Goal: Task Accomplishment & Management: Use online tool/utility

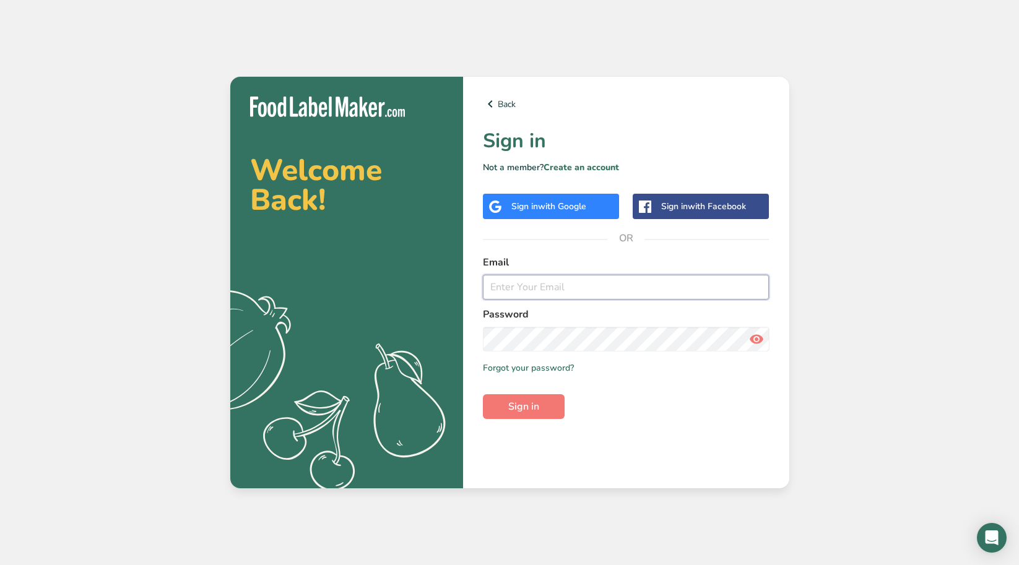
type input "[PERSON_NAME][EMAIL_ADDRESS][PERSON_NAME][PERSON_NAME][DOMAIN_NAME]"
click at [754, 334] on icon at bounding box center [756, 339] width 15 height 22
click at [755, 335] on icon at bounding box center [756, 339] width 15 height 22
click at [507, 413] on button "Sign in" at bounding box center [524, 406] width 82 height 25
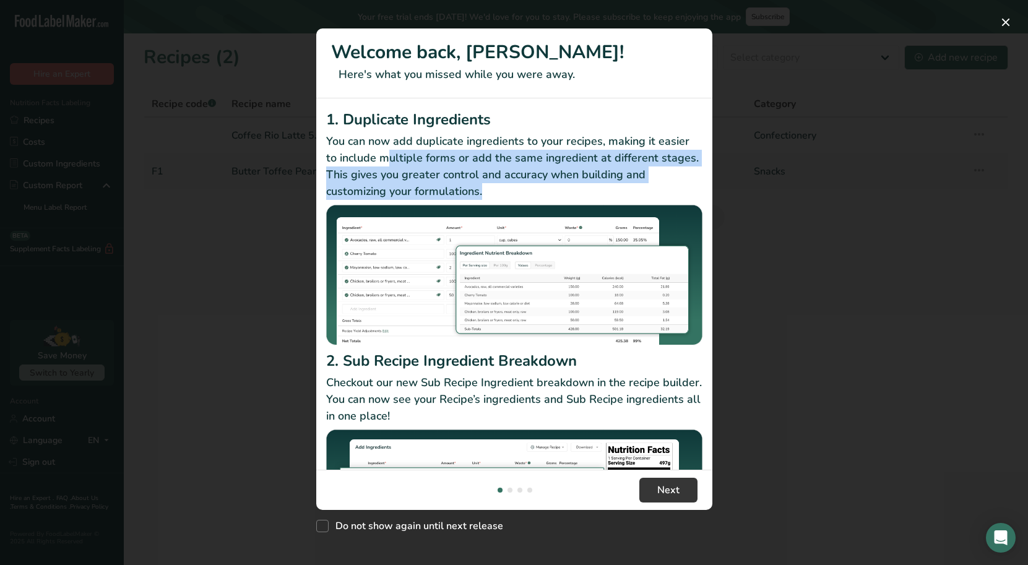
drag, startPoint x: 422, startPoint y: 161, endPoint x: 543, endPoint y: 213, distance: 132.0
click at [652, 192] on p "You can now add duplicate ingredients to your recipes, making it easier to incl…" at bounding box center [514, 166] width 376 height 67
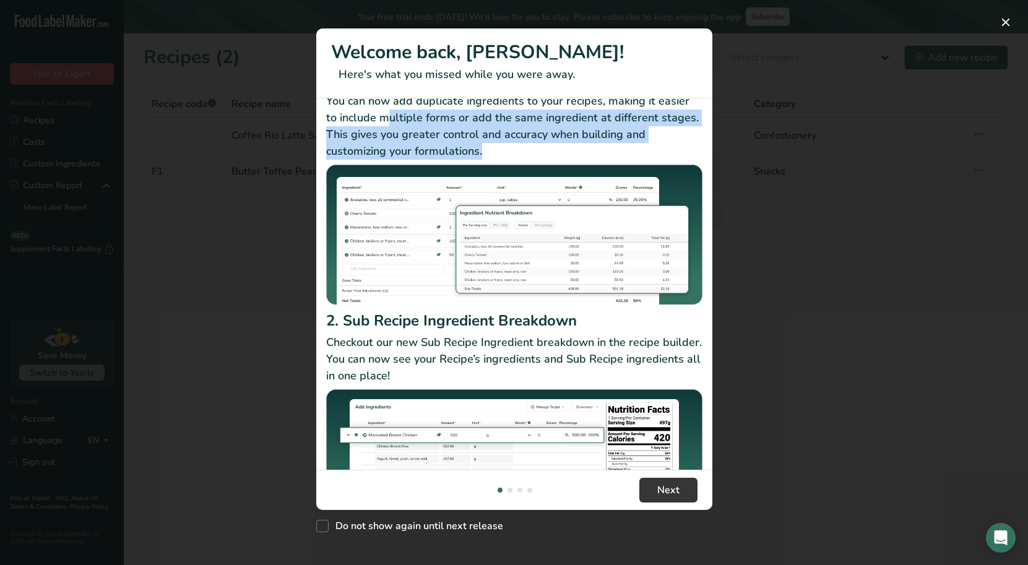
scroll to position [62, 0]
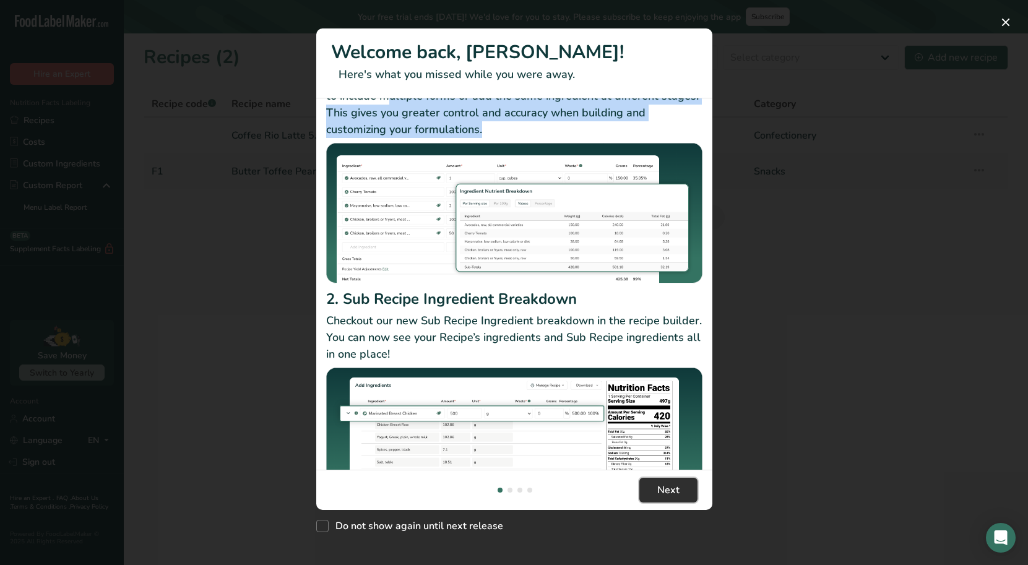
click at [676, 494] on span "Next" at bounding box center [668, 490] width 22 height 15
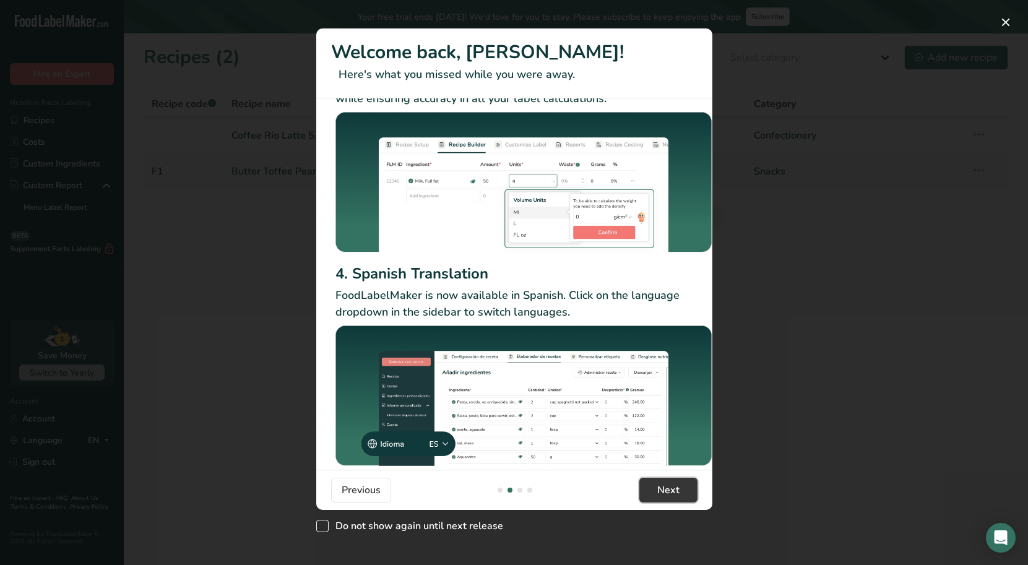
scroll to position [79, 0]
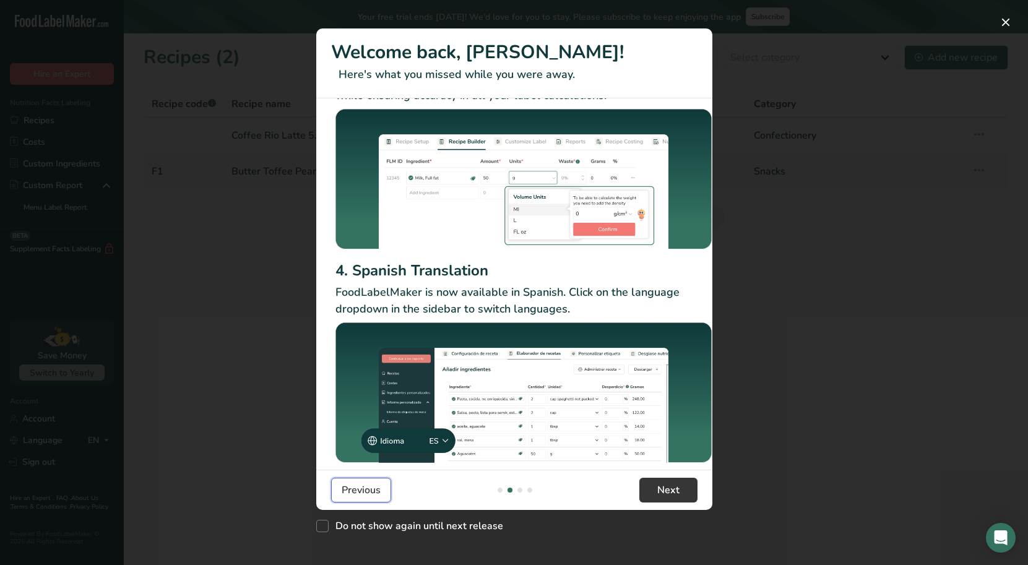
click at [381, 495] on button "Previous" at bounding box center [361, 490] width 60 height 25
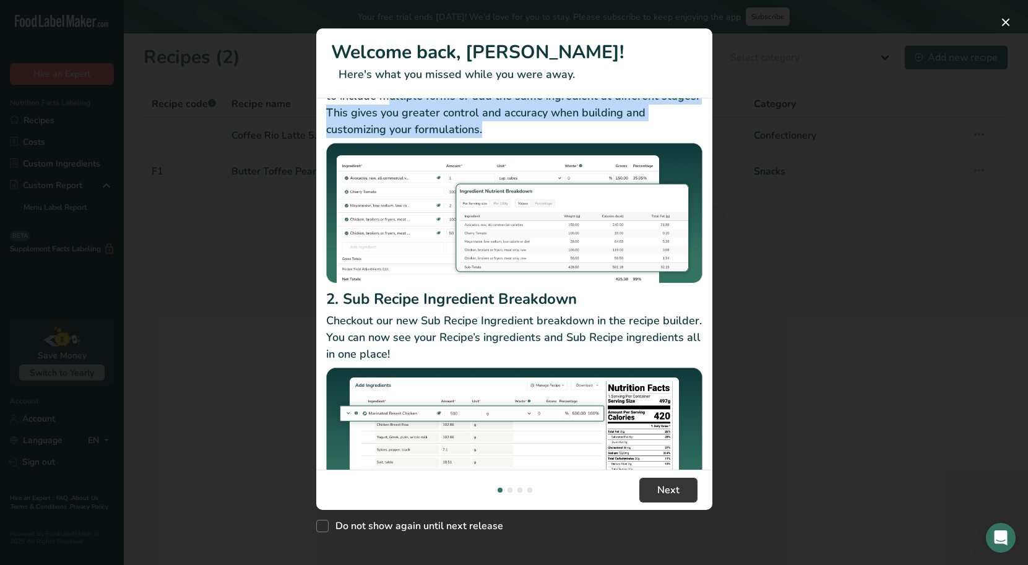
scroll to position [0, 0]
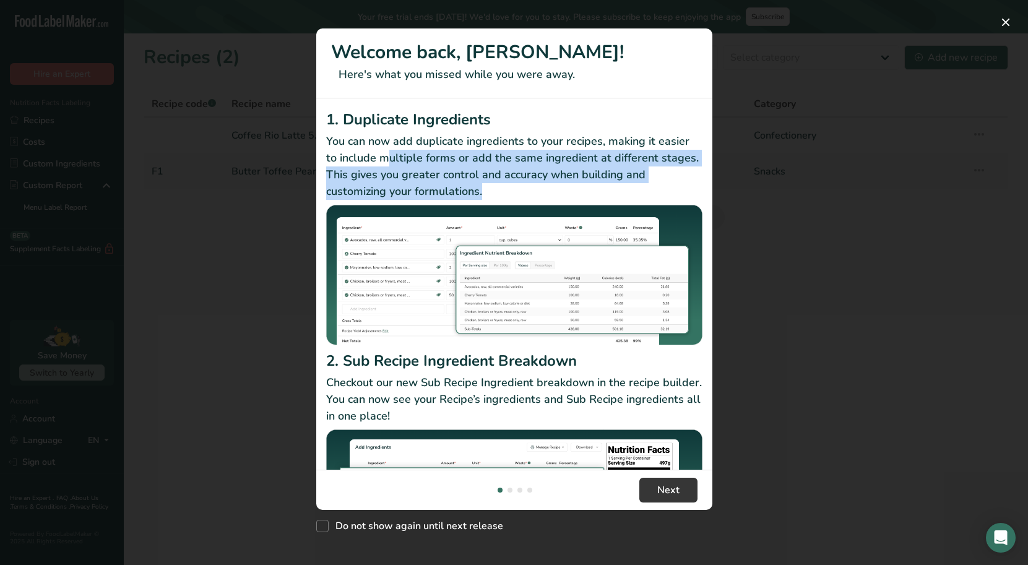
click at [389, 155] on p "You can now add duplicate ingredients to your recipes, making it easier to incl…" at bounding box center [514, 166] width 376 height 67
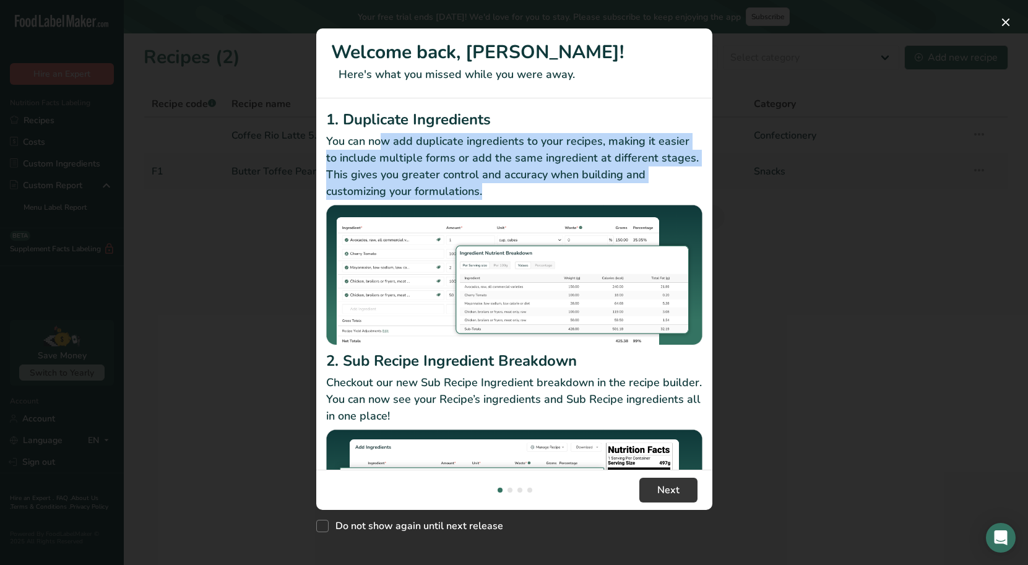
drag, startPoint x: 380, startPoint y: 142, endPoint x: 563, endPoint y: 192, distance: 189.3
click at [563, 192] on p "You can now add duplicate ingredients to your recipes, making it easier to incl…" at bounding box center [514, 166] width 376 height 67
click at [493, 141] on p "You can now add duplicate ingredients to your recipes, making it easier to incl…" at bounding box center [514, 166] width 376 height 67
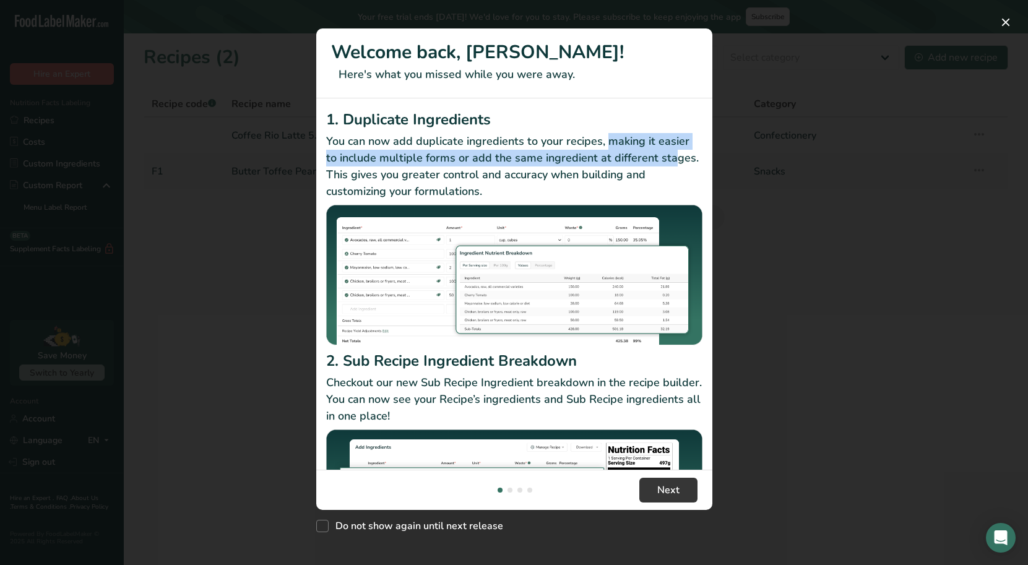
drag, startPoint x: 608, startPoint y: 140, endPoint x: 669, endPoint y: 151, distance: 61.7
click at [669, 151] on p "You can now add duplicate ingredients to your recipes, making it easier to incl…" at bounding box center [514, 166] width 376 height 67
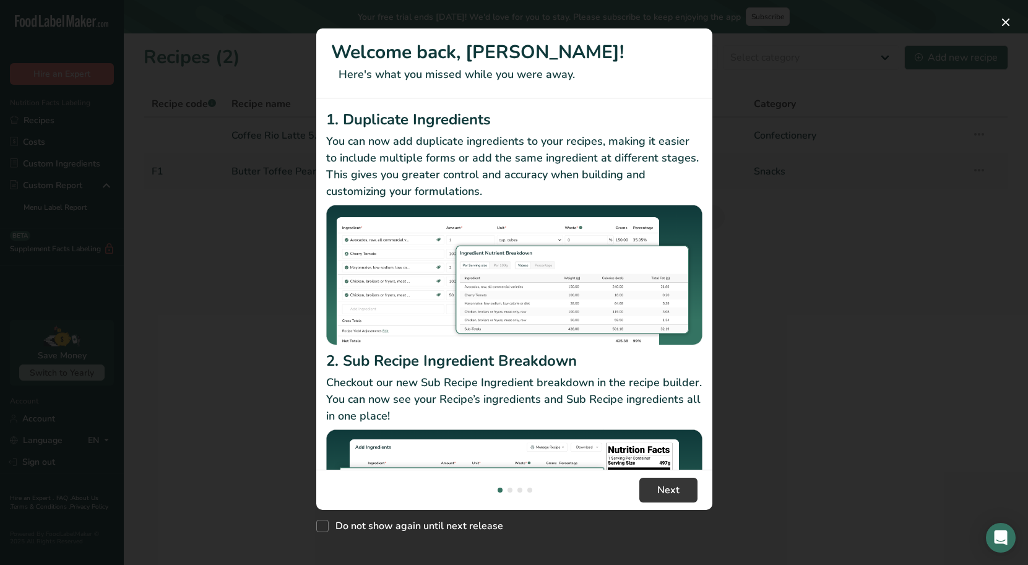
click at [486, 190] on p "You can now add duplicate ingredients to your recipes, making it easier to incl…" at bounding box center [514, 166] width 376 height 67
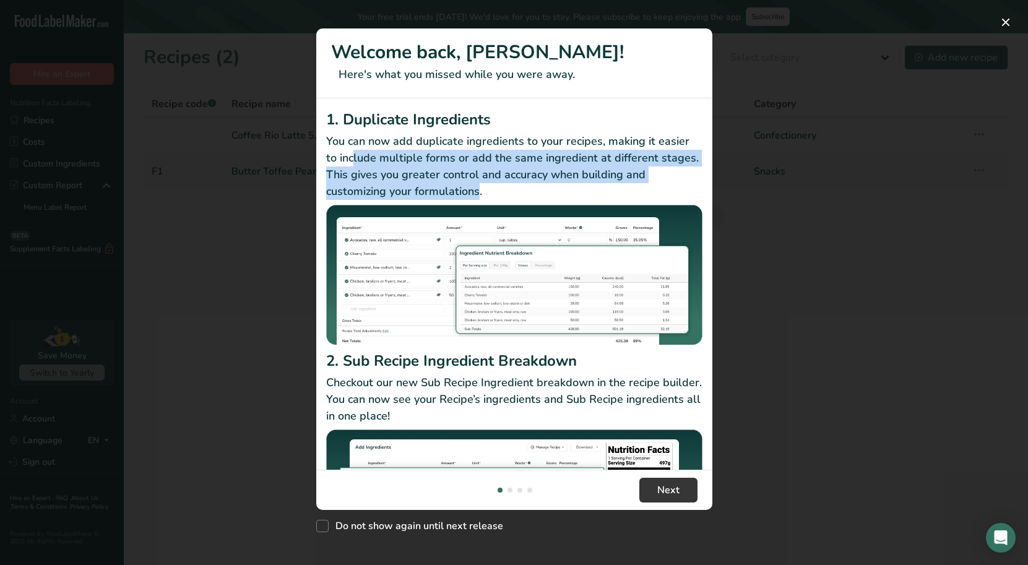
drag, startPoint x: 479, startPoint y: 193, endPoint x: 352, endPoint y: 160, distance: 131.1
click at [352, 160] on p "You can now add duplicate ingredients to your recipes, making it easier to incl…" at bounding box center [514, 166] width 376 height 67
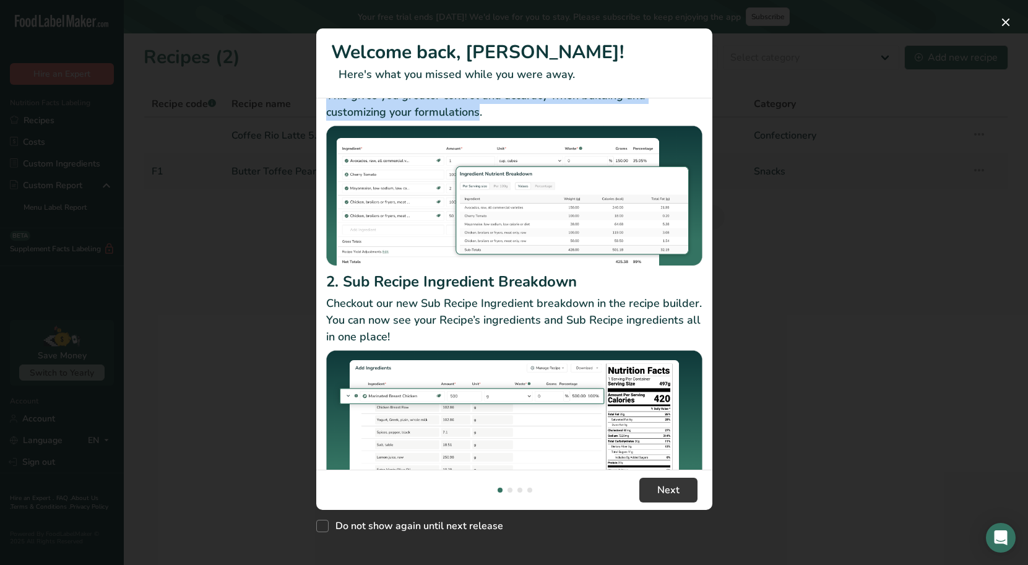
scroll to position [107, 0]
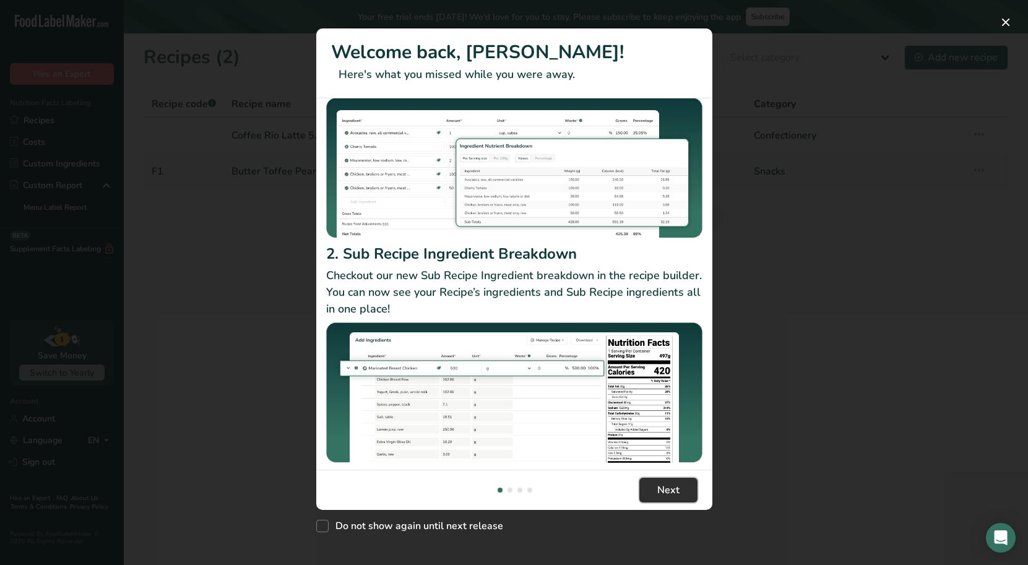
click at [651, 486] on button "Next" at bounding box center [668, 490] width 58 height 25
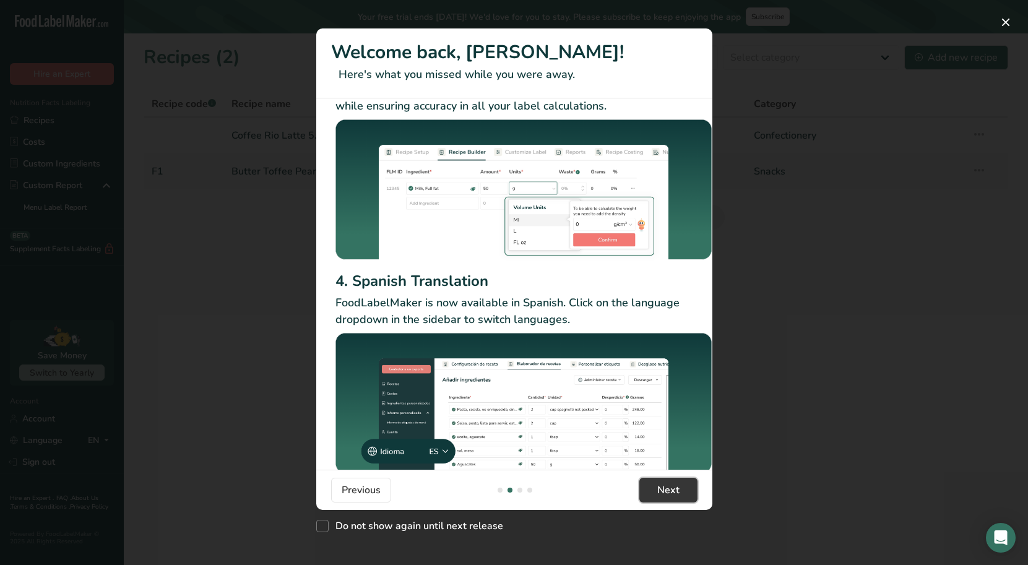
scroll to position [79, 0]
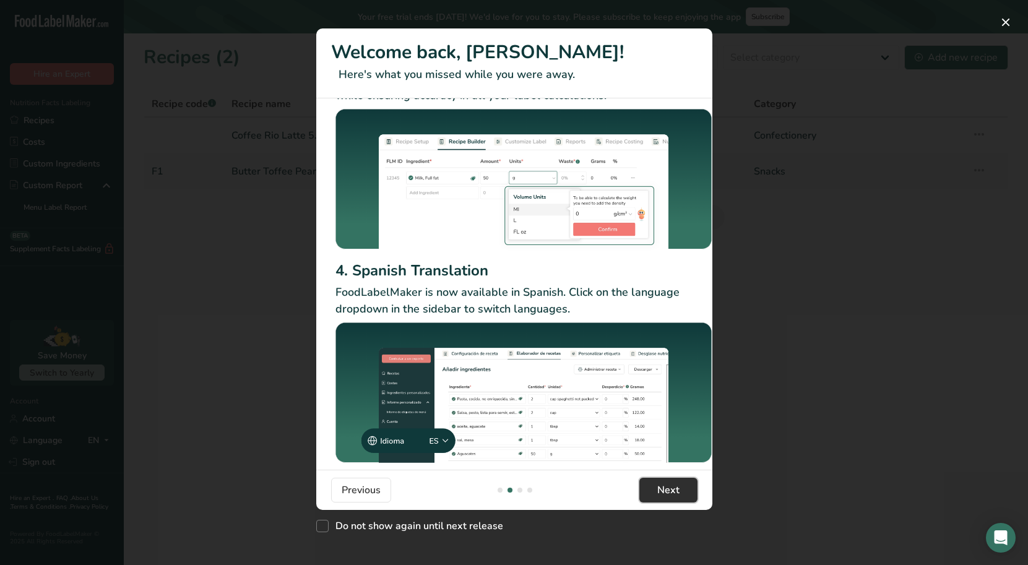
click at [684, 483] on button "Next" at bounding box center [668, 490] width 58 height 25
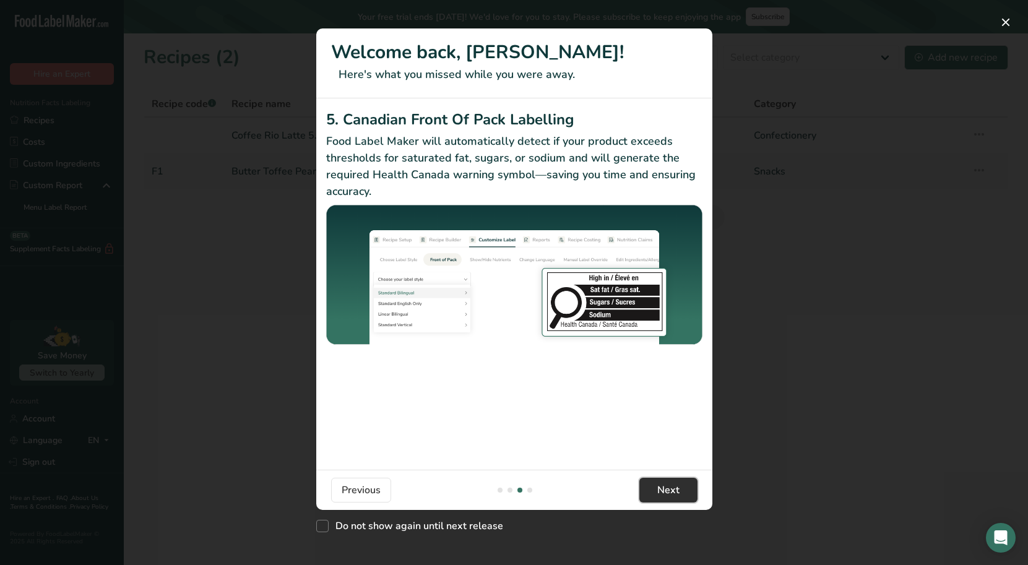
click at [684, 482] on button "Next" at bounding box center [668, 490] width 58 height 25
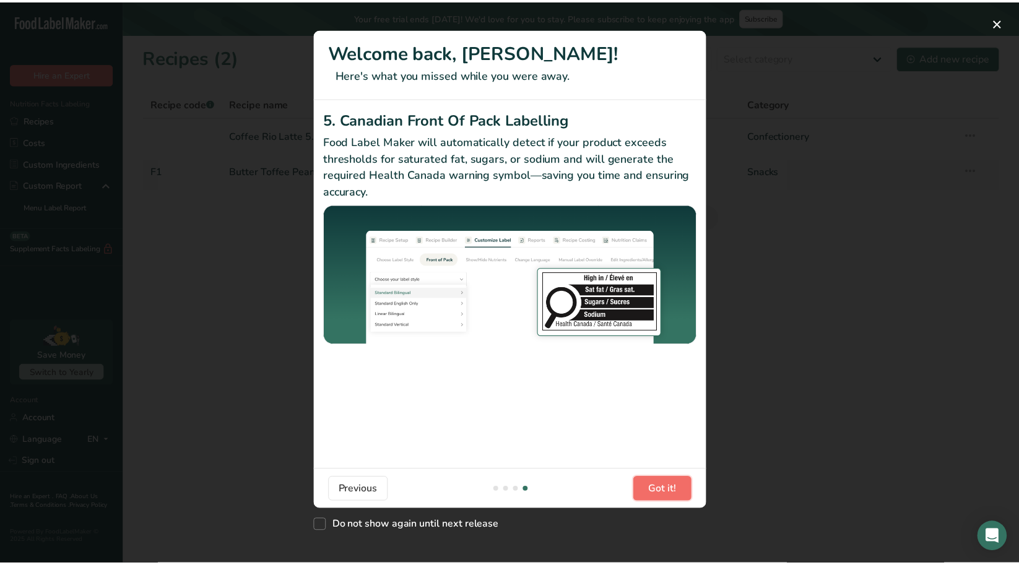
scroll to position [0, 1179]
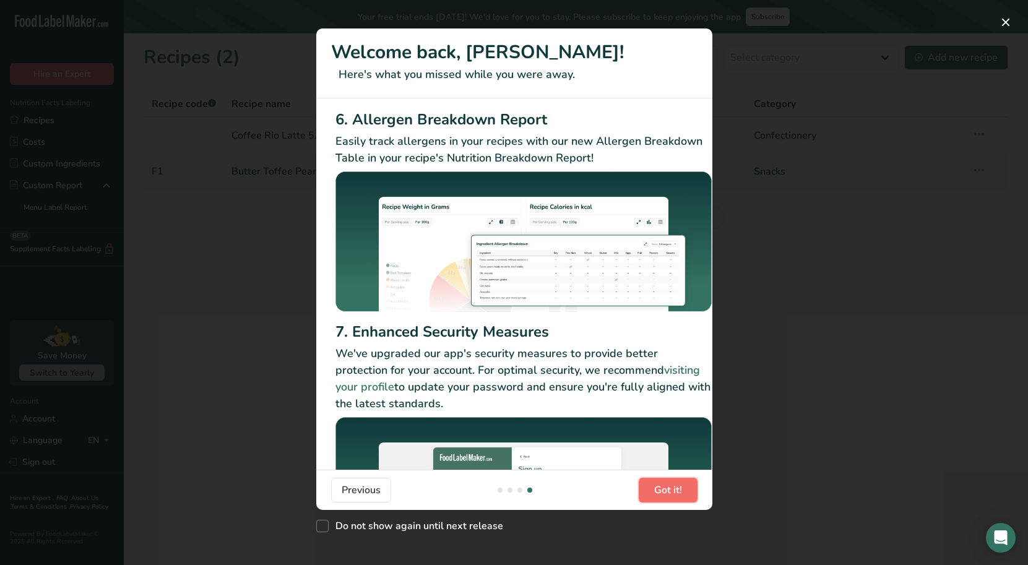
click at [674, 500] on button "Got it!" at bounding box center [668, 490] width 59 height 25
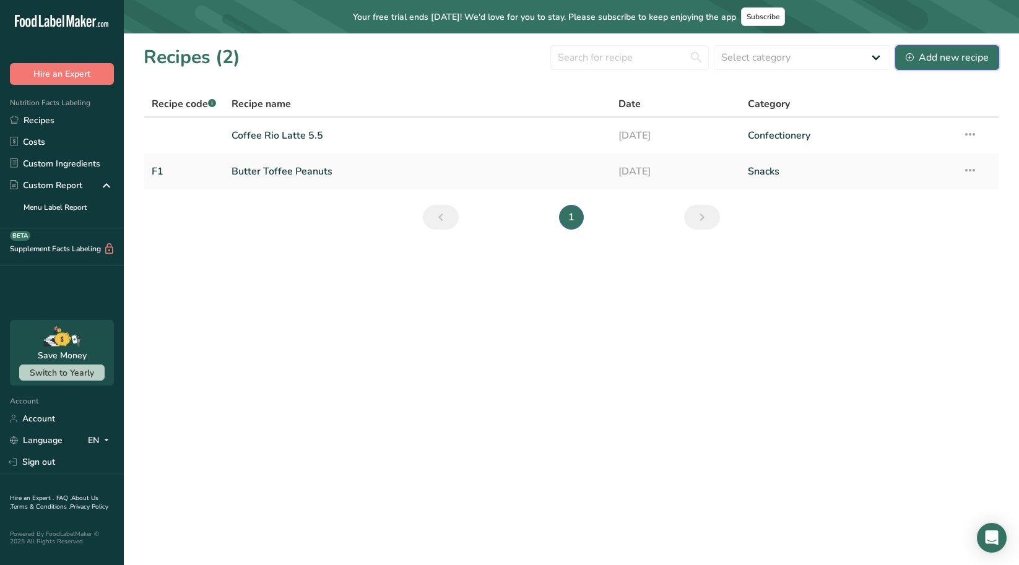
click at [945, 54] on div "Add new recipe" at bounding box center [947, 57] width 83 height 15
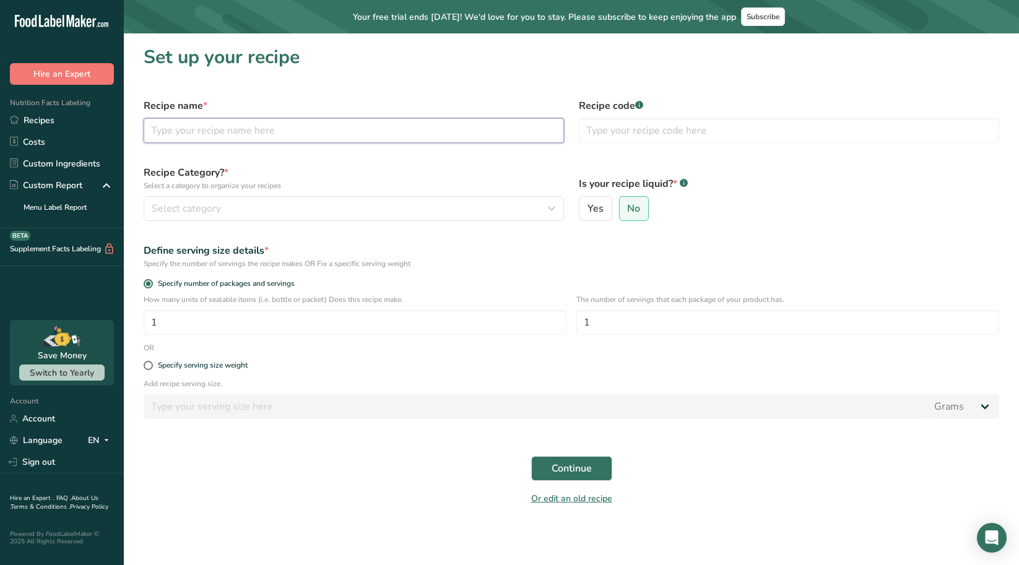
click at [217, 132] on input "text" at bounding box center [354, 130] width 420 height 25
type input "Big Cherry"
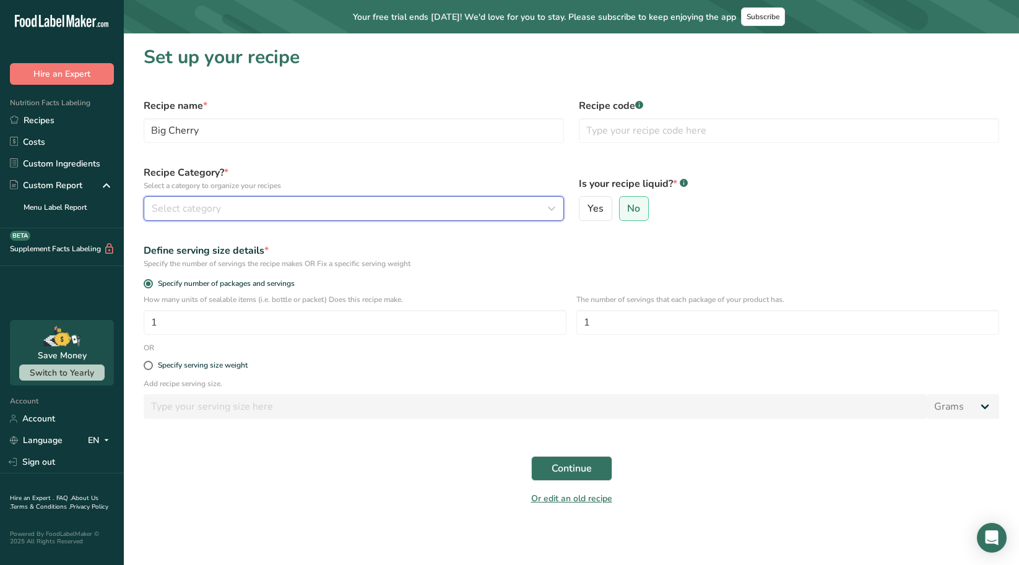
click at [275, 204] on div "Select category" at bounding box center [350, 208] width 397 height 15
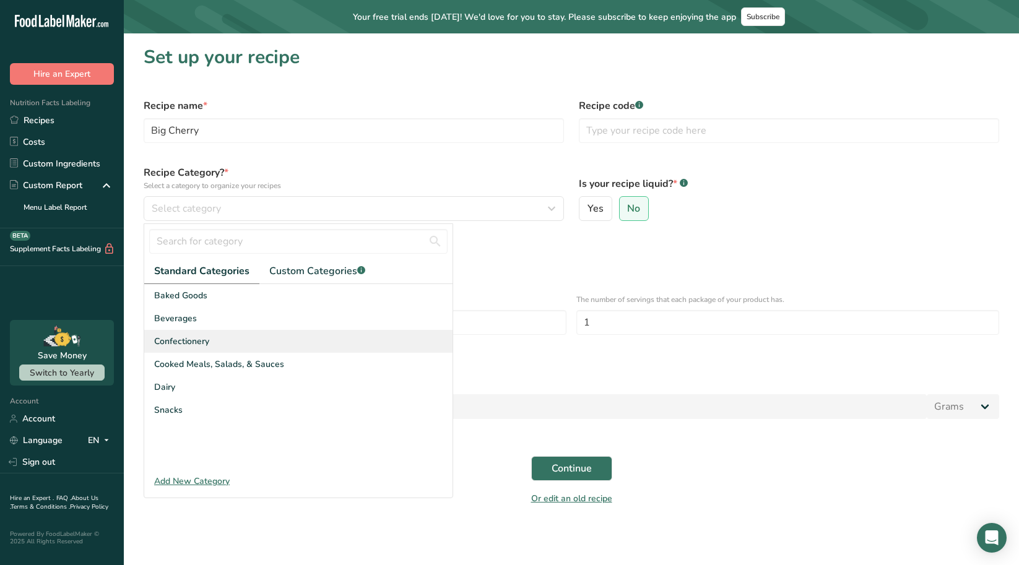
click at [193, 347] on span "Confectionery" at bounding box center [181, 341] width 55 height 13
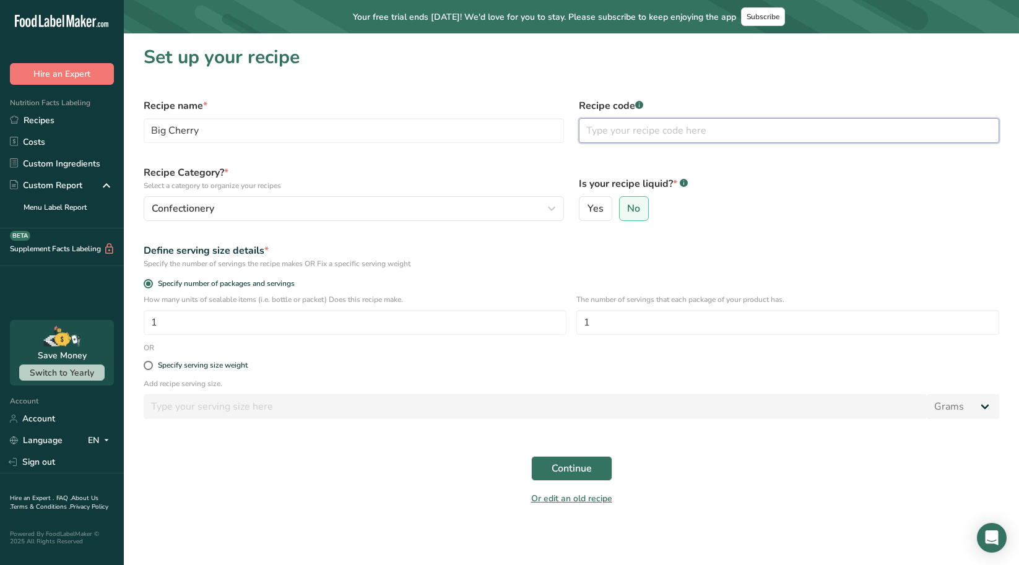
click at [650, 129] on input "text" at bounding box center [789, 130] width 420 height 25
click at [633, 139] on input "text" at bounding box center [789, 130] width 420 height 25
type input "[DOMAIN_NAME]"
click at [244, 121] on input "Big Cherry" at bounding box center [354, 130] width 420 height 25
type input "Big Cherry 50g"
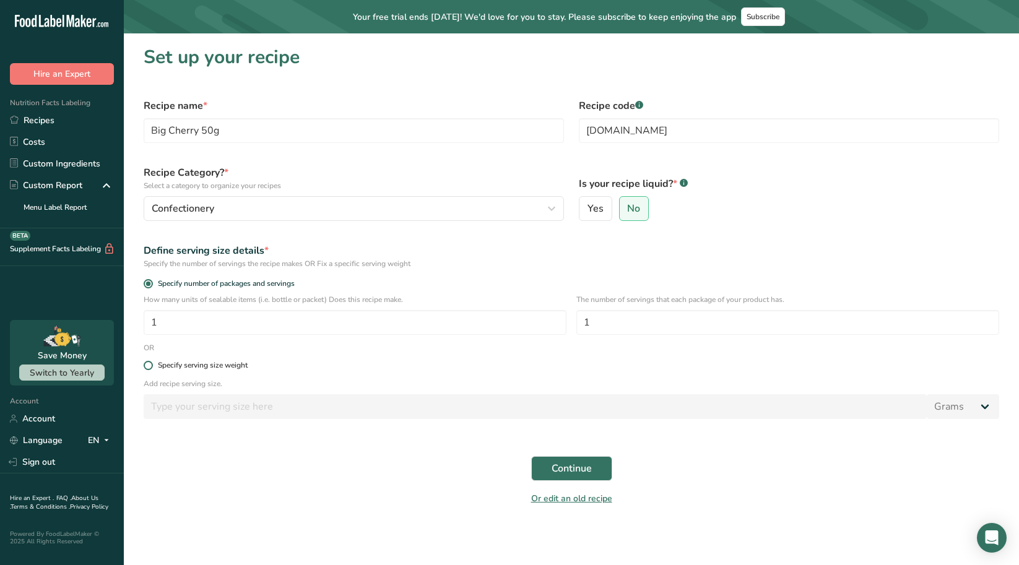
click at [188, 363] on div "Specify serving size weight" at bounding box center [203, 365] width 90 height 9
click at [152, 363] on input "Specify serving size weight" at bounding box center [148, 365] width 8 height 8
radio input "true"
radio input "false"
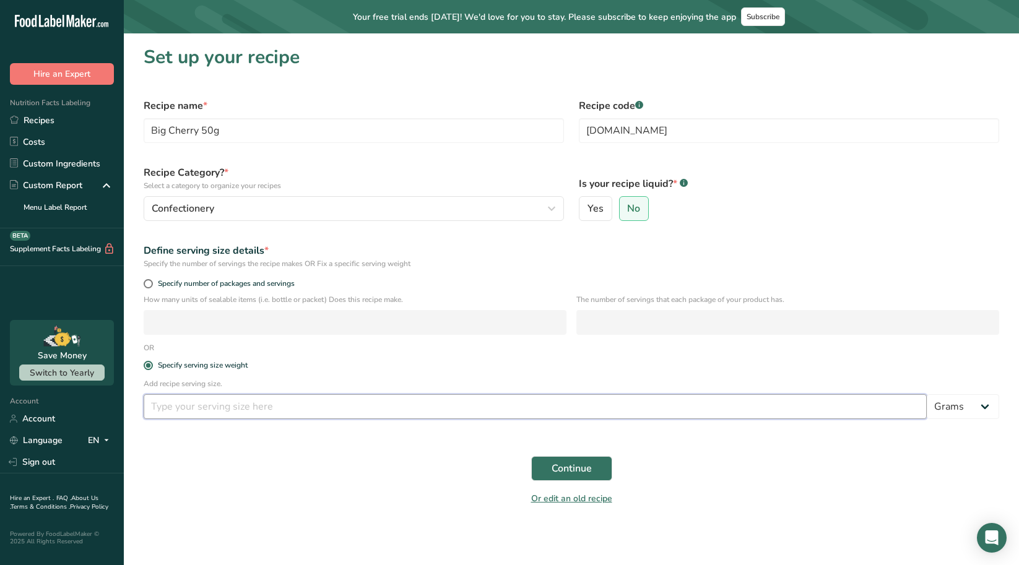
click at [197, 402] on input "number" at bounding box center [535, 406] width 783 height 25
type input "50"
drag, startPoint x: 220, startPoint y: 274, endPoint x: 217, endPoint y: 284, distance: 10.4
click at [219, 274] on div "Define serving size details * Specify the number of servings the recipe makes O…" at bounding box center [571, 256] width 870 height 41
click at [561, 471] on span "Continue" at bounding box center [571, 468] width 40 height 15
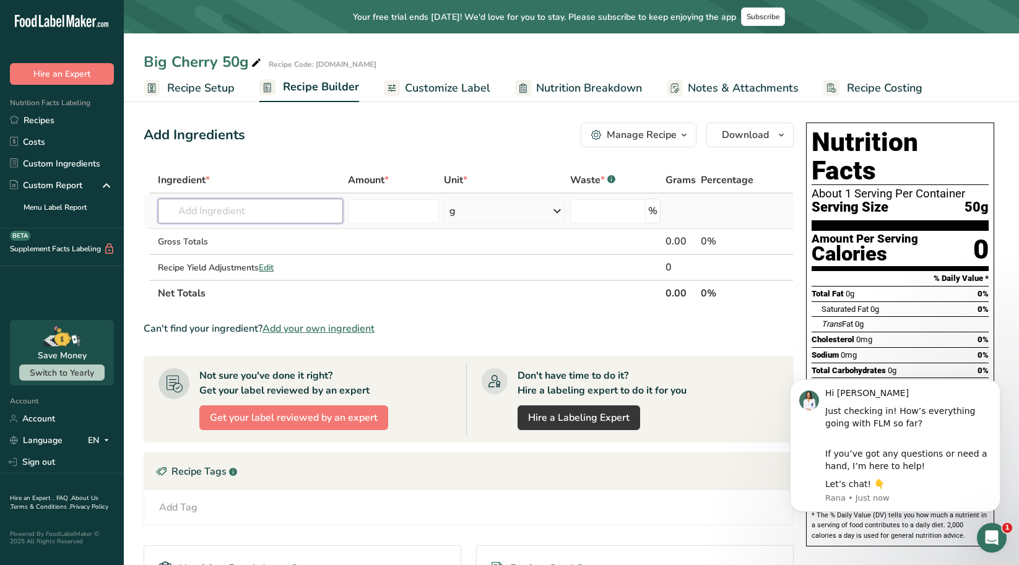
click at [235, 215] on input "text" at bounding box center [250, 211] width 185 height 25
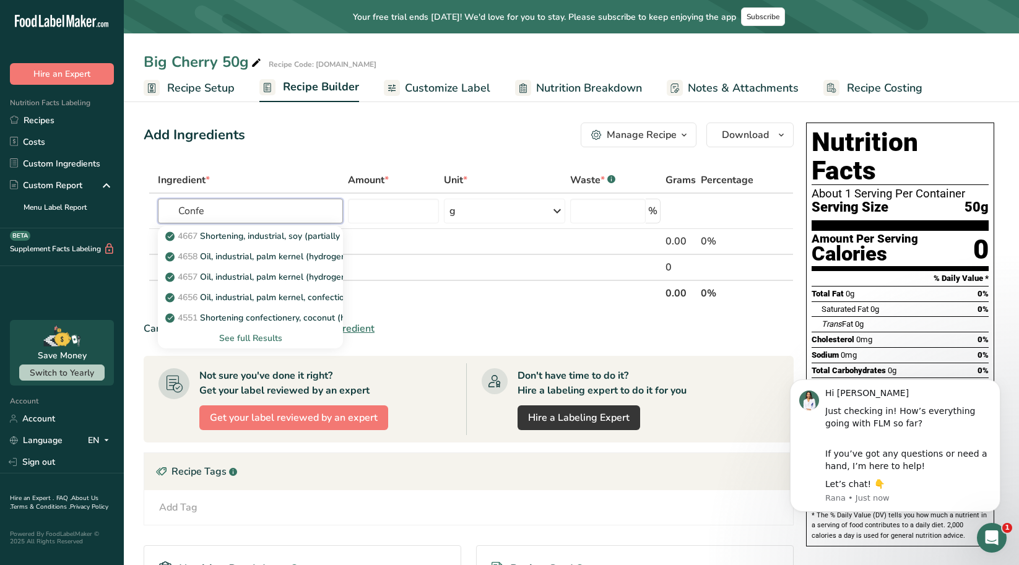
type input "Confe"
click at [285, 212] on input "text" at bounding box center [250, 211] width 185 height 25
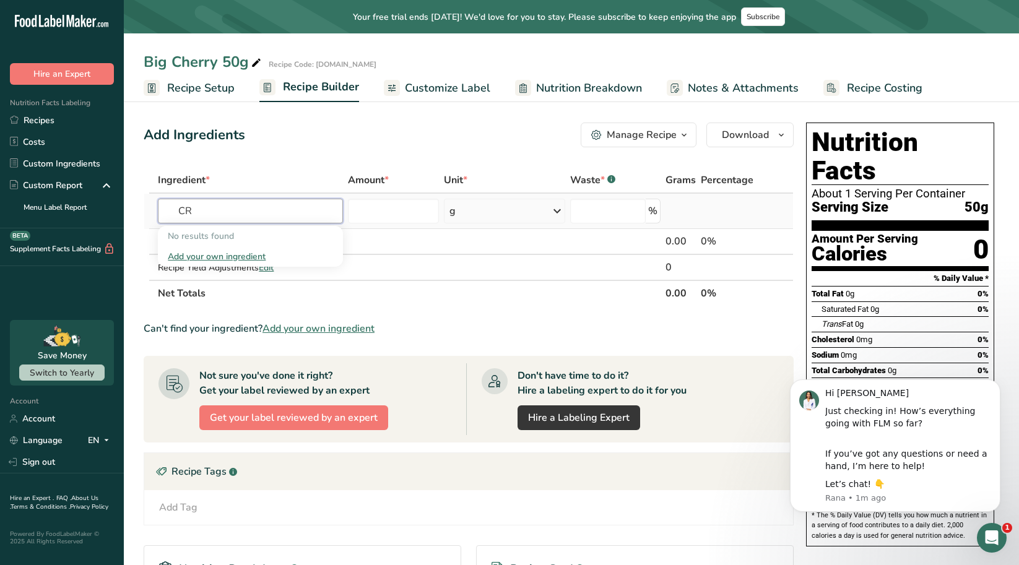
type input "C"
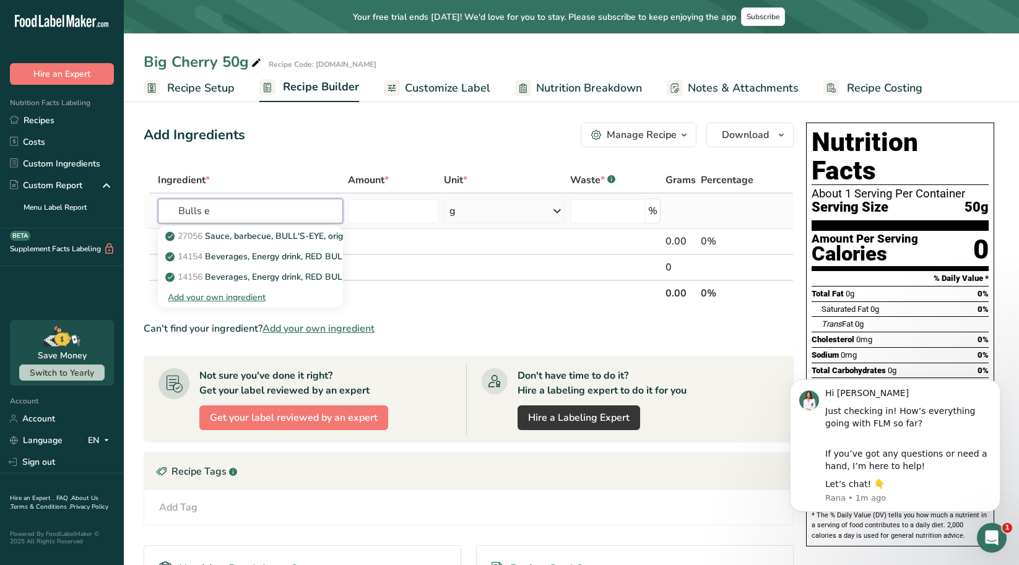
type input "Bulls e"
click at [225, 299] on div "Add your own ingredient" at bounding box center [250, 297] width 165 height 13
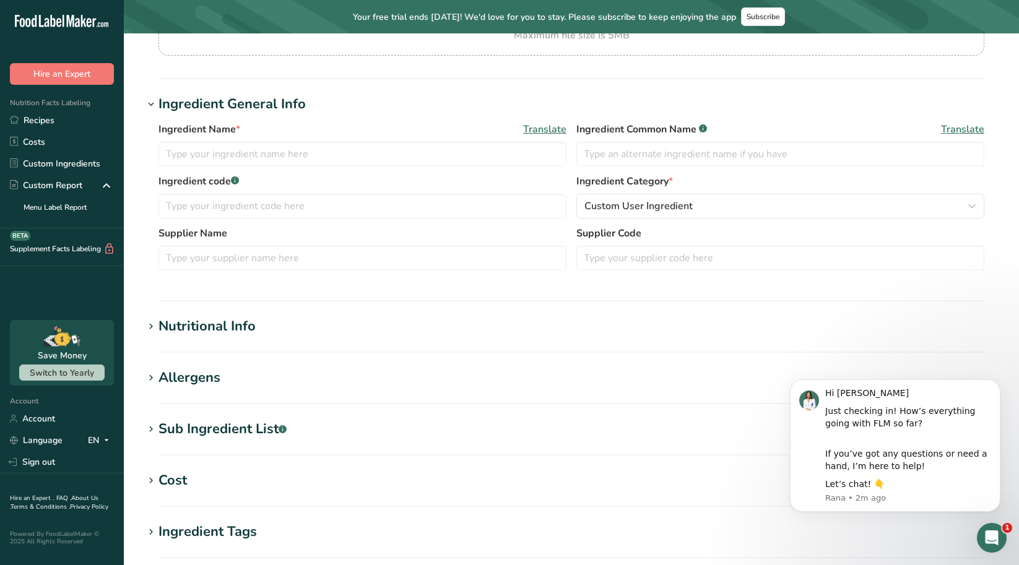
scroll to position [186, 0]
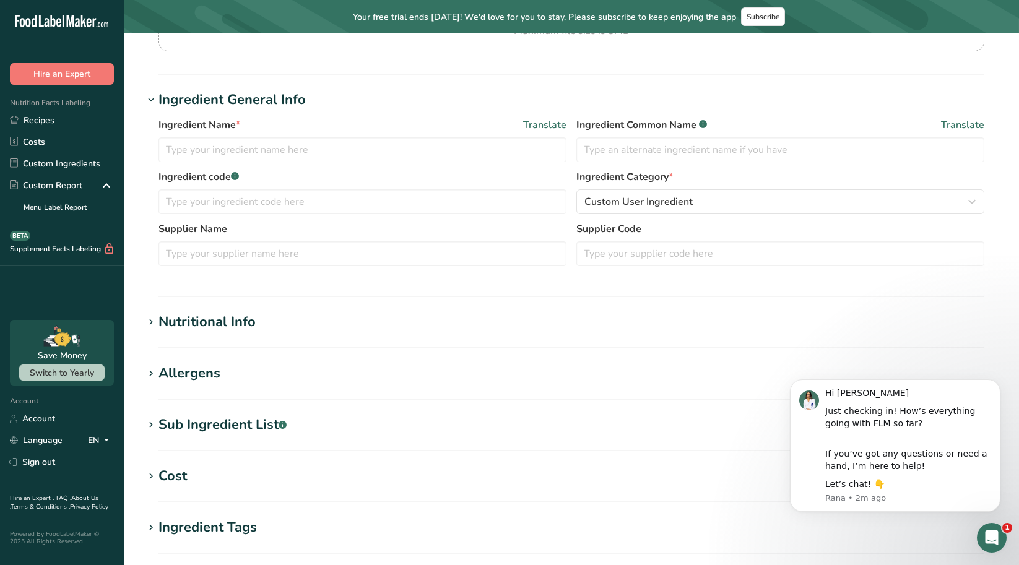
click at [151, 329] on icon at bounding box center [150, 322] width 11 height 17
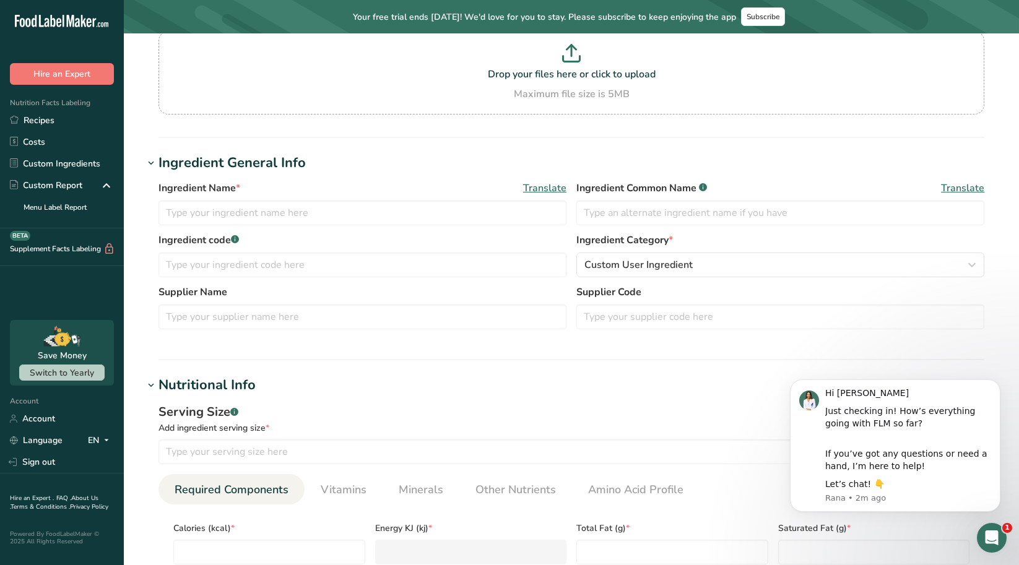
scroll to position [0, 0]
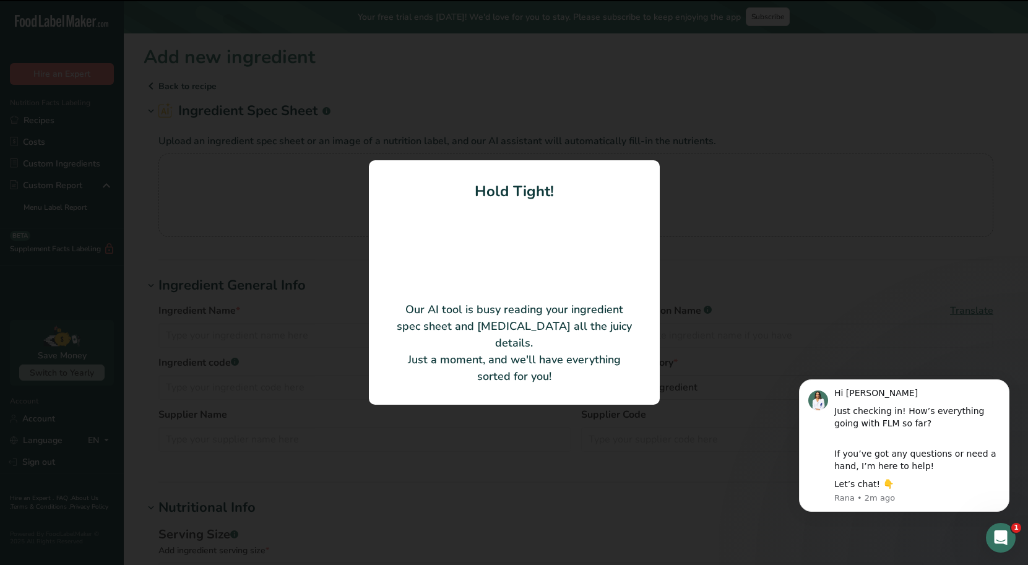
type input "Bulls Eye Milk Confectionery Coating - MB"
type input "BLOMMER CHOCOLATE COMPANY, INC."
type input "0"
type KJ "0"
type Fat "0"
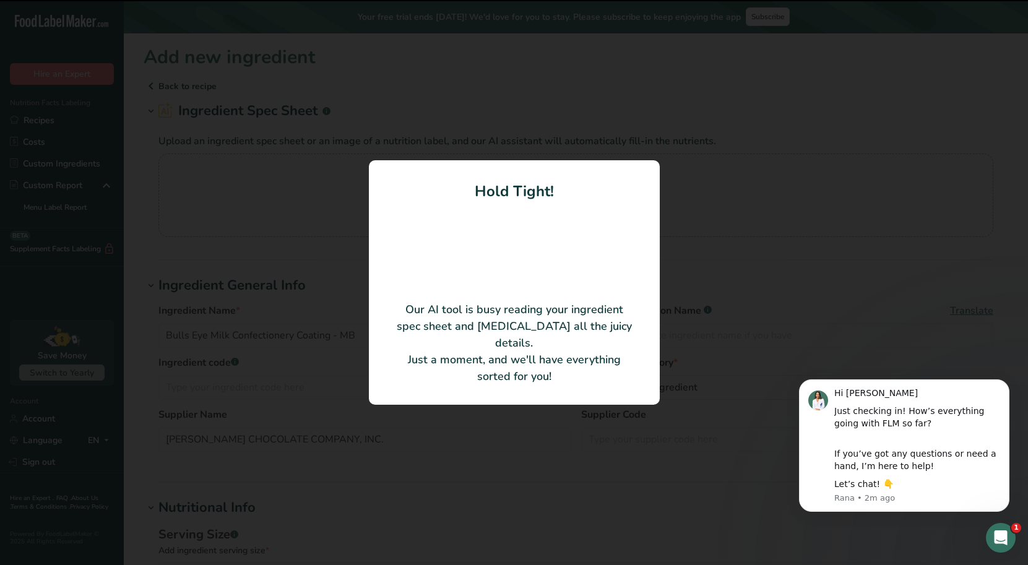
type Fat "0"
type input "0"
type Carbohydrates "0"
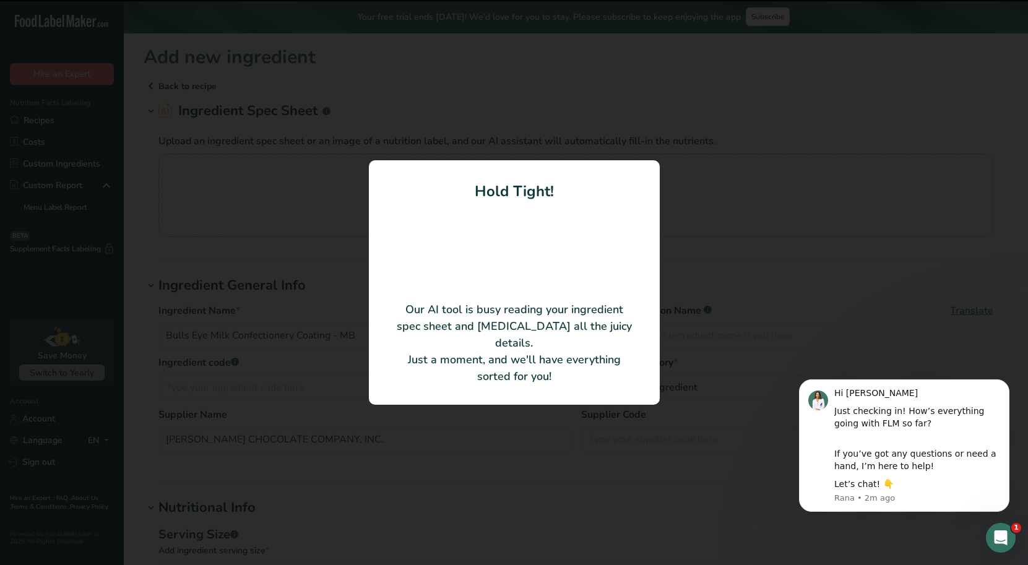
type Fiber "0"
type Sugars "0"
type input "0"
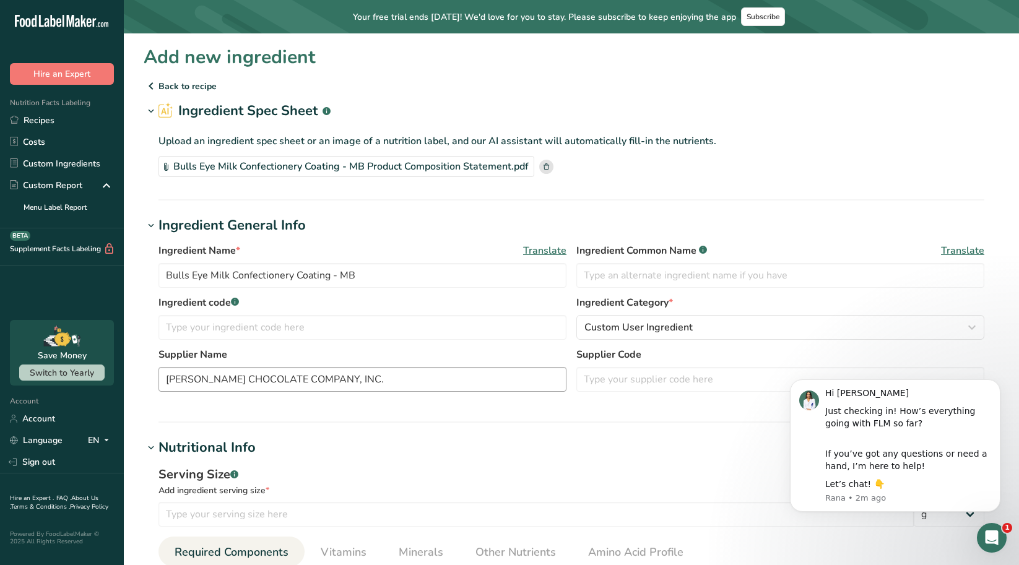
scroll to position [62, 0]
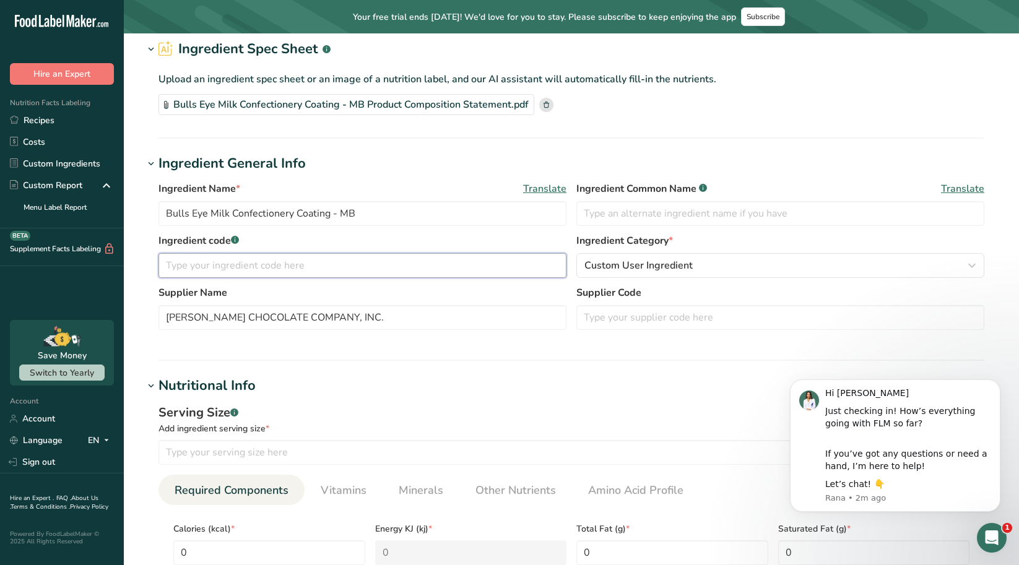
click at [254, 273] on input "text" at bounding box center [362, 265] width 408 height 25
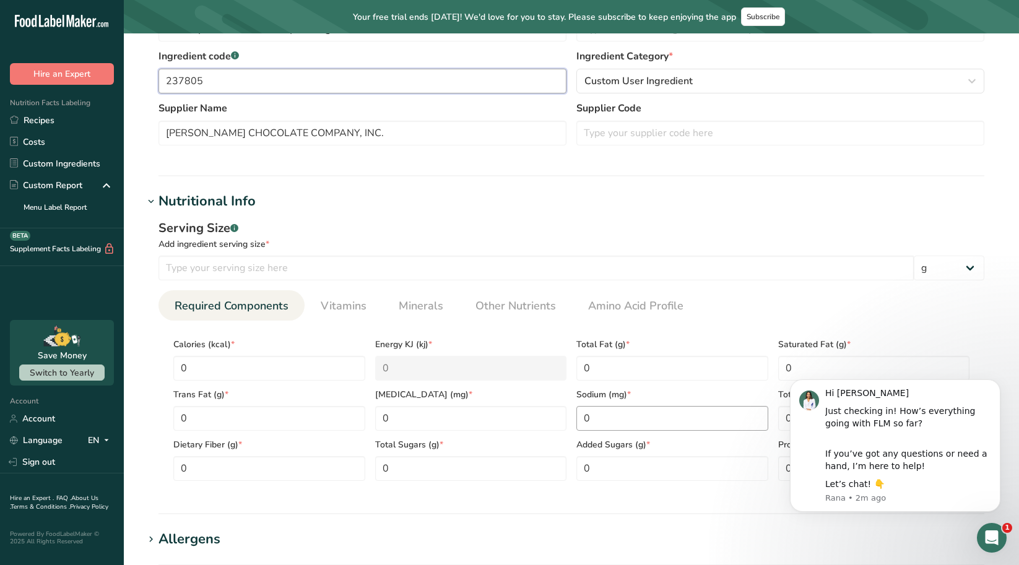
scroll to position [248, 0]
type input "237805"
click at [341, 307] on span "Vitamins" at bounding box center [344, 304] width 46 height 17
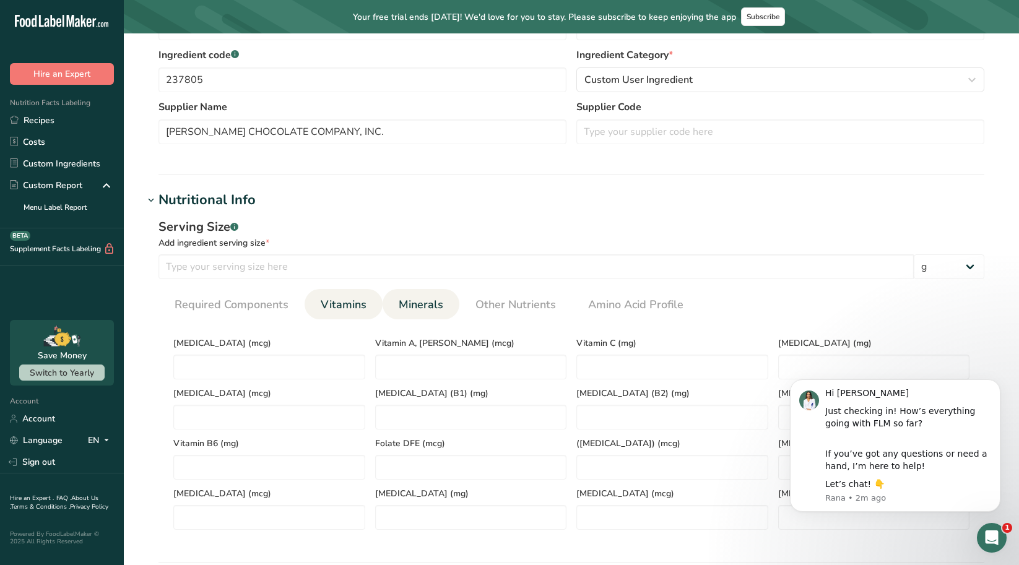
click at [408, 309] on span "Minerals" at bounding box center [421, 304] width 45 height 17
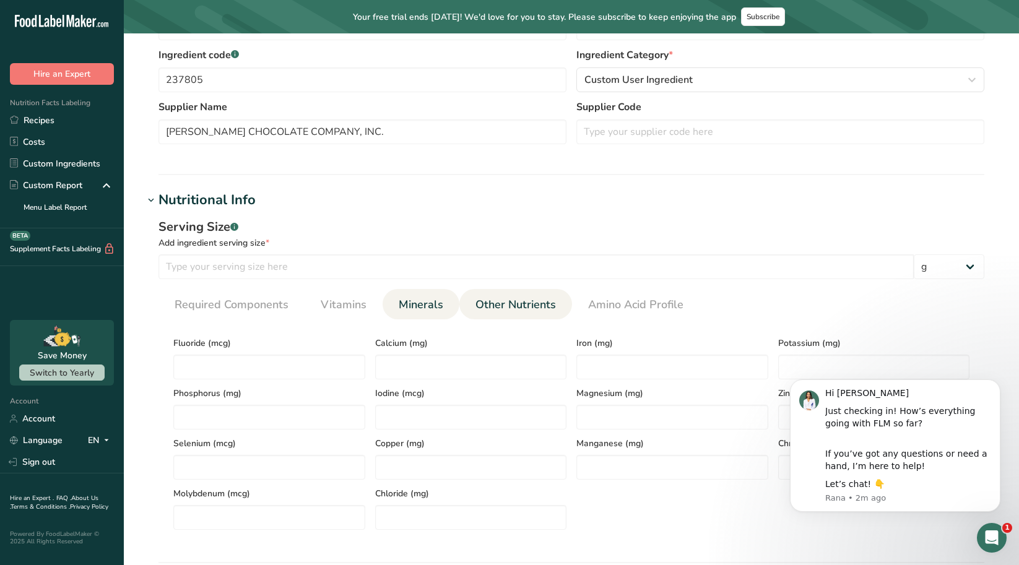
click at [497, 316] on link "Other Nutrients" at bounding box center [515, 305] width 90 height 32
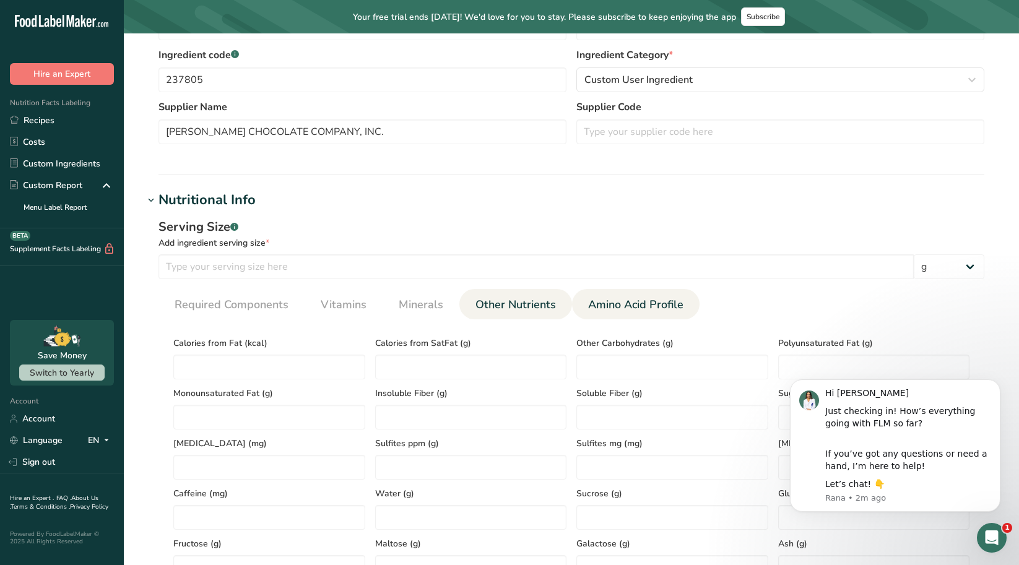
click at [625, 313] on span "Amino Acid Profile" at bounding box center [635, 304] width 95 height 17
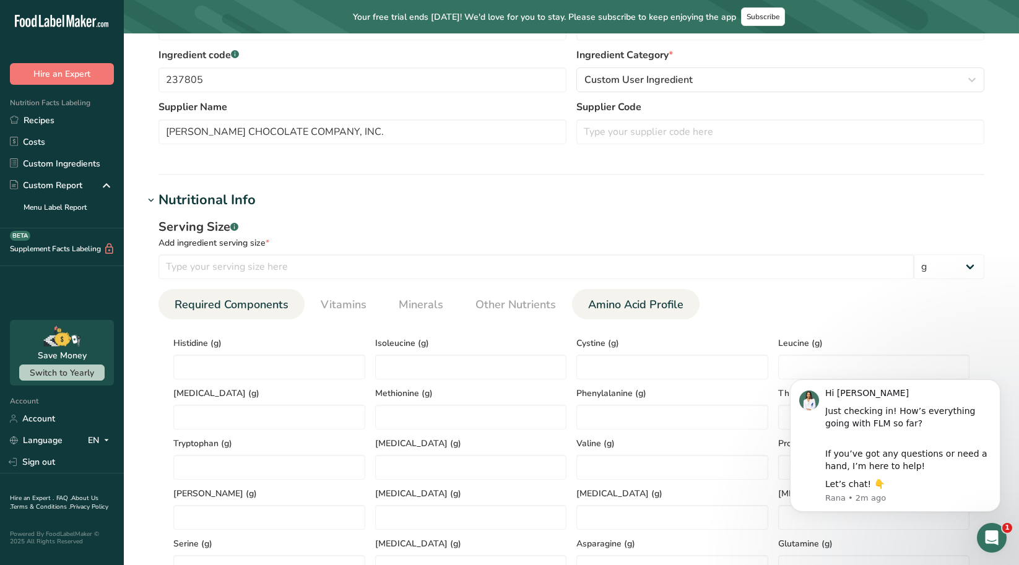
click at [221, 308] on span "Required Components" at bounding box center [232, 304] width 114 height 17
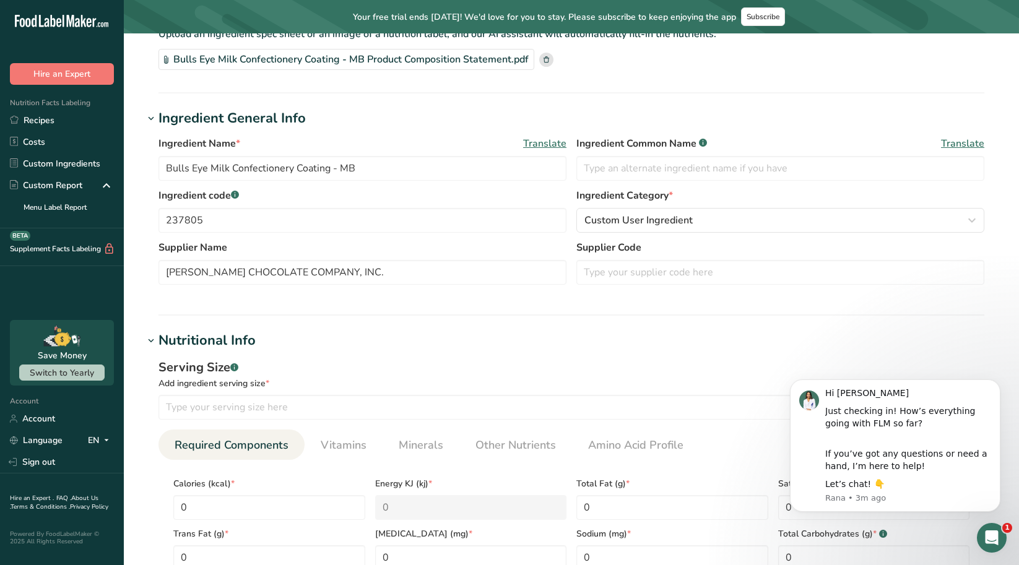
scroll to position [35, 0]
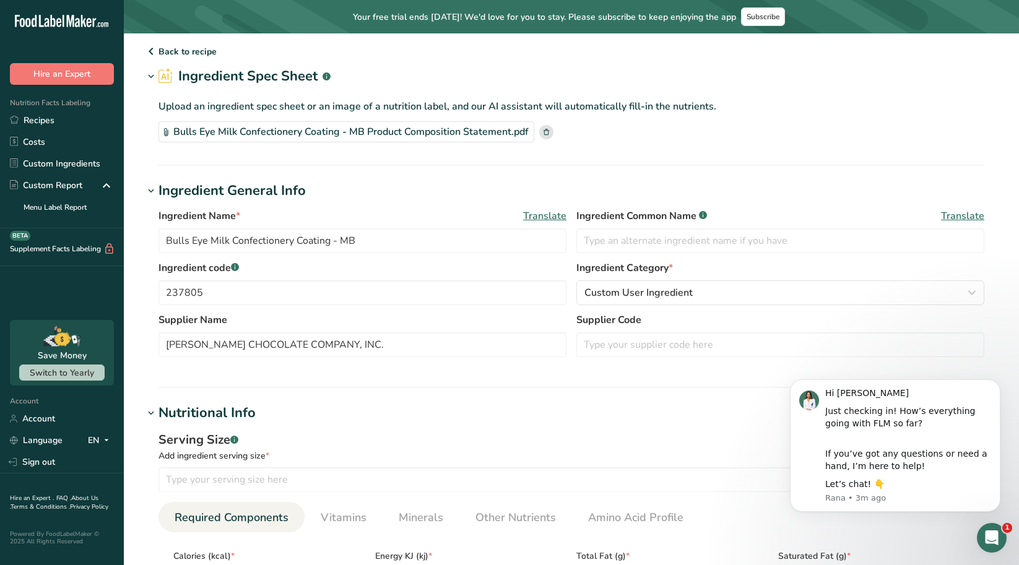
click at [545, 132] on rect at bounding box center [546, 132] width 14 height 14
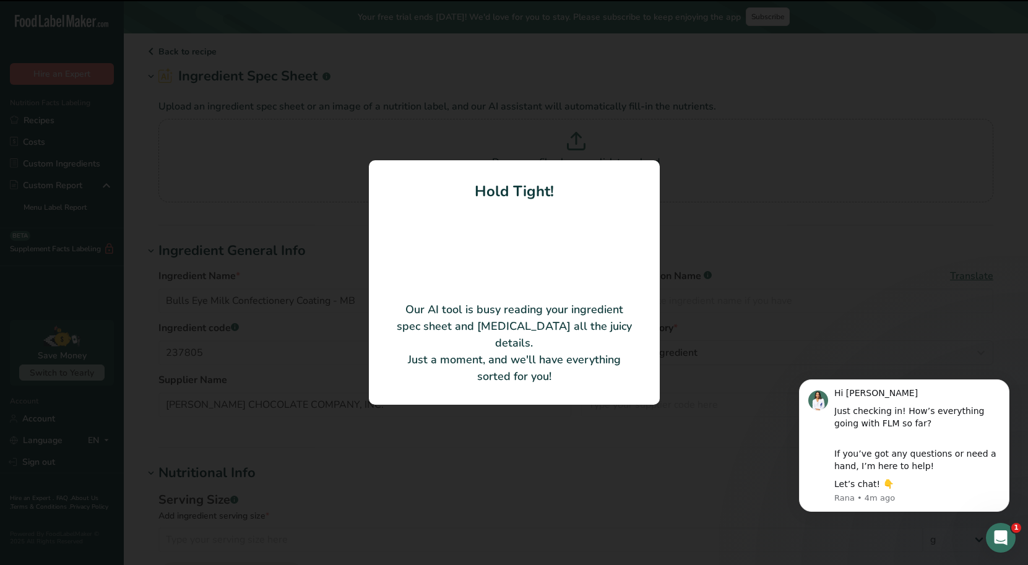
type input "[PERSON_NAME] Chocolate Company"
type input "100"
type input "500.89"
type KJ "2095.72"
type Fat "28.45"
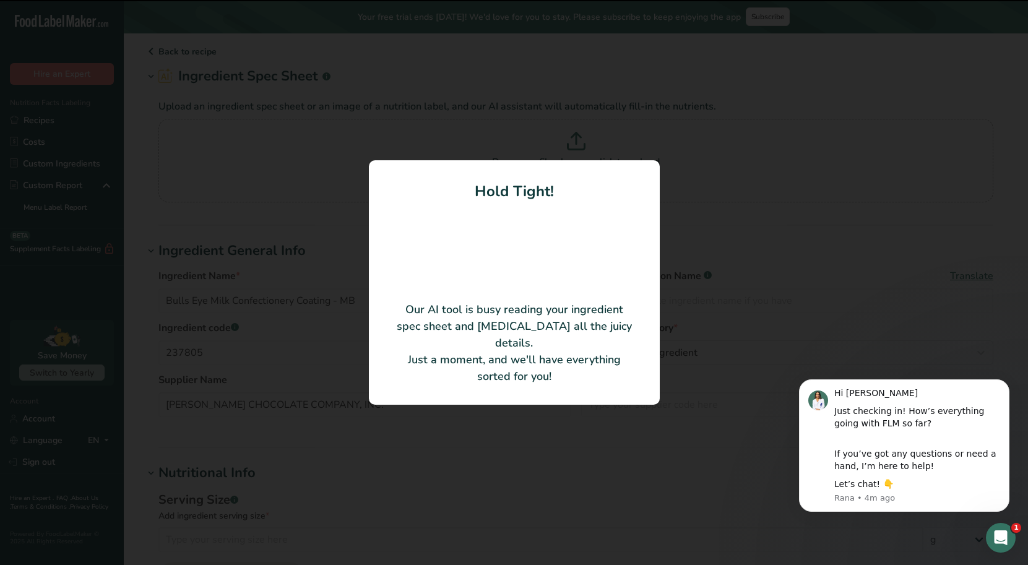
type Fat "25.71"
type Fat "0.03"
type input "1.69"
type input "96.23"
type Carbohydrates "63.52"
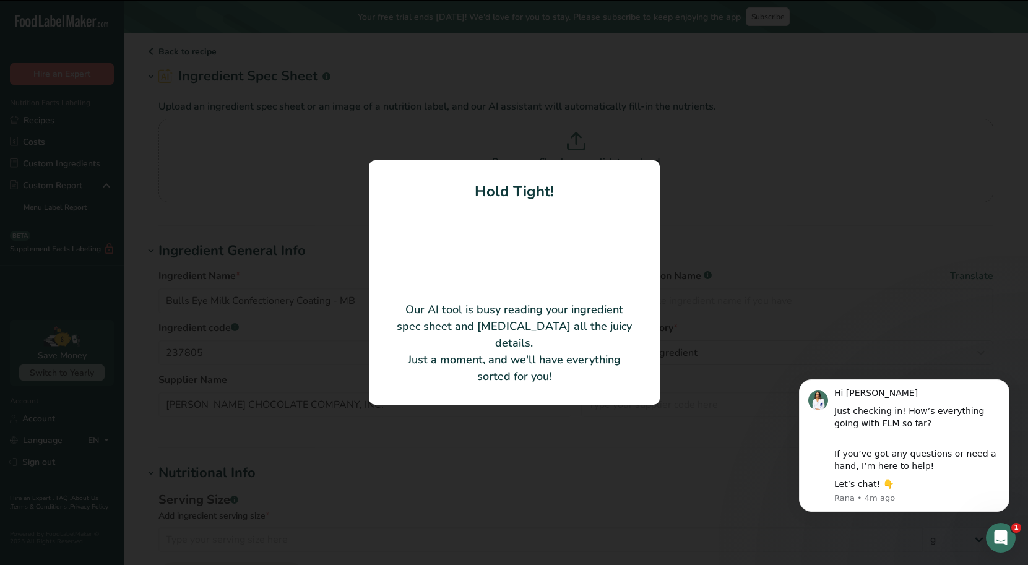
type Fiber "3.87"
type Sugars "56.78"
type Sugars "49.28"
type input "5.41"
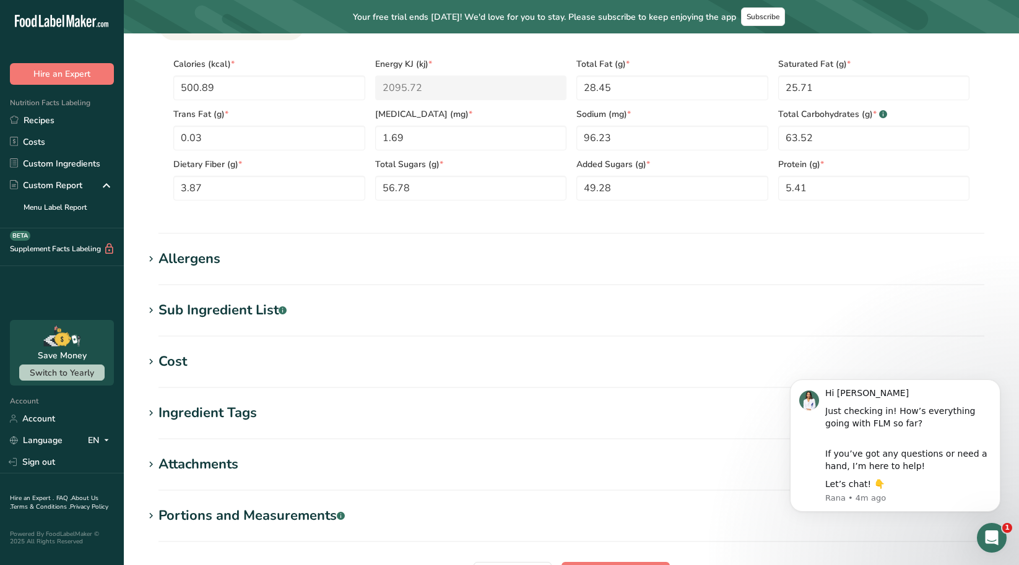
scroll to position [530, 0]
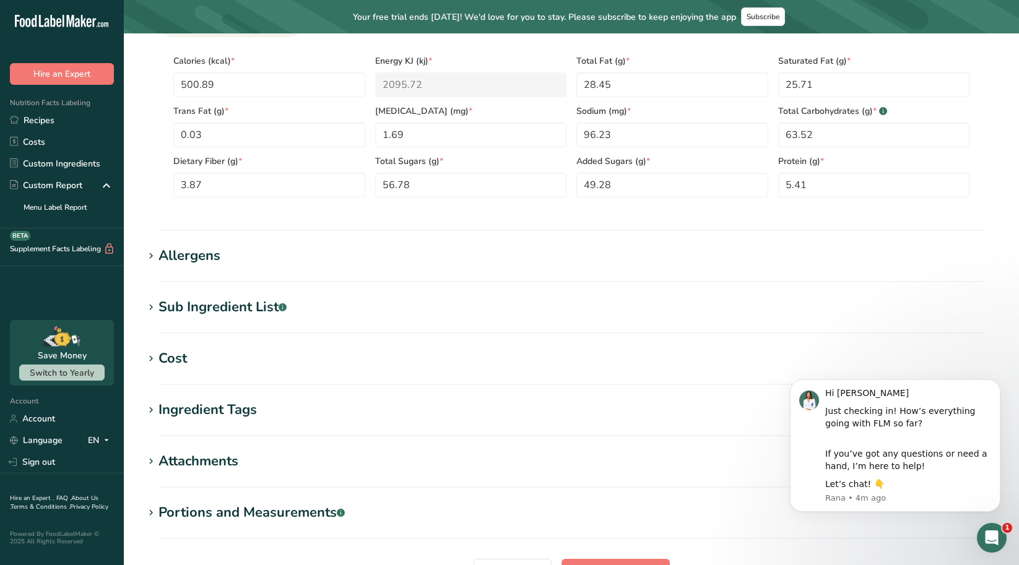
click at [152, 256] on icon at bounding box center [150, 256] width 11 height 17
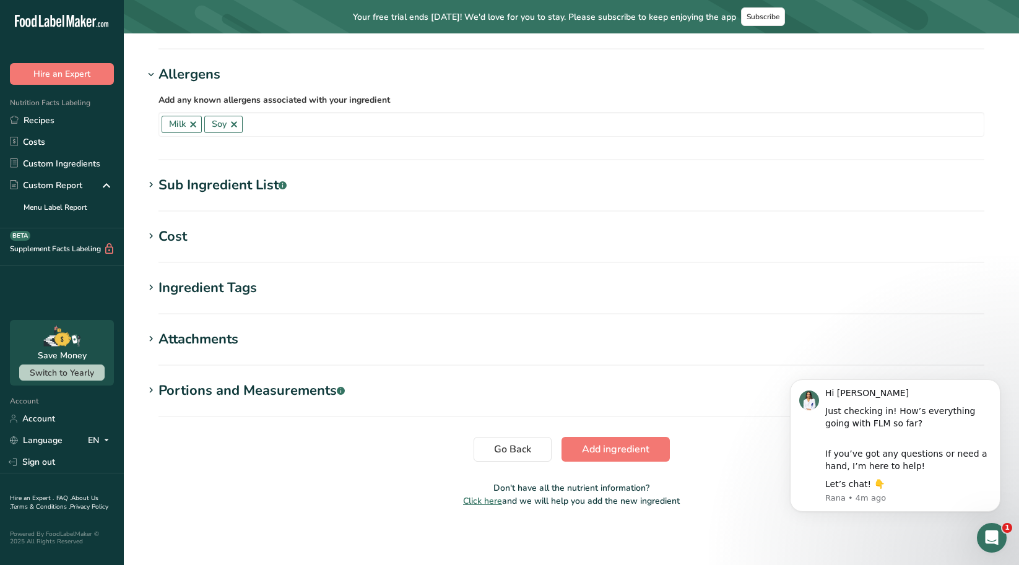
scroll to position [713, 0]
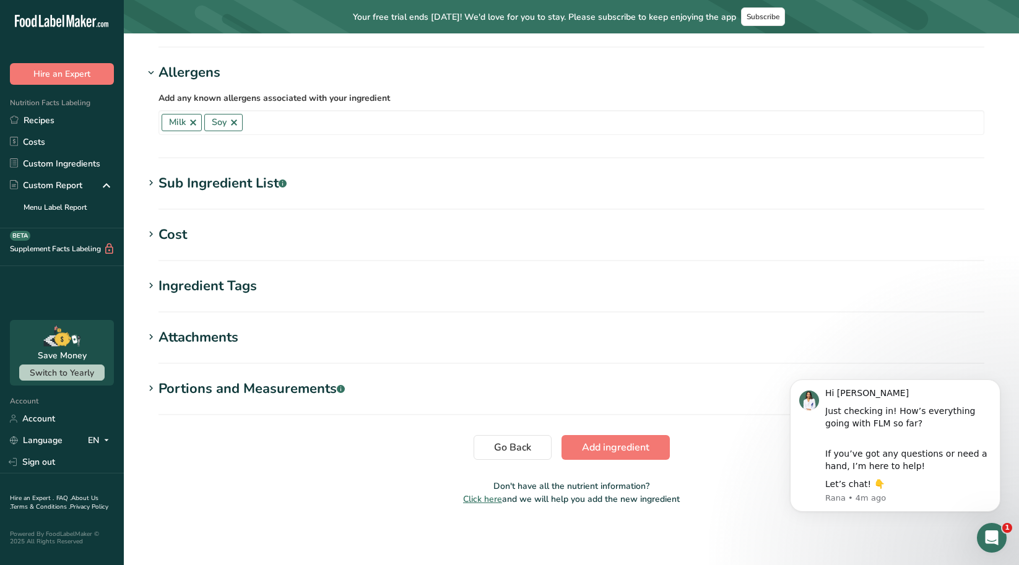
click at [152, 184] on icon at bounding box center [150, 183] width 11 height 17
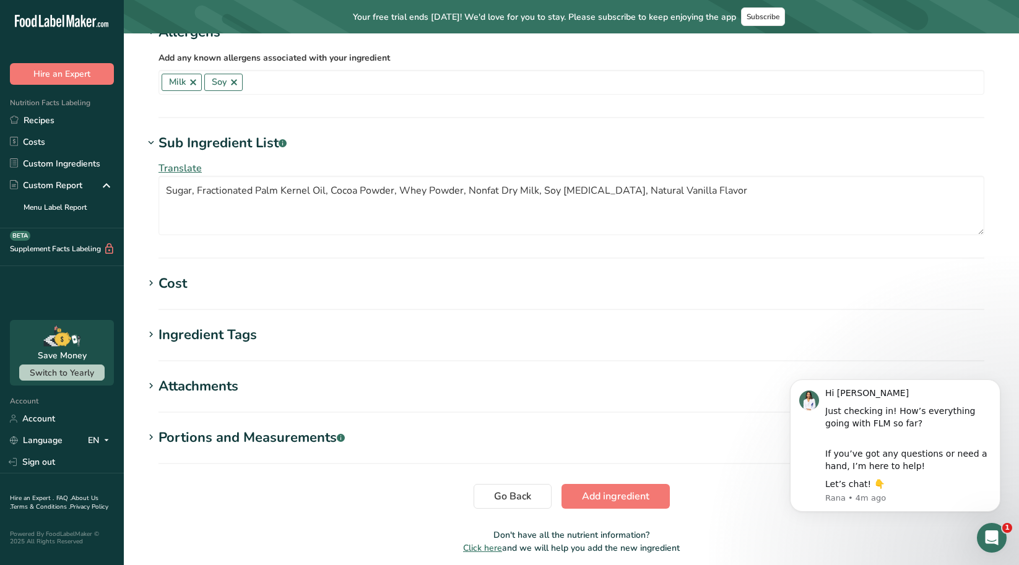
scroll to position [775, 0]
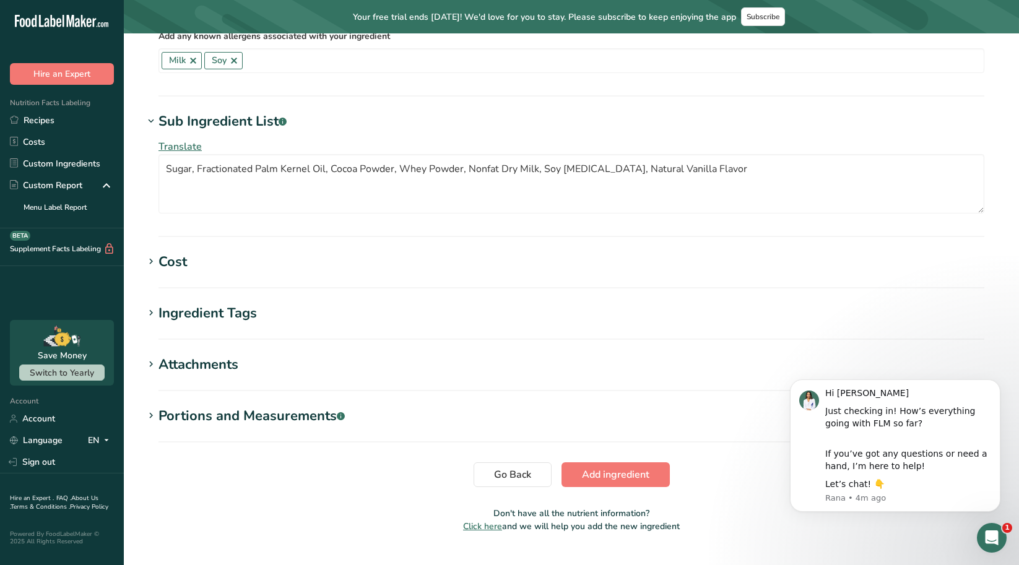
click at [153, 265] on icon at bounding box center [150, 261] width 11 height 17
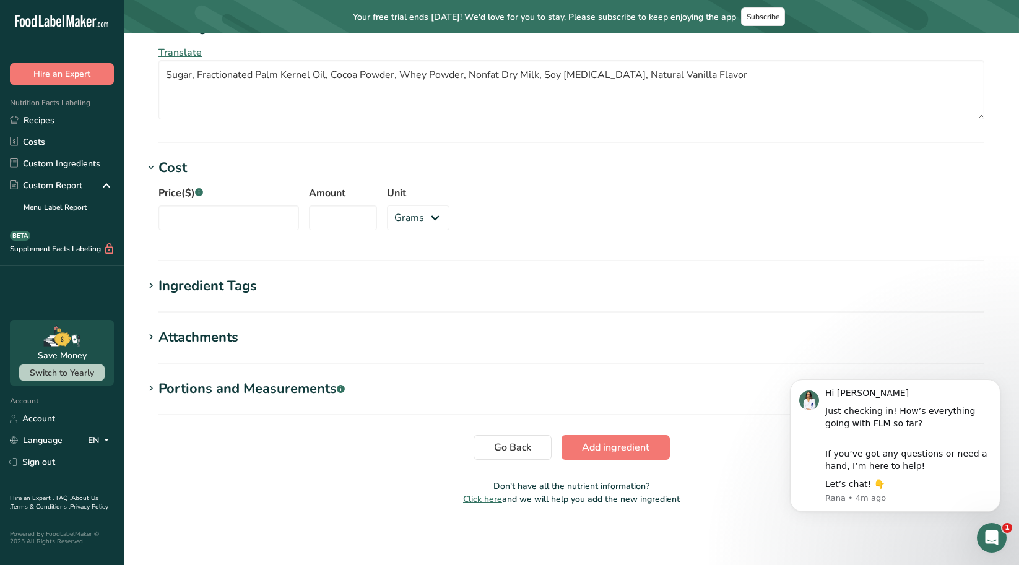
click at [149, 284] on icon at bounding box center [150, 285] width 11 height 17
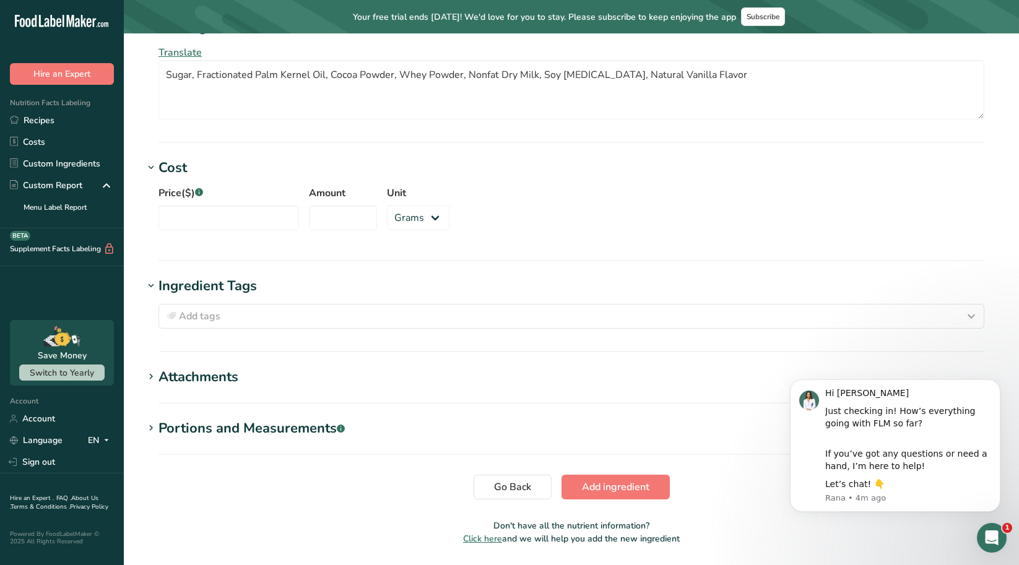
scroll to position [909, 0]
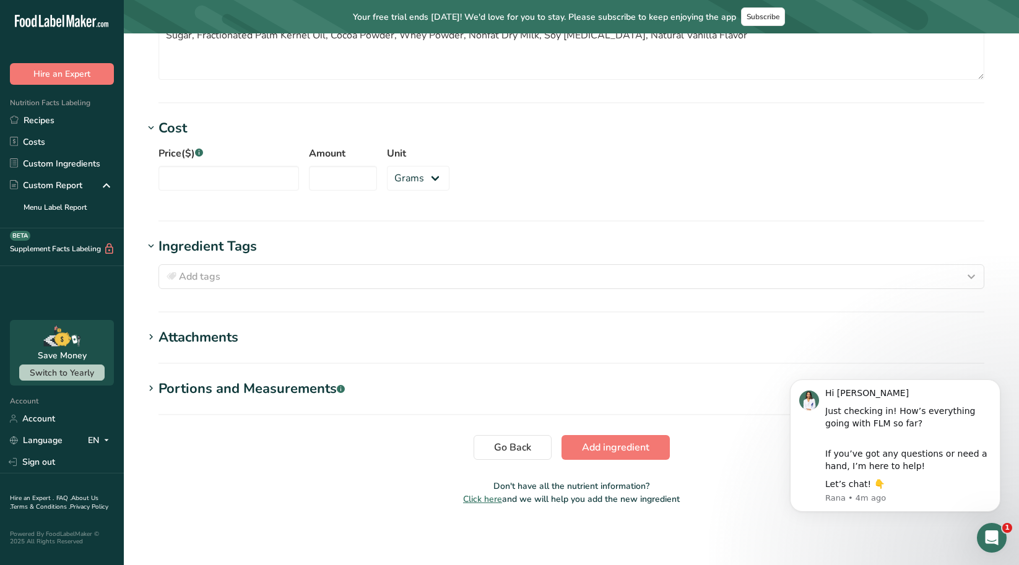
click at [154, 347] on h1 "Attachments" at bounding box center [571, 337] width 855 height 20
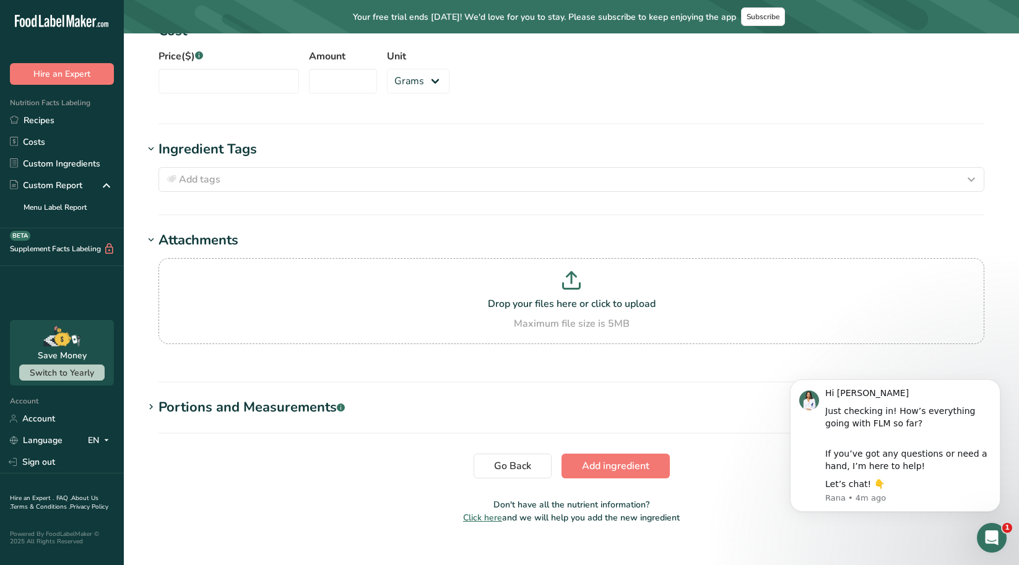
scroll to position [1024, 0]
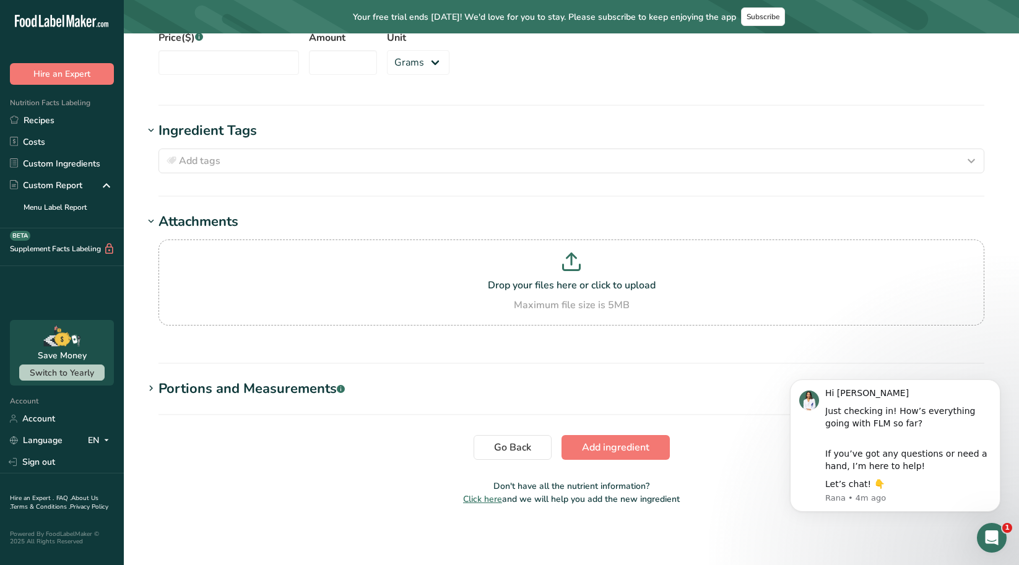
click at [153, 391] on icon at bounding box center [150, 388] width 11 height 17
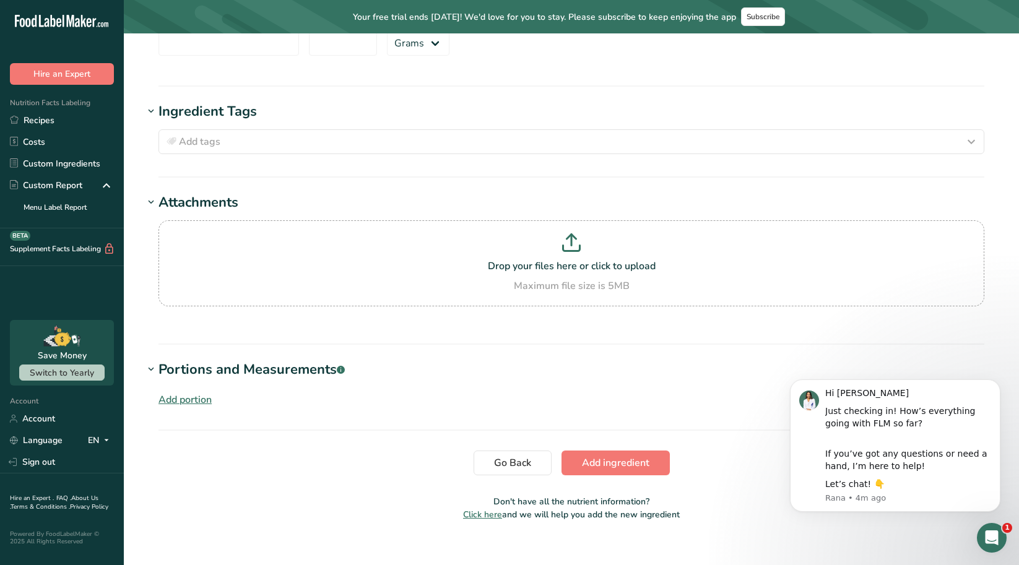
scroll to position [1059, 0]
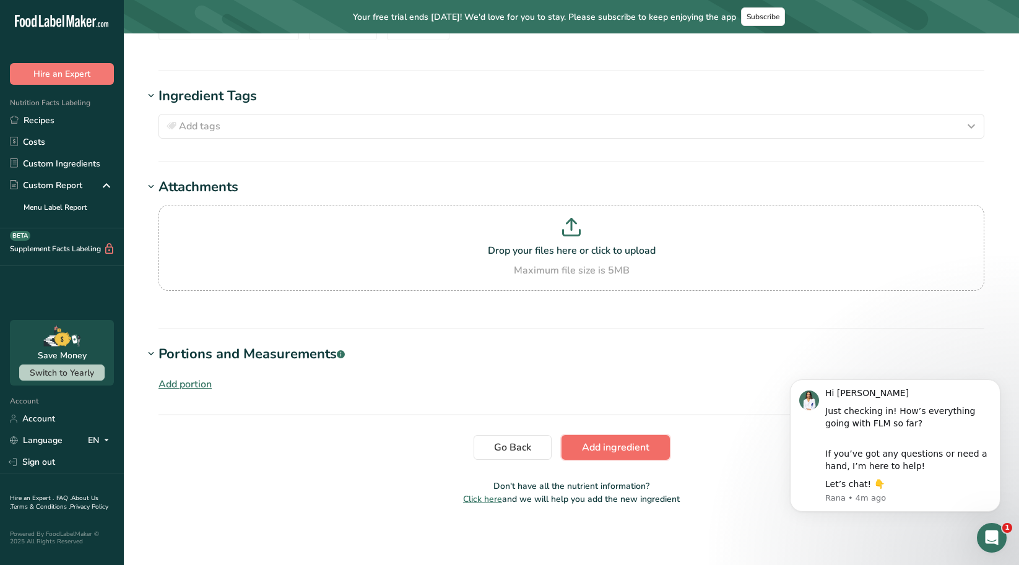
click at [604, 447] on span "Add ingredient" at bounding box center [615, 447] width 67 height 15
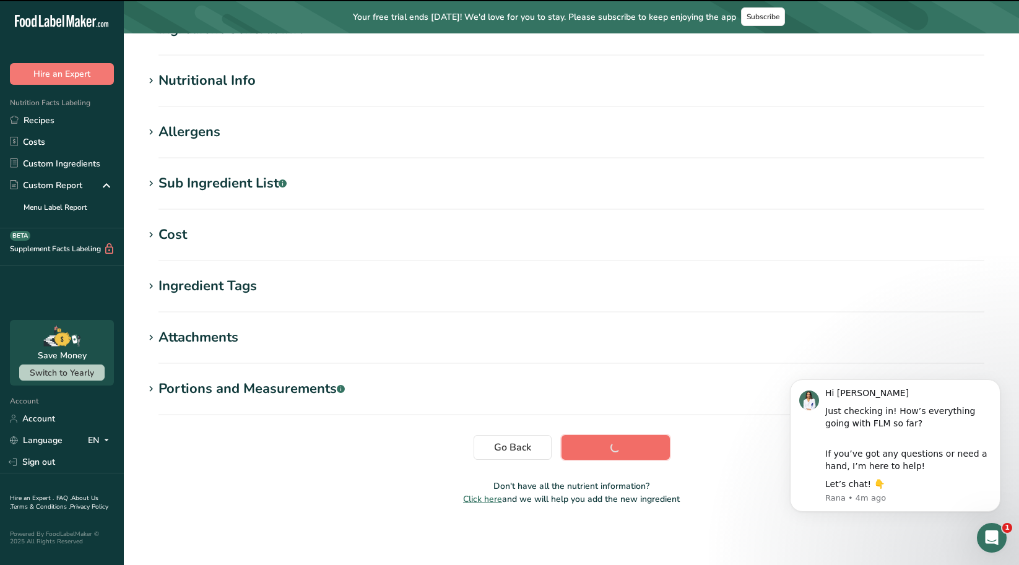
scroll to position [133, 0]
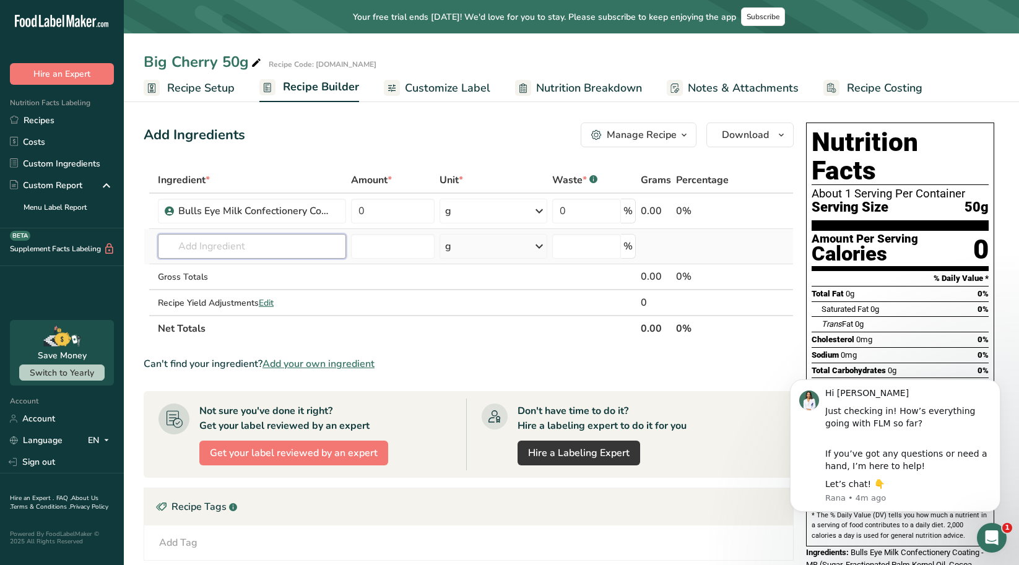
click at [206, 250] on input "text" at bounding box center [252, 246] width 188 height 25
click at [199, 248] on input "text" at bounding box center [252, 246] width 188 height 25
click at [239, 246] on input "text" at bounding box center [252, 246] width 188 height 25
type input "T"
type input "sucrose"
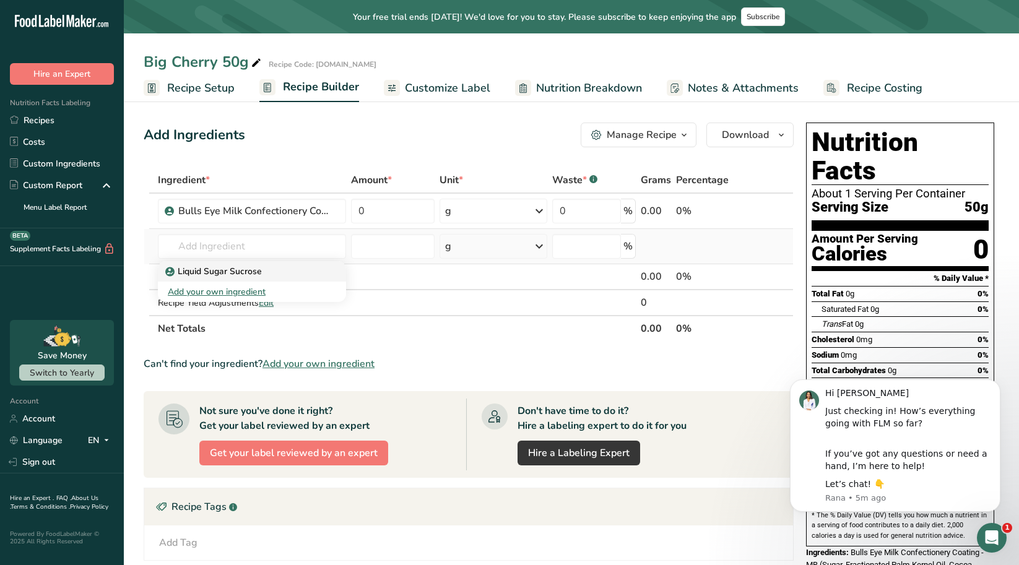
click at [216, 271] on p "Liquid Sugar Sucrose" at bounding box center [215, 271] width 94 height 13
type input "Liquid Sugar Sucrose"
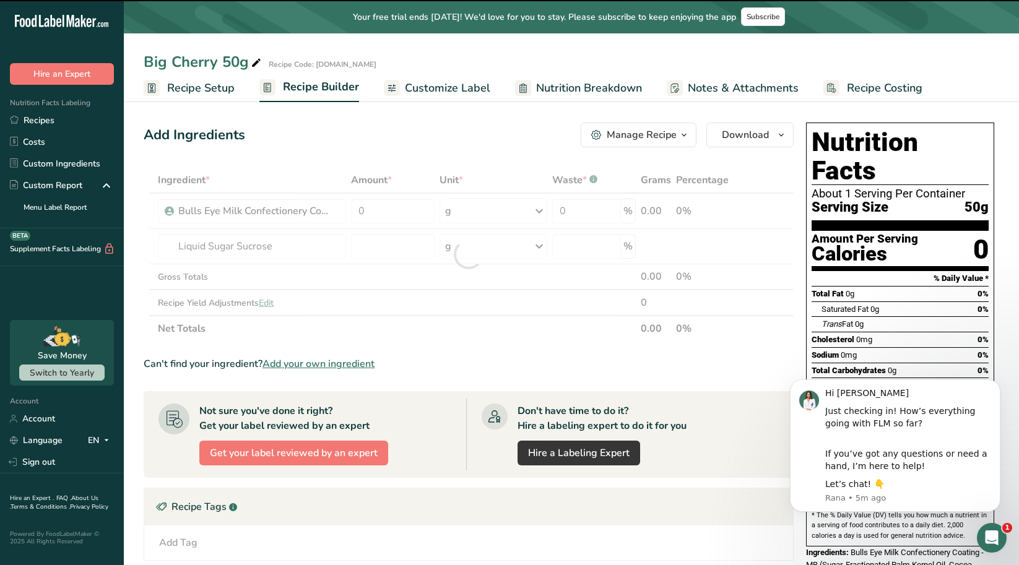
type input "0"
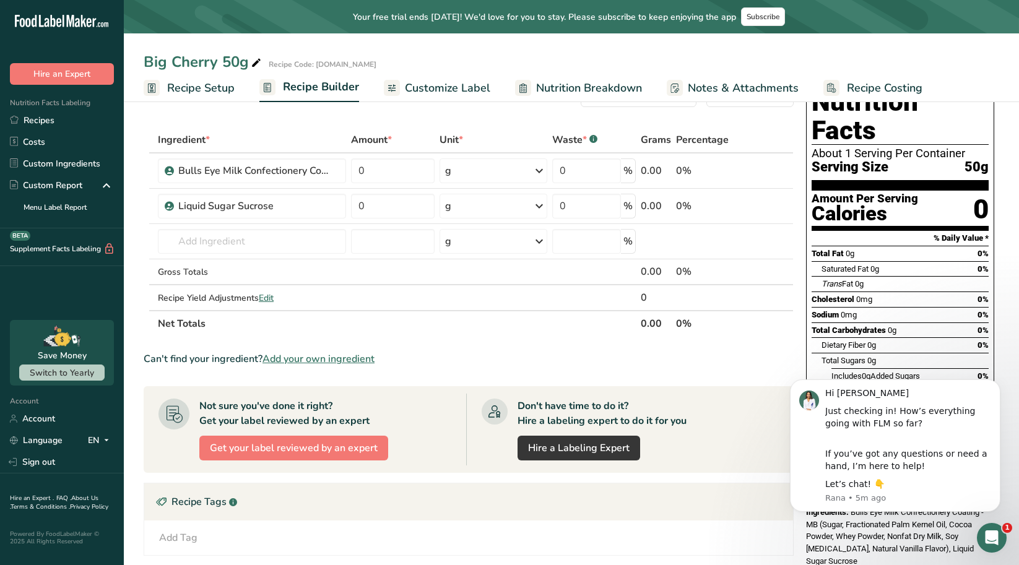
scroll to position [62, 0]
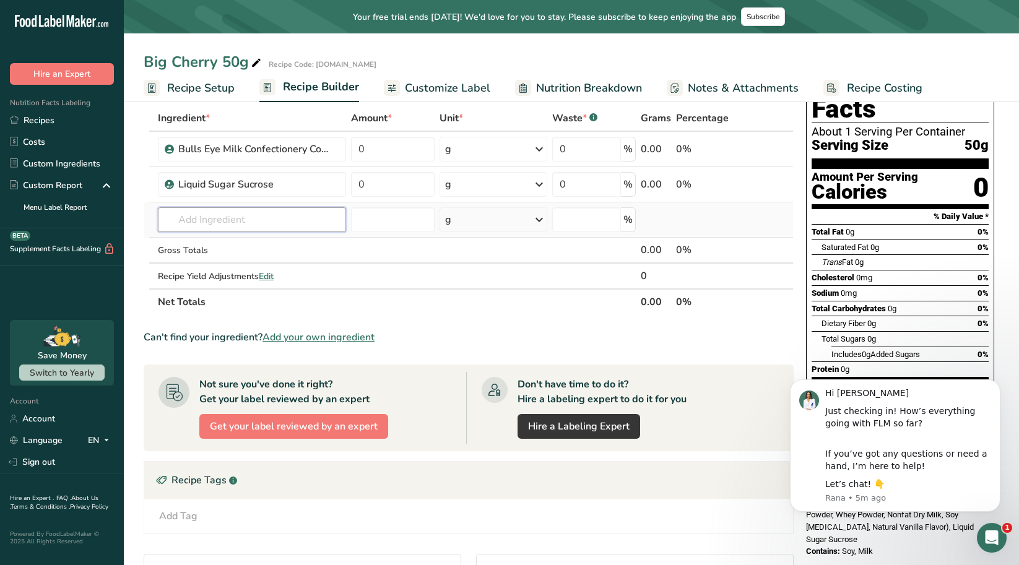
click at [249, 225] on input "text" at bounding box center [252, 219] width 188 height 25
click at [200, 218] on input "text" at bounding box center [252, 219] width 188 height 25
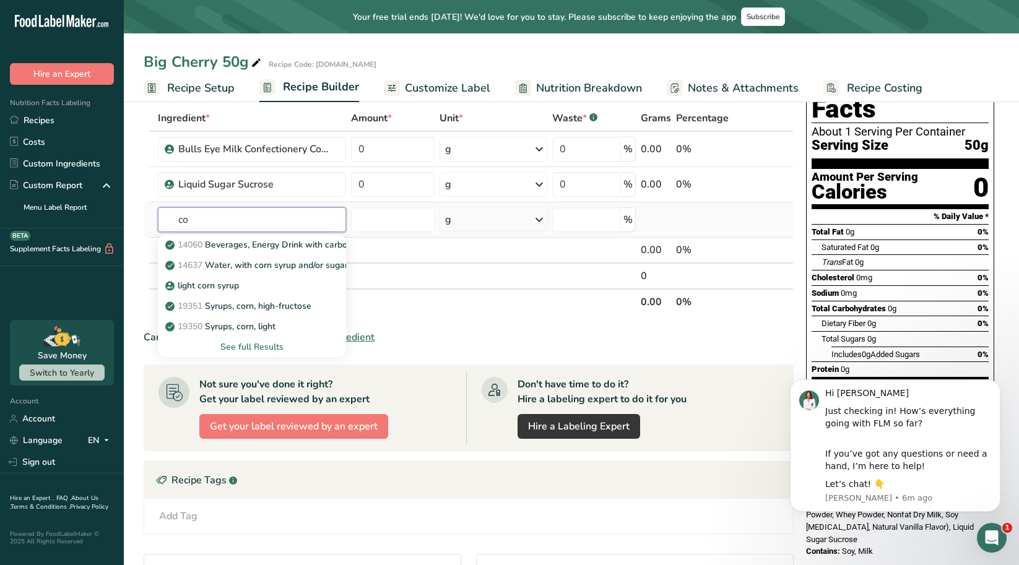
type input "c"
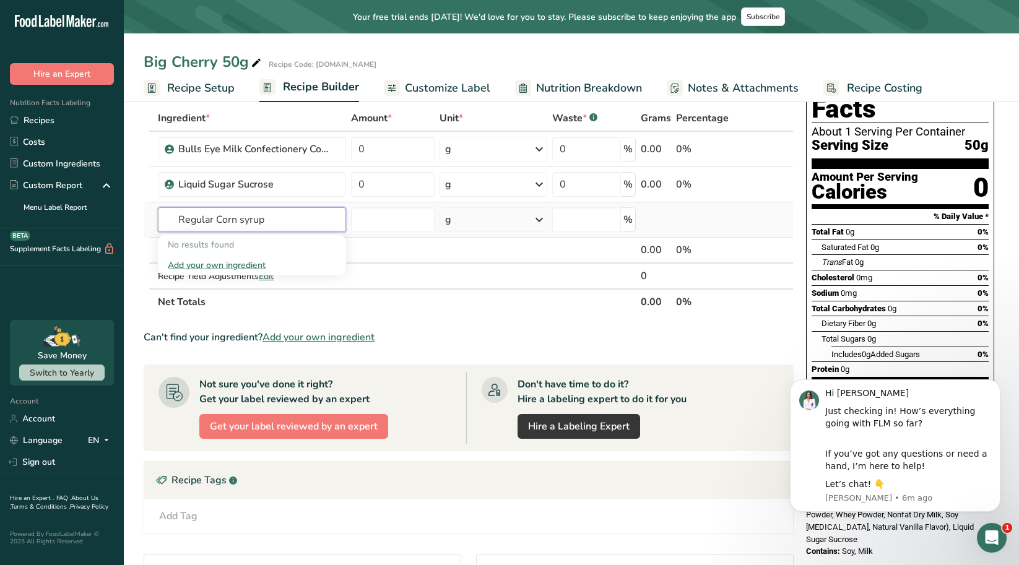
type input "Regular Corn syrup"
click at [222, 269] on div "Add your own ingredient" at bounding box center [252, 265] width 168 height 13
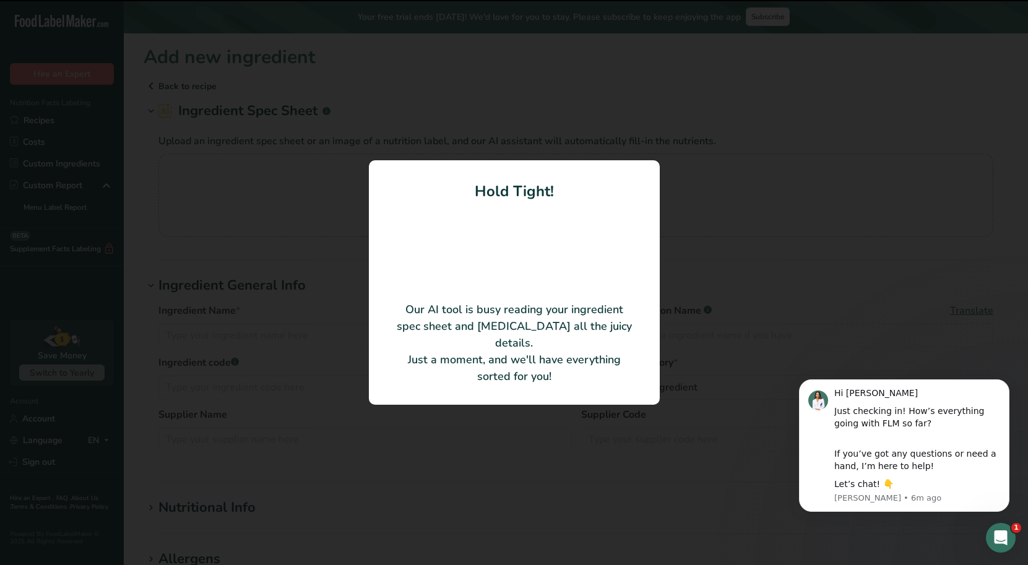
type input "Regular Corn Syrup (42/43 Corn Syrup)"
type input "Sweetener Products Company"
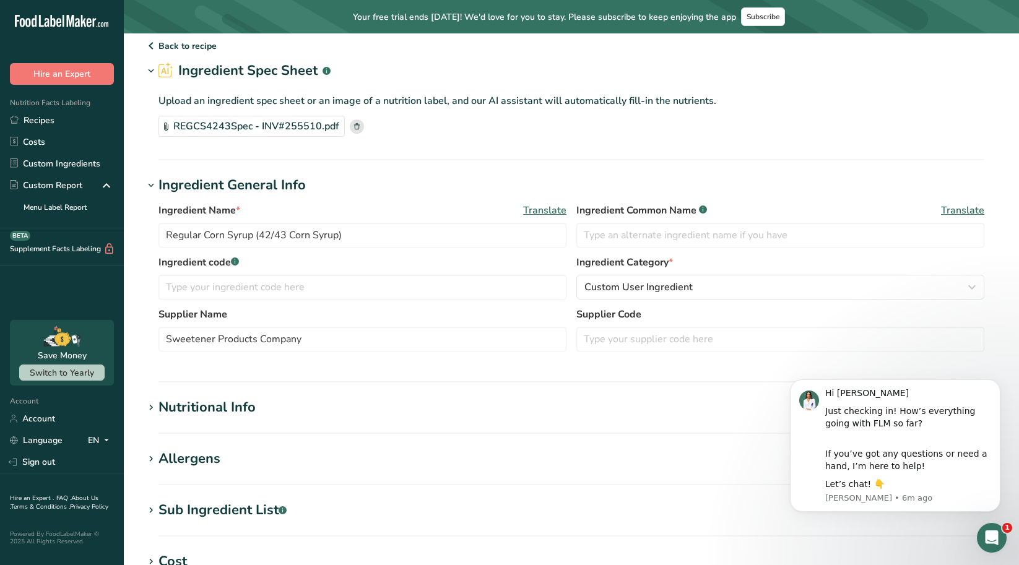
scroll to position [62, 0]
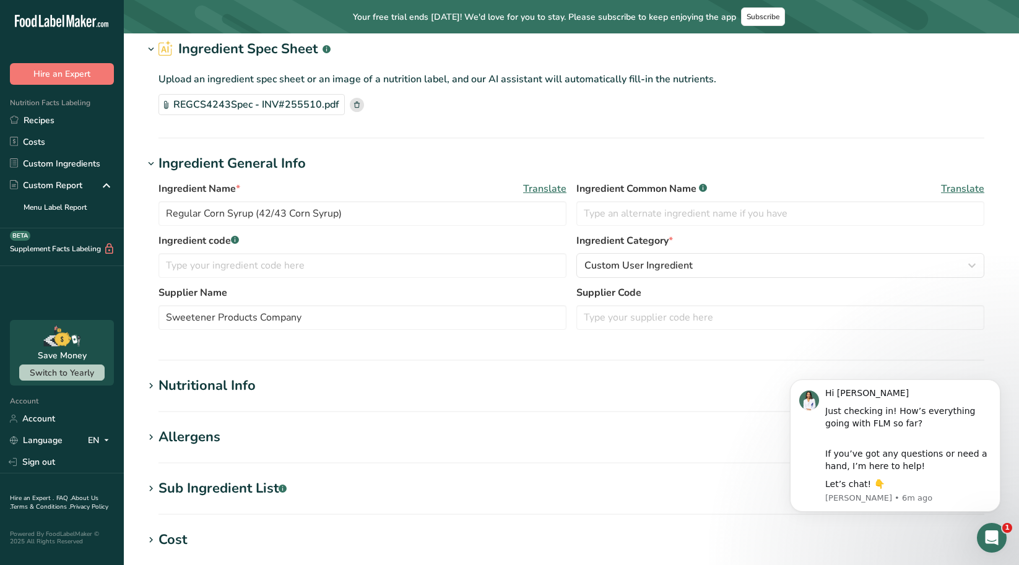
click at [144, 383] on span at bounding box center [151, 386] width 15 height 15
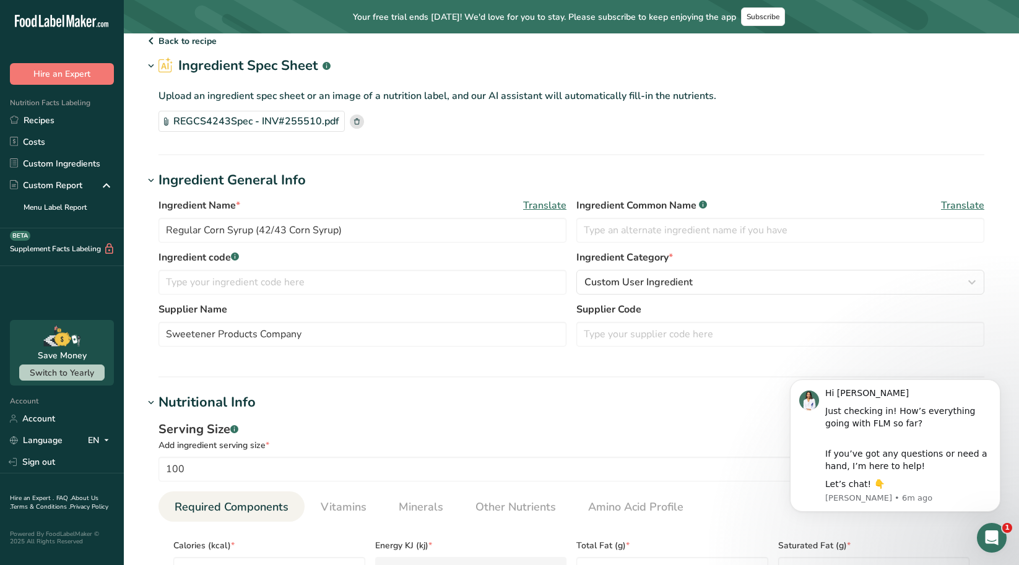
scroll to position [0, 0]
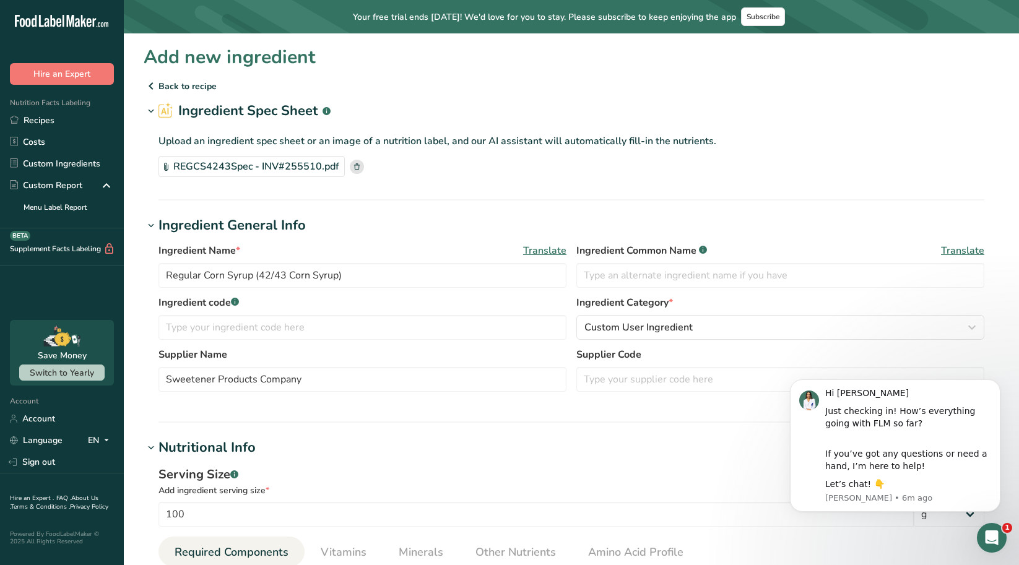
click at [355, 163] on rect at bounding box center [357, 167] width 14 height 14
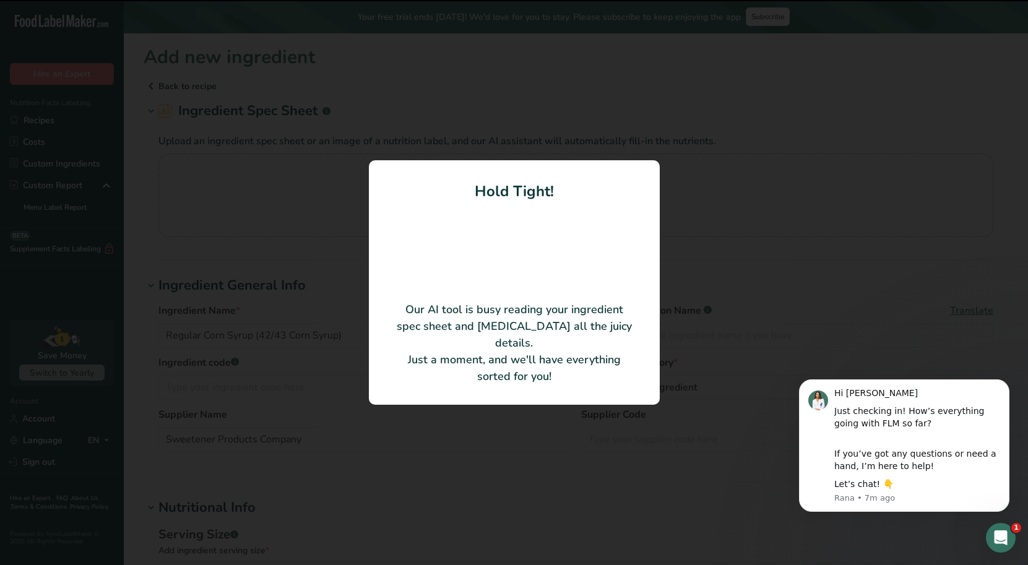
type Carbohydrates "80.27"
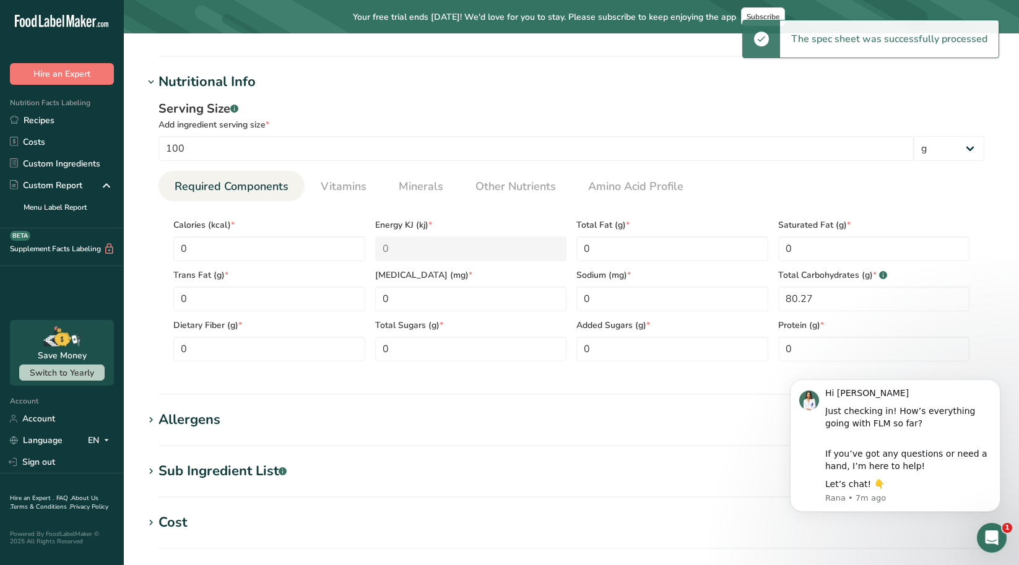
scroll to position [371, 0]
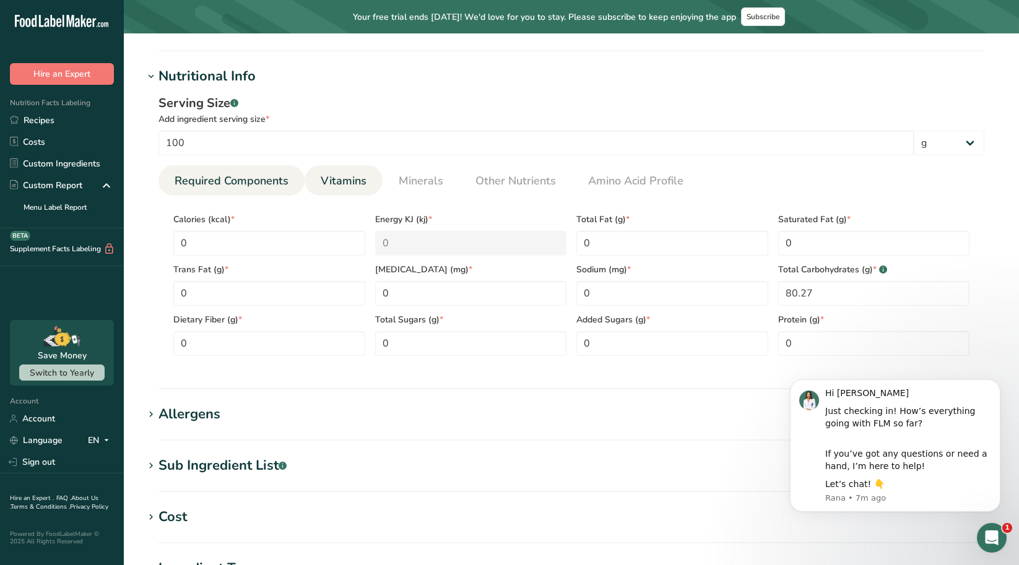
click at [334, 178] on span "Vitamins" at bounding box center [344, 181] width 46 height 17
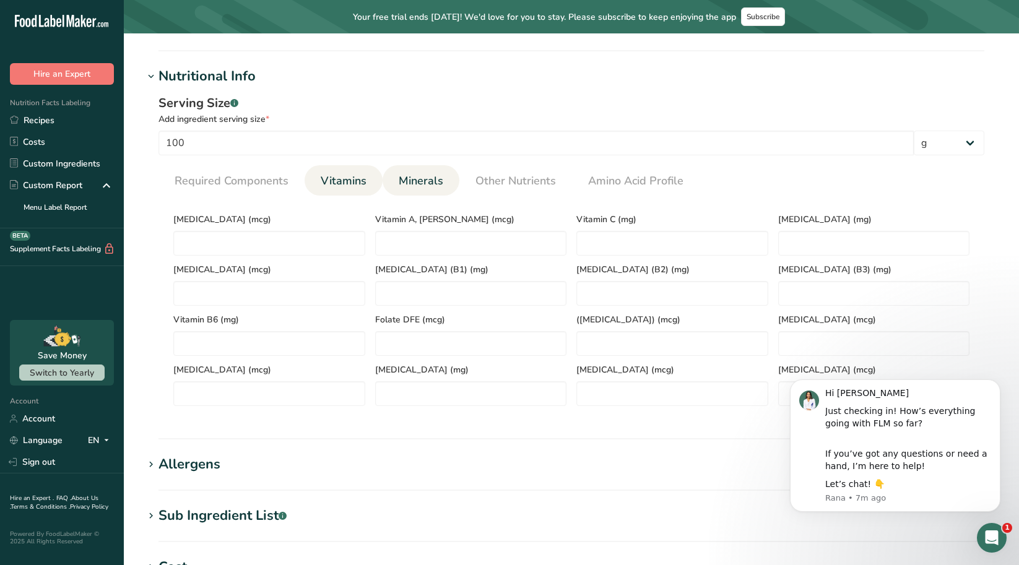
click at [405, 174] on span "Minerals" at bounding box center [421, 181] width 45 height 17
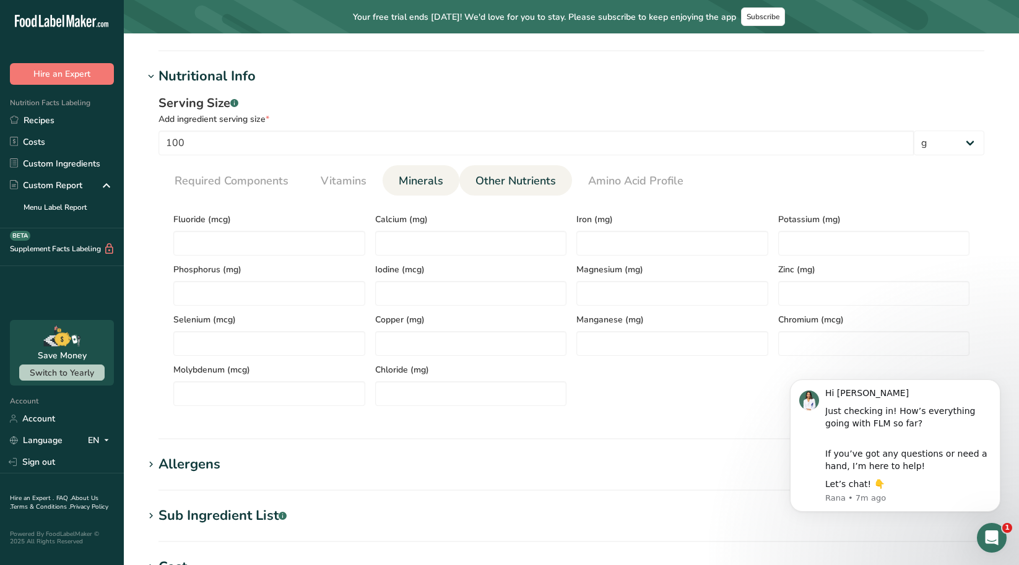
click at [470, 174] on link "Other Nutrients" at bounding box center [515, 181] width 90 height 32
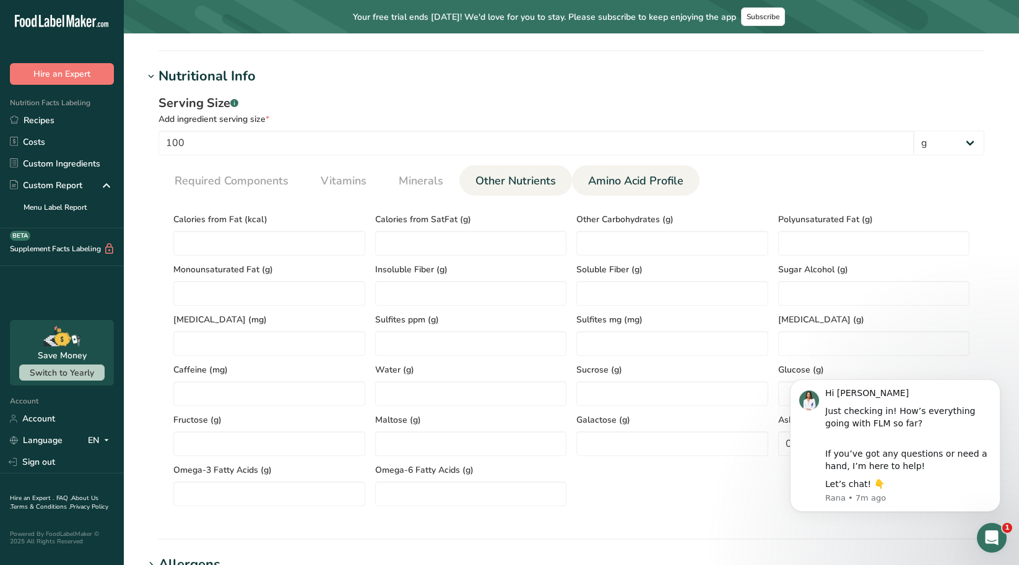
click at [588, 175] on span "Amino Acid Profile" at bounding box center [635, 181] width 95 height 17
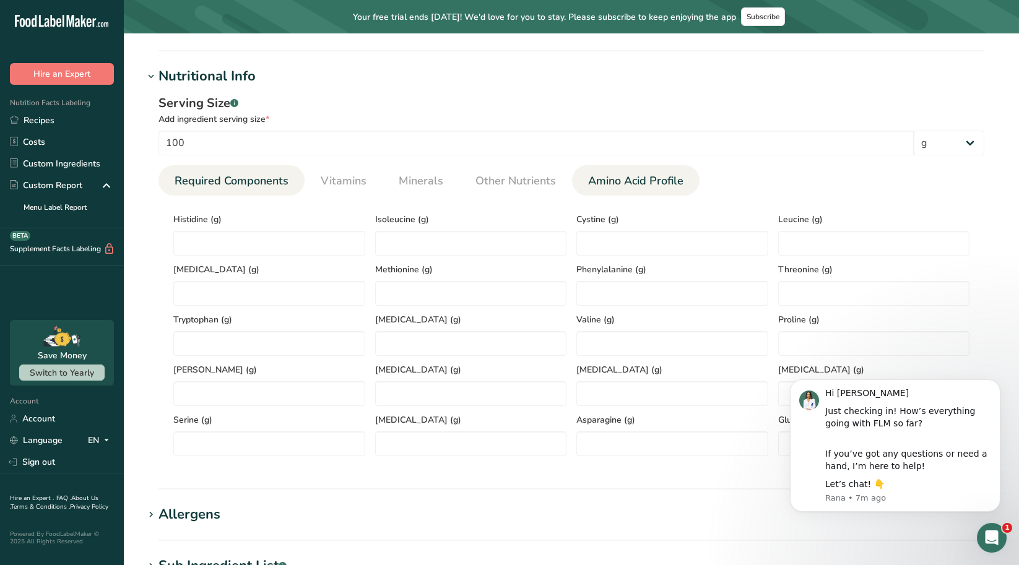
click at [262, 176] on span "Required Components" at bounding box center [232, 181] width 114 height 17
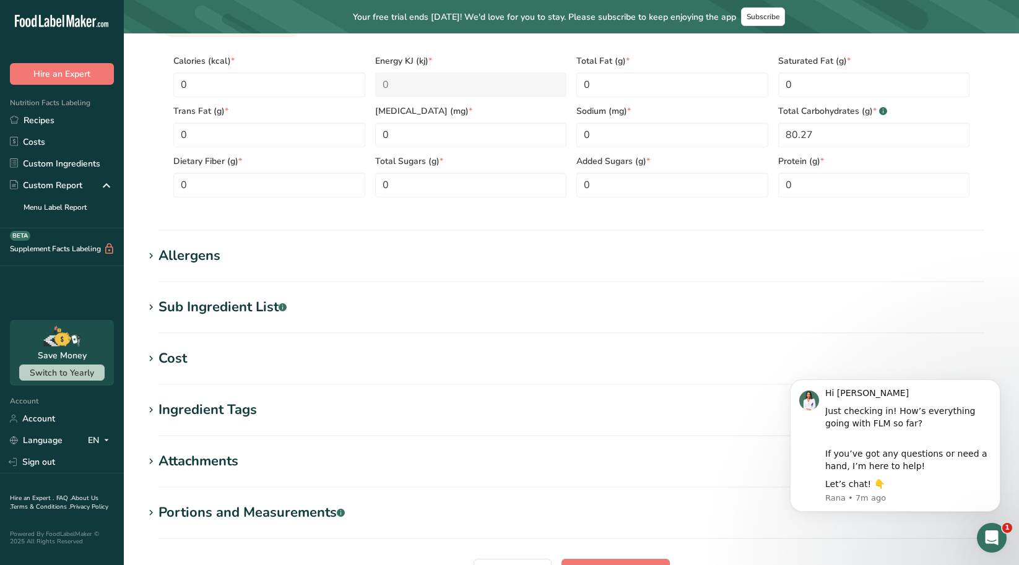
scroll to position [557, 0]
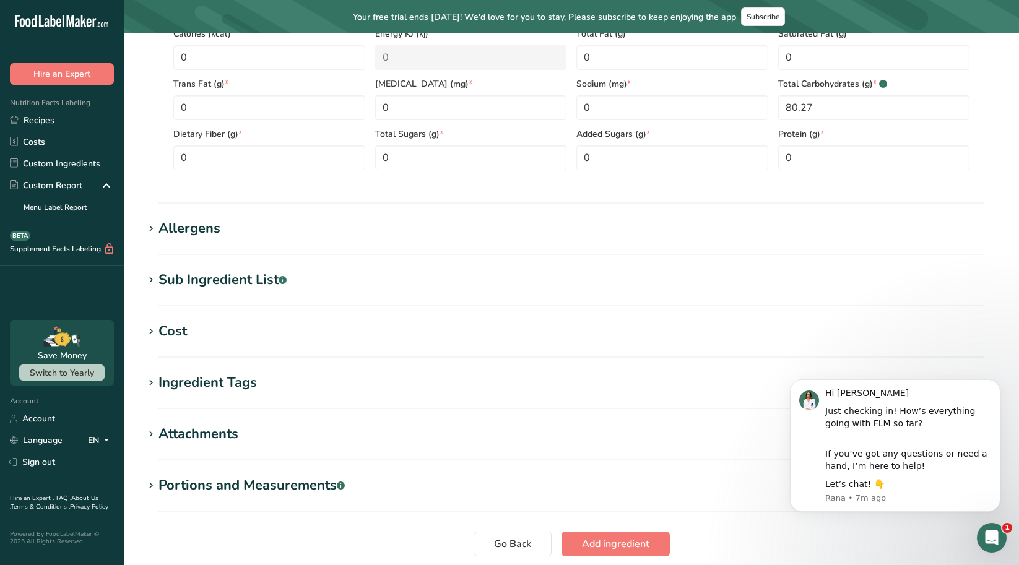
click at [158, 227] on span at bounding box center [151, 229] width 15 height 15
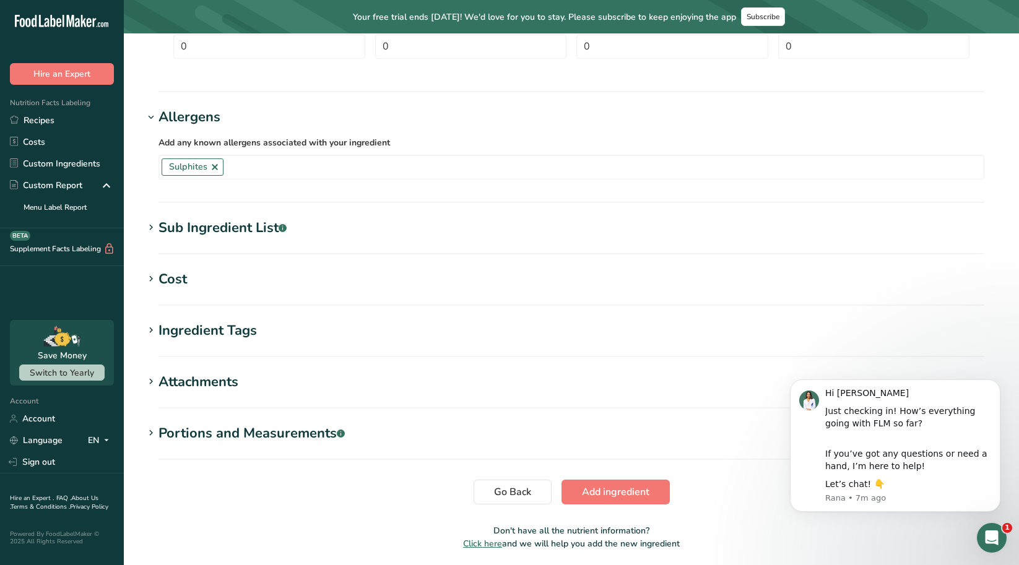
scroll to position [681, 0]
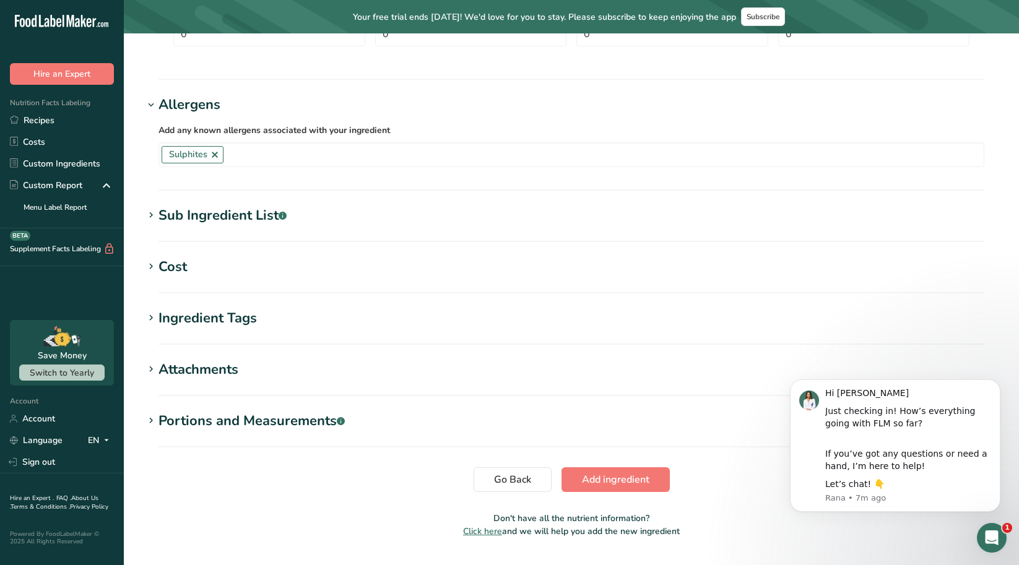
click at [173, 218] on div "Sub Ingredient List .a-a{fill:#347362;}.b-a{fill:#fff;}" at bounding box center [222, 215] width 128 height 20
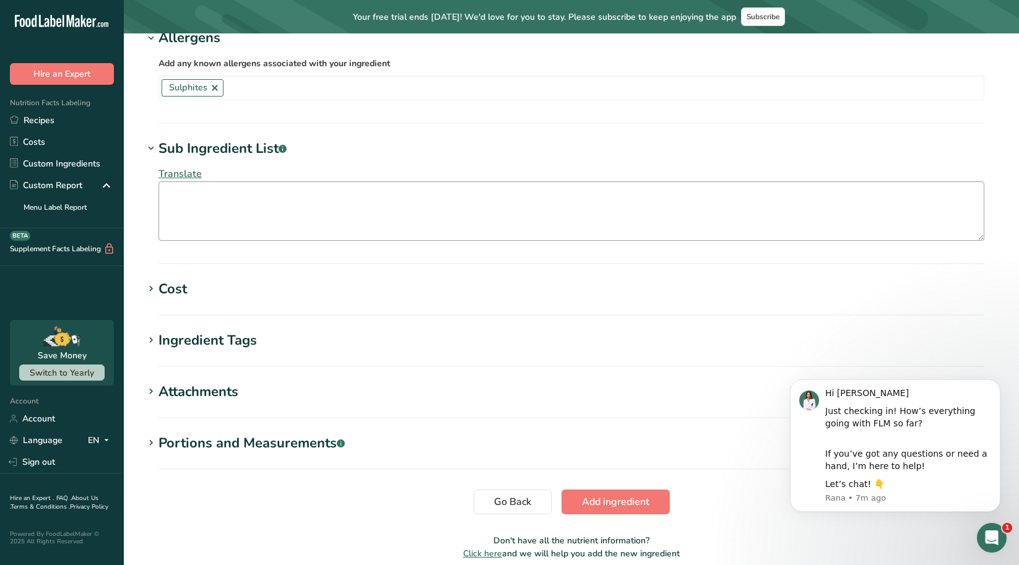
scroll to position [802, 0]
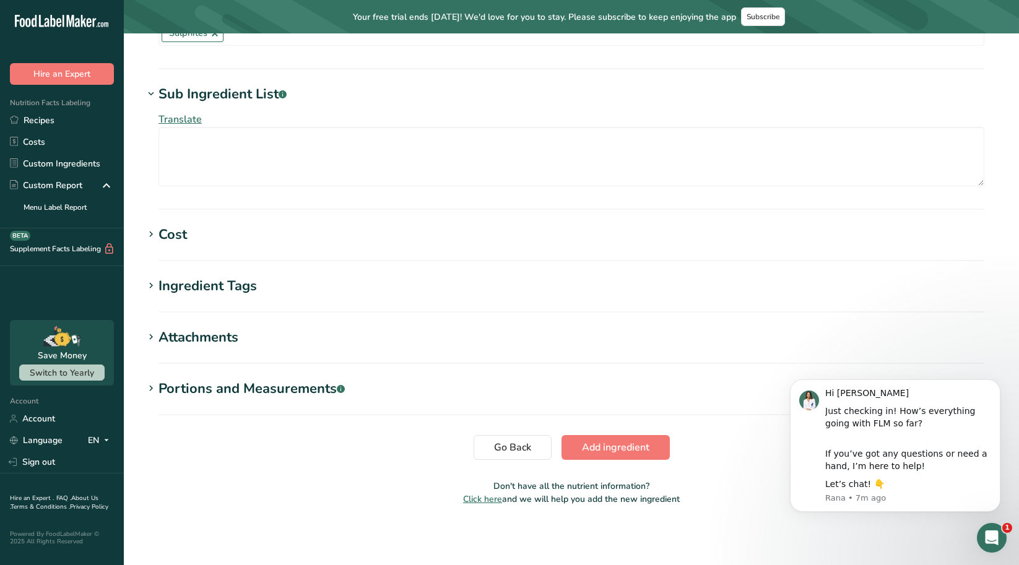
click at [165, 238] on div "Cost" at bounding box center [172, 235] width 28 height 20
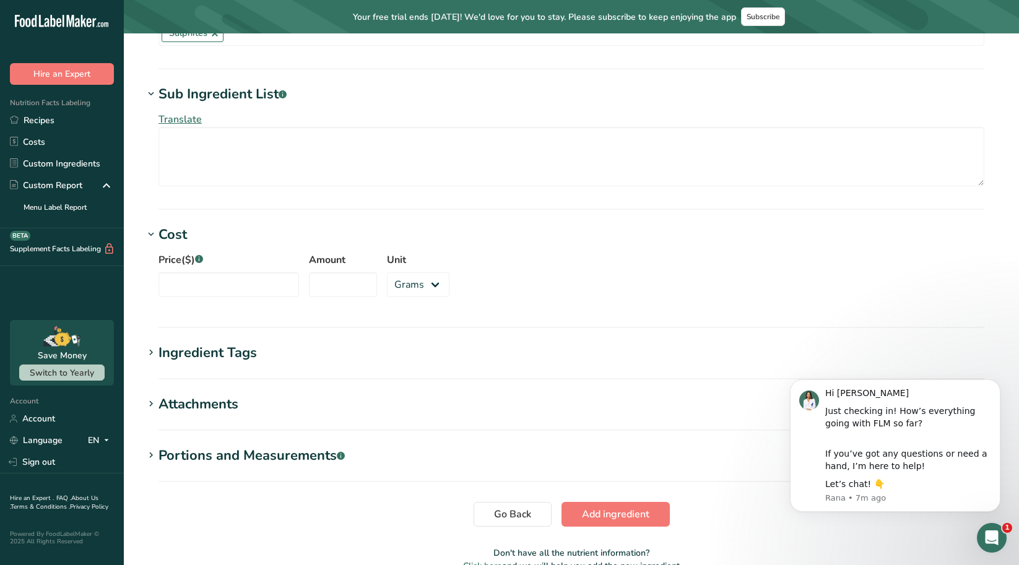
click at [179, 352] on div "Ingredient Tags" at bounding box center [207, 353] width 98 height 20
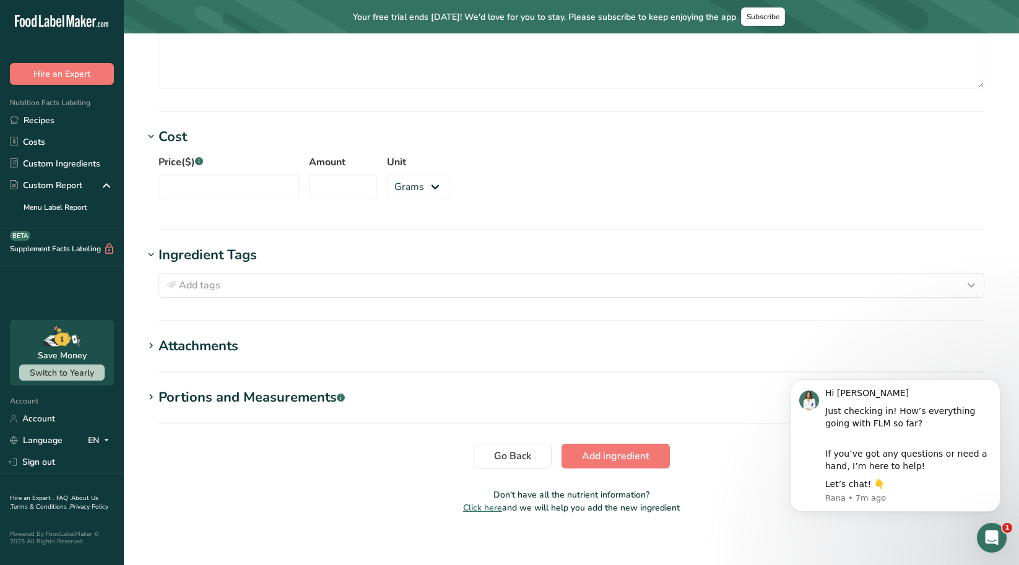
scroll to position [909, 0]
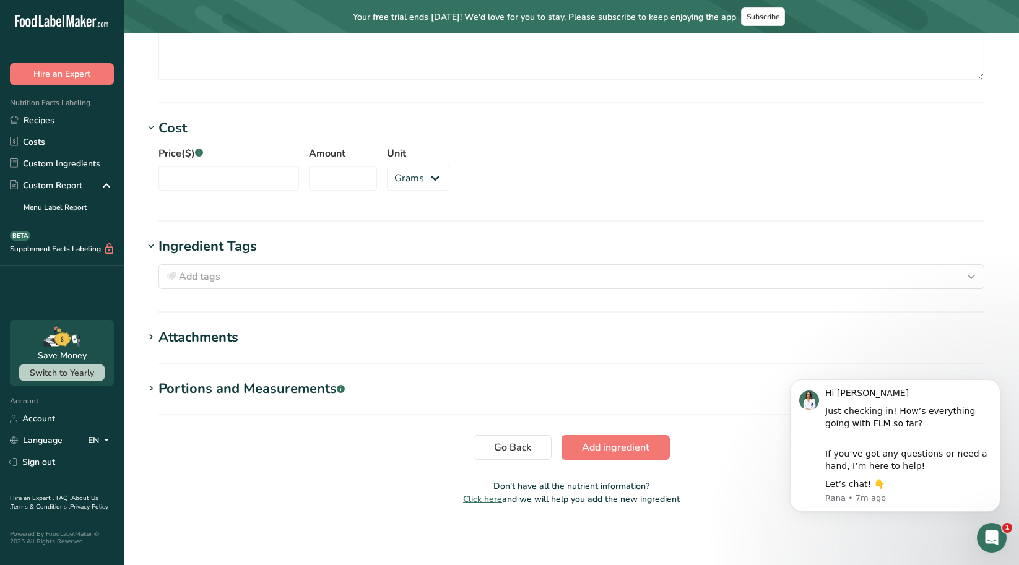
click at [179, 336] on div "Attachments" at bounding box center [198, 337] width 80 height 20
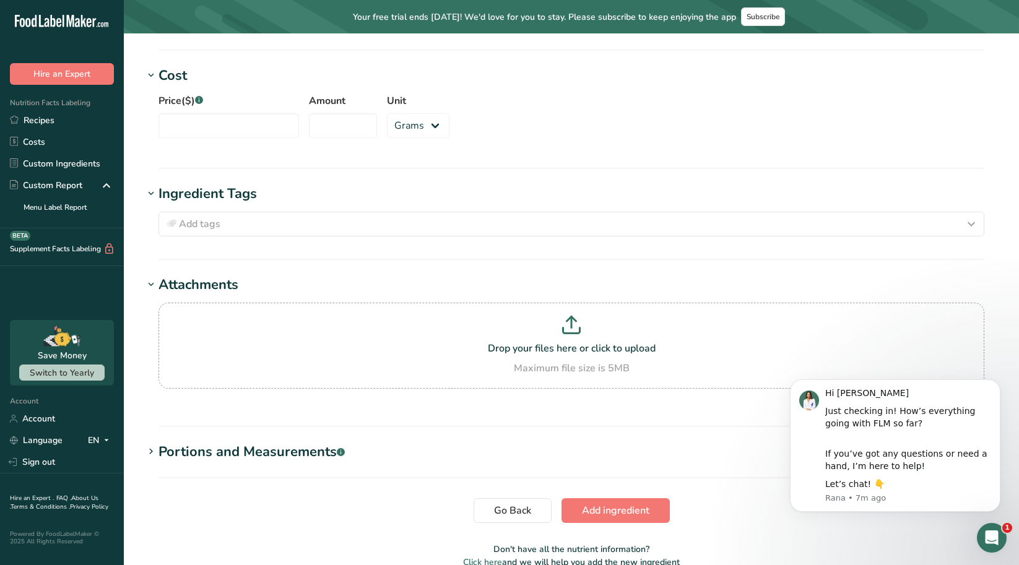
scroll to position [1024, 0]
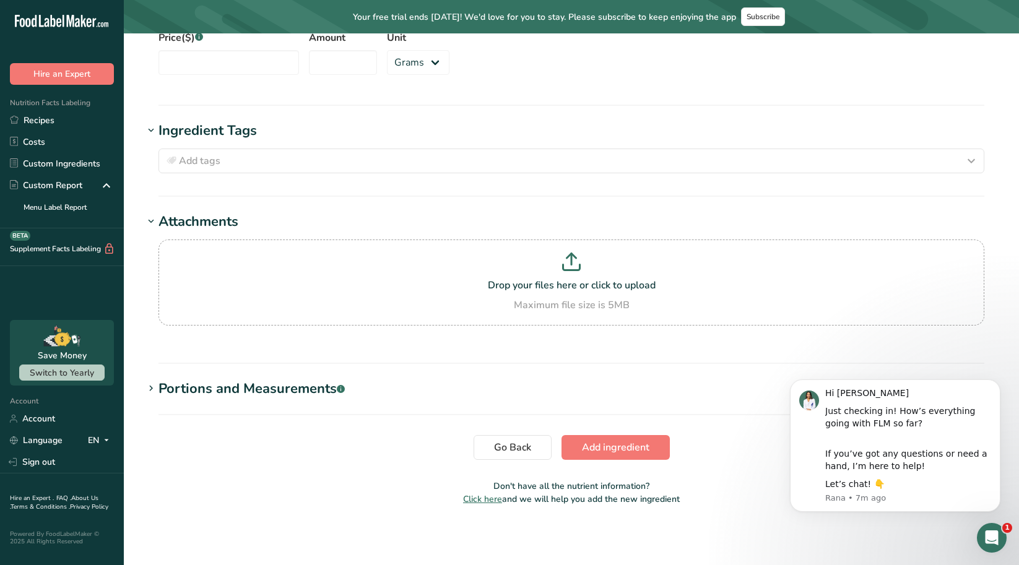
click at [186, 383] on div "Portions and Measurements .a-a{fill:#347362;}.b-a{fill:#fff;}" at bounding box center [251, 389] width 186 height 20
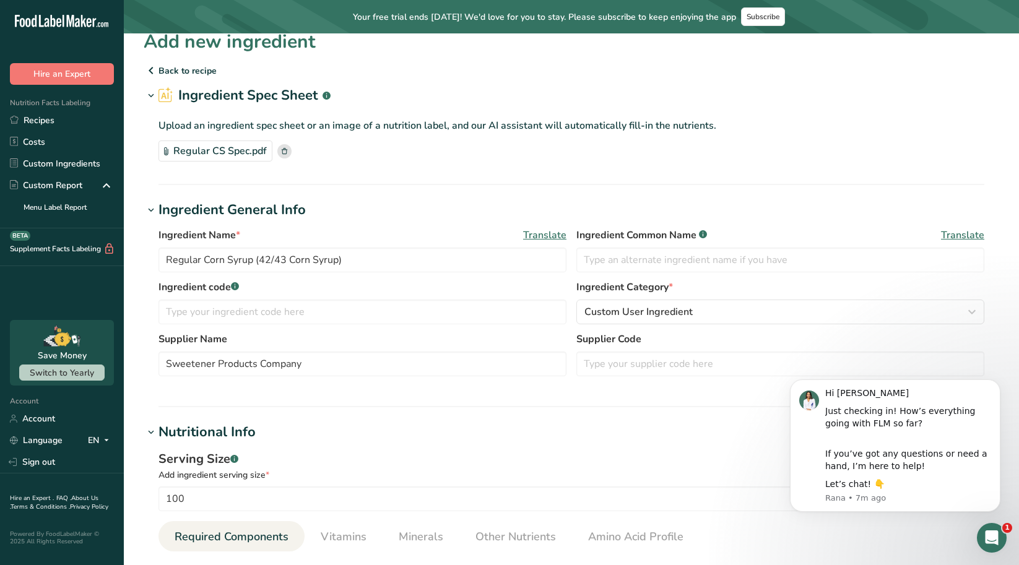
scroll to position [0, 0]
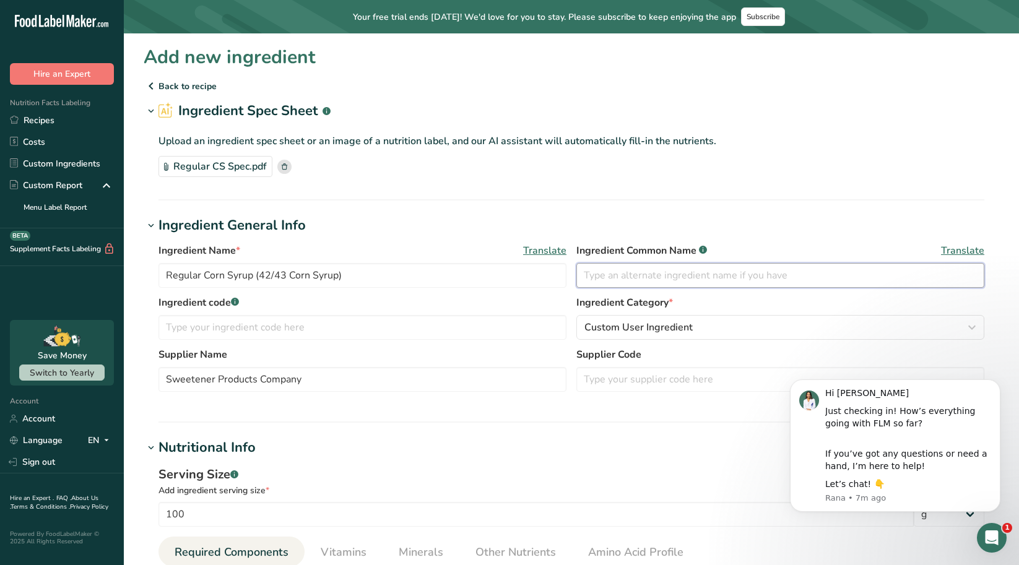
click at [623, 277] on input "text" at bounding box center [780, 275] width 408 height 25
drag, startPoint x: 249, startPoint y: 272, endPoint x: 212, endPoint y: 271, distance: 37.8
click at [212, 271] on input "Regular Corn Syrup (42/43 Corn Syrup)" at bounding box center [362, 275] width 408 height 25
drag, startPoint x: 204, startPoint y: 274, endPoint x: 252, endPoint y: 279, distance: 48.5
click at [252, 279] on input "Regular Corn Syrup (42/43 Corn Syrup)" at bounding box center [362, 275] width 408 height 25
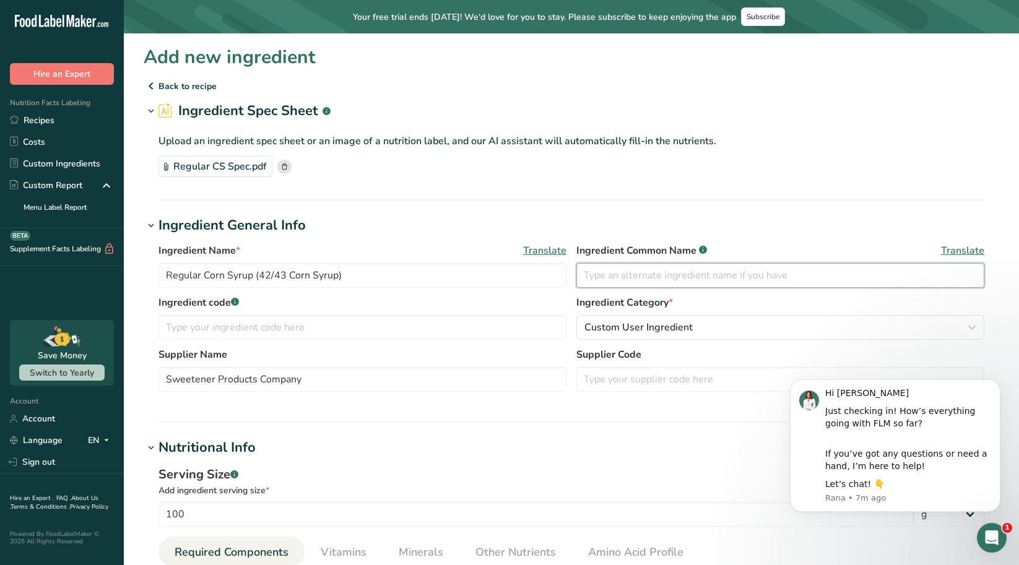
click at [592, 279] on input "text" at bounding box center [780, 275] width 408 height 25
paste input "Corn Syrup"
type input "Corn Syrup"
click at [394, 321] on input "text" at bounding box center [362, 327] width 408 height 25
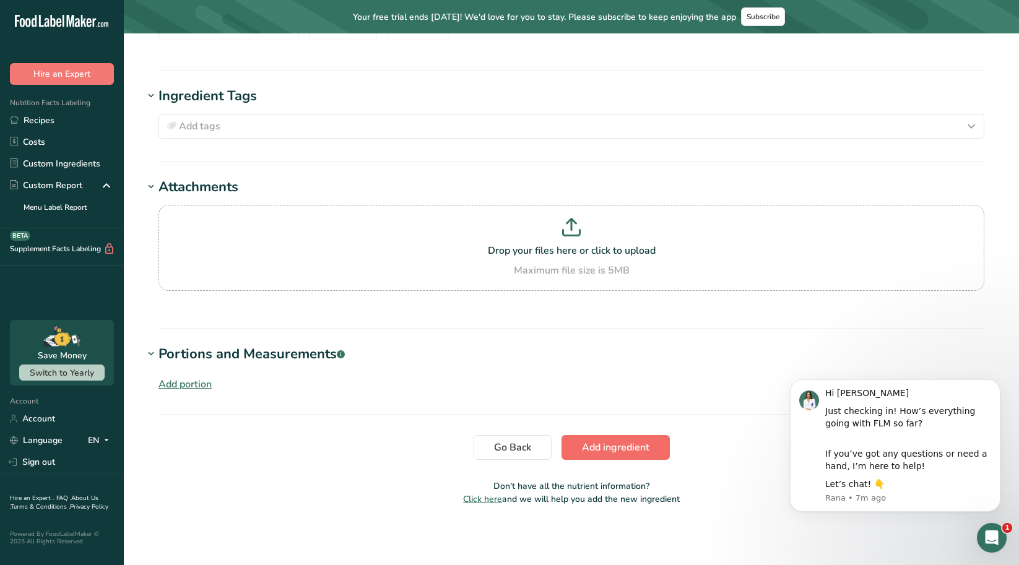
type input "255510"
click at [628, 438] on button "Add ingredient" at bounding box center [615, 447] width 108 height 25
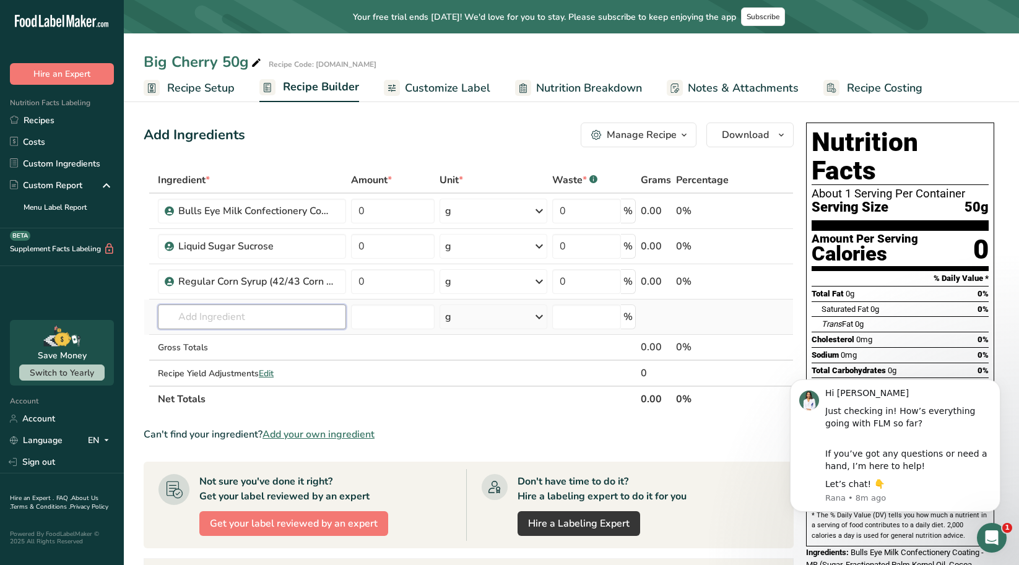
click at [206, 325] on input "text" at bounding box center [252, 317] width 188 height 25
click at [225, 316] on input "text" at bounding box center [252, 317] width 188 height 25
type input "p"
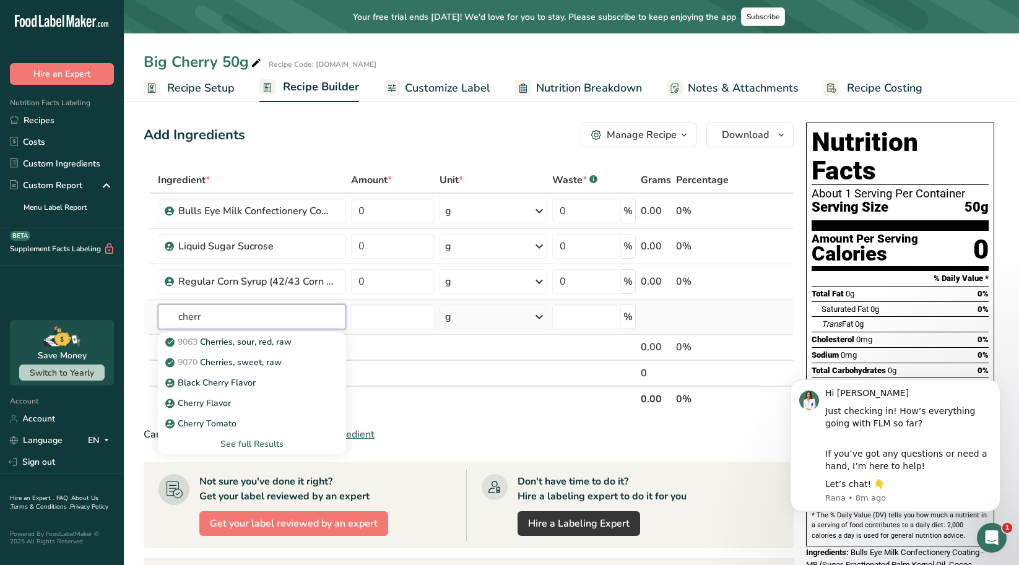
type input "cherr"
click at [279, 446] on div "See full Results" at bounding box center [252, 444] width 168 height 13
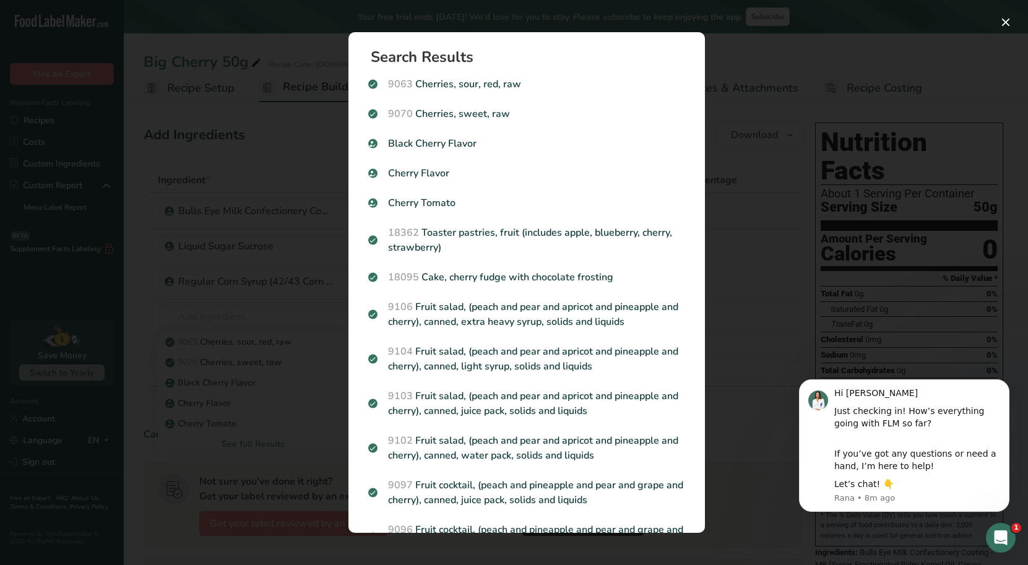
click at [790, 227] on div "Search results modal" at bounding box center [514, 282] width 1028 height 565
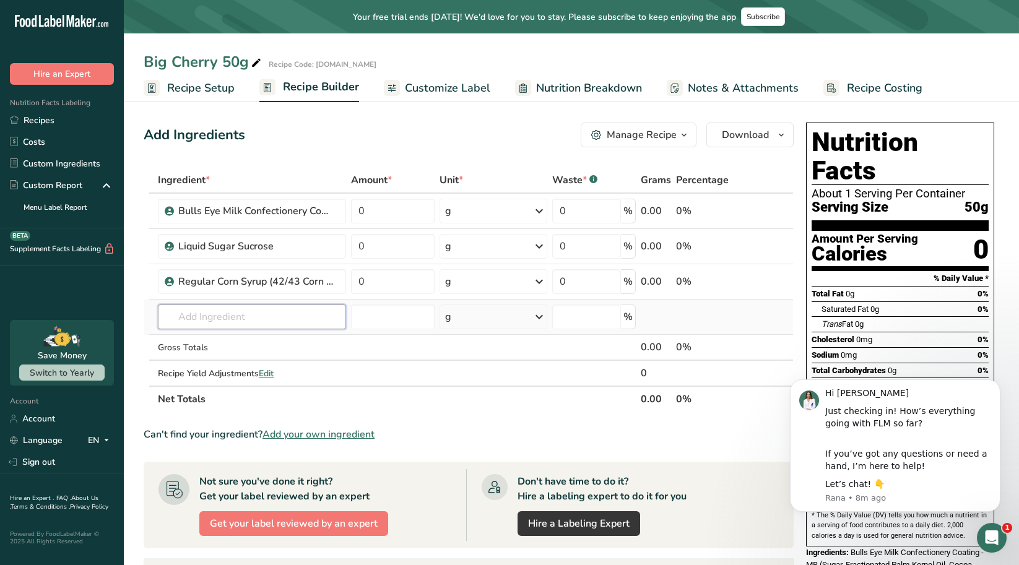
click at [211, 314] on input "text" at bounding box center [252, 317] width 188 height 25
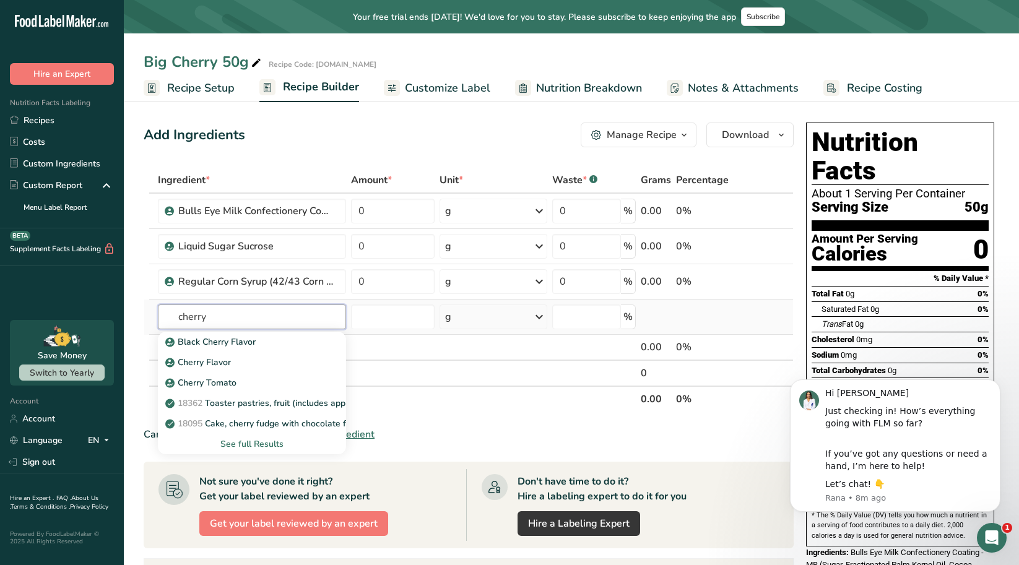
drag, startPoint x: 231, startPoint y: 318, endPoint x: 159, endPoint y: 311, distance: 72.1
click at [159, 311] on input "cherry" at bounding box center [252, 317] width 188 height 25
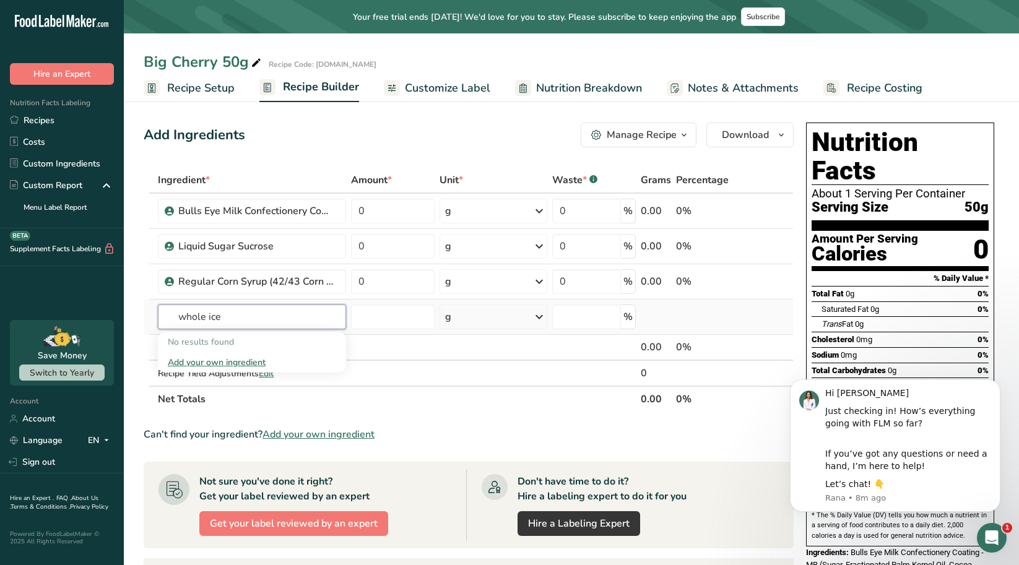
type input "whole ice"
click at [184, 360] on div "Add your own ingredient" at bounding box center [252, 362] width 168 height 13
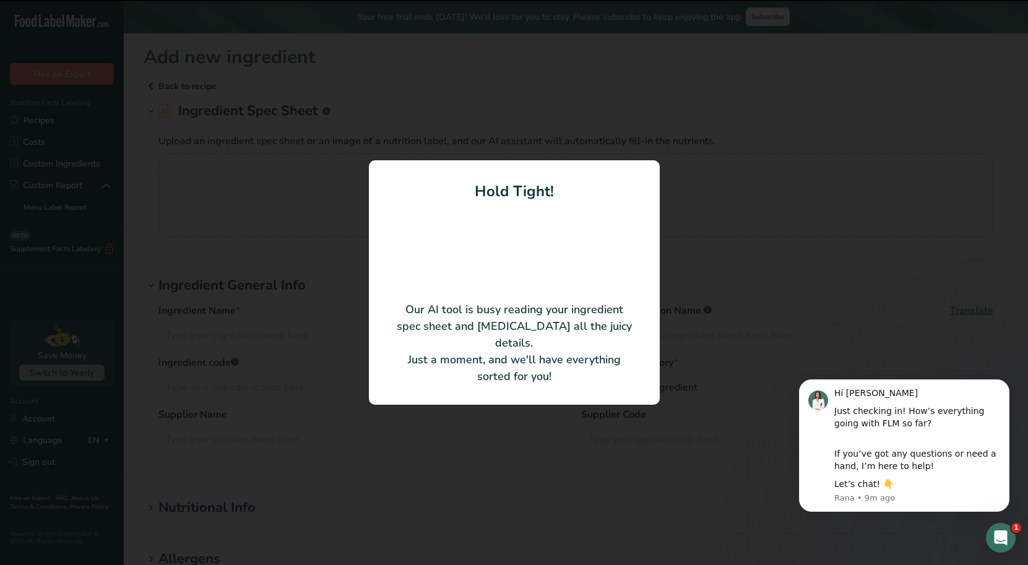
type input "Pennant Red Whole Ice Cream Cherries 55 brix"
type input "F004158082006"
type input "Gray & Company, a Wholly Owned Subsidiary of Seneca Foods Corporation"
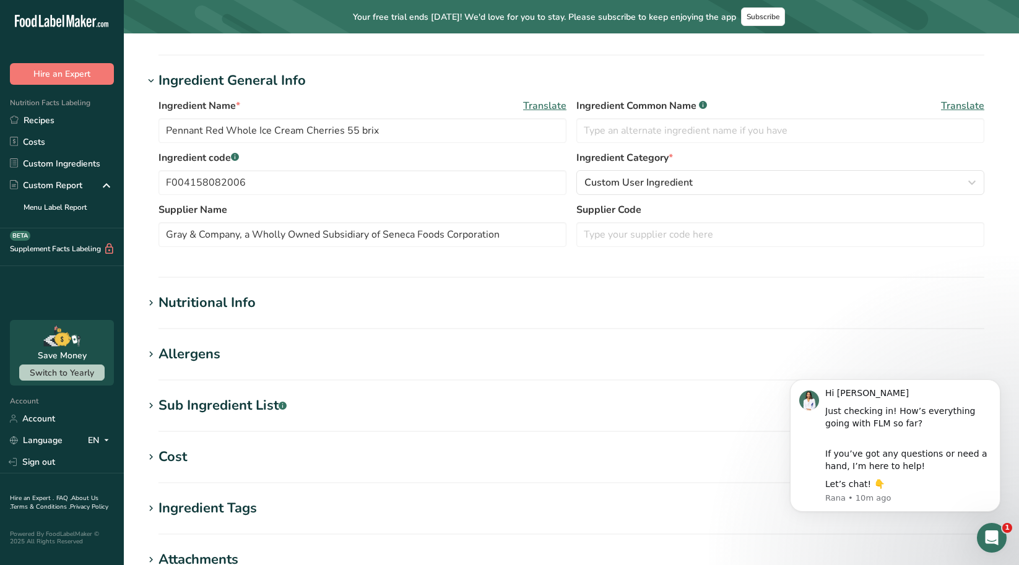
scroll to position [309, 0]
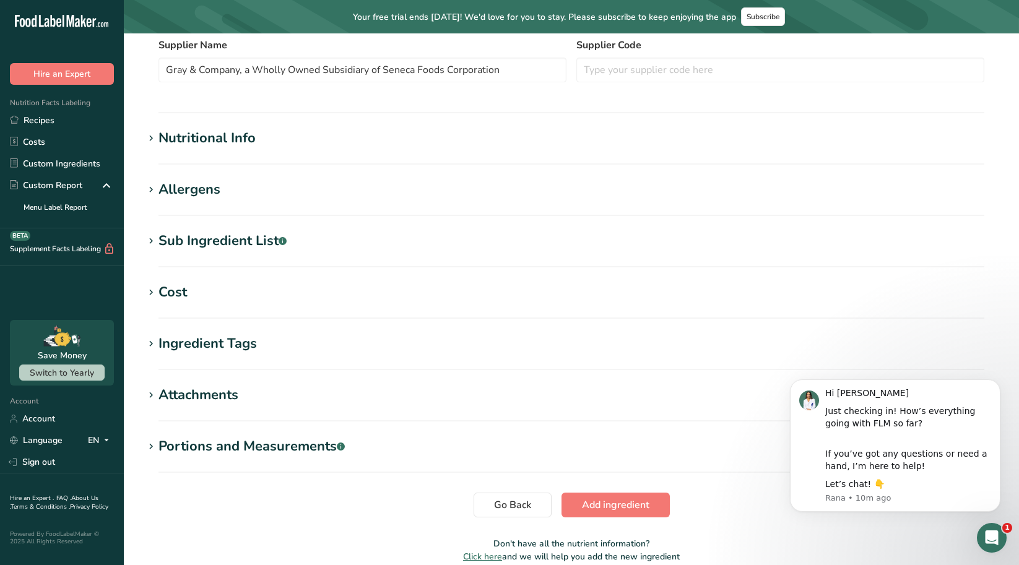
click at [182, 139] on div "Nutritional Info" at bounding box center [206, 138] width 97 height 20
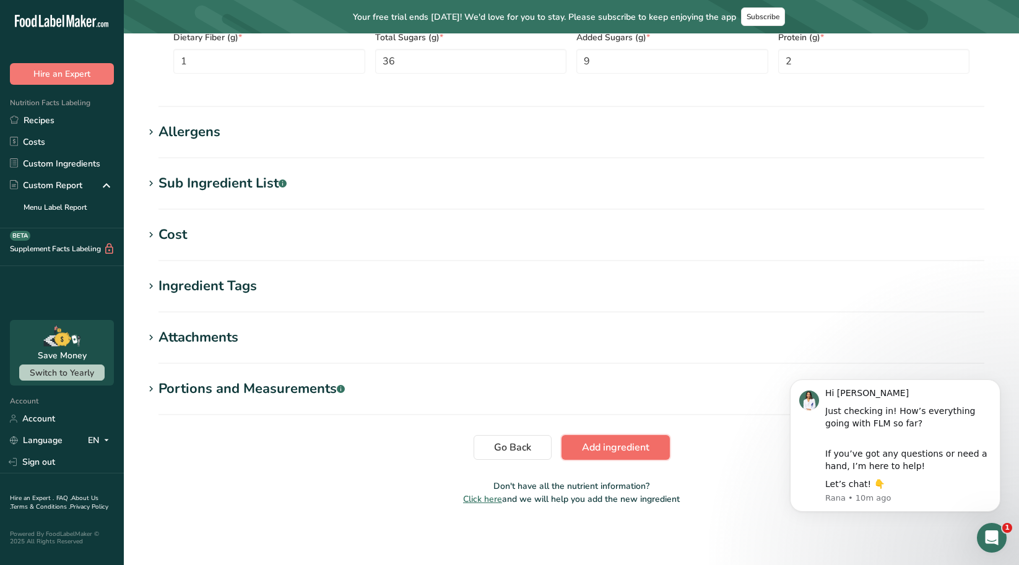
click at [577, 459] on button "Add ingredient" at bounding box center [615, 447] width 108 height 25
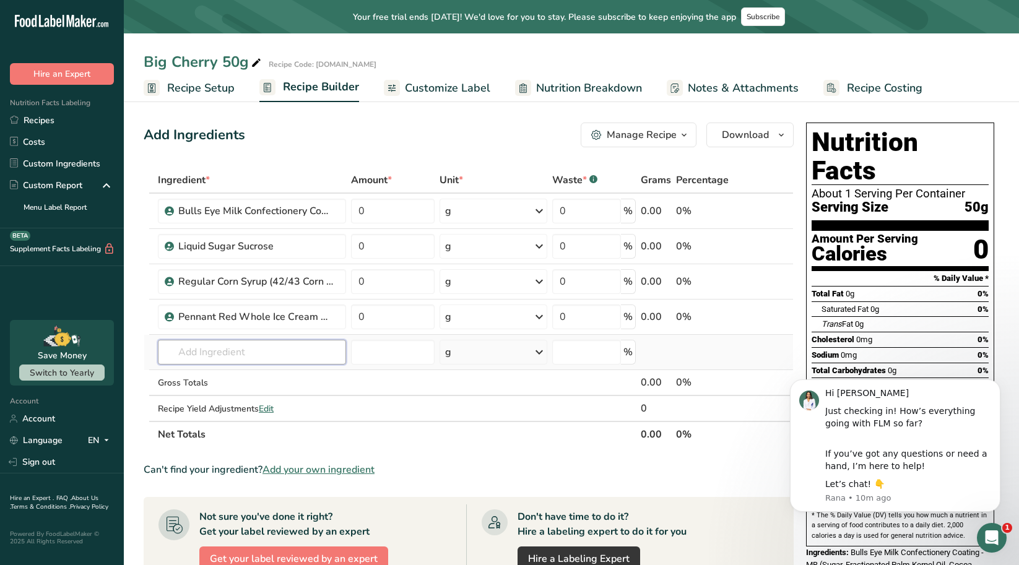
click at [194, 359] on input "text" at bounding box center [252, 352] width 188 height 25
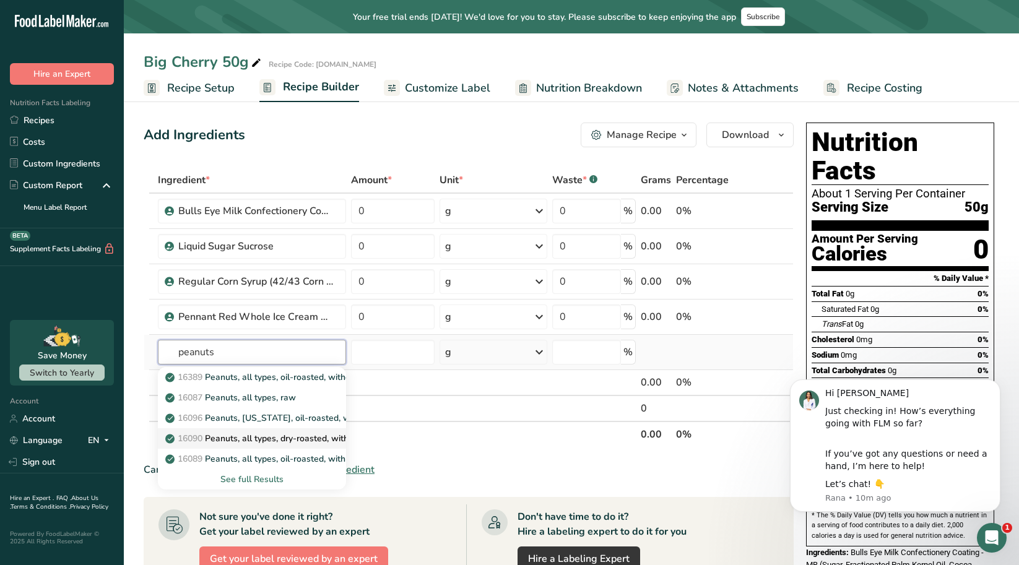
type input "peanuts"
click at [226, 436] on p "16090 Peanuts, all types, dry-roasted, with salt" at bounding box center [267, 438] width 198 height 13
type input "Peanuts, all types, dry-roasted, with salt"
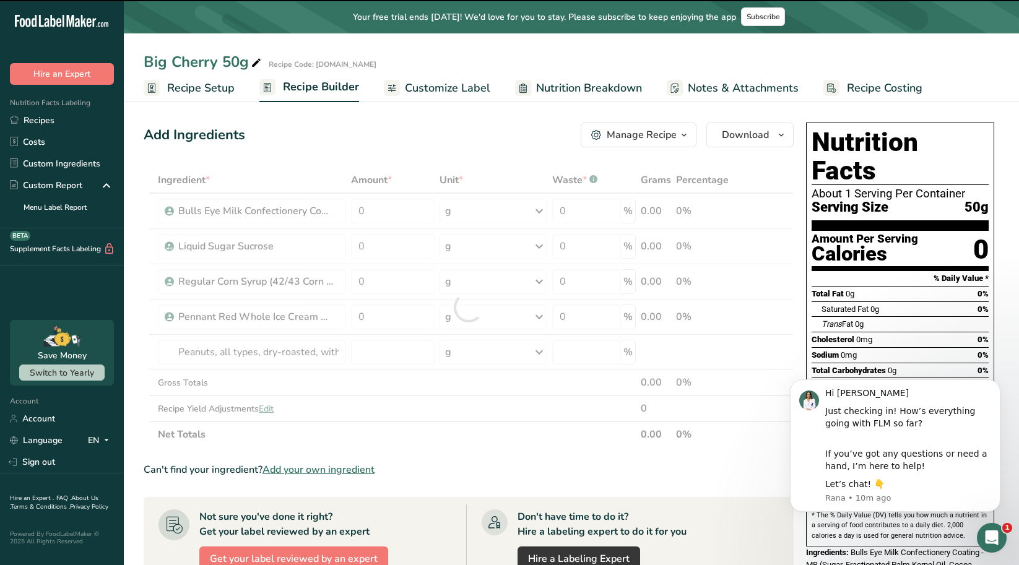
type input "0"
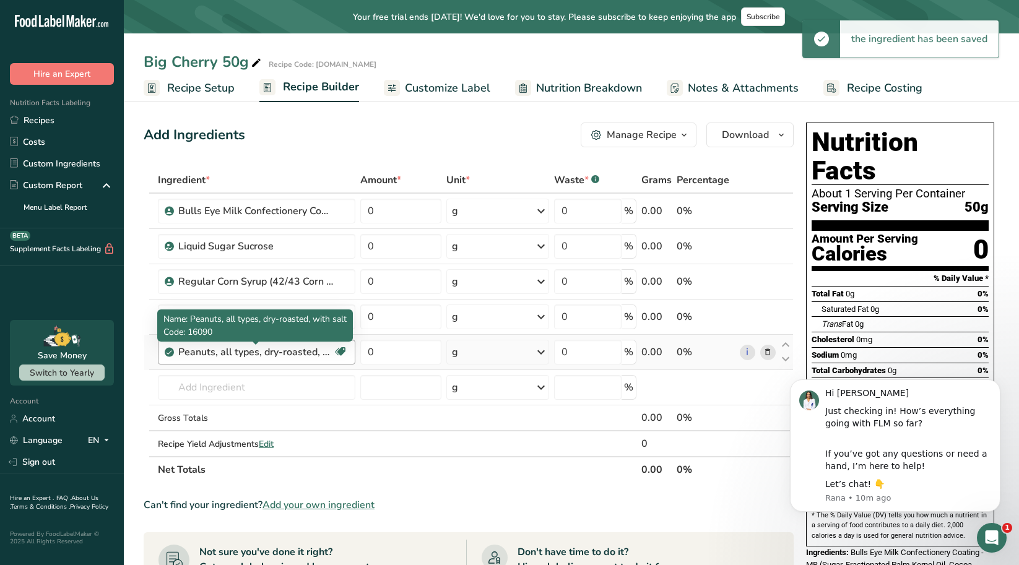
click at [290, 349] on div "Peanuts, all types, dry-roasted, with salt" at bounding box center [255, 352] width 155 height 15
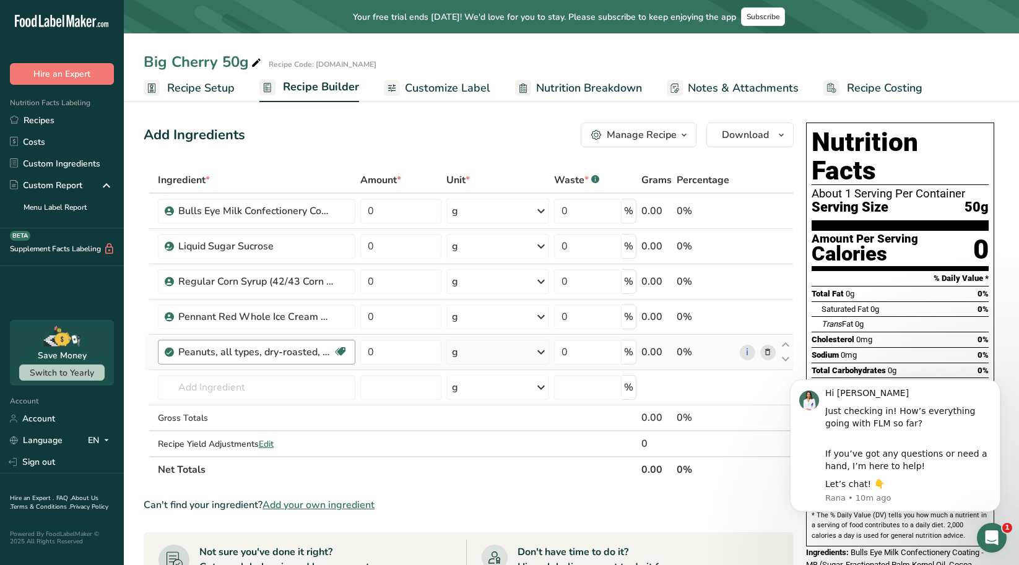
drag, startPoint x: 321, startPoint y: 354, endPoint x: 211, endPoint y: 350, distance: 109.6
click at [211, 350] on div "Peanuts, all types, dry-roasted, with salt" at bounding box center [255, 352] width 155 height 15
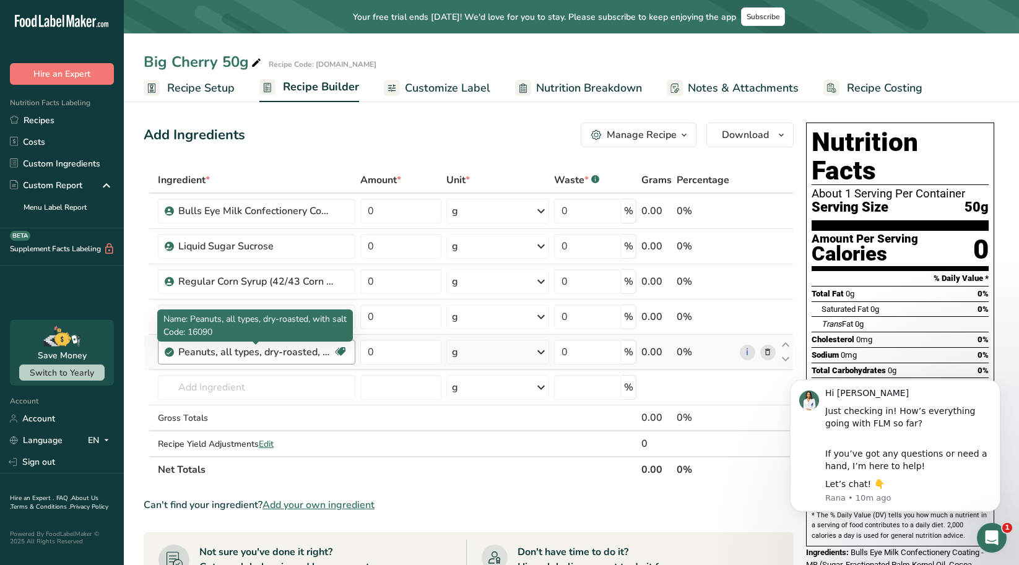
click at [315, 343] on div "Peanuts, all types, dry-roasted, with salt Plant-based Protein Dairy free Glute…" at bounding box center [256, 352] width 197 height 25
click at [323, 349] on div "Peanuts, all types, dry-roasted, with salt" at bounding box center [255, 352] width 155 height 15
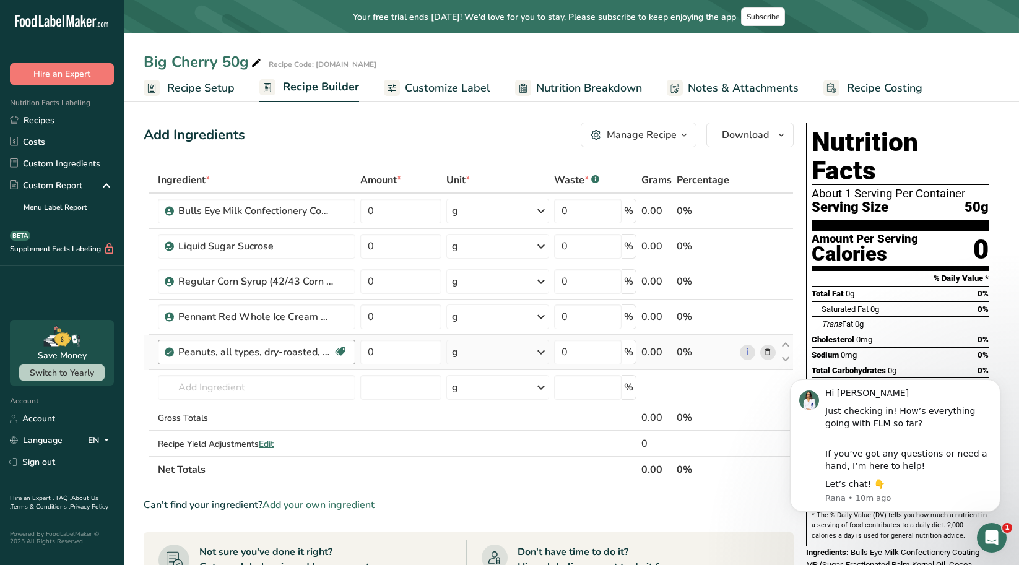
drag, startPoint x: 326, startPoint y: 350, endPoint x: 214, endPoint y: 363, distance: 112.8
click at [214, 363] on div "Peanuts, all types, dry-roasted, with salt Plant-based Protein Dairy free Glute…" at bounding box center [256, 352] width 197 height 25
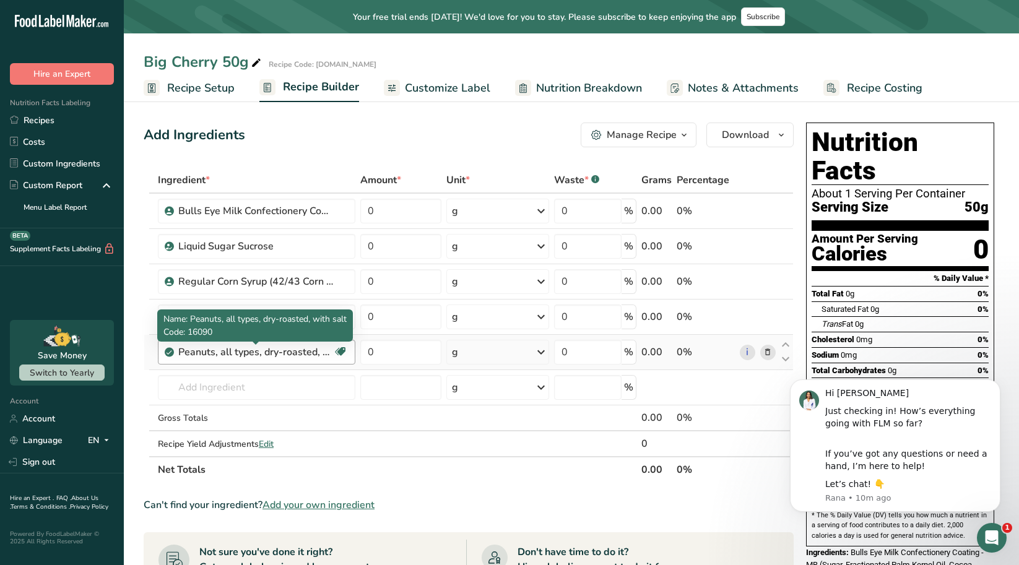
click at [325, 348] on div "Peanuts, all types, dry-roasted, with salt" at bounding box center [255, 352] width 155 height 15
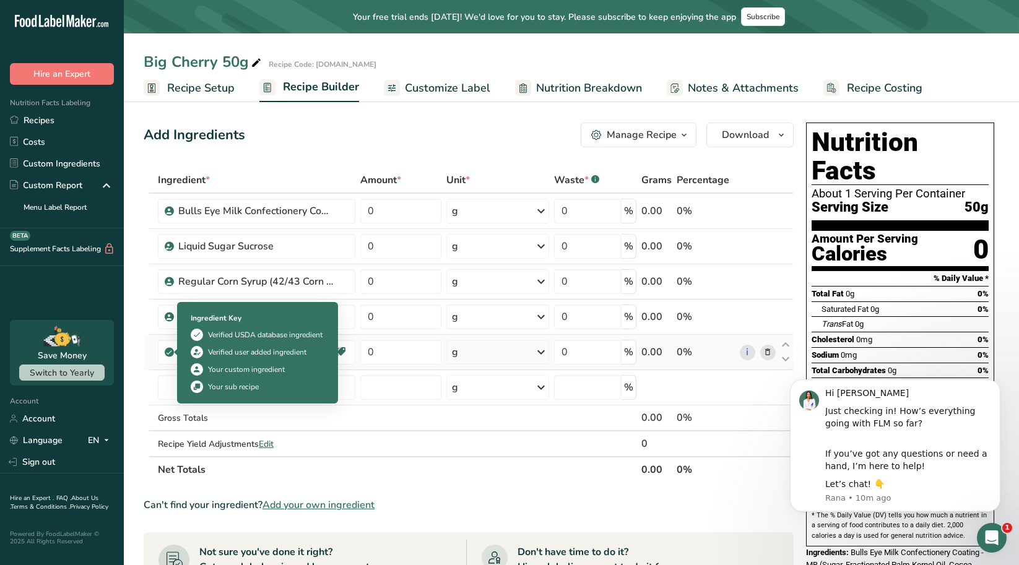
drag, startPoint x: 328, startPoint y: 349, endPoint x: 169, endPoint y: 345, distance: 159.1
click at [169, 345] on td "Peanuts, all types, dry-roasted, with salt Plant-based Protein Dairy free Glute…" at bounding box center [256, 352] width 202 height 35
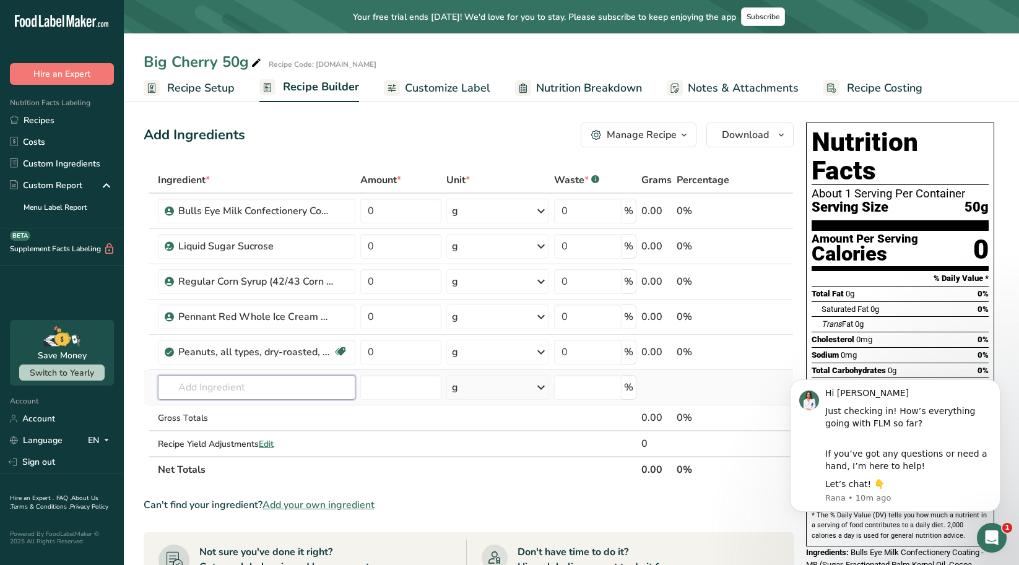
click at [223, 389] on input "text" at bounding box center [256, 387] width 197 height 25
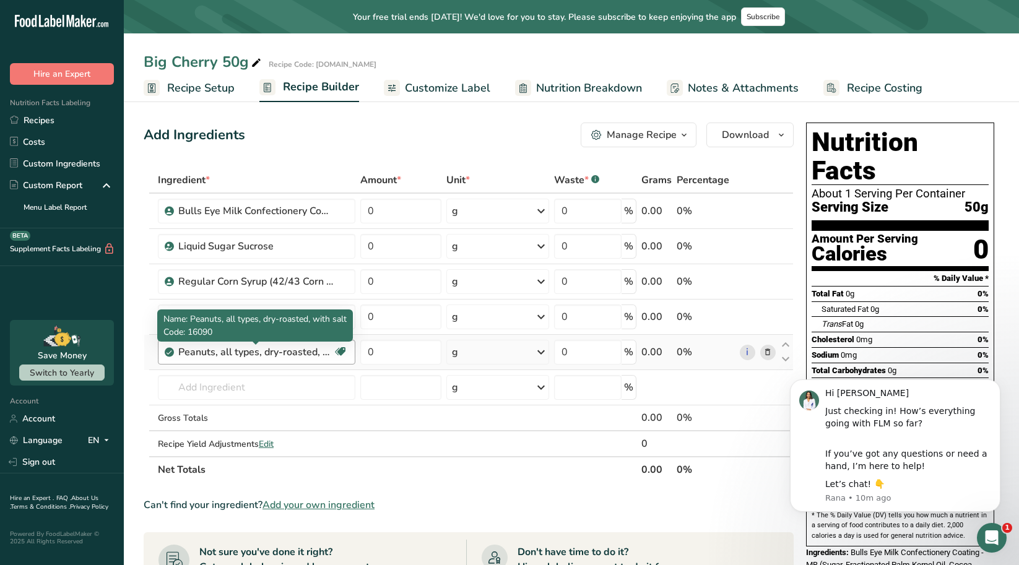
click at [215, 346] on div "Peanuts, all types, dry-roasted, with salt" at bounding box center [255, 352] width 155 height 15
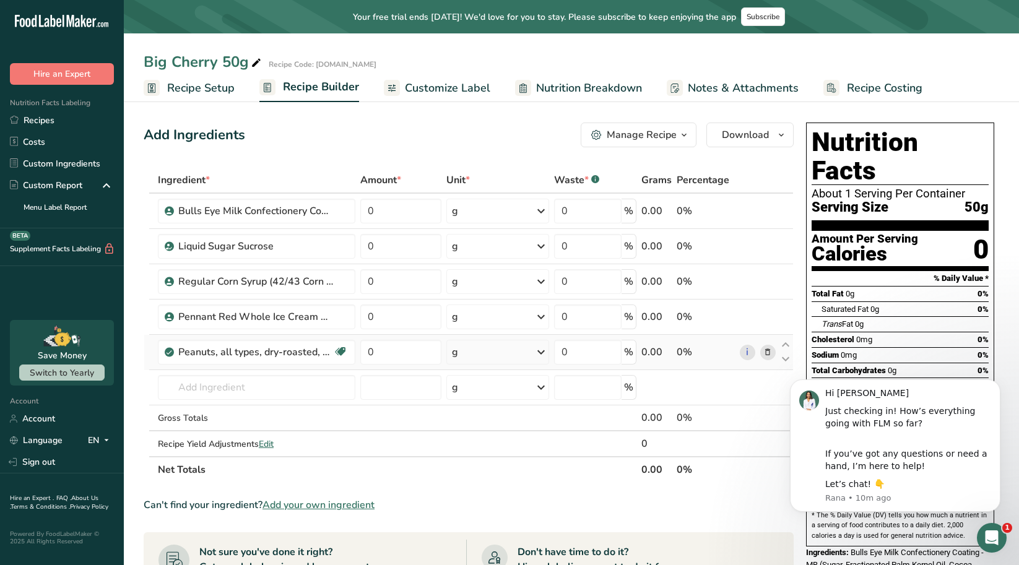
click at [772, 355] on icon at bounding box center [767, 352] width 9 height 13
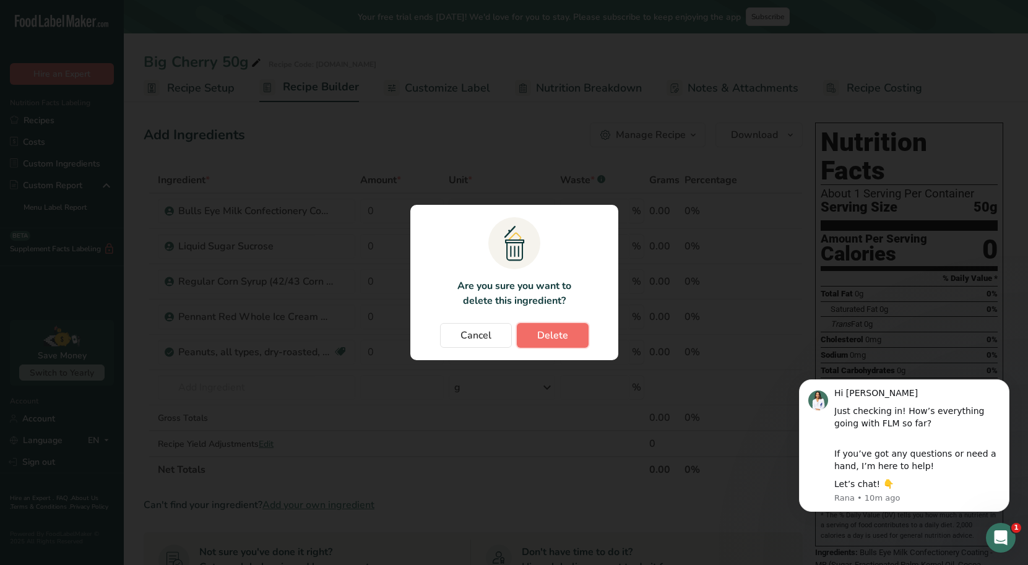
click at [571, 342] on button "Delete" at bounding box center [553, 335] width 72 height 25
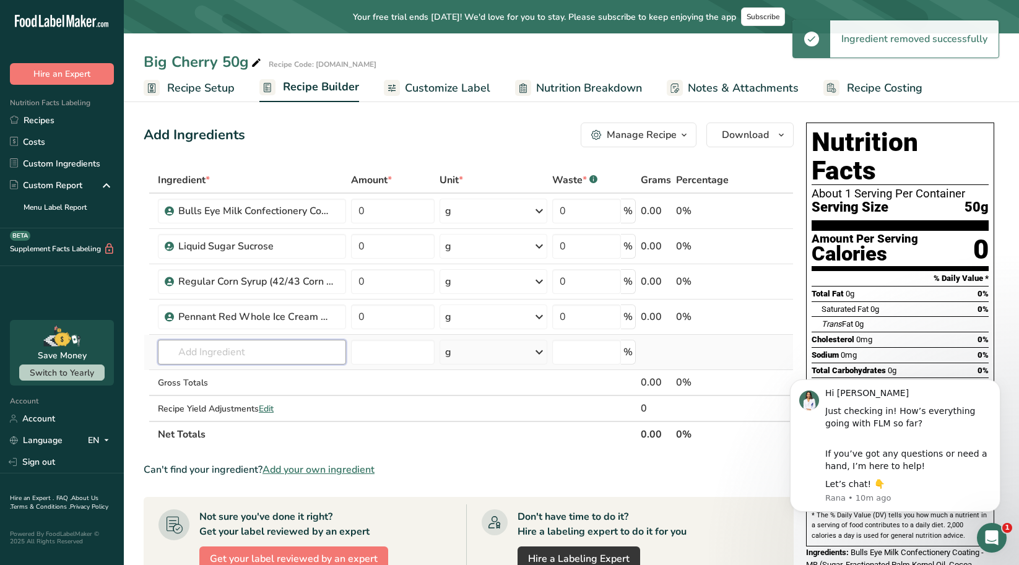
click at [298, 355] on input "text" at bounding box center [252, 352] width 188 height 25
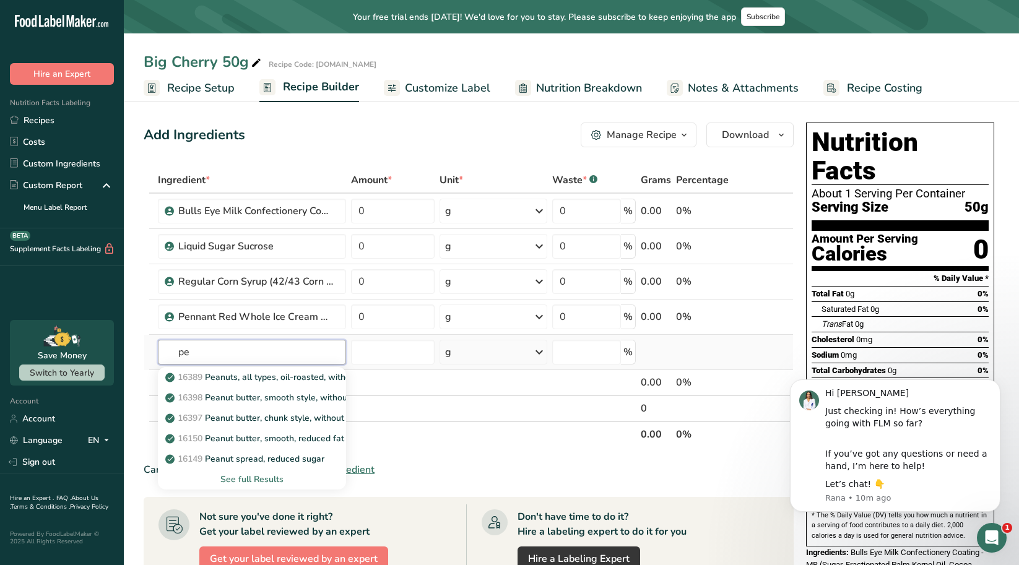
type input "p"
type input "dry roasted"
click at [274, 393] on p "16390 Peanuts, all types, dry-roasted, without salt" at bounding box center [273, 397] width 211 height 13
type input "Peanuts, all types, dry-roasted, without salt"
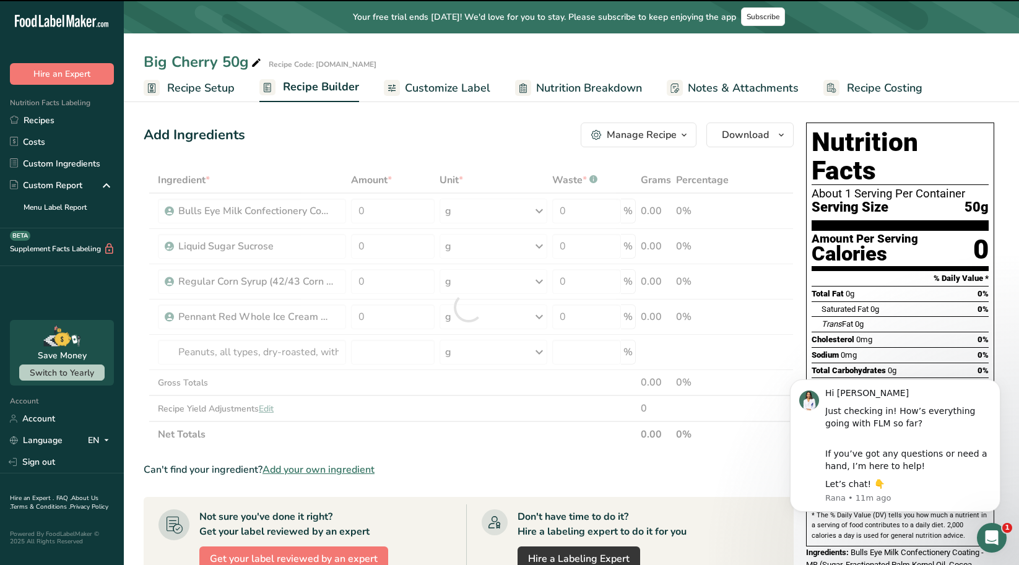
type input "0"
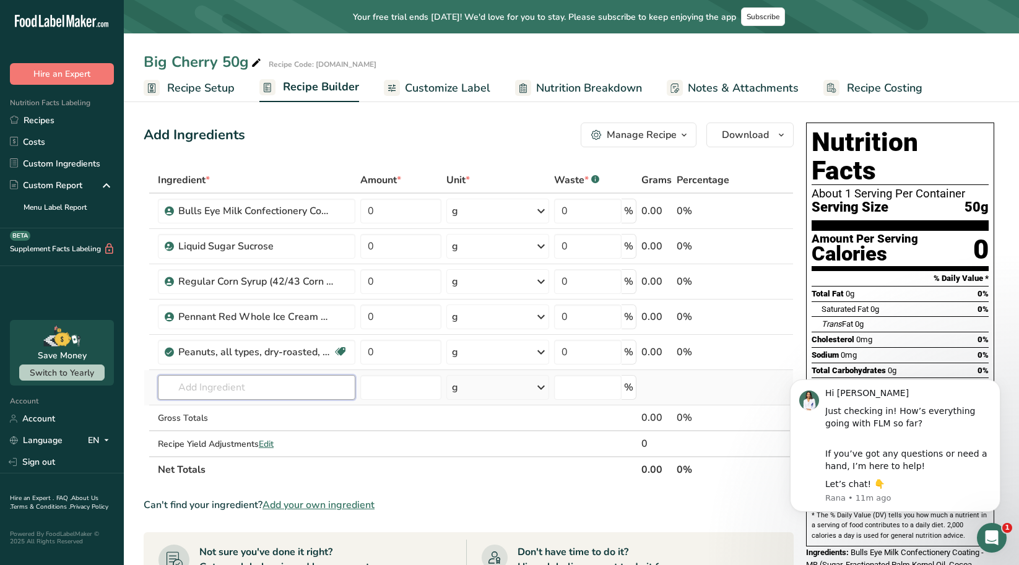
click at [313, 390] on input "text" at bounding box center [256, 387] width 197 height 25
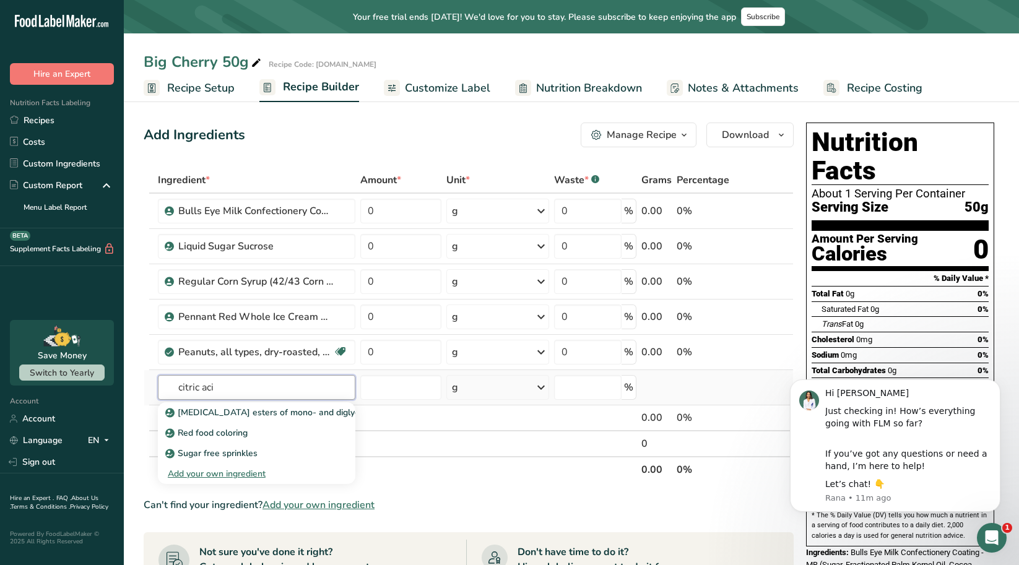
type input "citric aci"
click at [214, 473] on div "Add your own ingredient" at bounding box center [257, 473] width 178 height 13
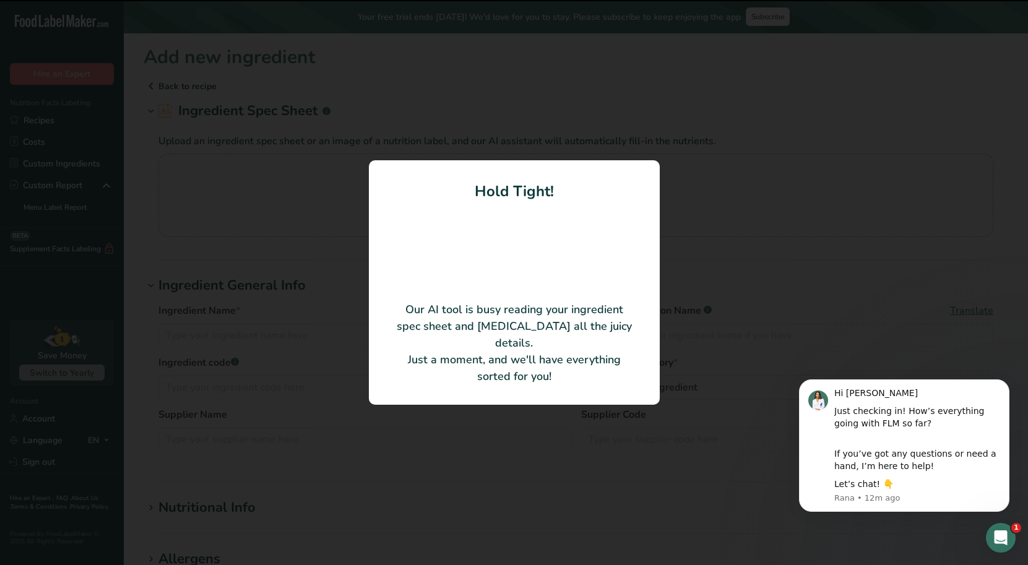
type input "Citric Acid Anhydrous"
type input "Cargill"
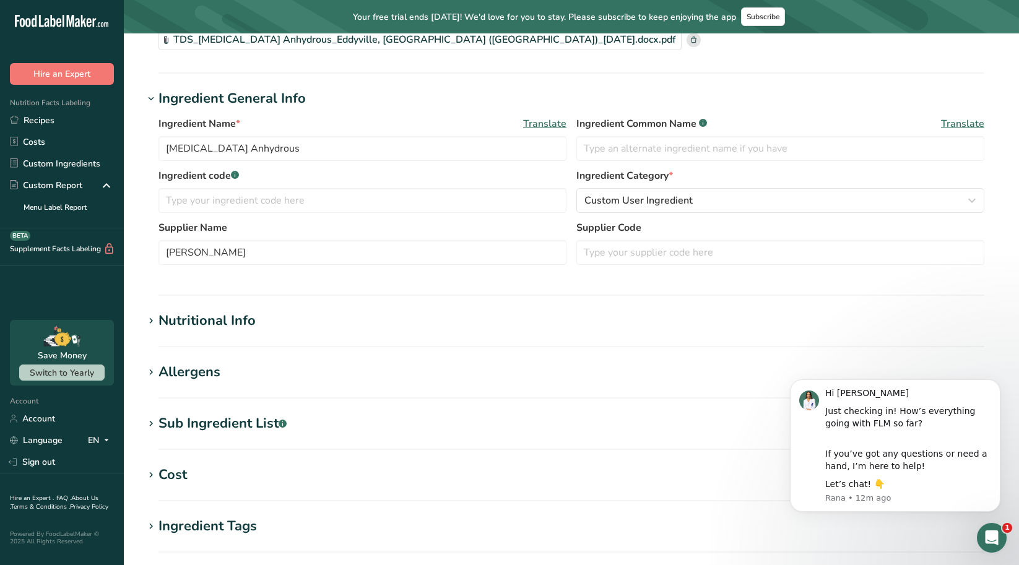
scroll to position [367, 0]
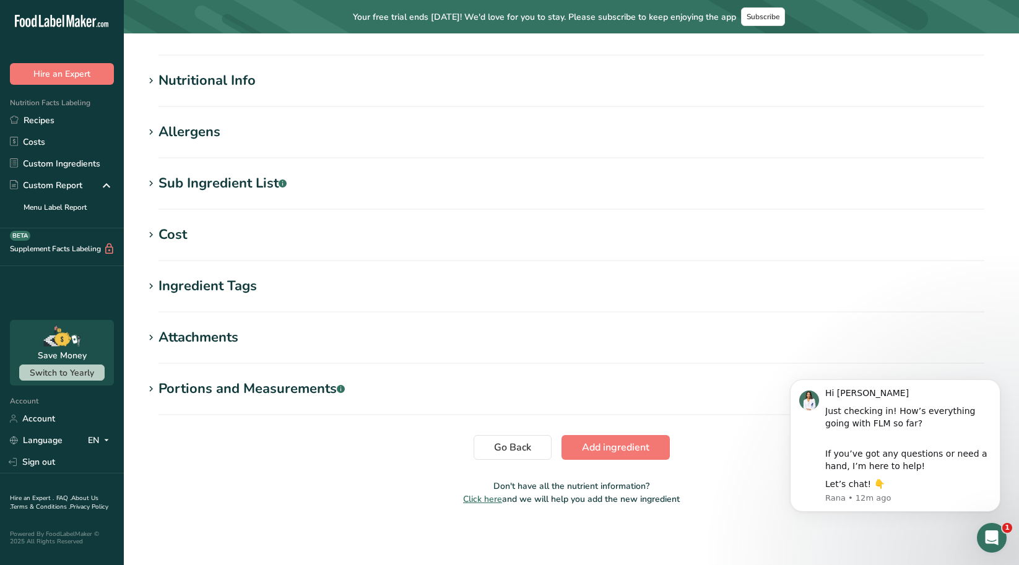
click at [147, 184] on icon at bounding box center [150, 183] width 11 height 17
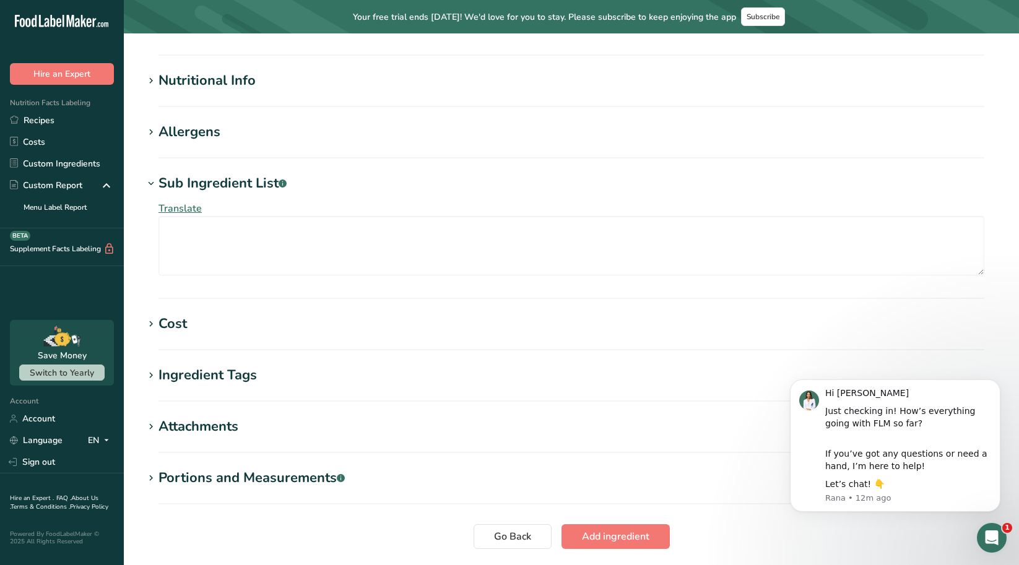
click at [150, 129] on icon at bounding box center [150, 132] width 11 height 17
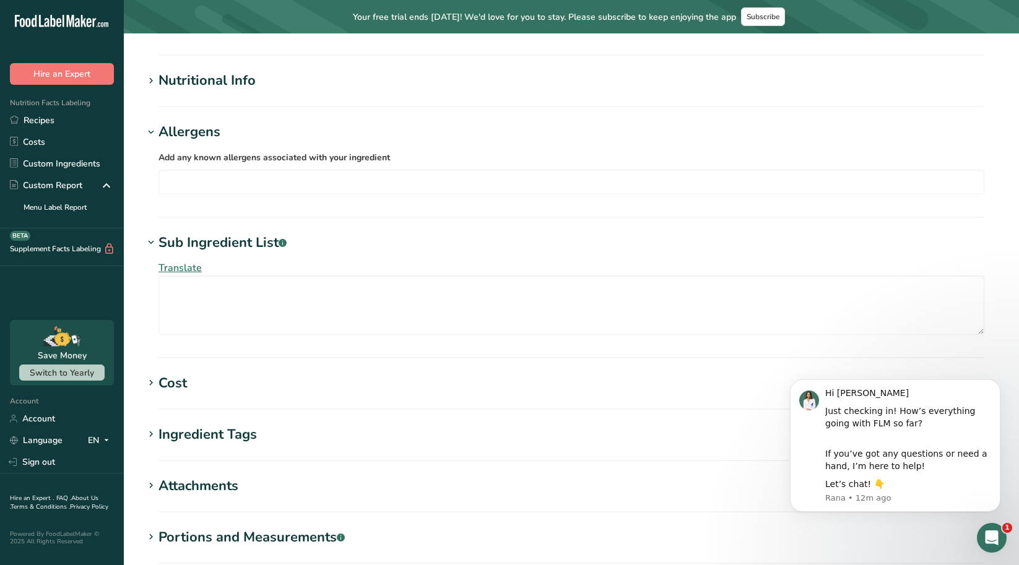
click at [152, 79] on icon at bounding box center [150, 80] width 11 height 17
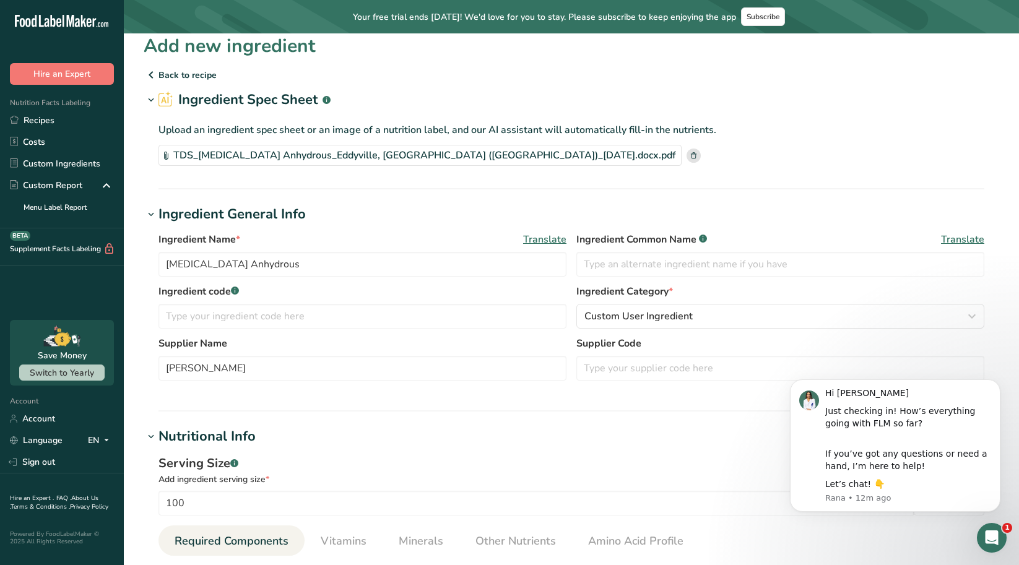
scroll to position [0, 0]
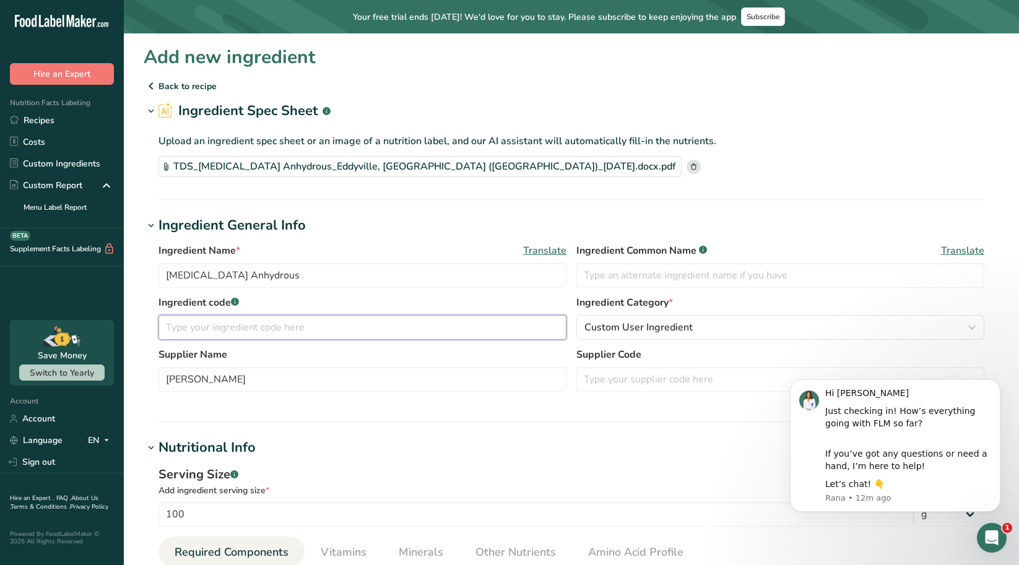
click at [398, 321] on input "text" at bounding box center [362, 327] width 408 height 25
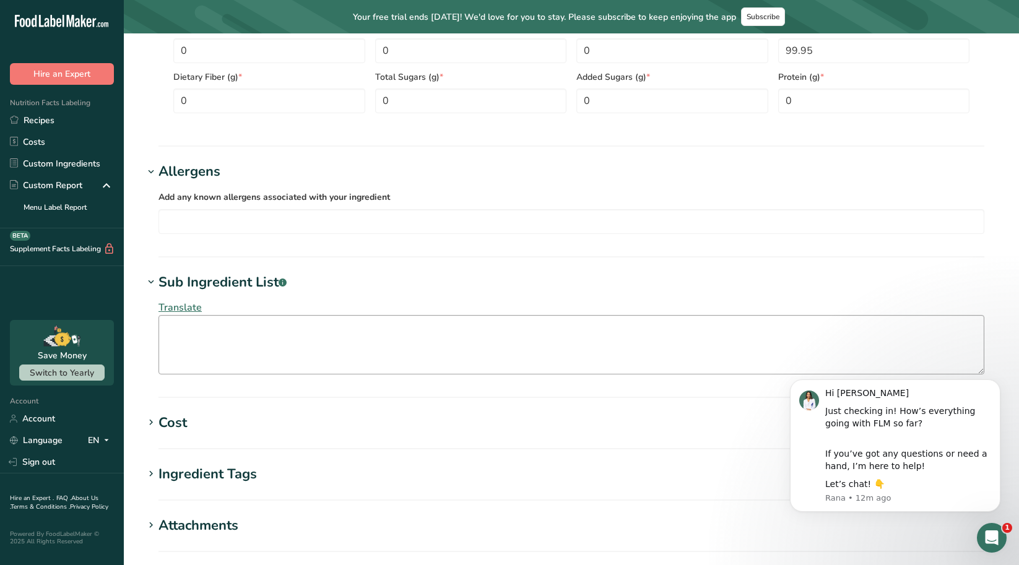
scroll to position [802, 0]
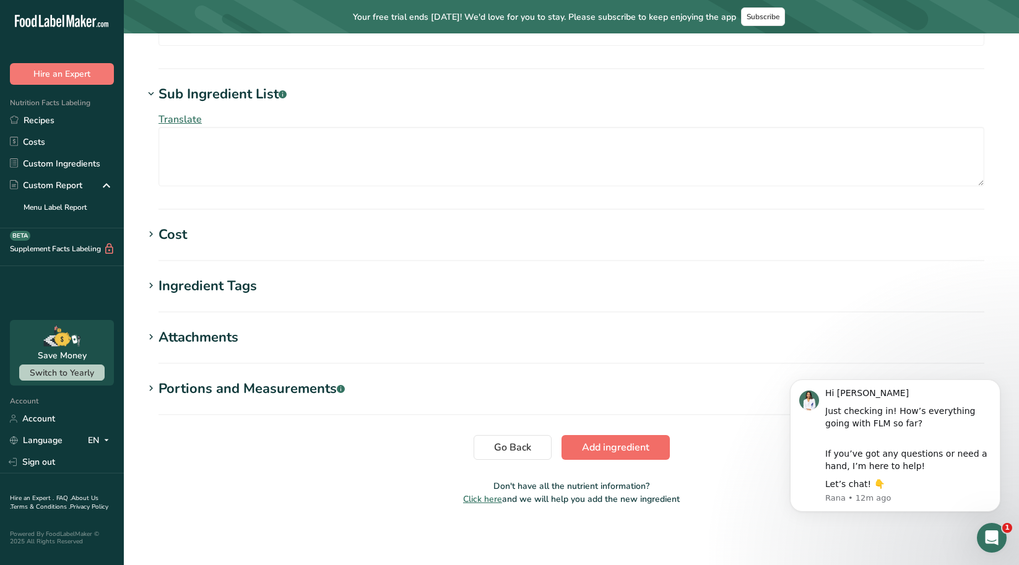
type input "225207"
click at [629, 452] on span "Add ingredient" at bounding box center [615, 447] width 67 height 15
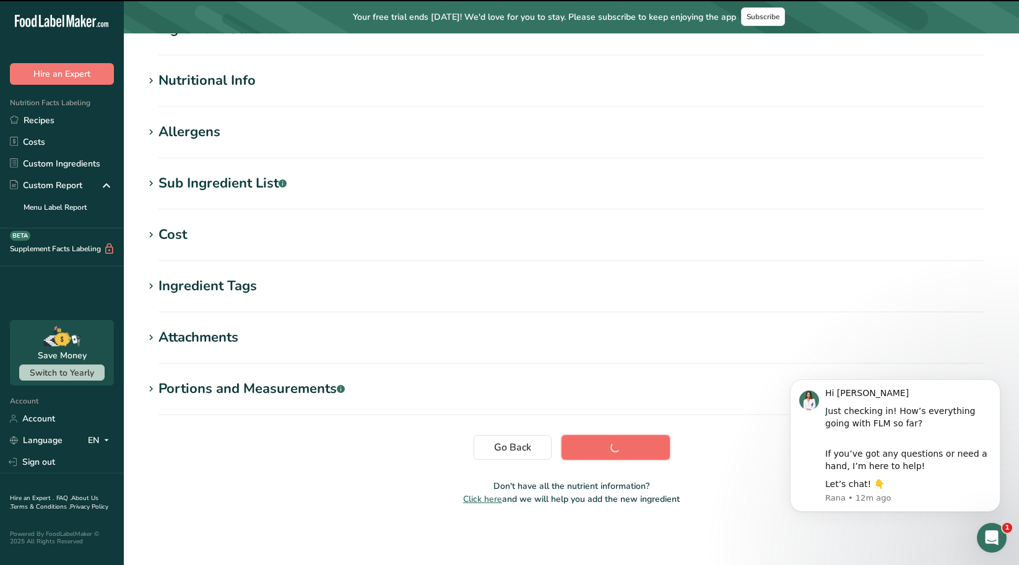
scroll to position [133, 0]
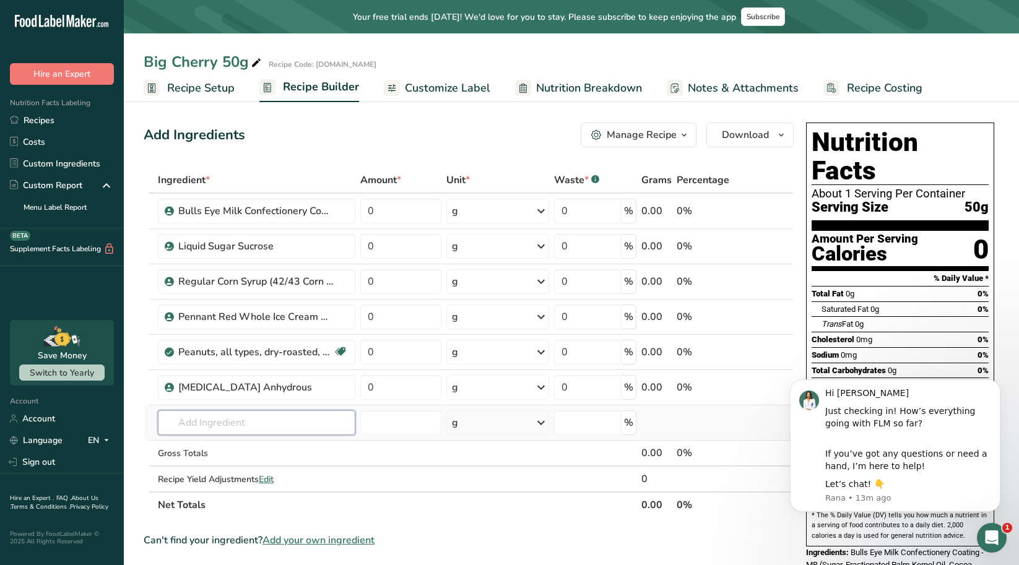
click at [197, 421] on input "text" at bounding box center [256, 422] width 197 height 25
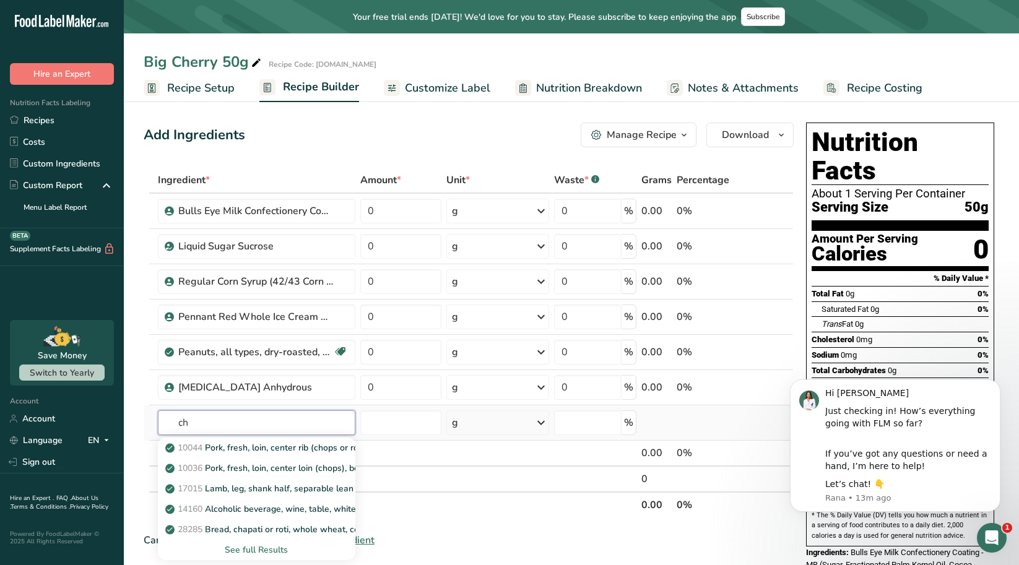
drag, startPoint x: 197, startPoint y: 421, endPoint x: 177, endPoint y: 417, distance: 20.9
click at [177, 417] on input "ch" at bounding box center [256, 422] width 197 height 25
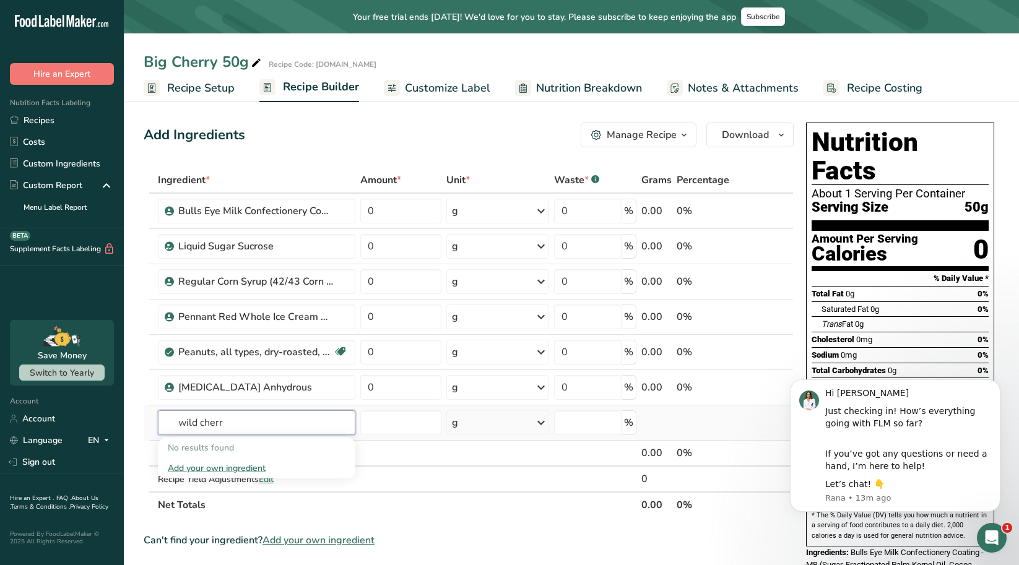
type input "wild cherr"
click at [244, 464] on div "Add your own ingredient" at bounding box center [257, 468] width 178 height 13
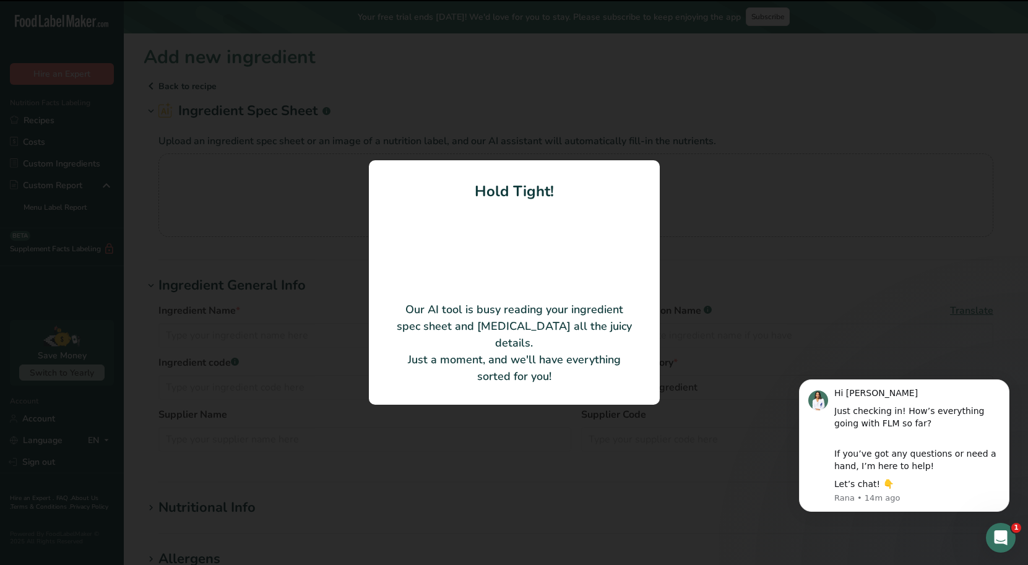
type input "NATURAL & ARTIFICIAL WILD CHERRY FLAVOR"
type input "SCISOREK & SON FLAVORS, INC."
type input "CH-07410"
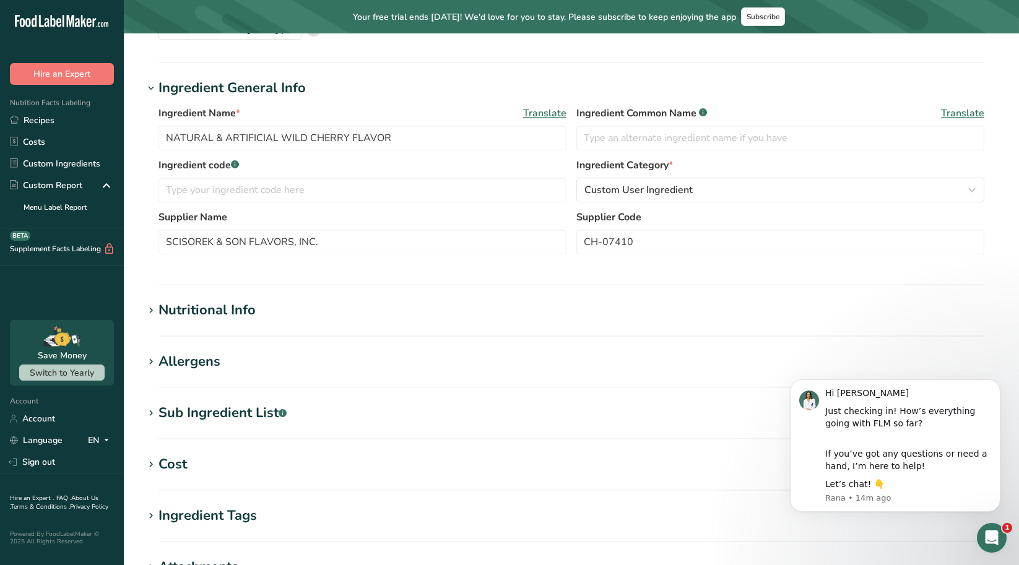
scroll to position [367, 0]
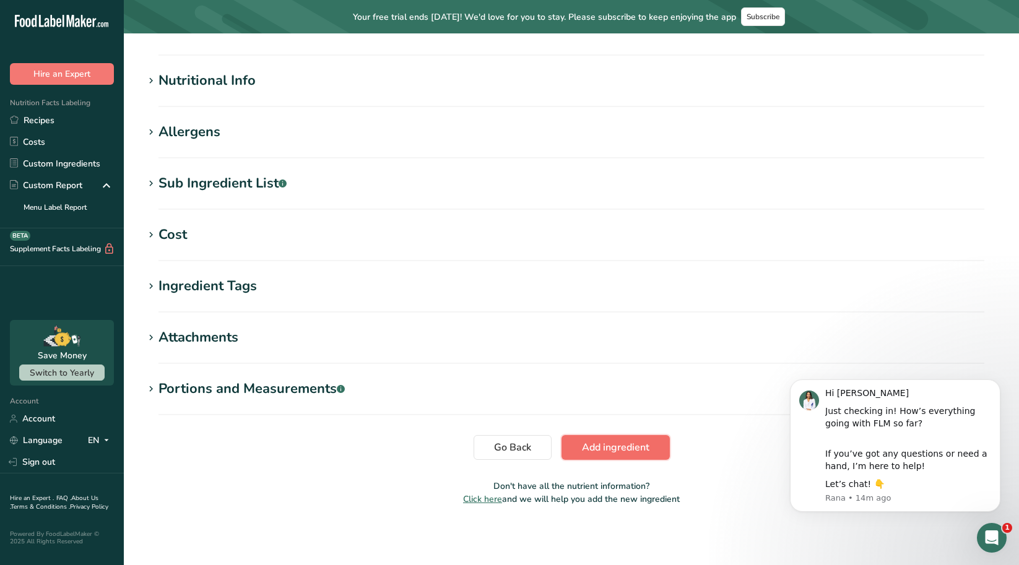
click at [604, 448] on span "Add ingredient" at bounding box center [615, 447] width 67 height 15
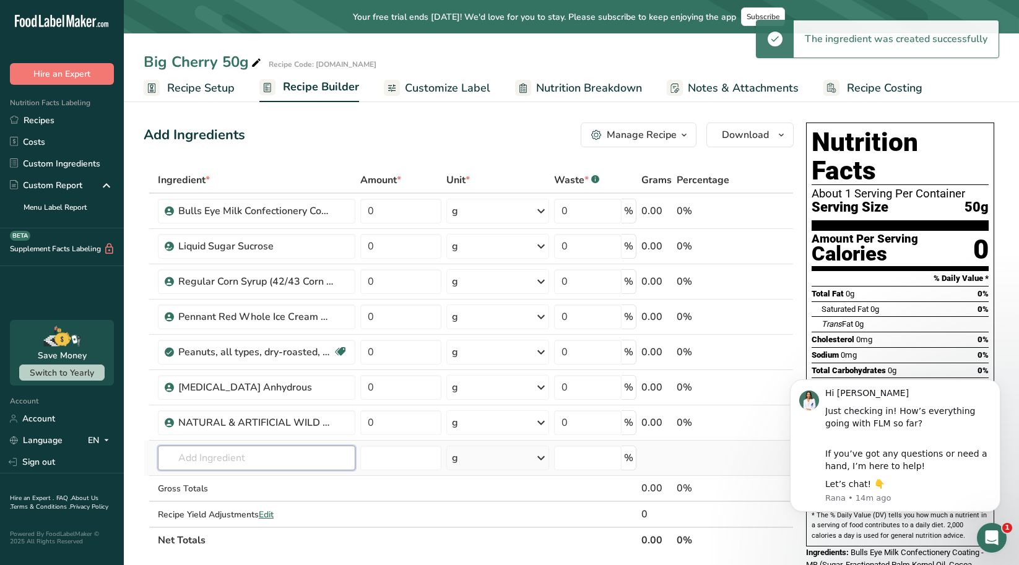
click at [243, 465] on input "text" at bounding box center [256, 458] width 197 height 25
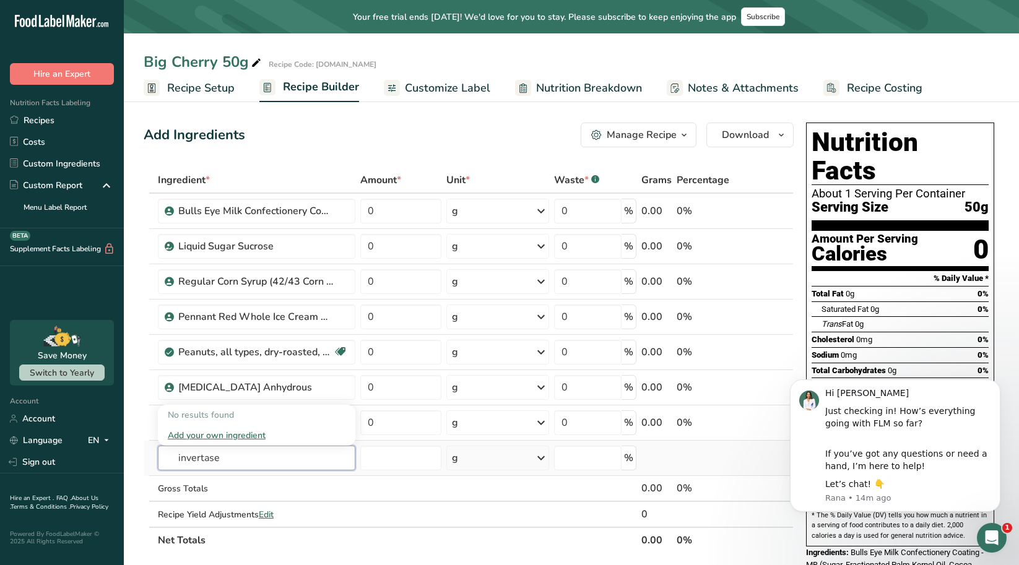
type input "invertase"
click at [253, 435] on div "Add your own ingredient" at bounding box center [257, 435] width 178 height 13
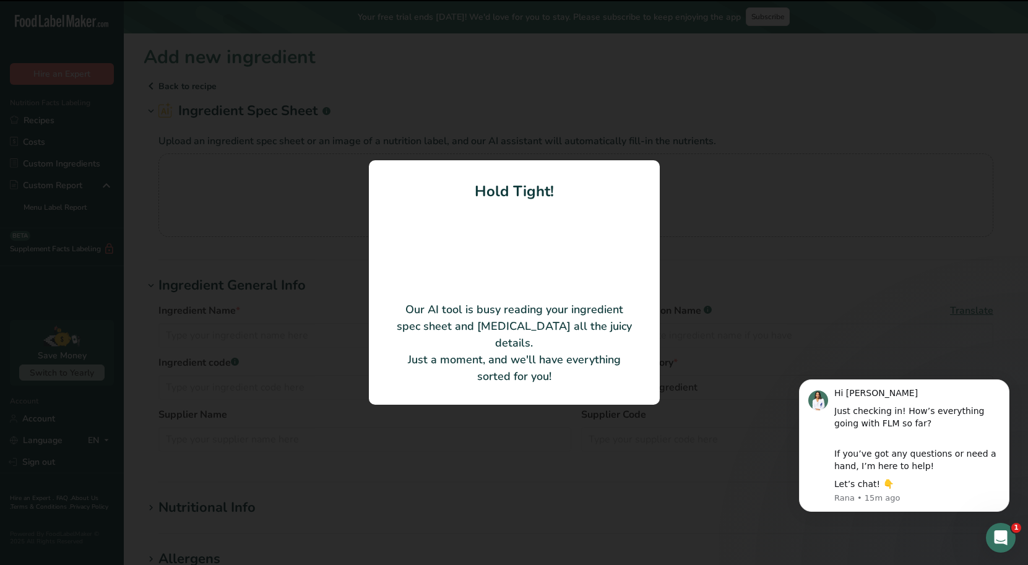
type input "Perfecto Invertase, Single Strength"
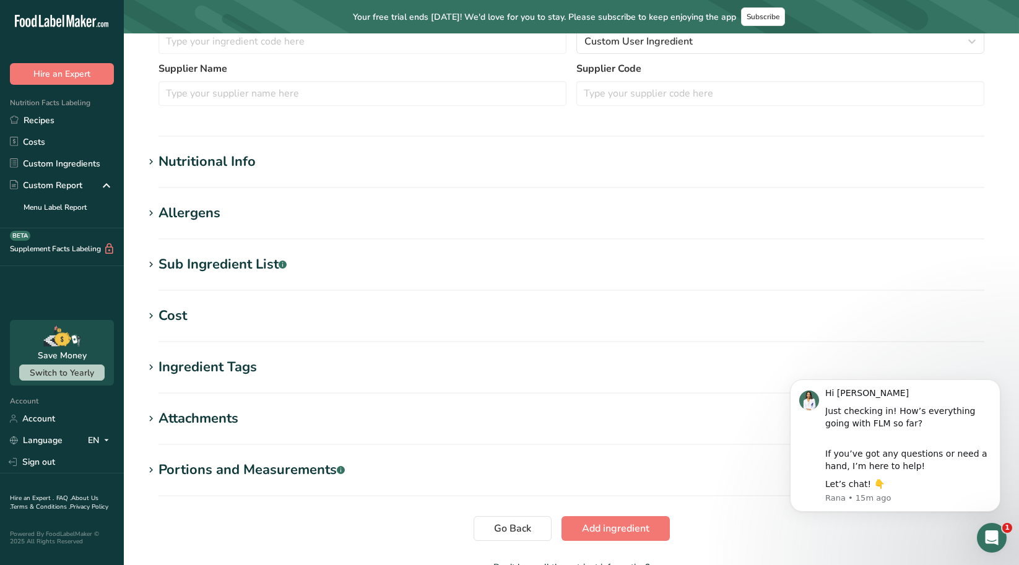
scroll to position [367, 0]
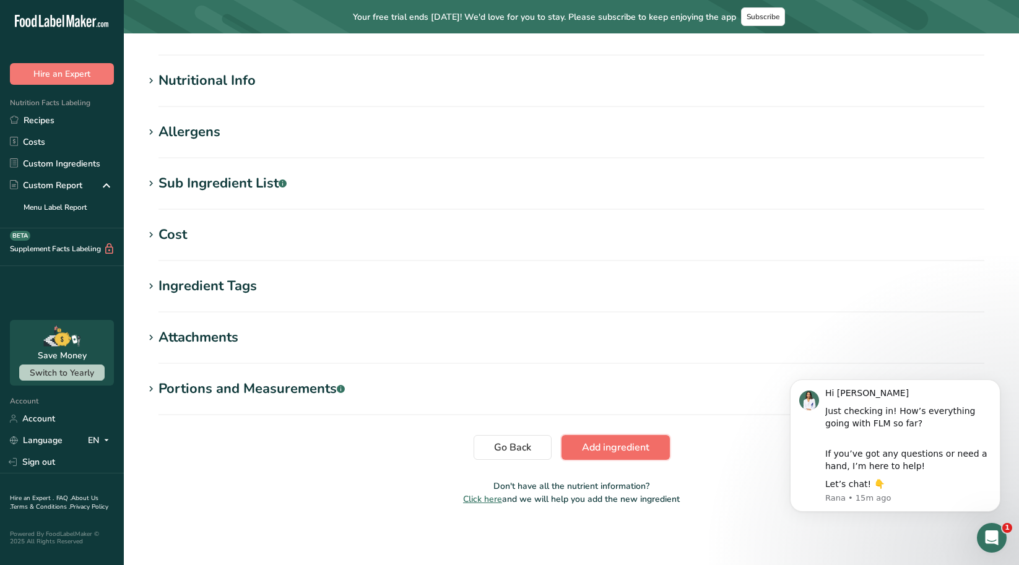
click at [629, 444] on span "Add ingredient" at bounding box center [615, 447] width 67 height 15
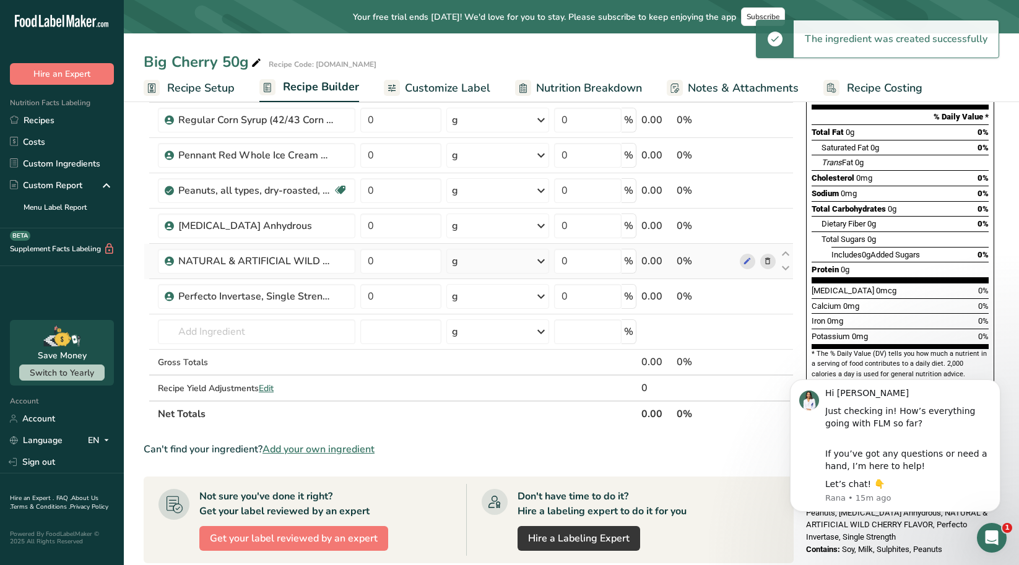
scroll to position [186, 0]
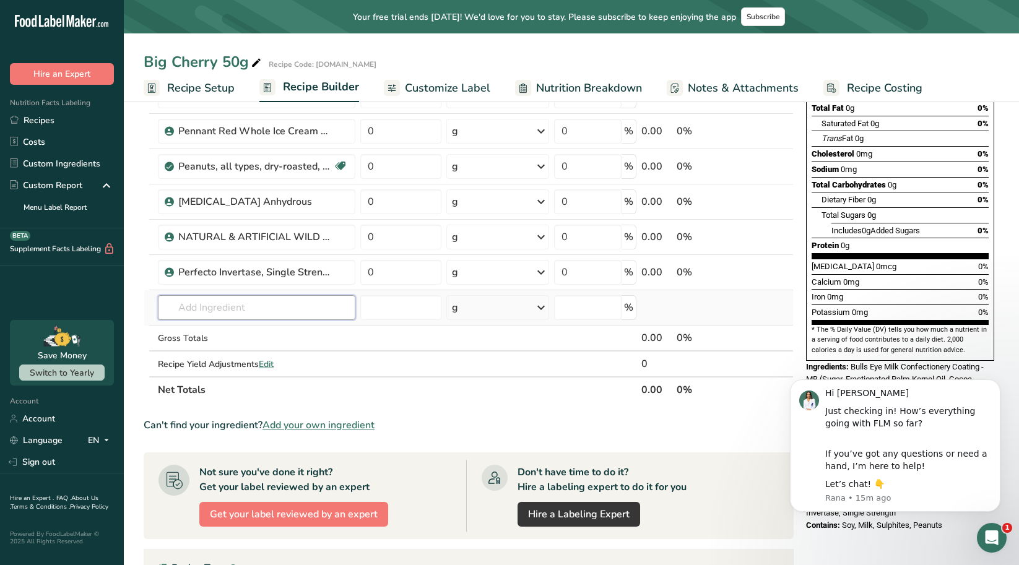
click at [301, 307] on input "text" at bounding box center [256, 307] width 197 height 25
drag, startPoint x: 264, startPoint y: 307, endPoint x: 165, endPoint y: 307, distance: 99.0
click at [165, 307] on input "red 40 fd" at bounding box center [256, 307] width 197 height 25
type input "FD&C red"
click at [217, 351] on div "Add your own ingredient" at bounding box center [257, 353] width 178 height 13
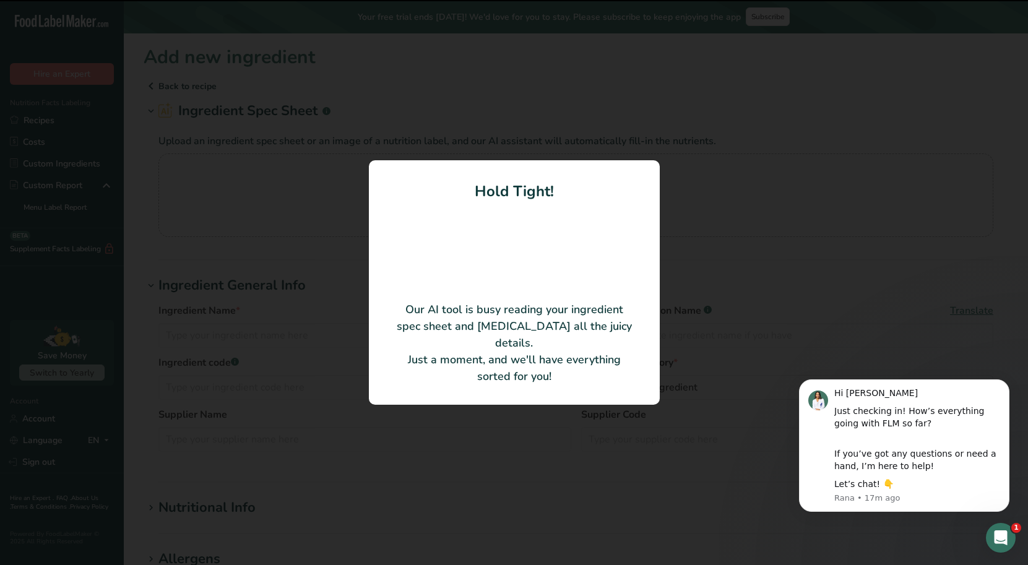
type input "COLOREZE™ Food Color Concentrate Red 40 Shade C Color Bits™"
type input "IFC Solutions Inc."
type input "CB 400"
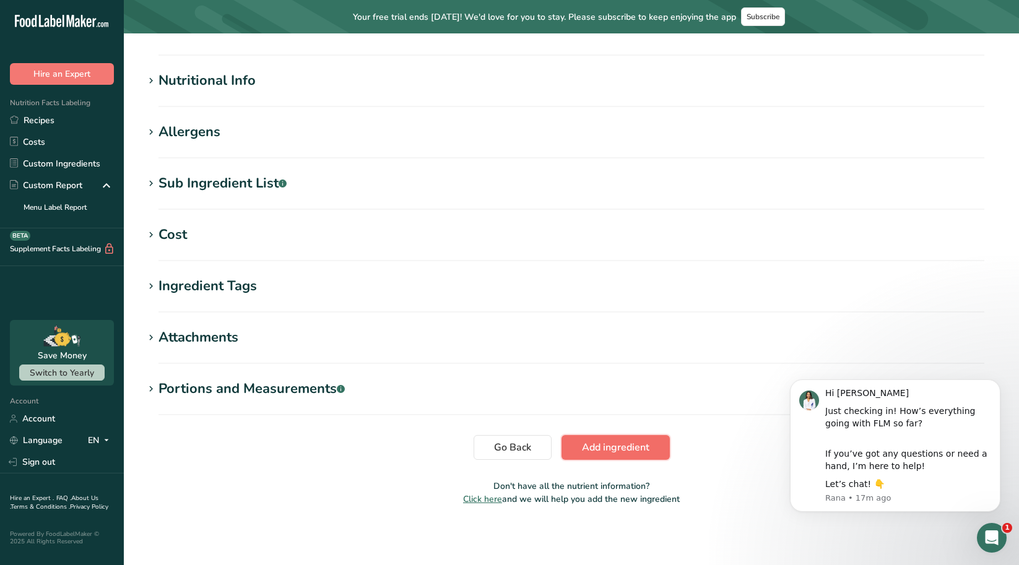
click at [638, 444] on span "Add ingredient" at bounding box center [615, 447] width 67 height 15
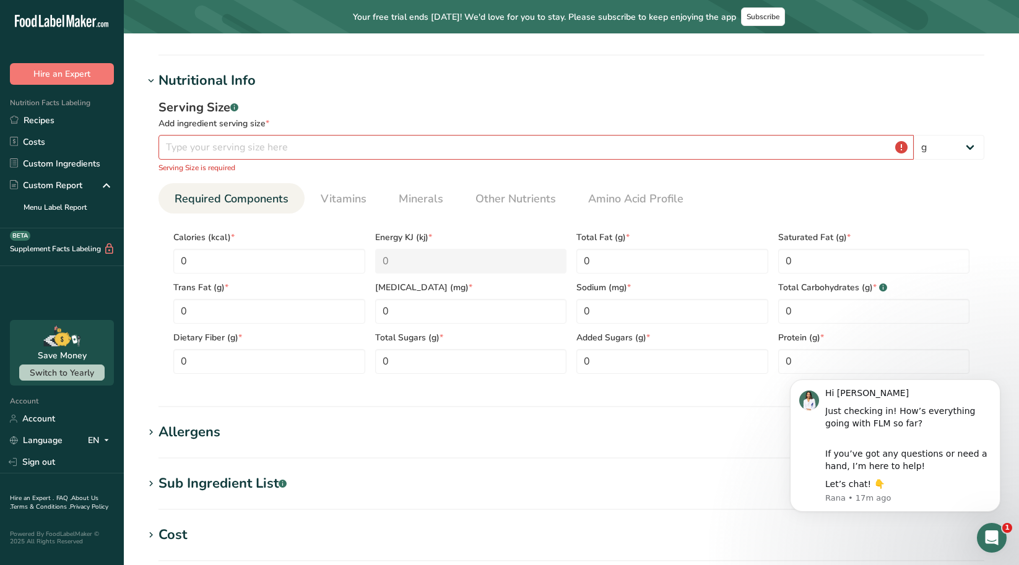
scroll to position [304, 0]
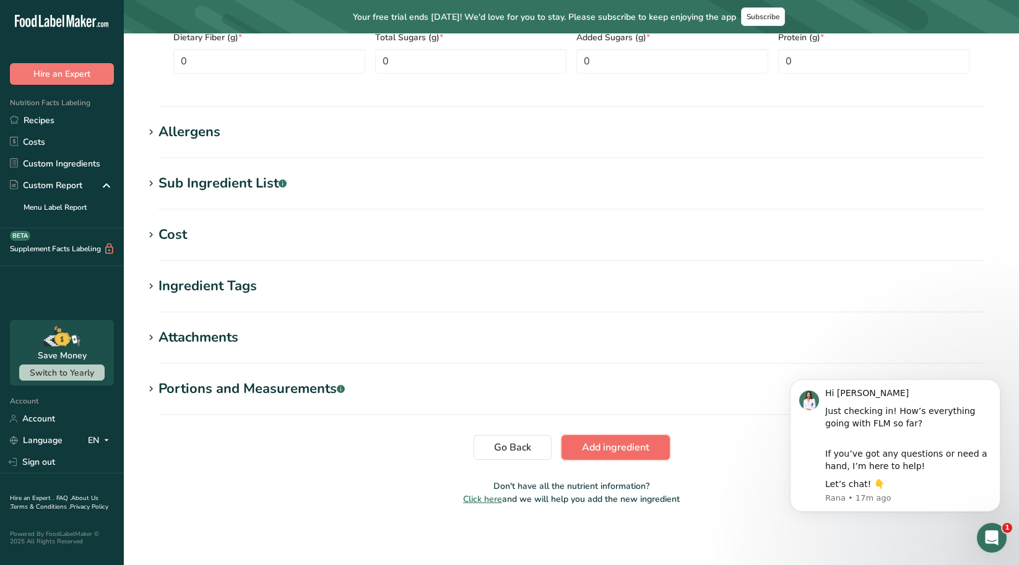
click at [629, 441] on span "Add ingredient" at bounding box center [615, 447] width 67 height 15
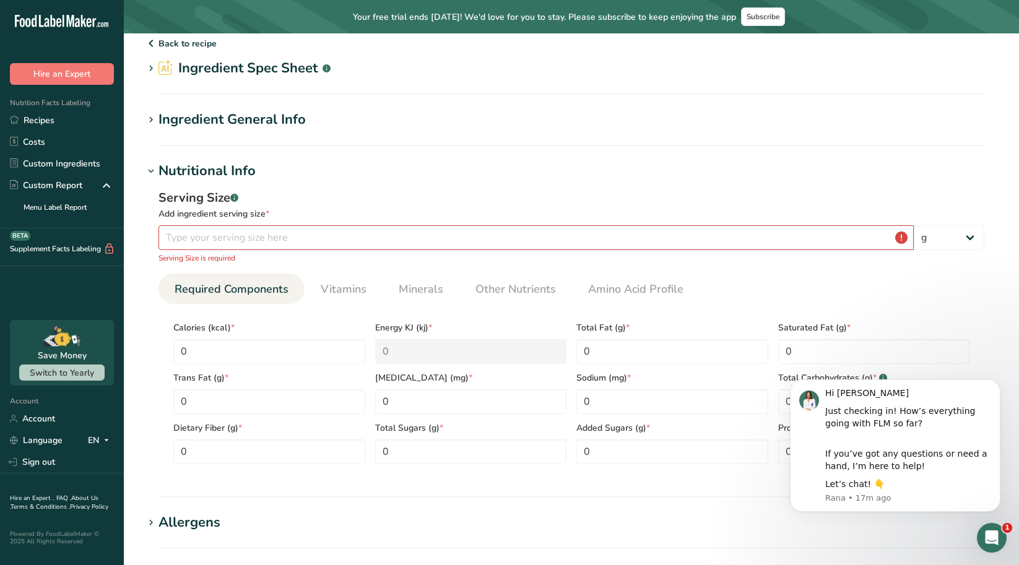
scroll to position [0, 0]
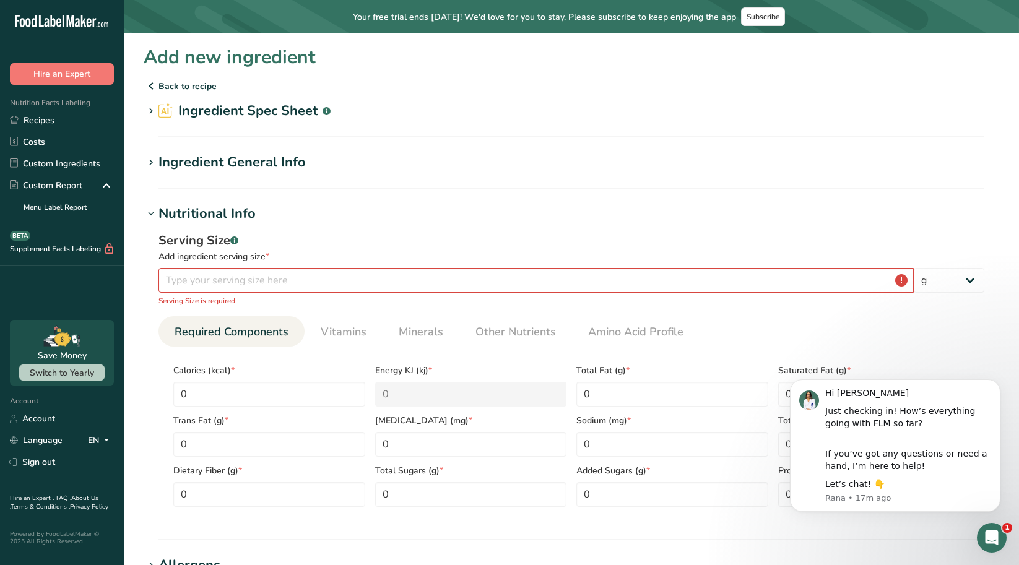
click at [150, 113] on icon at bounding box center [150, 111] width 11 height 17
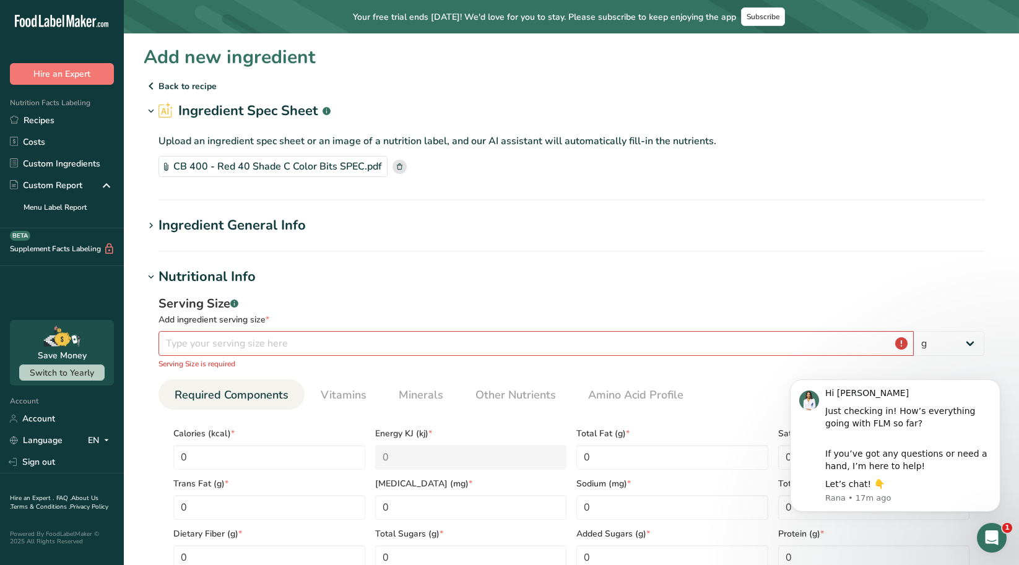
click at [146, 221] on span at bounding box center [151, 225] width 15 height 15
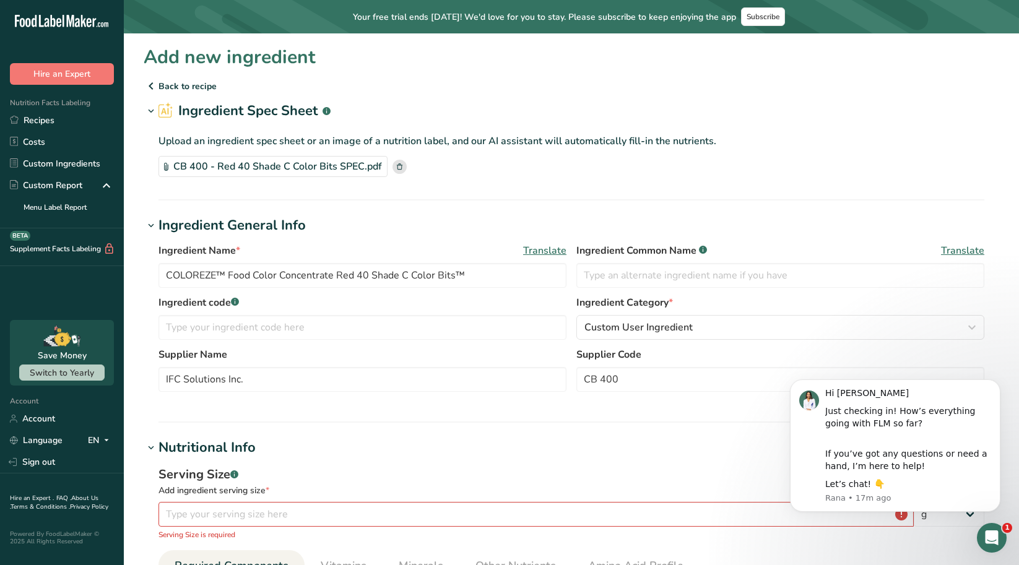
click at [399, 173] on rect at bounding box center [399, 167] width 14 height 14
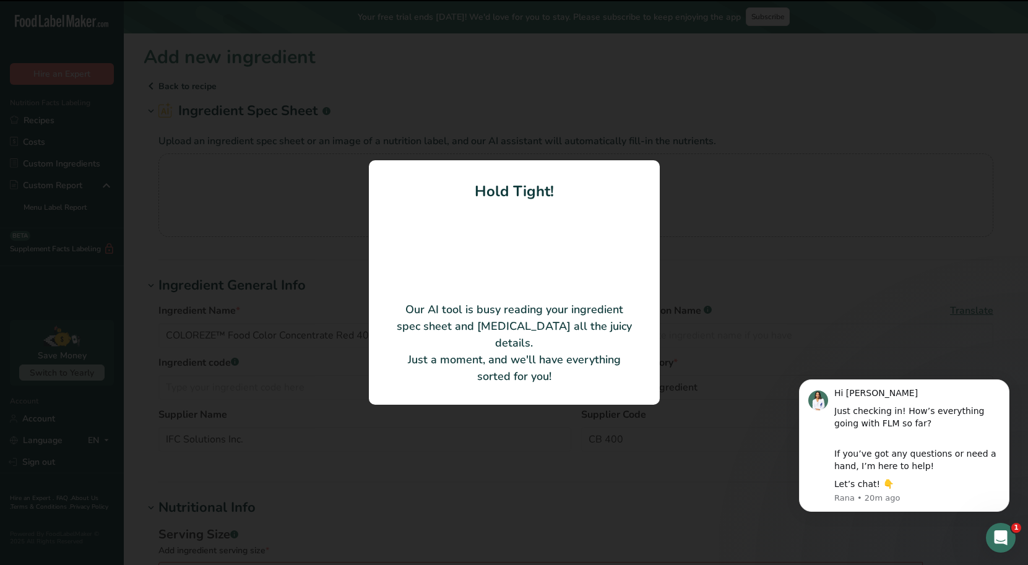
type input "CB 400 - RED 40 SHADE C COLOR BITS"
type input "100"
type input "419.54"
type KJ "1755.36"
type Fat "30.91"
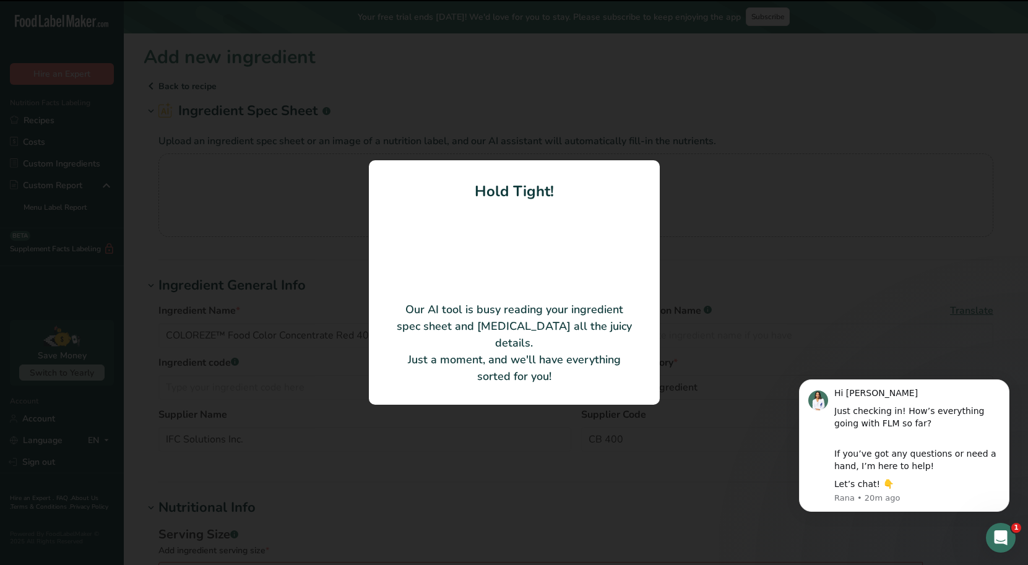
type Fat "30.684"
type Fat "0.309"
type input "2000"
type Carbohydrates "36.36"
type Sugars "16.36"
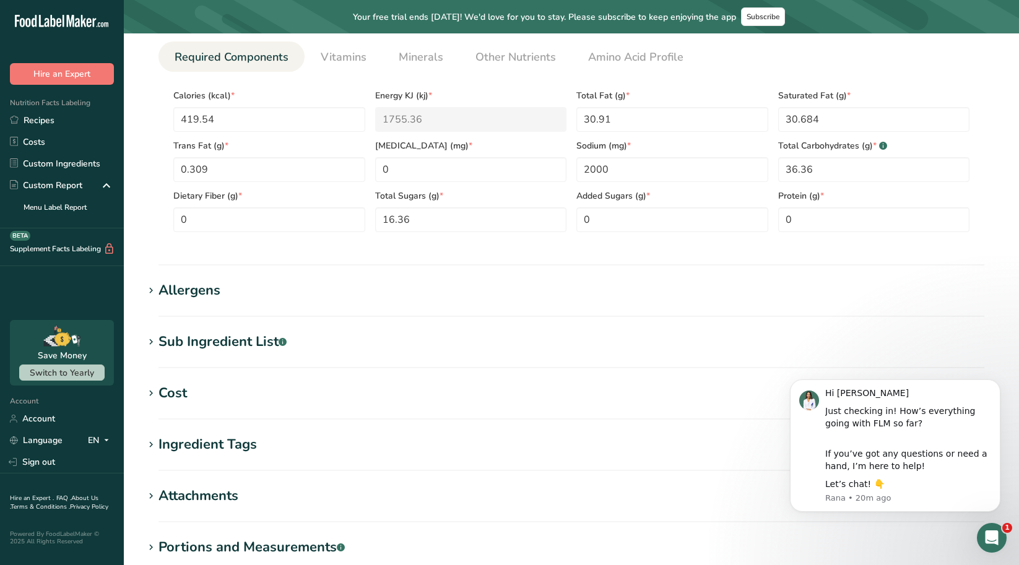
scroll to position [654, 0]
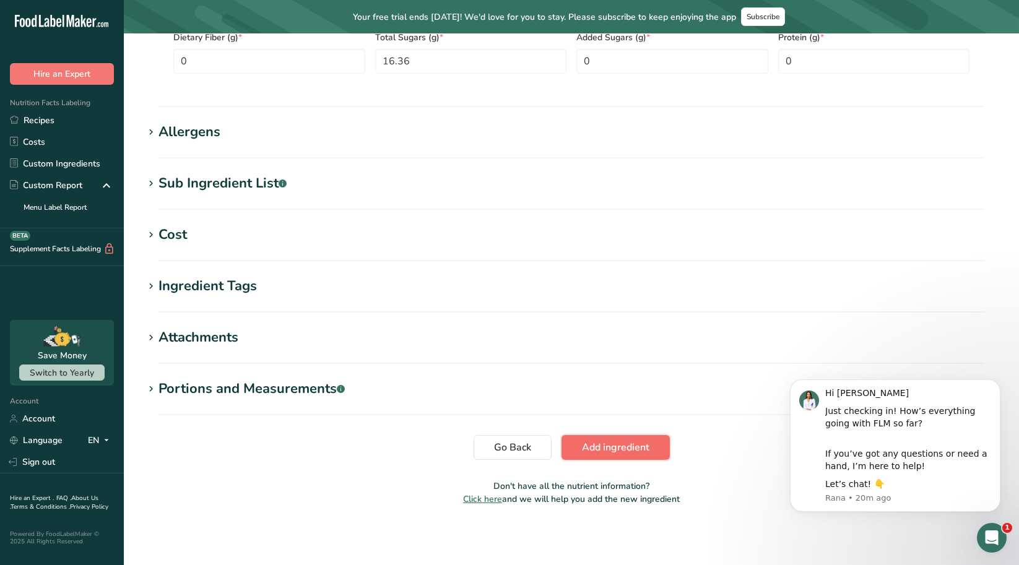
click at [607, 456] on button "Add ingredient" at bounding box center [615, 447] width 108 height 25
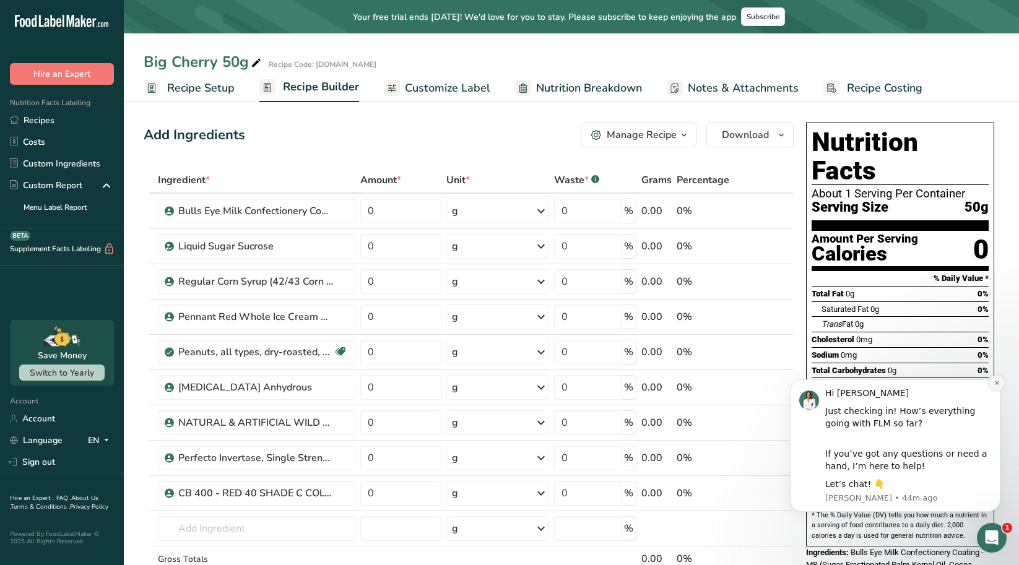
click at [999, 386] on icon "Dismiss notification" at bounding box center [996, 382] width 7 height 7
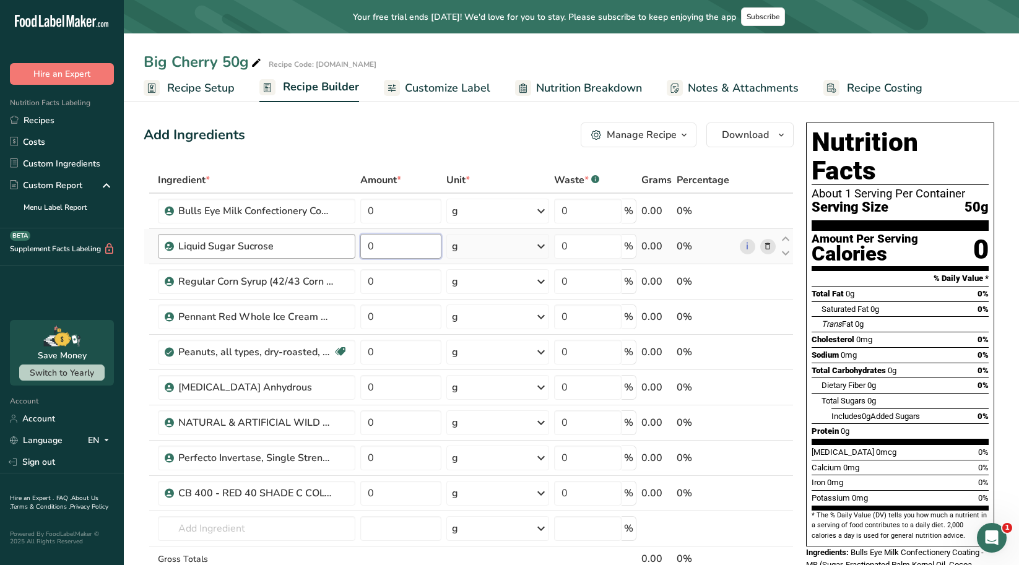
drag, startPoint x: 422, startPoint y: 252, endPoint x: 348, endPoint y: 243, distance: 74.8
click at [348, 243] on tr "Liquid Sugar Sucrose 0 g Weight Units g kg mg See more Volume Units l Volume un…" at bounding box center [468, 246] width 649 height 35
type input "159"
click at [488, 236] on div "Ingredient * Amount * Unit * Waste * .a-a{fill:#347362;}.b-a{fill:#fff;} Grams …" at bounding box center [469, 395] width 650 height 457
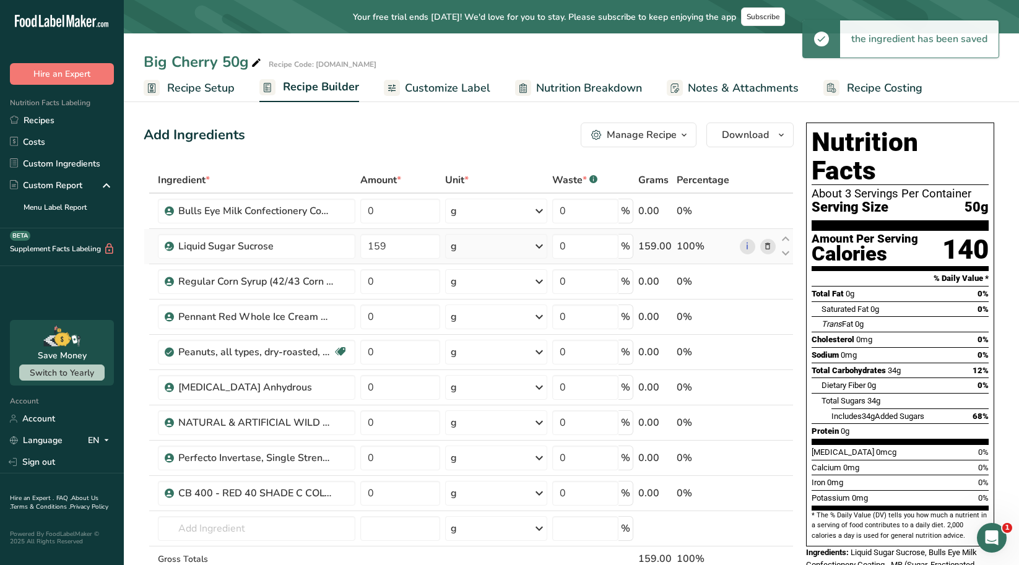
click at [535, 246] on icon at bounding box center [539, 246] width 15 height 22
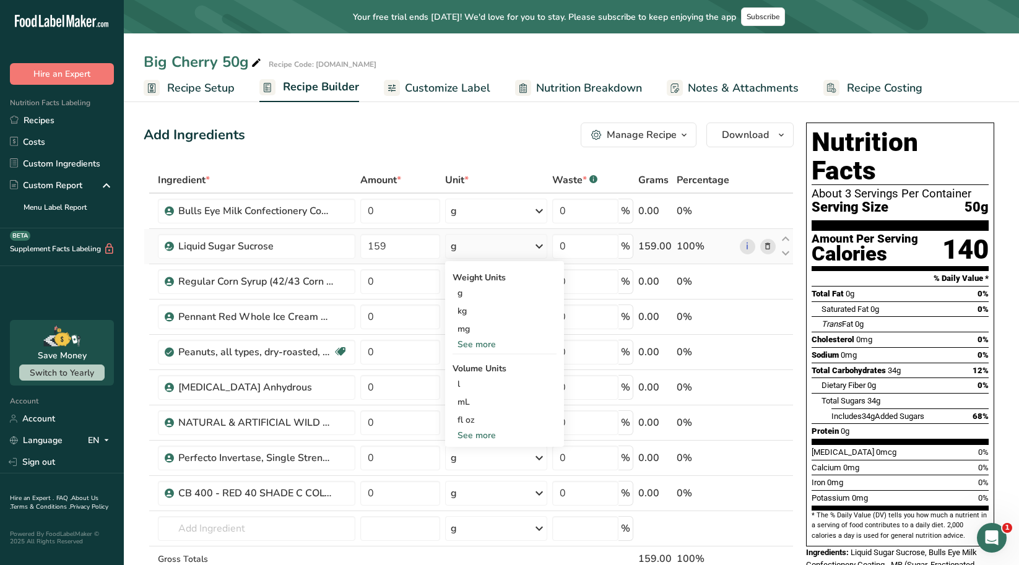
click at [481, 342] on div "See more" at bounding box center [504, 344] width 104 height 13
click at [474, 370] on div "lb" at bounding box center [504, 365] width 104 height 18
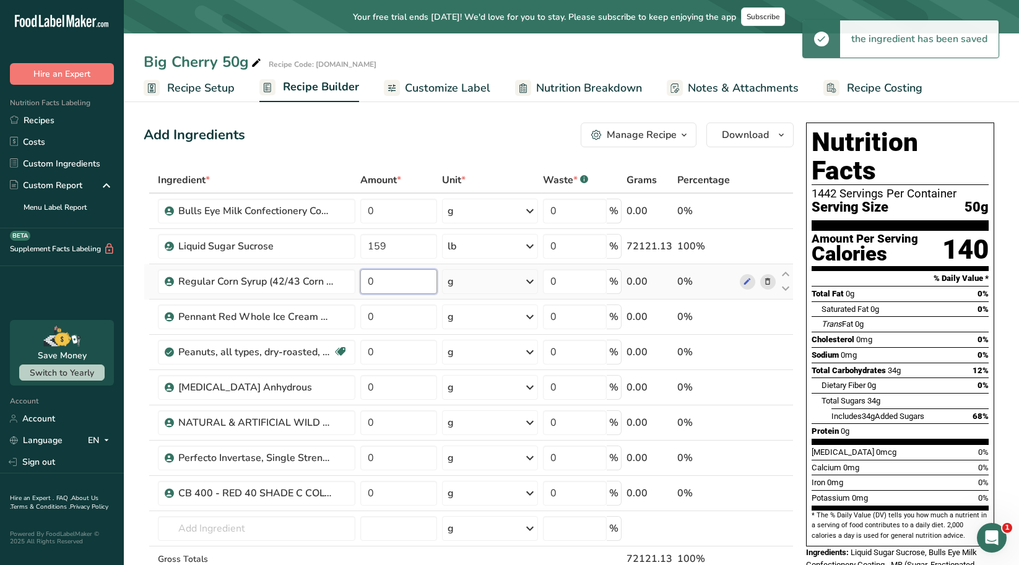
click at [381, 282] on input "0" at bounding box center [398, 281] width 77 height 25
click at [363, 282] on input "0" at bounding box center [398, 281] width 77 height 25
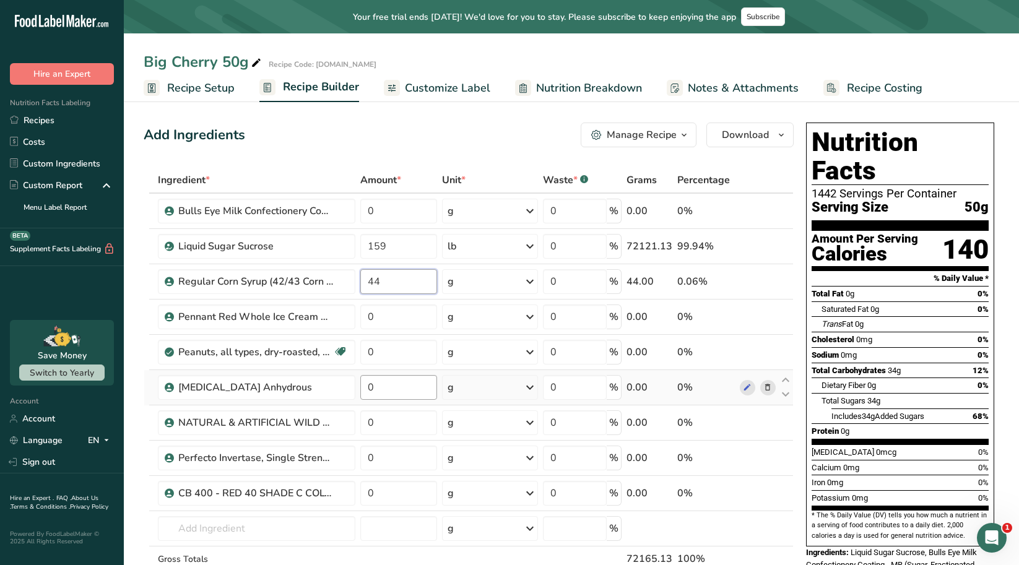
type input "44"
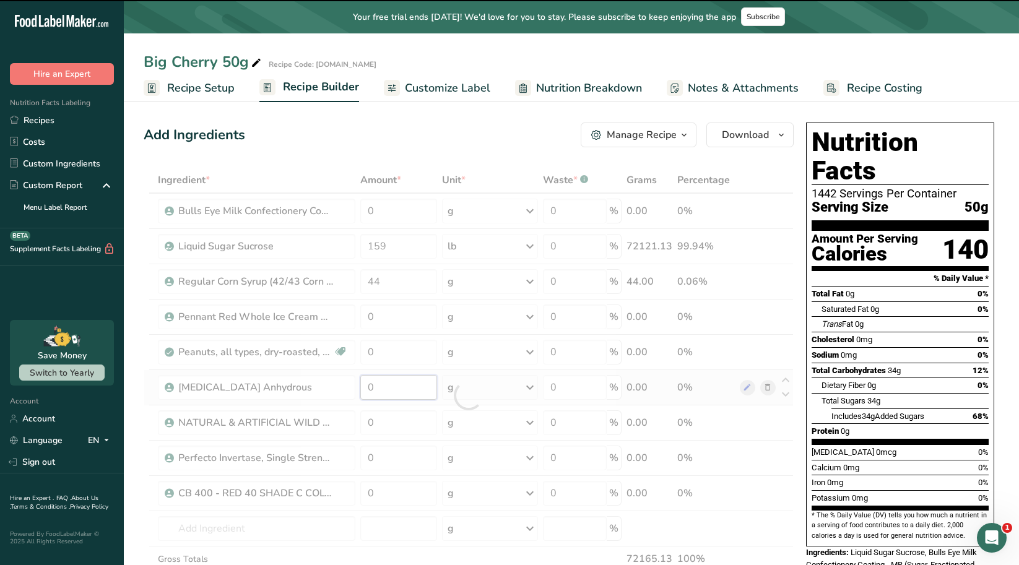
click at [397, 386] on div "Ingredient * Amount * Unit * Waste * .a-a{fill:#347362;}.b-a{fill:#fff;} Grams …" at bounding box center [469, 395] width 650 height 457
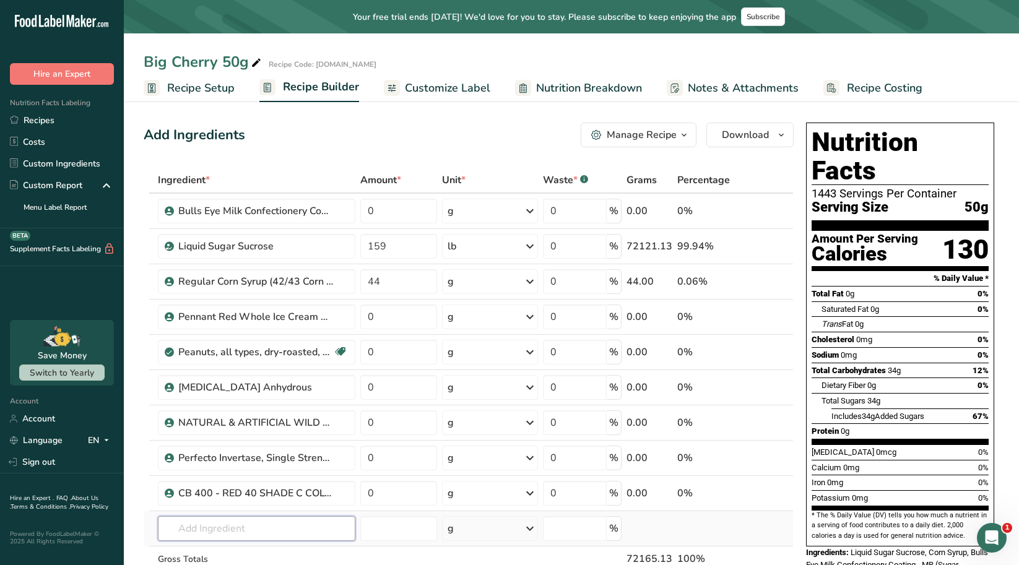
click at [276, 529] on div "Ingredient * Amount * Unit * Waste * .a-a{fill:#347362;}.b-a{fill:#fff;} Grams …" at bounding box center [469, 395] width 650 height 457
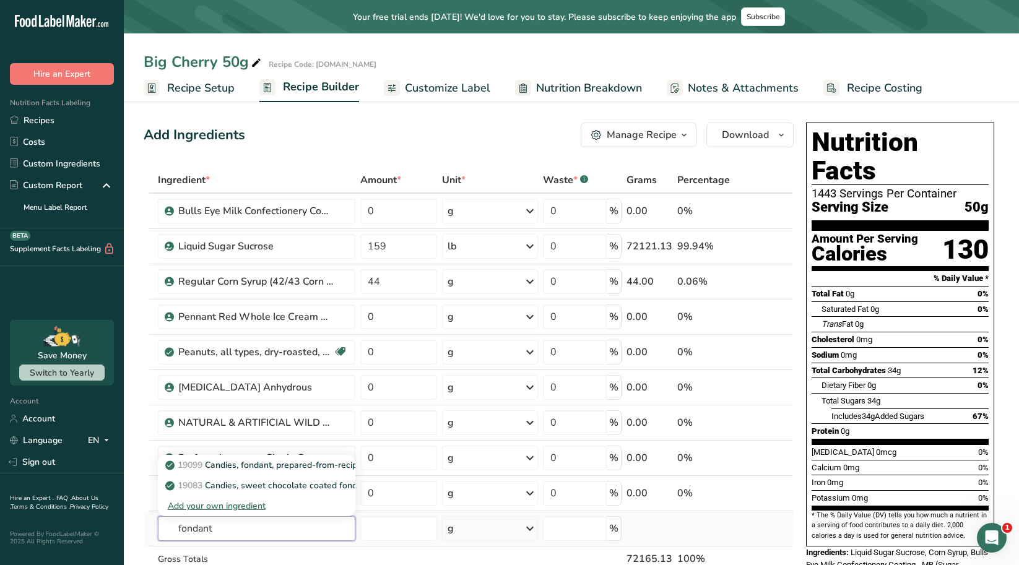
type input "fondant"
drag, startPoint x: 245, startPoint y: 504, endPoint x: 26, endPoint y: 193, distance: 380.2
click at [245, 504] on div "Add your own ingredient" at bounding box center [257, 505] width 178 height 13
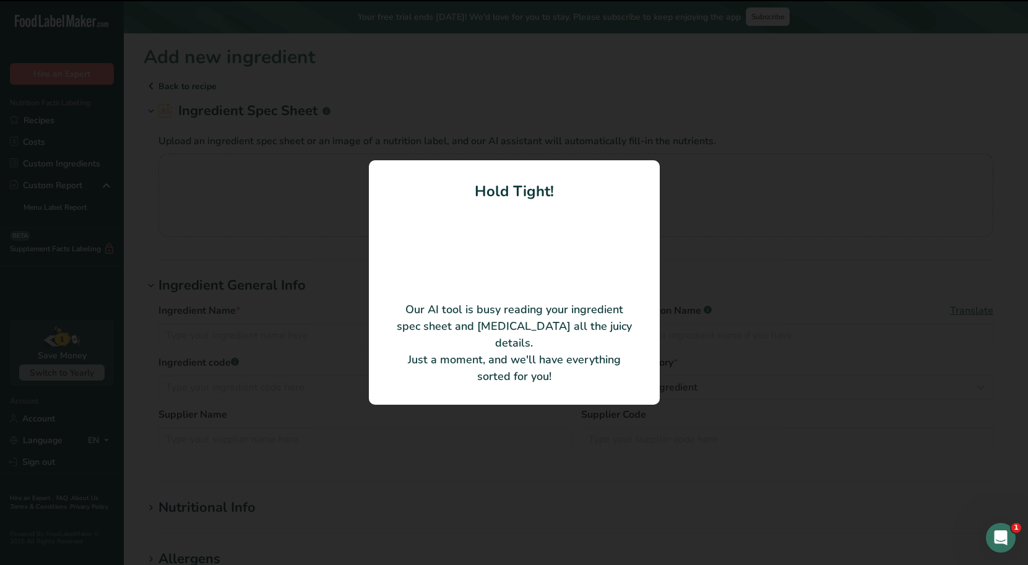
type input "80/20 Fondant"
type input "Lawrence Foods"
type input "150160"
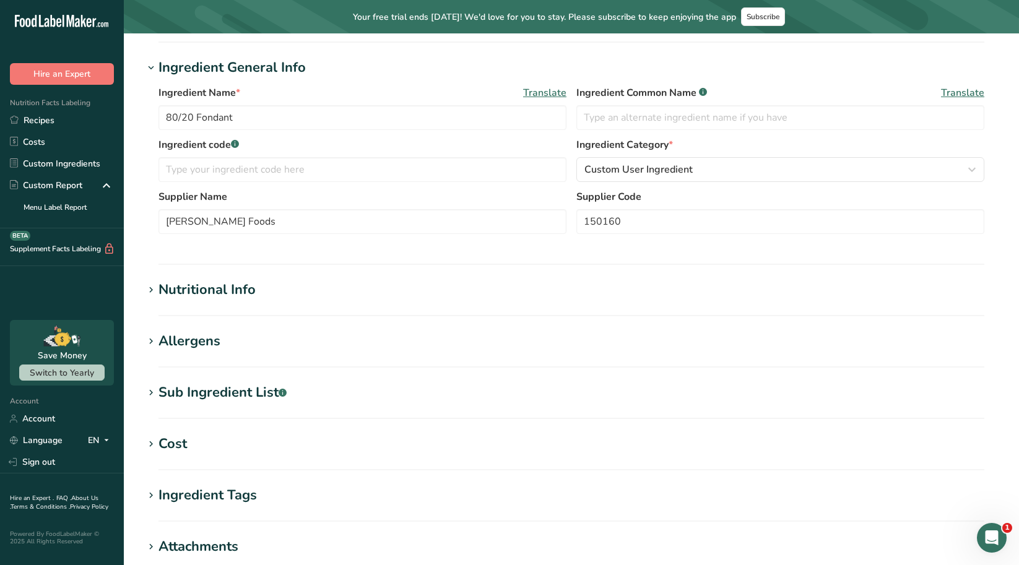
scroll to position [186, 0]
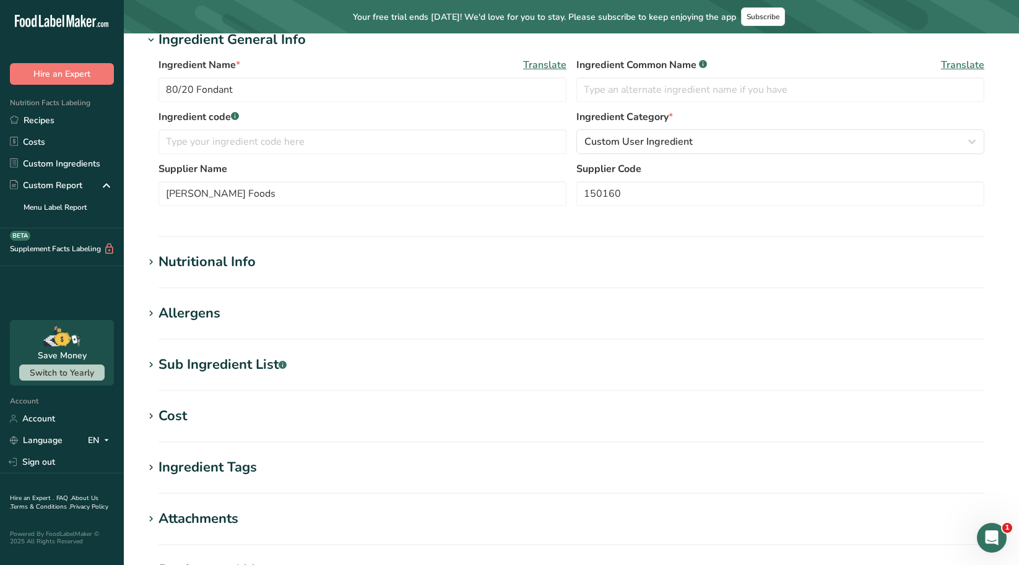
click at [147, 260] on icon at bounding box center [150, 262] width 11 height 17
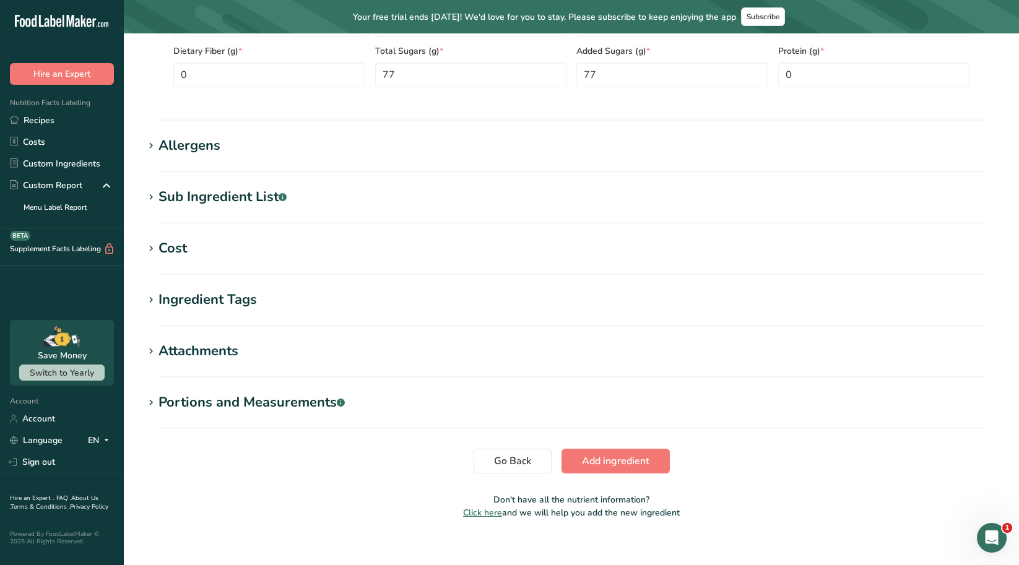
scroll to position [654, 0]
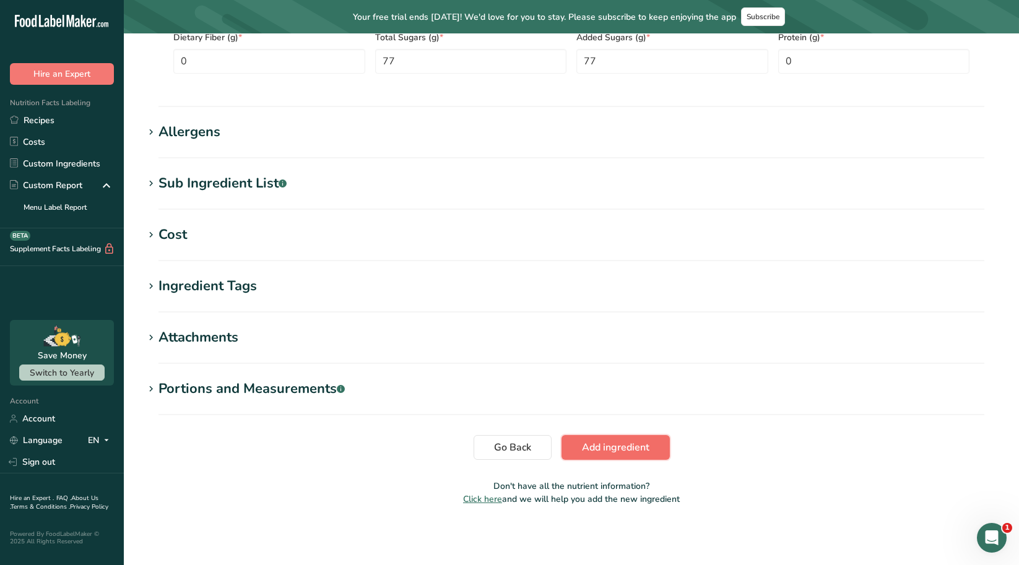
click at [648, 450] on span "Add ingredient" at bounding box center [615, 447] width 67 height 15
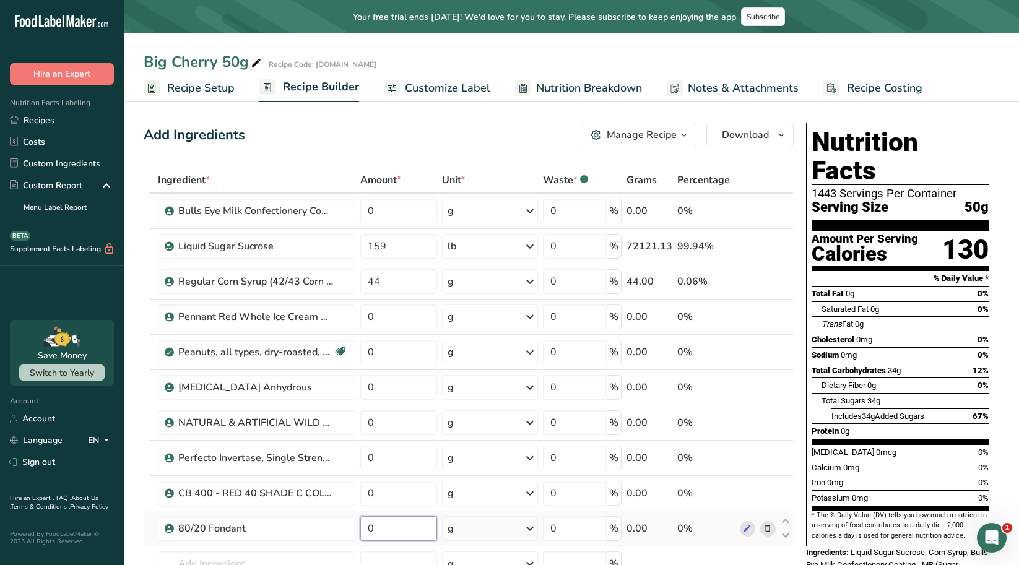
drag, startPoint x: 410, startPoint y: 526, endPoint x: 365, endPoint y: 529, distance: 45.9
click at [365, 529] on input "0" at bounding box center [398, 528] width 77 height 25
type input "350"
click at [485, 534] on div "Ingredient * Amount * Unit * Waste * .a-a{fill:#347362;}.b-a{fill:#fff;} Grams …" at bounding box center [469, 413] width 650 height 492
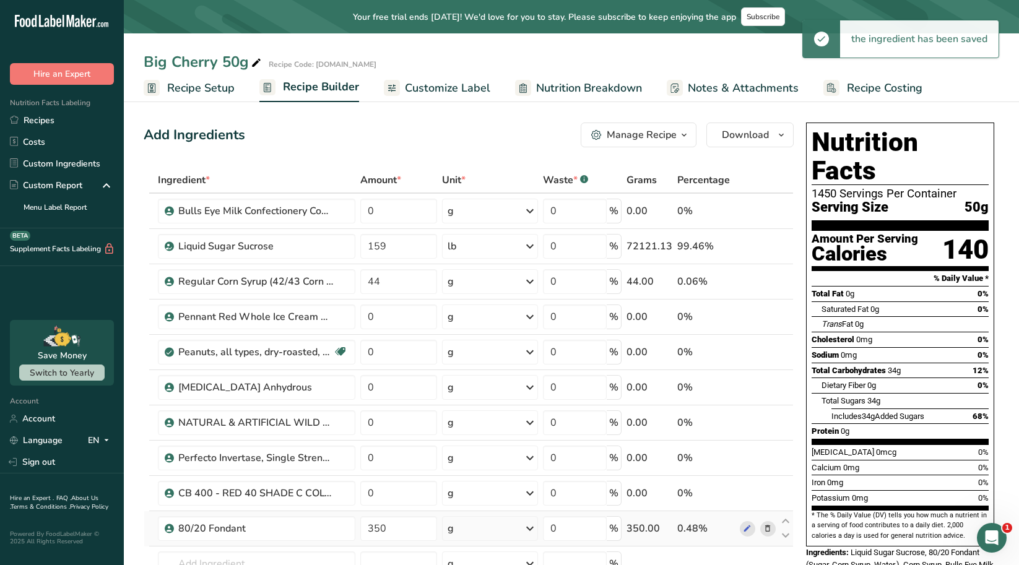
click at [530, 529] on icon at bounding box center [529, 528] width 15 height 22
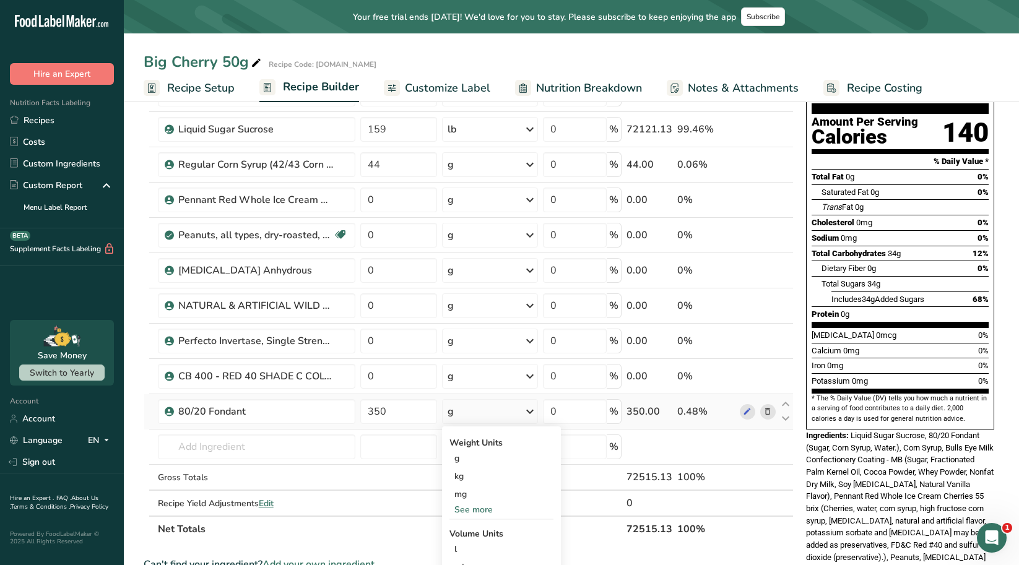
scroll to position [124, 0]
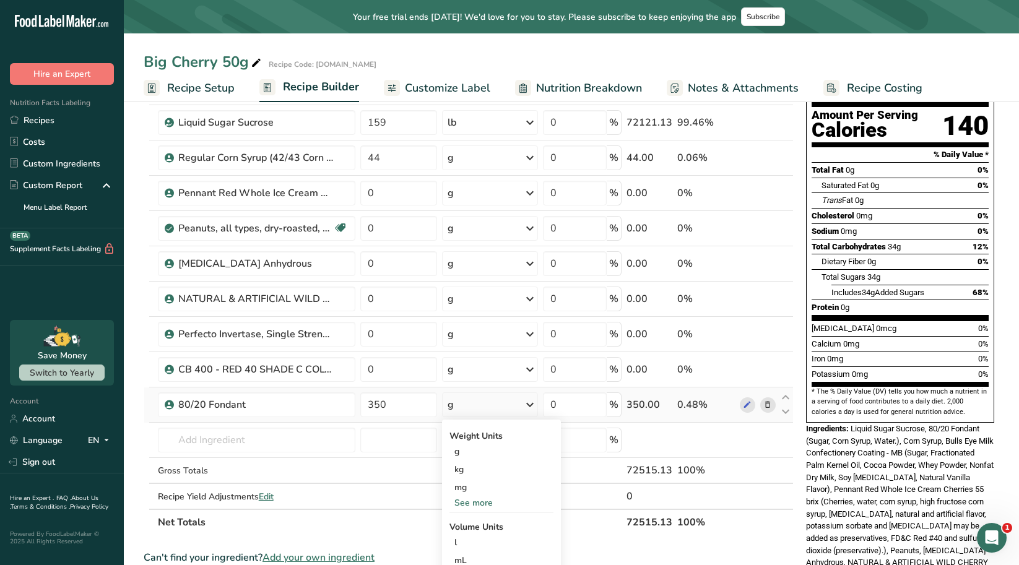
click at [470, 504] on div "See more" at bounding box center [501, 502] width 104 height 13
click at [466, 524] on div "lb" at bounding box center [501, 523] width 104 height 18
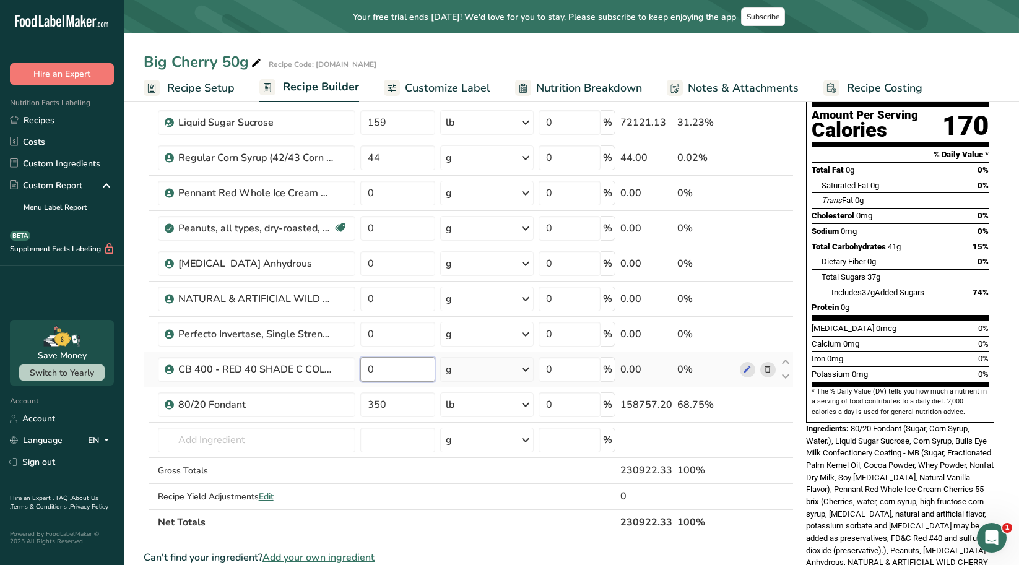
drag, startPoint x: 389, startPoint y: 372, endPoint x: 358, endPoint y: 371, distance: 31.0
click at [358, 371] on td "0" at bounding box center [398, 369] width 80 height 35
type input "0.22"
click at [467, 372] on div "Ingredient * Amount * Unit * Waste * .a-a{fill:#347362;}.b-a{fill:#fff;} Grams …" at bounding box center [469, 289] width 650 height 492
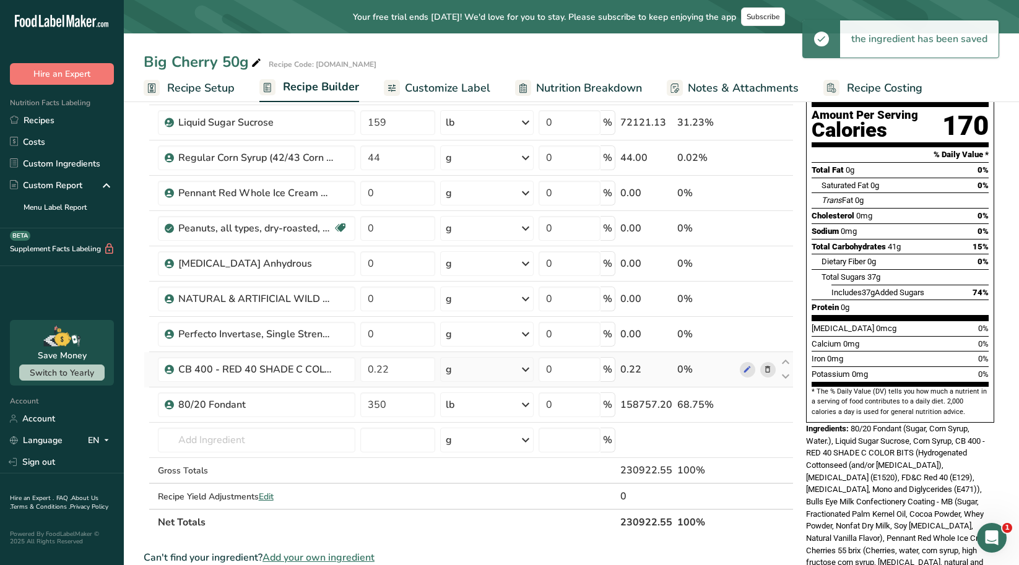
click at [517, 368] on div "g" at bounding box center [486, 369] width 93 height 25
click at [472, 469] on div "See more" at bounding box center [499, 467] width 104 height 13
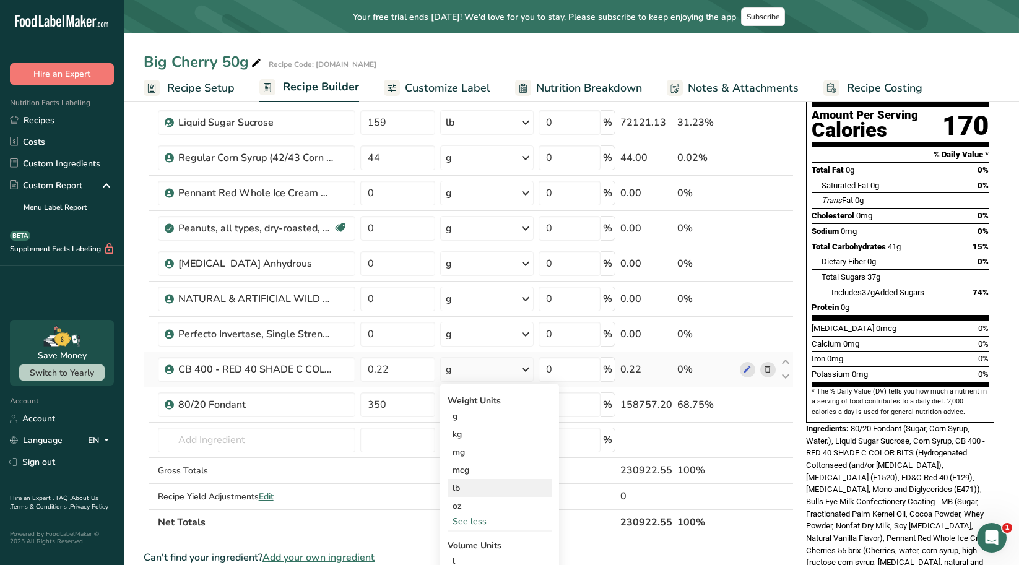
click at [470, 488] on div "lb" at bounding box center [499, 488] width 104 height 18
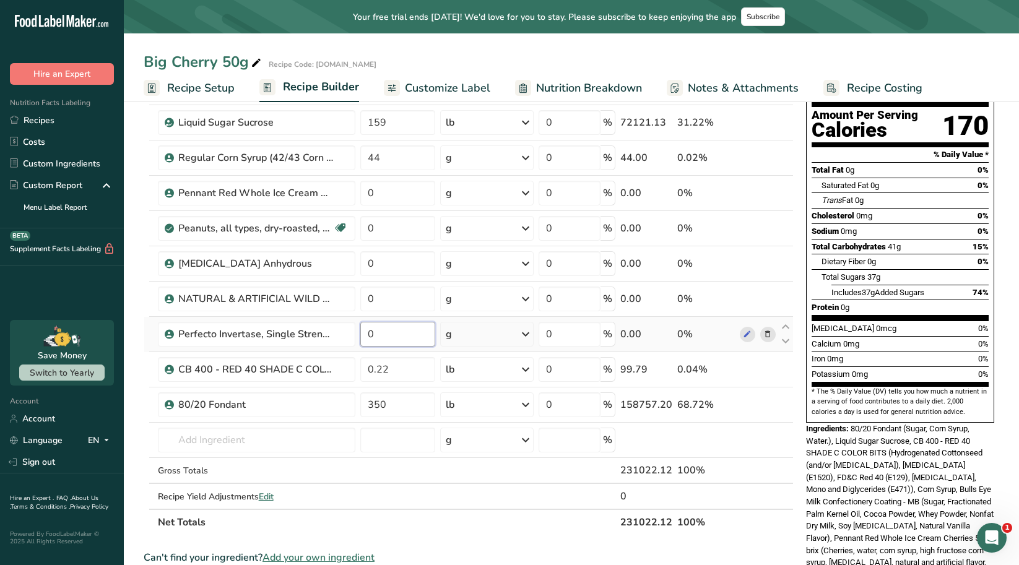
drag, startPoint x: 377, startPoint y: 334, endPoint x: 364, endPoint y: 334, distance: 13.0
click at [364, 334] on input "0" at bounding box center [398, 334] width 76 height 25
type input "0.5"
click at [476, 329] on div "Ingredient * Amount * Unit * Waste * .a-a{fill:#347362;}.b-a{fill:#fff;} Grams …" at bounding box center [469, 289] width 650 height 492
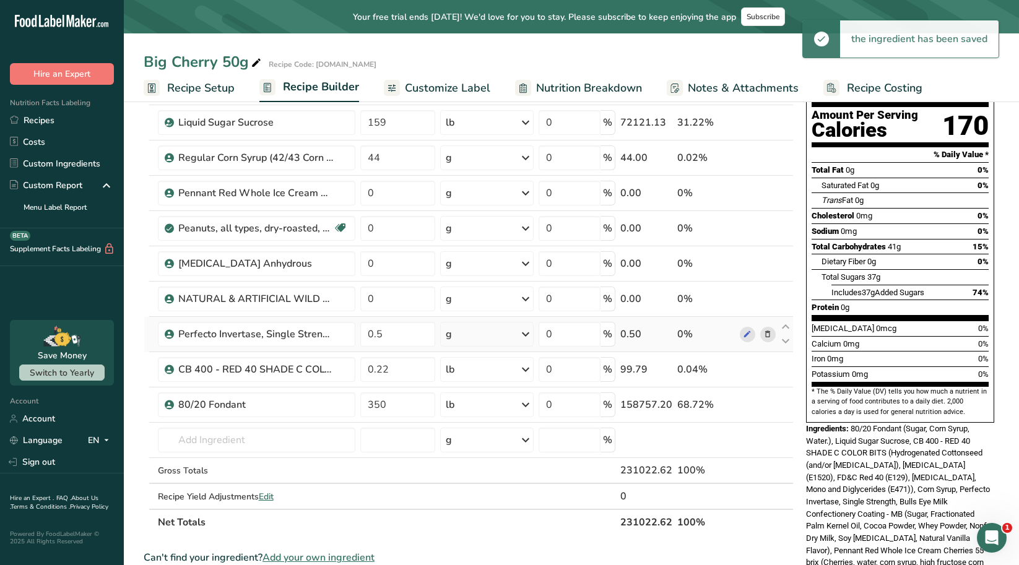
click at [519, 334] on div "g" at bounding box center [486, 334] width 93 height 25
click at [463, 431] on div "See more" at bounding box center [499, 432] width 104 height 13
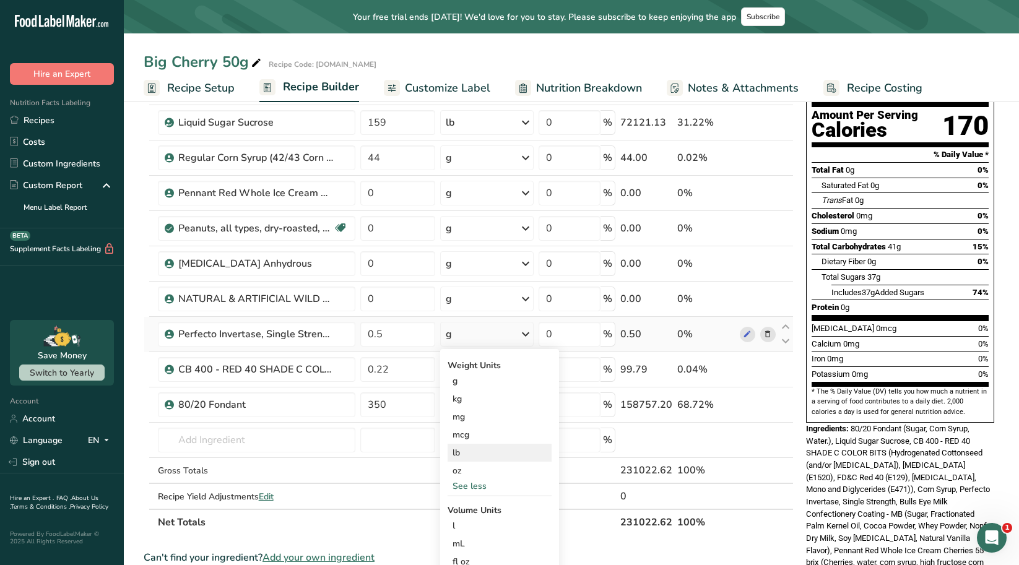
click at [466, 452] on div "lb" at bounding box center [499, 453] width 104 height 18
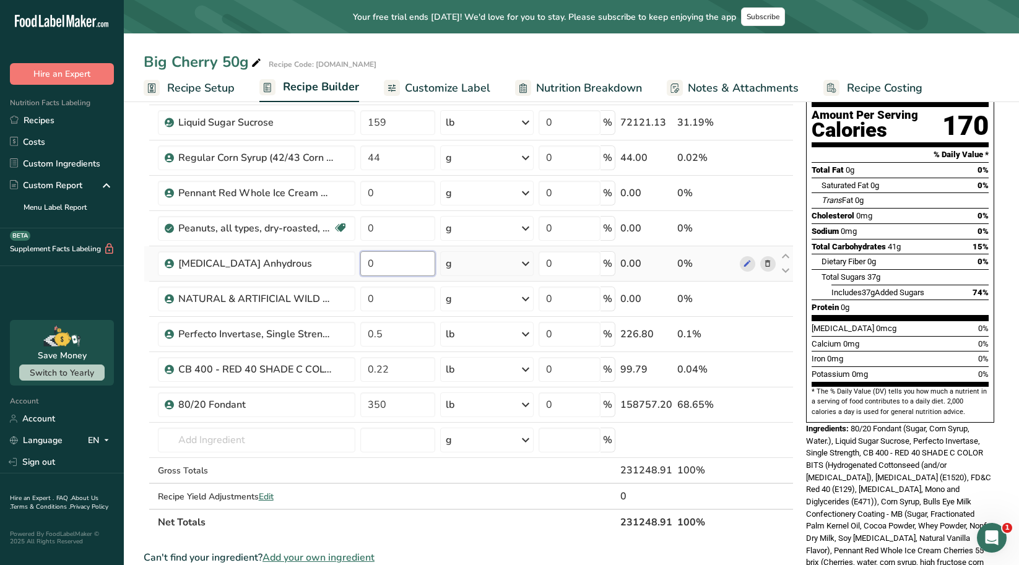
click at [411, 269] on input "0" at bounding box center [398, 263] width 76 height 25
drag, startPoint x: 404, startPoint y: 265, endPoint x: 368, endPoint y: 270, distance: 35.7
click at [368, 270] on input "0" at bounding box center [398, 263] width 76 height 25
type input "0.13"
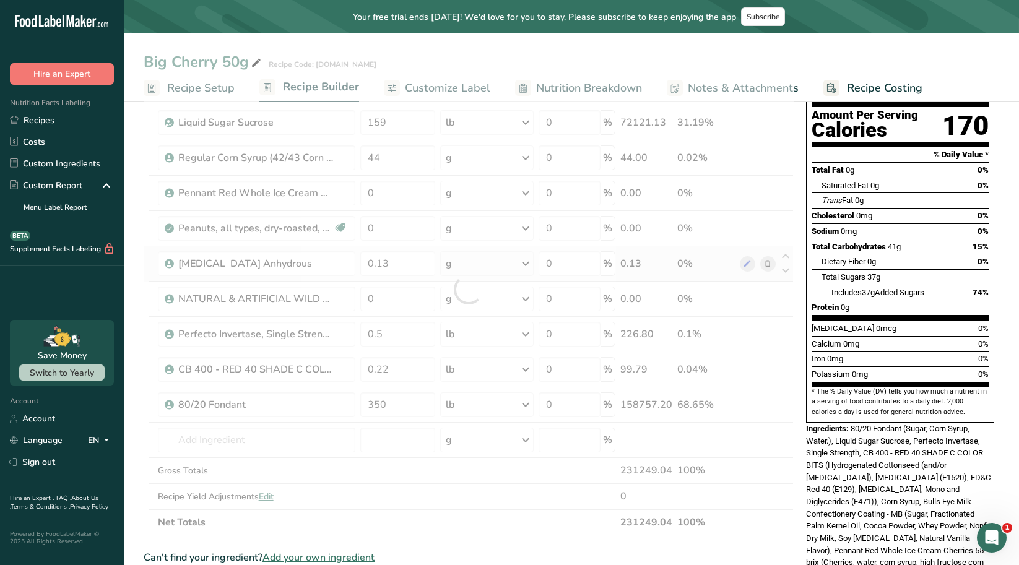
click at [528, 259] on div "Ingredient * Amount * Unit * Waste * .a-a{fill:#347362;}.b-a{fill:#fff;} Grams …" at bounding box center [469, 289] width 650 height 492
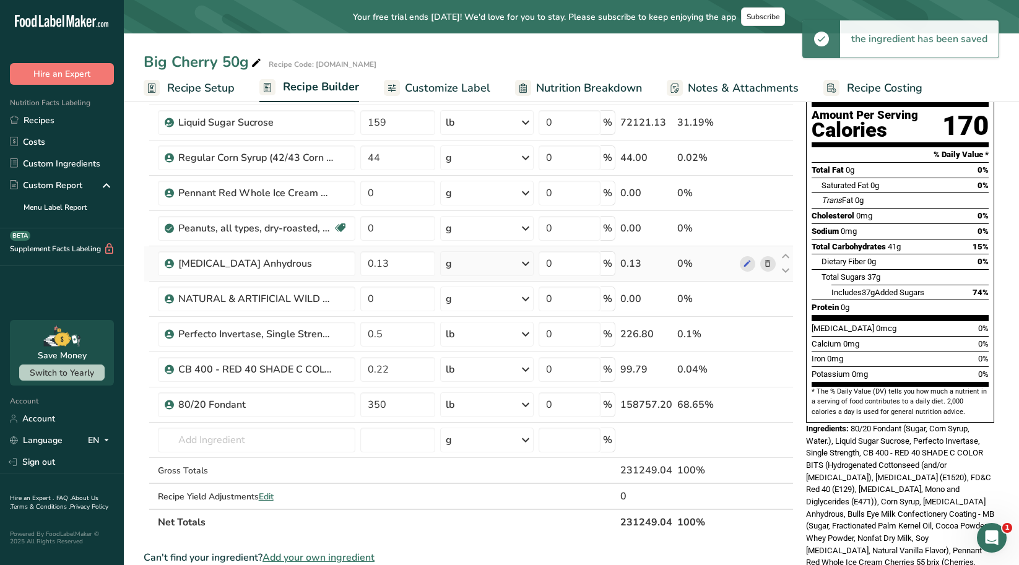
click at [524, 261] on icon at bounding box center [525, 264] width 15 height 22
click at [485, 360] on div "See more" at bounding box center [499, 361] width 104 height 13
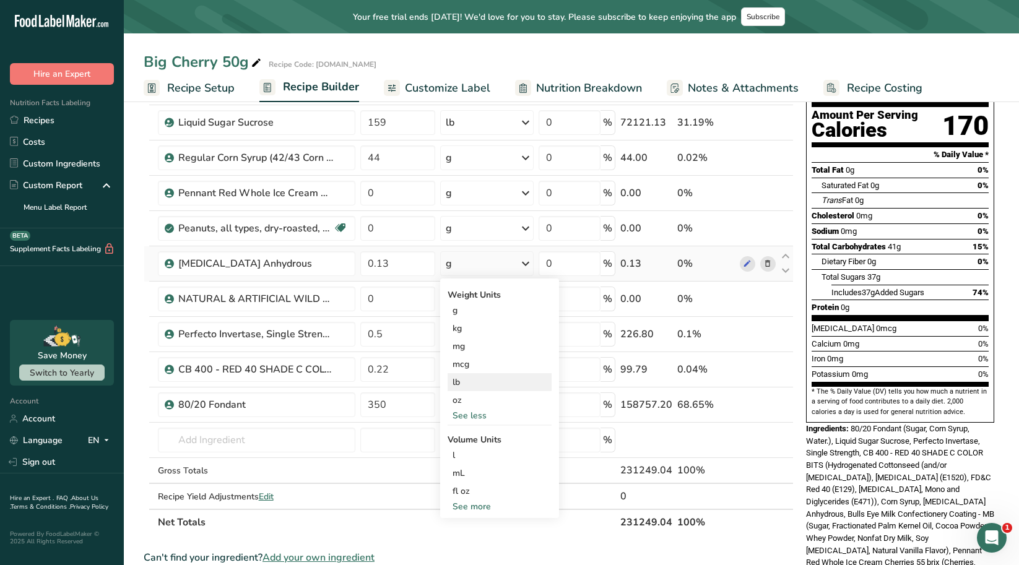
click at [465, 382] on div "lb" at bounding box center [499, 382] width 104 height 18
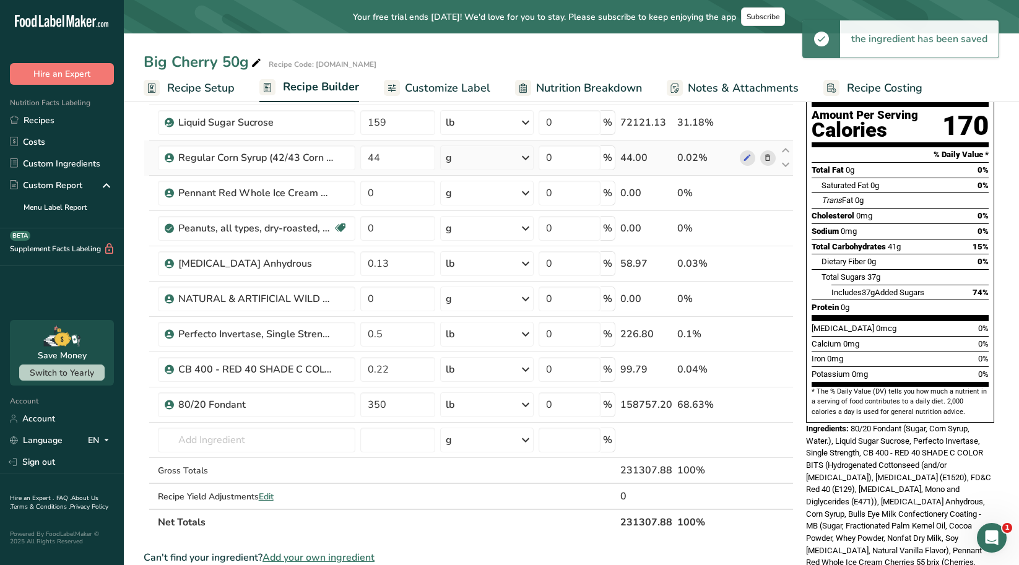
click at [527, 155] on icon at bounding box center [525, 158] width 15 height 22
click at [478, 253] on div "See more" at bounding box center [499, 255] width 104 height 13
click at [475, 279] on div "lb" at bounding box center [499, 276] width 104 height 18
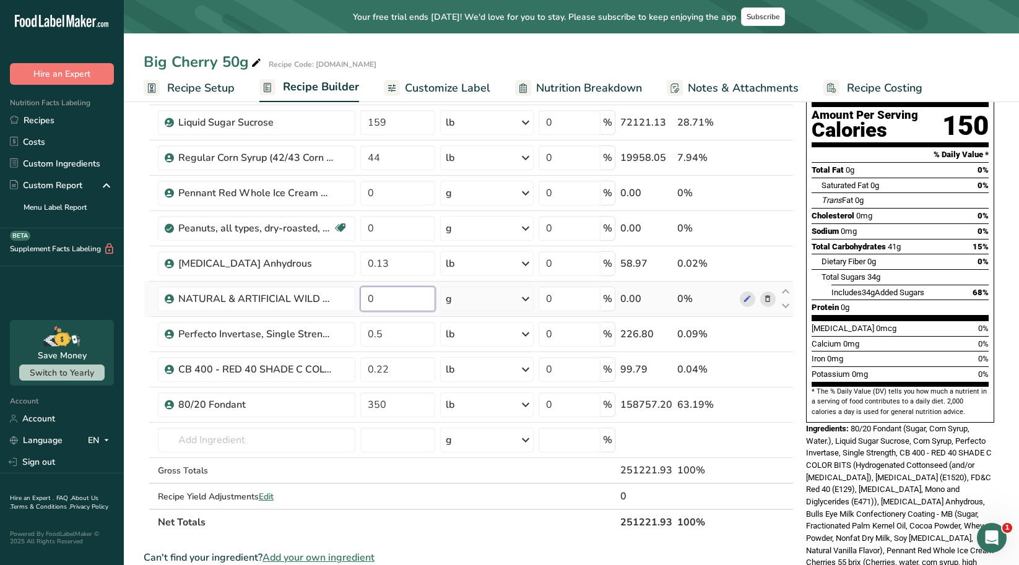
click at [410, 306] on input "0" at bounding box center [398, 299] width 76 height 25
drag, startPoint x: 380, startPoint y: 300, endPoint x: 365, endPoint y: 300, distance: 14.9
click at [365, 300] on input "0" at bounding box center [398, 299] width 76 height 25
type input "0.88"
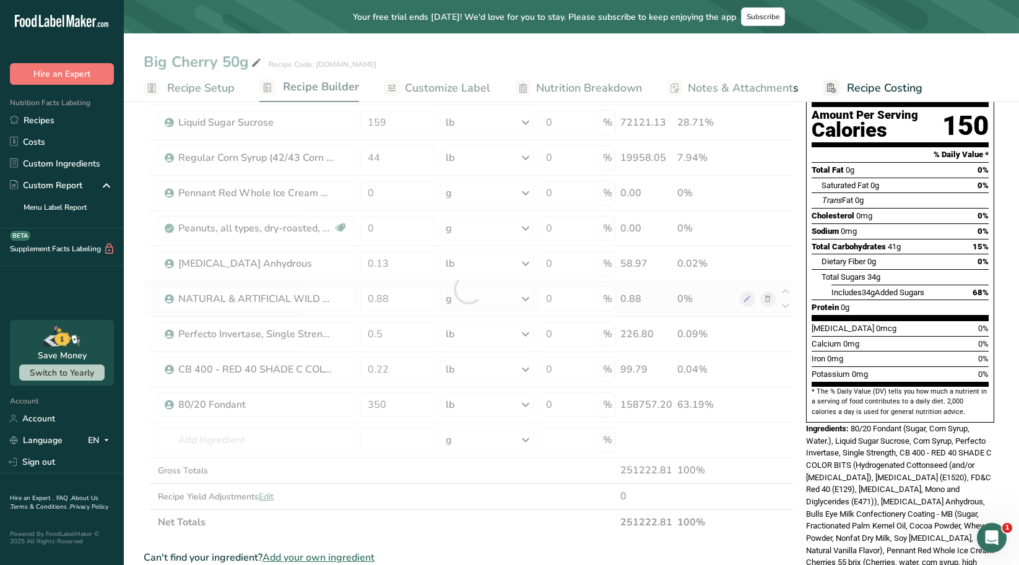
click at [530, 295] on div "Ingredient * Amount * Unit * Waste * .a-a{fill:#347362;}.b-a{fill:#fff;} Grams …" at bounding box center [469, 289] width 650 height 492
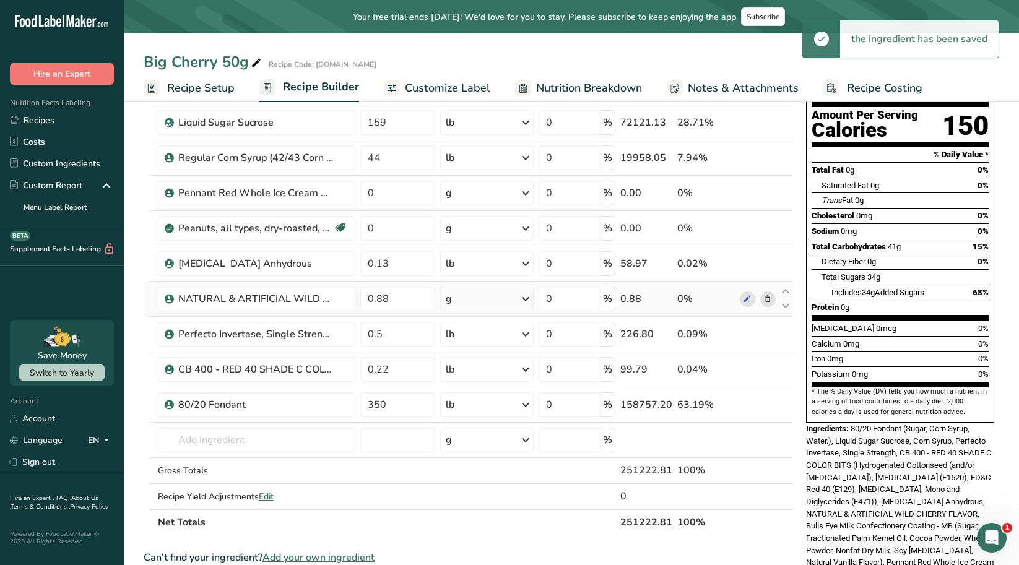
click at [526, 297] on icon at bounding box center [525, 299] width 15 height 22
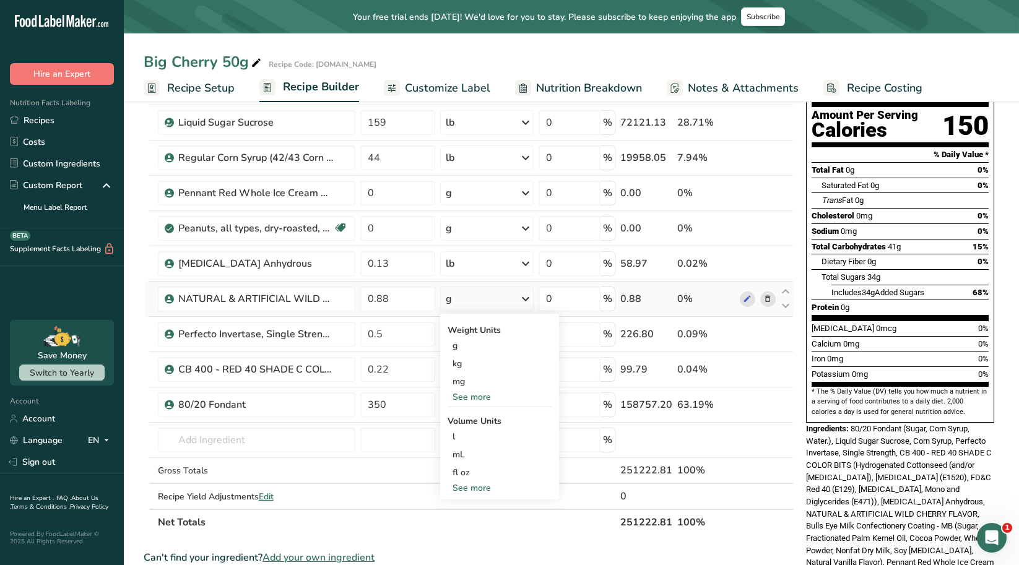
click at [478, 399] on div "See more" at bounding box center [499, 397] width 104 height 13
click at [474, 420] on div "lb" at bounding box center [499, 418] width 104 height 18
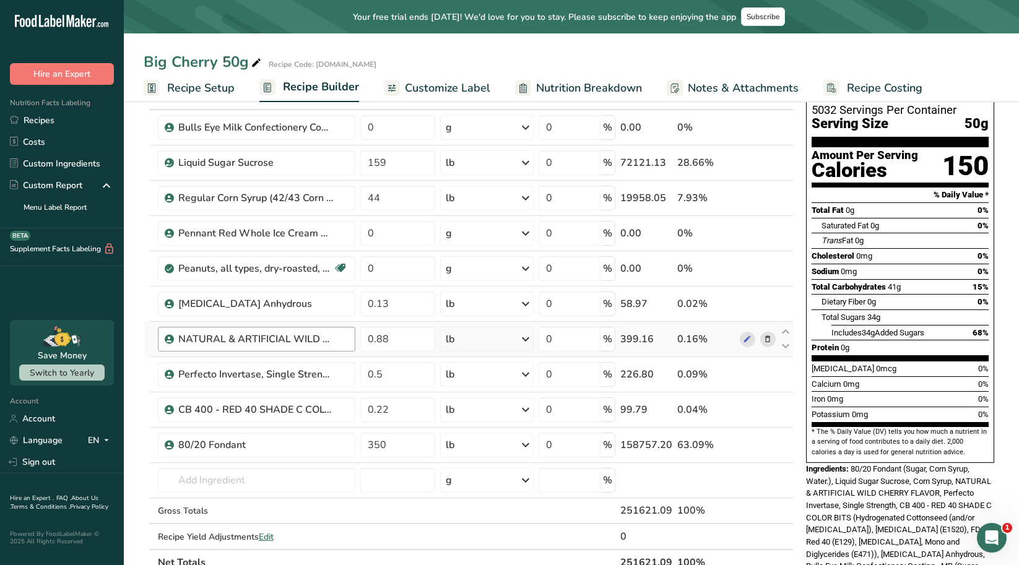
scroll to position [62, 0]
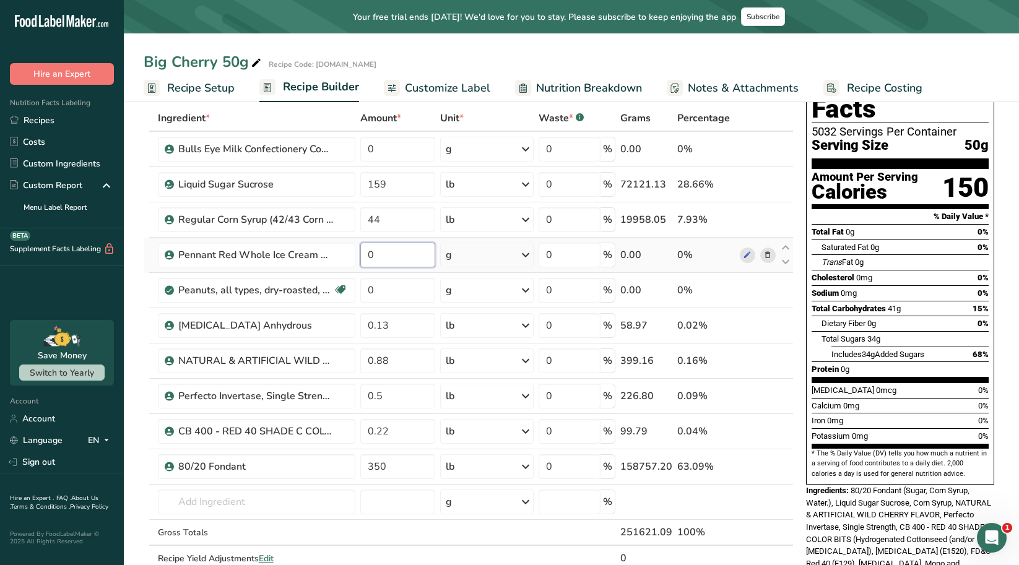
click at [381, 260] on input "0" at bounding box center [398, 255] width 76 height 25
drag, startPoint x: 381, startPoint y: 260, endPoint x: 361, endPoint y: 258, distance: 19.3
click at [361, 258] on input "0" at bounding box center [398, 255] width 76 height 25
type input "109.9"
click at [506, 265] on div "Ingredient * Amount * Unit * Waste * .a-a{fill:#347362;}.b-a{fill:#fff;} Grams …" at bounding box center [469, 351] width 650 height 492
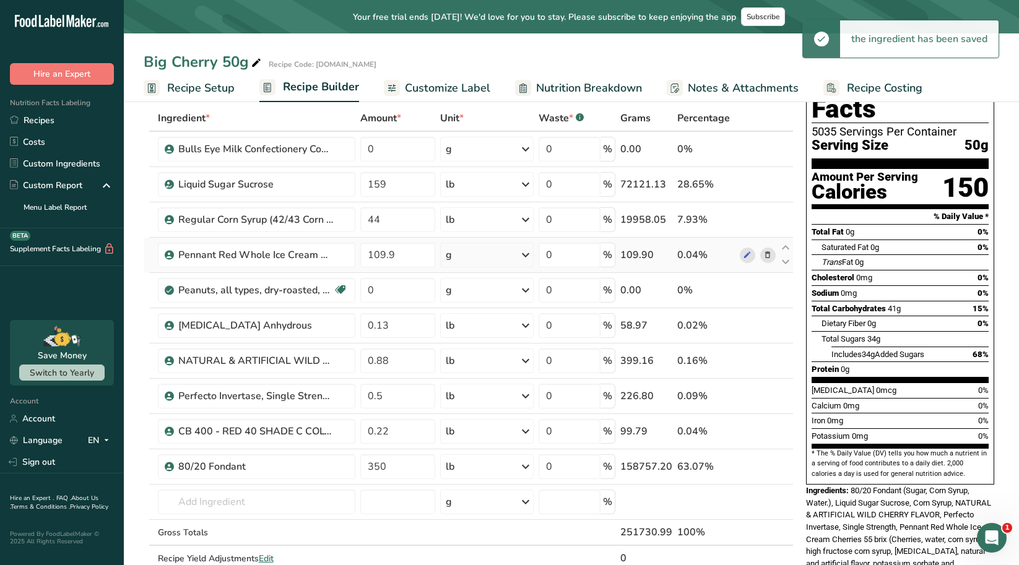
click at [525, 256] on icon at bounding box center [525, 255] width 15 height 22
click at [465, 356] on div "See more" at bounding box center [499, 353] width 104 height 13
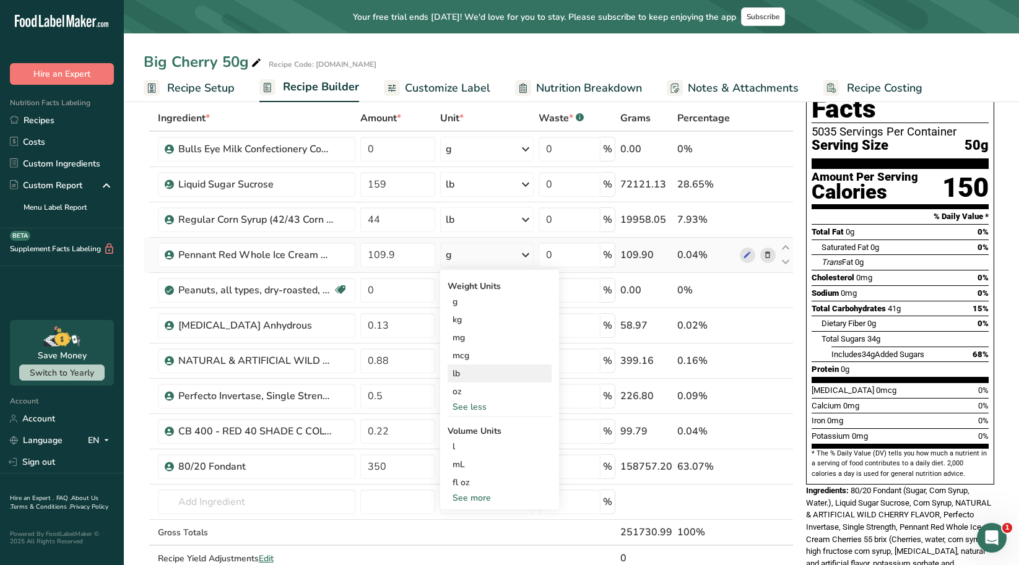
click at [458, 373] on div "lb" at bounding box center [499, 374] width 104 height 18
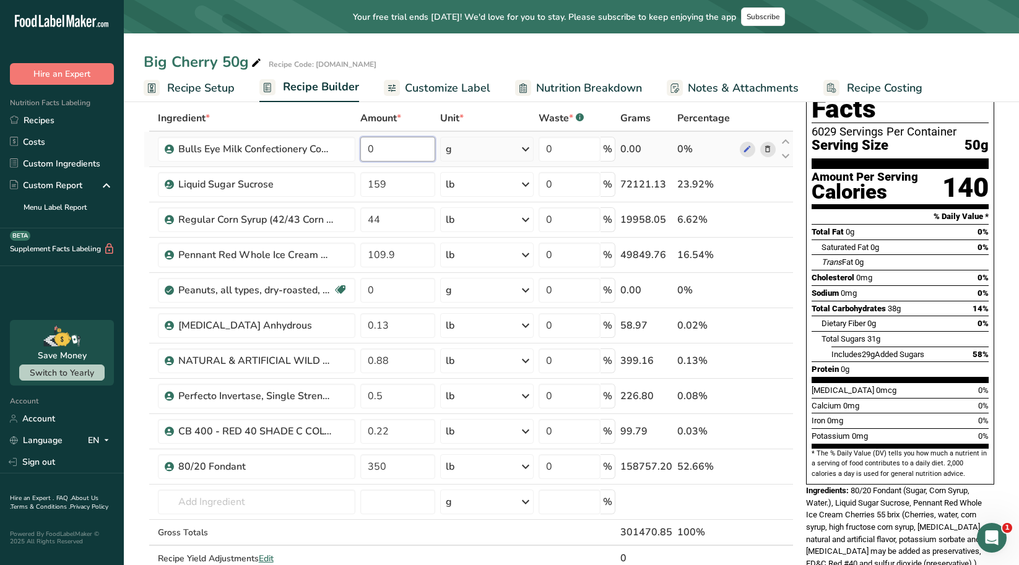
click at [397, 150] on input "0" at bounding box center [398, 149] width 76 height 25
drag, startPoint x: 391, startPoint y: 149, endPoint x: 367, endPoint y: 146, distance: 23.6
click at [367, 146] on input "0" at bounding box center [398, 149] width 76 height 25
type input "227"
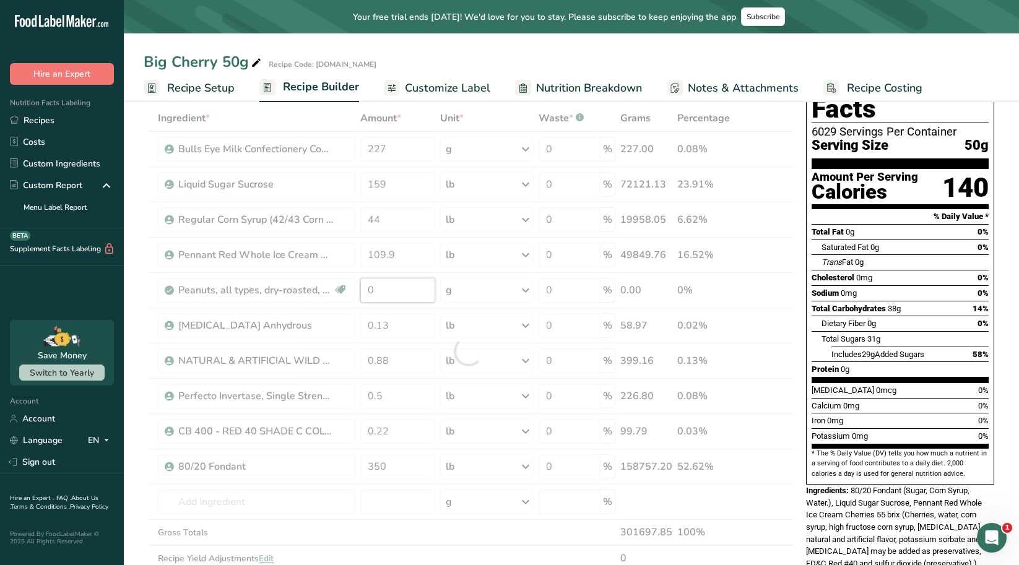
drag, startPoint x: 378, startPoint y: 290, endPoint x: 366, endPoint y: 294, distance: 12.0
click at [366, 294] on div "Ingredient * Amount * Unit * Waste * .a-a{fill:#347362;}.b-a{fill:#fff;} Grams …" at bounding box center [469, 351] width 650 height 492
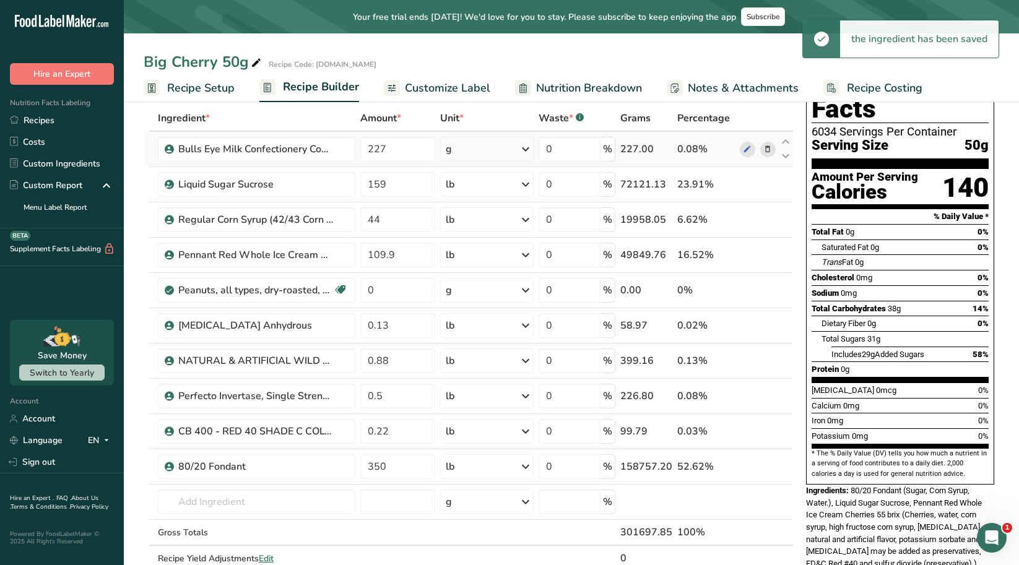
click at [531, 150] on div "Ingredient * Amount * Unit * Waste * .a-a{fill:#347362;}.b-a{fill:#fff;} Grams …" at bounding box center [469, 351] width 650 height 492
click at [526, 152] on icon at bounding box center [525, 149] width 15 height 22
click at [460, 245] on div "See more" at bounding box center [499, 247] width 104 height 13
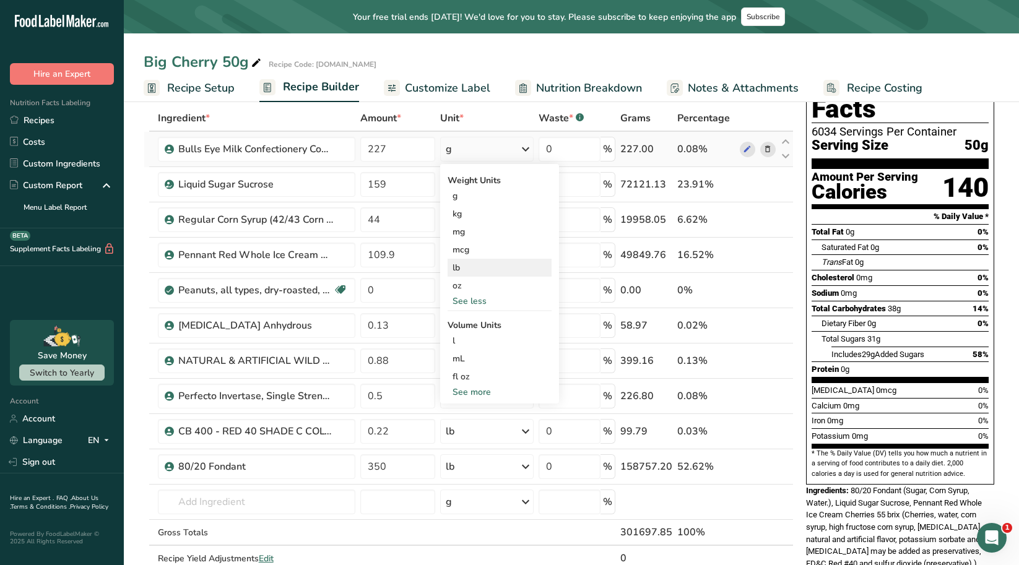
click at [463, 269] on div "lb" at bounding box center [499, 268] width 104 height 18
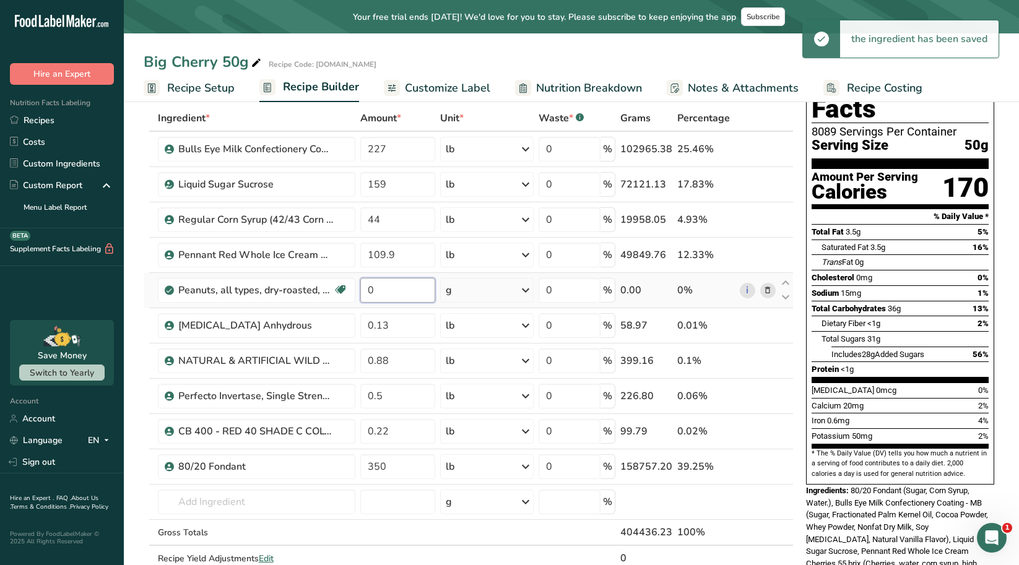
click at [391, 297] on input "0" at bounding box center [398, 290] width 76 height 25
drag, startPoint x: 386, startPoint y: 288, endPoint x: 366, endPoint y: 288, distance: 19.8
click at [366, 288] on input "0" at bounding box center [398, 290] width 76 height 25
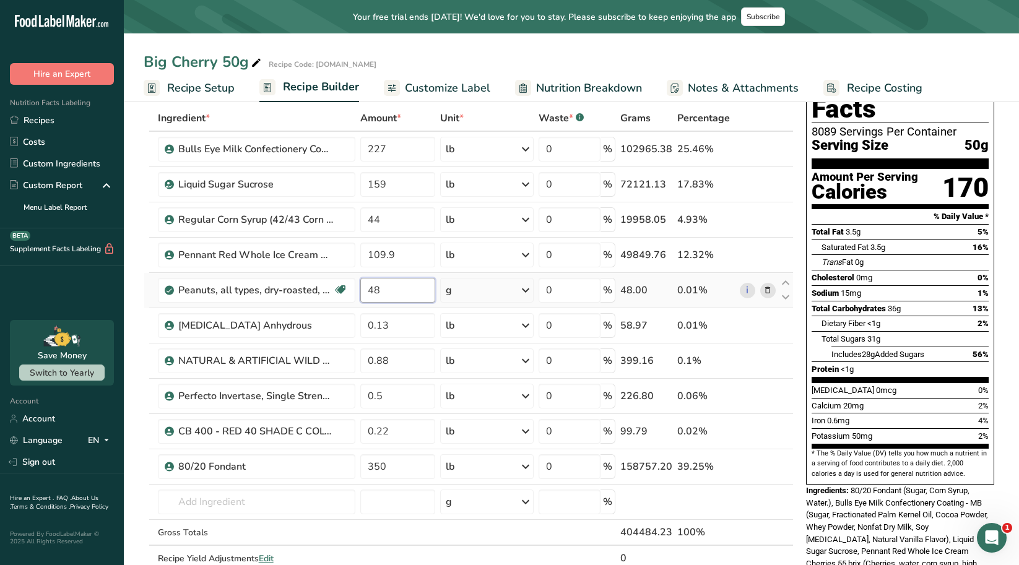
type input "48"
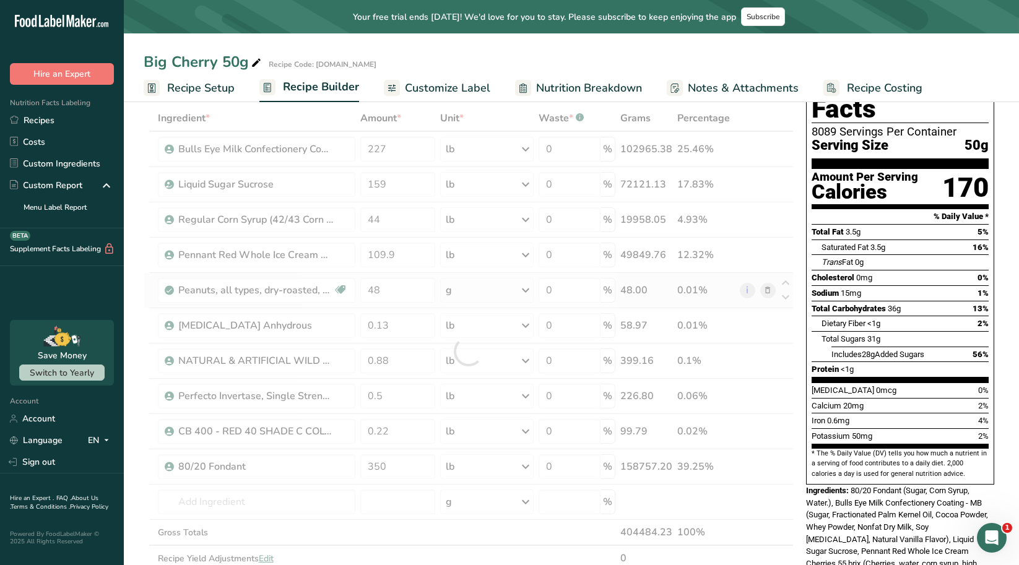
click at [527, 290] on div "Ingredient * Amount * Unit * Waste * .a-a{fill:#347362;}.b-a{fill:#fff;} Grams …" at bounding box center [469, 351] width 650 height 492
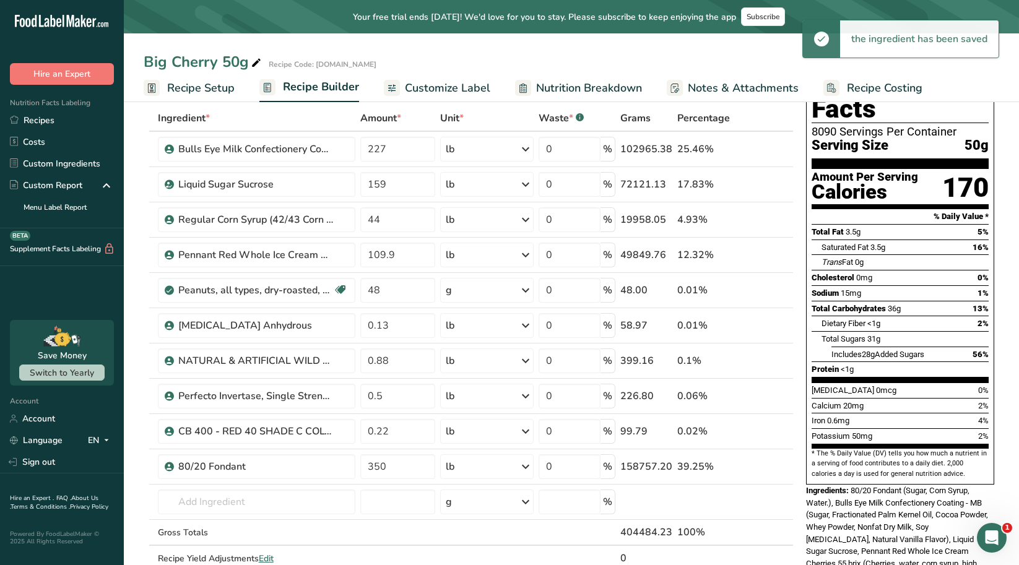
click at [530, 290] on icon at bounding box center [525, 290] width 15 height 22
click at [473, 459] on div "See more" at bounding box center [499, 461] width 104 height 13
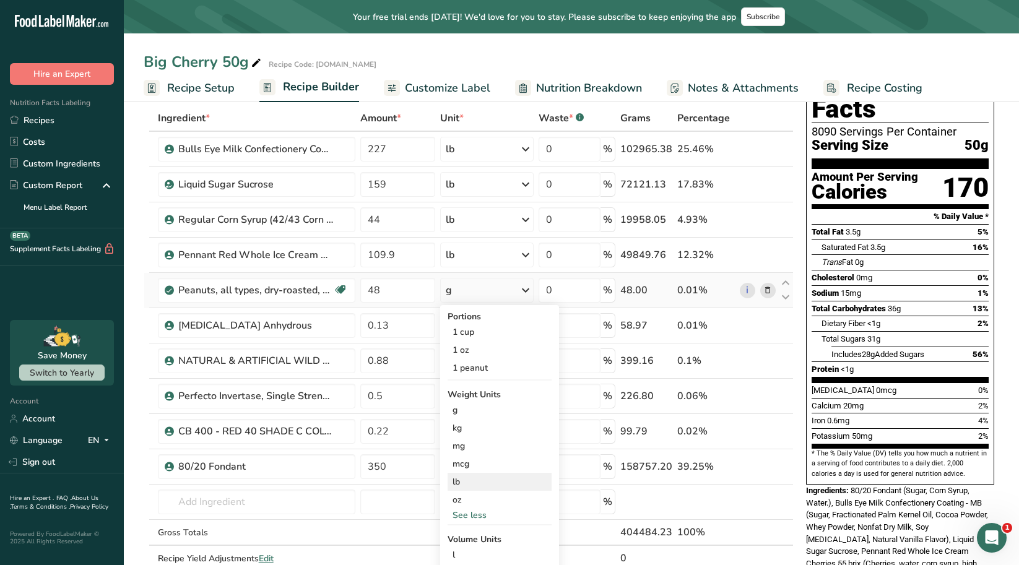
click at [469, 478] on div "lb" at bounding box center [499, 482] width 104 height 18
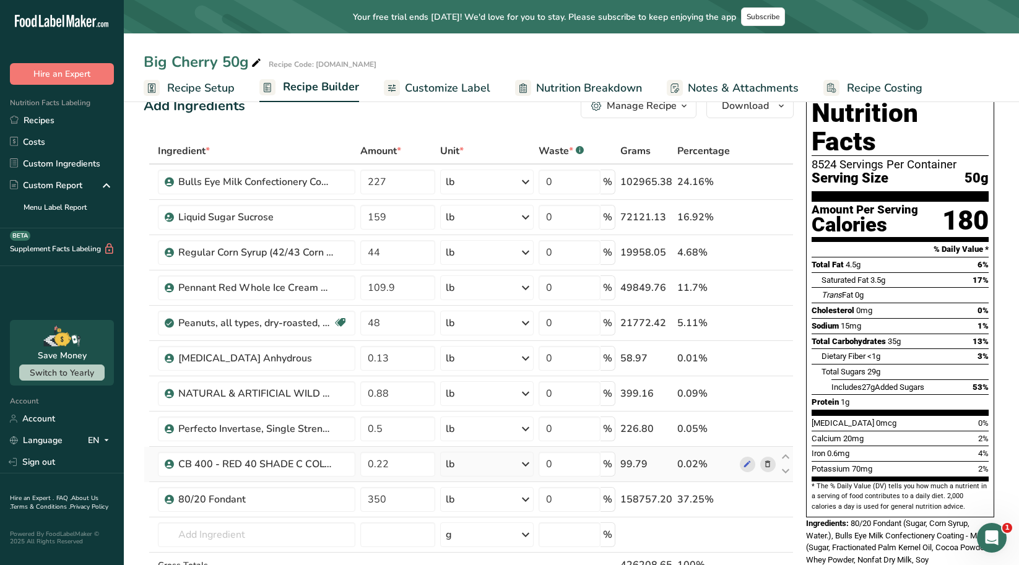
scroll to position [0, 0]
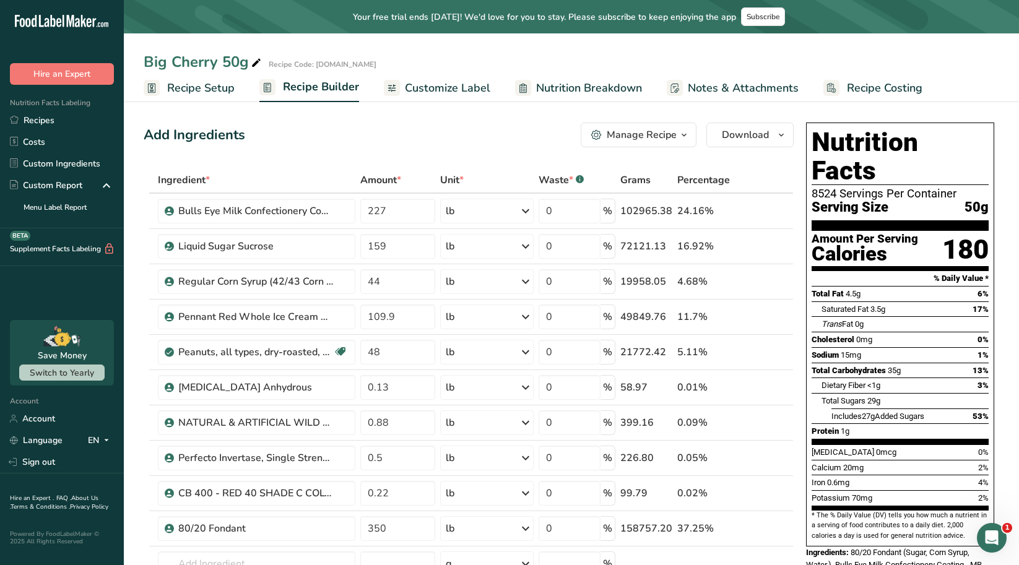
click at [385, 128] on div "Add Ingredients Manage Recipe Delete Recipe Duplicate Recipe Scale Recipe Save …" at bounding box center [469, 135] width 650 height 25
click at [785, 218] on icon at bounding box center [785, 218] width 15 height 9
type input "159"
type input "227"
click at [785, 218] on icon at bounding box center [785, 218] width 15 height 9
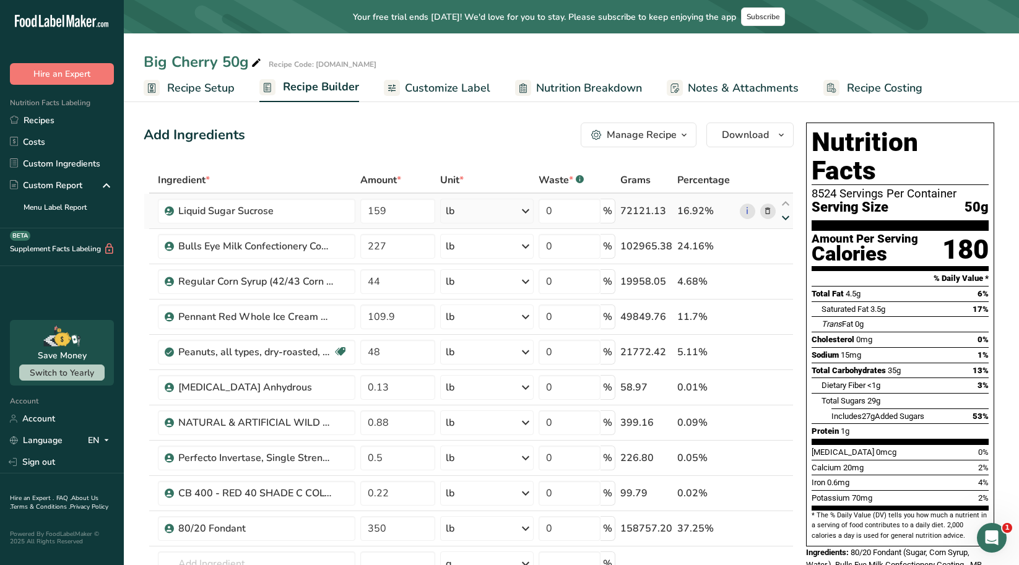
type input "227"
type input "159"
click at [785, 218] on icon at bounding box center [785, 218] width 15 height 9
type input "159"
type input "227"
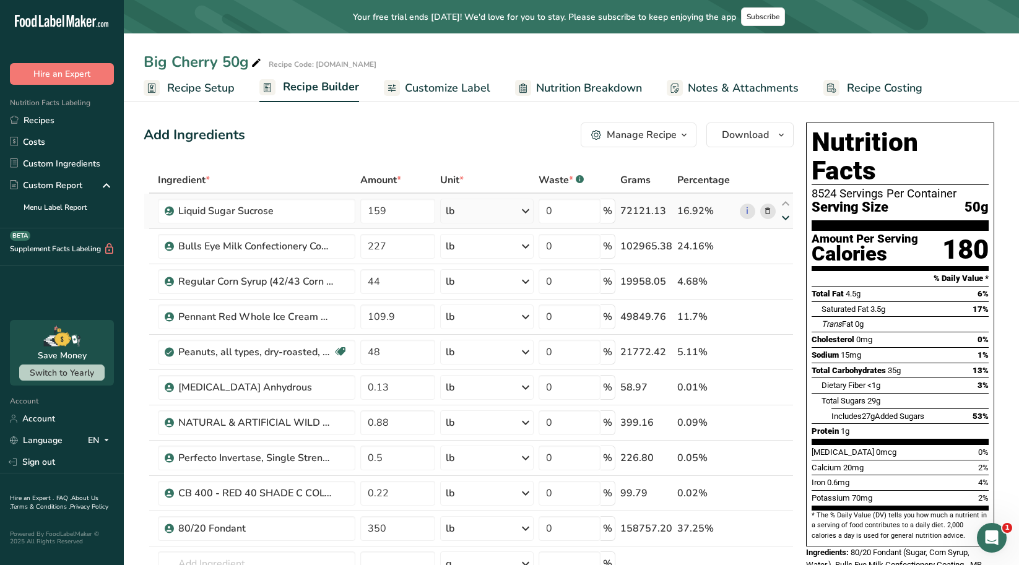
click at [785, 218] on icon at bounding box center [785, 218] width 15 height 9
type input "227"
type input "159"
click at [785, 218] on icon at bounding box center [785, 218] width 15 height 9
type input "159"
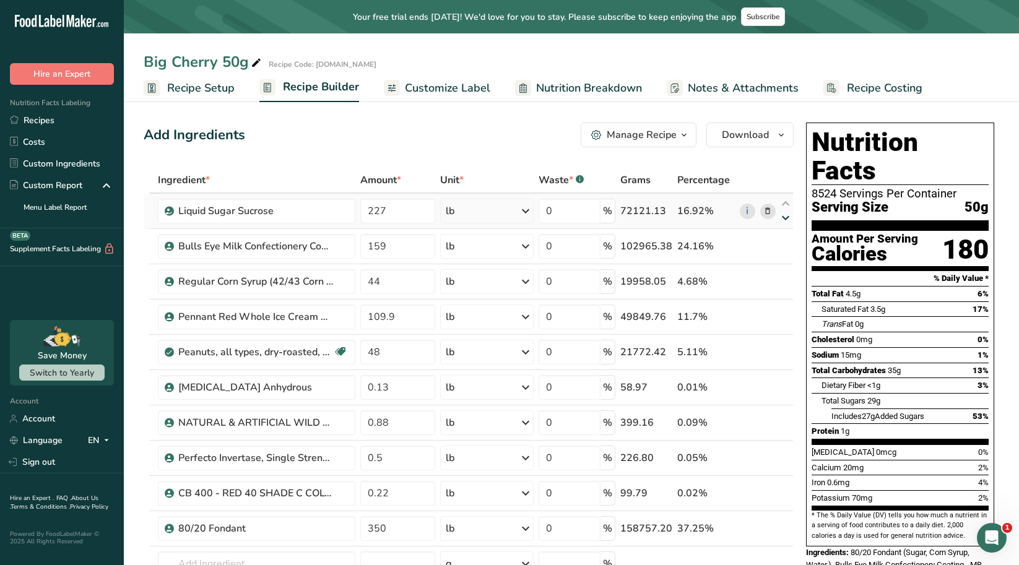
type input "227"
click at [785, 218] on icon at bounding box center [785, 218] width 15 height 9
type input "227"
type input "159"
click at [785, 218] on icon at bounding box center [785, 218] width 15 height 9
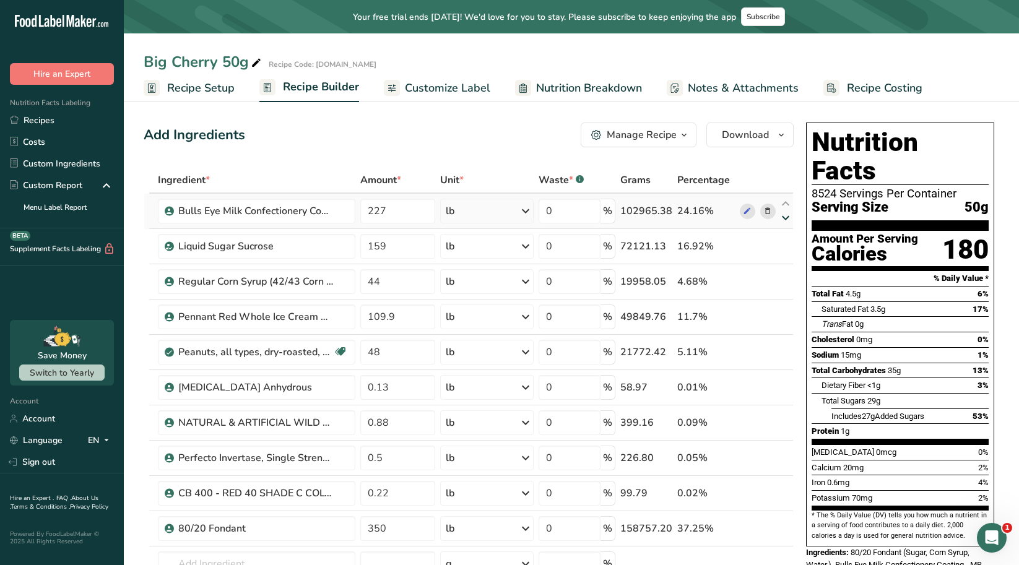
type input "159"
click at [785, 273] on icon at bounding box center [785, 274] width 15 height 9
type input "44"
type input "227"
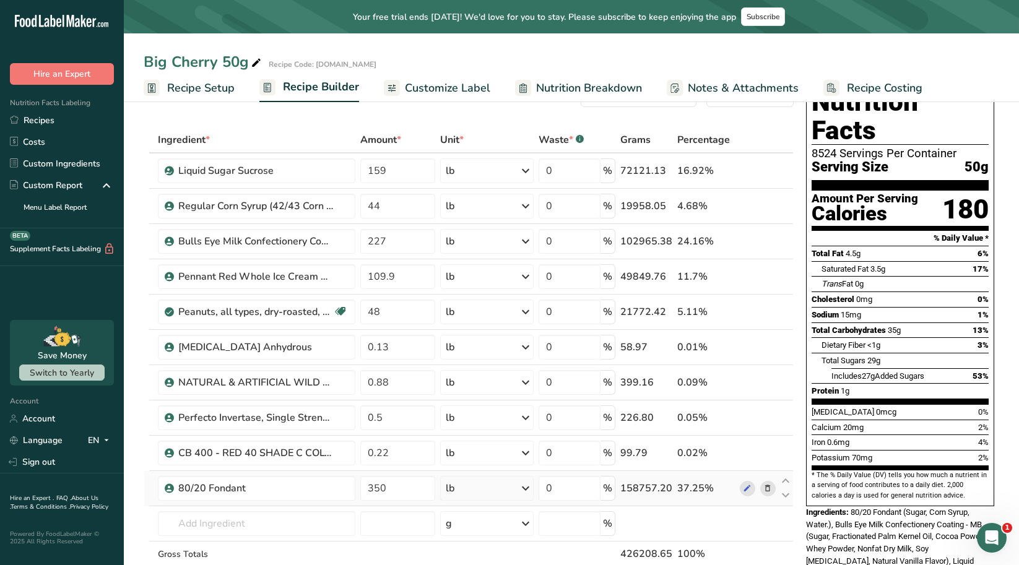
scroll to position [62, 0]
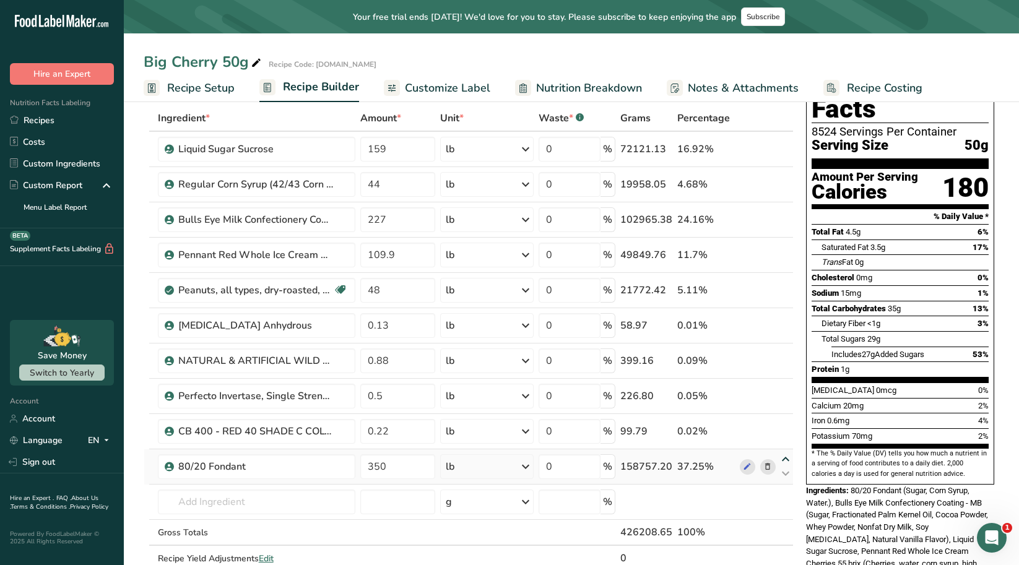
click at [782, 456] on icon at bounding box center [785, 459] width 15 height 9
type input "350"
type input "0.22"
click at [784, 425] on icon at bounding box center [785, 424] width 15 height 9
type input "350"
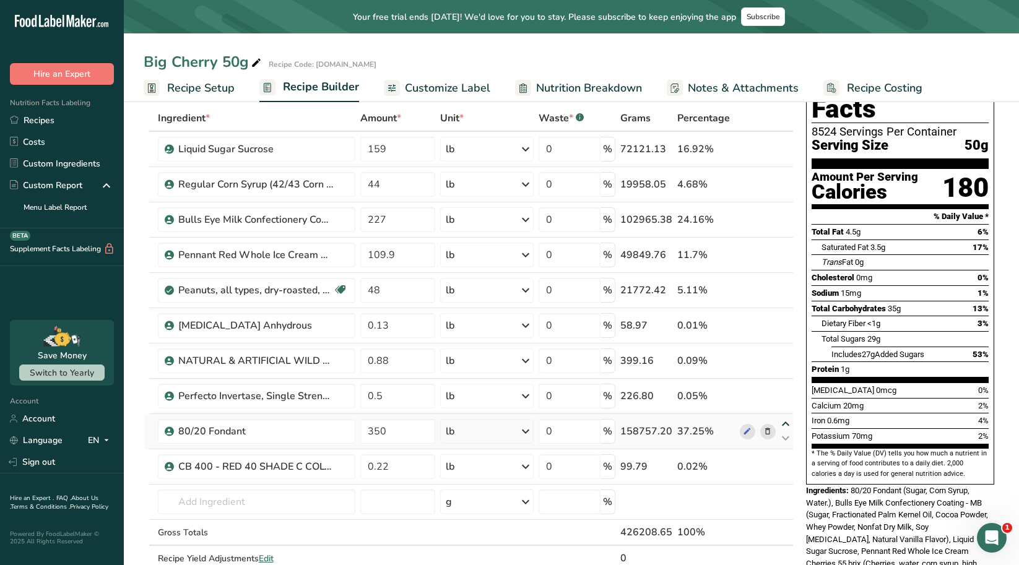
type input "0.5"
click at [787, 391] on icon at bounding box center [785, 388] width 15 height 9
type input "350"
type input "0.88"
click at [788, 350] on icon at bounding box center [785, 353] width 15 height 9
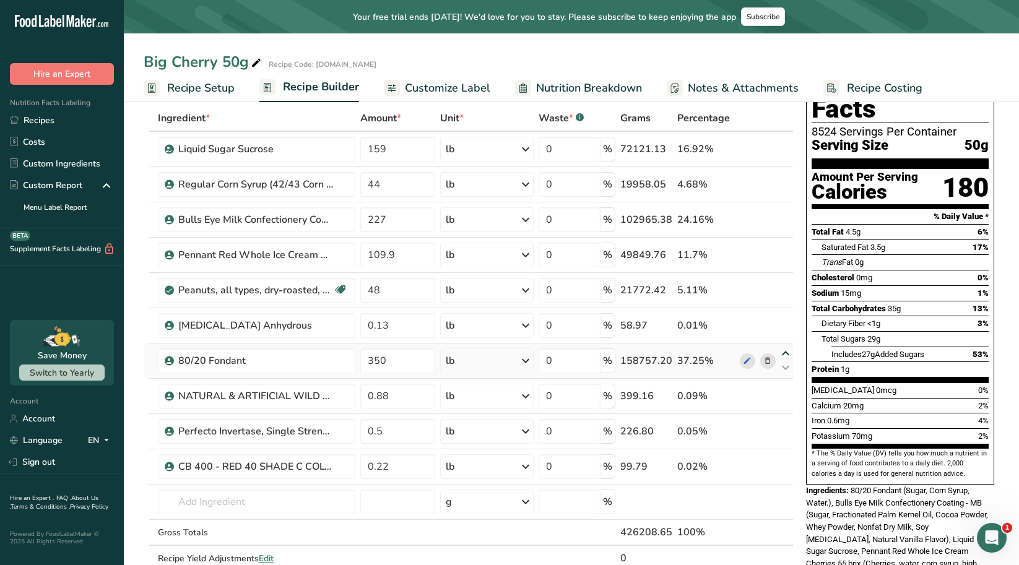
type input "350"
type input "0.13"
click at [789, 230] on icon at bounding box center [785, 226] width 15 height 9
type input "109.9"
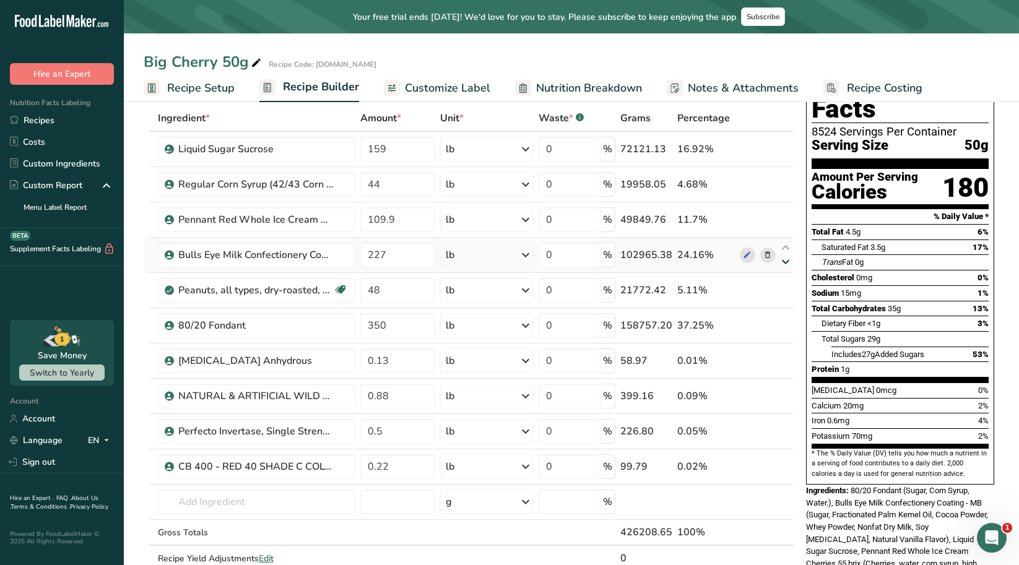
click at [787, 262] on icon at bounding box center [785, 261] width 15 height 9
type input "48"
click at [783, 314] on icon at bounding box center [785, 318] width 15 height 9
type input "350"
click at [785, 353] on icon at bounding box center [785, 353] width 15 height 9
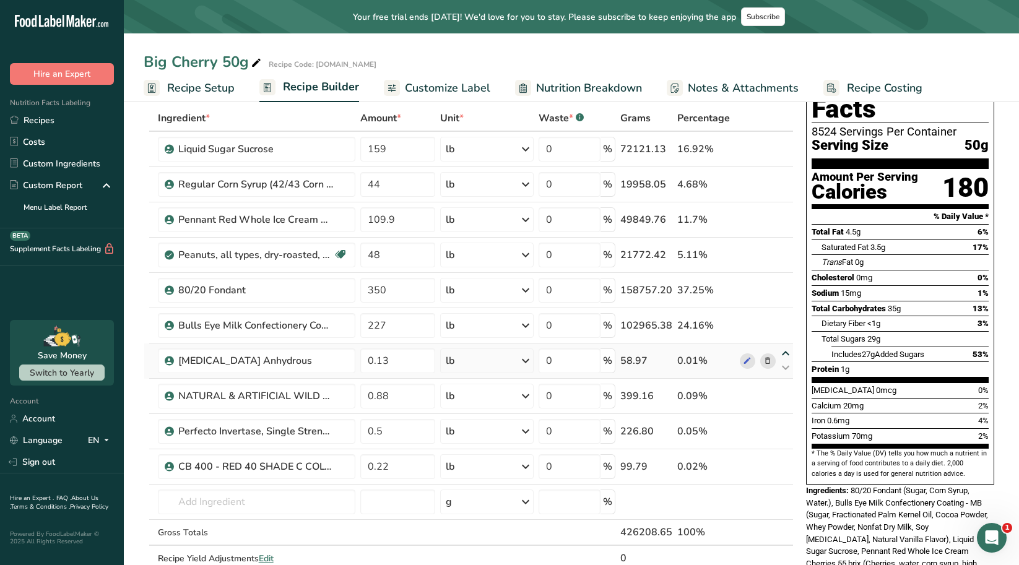
type input "0.13"
type input "227"
click at [784, 226] on icon at bounding box center [785, 226] width 15 height 9
type input "48"
click at [787, 282] on icon at bounding box center [785, 283] width 15 height 9
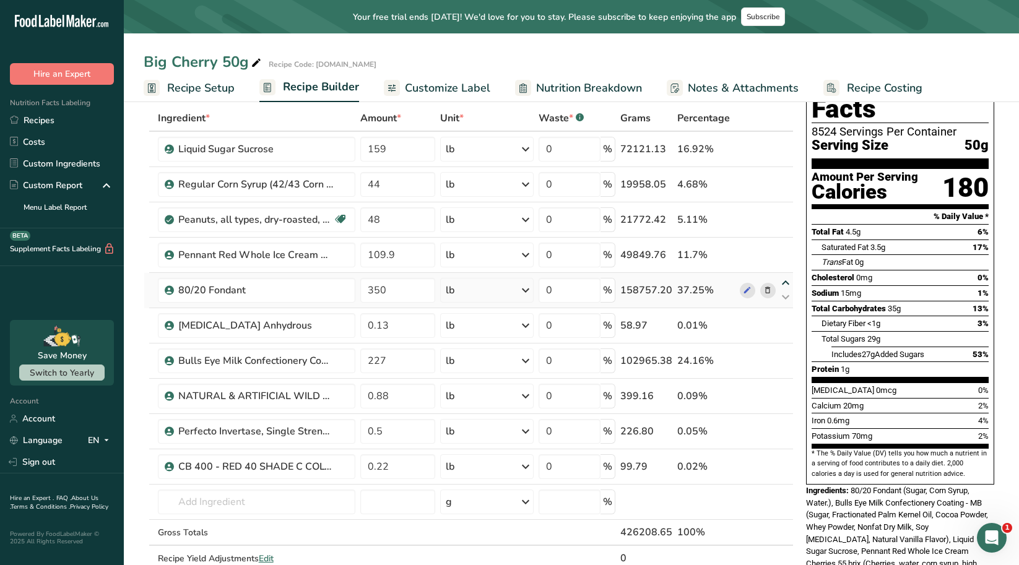
type input "350"
type input "109.9"
click at [781, 231] on icon at bounding box center [785, 226] width 15 height 9
type input "350"
click at [786, 262] on icon at bounding box center [785, 261] width 15 height 9
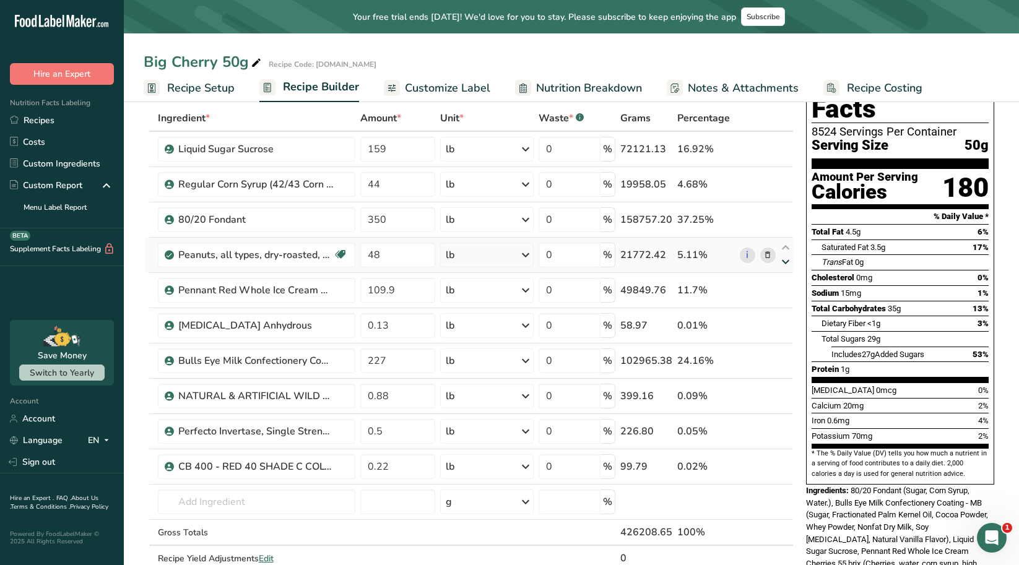
type input "109.9"
click at [786, 317] on icon at bounding box center [785, 318] width 15 height 9
type input "0.13"
type input "48"
click at [788, 423] on icon at bounding box center [785, 424] width 15 height 9
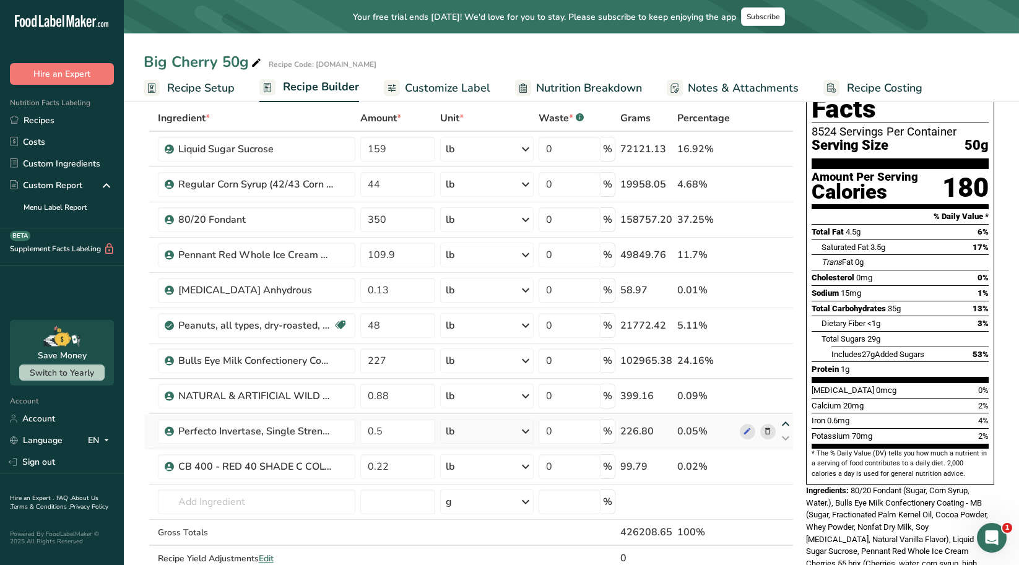
type input "0.5"
type input "0.88"
click at [786, 368] on icon at bounding box center [785, 367] width 15 height 9
type input "0.5"
type input "227"
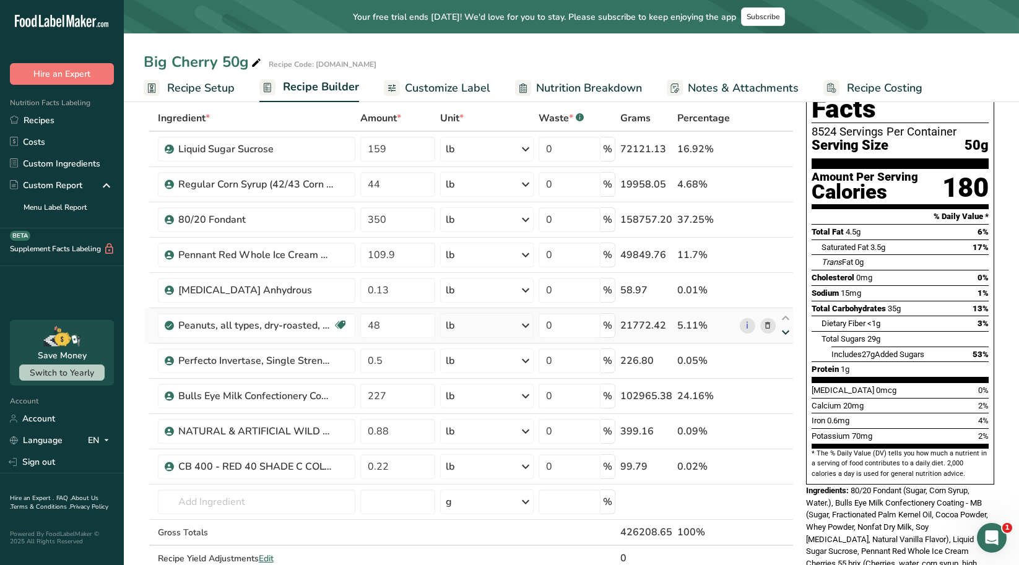
click at [785, 335] on icon at bounding box center [785, 332] width 15 height 9
type input "0.5"
type input "48"
click at [785, 265] on icon at bounding box center [785, 261] width 15 height 9
type input "0.13"
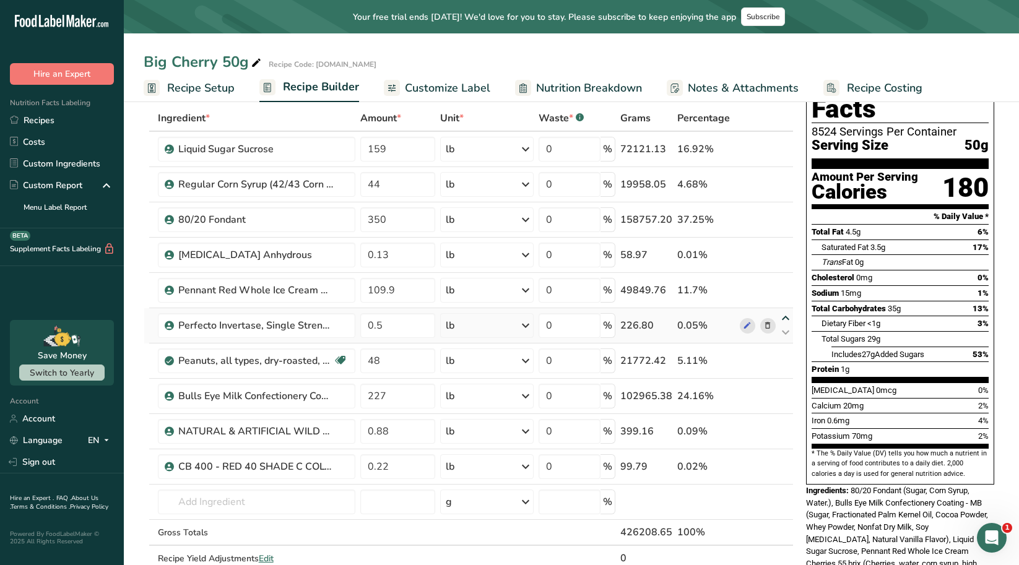
click at [785, 319] on icon at bounding box center [785, 318] width 15 height 9
type input "0.5"
type input "109.9"
click at [787, 424] on icon at bounding box center [785, 424] width 15 height 9
type input "0.88"
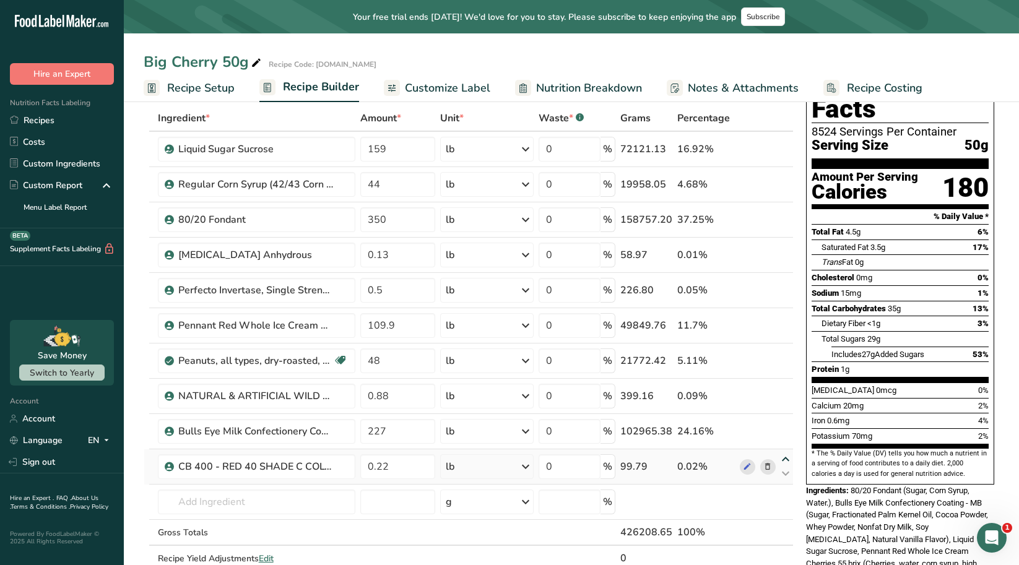
click at [787, 459] on icon at bounding box center [785, 459] width 15 height 9
type input "0.22"
type input "227"
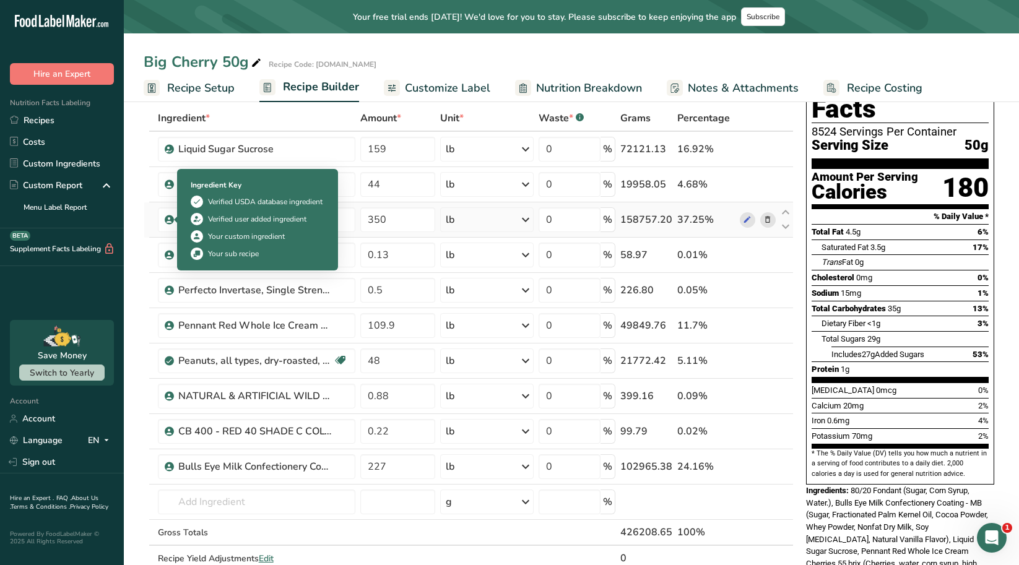
click at [173, 219] on span at bounding box center [169, 219] width 9 height 15
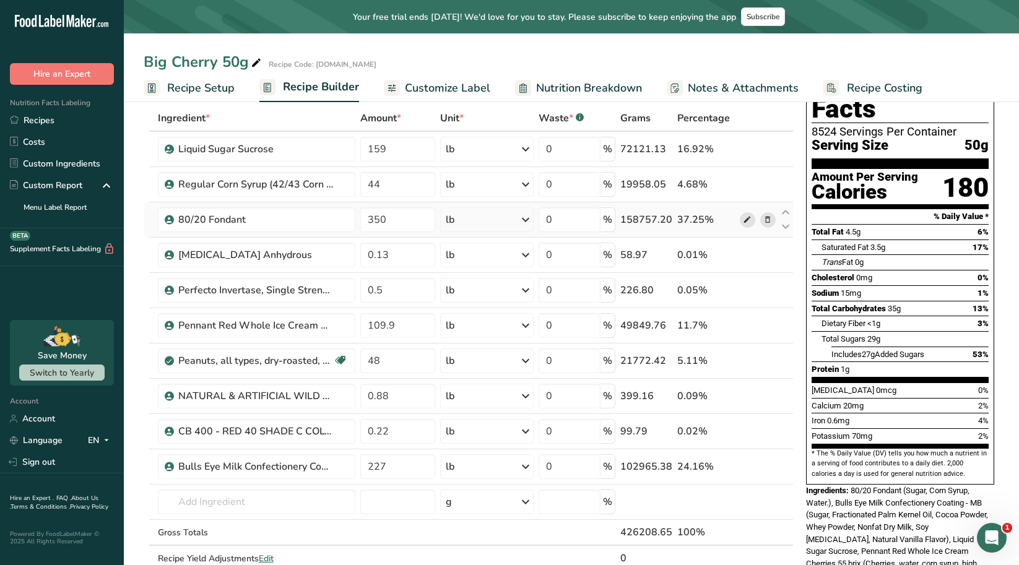
click at [746, 218] on icon at bounding box center [747, 220] width 9 height 13
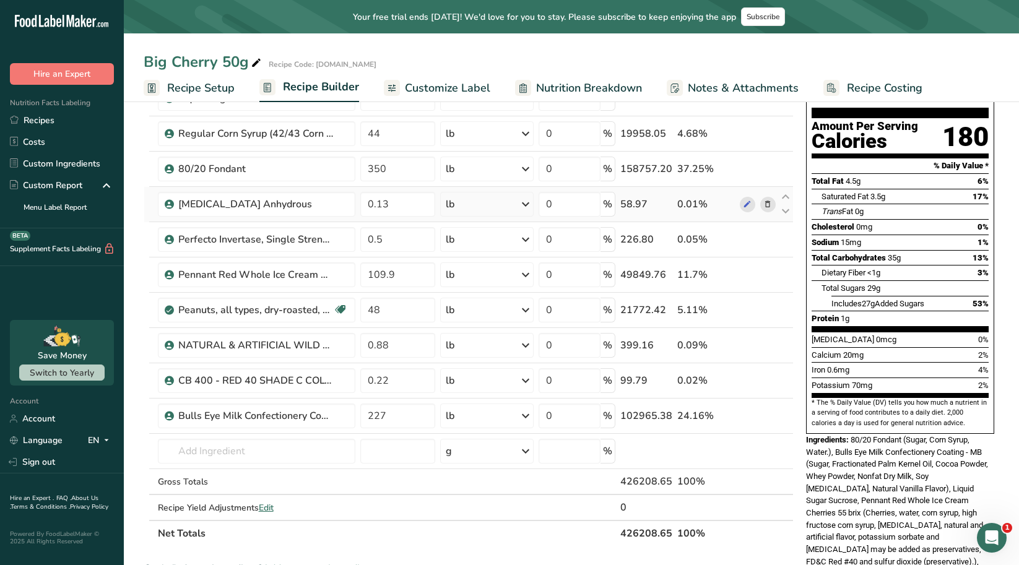
scroll to position [0, 0]
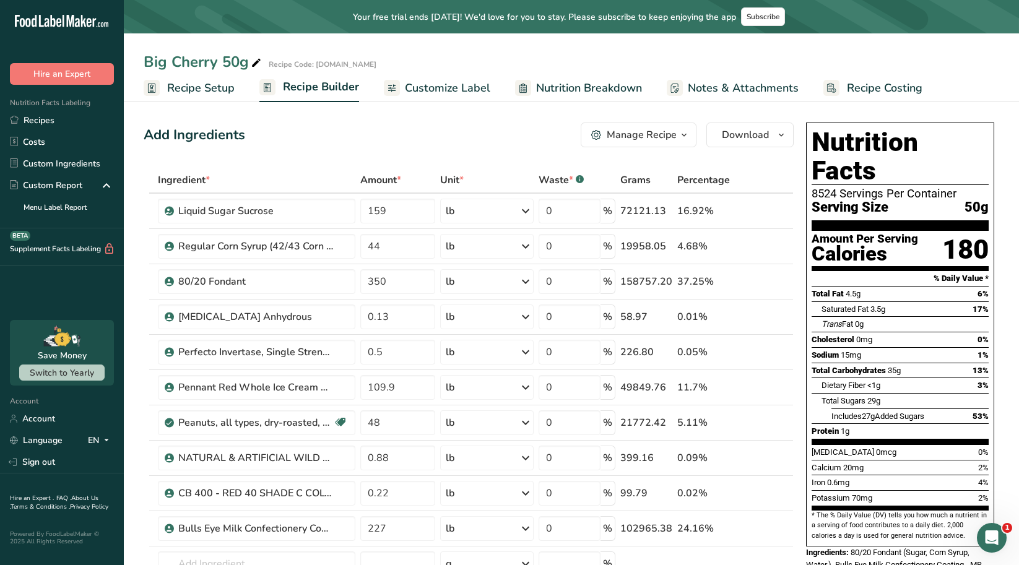
click at [438, 88] on span "Customize Label" at bounding box center [447, 88] width 85 height 17
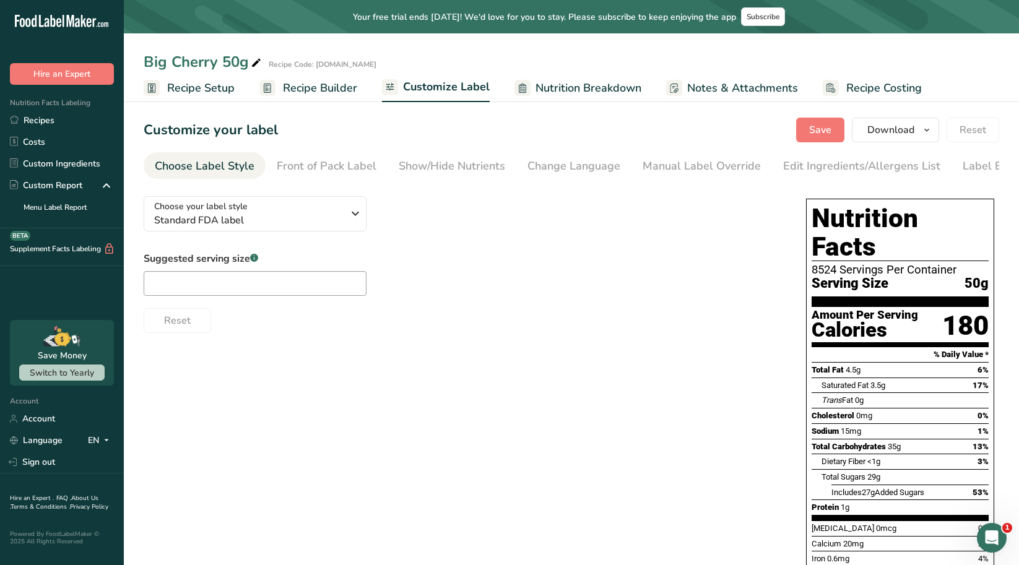
click at [296, 85] on span "Recipe Builder" at bounding box center [320, 88] width 74 height 17
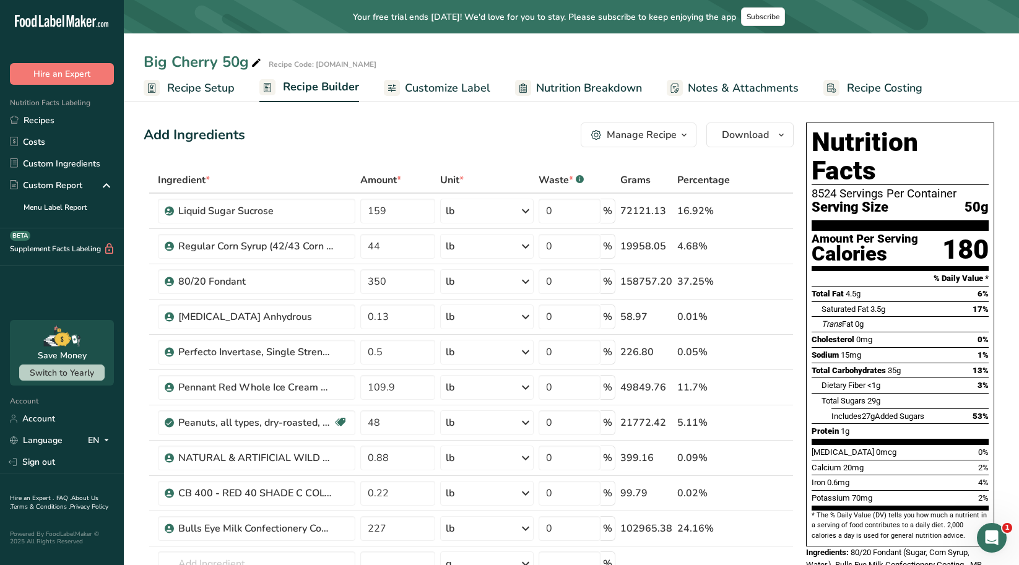
click at [194, 85] on span "Recipe Setup" at bounding box center [200, 88] width 67 height 17
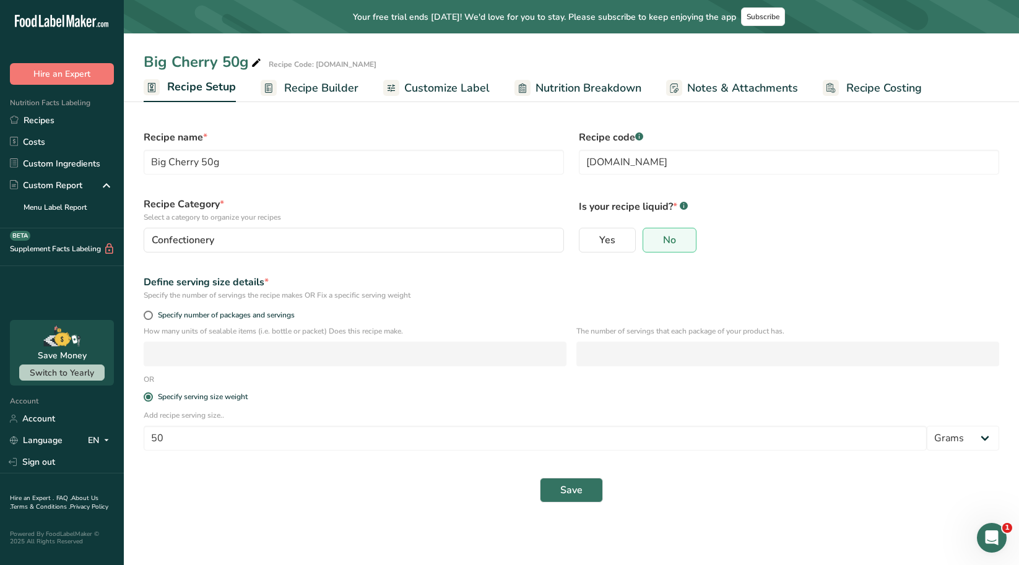
click at [309, 92] on span "Recipe Builder" at bounding box center [321, 88] width 74 height 17
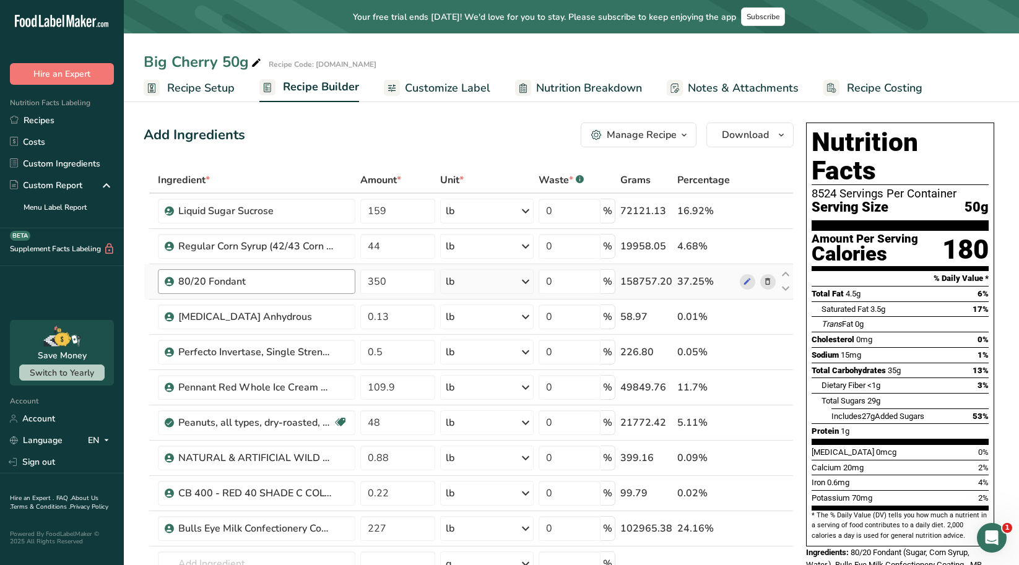
drag, startPoint x: 214, startPoint y: 82, endPoint x: 207, endPoint y: 285, distance: 203.1
click at [212, 82] on span "Recipe Setup" at bounding box center [200, 88] width 67 height 17
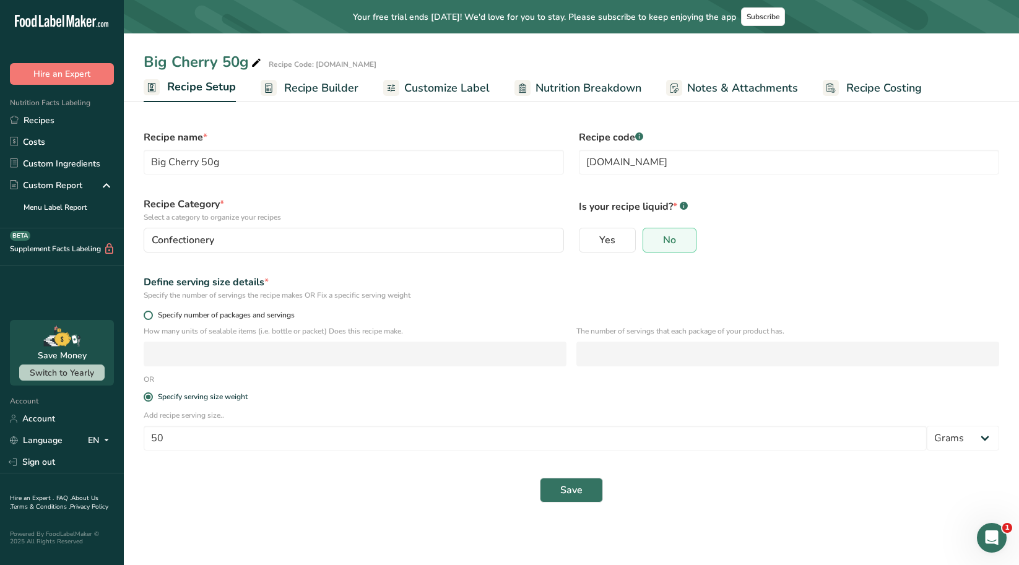
click at [149, 319] on span at bounding box center [148, 315] width 9 height 9
click at [149, 319] on input "Specify number of packages and servings" at bounding box center [148, 315] width 8 height 8
radio input "true"
radio input "false"
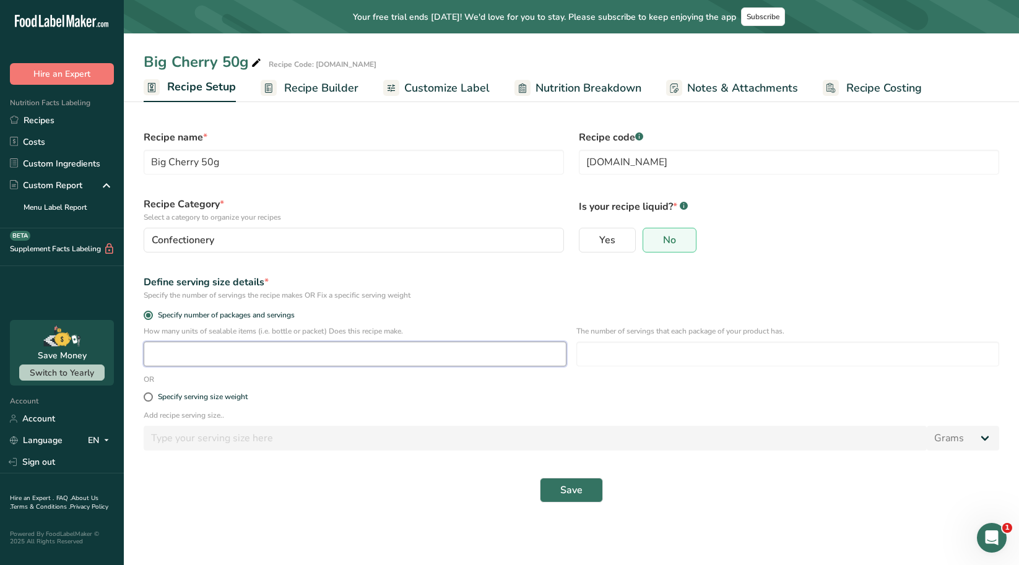
click at [169, 364] on input "number" at bounding box center [355, 354] width 423 height 25
type input "8524"
click at [691, 350] on input "number" at bounding box center [787, 354] width 423 height 25
type input "1"
click at [590, 488] on button "Save" at bounding box center [571, 490] width 63 height 25
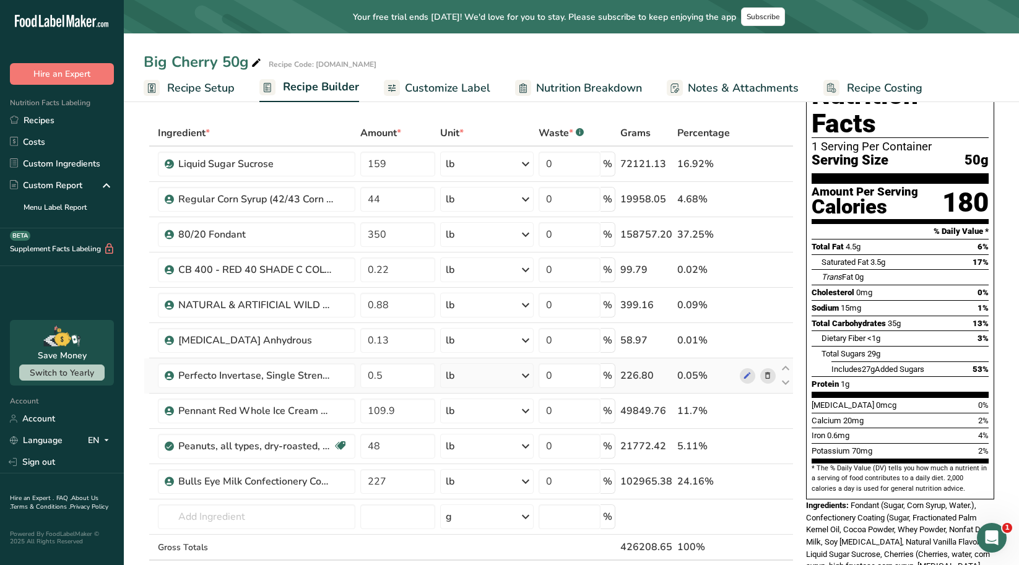
scroll to position [46, 0]
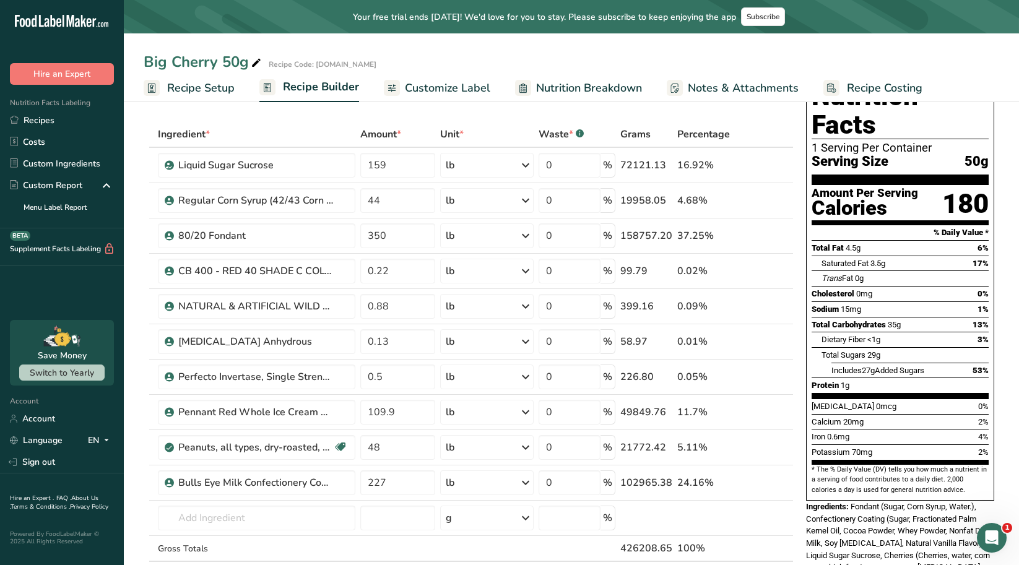
click at [461, 92] on span "Customize Label" at bounding box center [447, 88] width 85 height 17
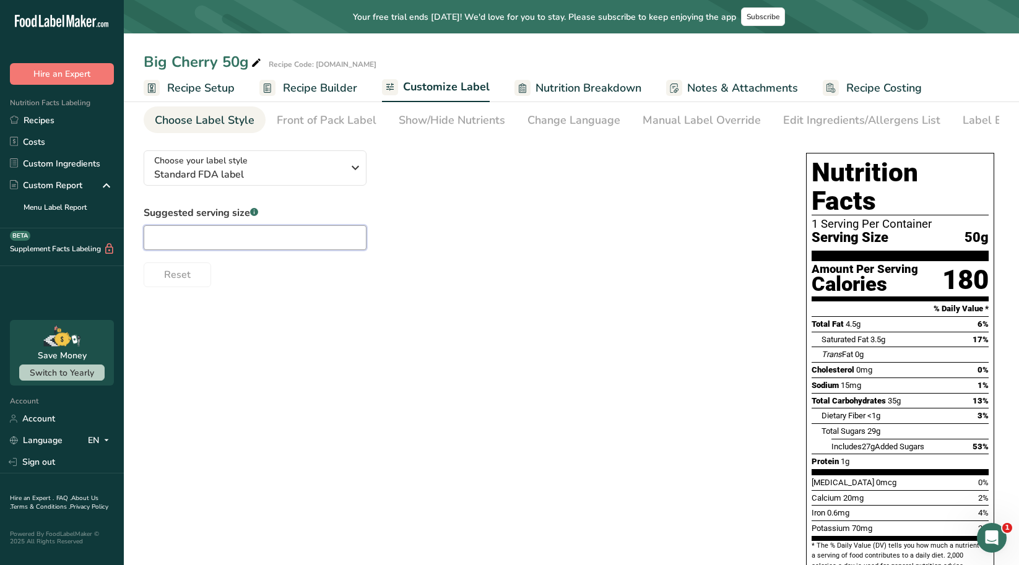
click at [331, 239] on input "text" at bounding box center [255, 237] width 223 height 25
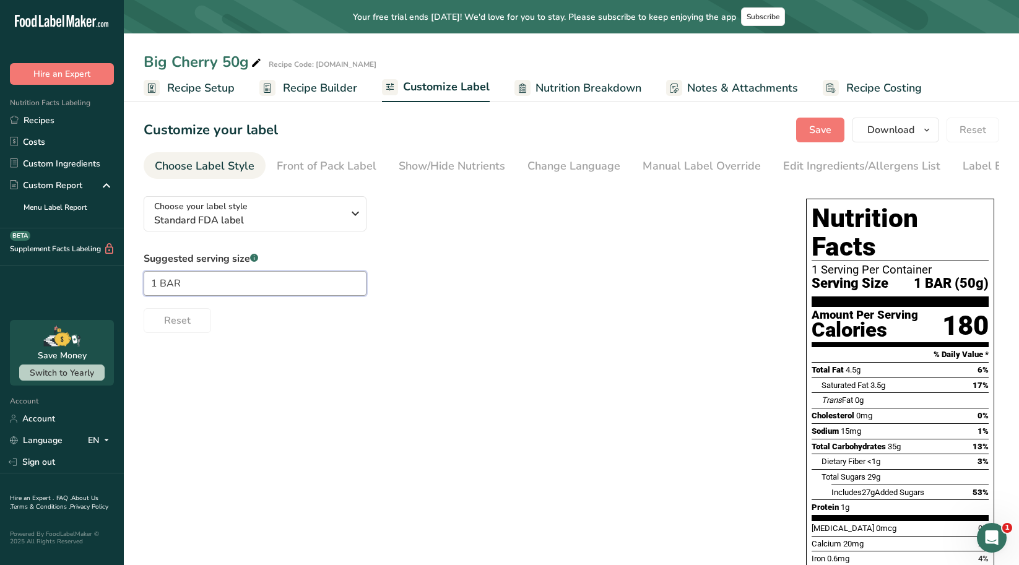
type input "1 BAR"
click at [546, 319] on div "Reset" at bounding box center [463, 318] width 638 height 30
click at [329, 171] on div "Front of Pack Label" at bounding box center [327, 166] width 100 height 17
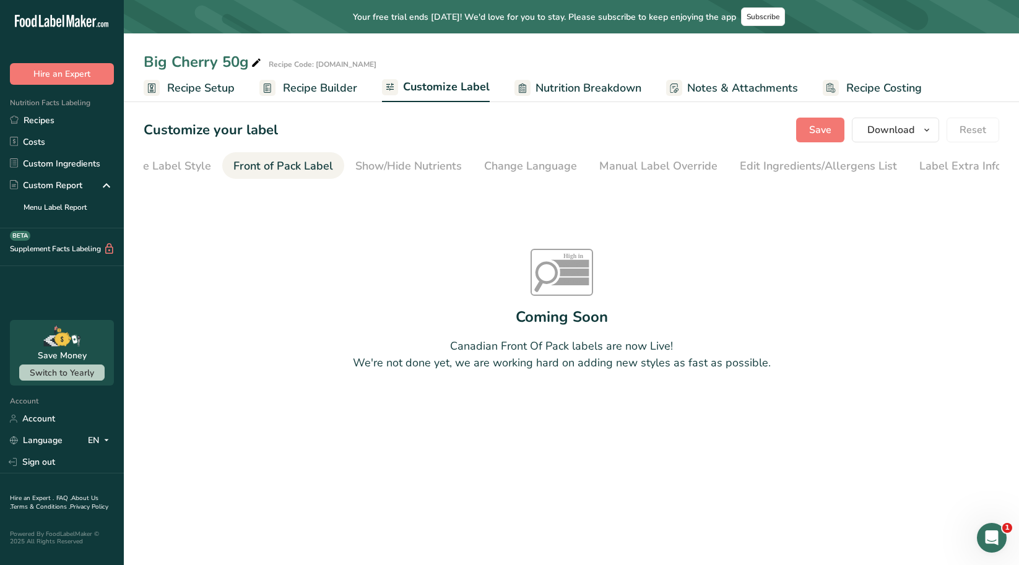
scroll to position [0, 44]
click at [378, 167] on div "Show/Hide Nutrients" at bounding box center [408, 166] width 106 height 17
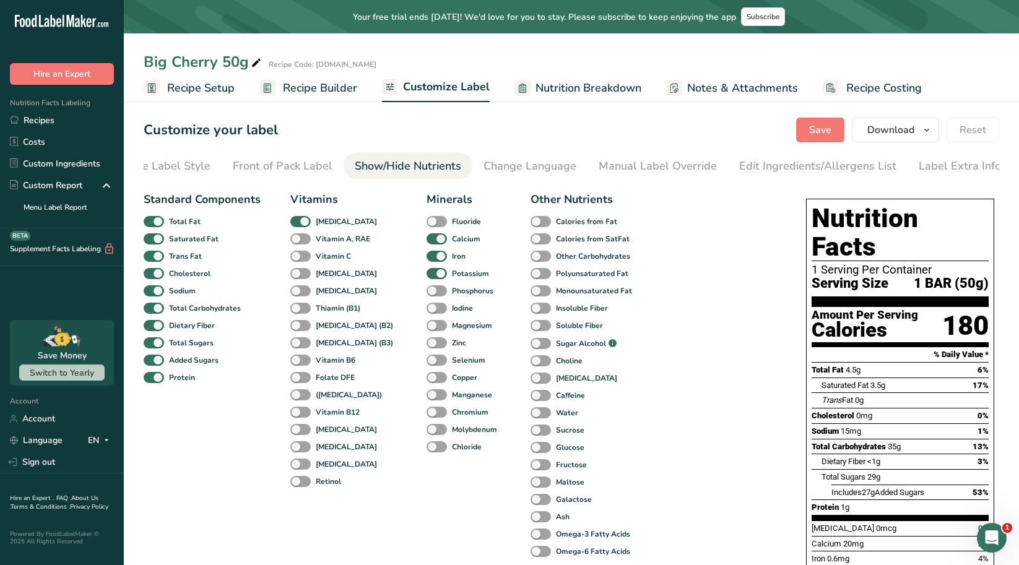
scroll to position [62, 0]
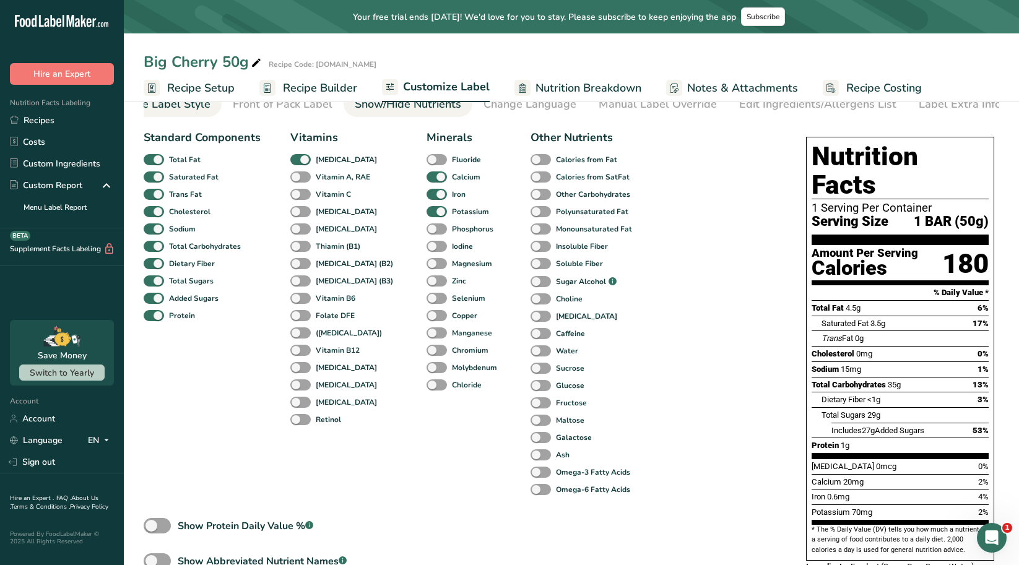
click at [192, 103] on div "Choose Label Style" at bounding box center [161, 104] width 100 height 17
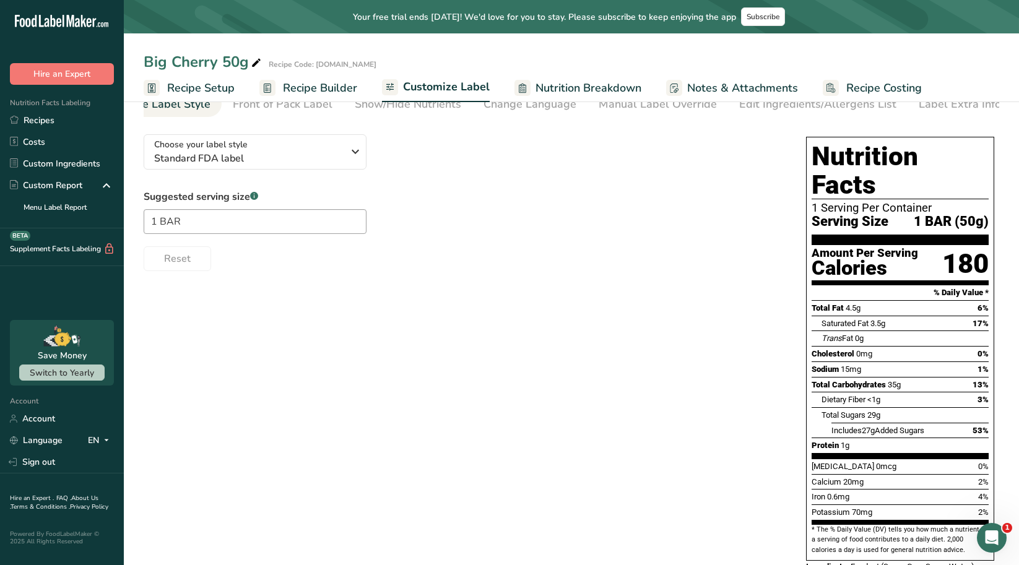
scroll to position [0, 0]
click at [300, 158] on span "Standard FDA label" at bounding box center [248, 158] width 189 height 15
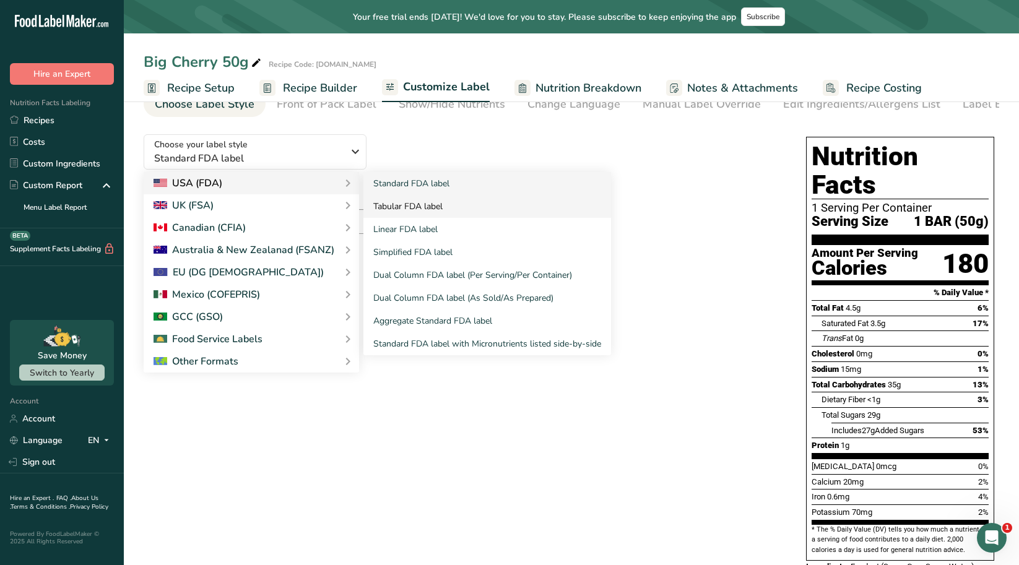
click at [431, 211] on link "Tabular FDA label" at bounding box center [487, 206] width 248 height 23
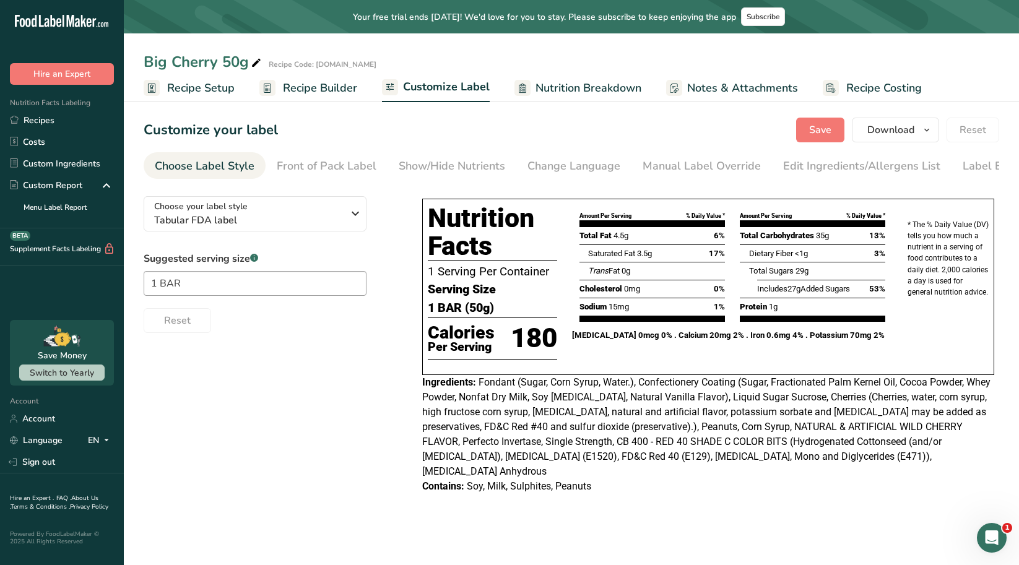
click at [205, 92] on span "Recipe Setup" at bounding box center [200, 88] width 67 height 17
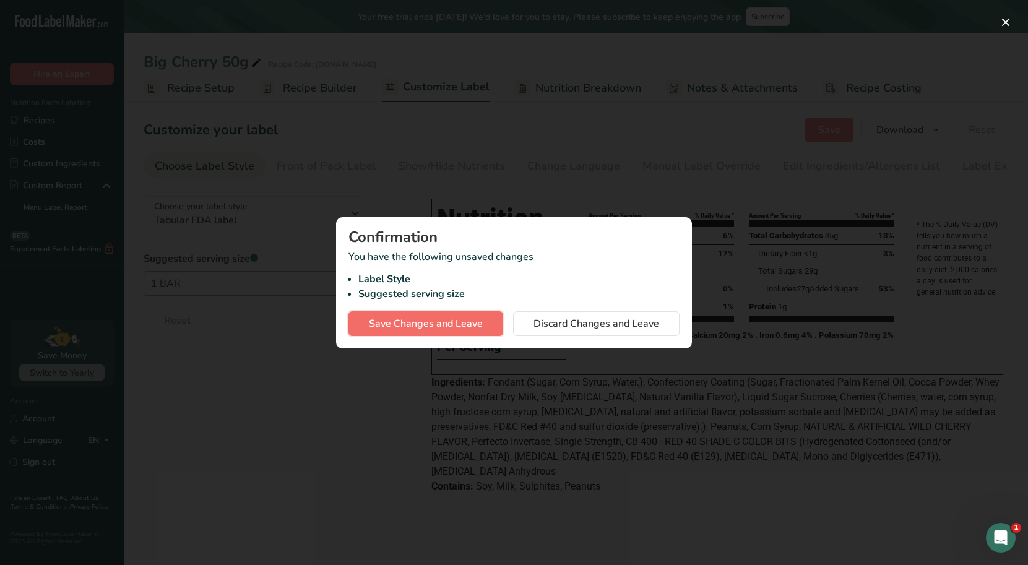
click at [482, 321] on span "Save Changes and Leave" at bounding box center [426, 323] width 114 height 15
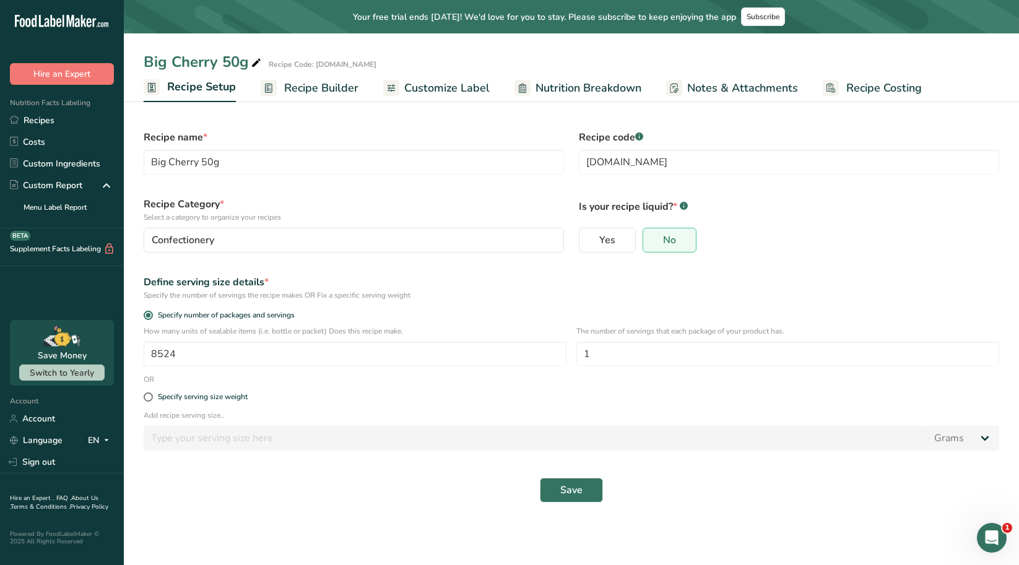
click at [319, 85] on span "Recipe Builder" at bounding box center [321, 88] width 74 height 17
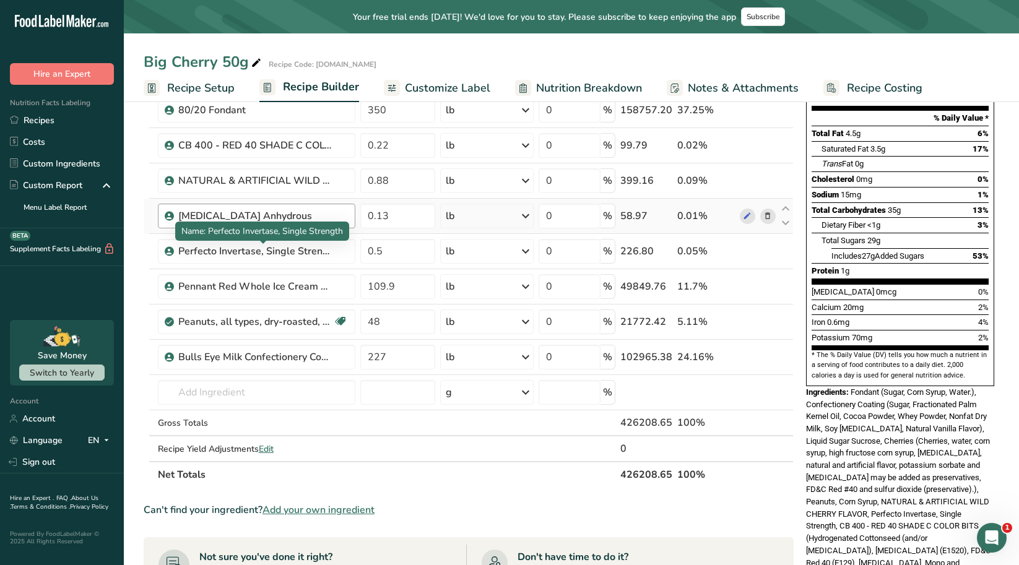
scroll to position [124, 0]
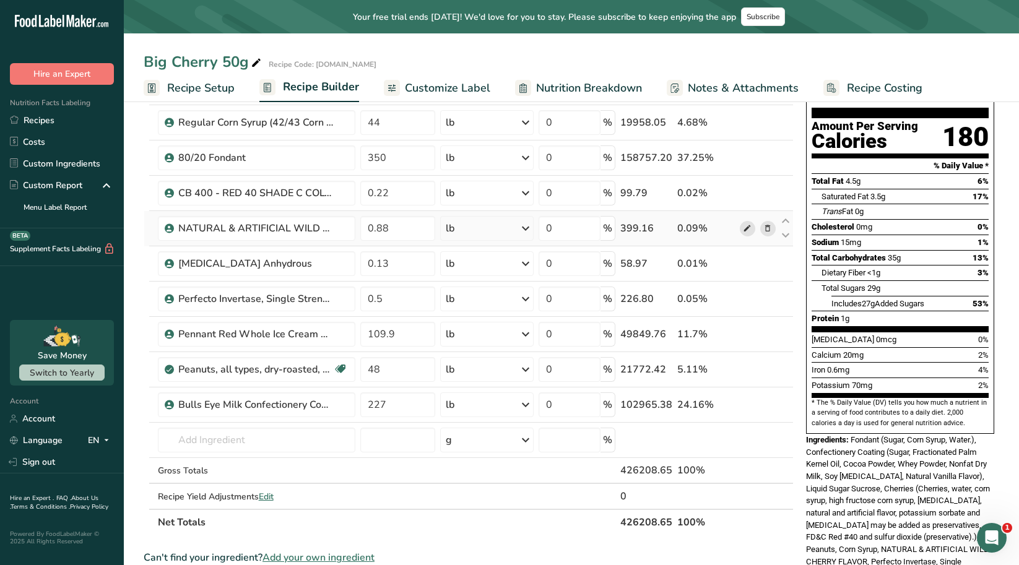
click at [748, 233] on icon at bounding box center [747, 228] width 9 height 13
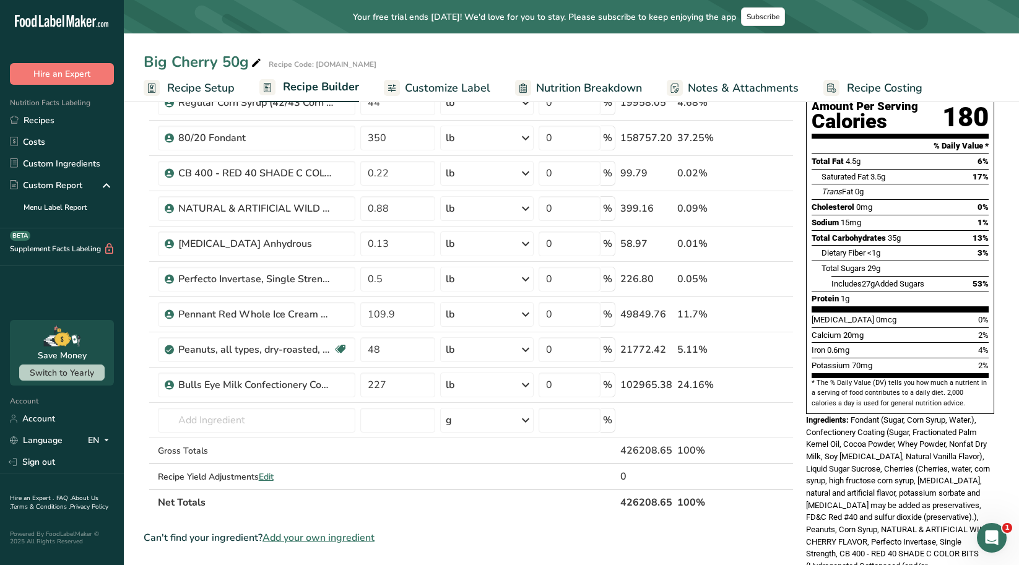
scroll to position [0, 0]
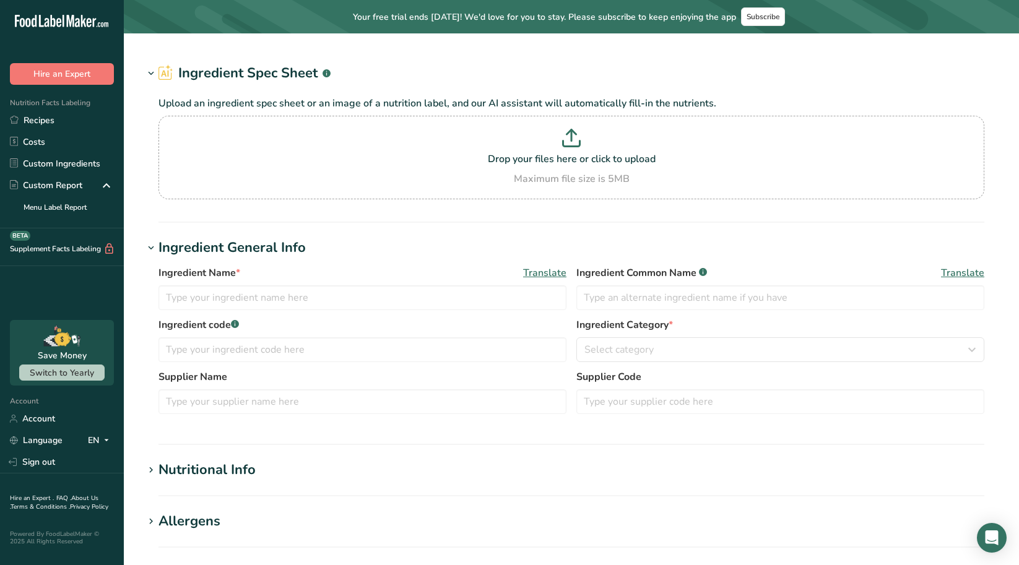
type input "80/20 Fondant"
type input "[PERSON_NAME] Foods"
type input "150160"
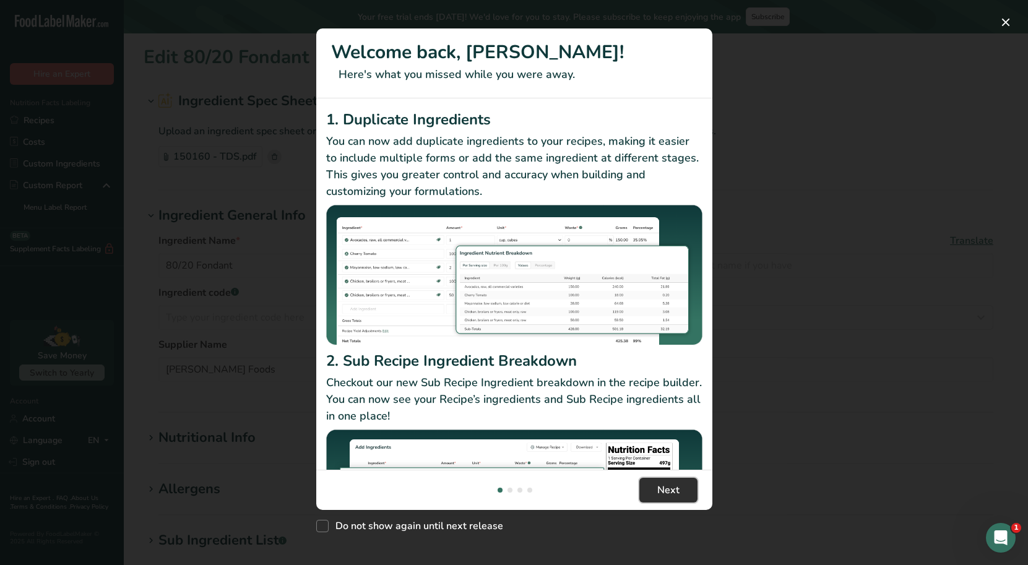
click at [683, 494] on button "Next" at bounding box center [668, 490] width 58 height 25
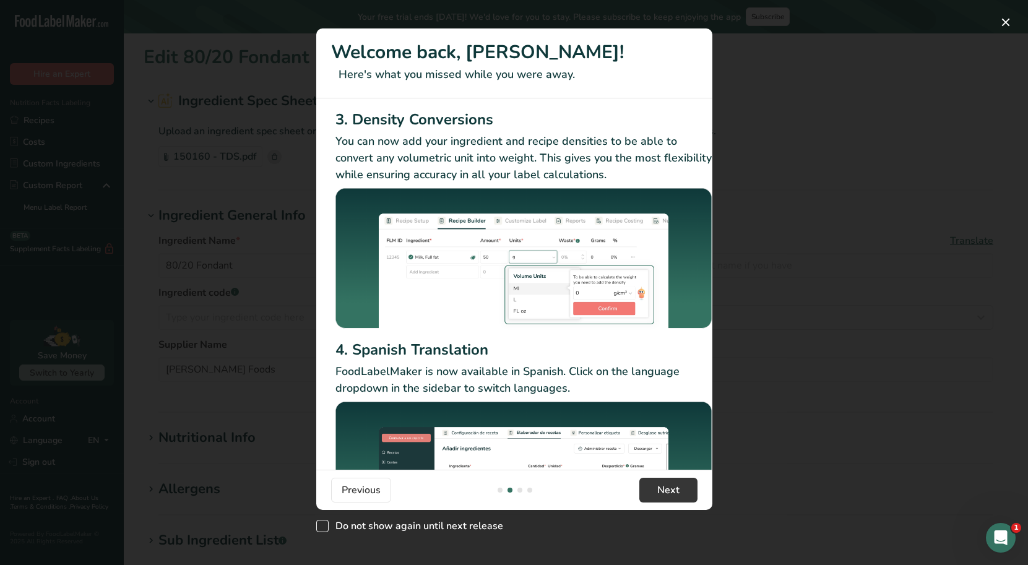
click at [496, 528] on span "Do not show again until next release" at bounding box center [416, 526] width 175 height 12
click at [324, 528] on input "Do not show again until next release" at bounding box center [320, 526] width 8 height 8
checkbox input "true"
click at [682, 495] on button "Next" at bounding box center [668, 490] width 58 height 25
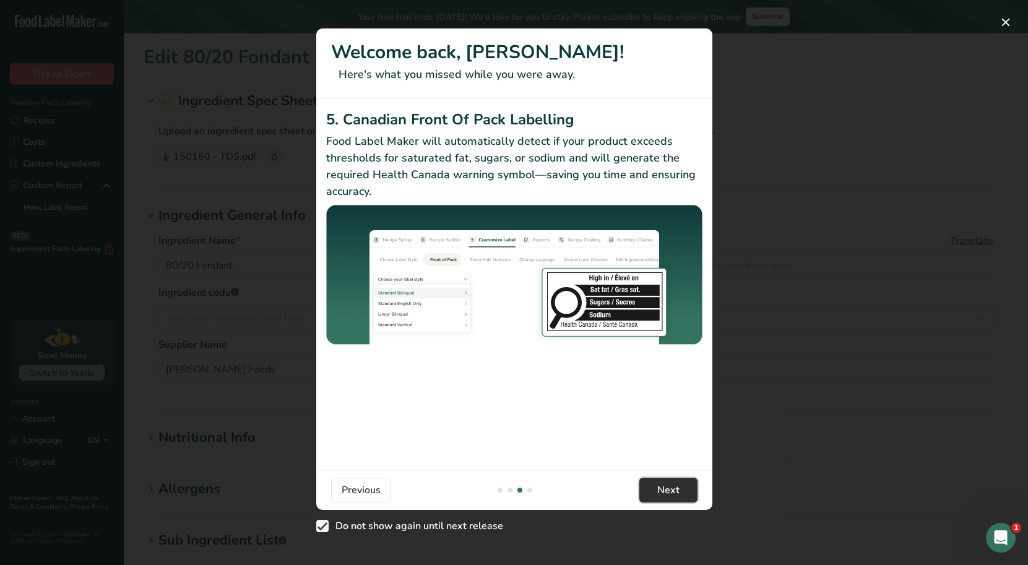
click at [660, 498] on button "Next" at bounding box center [668, 490] width 58 height 25
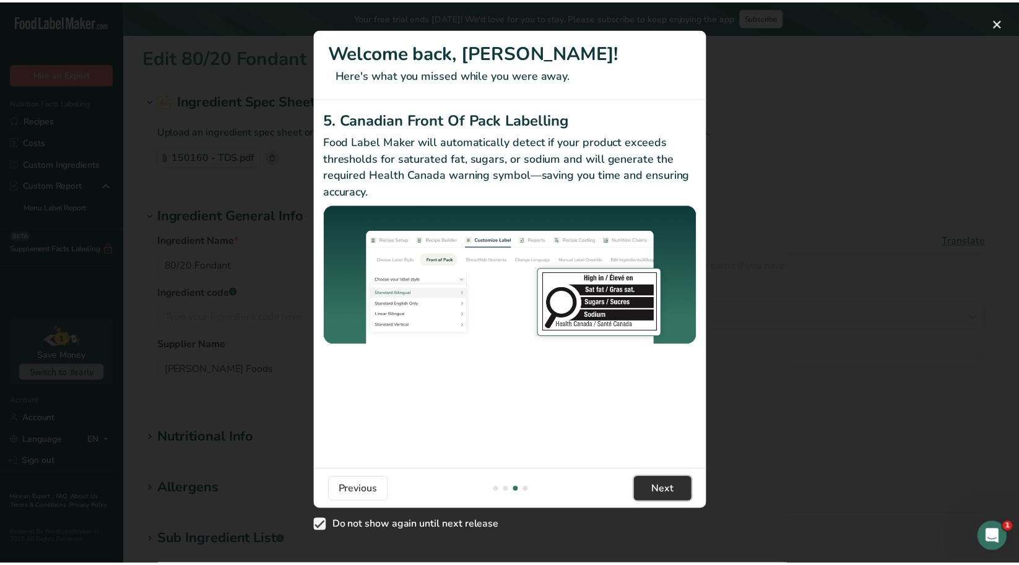
scroll to position [0, 1179]
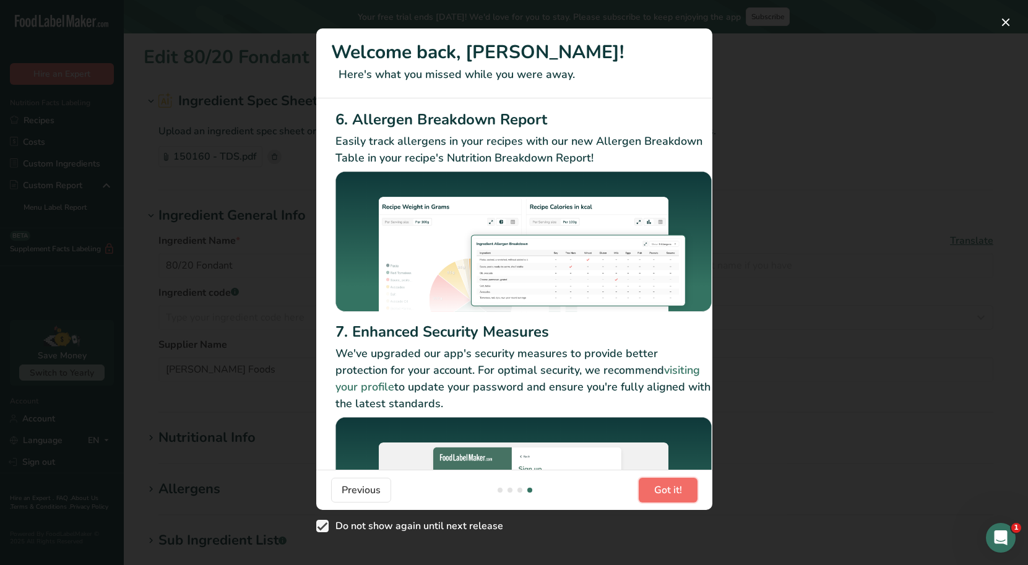
click at [660, 498] on button "Got it!" at bounding box center [668, 490] width 59 height 25
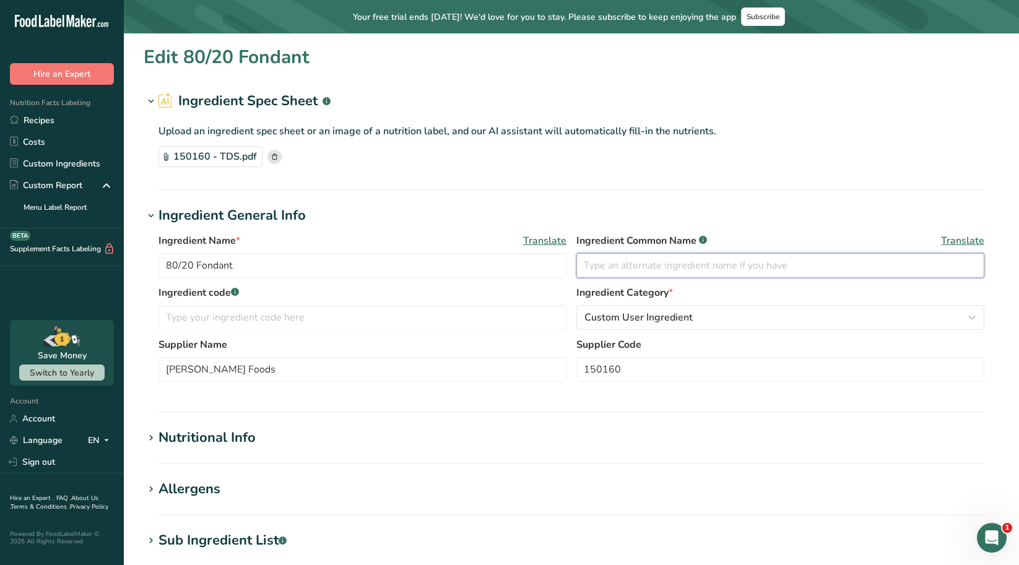
click at [632, 264] on input "text" at bounding box center [780, 265] width 408 height 25
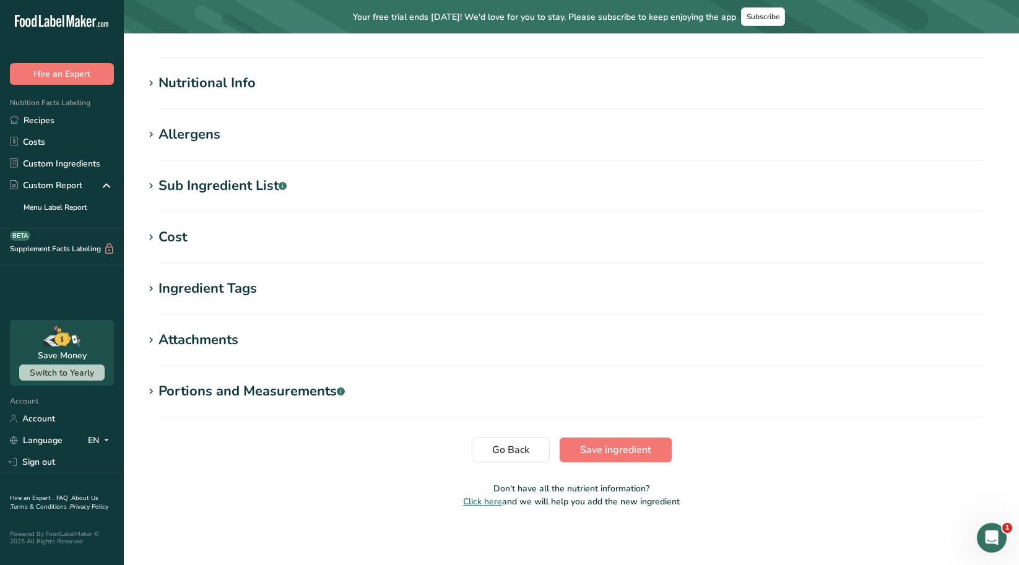
scroll to position [357, 0]
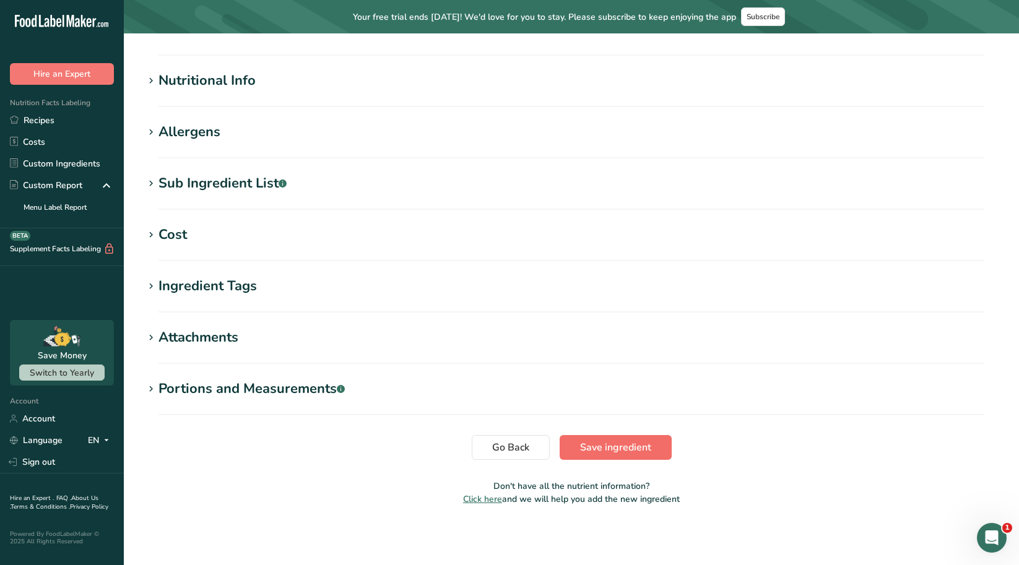
type input "Fondant"
click at [628, 443] on span "Save ingredient" at bounding box center [615, 447] width 71 height 15
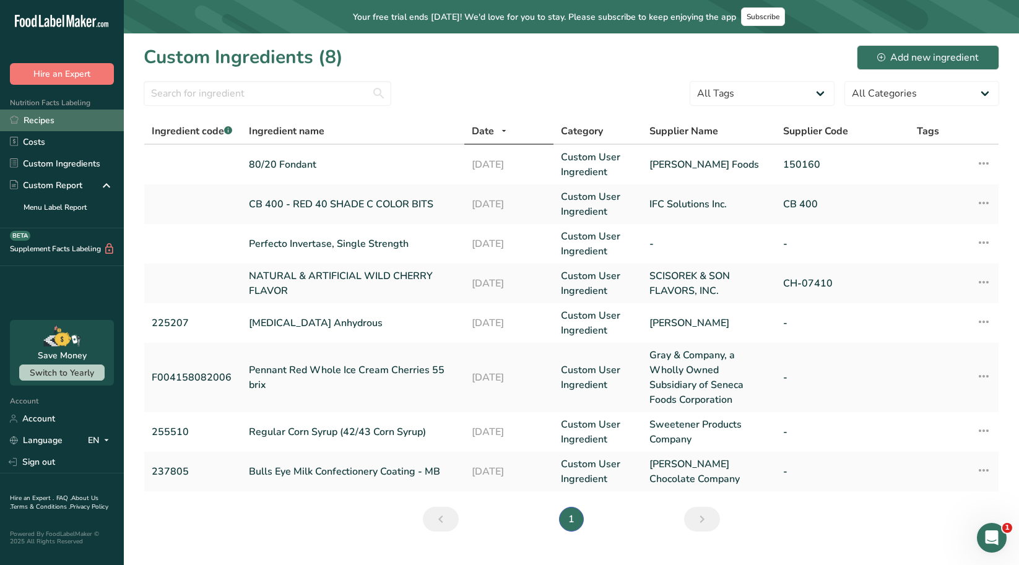
click at [42, 123] on link "Recipes" at bounding box center [62, 121] width 124 height 22
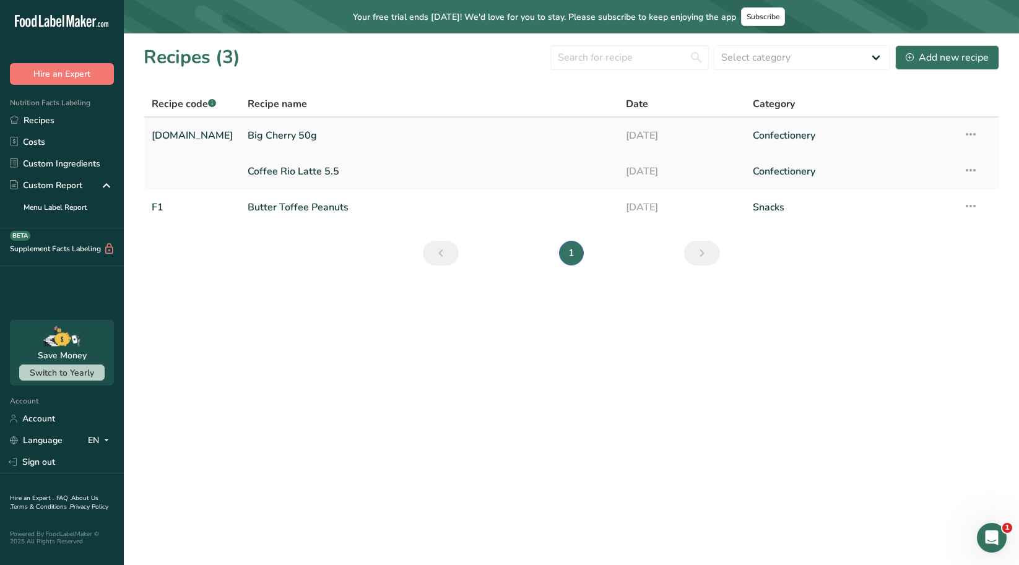
click at [253, 136] on link "Big Cherry 50g" at bounding box center [429, 136] width 363 height 26
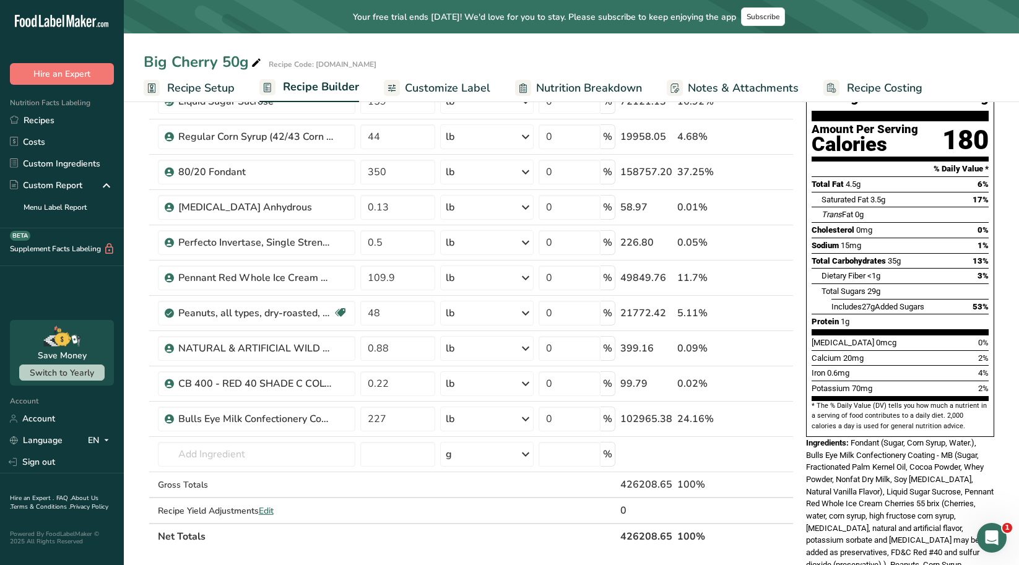
scroll to position [124, 0]
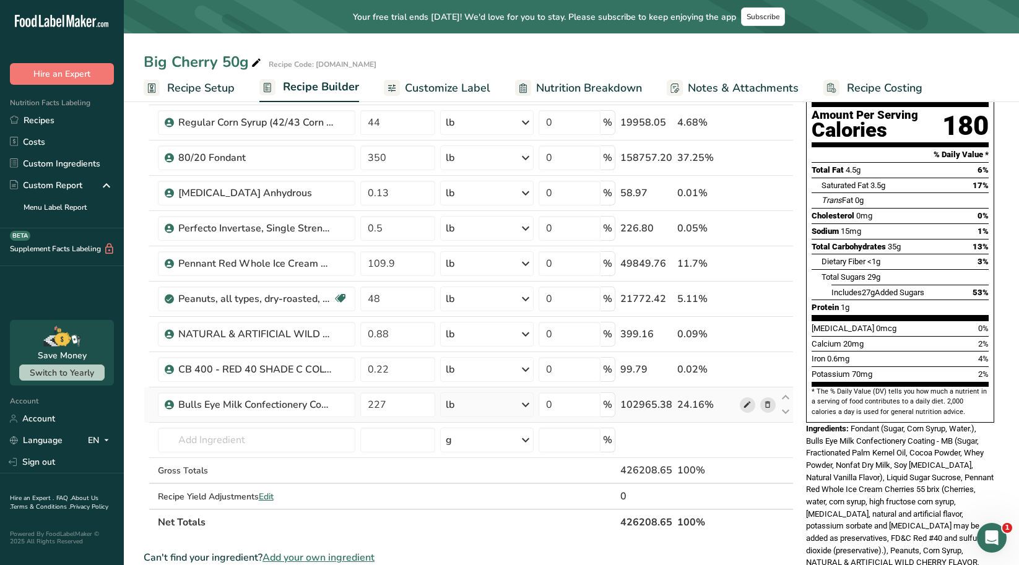
click at [746, 406] on icon at bounding box center [747, 405] width 9 height 13
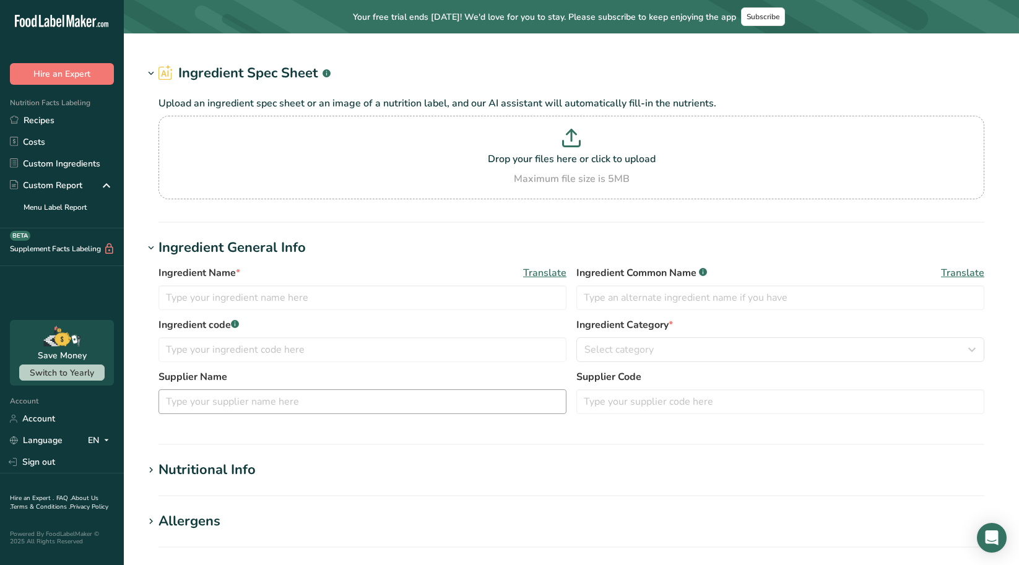
type input "Bulls Eye Milk Confectionery Coating - MB"
type input "237805"
type input "[PERSON_NAME] Chocolate Company"
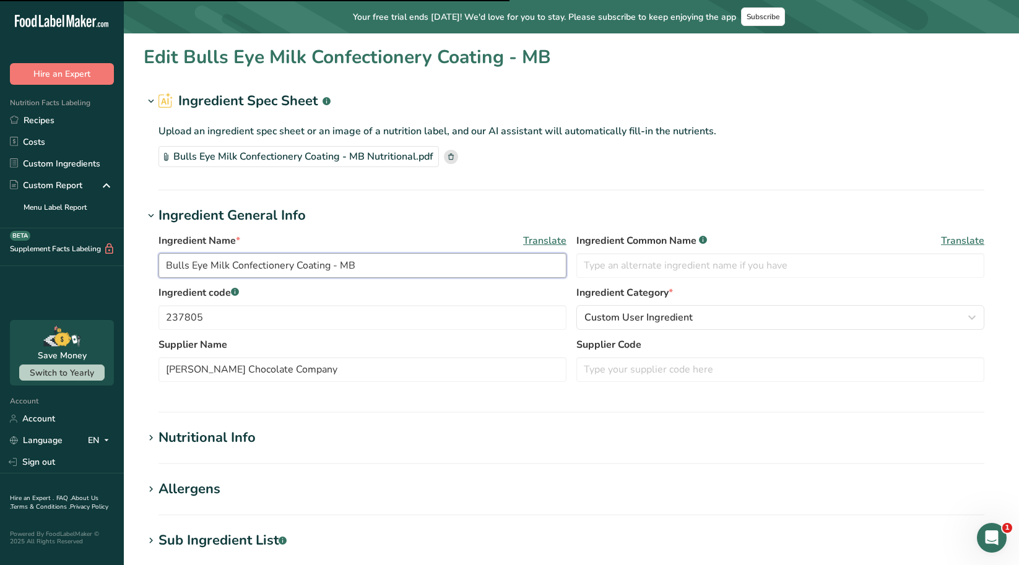
drag, startPoint x: 327, startPoint y: 267, endPoint x: 233, endPoint y: 266, distance: 93.5
click at [233, 266] on input "Bulls Eye Milk Confectionery Coating - MB" at bounding box center [362, 265] width 408 height 25
click at [600, 262] on input "text" at bounding box center [780, 265] width 408 height 25
paste input "Confectionery Coating"
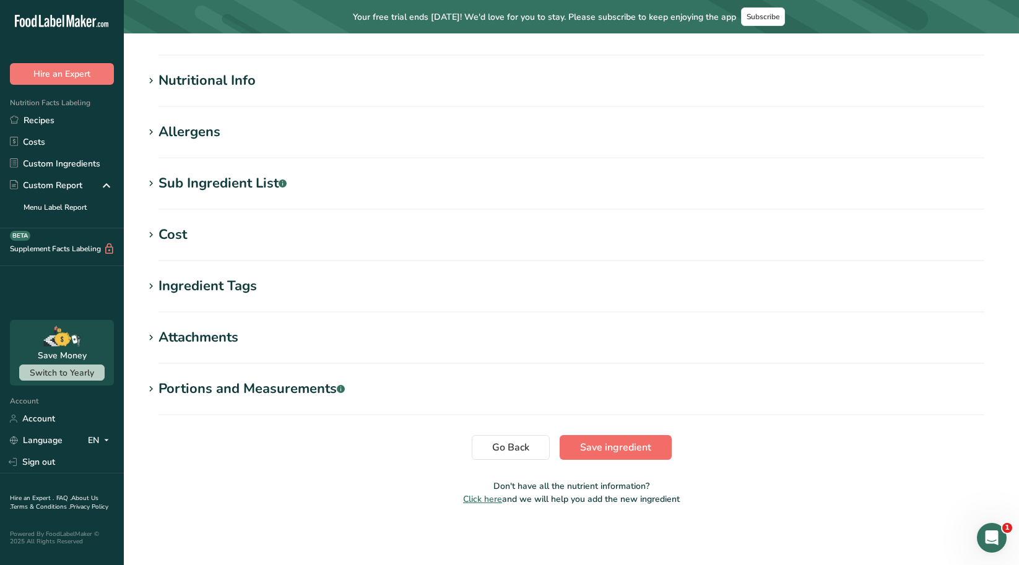
type input "Confectionery Coating"
click at [610, 445] on span "Save ingredient" at bounding box center [615, 447] width 71 height 15
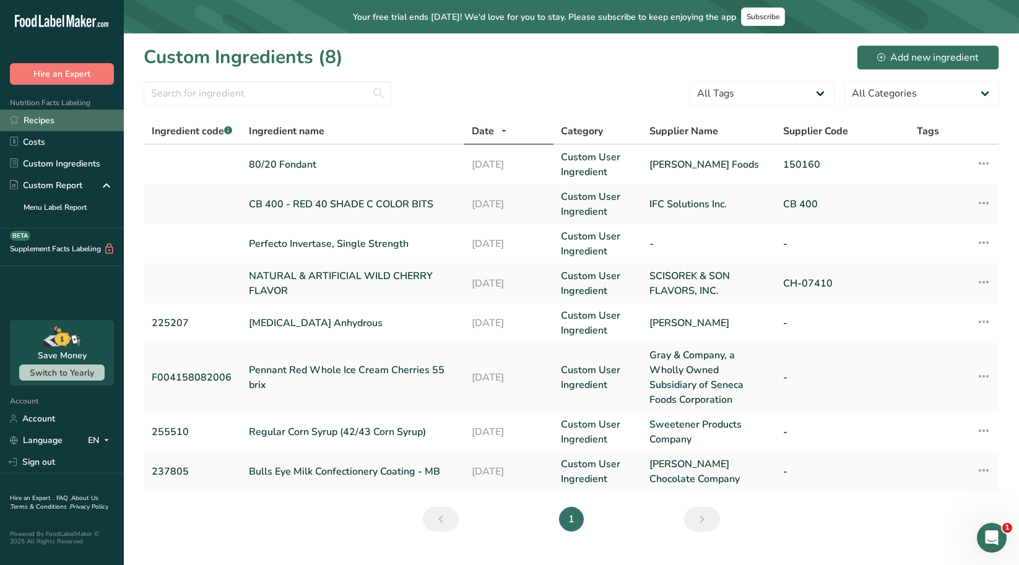
click at [50, 119] on link "Recipes" at bounding box center [62, 121] width 124 height 22
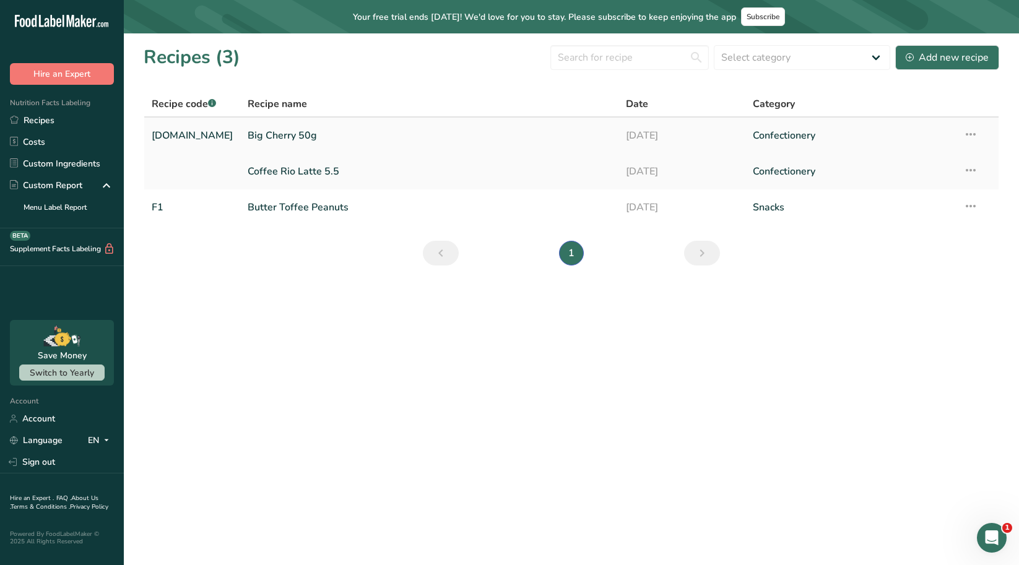
click at [273, 136] on link "Big Cherry 50g" at bounding box center [429, 136] width 363 height 26
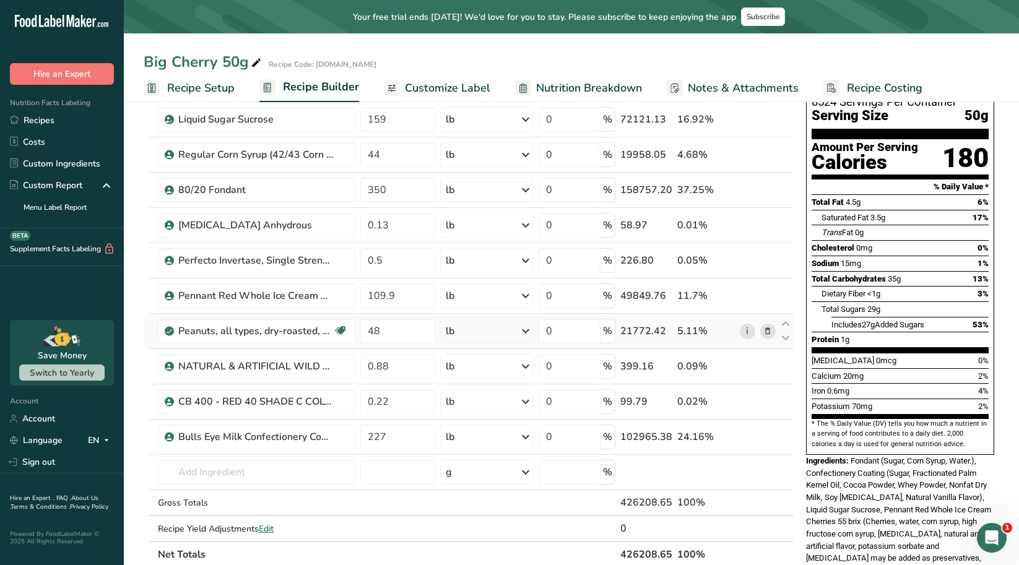
scroll to position [62, 0]
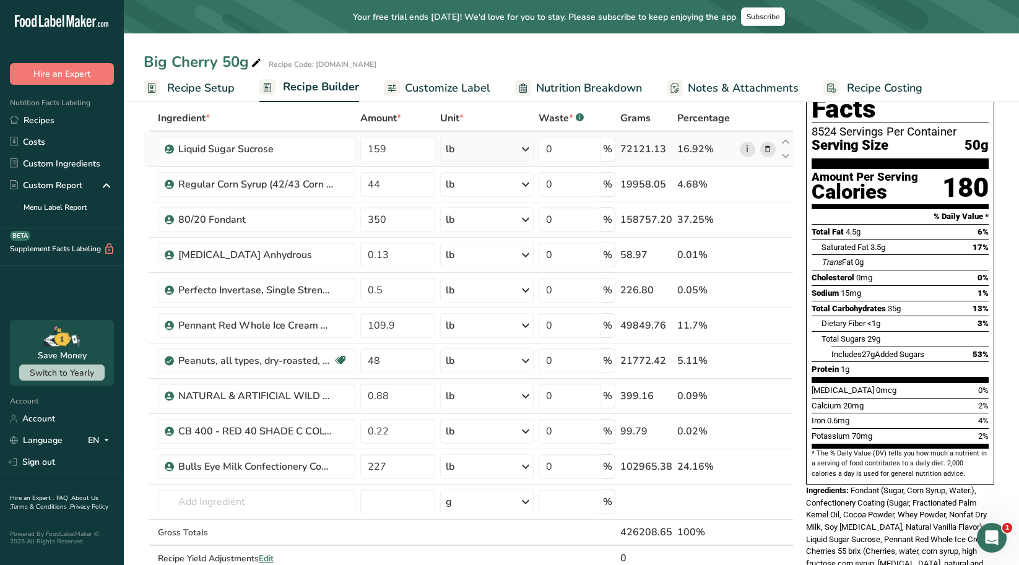
click at [746, 150] on link "i" at bounding box center [747, 149] width 15 height 15
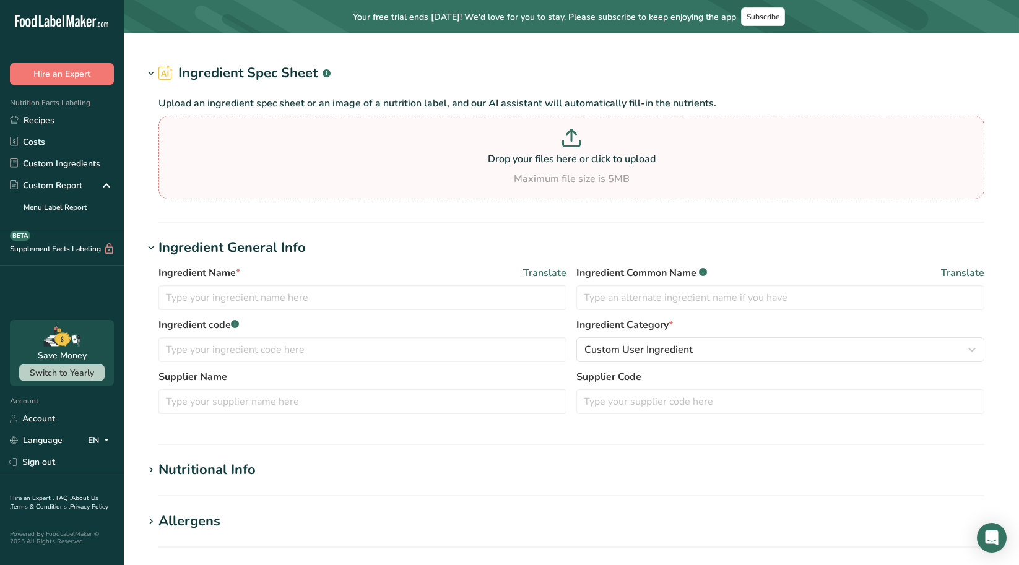
type input "Liquid Sugar Sucrose"
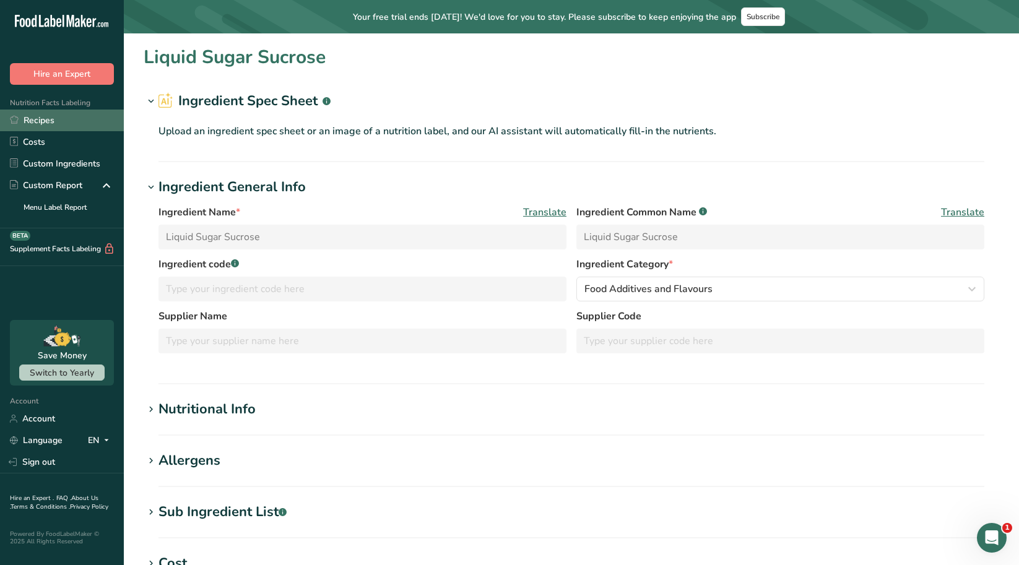
click at [48, 124] on link "Recipes" at bounding box center [62, 121] width 124 height 22
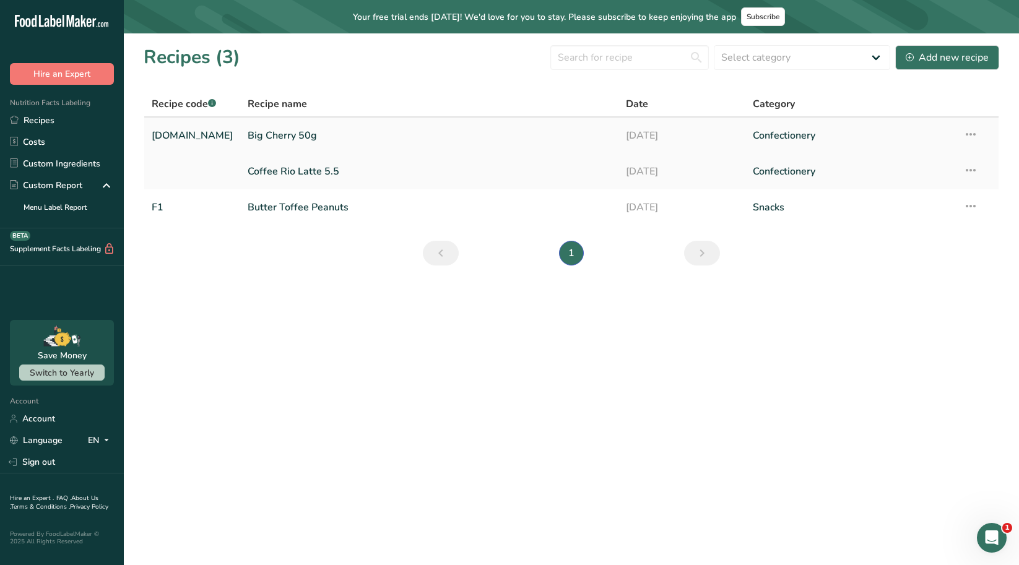
click at [250, 136] on link "Big Cherry 50g" at bounding box center [429, 136] width 363 height 26
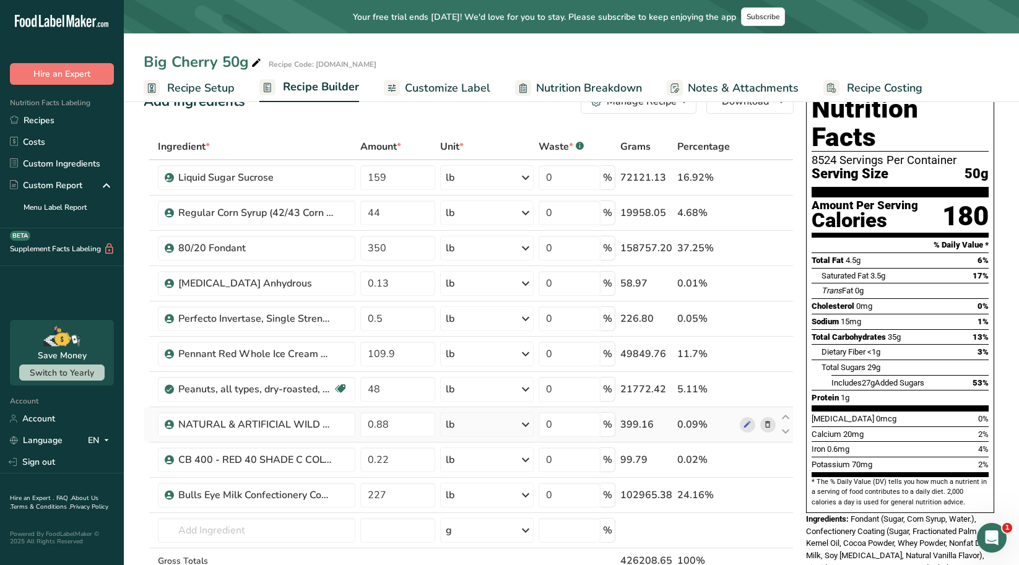
scroll to position [62, 0]
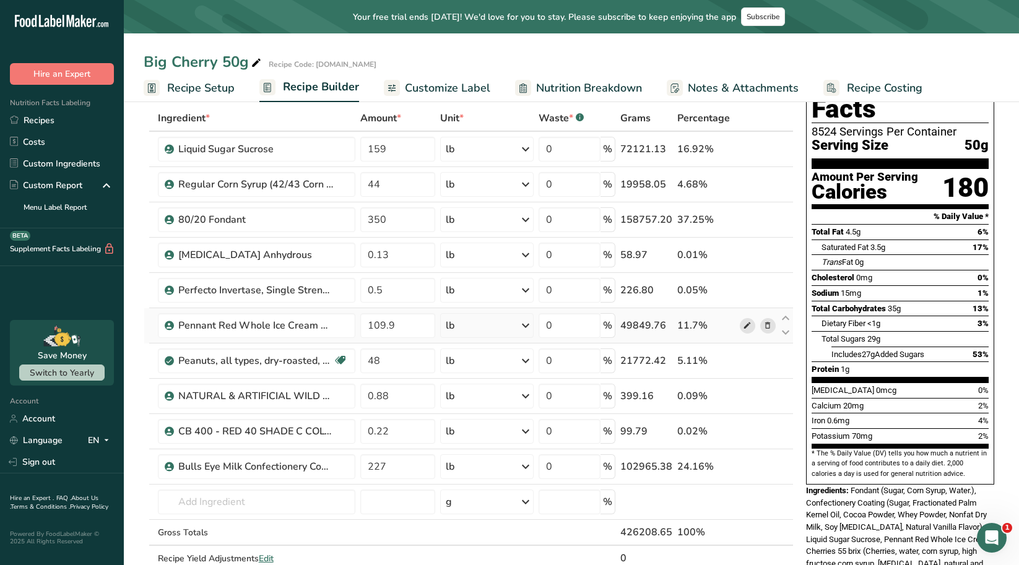
click at [753, 322] on span at bounding box center [747, 325] width 15 height 15
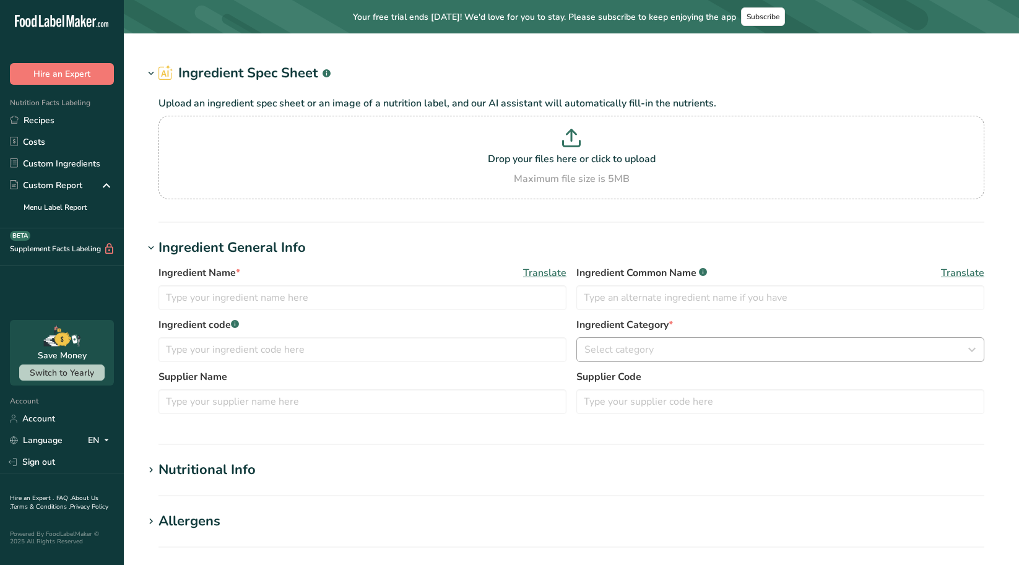
type input "Pennant Red Whole Ice Cream Cherries 55 brix"
type input "F004158082006"
type input "Gray & Company, a Wholly Owned Subsidiary of Seneca Foods Corporation"
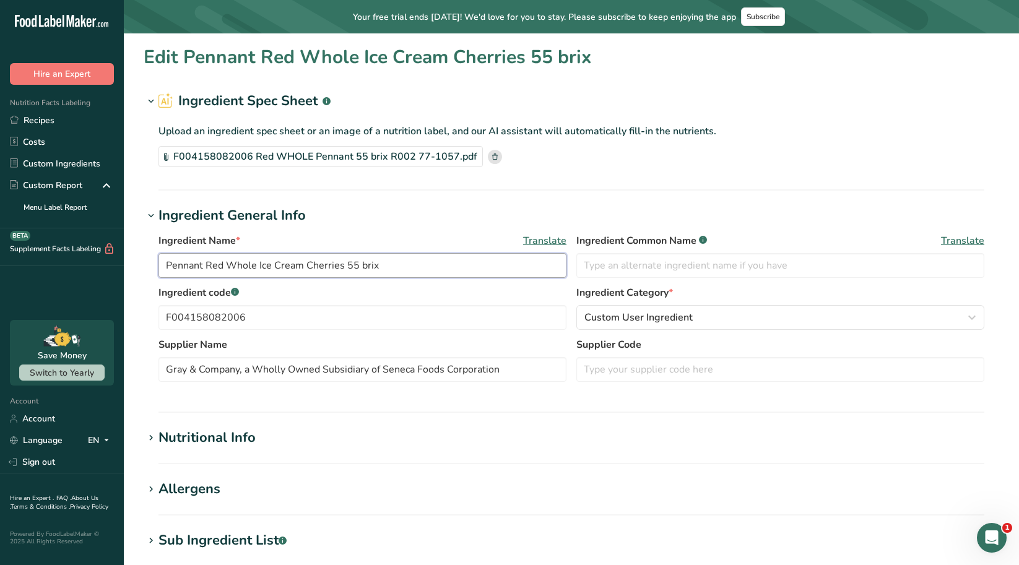
drag, startPoint x: 306, startPoint y: 266, endPoint x: 342, endPoint y: 264, distance: 36.6
click at [342, 264] on input "Pennant Red Whole Ice Cream Cherries 55 brix" at bounding box center [362, 265] width 408 height 25
click at [709, 266] on input "text" at bounding box center [780, 265] width 408 height 25
paste input "Cherries"
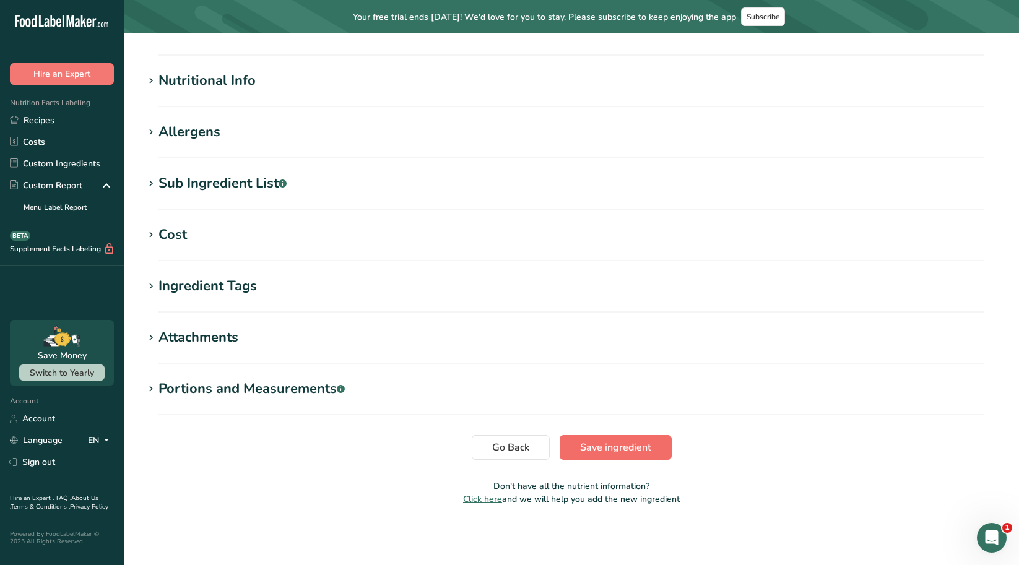
type input "Cherries"
click at [574, 441] on button "Save ingredient" at bounding box center [616, 447] width 112 height 25
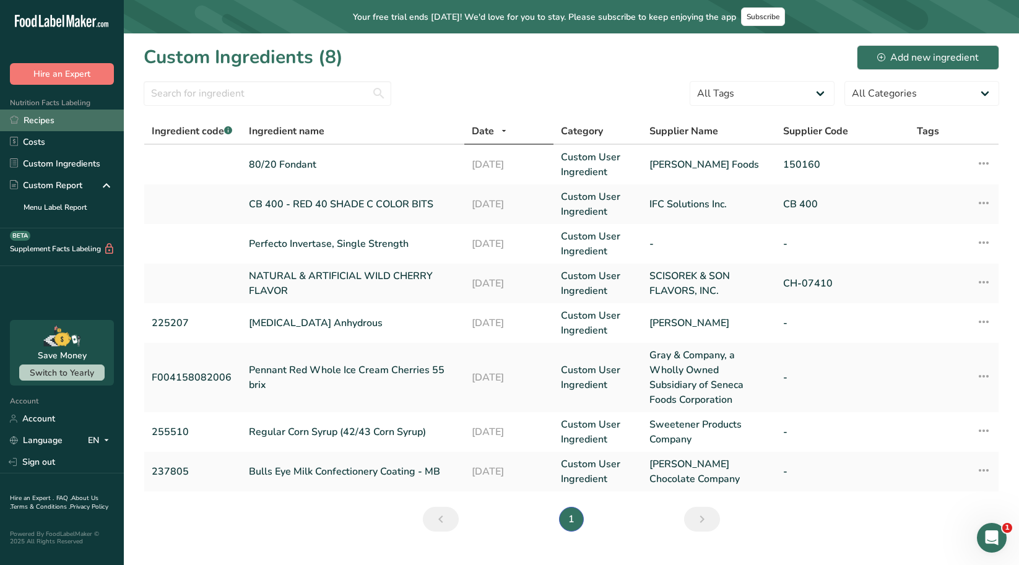
click at [41, 115] on link "Recipes" at bounding box center [62, 121] width 124 height 22
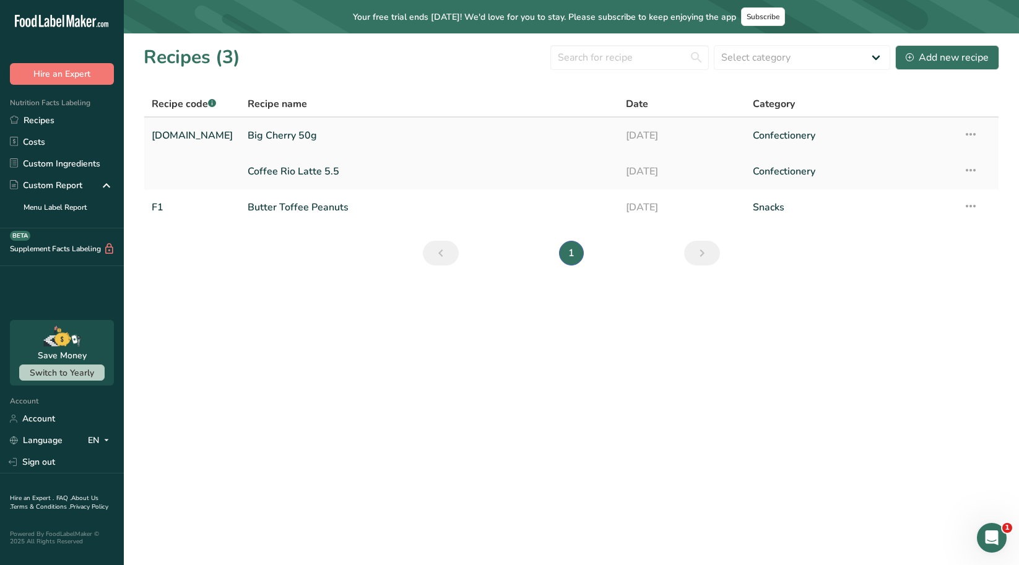
click at [248, 134] on link "Big Cherry 50g" at bounding box center [429, 136] width 363 height 26
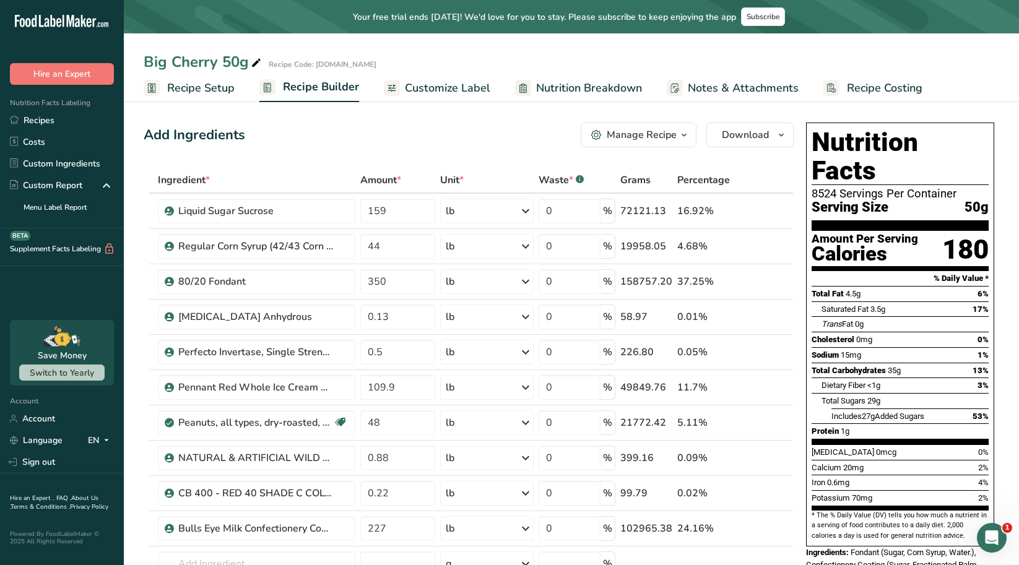
click at [854, 188] on div "8524 Servings Per Container" at bounding box center [899, 194] width 177 height 12
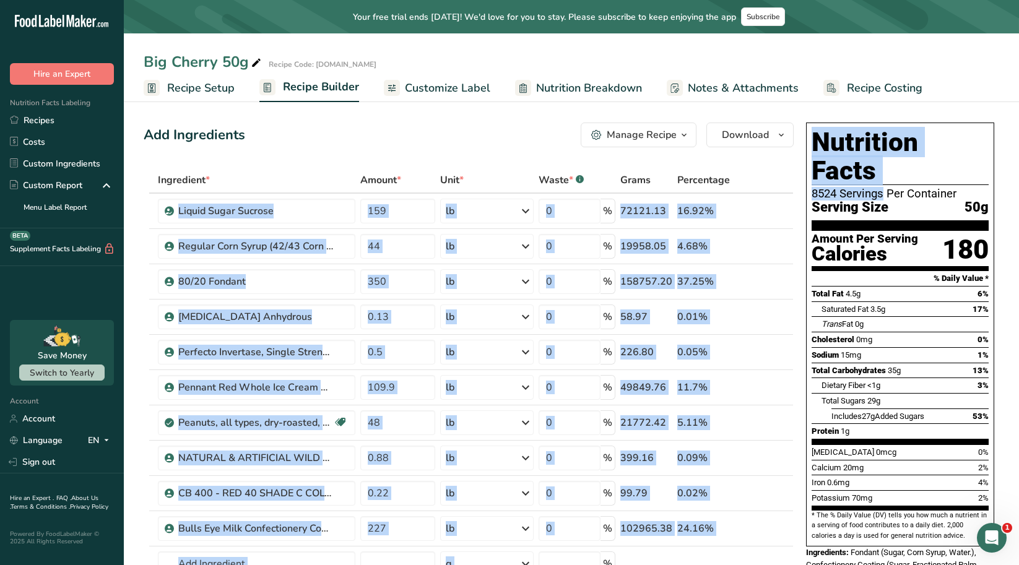
drag, startPoint x: 837, startPoint y: 160, endPoint x: 780, endPoint y: 167, distance: 56.7
click at [810, 170] on div "Nutrition Facts 8524 Servings Per Container Serving Size 50g Amount Per Serving…" at bounding box center [900, 335] width 188 height 424
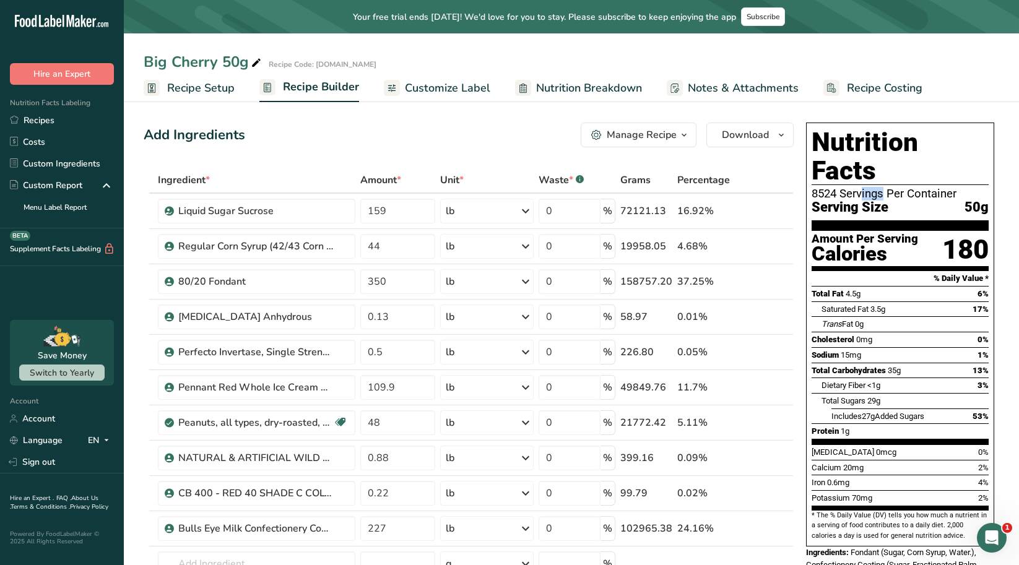
drag, startPoint x: 836, startPoint y: 161, endPoint x: 762, endPoint y: 159, distance: 74.3
click at [810, 160] on div "Nutrition Facts 8524 Servings Per Container Serving Size 50g Amount Per Serving…" at bounding box center [900, 335] width 188 height 424
click at [222, 85] on span "Recipe Setup" at bounding box center [200, 88] width 67 height 17
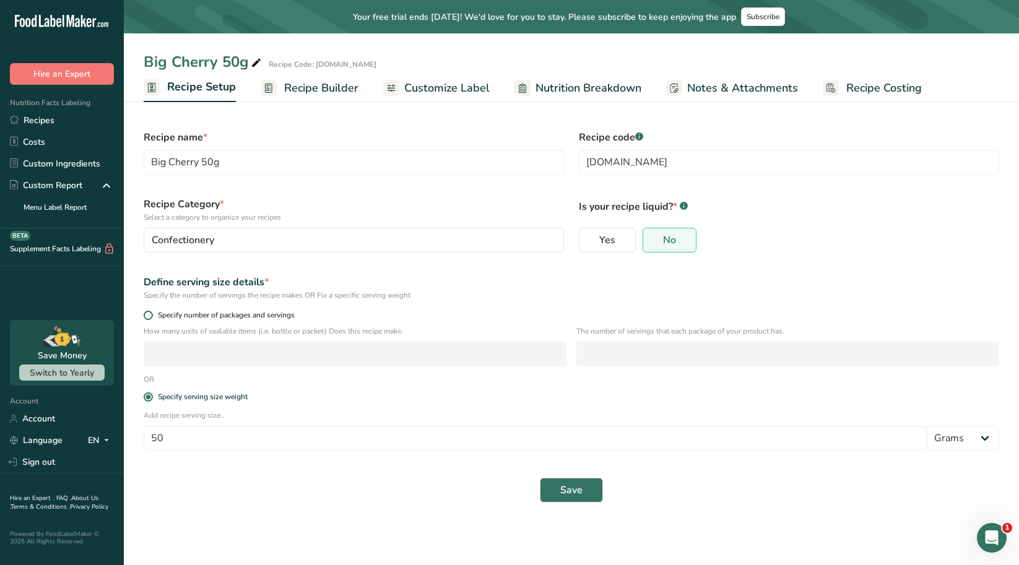
click at [241, 314] on span "Specify number of packages and servings" at bounding box center [224, 315] width 142 height 9
click at [152, 314] on input "Specify number of packages and servings" at bounding box center [148, 315] width 8 height 8
radio input "true"
radio input "false"
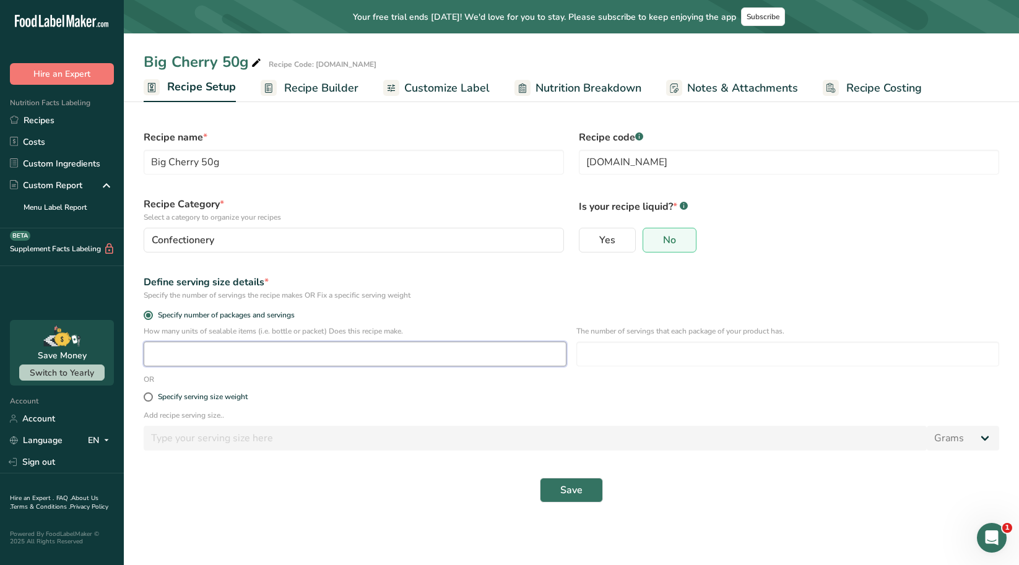
click at [240, 354] on input "number" at bounding box center [355, 354] width 423 height 25
type input "1"
click at [147, 354] on input "1" at bounding box center [355, 354] width 423 height 25
click at [697, 347] on input "number" at bounding box center [787, 354] width 423 height 25
type input "1"
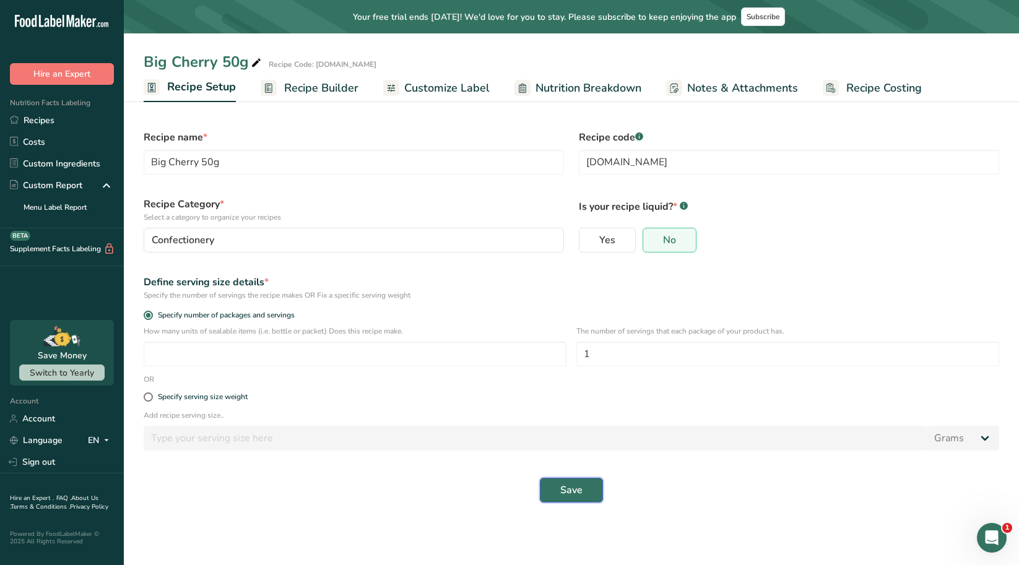
click at [584, 486] on button "Save" at bounding box center [571, 490] width 63 height 25
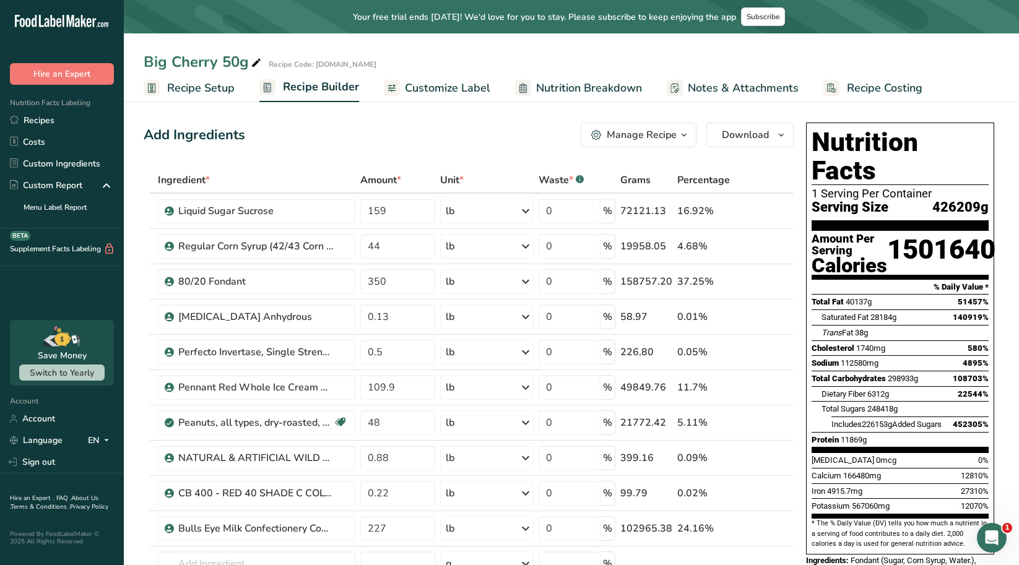
click at [200, 89] on span "Recipe Setup" at bounding box center [200, 88] width 67 height 17
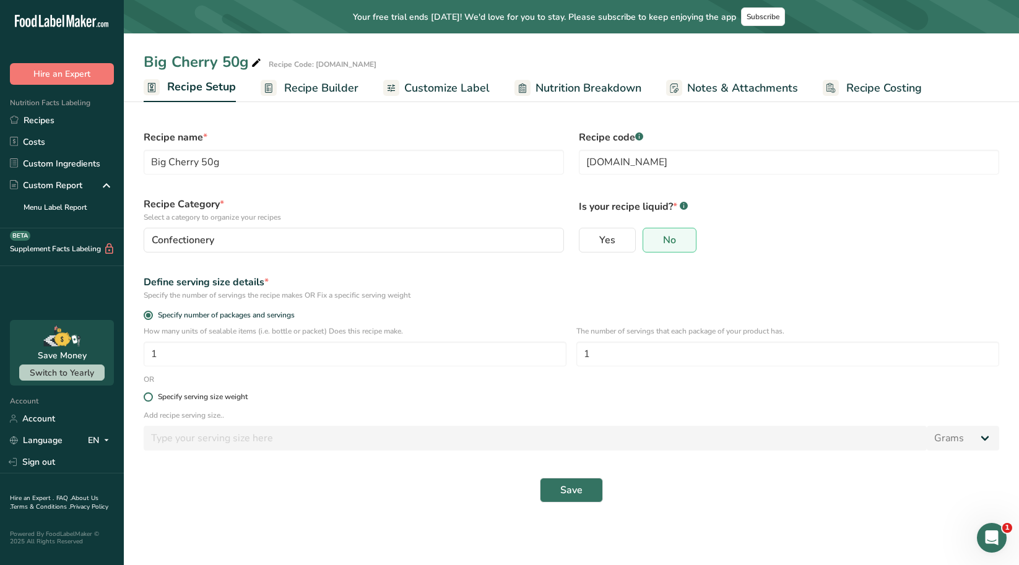
click at [176, 396] on div "Specify serving size weight" at bounding box center [203, 396] width 90 height 9
click at [152, 396] on input "Specify serving size weight" at bounding box center [148, 397] width 8 height 8
radio input "true"
radio input "false"
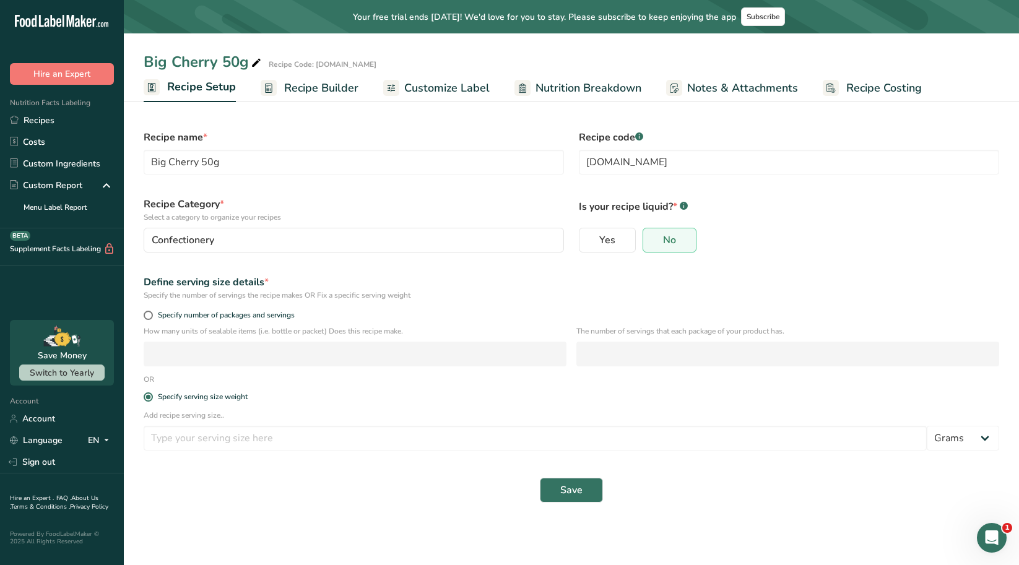
click at [287, 89] on span "Recipe Builder" at bounding box center [321, 88] width 74 height 17
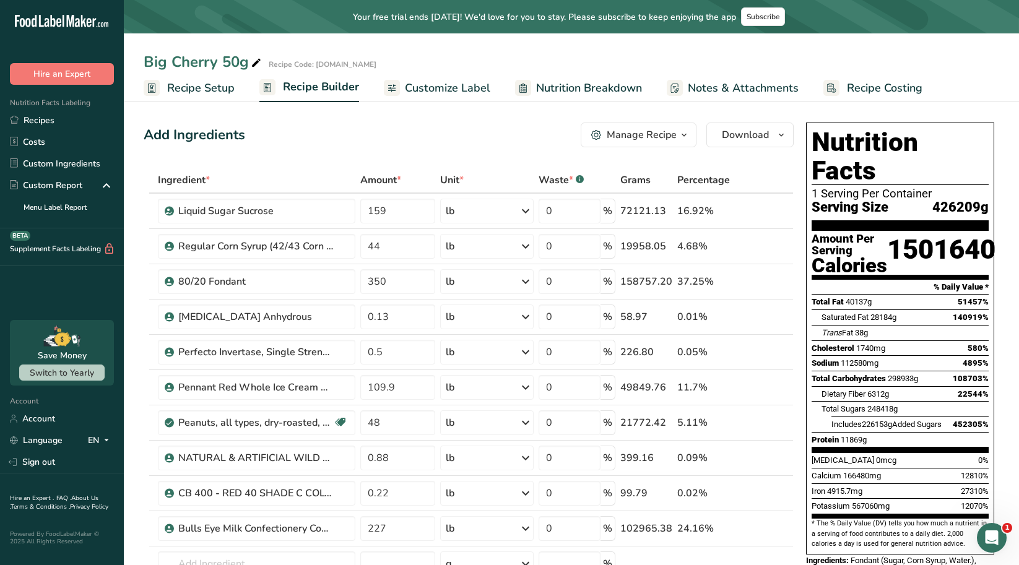
drag, startPoint x: 936, startPoint y: 179, endPoint x: 982, endPoint y: 179, distance: 45.8
click at [982, 200] on span "426209g" at bounding box center [960, 207] width 56 height 15
click at [197, 92] on span "Recipe Setup" at bounding box center [200, 88] width 67 height 17
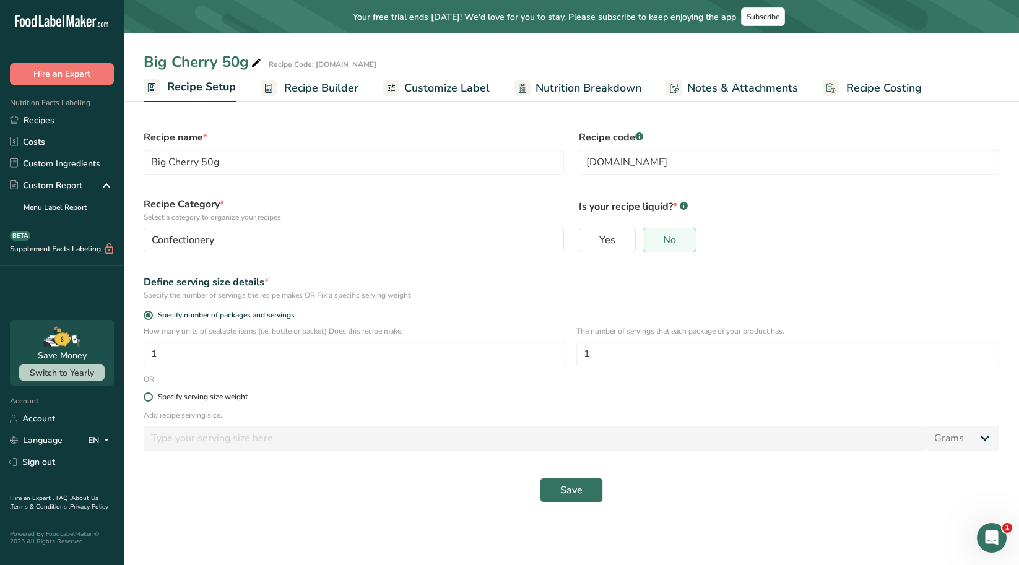
click at [146, 396] on span at bounding box center [148, 396] width 9 height 9
click at [146, 396] on input "Specify serving size weight" at bounding box center [148, 397] width 8 height 8
radio input "true"
radio input "false"
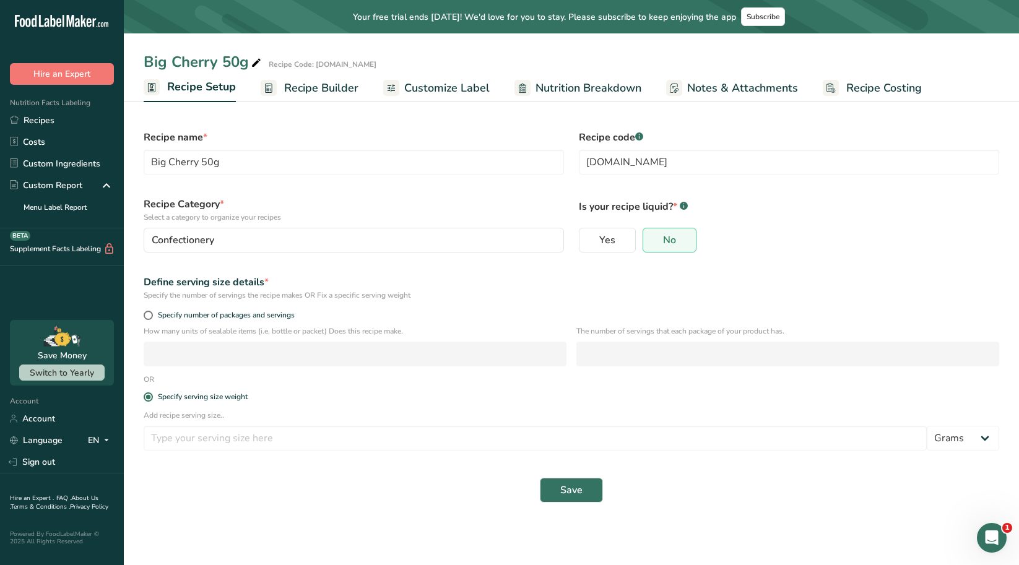
click at [524, 454] on div "Add recipe serving size.. Grams kg mg mcg lb oz l mL fl oz tbsp tsp cup qt gall…" at bounding box center [571, 434] width 870 height 48
click at [523, 448] on input "number" at bounding box center [535, 438] width 783 height 25
type input "50"
click at [549, 490] on button "Save" at bounding box center [571, 490] width 63 height 25
click at [549, 490] on div "Save" at bounding box center [571, 490] width 855 height 25
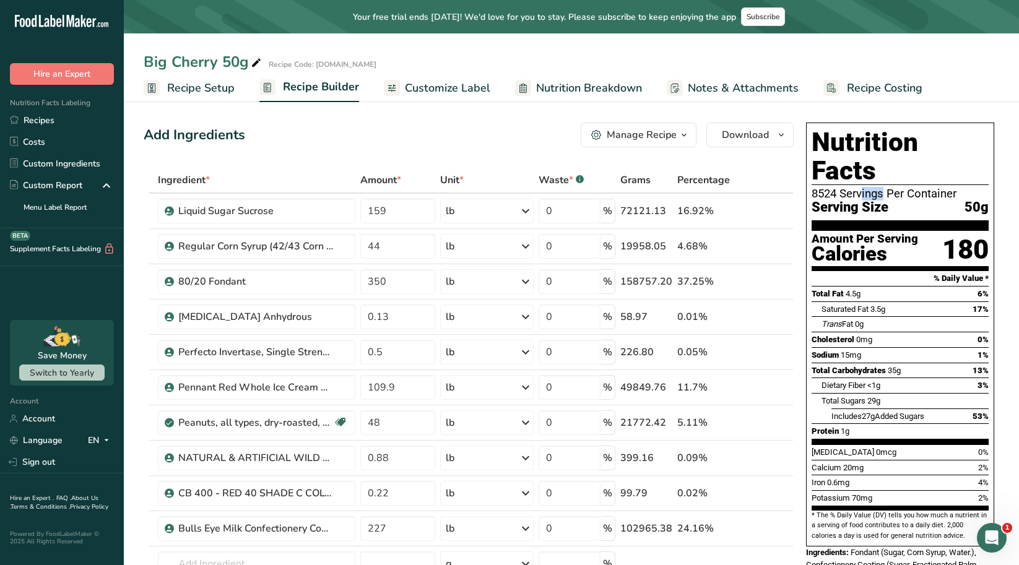
drag, startPoint x: 834, startPoint y: 163, endPoint x: 812, endPoint y: 165, distance: 22.3
click at [812, 188] on div "8524 Servings Per Container" at bounding box center [899, 194] width 177 height 12
copy div "8524"
click at [209, 89] on span "Recipe Setup" at bounding box center [200, 88] width 67 height 17
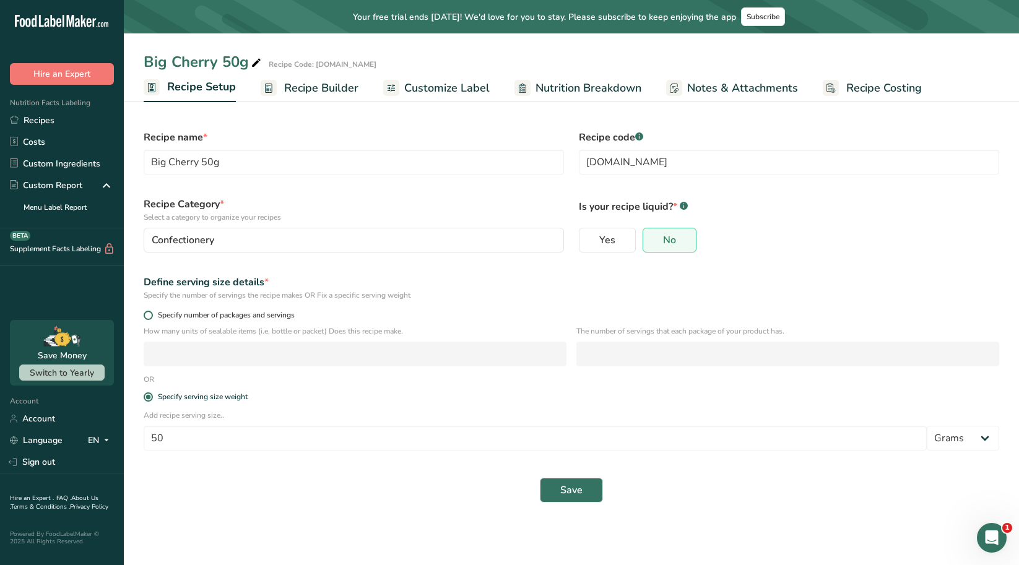
click at [150, 312] on span at bounding box center [148, 315] width 9 height 9
click at [150, 312] on input "Specify number of packages and servings" at bounding box center [148, 315] width 8 height 8
radio input "true"
radio input "false"
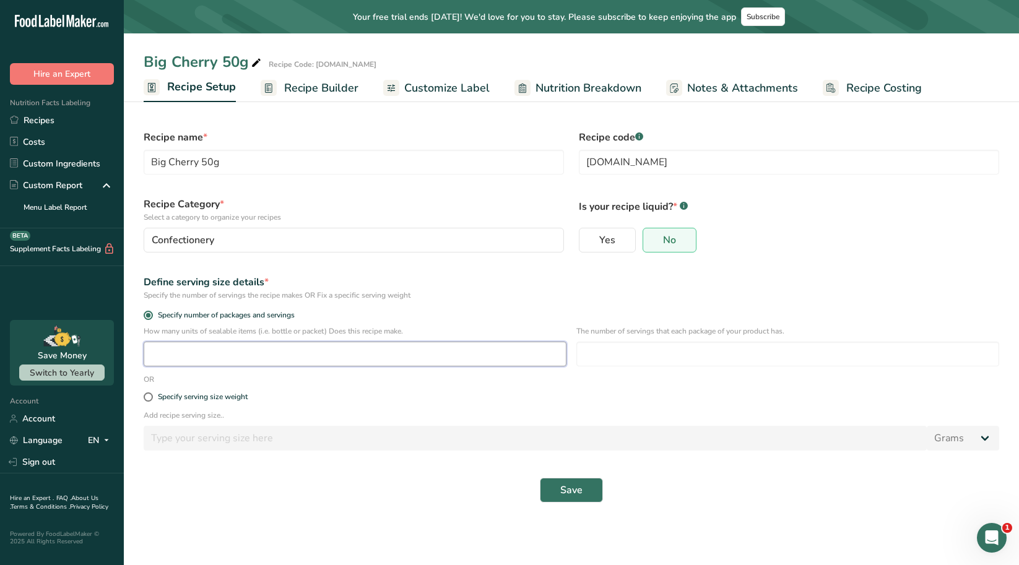
click at [166, 355] on input "number" at bounding box center [355, 354] width 423 height 25
type input "8524"
click at [626, 340] on div "The number of servings that each package of your product has." at bounding box center [787, 350] width 423 height 48
click at [626, 344] on input "number" at bounding box center [787, 354] width 423 height 25
type input "1"
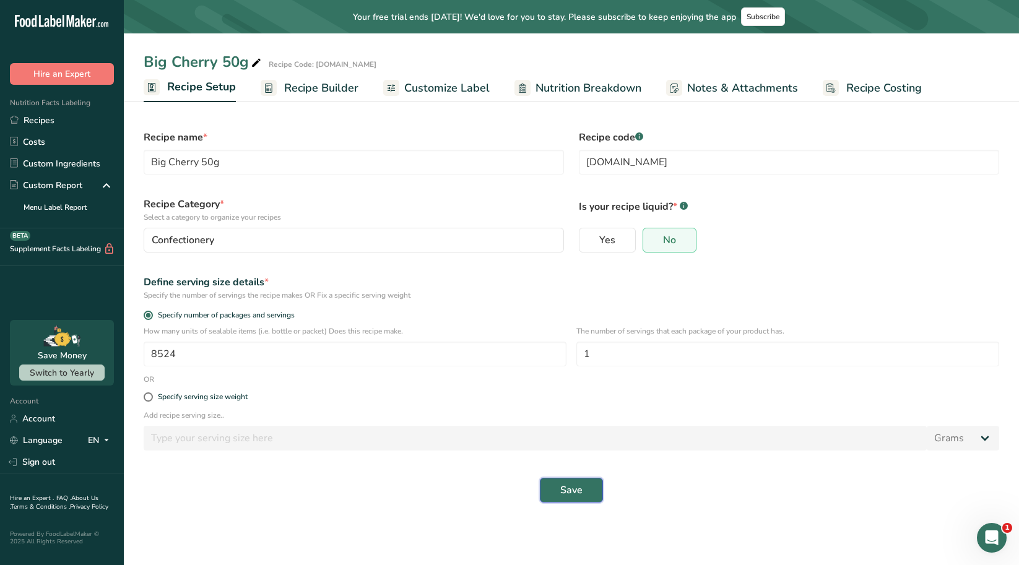
click at [581, 493] on span "Save" at bounding box center [571, 490] width 22 height 15
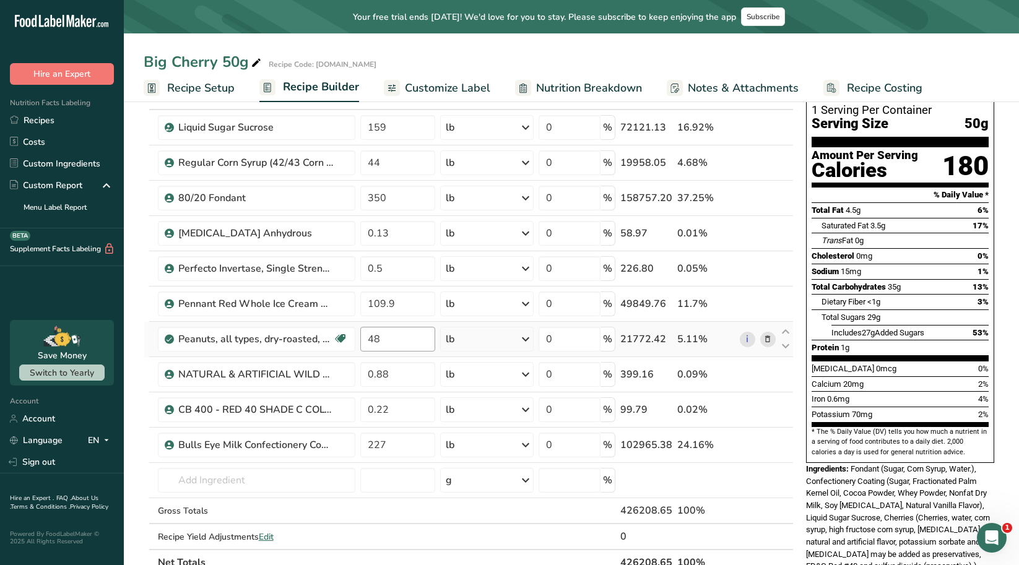
scroll to position [62, 0]
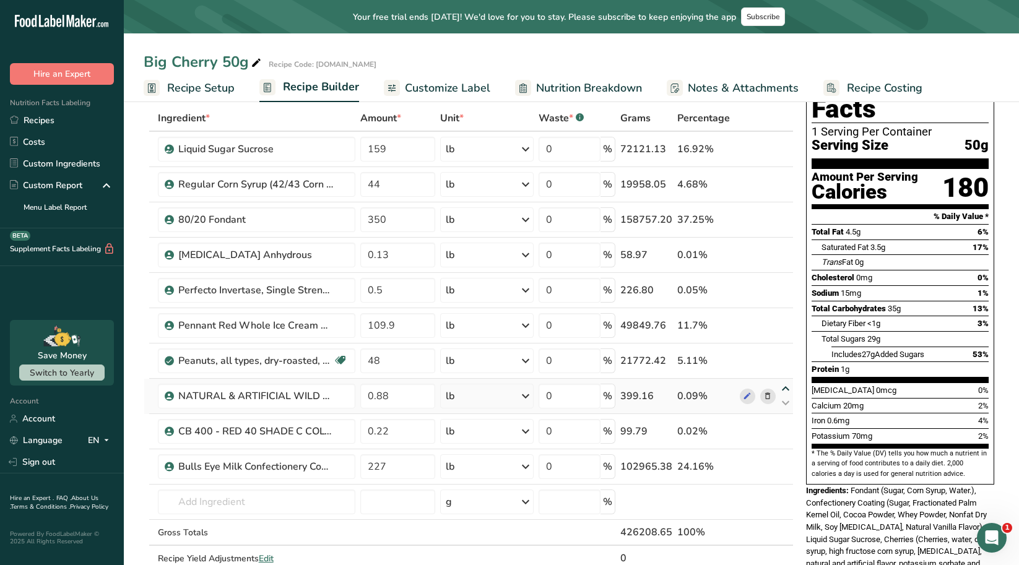
click at [782, 388] on icon at bounding box center [785, 388] width 15 height 9
type input "0.88"
click at [782, 423] on icon at bounding box center [785, 424] width 15 height 9
type input "0.22"
type input "48"
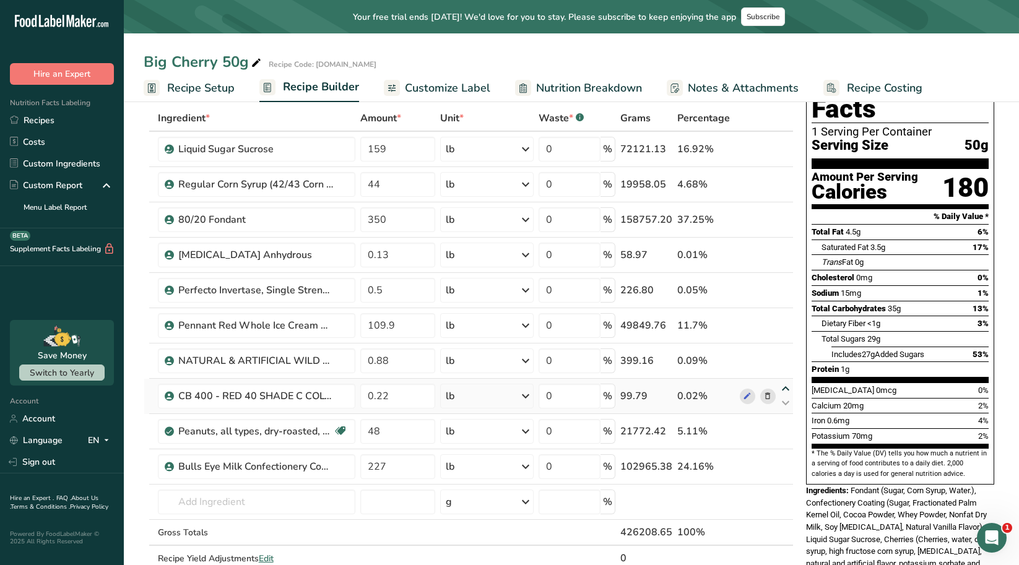
click at [787, 389] on icon at bounding box center [785, 388] width 15 height 9
type input "0.22"
type input "0.88"
click at [784, 334] on icon at bounding box center [785, 332] width 15 height 9
type input "0.22"
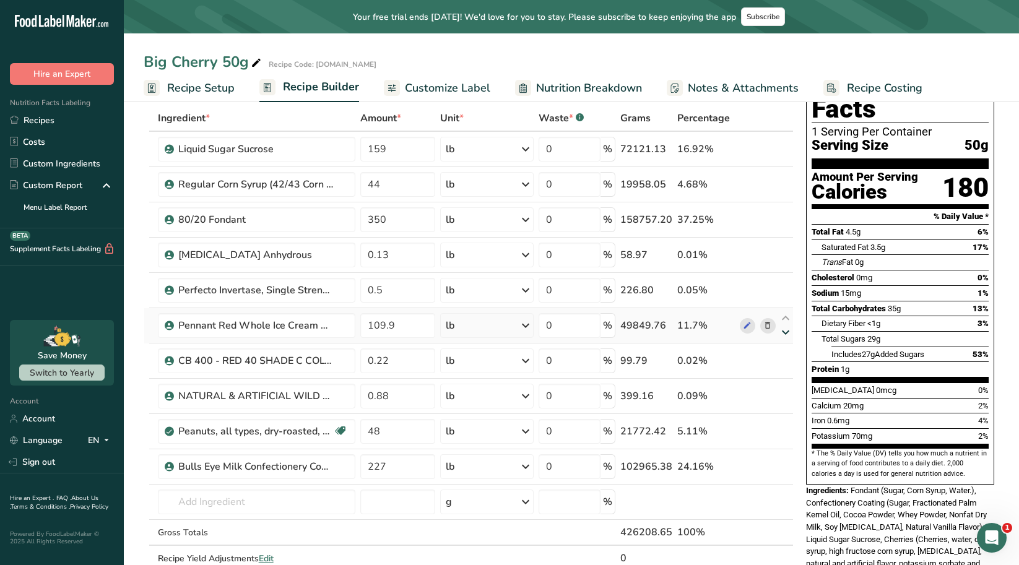
type input "109.9"
click at [781, 298] on icon at bounding box center [785, 297] width 15 height 9
type input "0.22"
type input "0.5"
click at [787, 281] on icon at bounding box center [785, 283] width 15 height 9
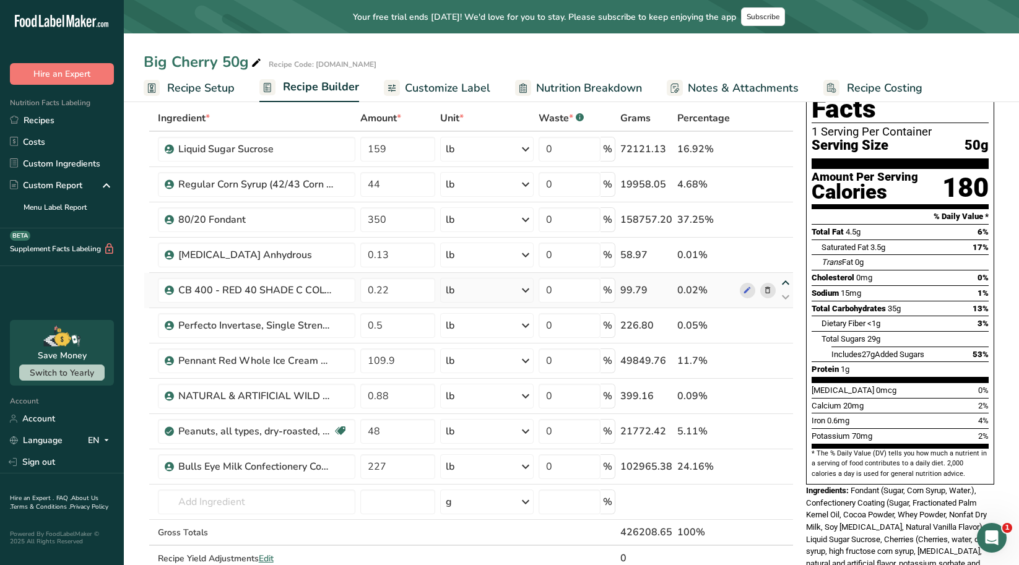
type input "0.22"
type input "0.13"
click at [787, 389] on icon at bounding box center [785, 388] width 15 height 9
type input "0.88"
type input "109.9"
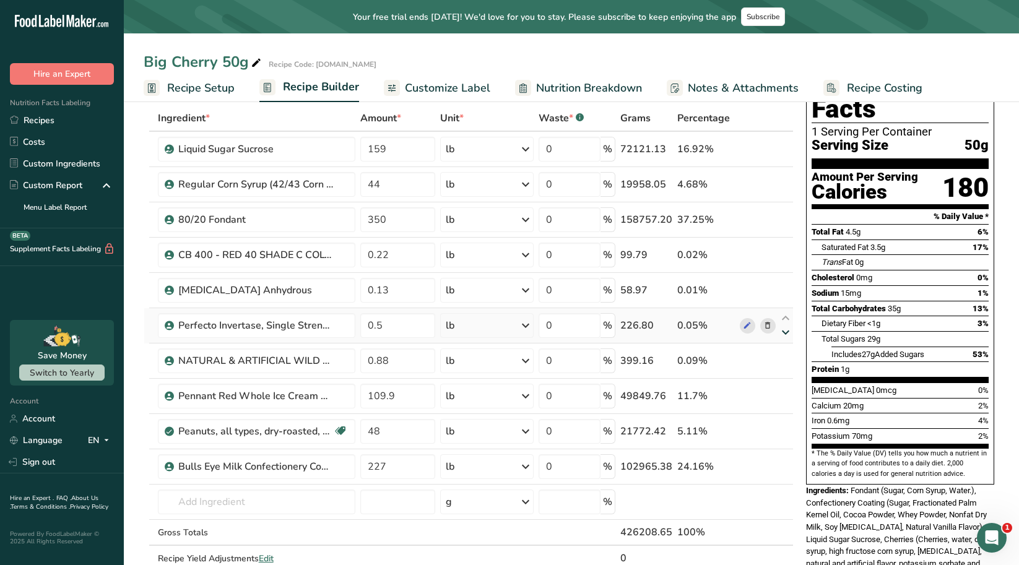
click at [781, 332] on icon at bounding box center [785, 332] width 15 height 9
type input "0.88"
type input "0.5"
click at [784, 298] on icon at bounding box center [785, 297] width 15 height 9
type input "0.88"
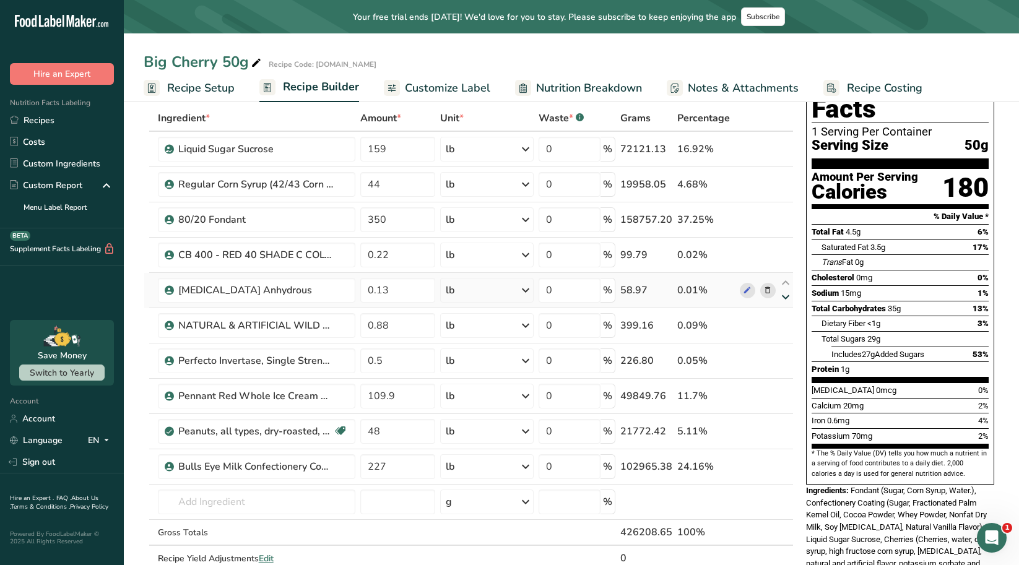
type input "0.13"
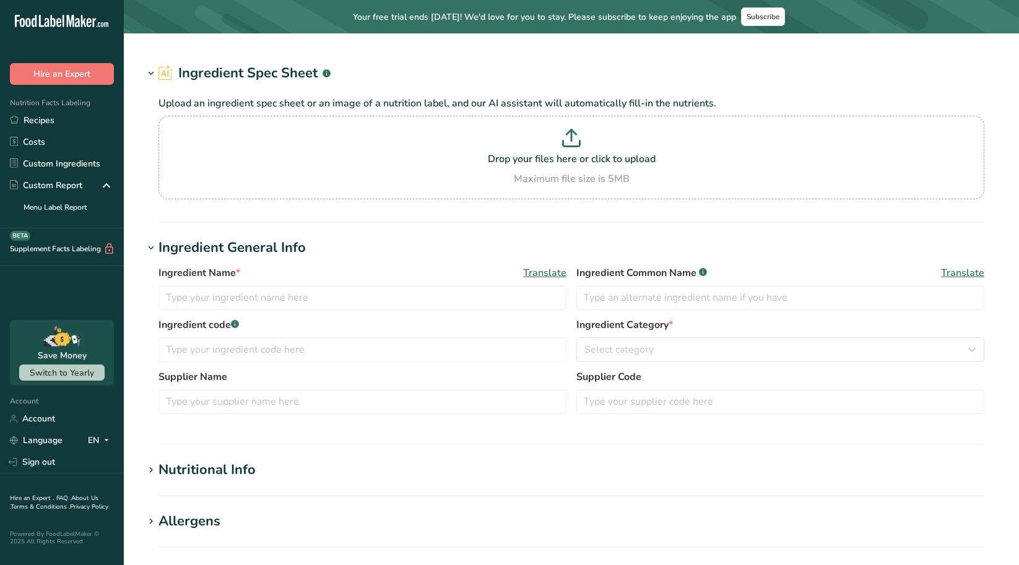
type input "NATURAL & ARTIFICIAL WILD CHERRY FLAVOR"
type input "SCISOREK & SON FLAVORS, INC."
type input "CH-07410"
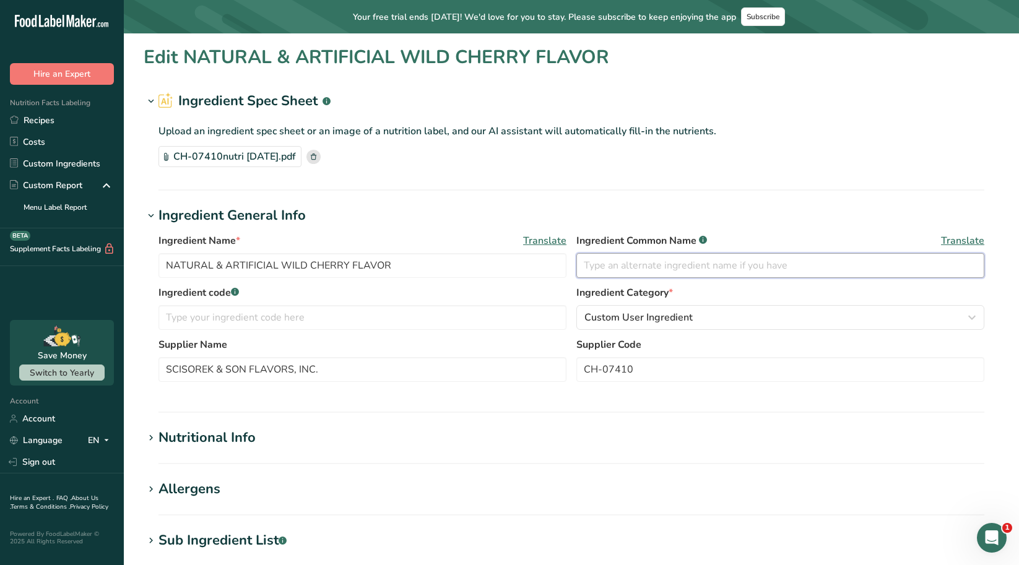
click at [602, 264] on input "text" at bounding box center [780, 265] width 408 height 25
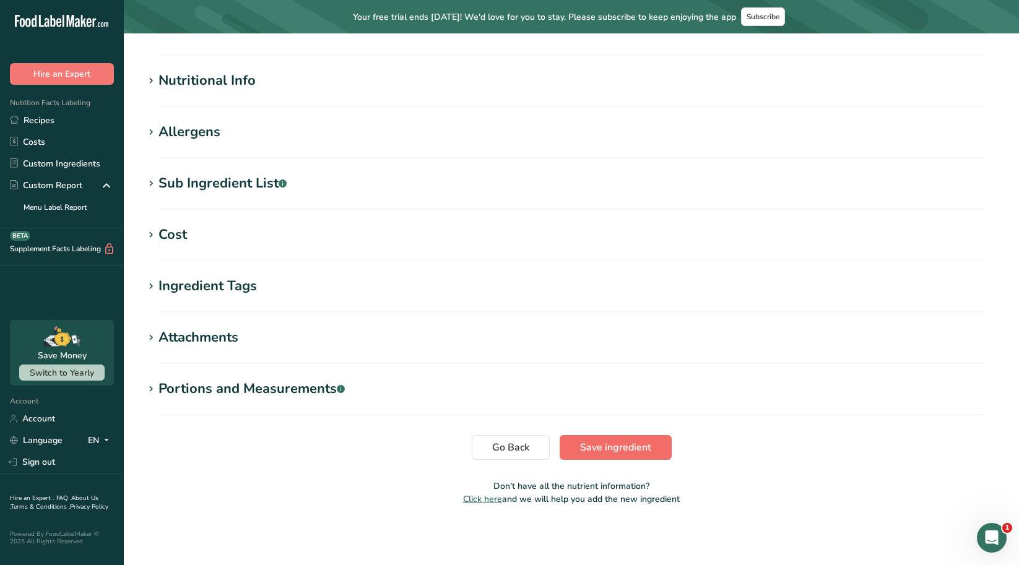
type input "Natural & Artificial"
click at [603, 446] on span "Save ingredient" at bounding box center [615, 447] width 71 height 15
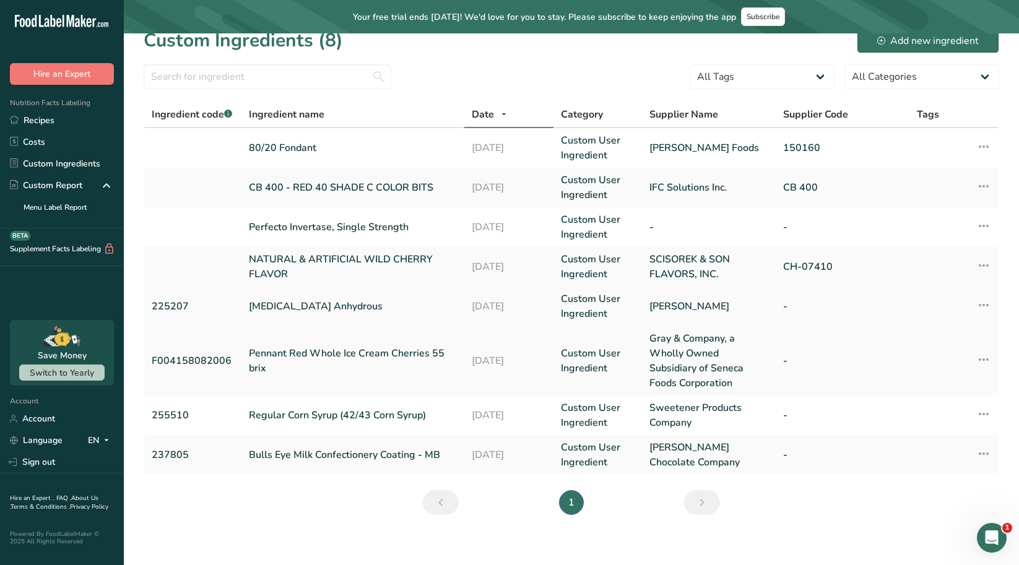
scroll to position [26, 0]
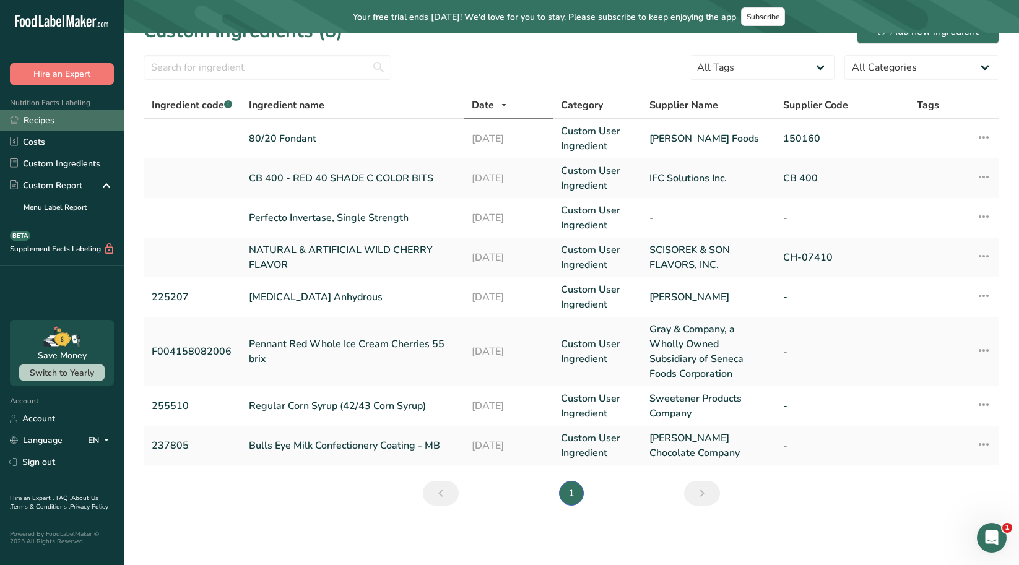
click at [58, 116] on link "Recipes" at bounding box center [62, 121] width 124 height 22
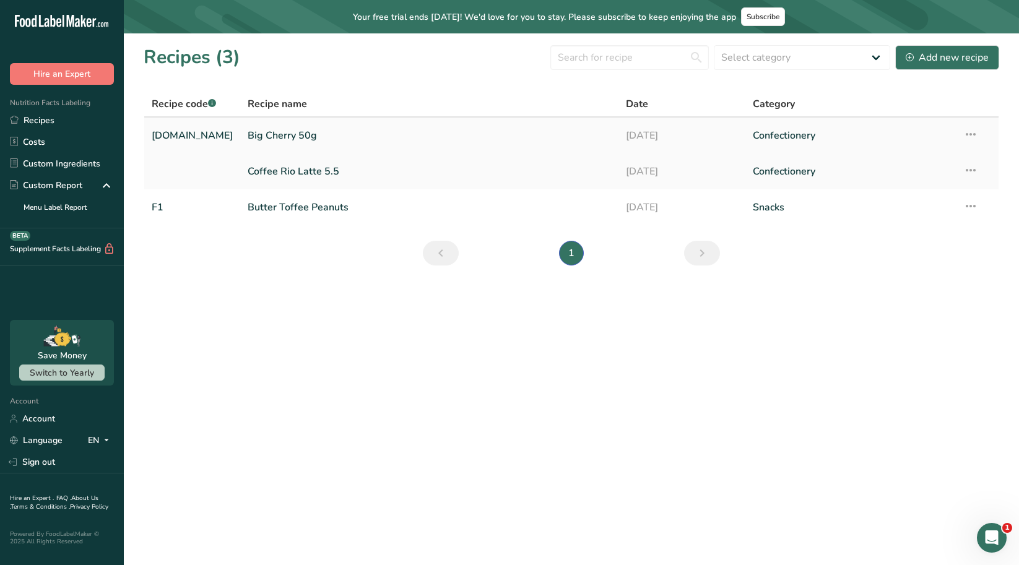
click at [270, 136] on link "Big Cherry 50g" at bounding box center [429, 136] width 363 height 26
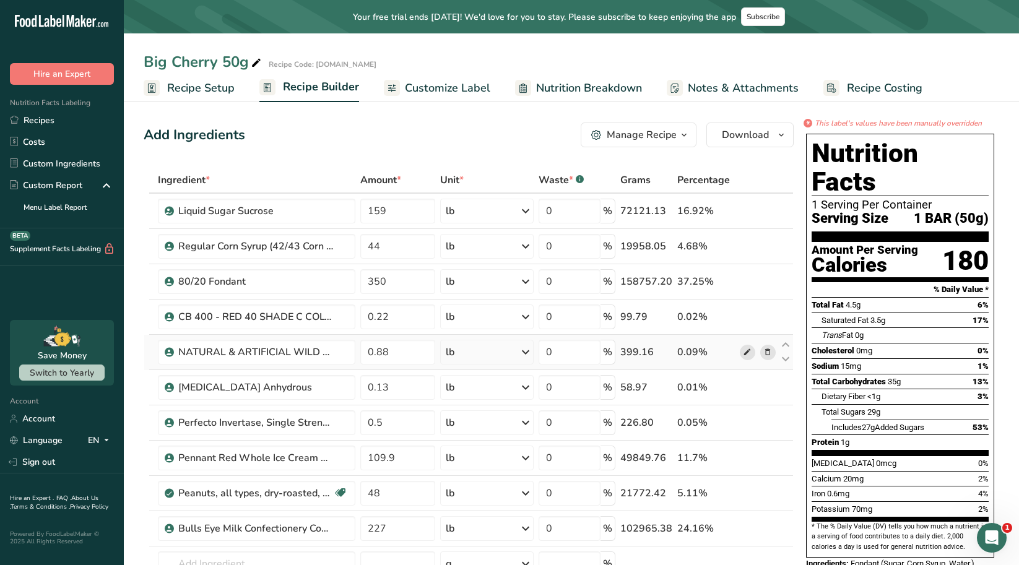
click at [746, 351] on icon at bounding box center [747, 352] width 9 height 13
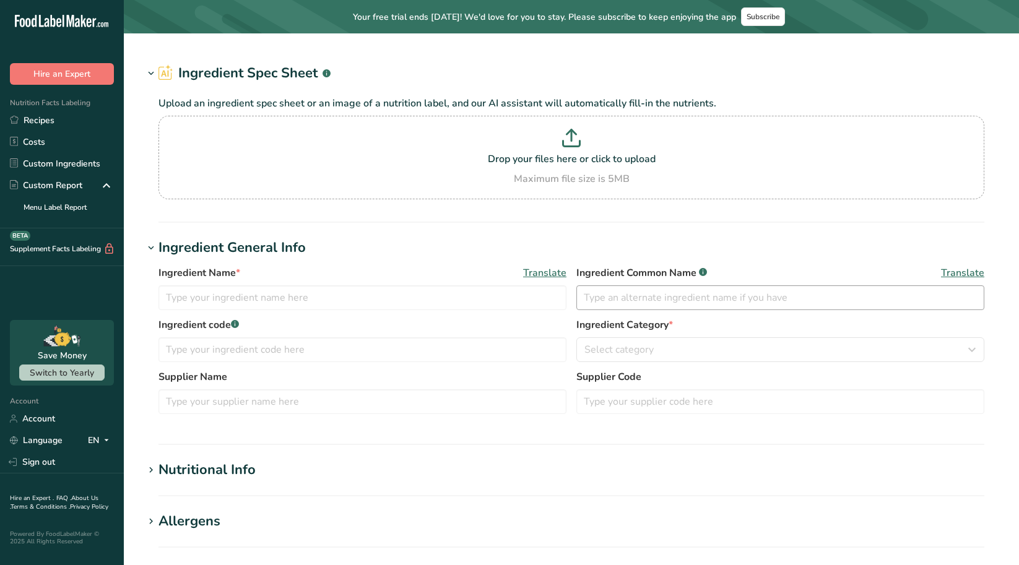
type input "NATURAL & ARTIFICIAL WILD CHERRY FLAVOR"
type input "Natural & Artificial"
type input "SCISOREK & SON FLAVORS, INC."
type input "CH-07410"
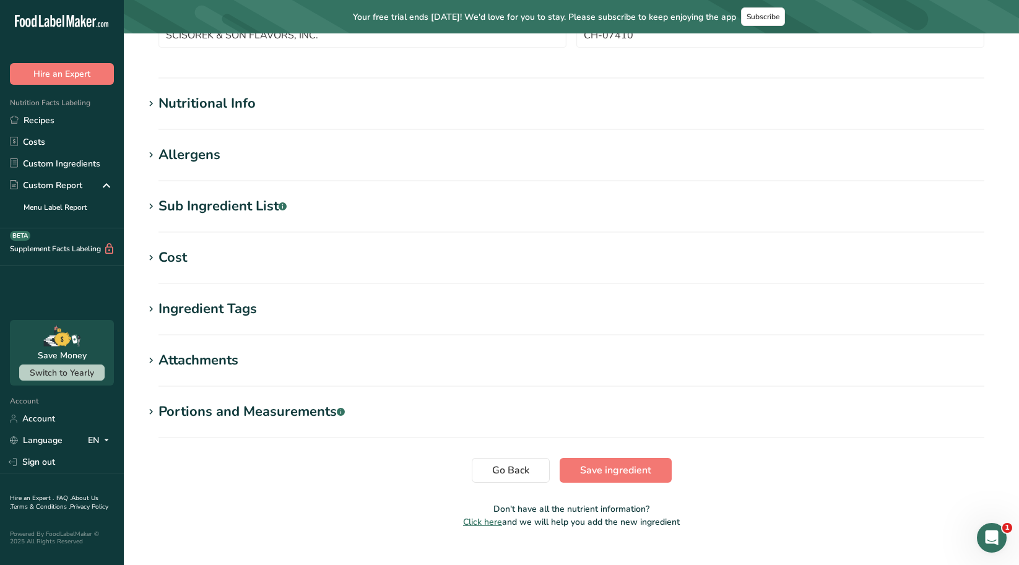
scroll to position [417, 0]
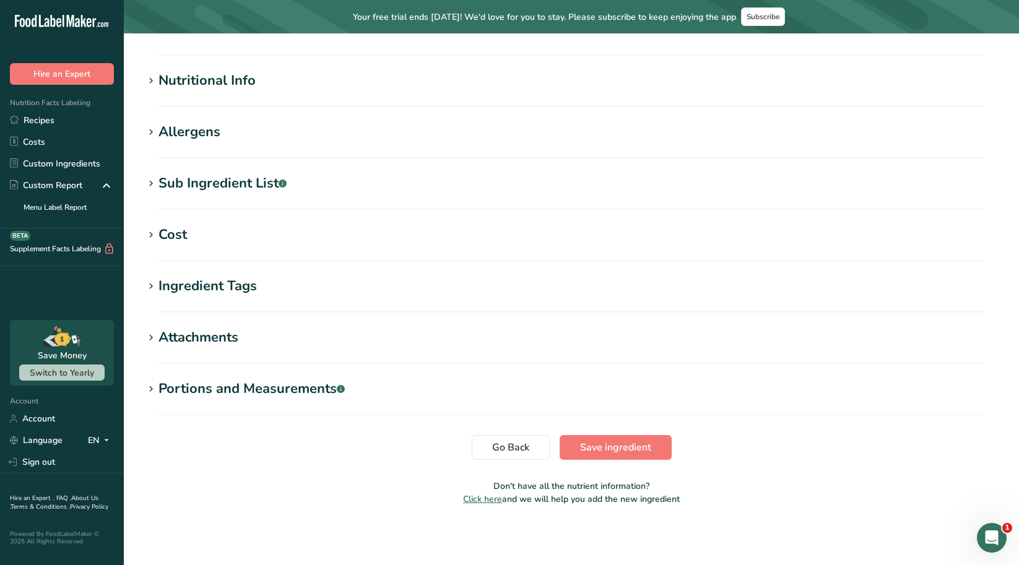
click at [647, 429] on section "Edit NATURAL & ARTIFICIAL WILD CHERRY FLAVOR Ingredient Spec Sheet .a-a{fill:#3…" at bounding box center [571, 70] width 895 height 909
click at [651, 454] on button "Save ingredient" at bounding box center [616, 447] width 112 height 25
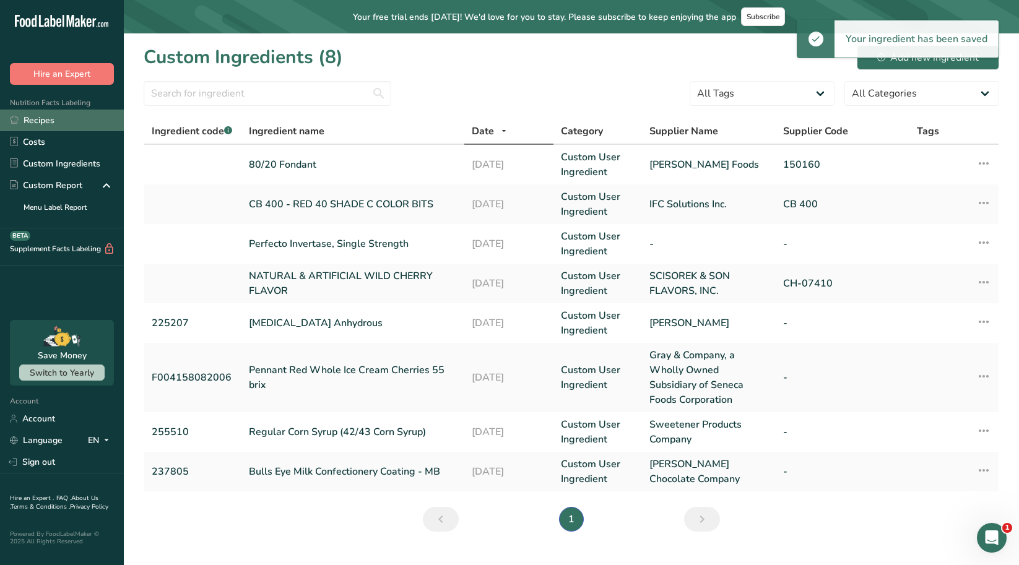
click at [52, 123] on link "Recipes" at bounding box center [62, 121] width 124 height 22
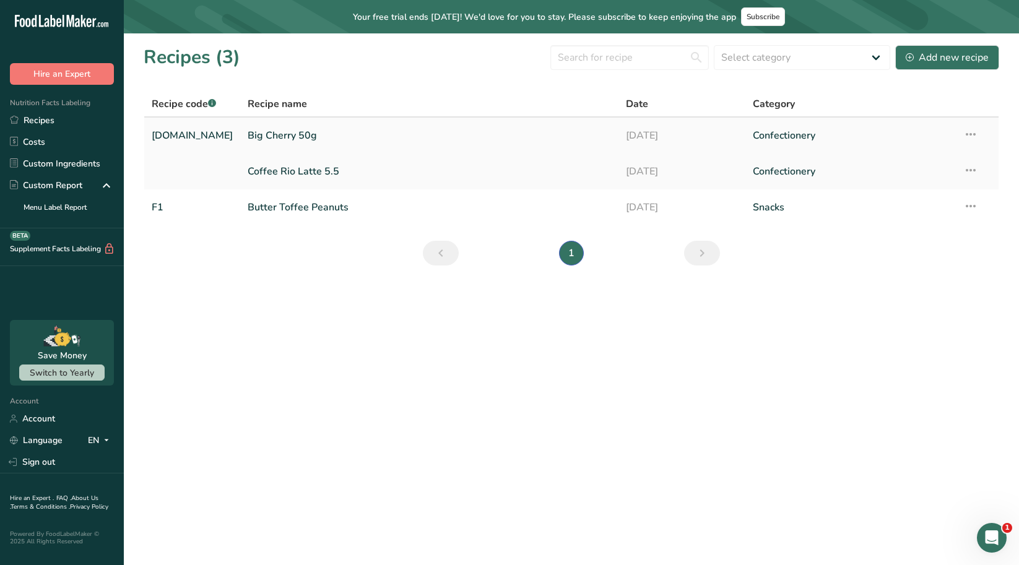
click at [261, 132] on link "Big Cherry 50g" at bounding box center [429, 136] width 363 height 26
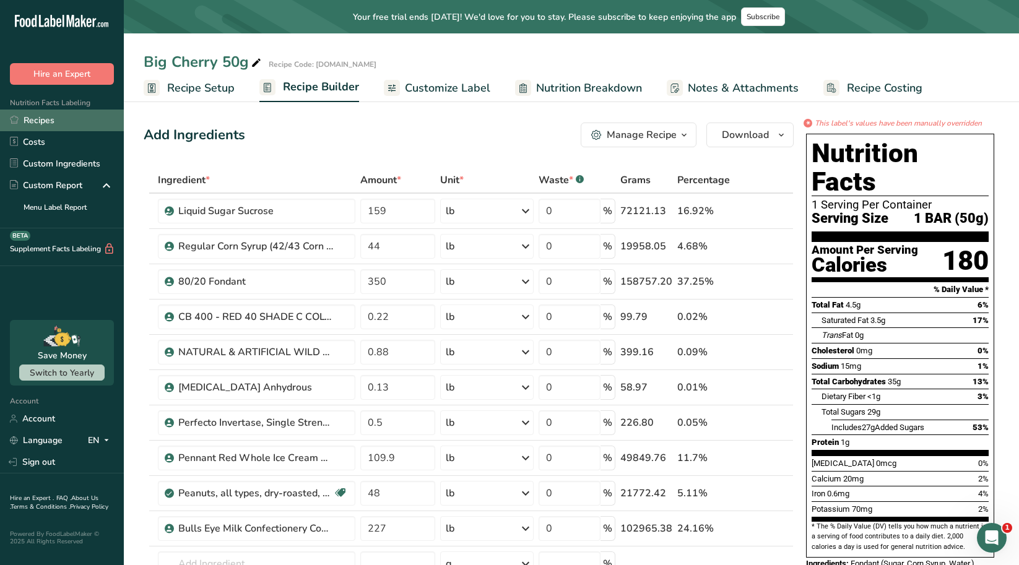
click at [46, 121] on link "Recipes" at bounding box center [62, 121] width 124 height 22
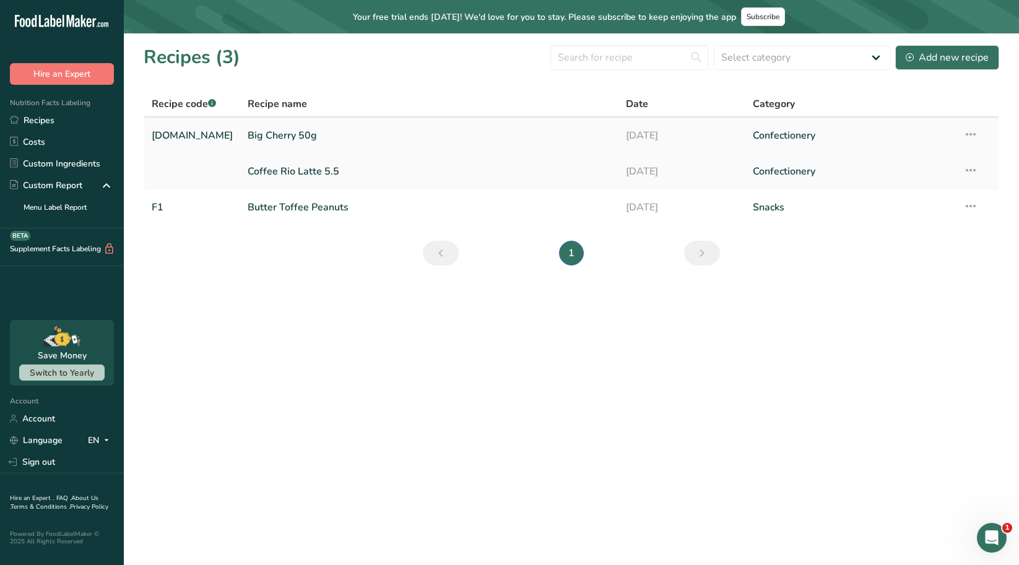
click at [257, 138] on link "Big Cherry 50g" at bounding box center [429, 136] width 363 height 26
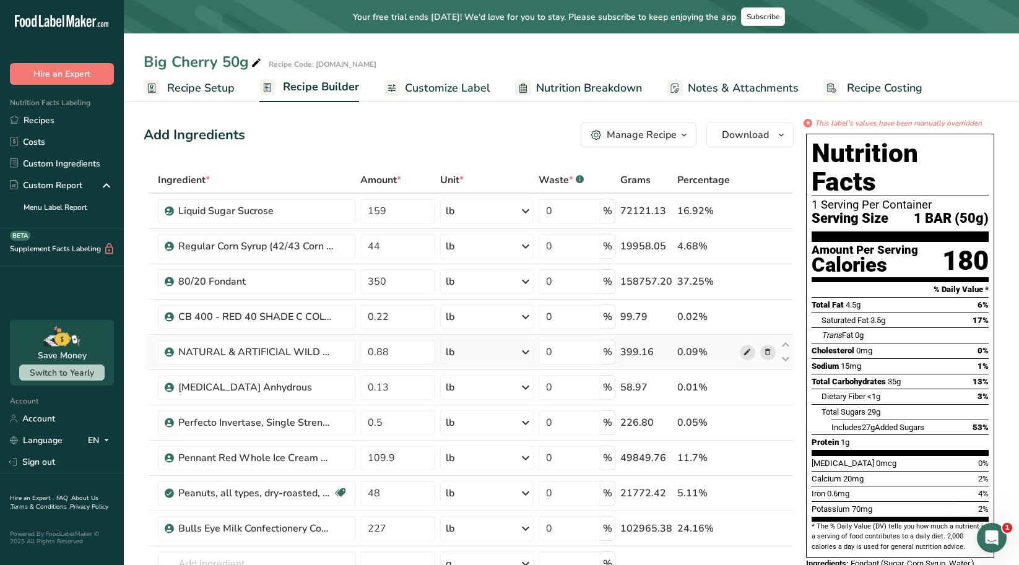
click at [751, 353] on icon at bounding box center [747, 352] width 9 height 13
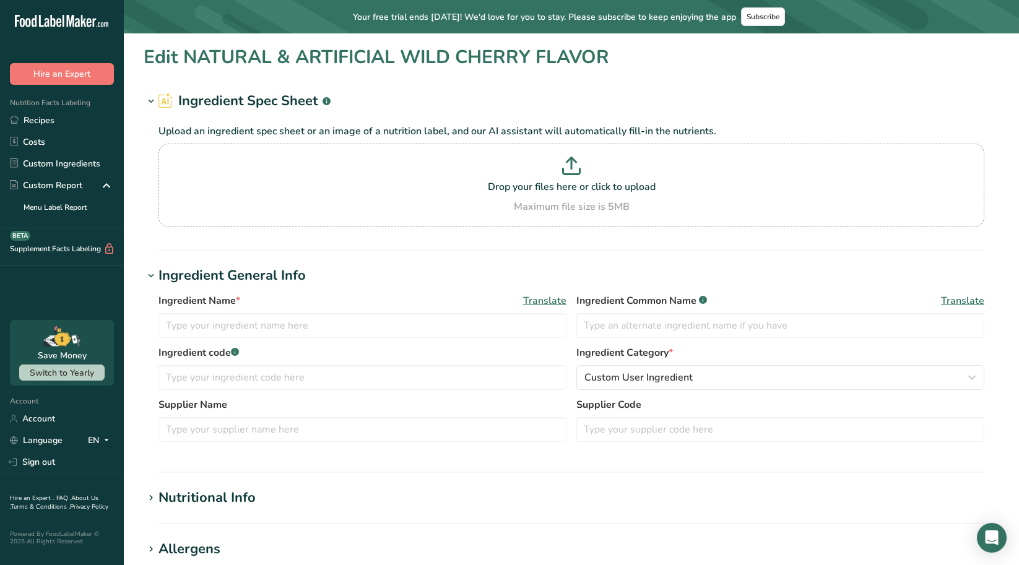
type input "NATURAL & ARTIFICIAL WILD CHERRY FLAVOR"
type input "Natural & Artificial"
type input "SCISOREK & SON FLAVORS, INC."
type input "CH-07410"
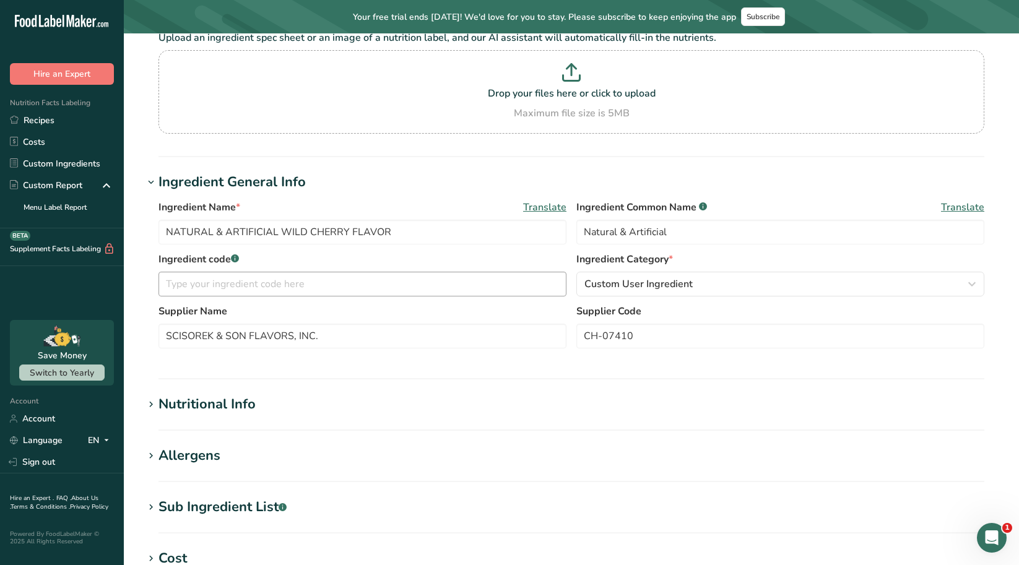
scroll to position [124, 0]
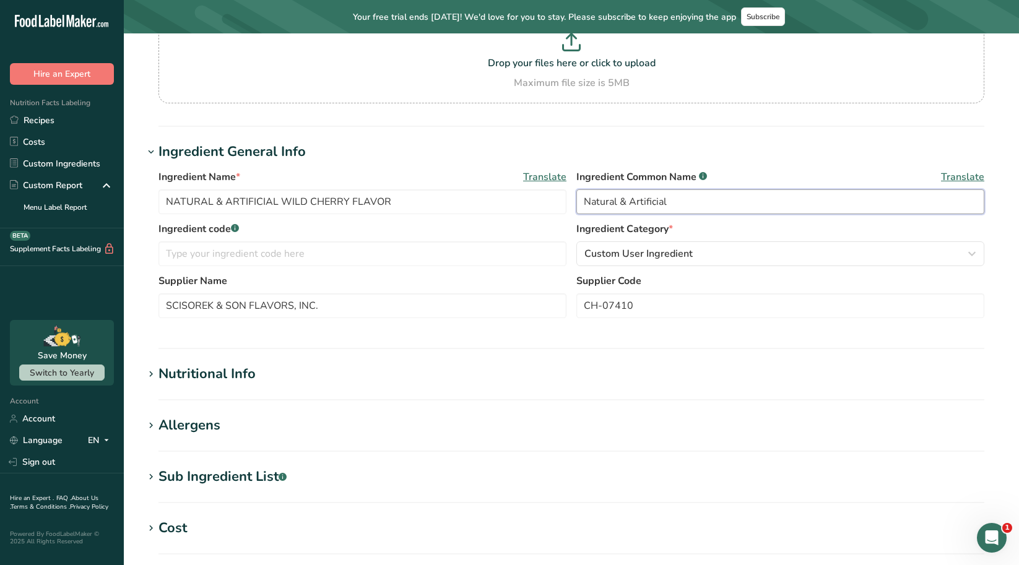
click at [741, 205] on input "Natural & Artificial" at bounding box center [780, 201] width 408 height 25
drag, startPoint x: 670, startPoint y: 202, endPoint x: 579, endPoint y: 212, distance: 91.5
click at [579, 212] on input "Natural & Artificial" at bounding box center [780, 201] width 408 height 25
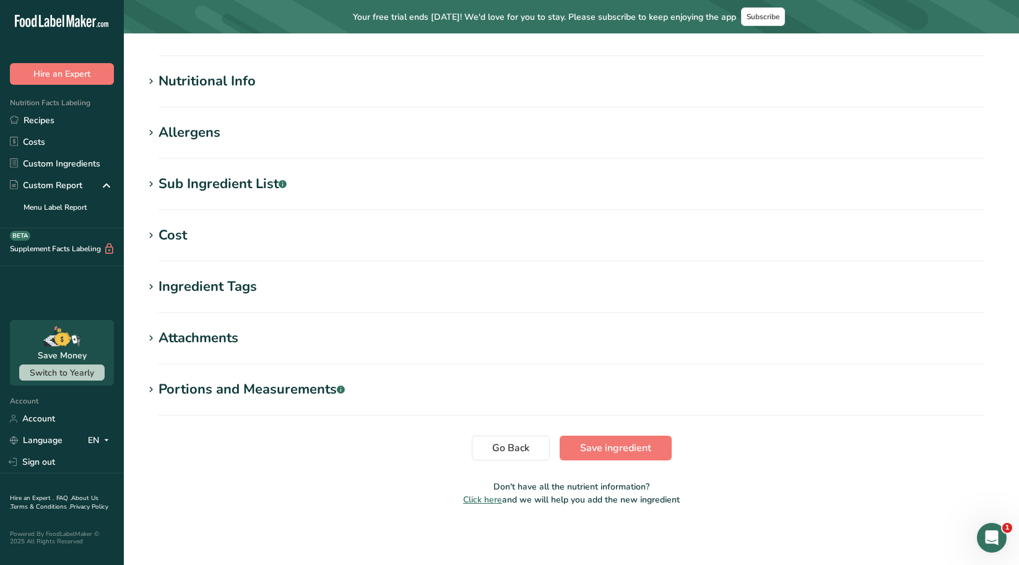
scroll to position [417, 0]
click at [572, 456] on button "Save ingredient" at bounding box center [616, 447] width 112 height 25
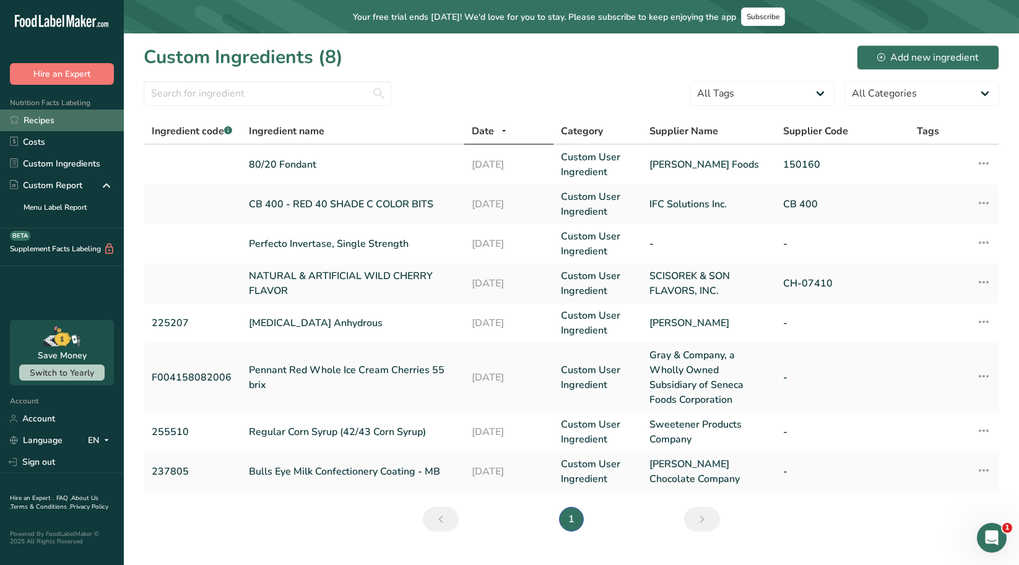
click at [27, 119] on link "Recipes" at bounding box center [62, 121] width 124 height 22
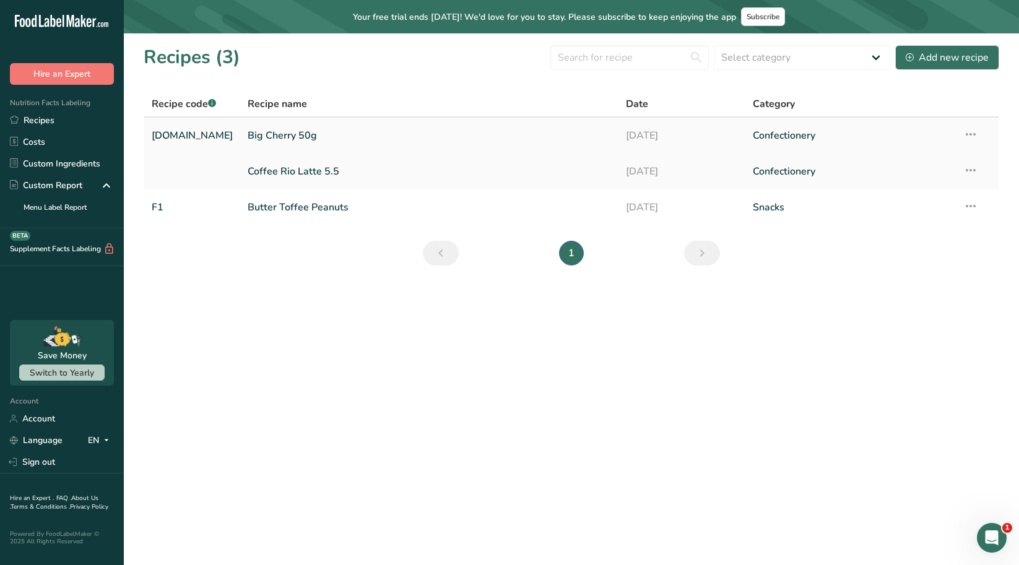
click at [253, 131] on link "Big Cherry 50g" at bounding box center [429, 136] width 363 height 26
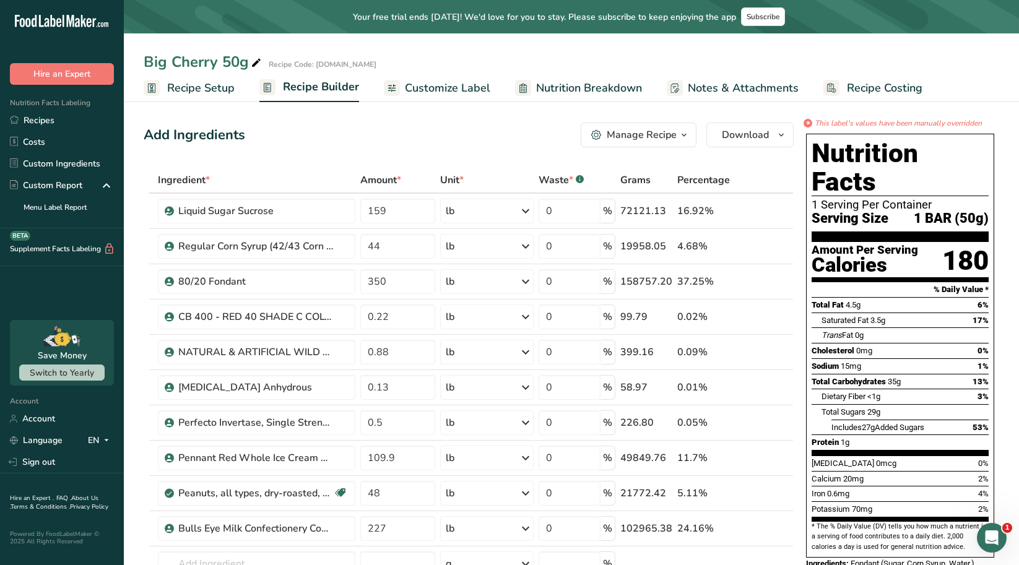
click at [203, 94] on span "Recipe Setup" at bounding box center [200, 88] width 67 height 17
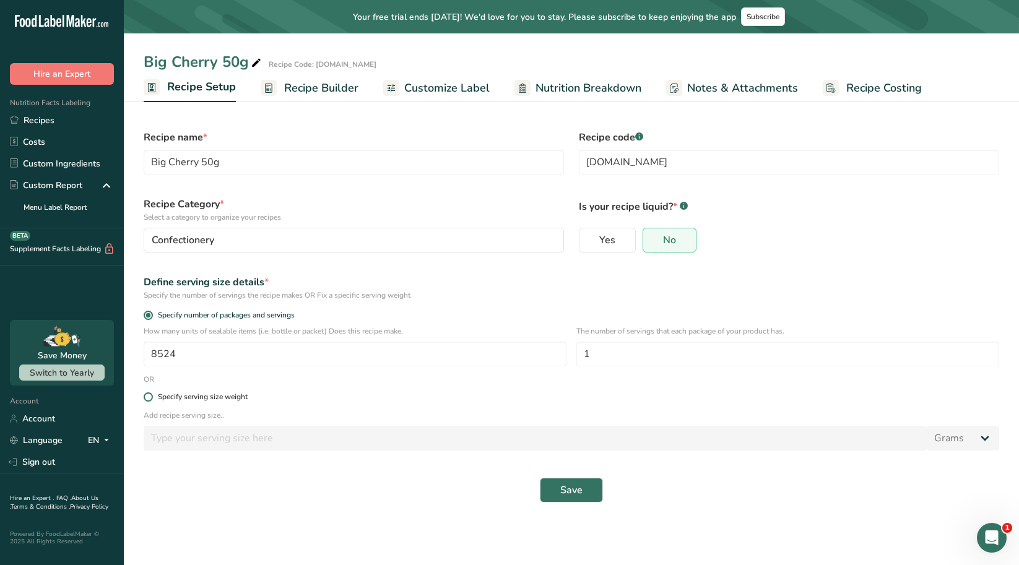
click at [248, 401] on div "Specify serving size weight" at bounding box center [203, 396] width 90 height 9
click at [152, 401] on input "Specify serving size weight" at bounding box center [148, 397] width 8 height 8
radio input "true"
radio input "false"
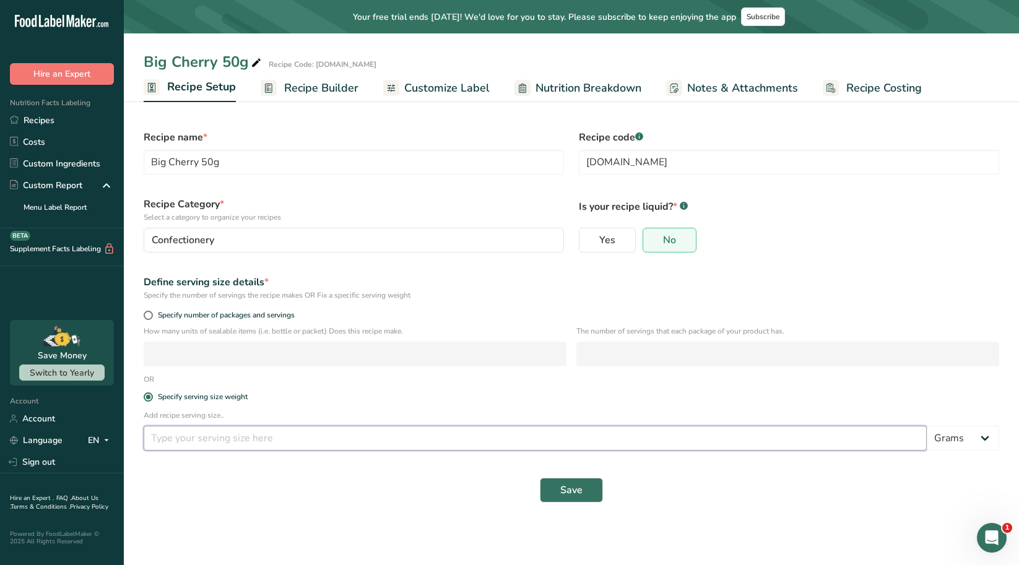
click at [269, 443] on input "number" at bounding box center [535, 438] width 783 height 25
type input "50"
click at [551, 491] on button "Save" at bounding box center [571, 490] width 63 height 25
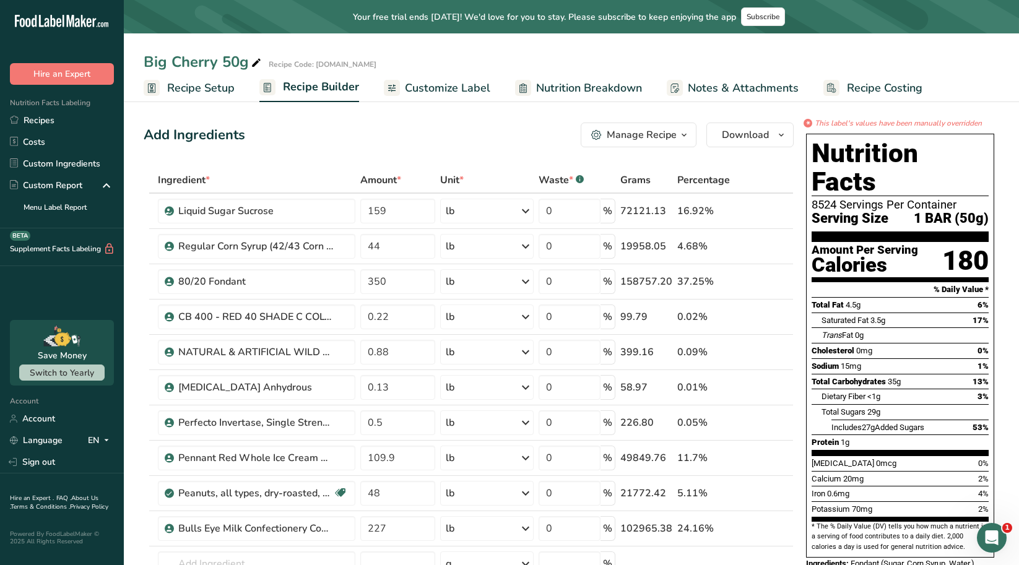
click at [218, 86] on span "Recipe Setup" at bounding box center [200, 88] width 67 height 17
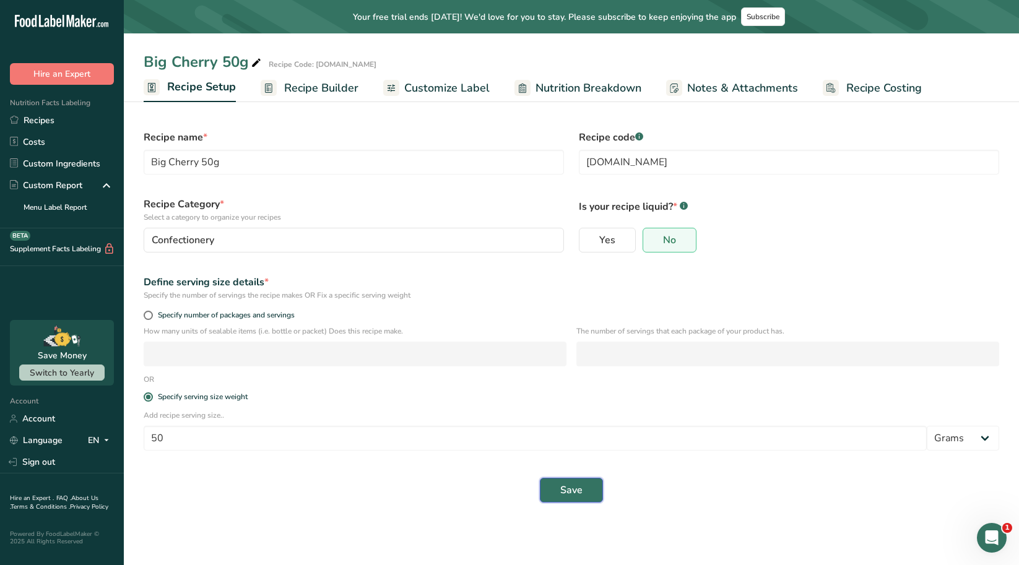
click at [560, 493] on span "Save" at bounding box center [571, 490] width 22 height 15
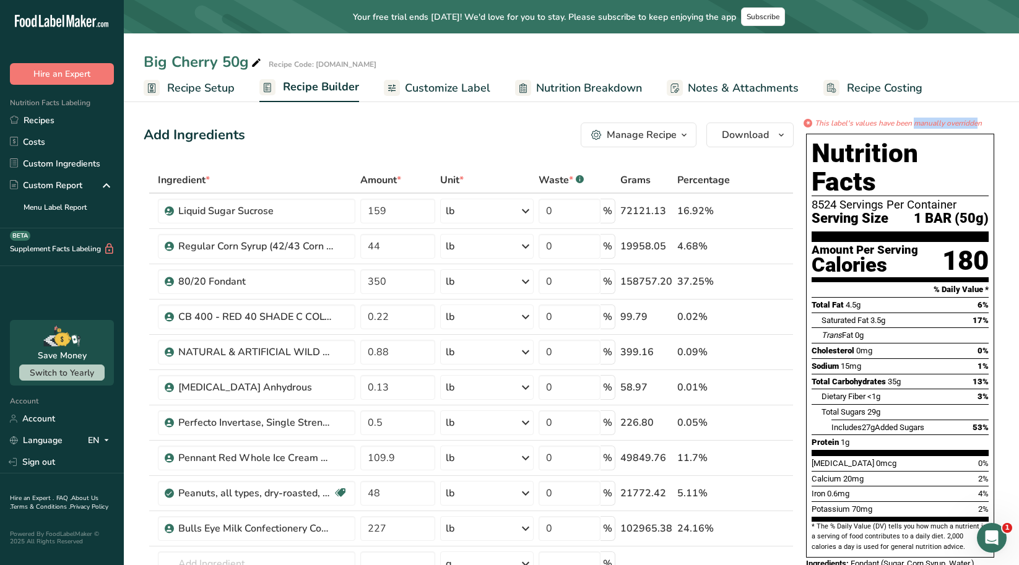
drag, startPoint x: 877, startPoint y: 126, endPoint x: 942, endPoint y: 125, distance: 65.0
click at [942, 125] on icon "This label's values have been manually overridden" at bounding box center [898, 123] width 167 height 11
click at [810, 124] on div "*" at bounding box center [807, 123] width 9 height 9
click at [431, 85] on span "Customize Label" at bounding box center [447, 88] width 85 height 17
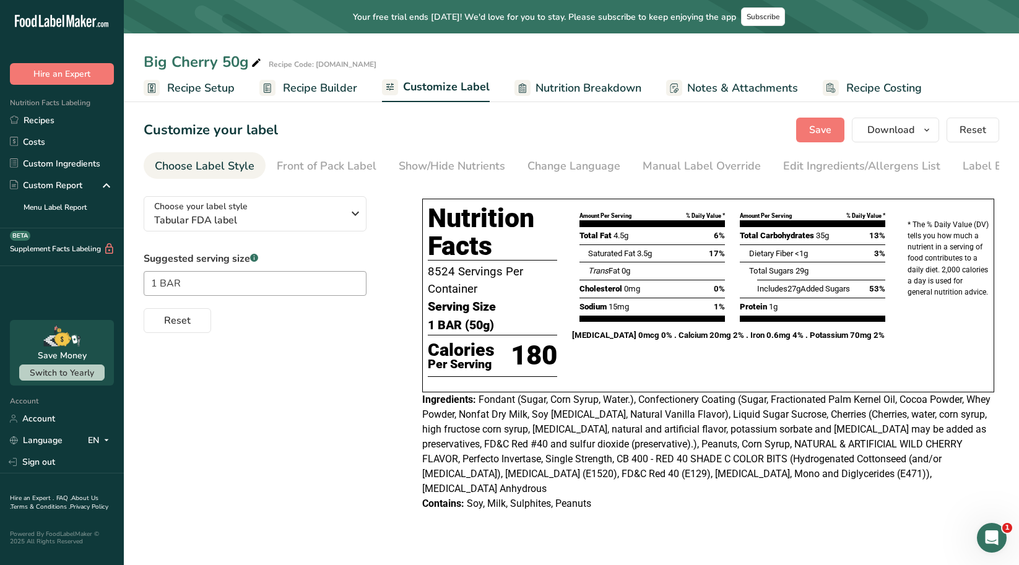
click at [350, 95] on span "Recipe Builder" at bounding box center [320, 88] width 74 height 17
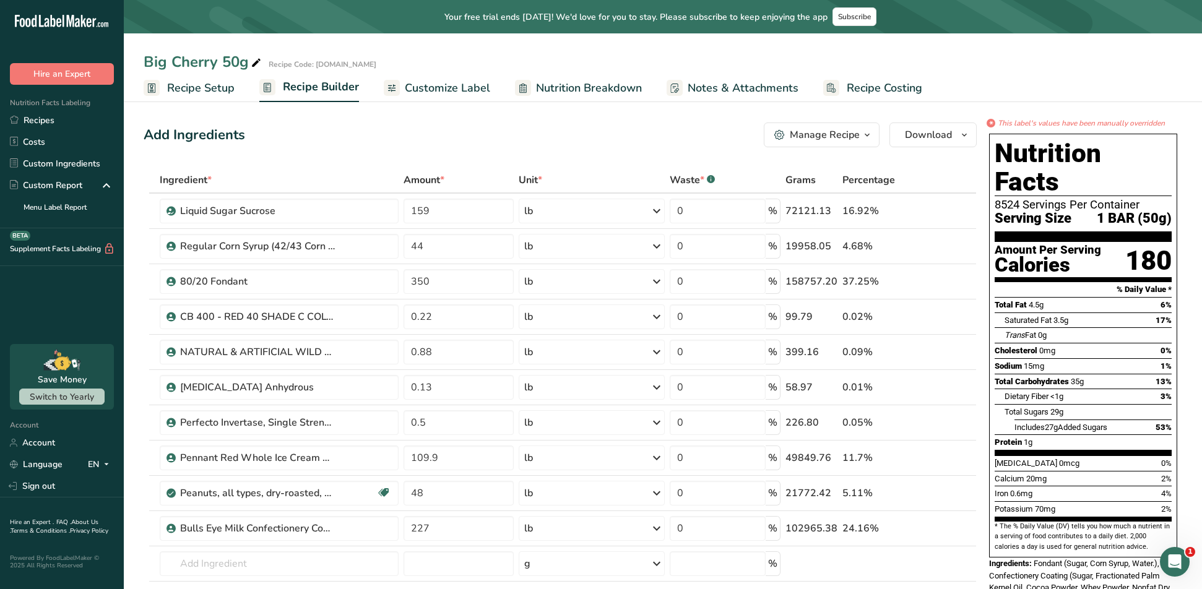
click at [205, 85] on span "Recipe Setup" at bounding box center [200, 88] width 67 height 17
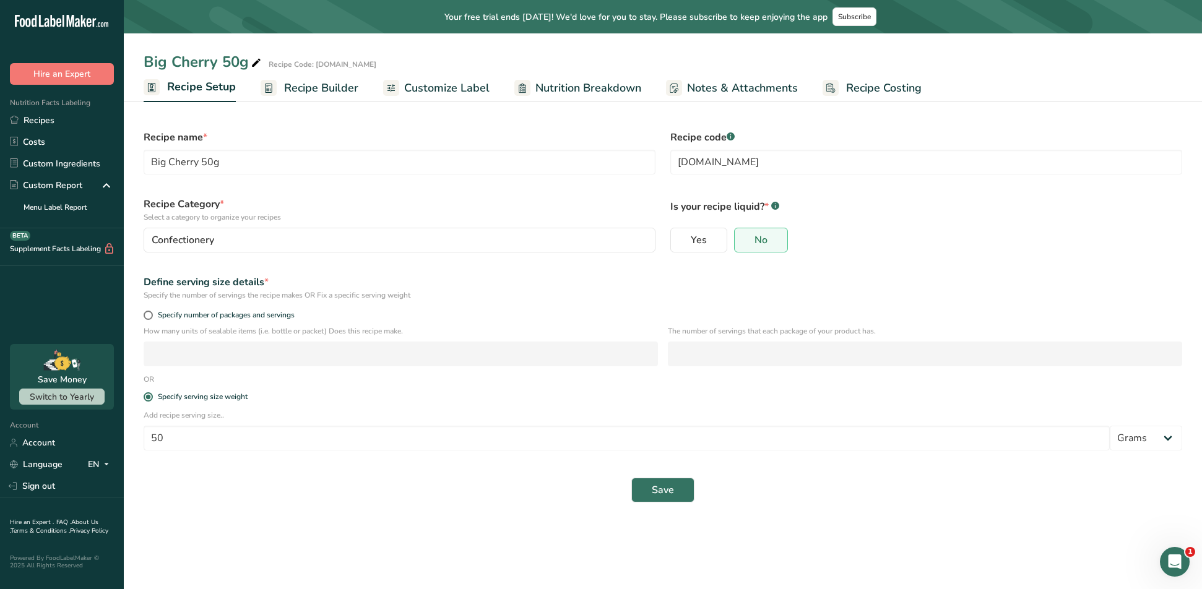
click at [331, 85] on span "Recipe Builder" at bounding box center [321, 88] width 74 height 17
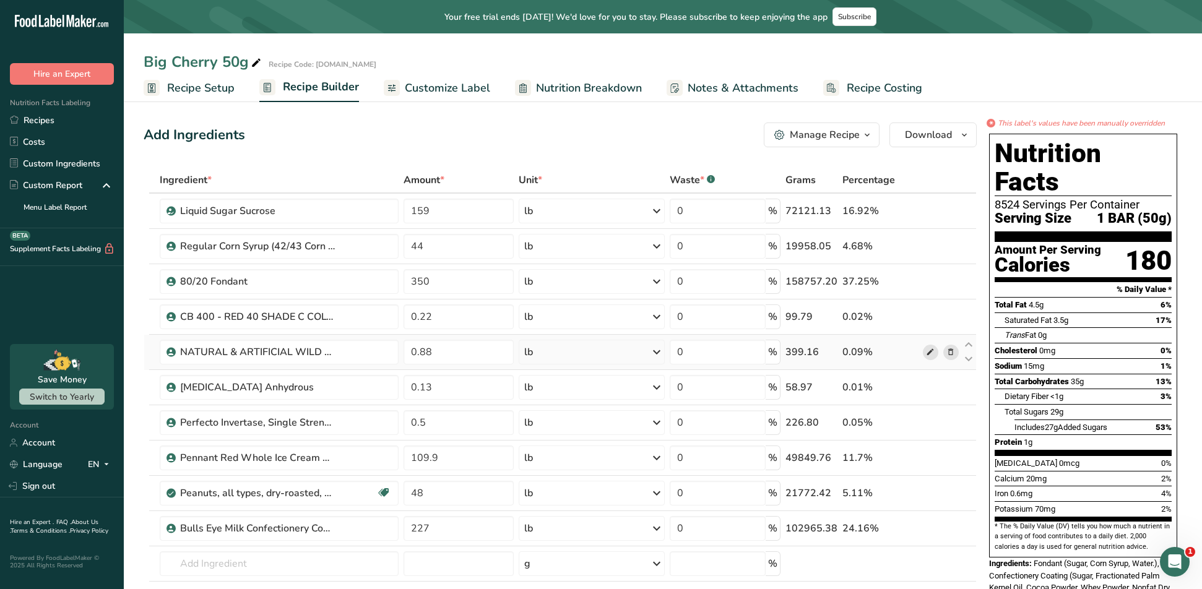
click at [929, 355] on icon at bounding box center [930, 352] width 9 height 13
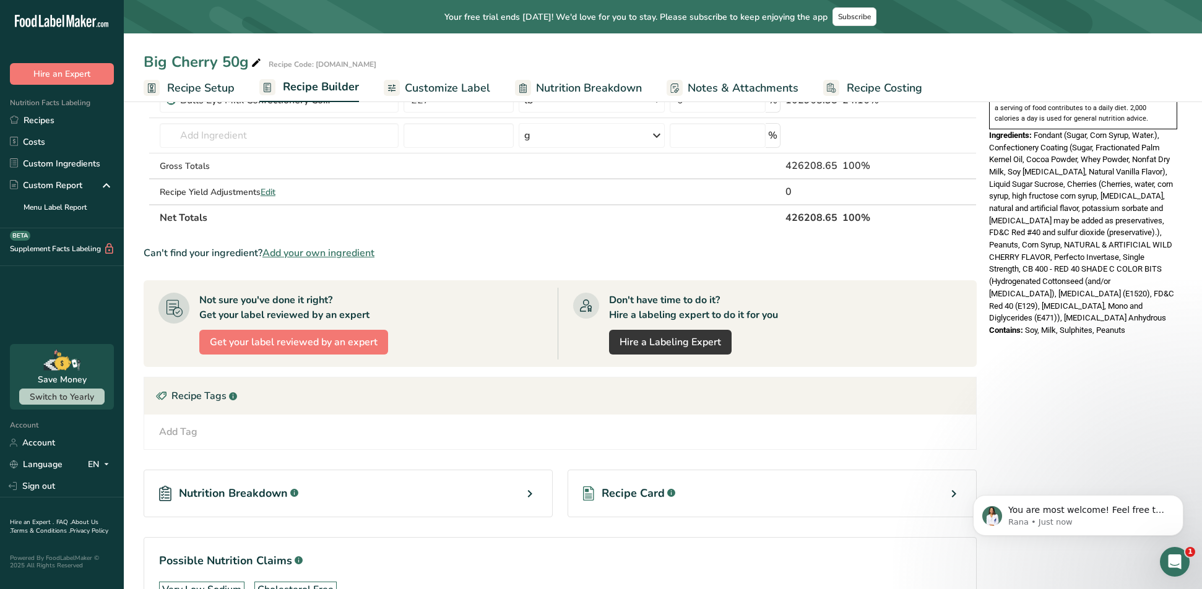
scroll to position [517, 0]
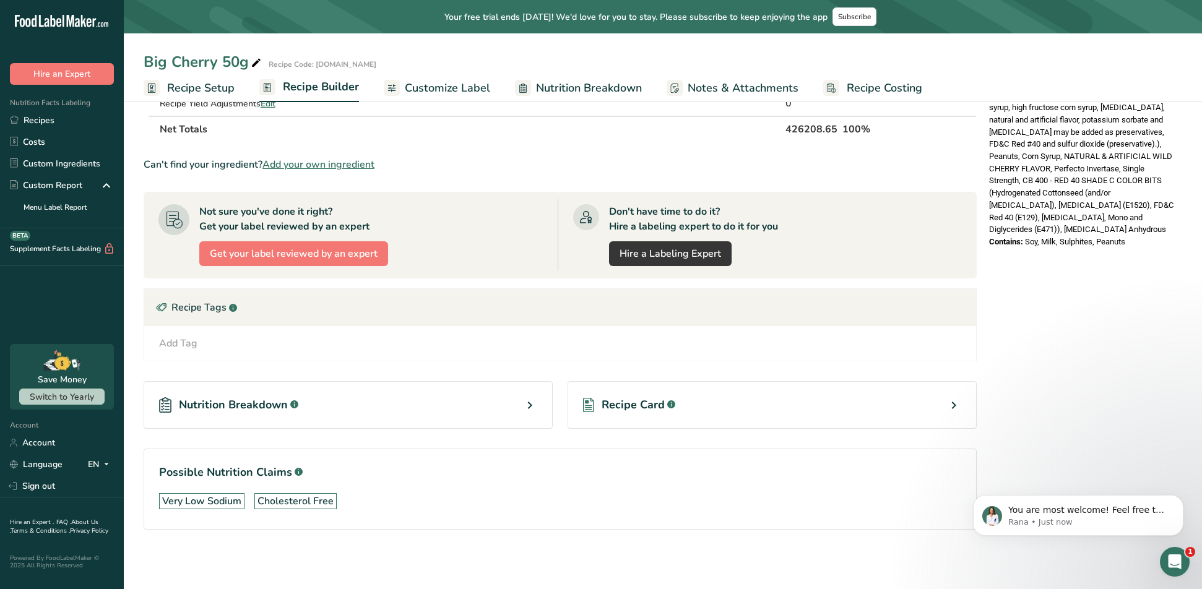
click at [524, 408] on icon at bounding box center [529, 405] width 15 height 22
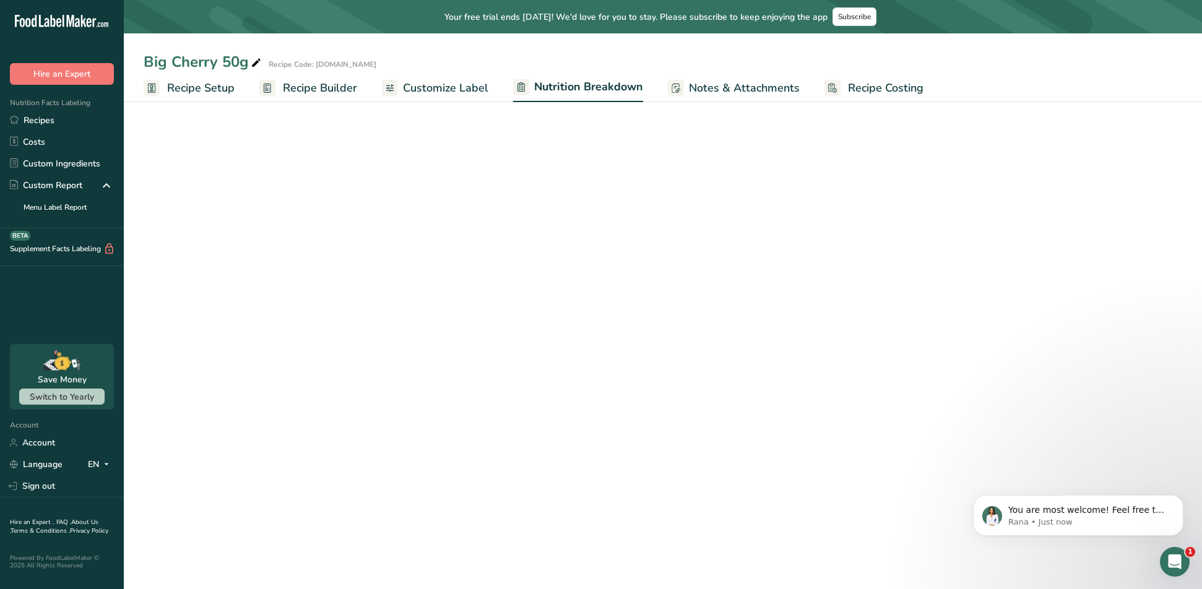
select select "Calories"
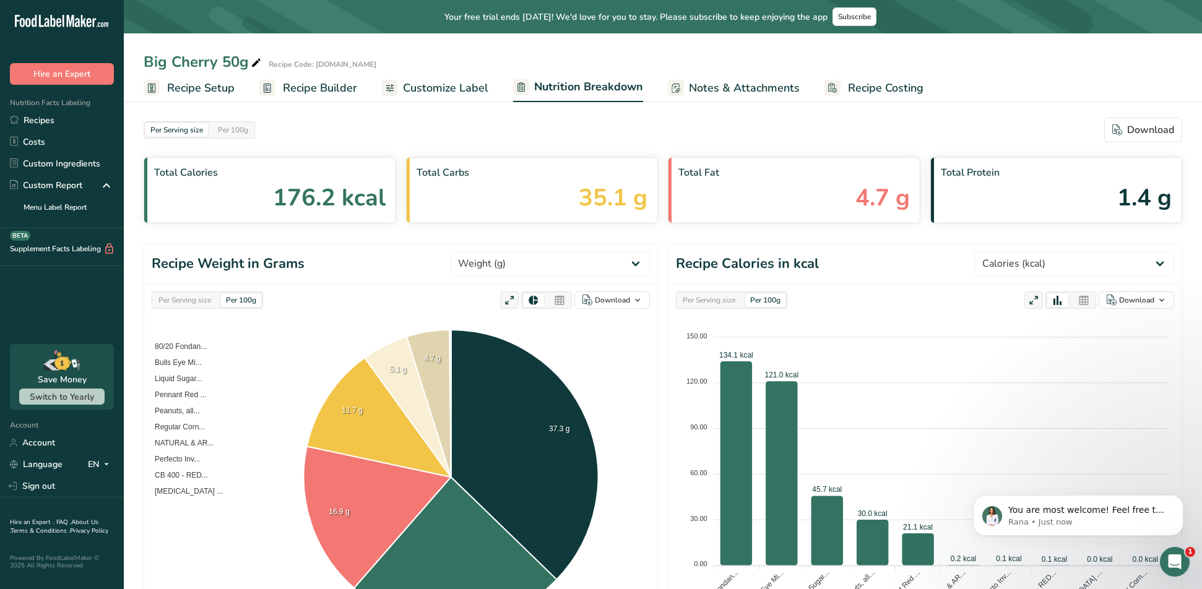
click at [199, 95] on span "Recipe Setup" at bounding box center [200, 88] width 67 height 17
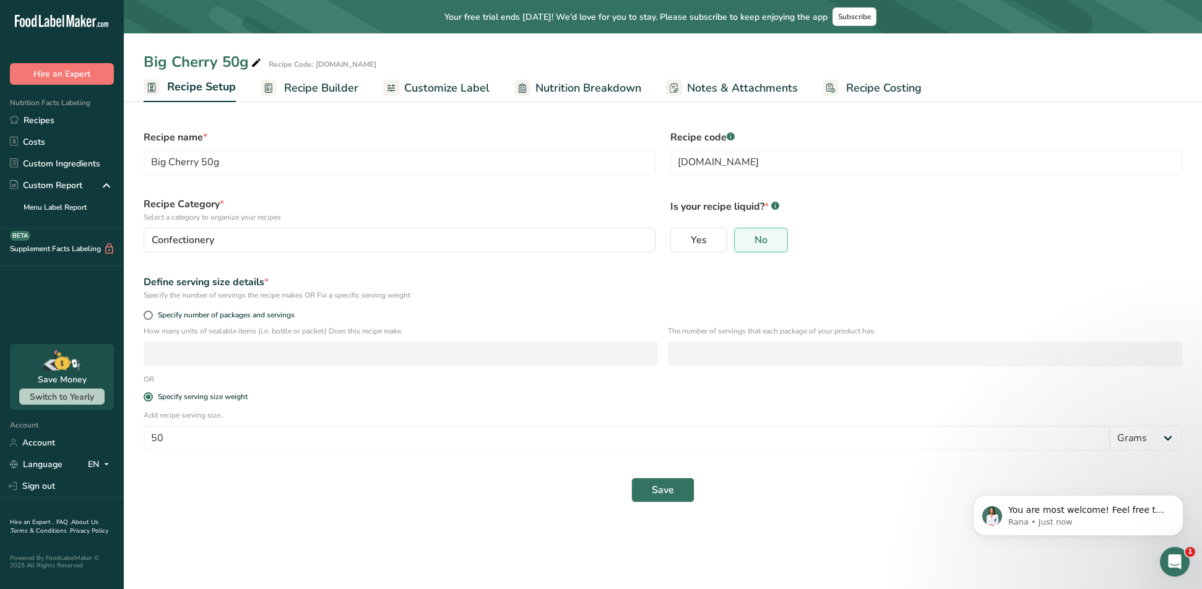
click at [322, 81] on span "Recipe Builder" at bounding box center [321, 88] width 74 height 17
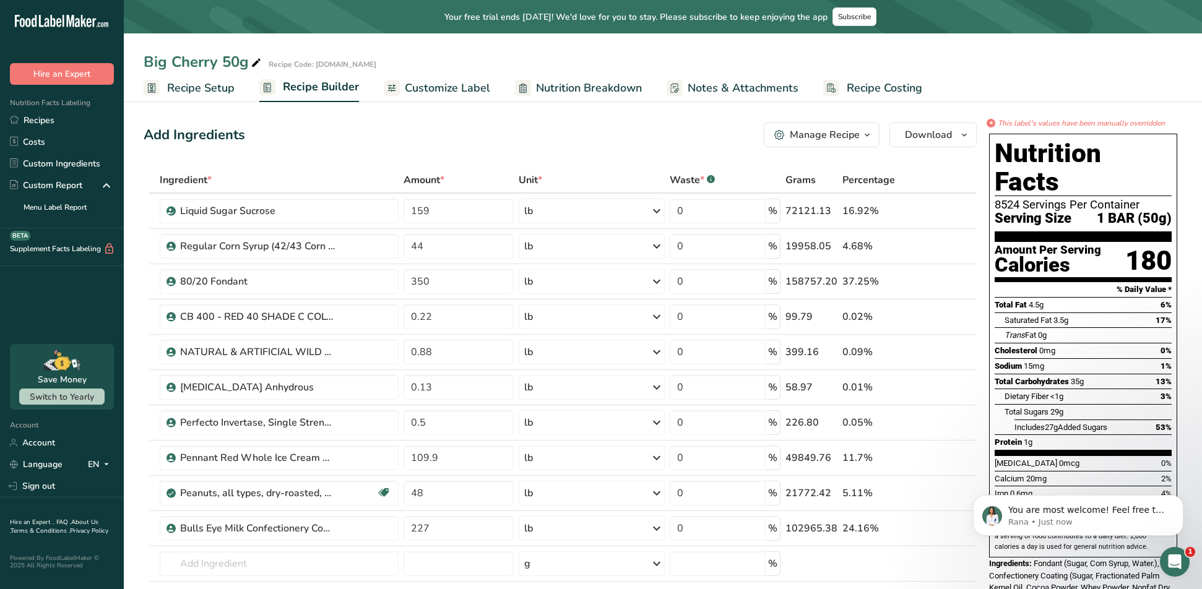
click at [213, 87] on span "Recipe Setup" at bounding box center [200, 88] width 67 height 17
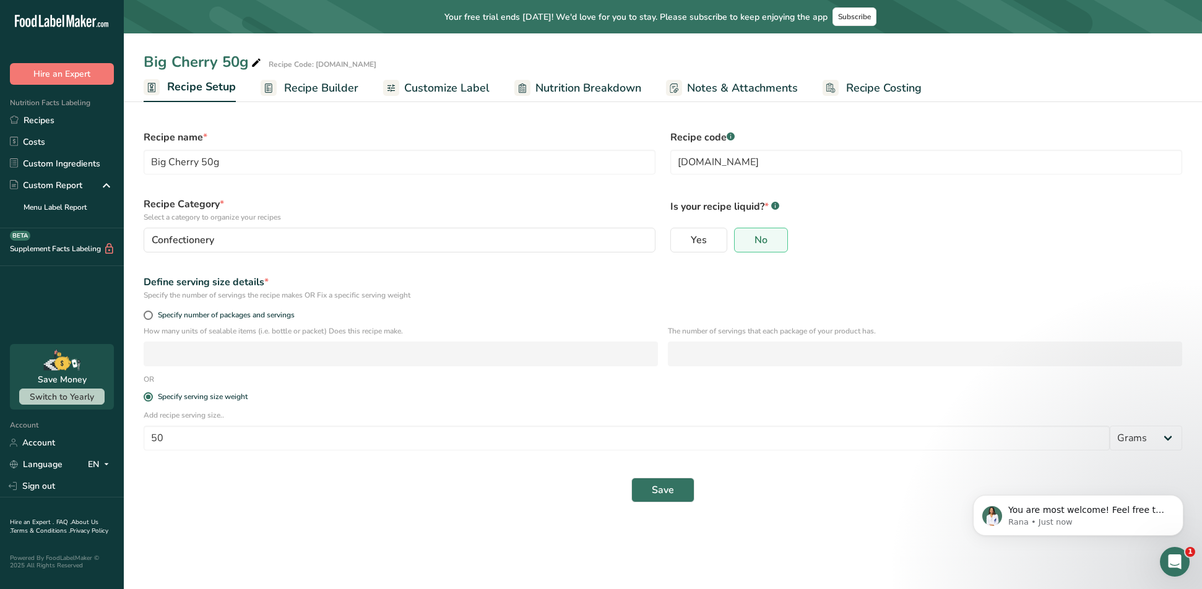
click at [317, 87] on span "Recipe Builder" at bounding box center [321, 88] width 74 height 17
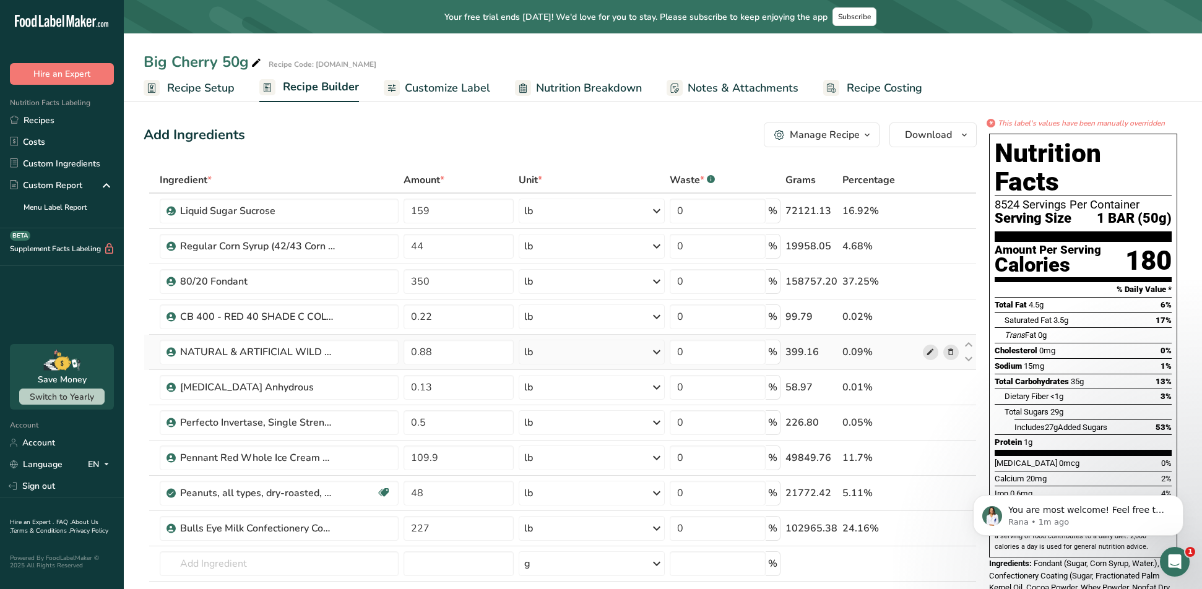
click at [934, 354] on icon at bounding box center [930, 352] width 9 height 13
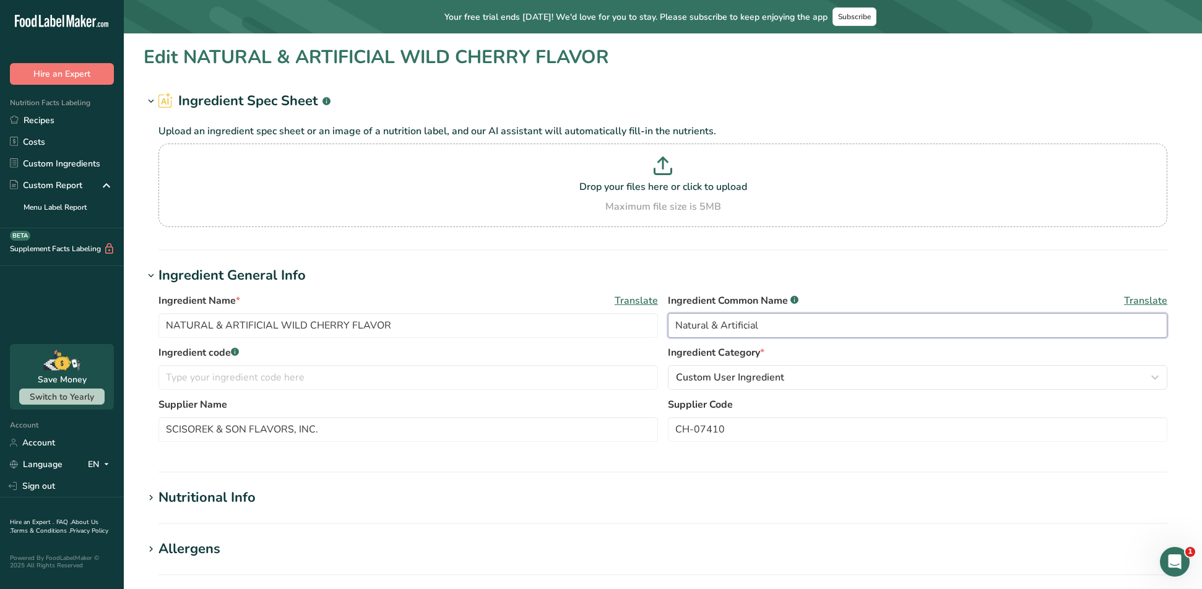
click at [781, 327] on input "Natural & Artificial" at bounding box center [917, 325] width 499 height 25
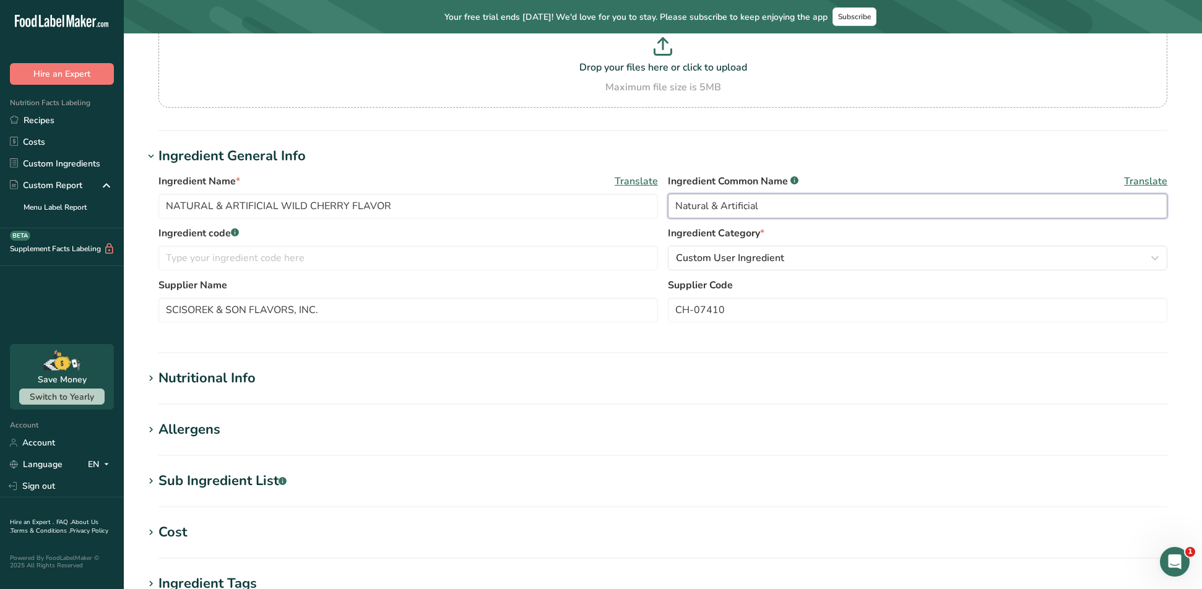
scroll to position [124, 0]
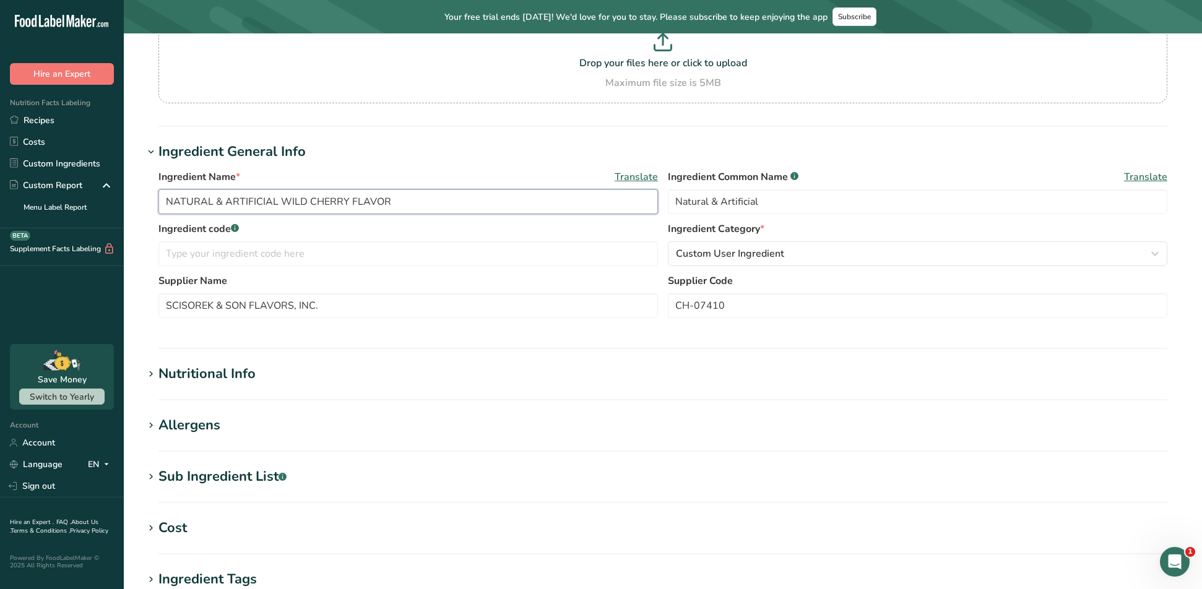
click at [433, 202] on input "NATURAL & ARTIFICIAL WILD CHERRY FLAVOR" at bounding box center [407, 201] width 499 height 25
click at [789, 257] on div "Custom User Ingredient" at bounding box center [914, 253] width 476 height 15
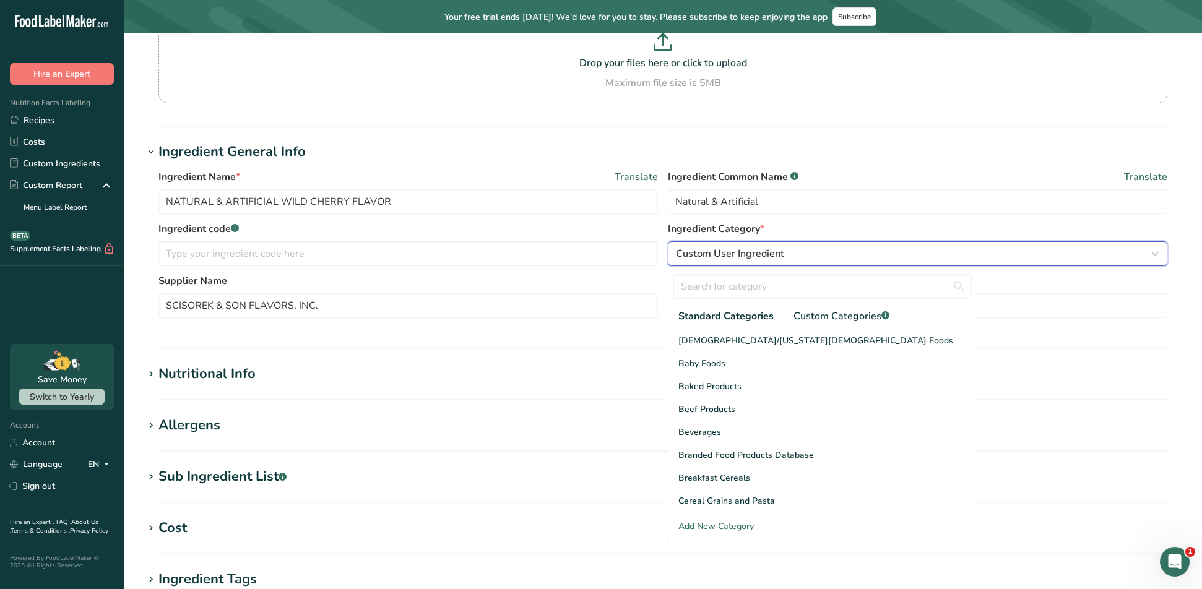
click at [810, 257] on div "Custom User Ingredient" at bounding box center [914, 253] width 476 height 15
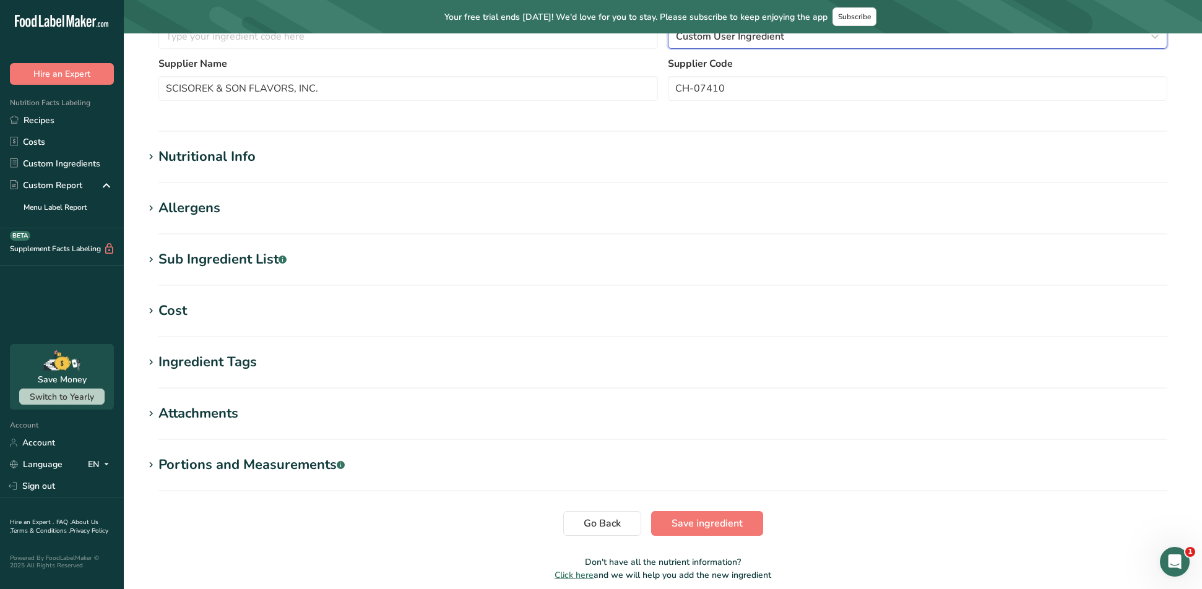
scroll to position [371, 0]
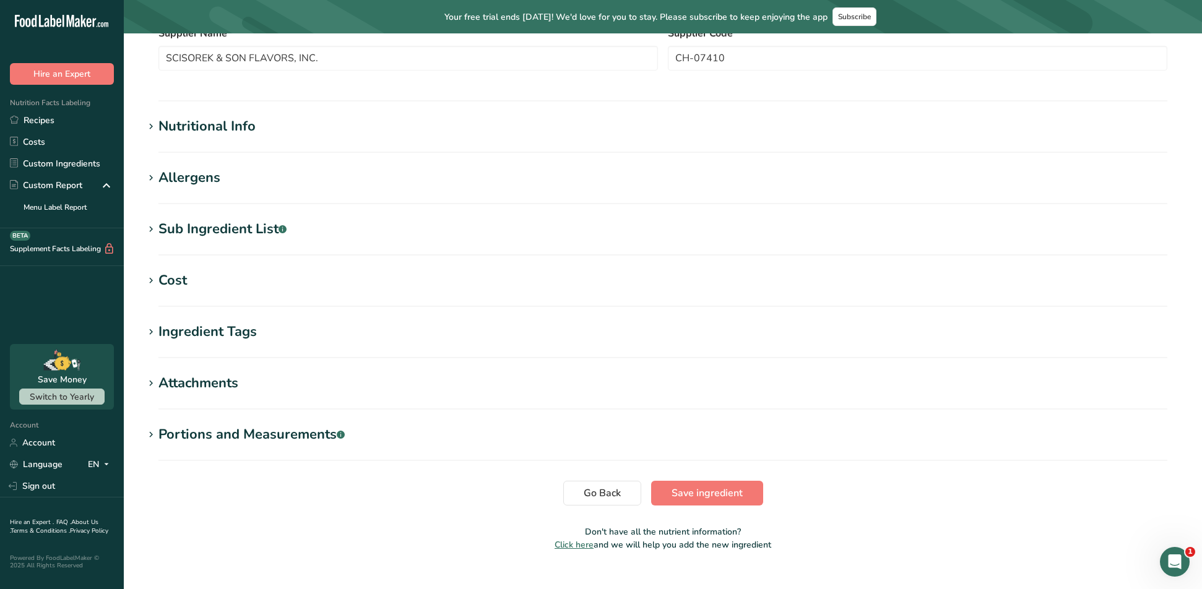
click at [709, 506] on section "Edit NATURAL & ARTIFICIAL WILD CHERRY FLAVOR Ingredient Spec Sheet .a-a{fill:#3…" at bounding box center [663, 116] width 1078 height 909
click at [696, 485] on button "Save ingredient" at bounding box center [707, 493] width 112 height 25
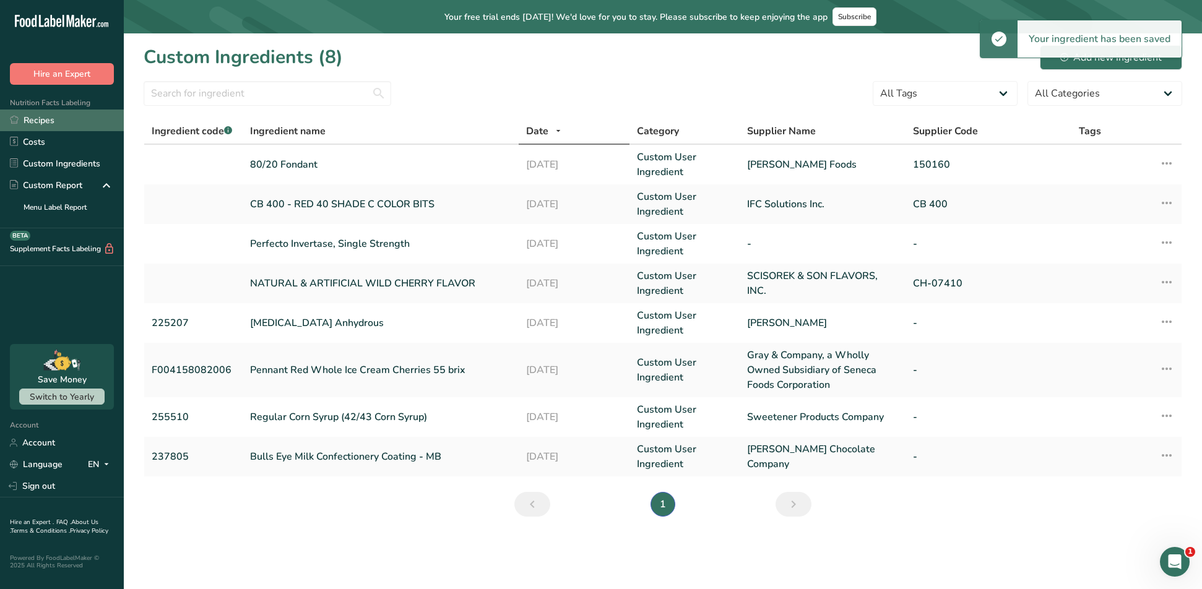
click at [48, 121] on link "Recipes" at bounding box center [62, 121] width 124 height 22
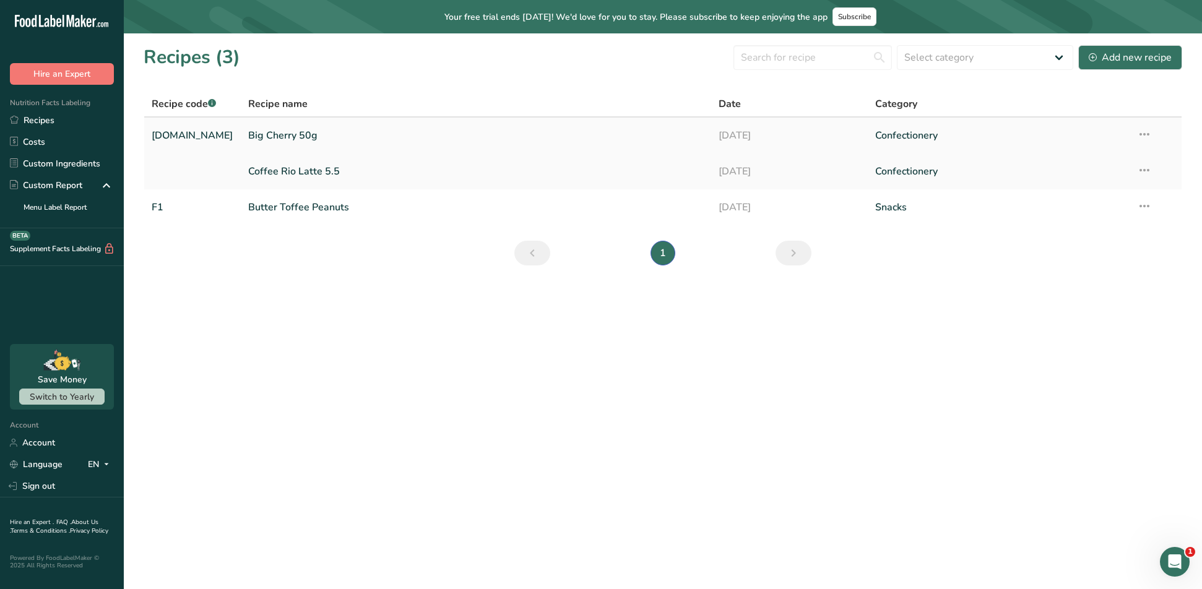
click at [251, 135] on link "Big Cherry 50g" at bounding box center [476, 136] width 456 height 26
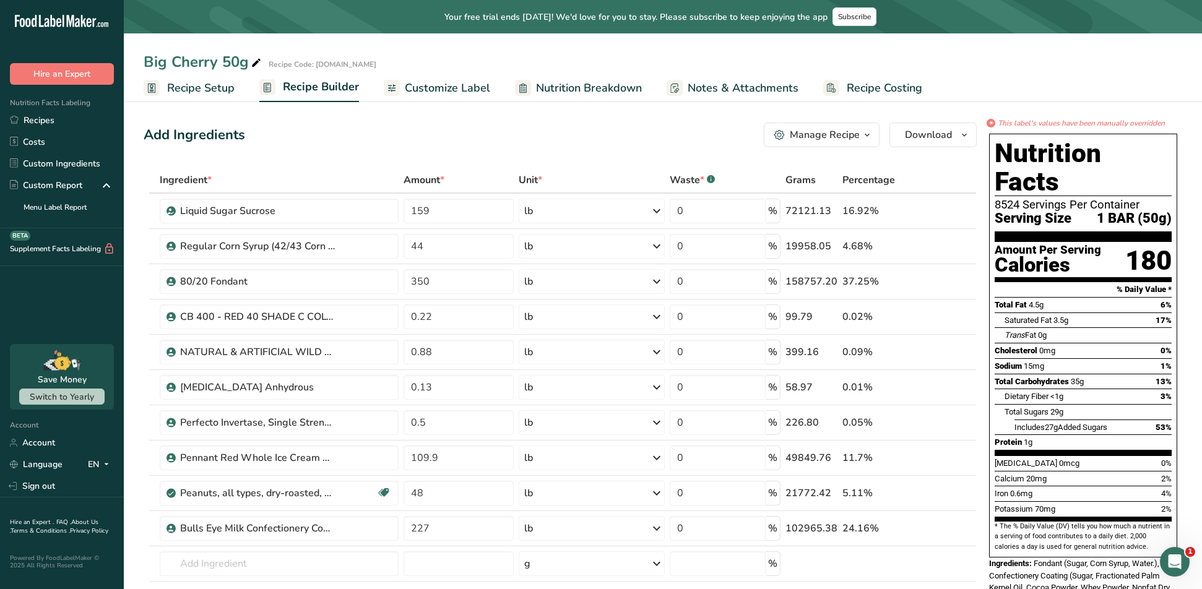
click at [1156, 122] on icon "This label's values have been manually overridden" at bounding box center [1081, 123] width 167 height 11
click at [992, 123] on div "*" at bounding box center [991, 123] width 9 height 9
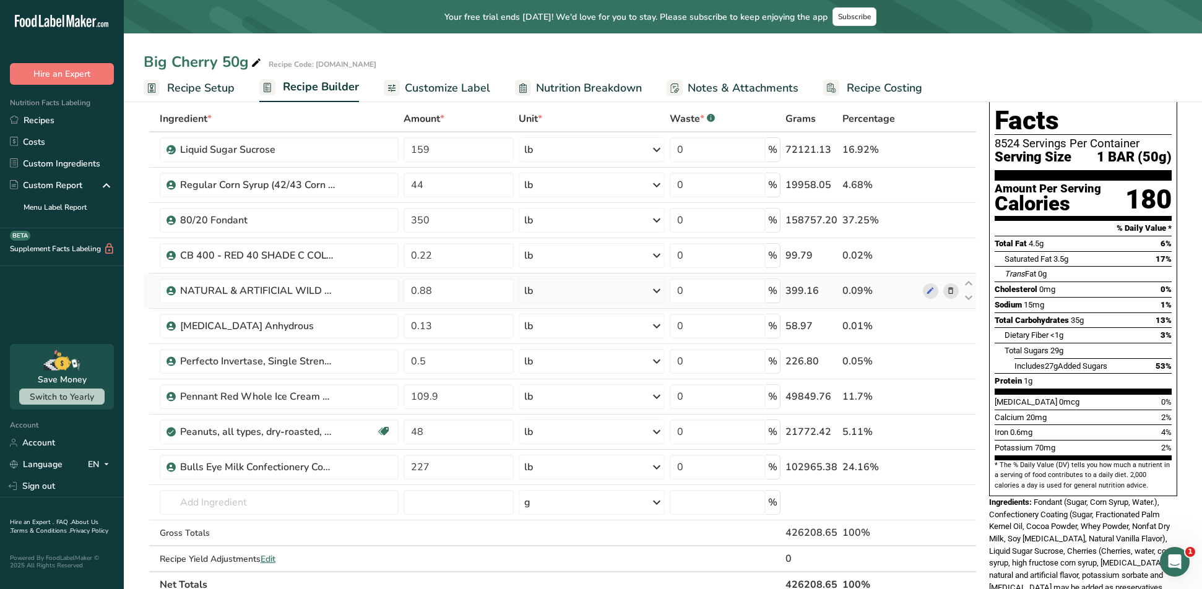
scroll to position [62, 0]
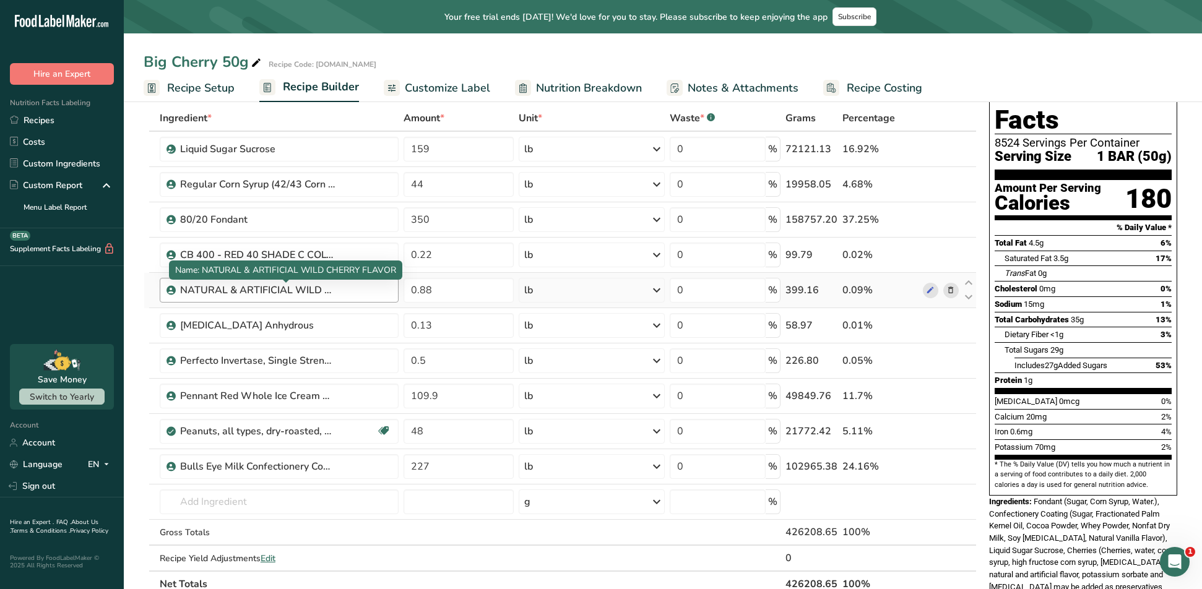
click at [331, 296] on div "NATURAL & ARTIFICIAL WILD CHERRY FLAVOR" at bounding box center [257, 290] width 155 height 15
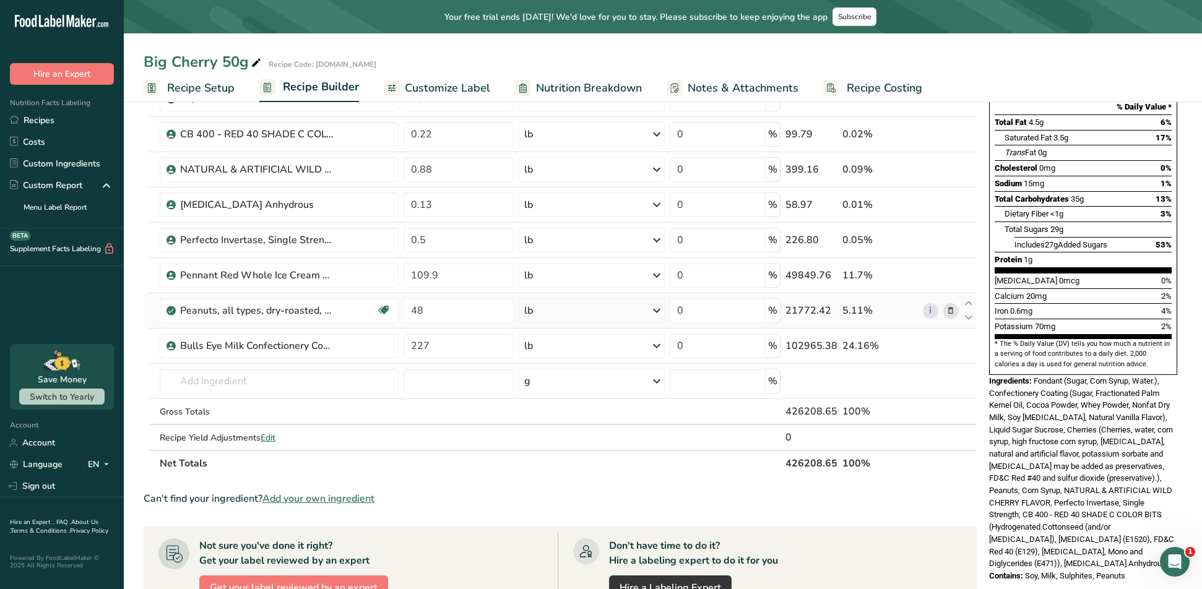
scroll to position [186, 0]
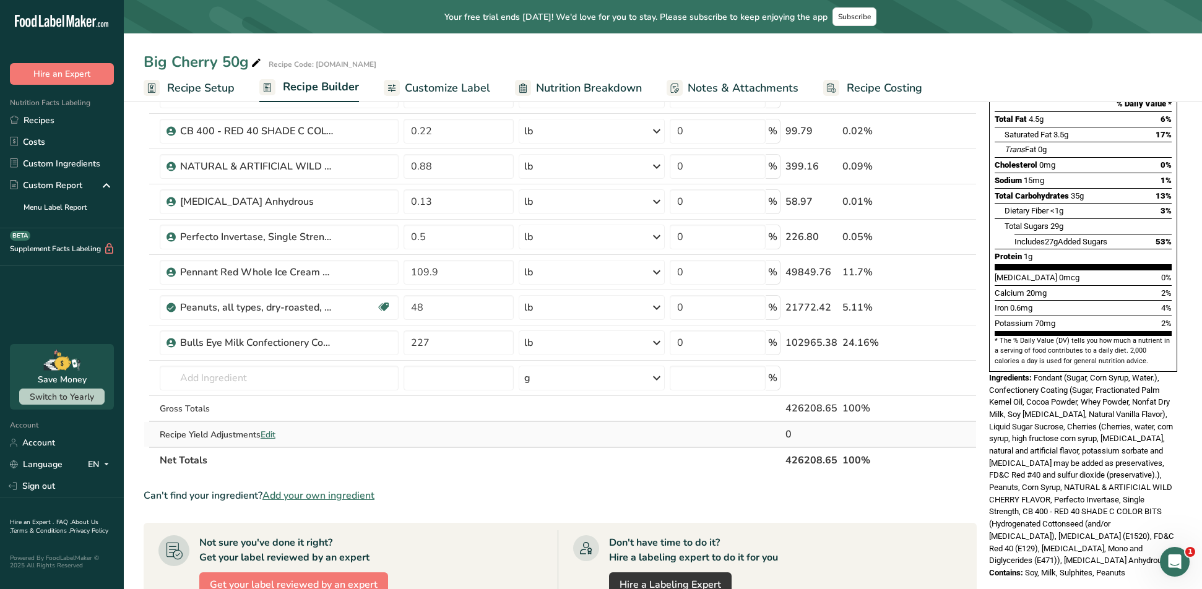
click at [275, 436] on span "Edit" at bounding box center [268, 435] width 15 height 12
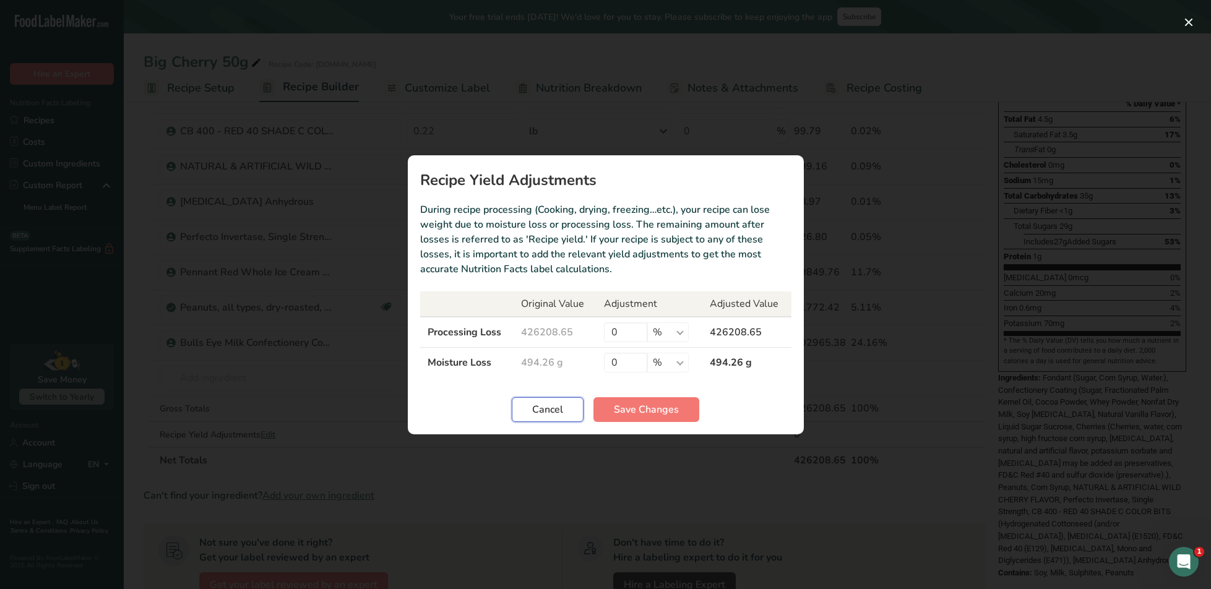
click at [547, 415] on span "Cancel" at bounding box center [547, 409] width 31 height 15
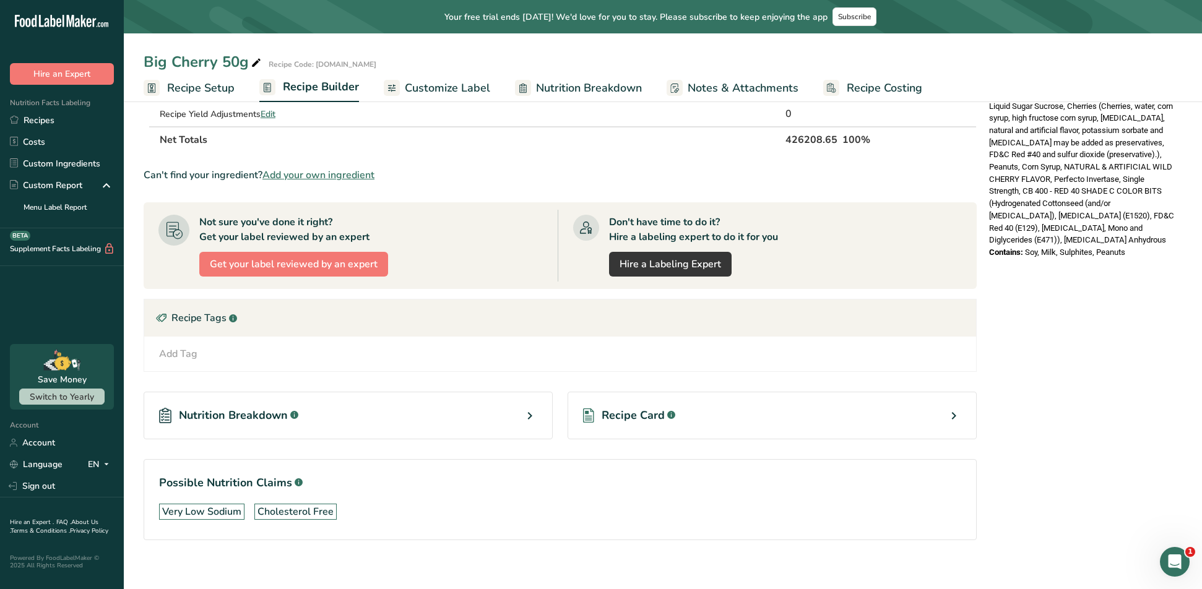
scroll to position [517, 0]
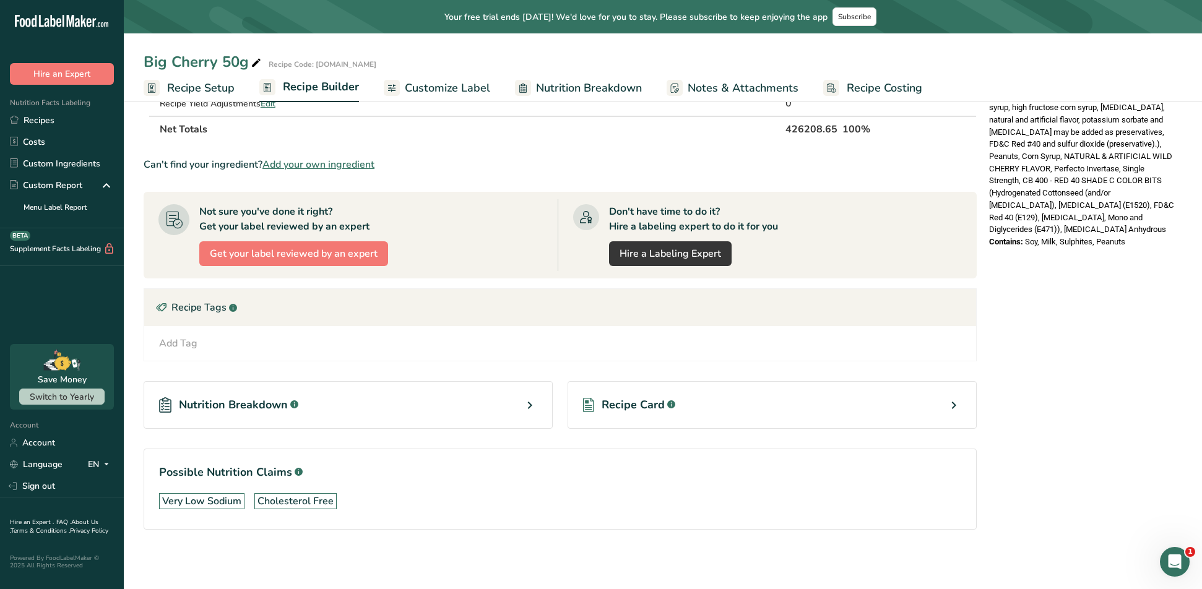
click at [1182, 570] on div "Open Intercom Messenger" at bounding box center [1174, 562] width 41 height 41
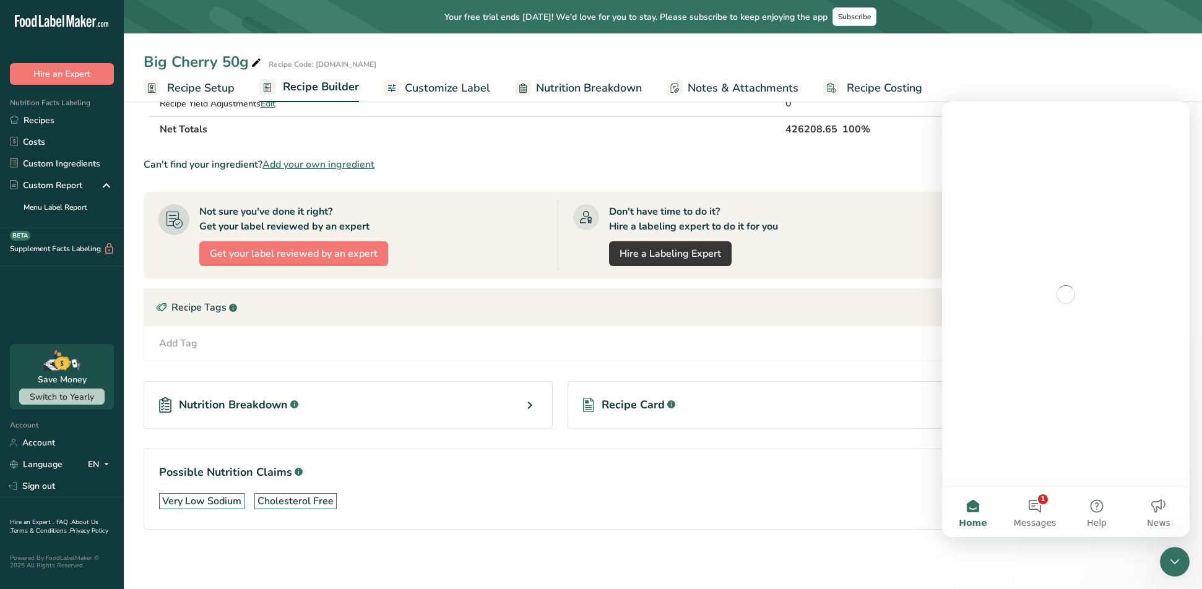
scroll to position [0, 0]
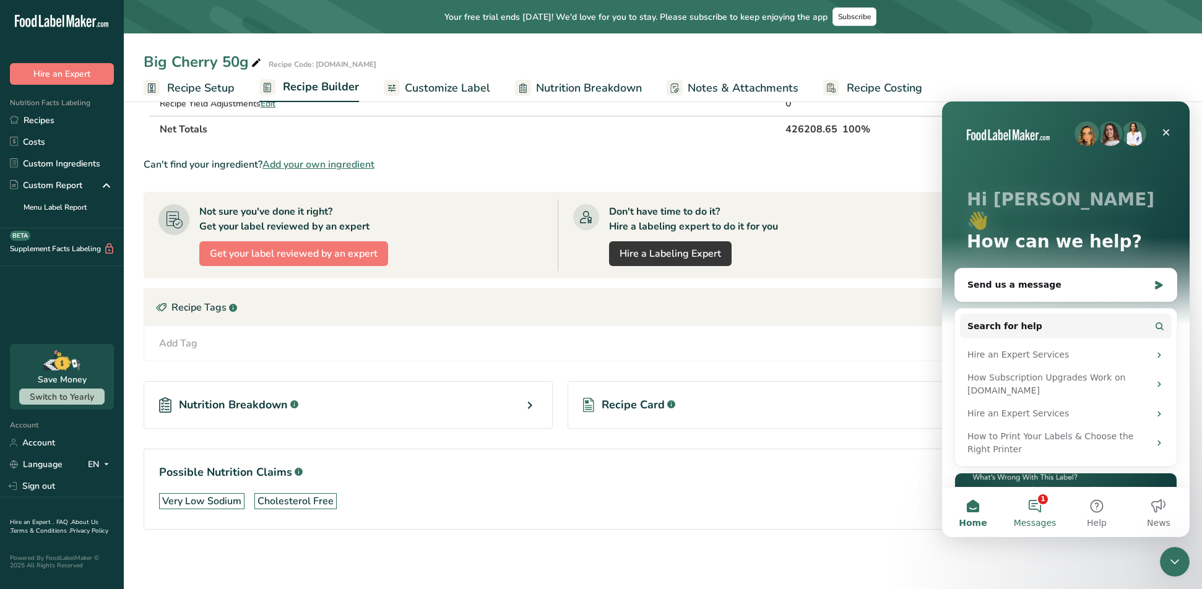
click at [1037, 511] on button "1 Messages" at bounding box center [1035, 513] width 62 height 50
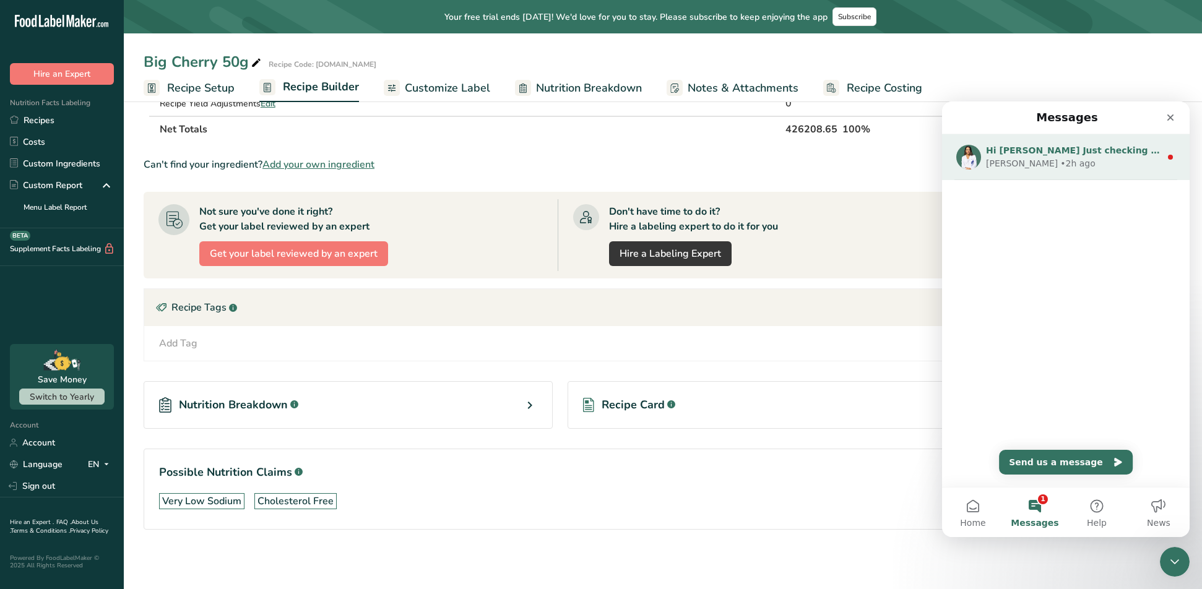
click at [1089, 166] on div "Rana • 2h ago" at bounding box center [1073, 163] width 175 height 13
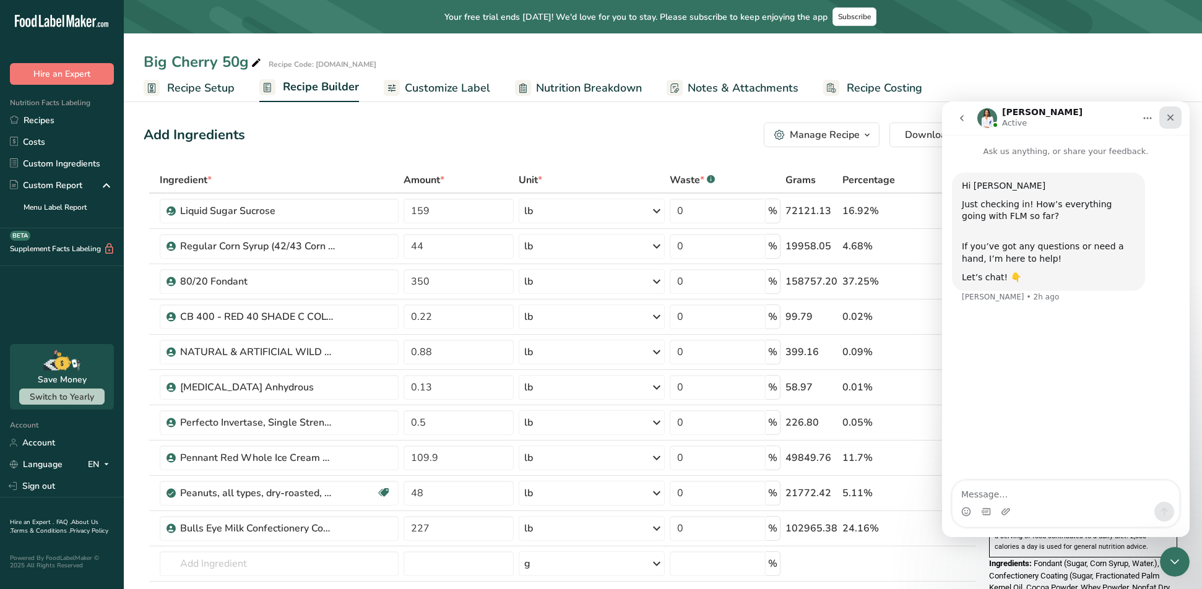
click at [1172, 122] on icon "Close" at bounding box center [1170, 118] width 10 height 10
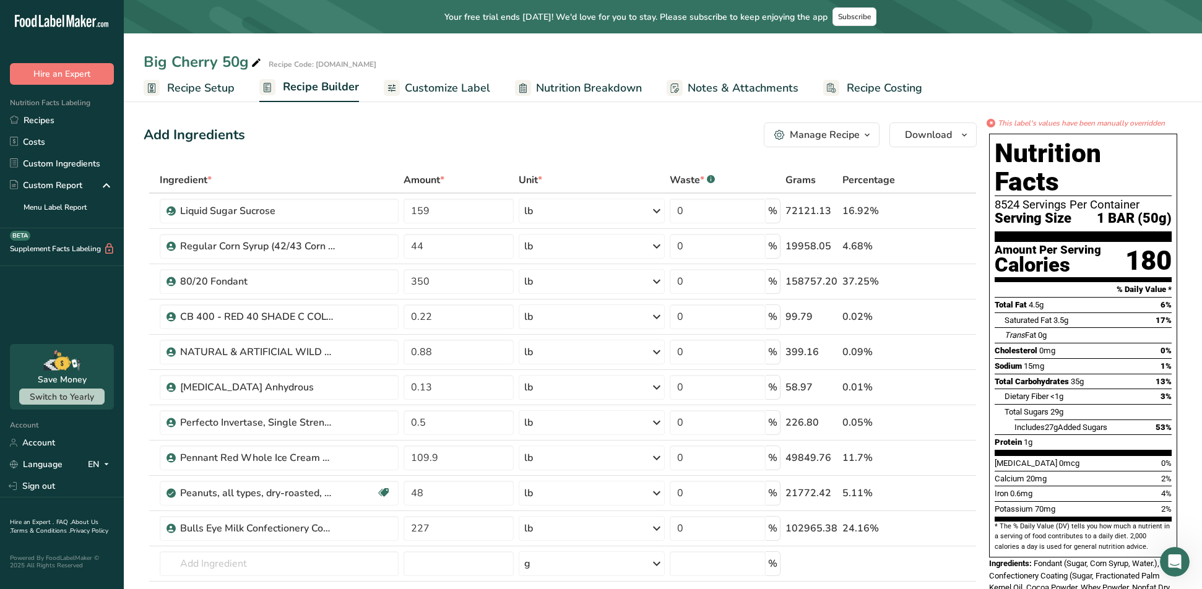
drag, startPoint x: 1169, startPoint y: 122, endPoint x: 998, endPoint y: 126, distance: 170.9
click at [998, 126] on div "* This label's values have been manually overridden" at bounding box center [1083, 123] width 198 height 11
copy icon "This label's values have been manually overridden"
click at [1183, 561] on icon "Open Intercom Messenger" at bounding box center [1175, 562] width 20 height 20
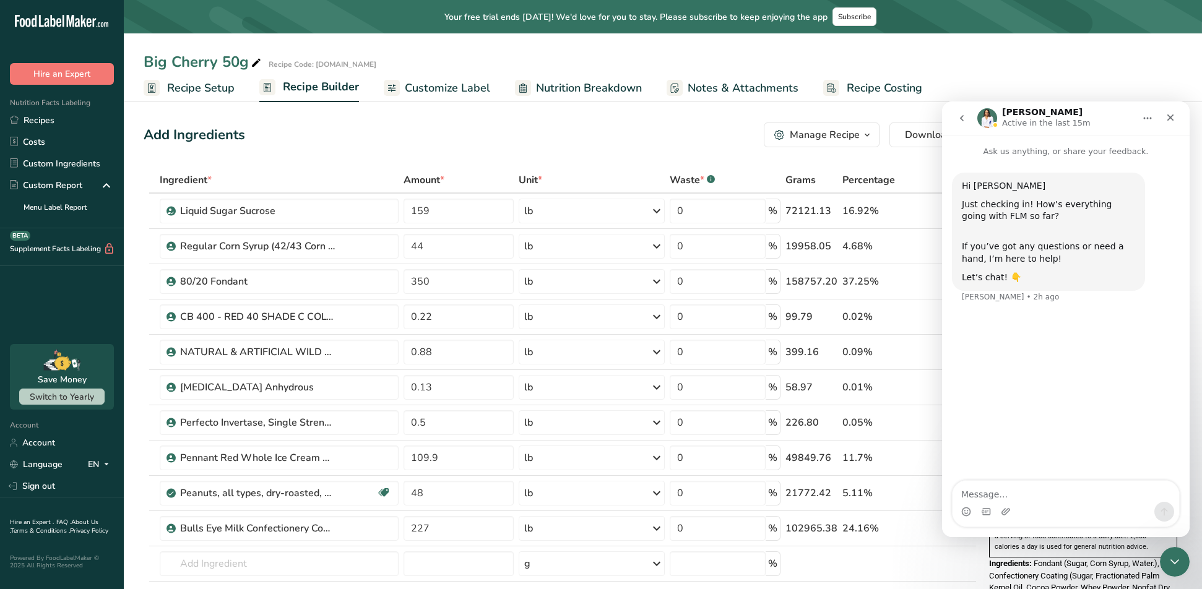
type textarea "This label's values have been manually overridden"
click at [964, 496] on textarea "This label's values have been manually overridden" at bounding box center [1066, 485] width 227 height 33
click at [962, 496] on textarea "This label's values have been manually overridden" at bounding box center [1066, 485] width 227 height 33
click at [1154, 495] on textarea "This label's values have been manually overridden" at bounding box center [1066, 485] width 227 height 33
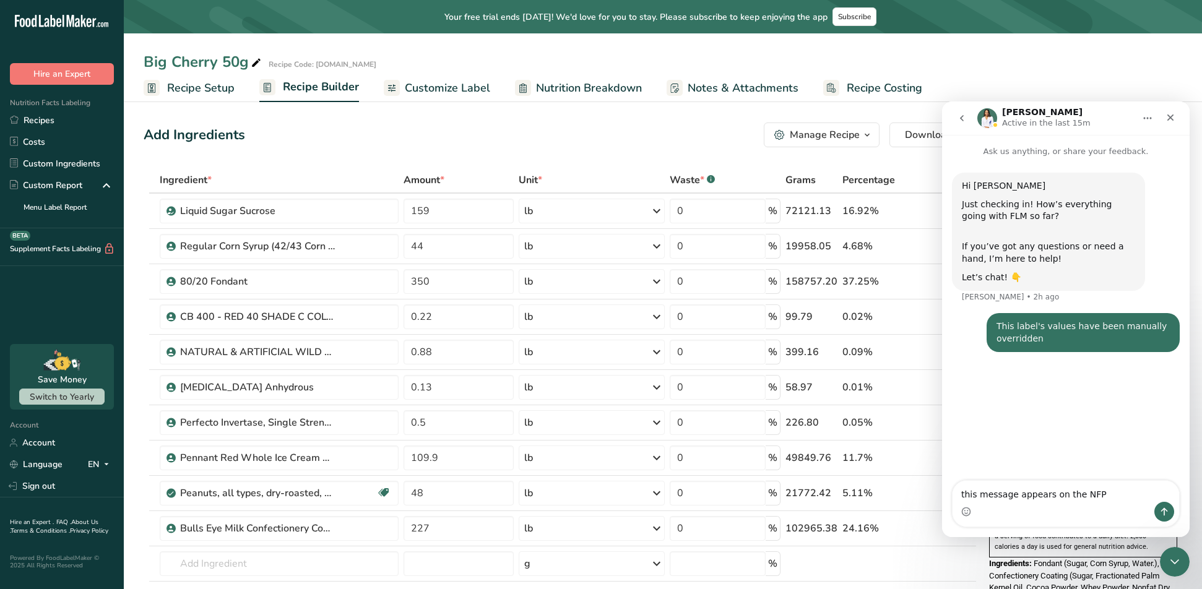
type textarea "this message appears on the NFP"
type textarea "but im not sure what it is referencing"
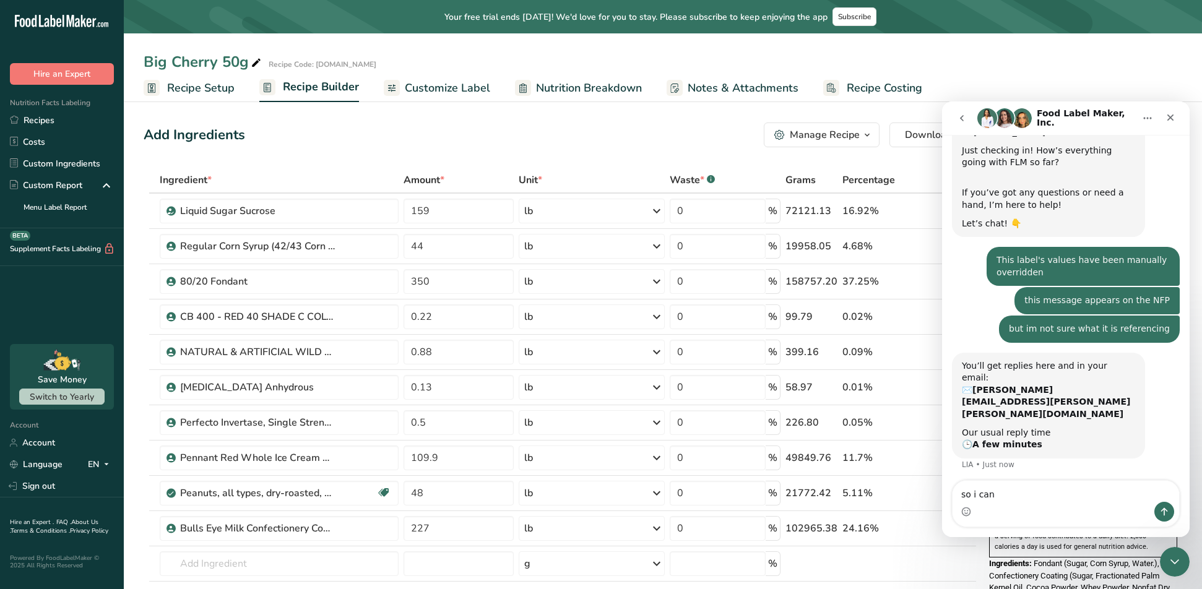
scroll to position [56, 0]
type textarea "so i can change it back"
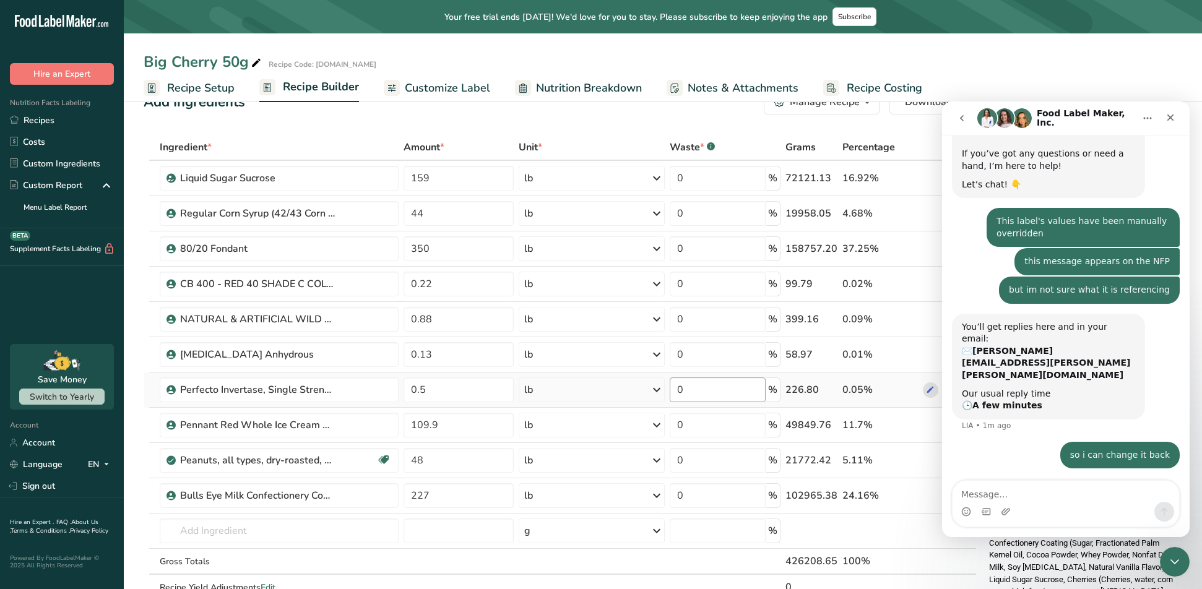
scroll to position [62, 0]
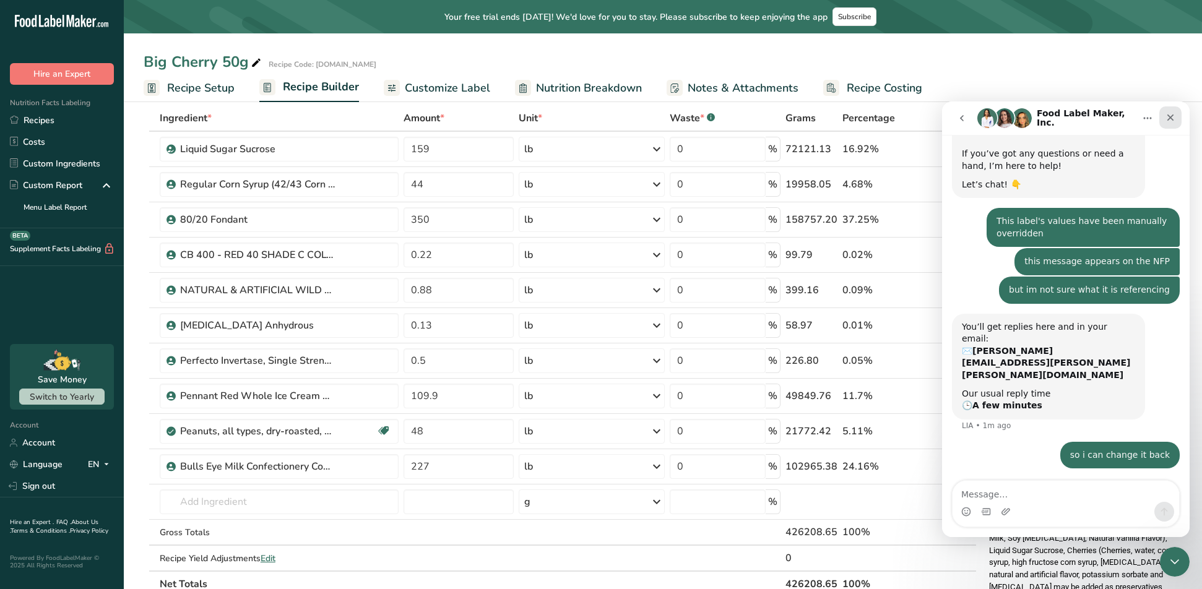
click at [1170, 123] on div "Close" at bounding box center [1170, 117] width 22 height 22
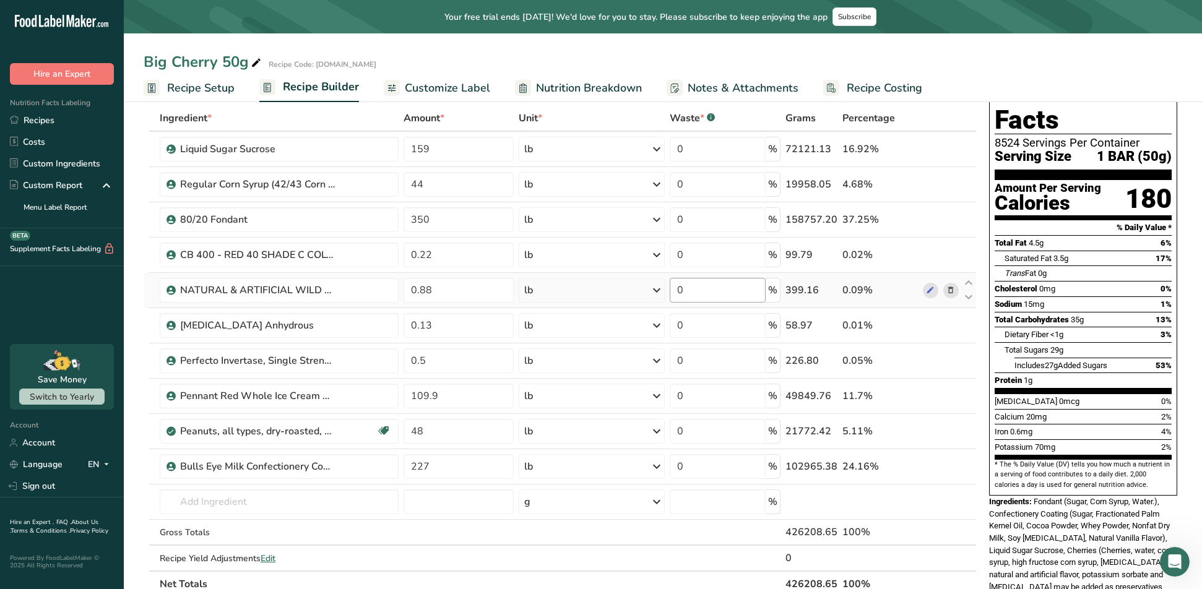
scroll to position [0, 0]
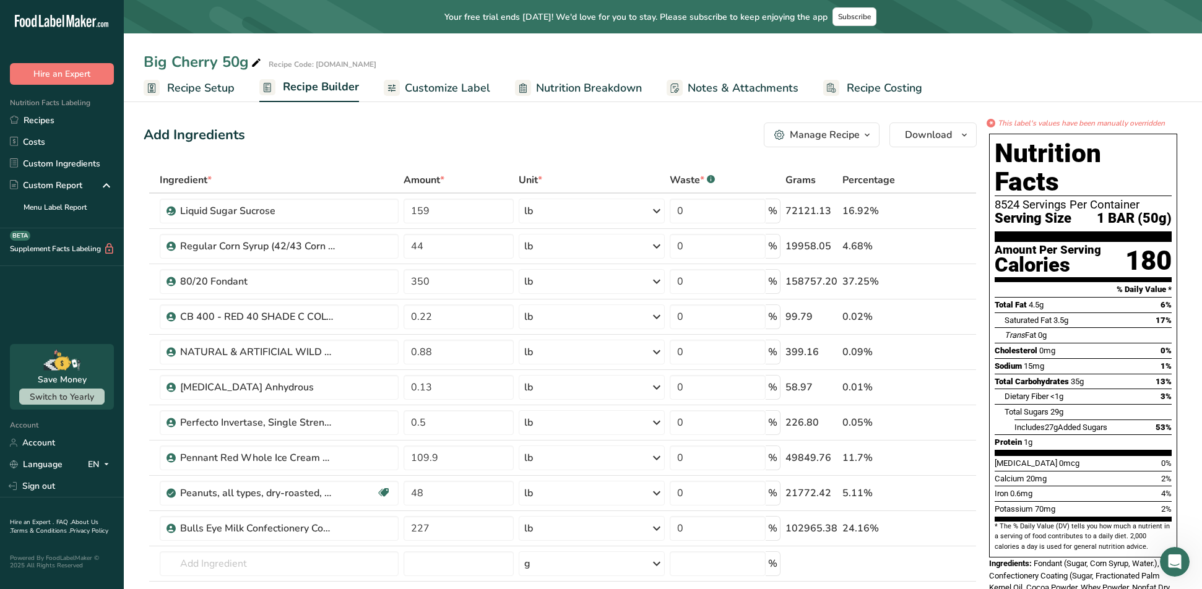
click at [307, 139] on div "Add Ingredients Manage Recipe Delete Recipe Duplicate Recipe Scale Recipe Save …" at bounding box center [560, 135] width 833 height 25
click at [220, 94] on span "Recipe Setup" at bounding box center [200, 88] width 67 height 17
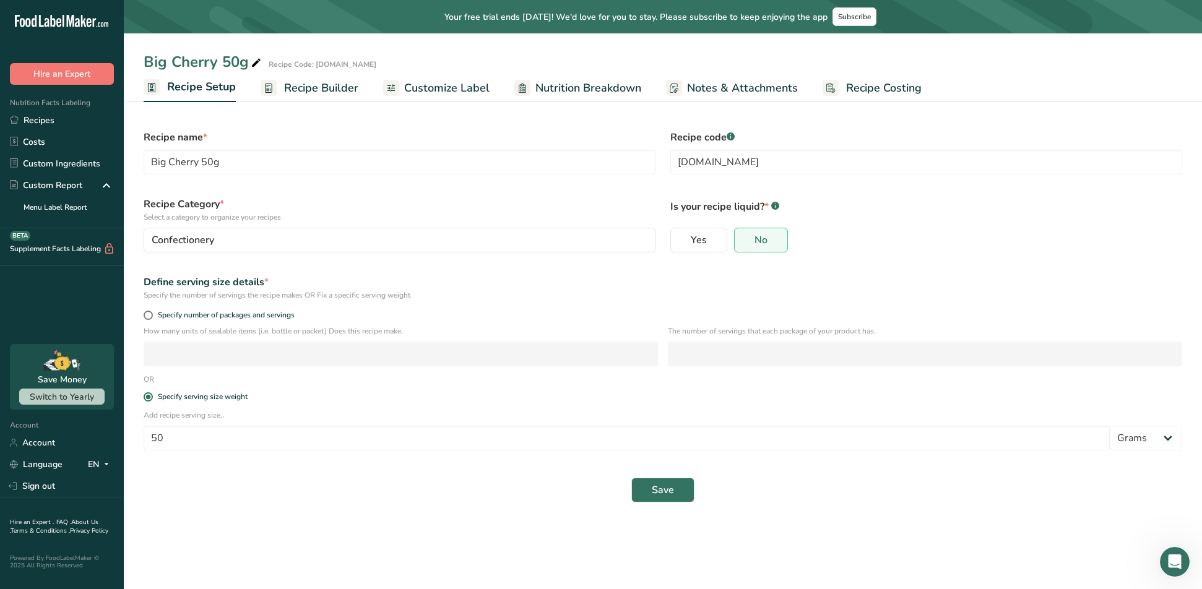
click at [372, 71] on div "Big Cherry 50g Recipe Code: [DOMAIN_NAME]" at bounding box center [663, 62] width 1078 height 22
click at [319, 91] on span "Recipe Builder" at bounding box center [321, 88] width 74 height 17
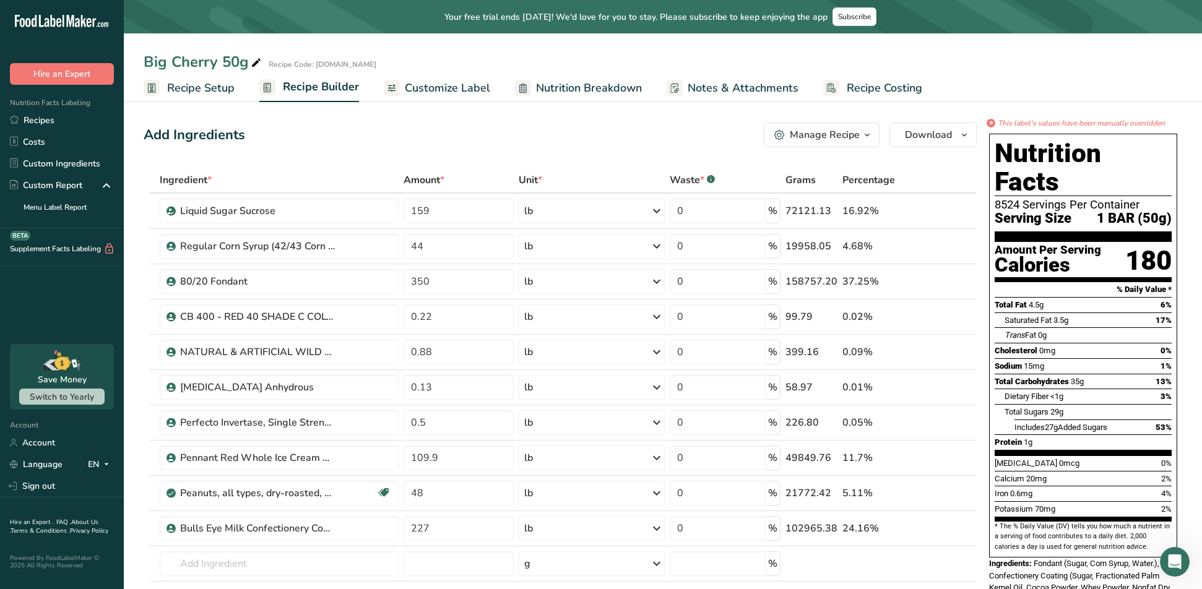
click at [475, 91] on span "Customize Label" at bounding box center [447, 88] width 85 height 17
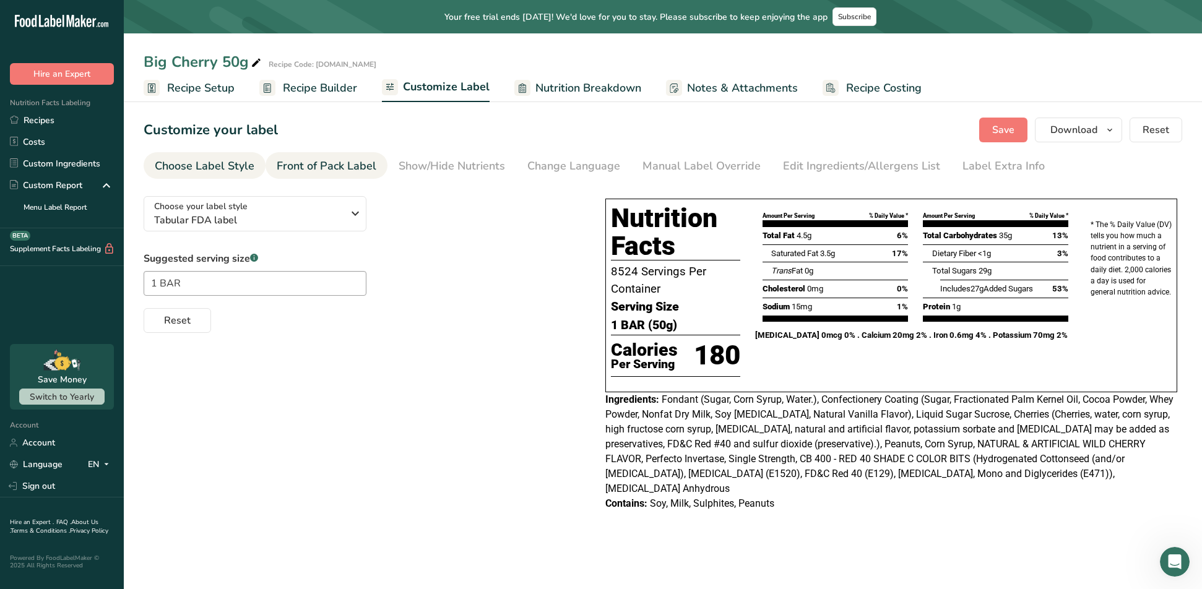
click at [366, 170] on div "Front of Pack Label" at bounding box center [327, 166] width 100 height 17
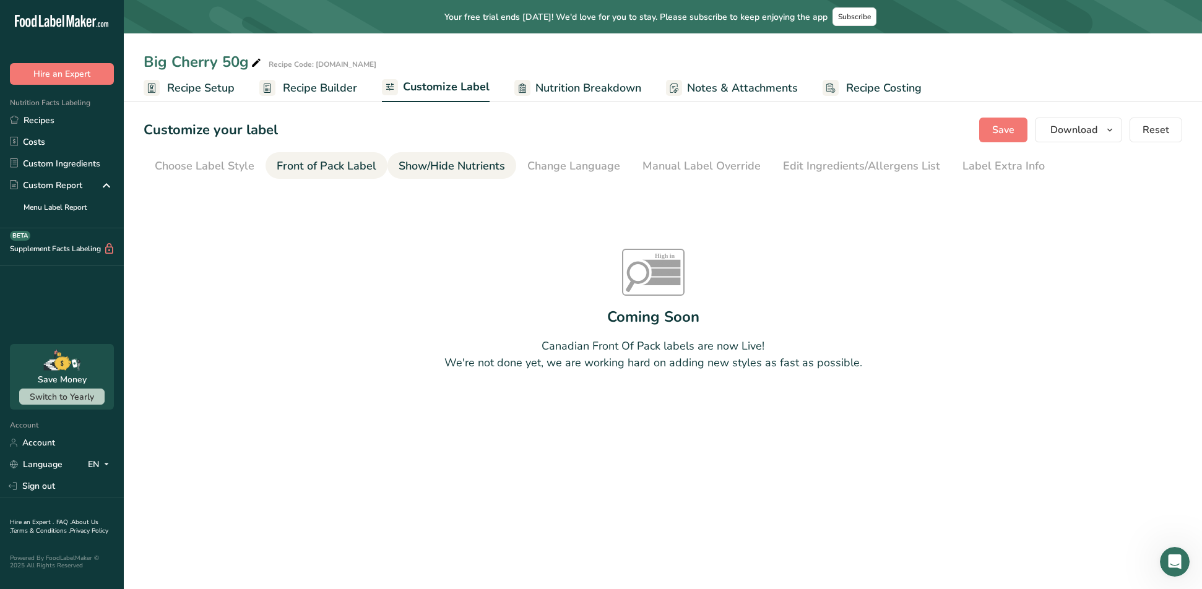
click at [449, 168] on div "Show/Hide Nutrients" at bounding box center [452, 166] width 106 height 17
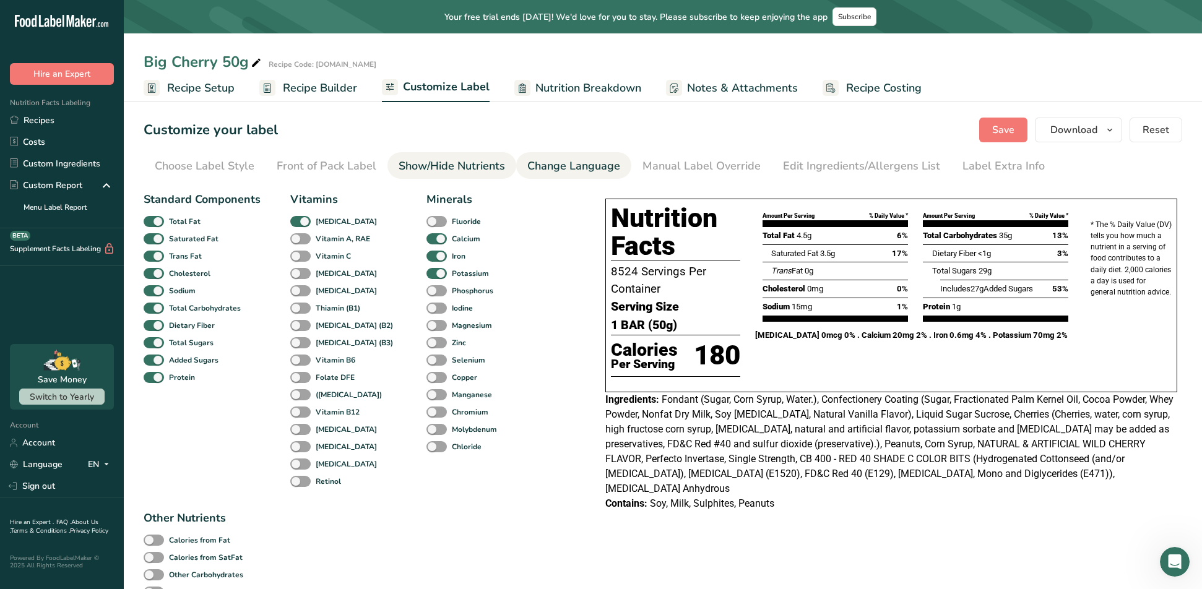
click at [582, 169] on div "Change Language" at bounding box center [573, 166] width 93 height 17
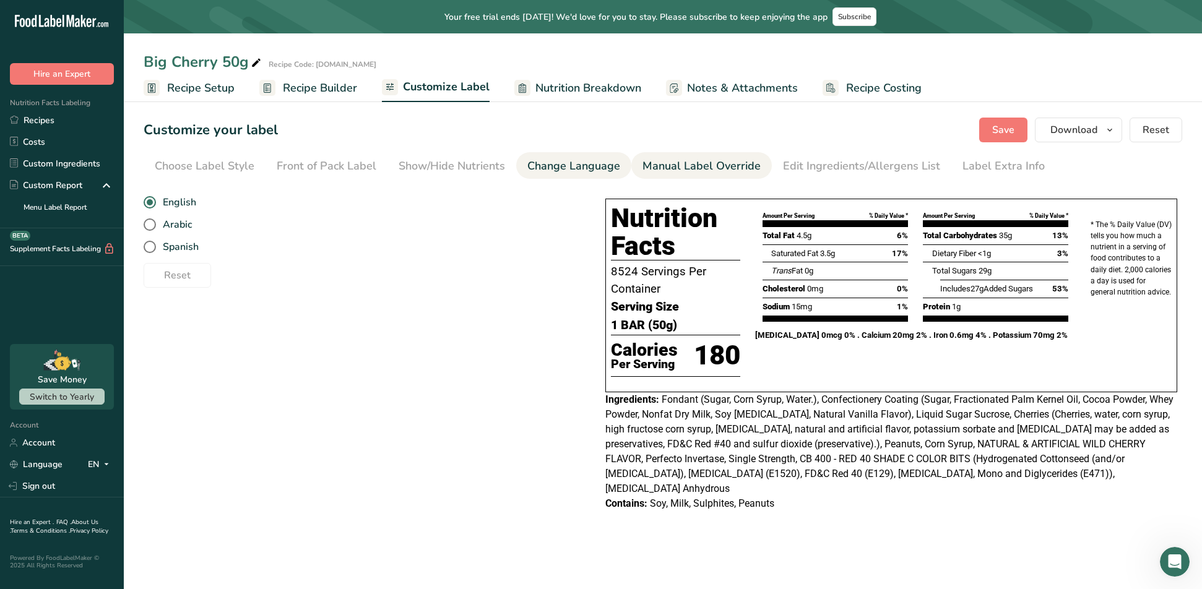
click at [670, 164] on div "Manual Label Override" at bounding box center [701, 166] width 118 height 17
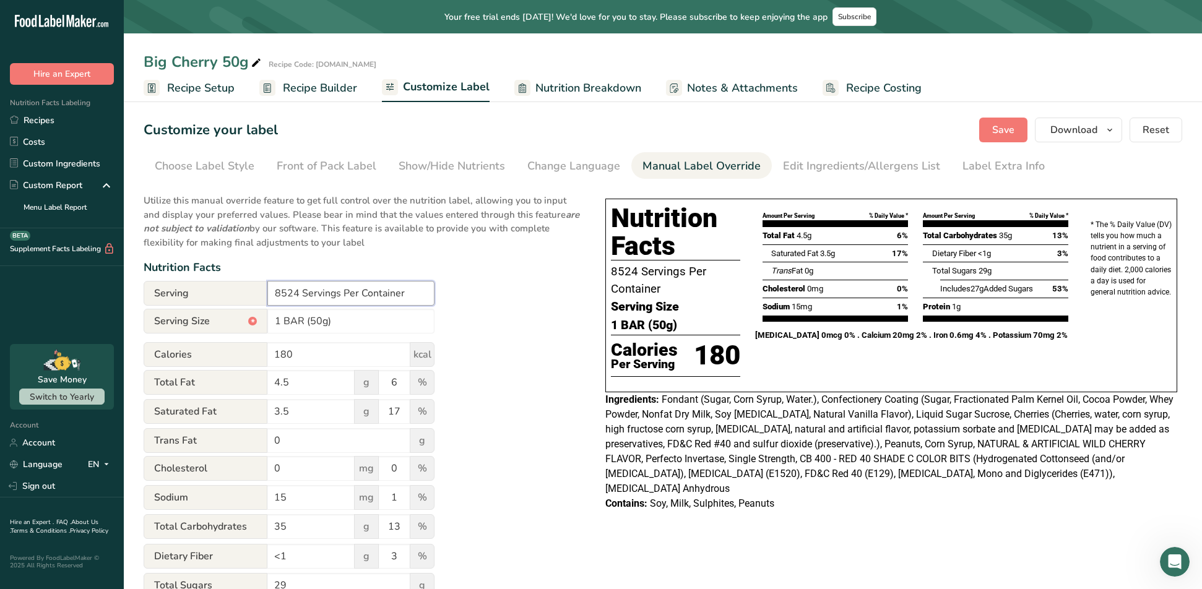
drag, startPoint x: 301, startPoint y: 296, endPoint x: 267, endPoint y: 295, distance: 33.4
click at [267, 295] on input "8524 Servings Per Container" at bounding box center [350, 293] width 167 height 25
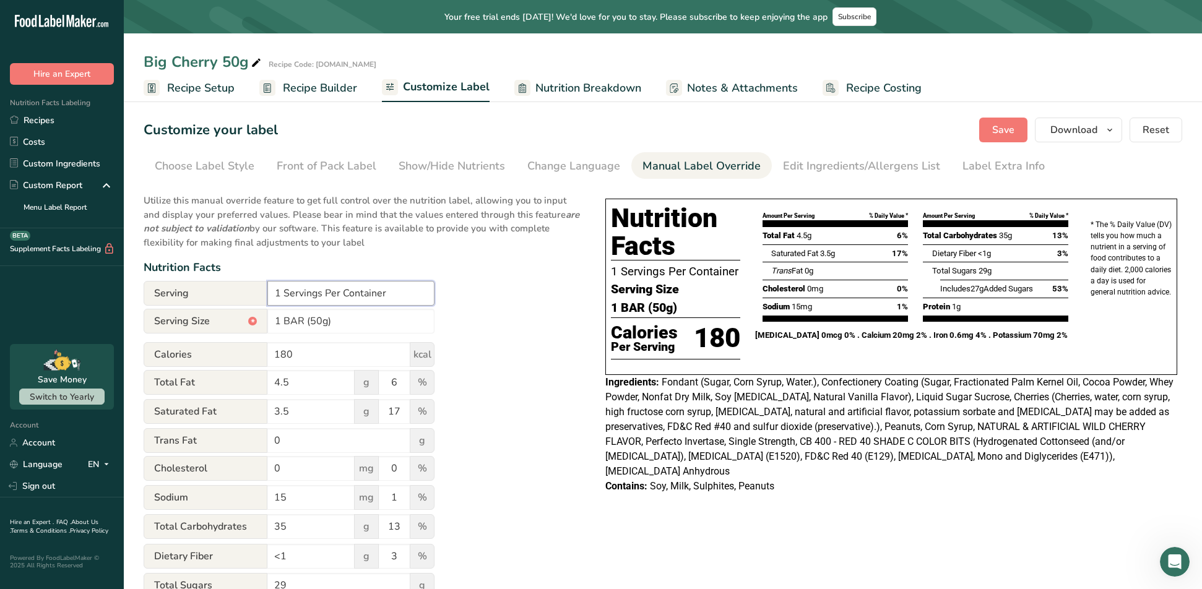
scroll to position [141, 0]
type input "1 Servings Per Container"
drag, startPoint x: 303, startPoint y: 321, endPoint x: 290, endPoint y: 321, distance: 13.6
click at [290, 321] on input "1 BAR (50g)" at bounding box center [350, 321] width 167 height 25
type input "1 Bar (50g)"
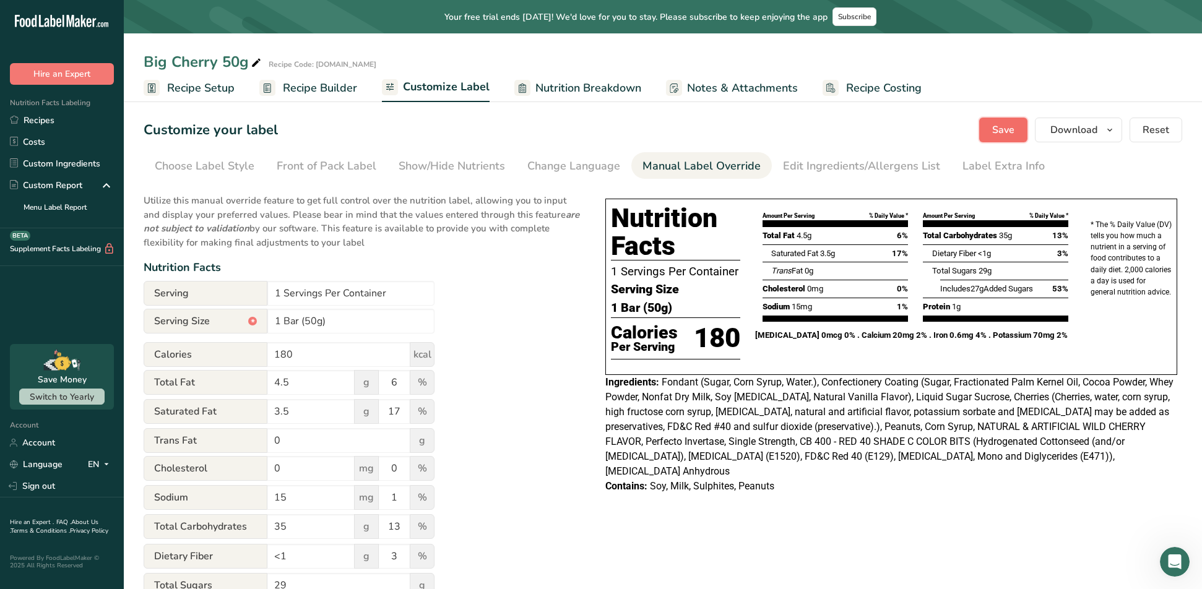
click at [1005, 132] on span "Save" at bounding box center [1003, 130] width 22 height 15
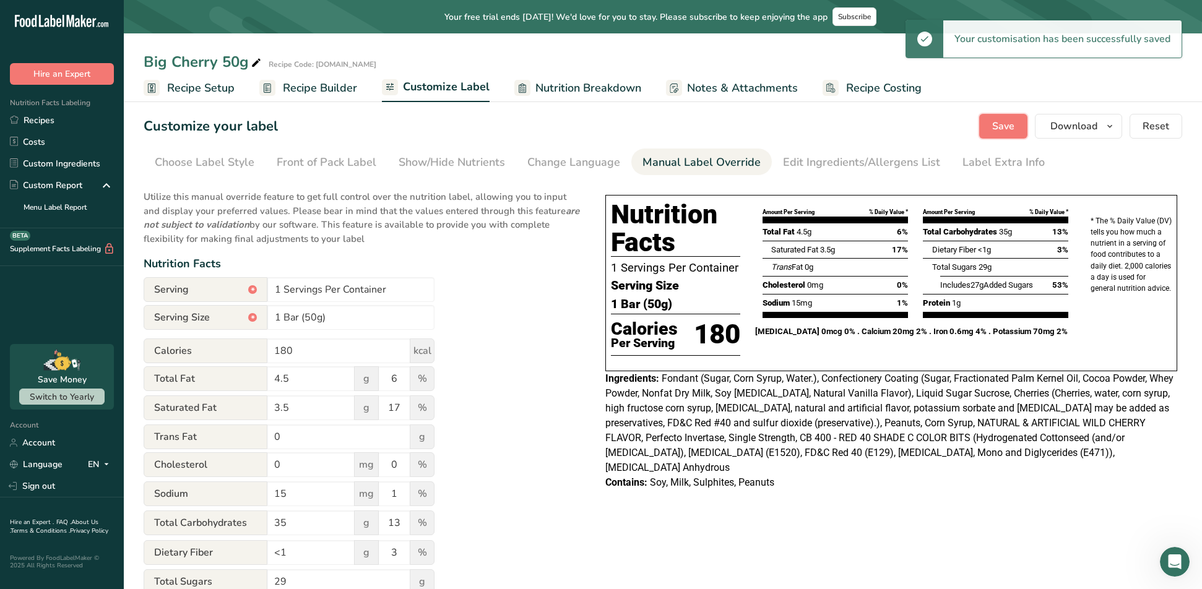
scroll to position [0, 0]
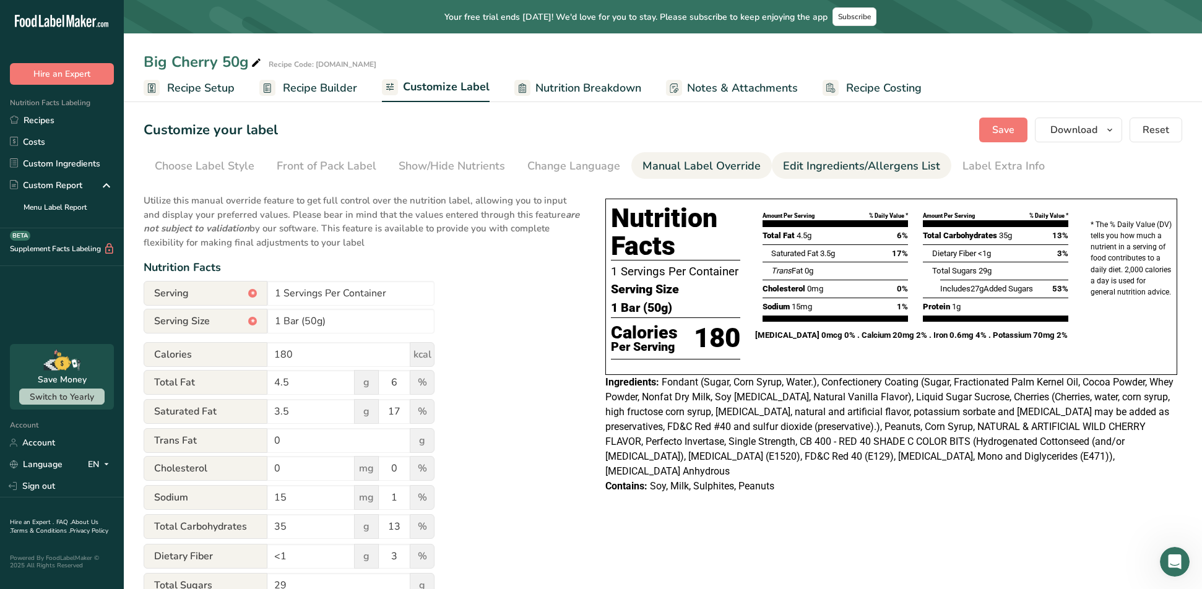
click at [839, 162] on div "Edit Ingredients/Allergens List" at bounding box center [861, 166] width 157 height 17
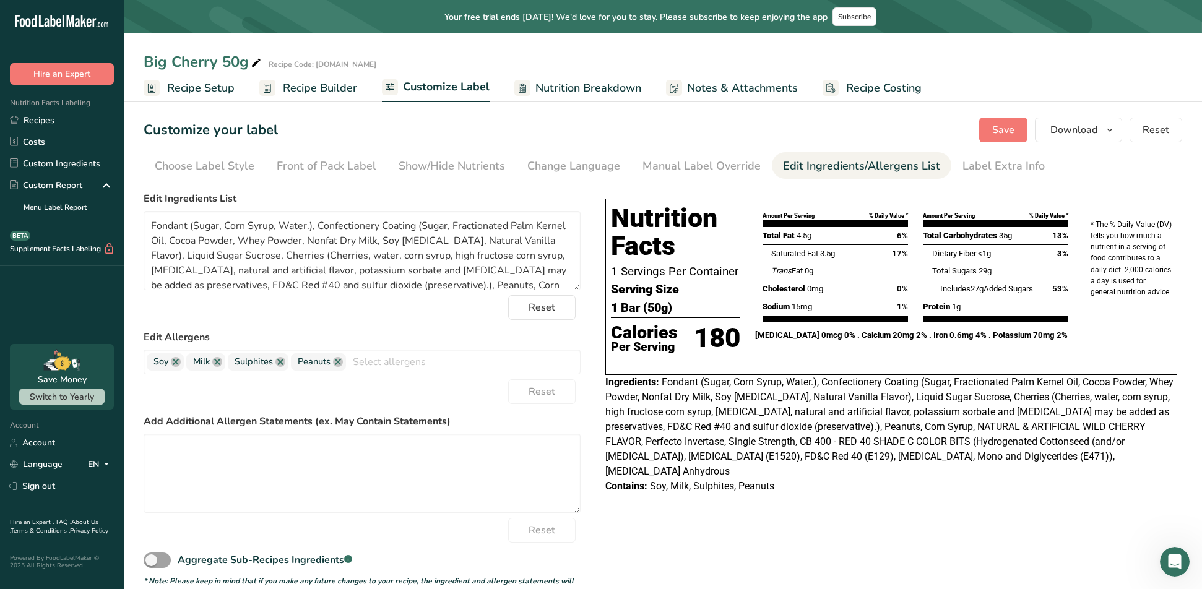
scroll to position [28, 0]
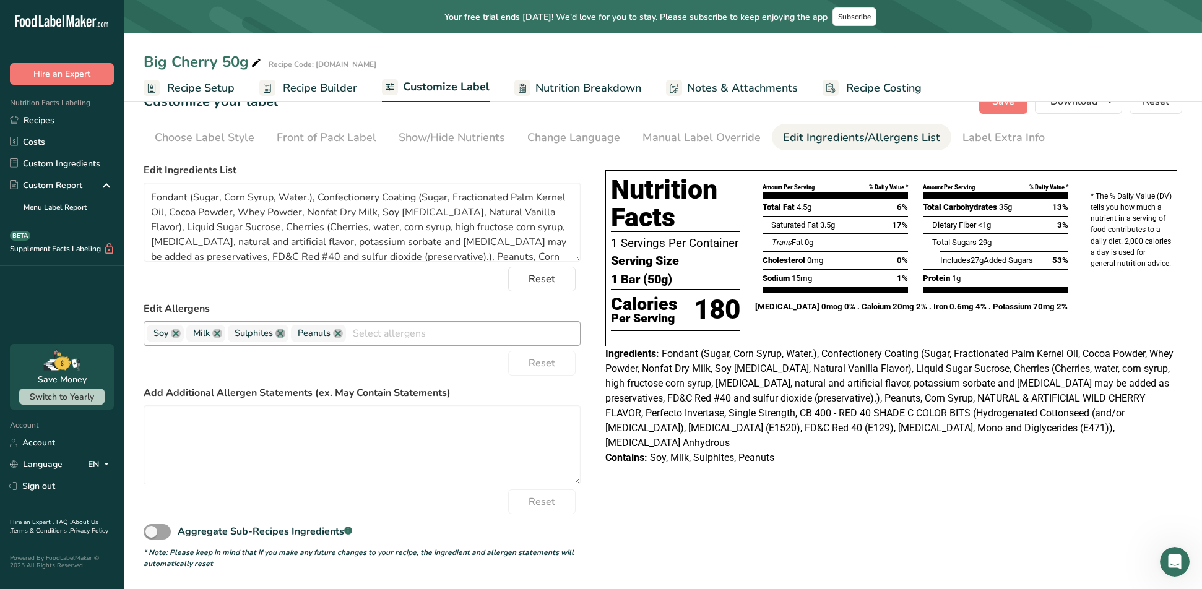
click at [280, 334] on link at bounding box center [280, 334] width 10 height 10
click at [749, 507] on div "Choose your label style Tabular FDA label USA (FDA) Standard FDA label Tabular …" at bounding box center [663, 364] width 1039 height 412
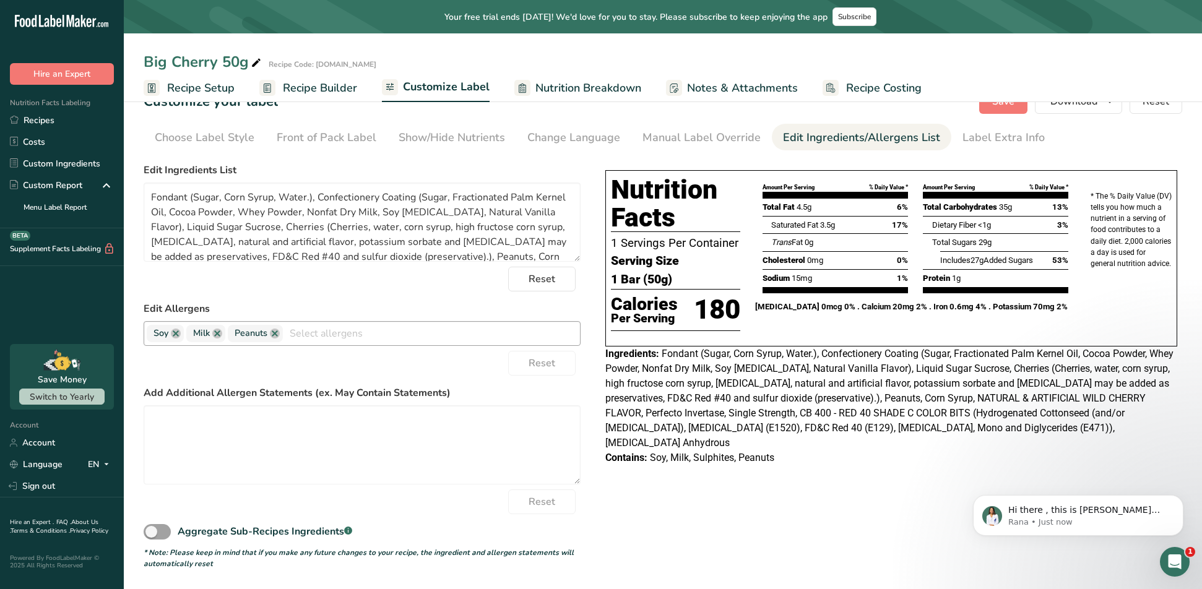
scroll to position [147, 0]
click at [1075, 510] on p "Hi there , this is [PERSON_NAME] from Food Label Maker. No worries , when you d…" at bounding box center [1088, 510] width 160 height 12
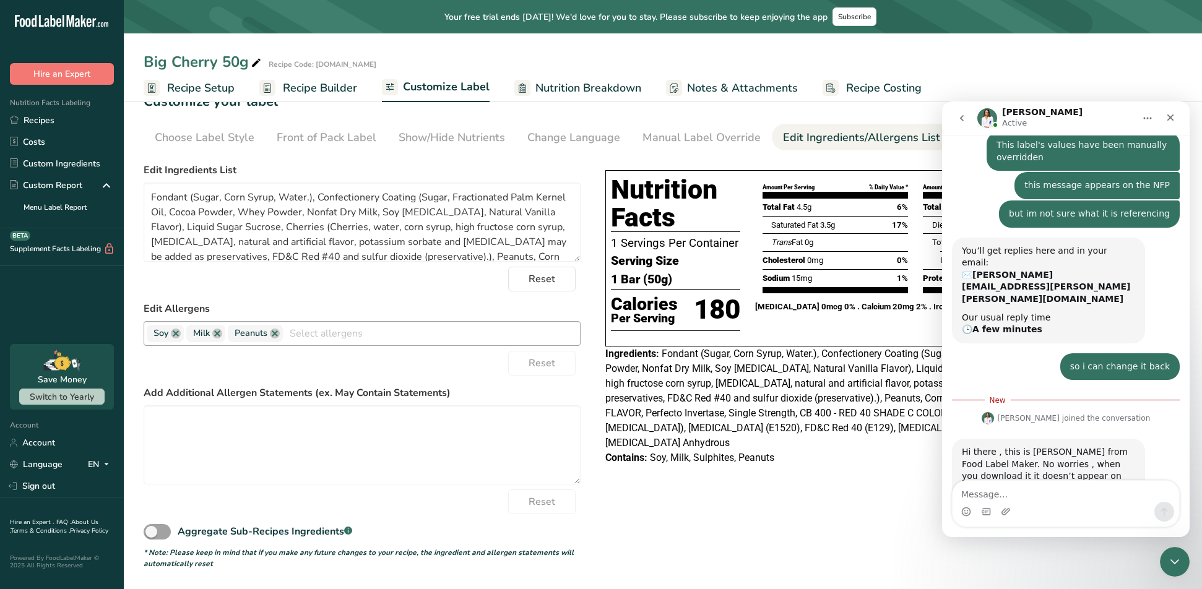
scroll to position [168, 0]
click at [912, 501] on div "Choose your label style Tabular FDA label USA (FDA) Standard FDA label Tabular …" at bounding box center [663, 364] width 1039 height 412
click at [1172, 113] on icon "Close" at bounding box center [1170, 118] width 10 height 10
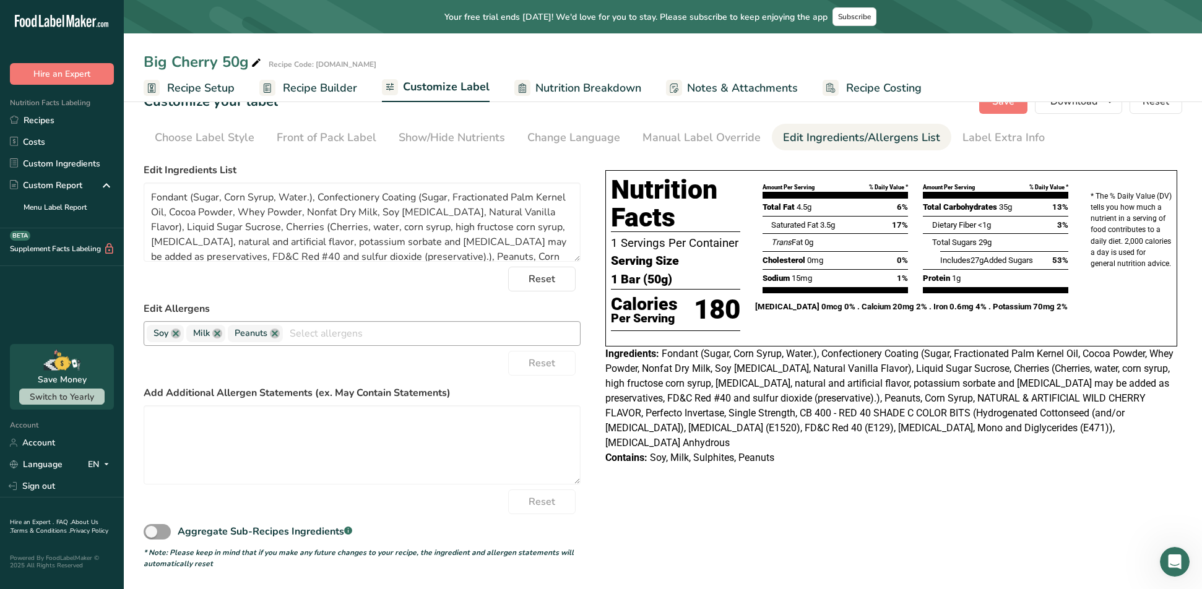
click at [1177, 558] on icon "Open Intercom Messenger" at bounding box center [1175, 562] width 20 height 20
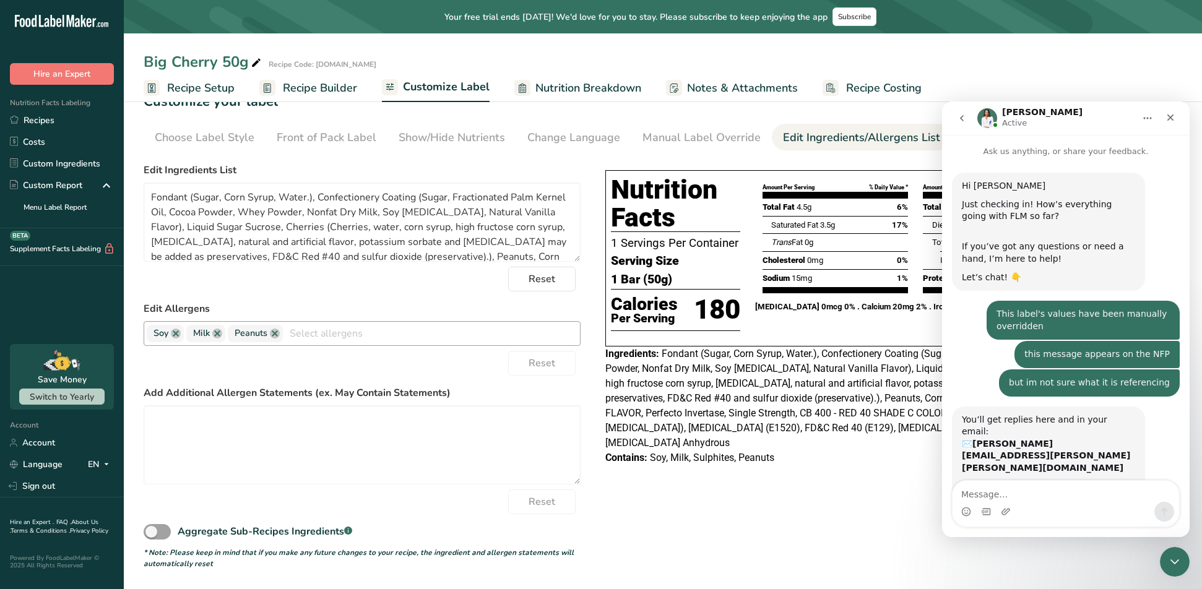
scroll to position [147, 0]
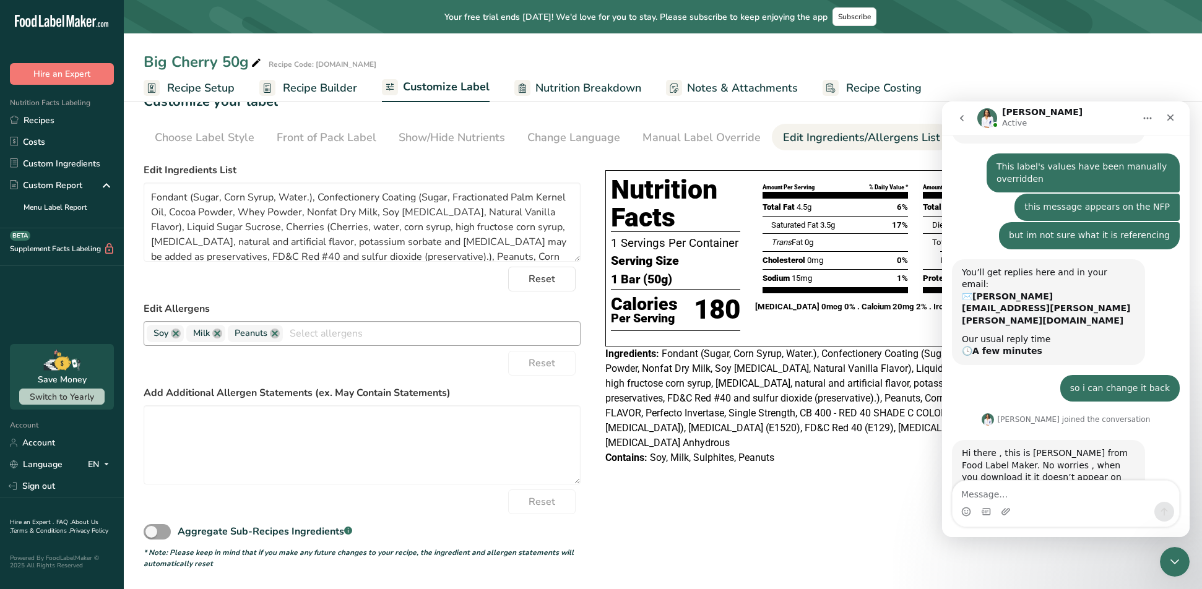
click at [1048, 514] on div "Intercom messenger" at bounding box center [1066, 512] width 227 height 20
click at [1046, 495] on textarea "Message…" at bounding box center [1066, 491] width 227 height 21
type textarea "oh ok thank you"
click at [1159, 512] on button "Send a message…" at bounding box center [1164, 512] width 20 height 20
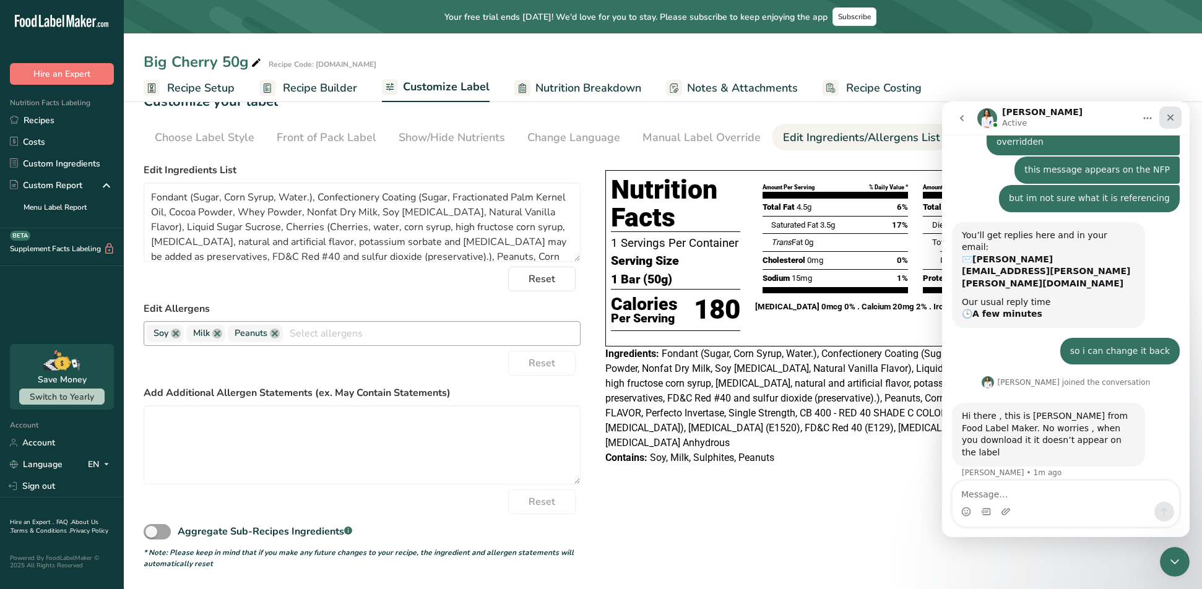
click at [1173, 122] on icon "Close" at bounding box center [1170, 118] width 10 height 10
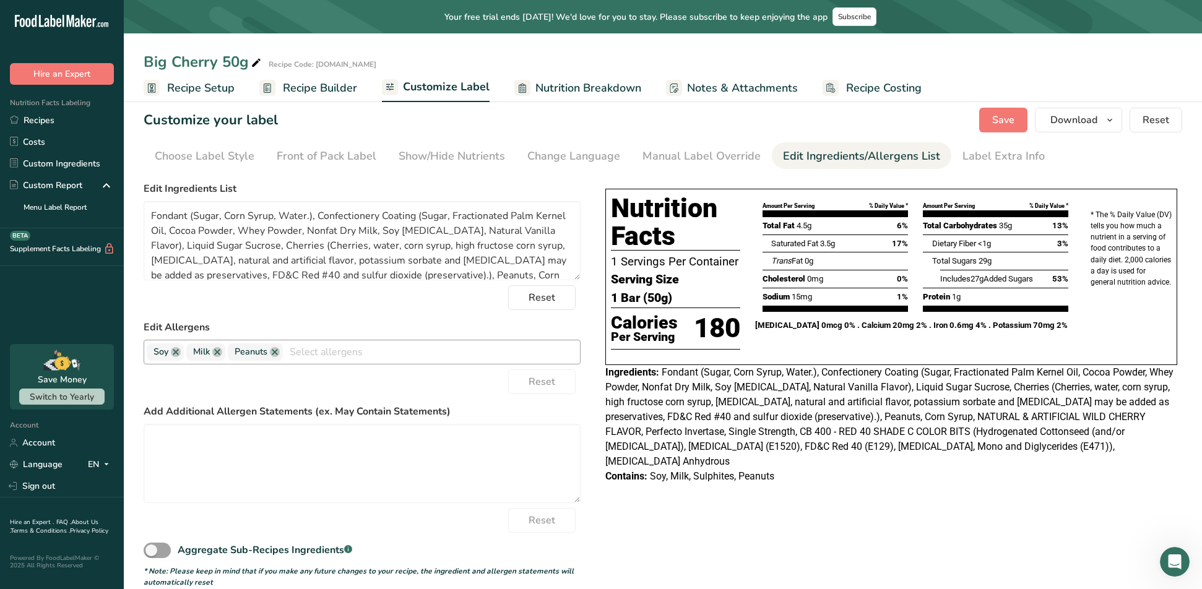
scroll to position [0, 0]
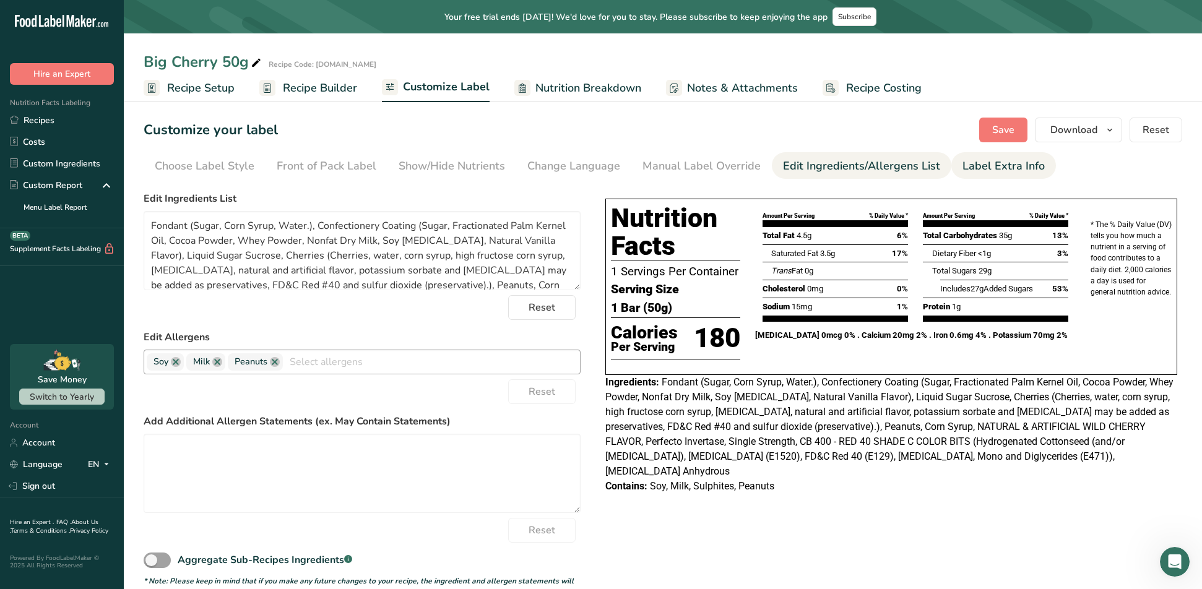
click at [995, 165] on div "Label Extra Info" at bounding box center [1003, 166] width 82 height 17
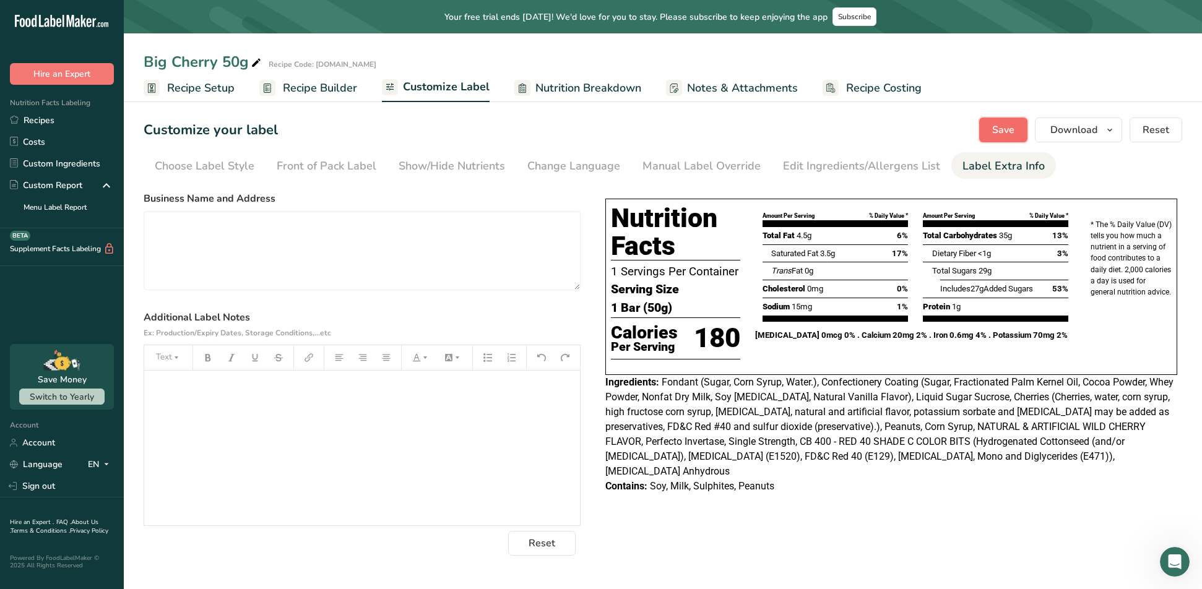
click at [1005, 134] on span "Save" at bounding box center [1003, 130] width 22 height 15
click at [1068, 130] on span "Download" at bounding box center [1073, 130] width 47 height 15
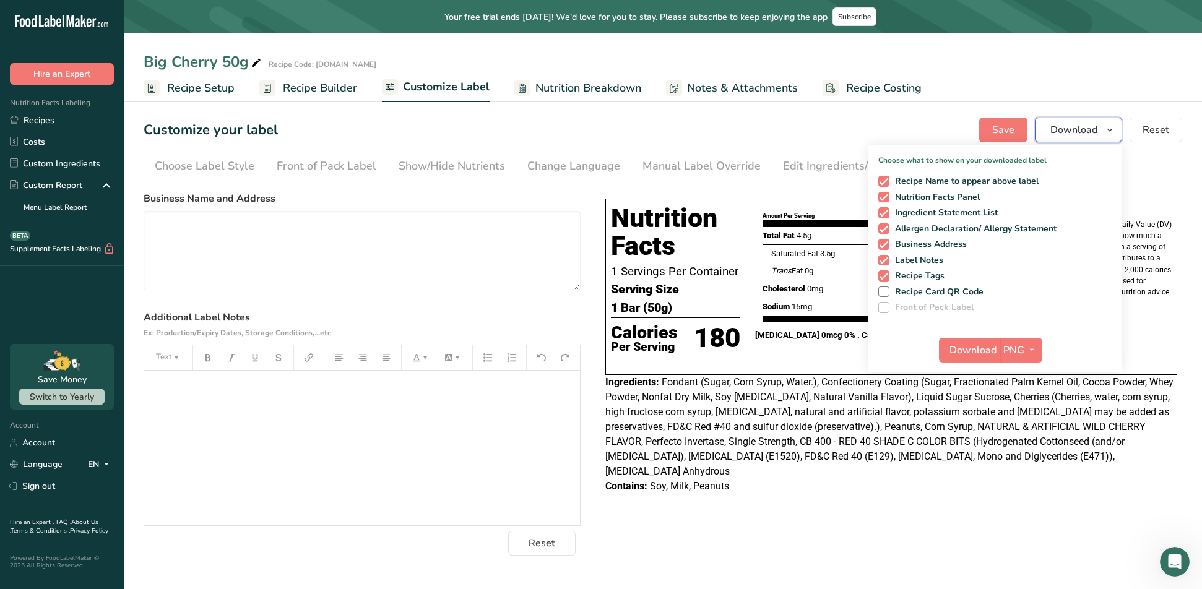
scroll to position [232, 0]
click at [979, 343] on span "Download" at bounding box center [972, 350] width 47 height 15
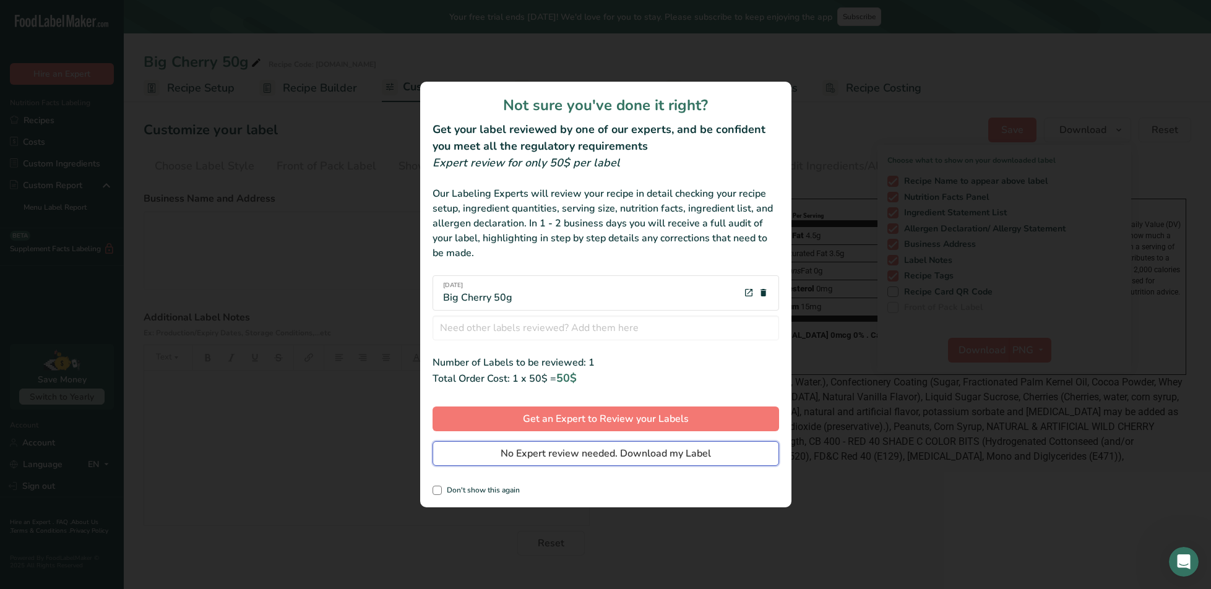
click at [611, 460] on span "No Expert review needed. Download my Label" at bounding box center [606, 453] width 210 height 15
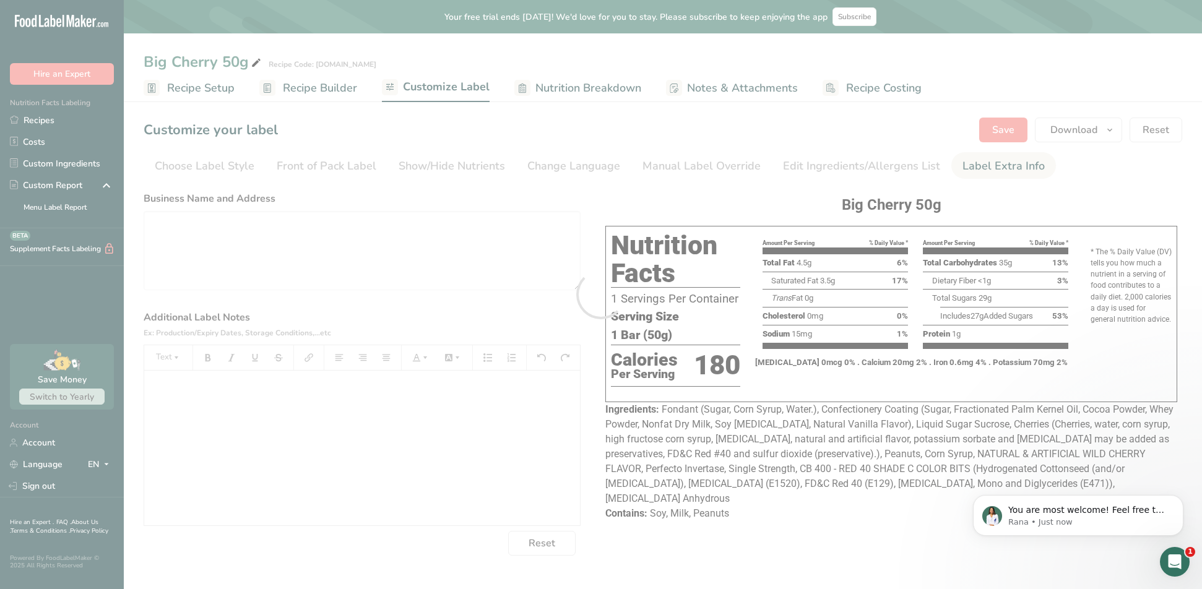
scroll to position [0, 0]
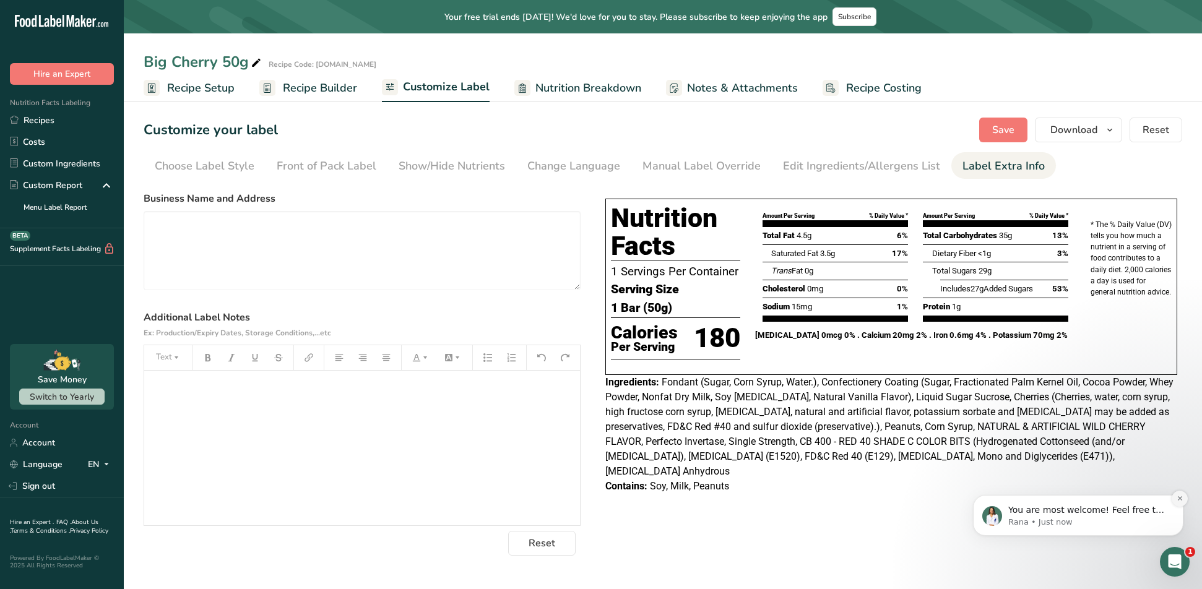
click at [1178, 503] on button "Dismiss notification" at bounding box center [1180, 499] width 16 height 16
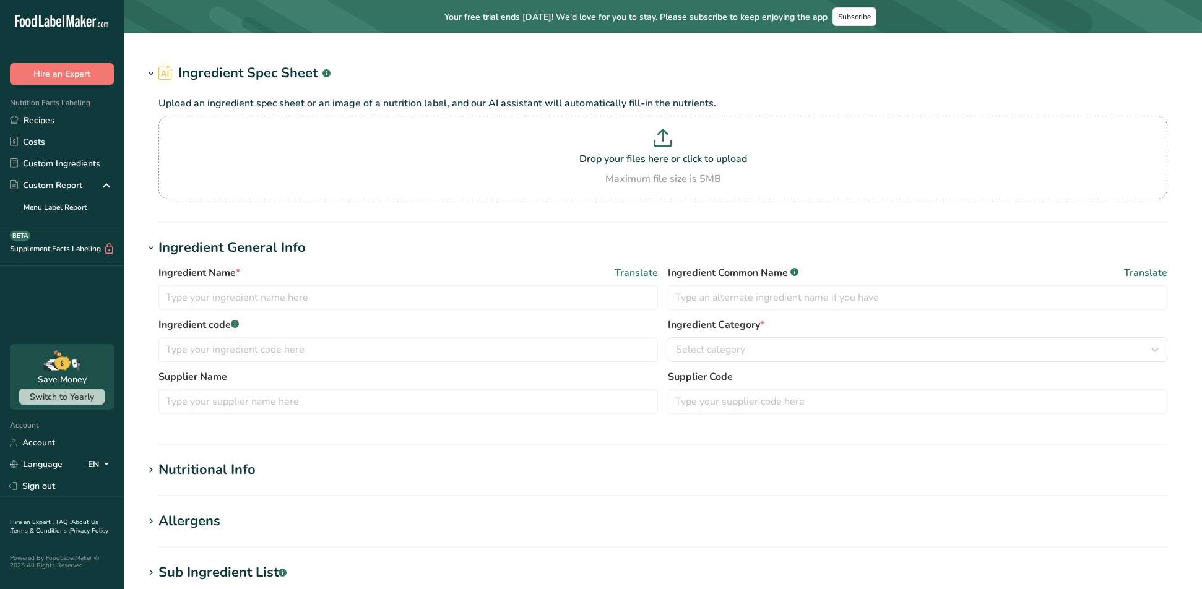
type input "NATURAL & ARTIFICIAL WILD CHERRY FLAVOR"
type input "Natural & Artificial"
type input "SCISOREK & SON FLAVORS, INC."
type input "CH-07410"
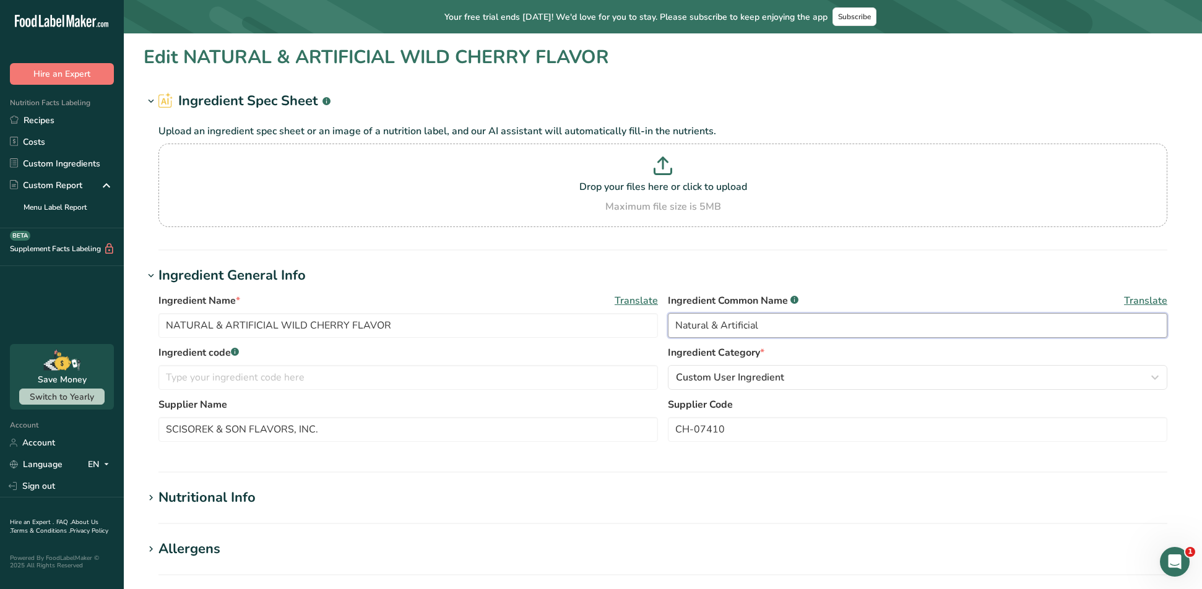
drag, startPoint x: 766, startPoint y: 325, endPoint x: 674, endPoint y: 326, distance: 92.2
click at [674, 326] on input "Natural & Artificial" at bounding box center [917, 325] width 499 height 25
click at [390, 324] on input "NATURAL & ARTIFICIAL WILD CHERRY FLAVOR" at bounding box center [407, 325] width 499 height 25
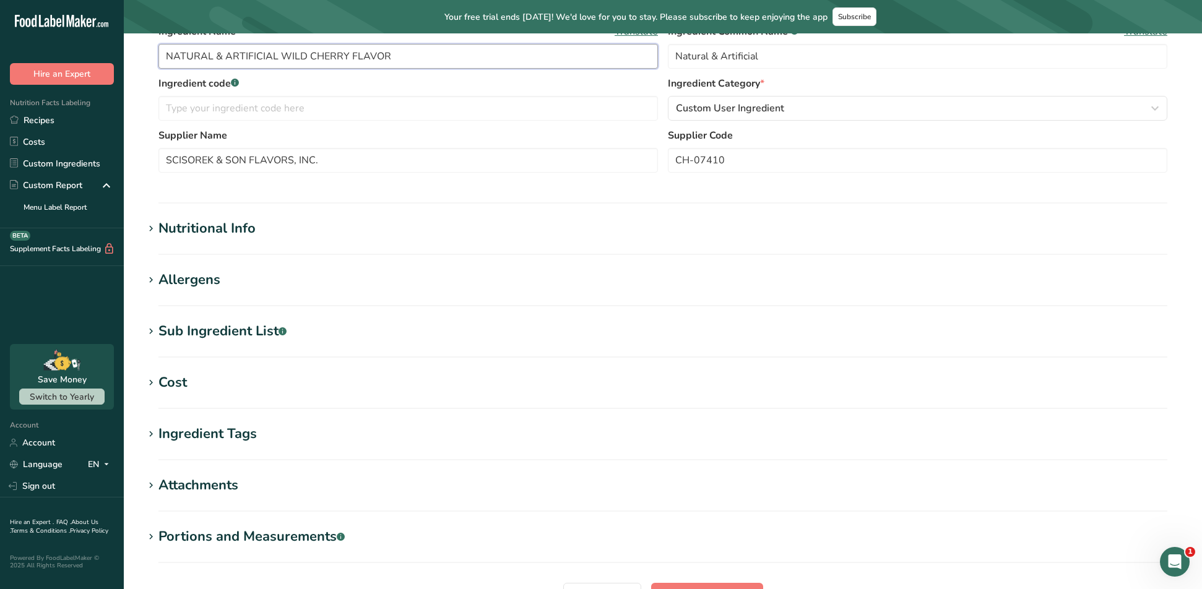
scroll to position [248, 0]
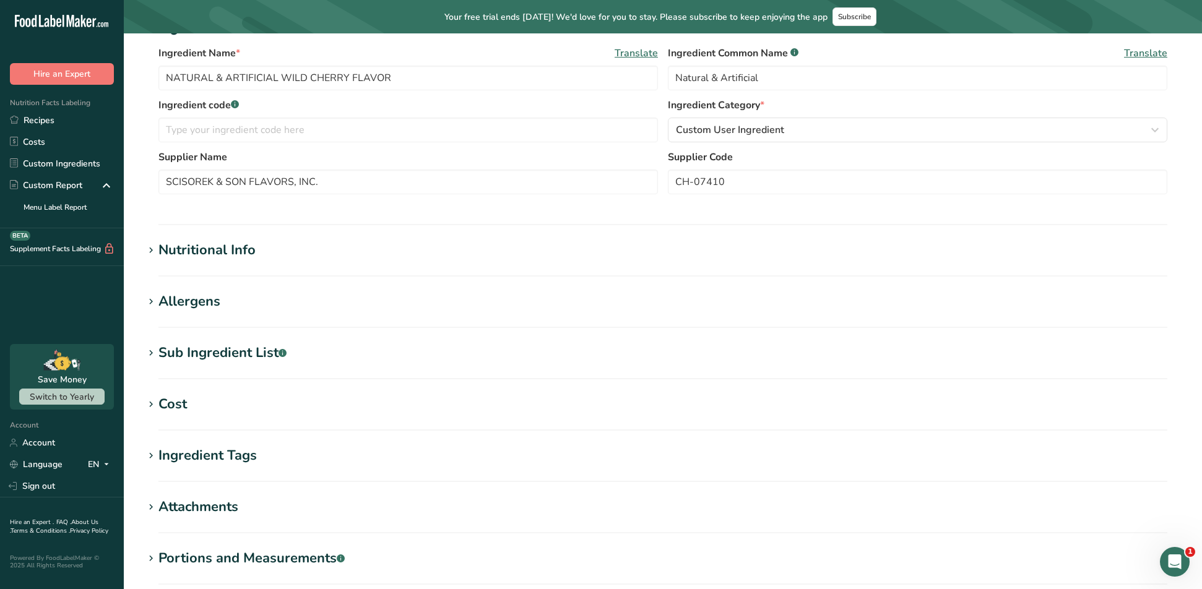
click at [152, 256] on icon at bounding box center [150, 250] width 11 height 17
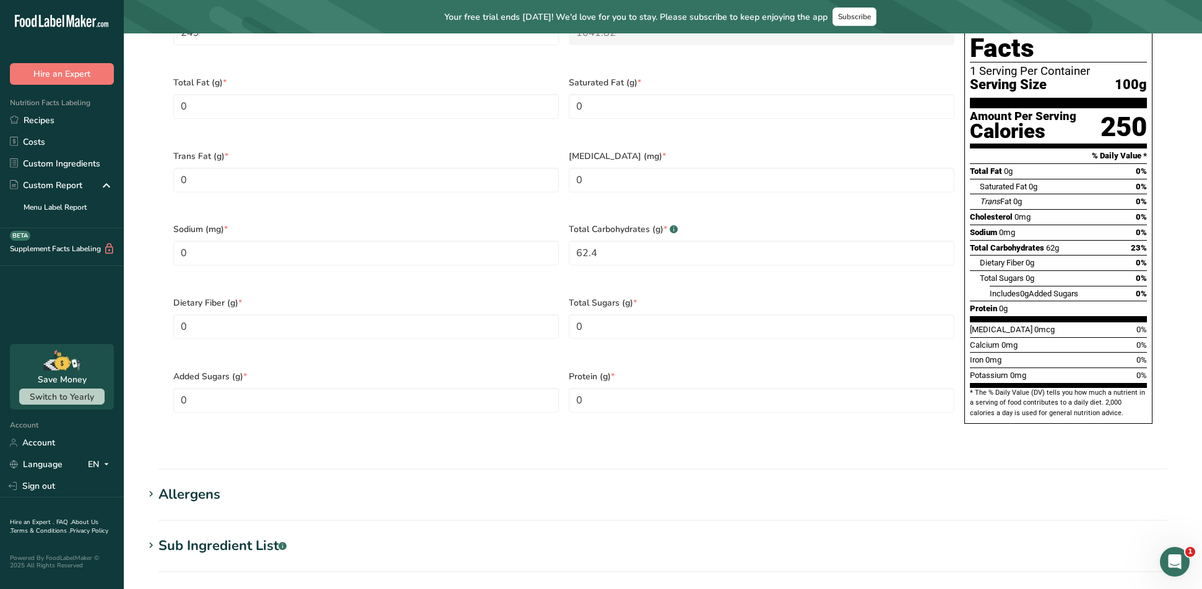
scroll to position [805, 0]
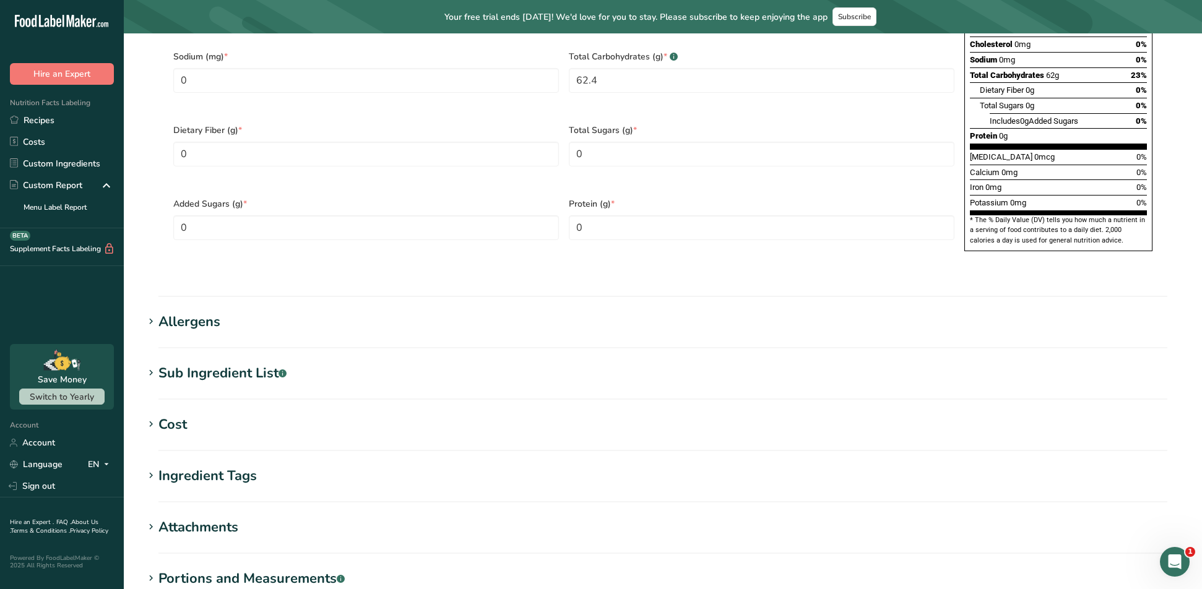
click at [149, 313] on icon at bounding box center [150, 321] width 11 height 17
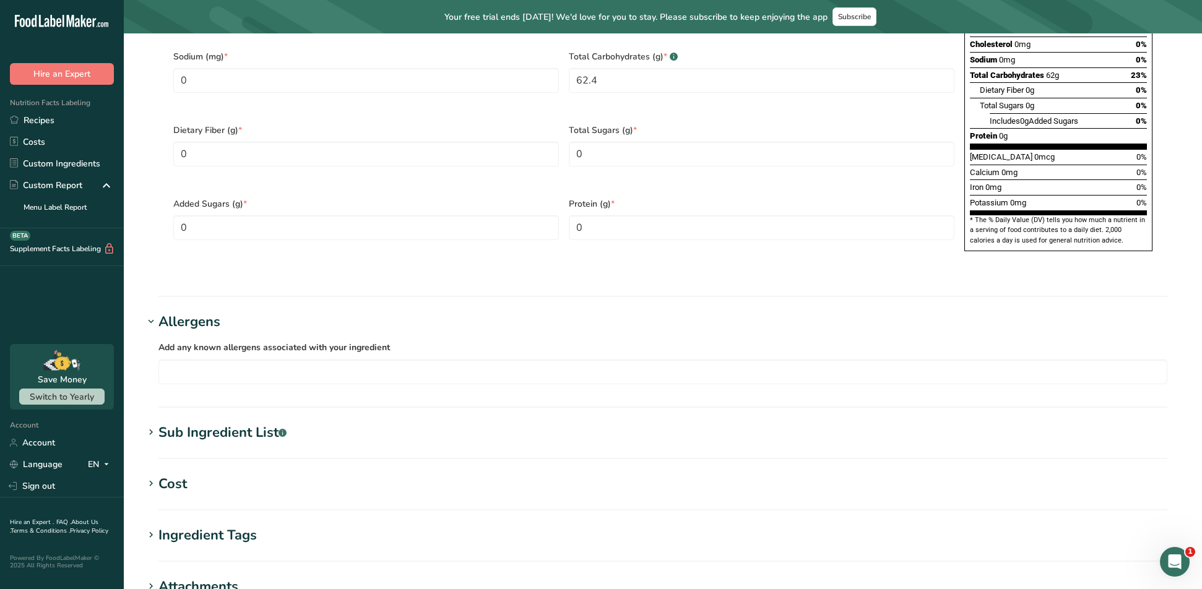
click at [151, 424] on icon at bounding box center [150, 432] width 11 height 17
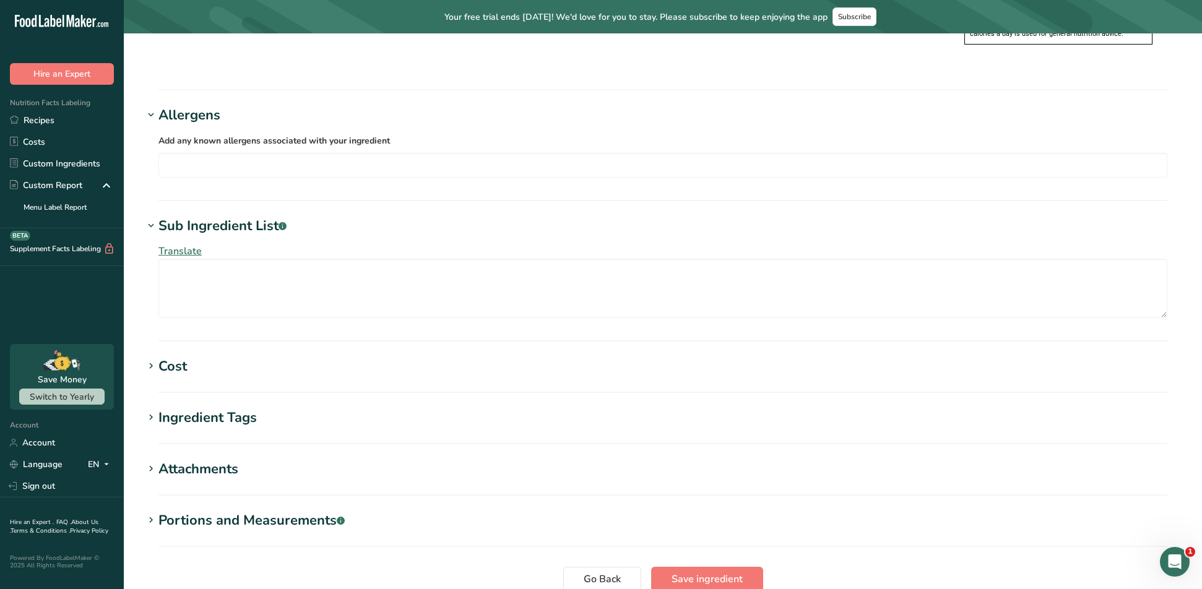
scroll to position [1052, 0]
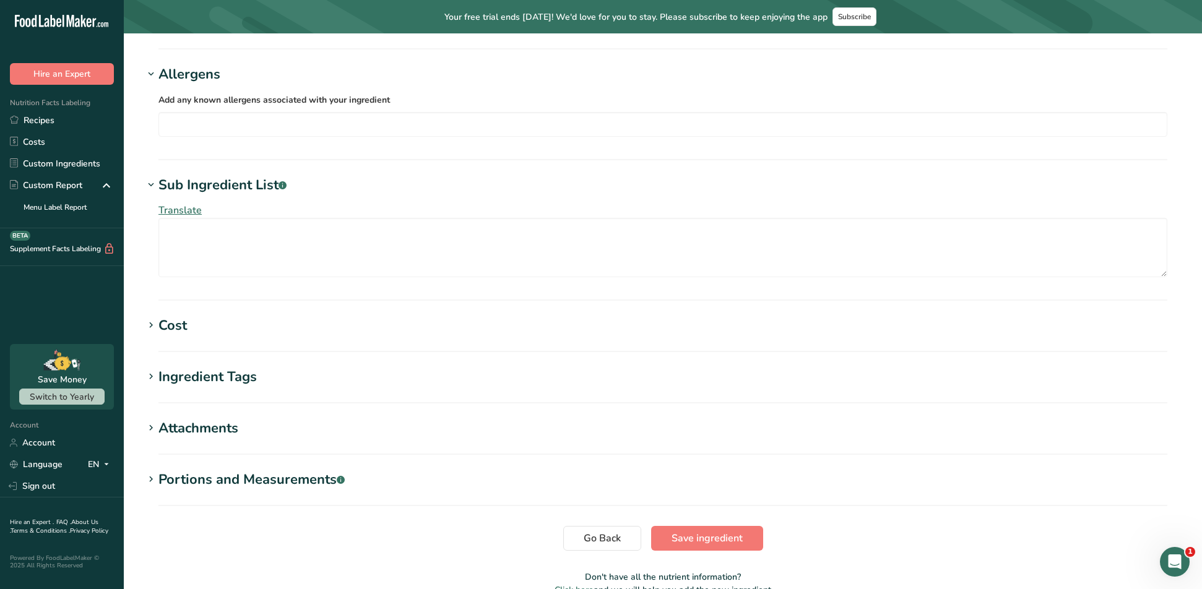
click at [147, 316] on h1 "Cost" at bounding box center [663, 326] width 1039 height 20
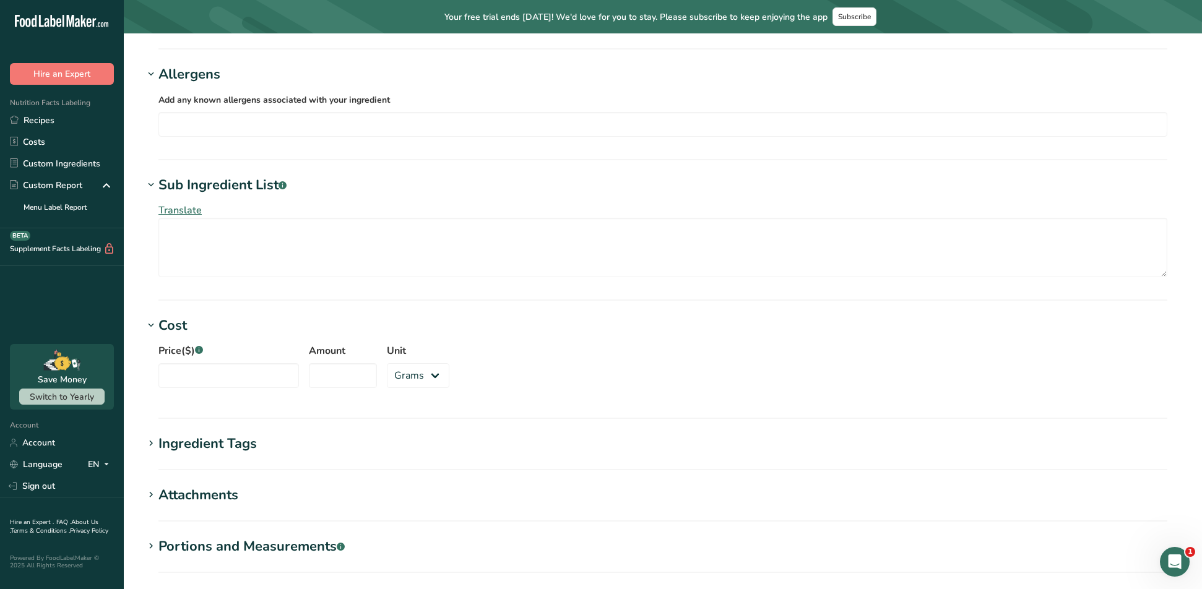
click at [153, 435] on icon at bounding box center [150, 443] width 11 height 17
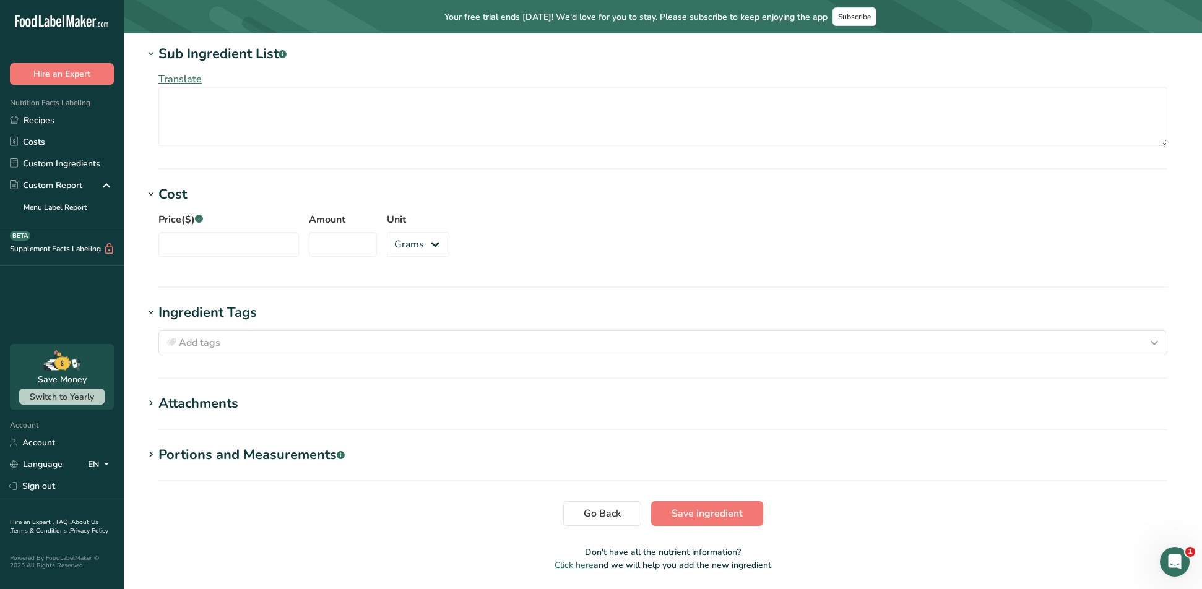
scroll to position [1197, 0]
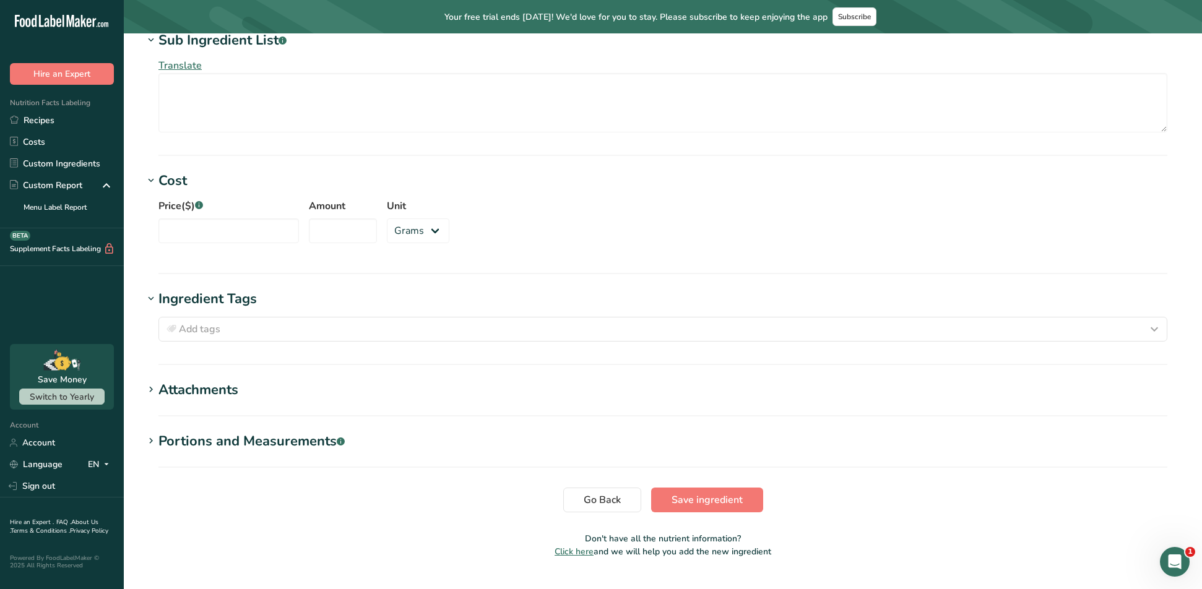
click at [149, 380] on h1 "Attachments" at bounding box center [663, 390] width 1039 height 20
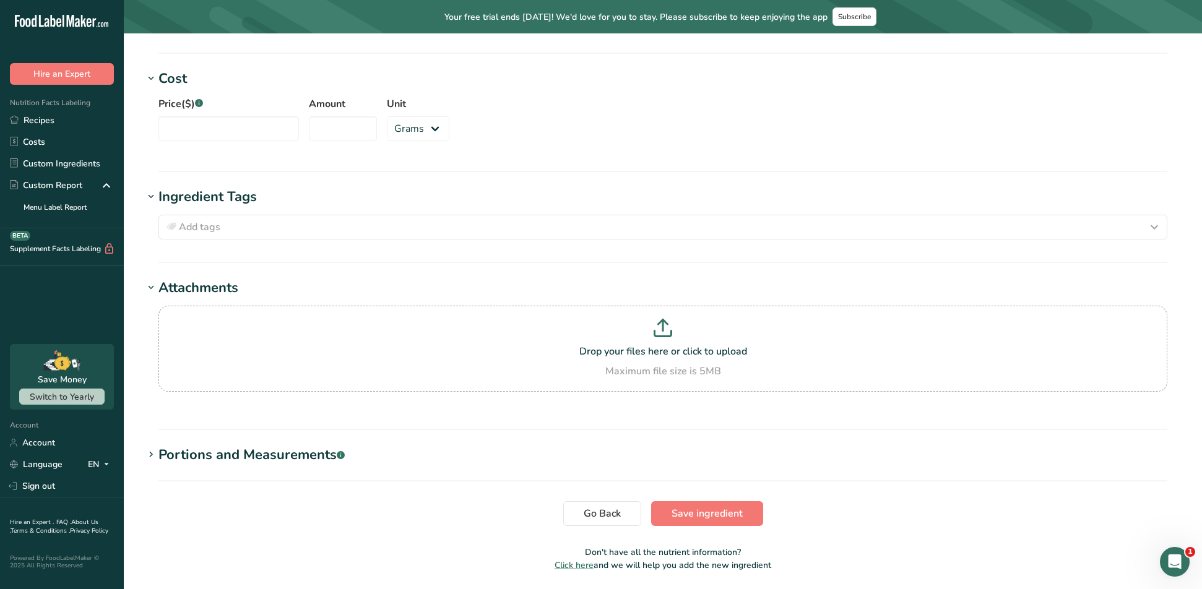
scroll to position [1313, 0]
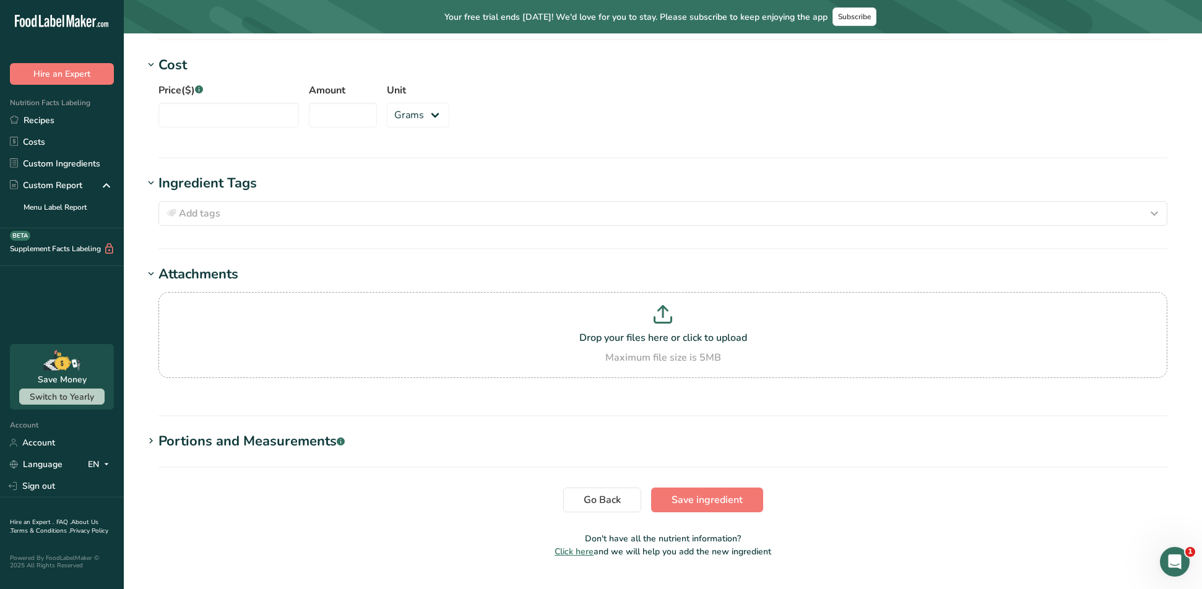
click at [150, 433] on icon at bounding box center [150, 441] width 11 height 17
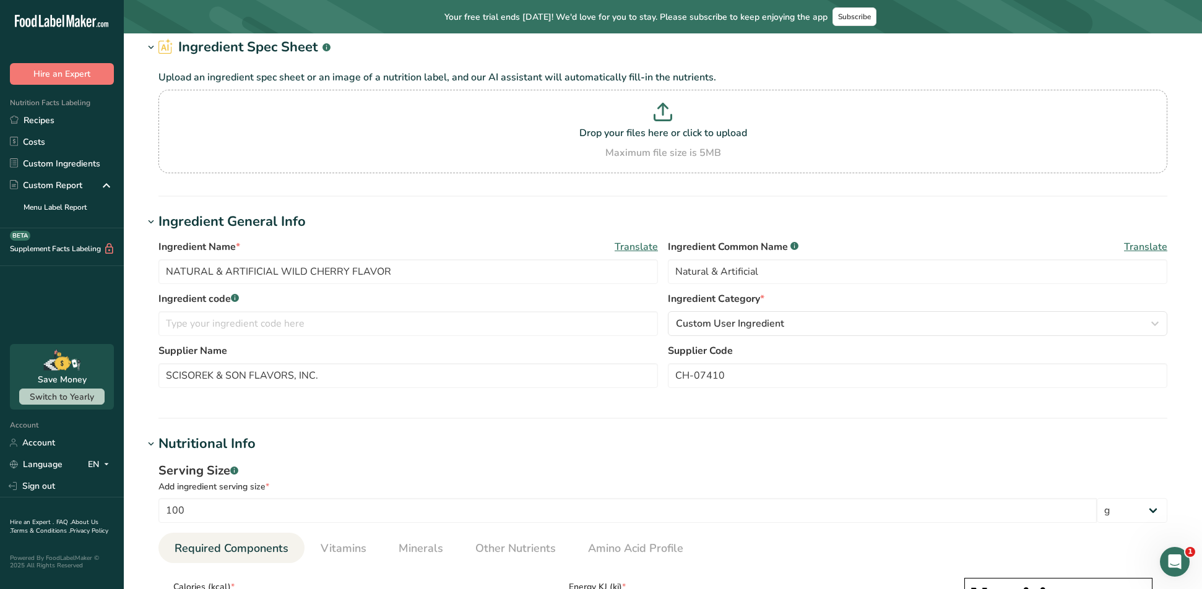
scroll to position [48, 0]
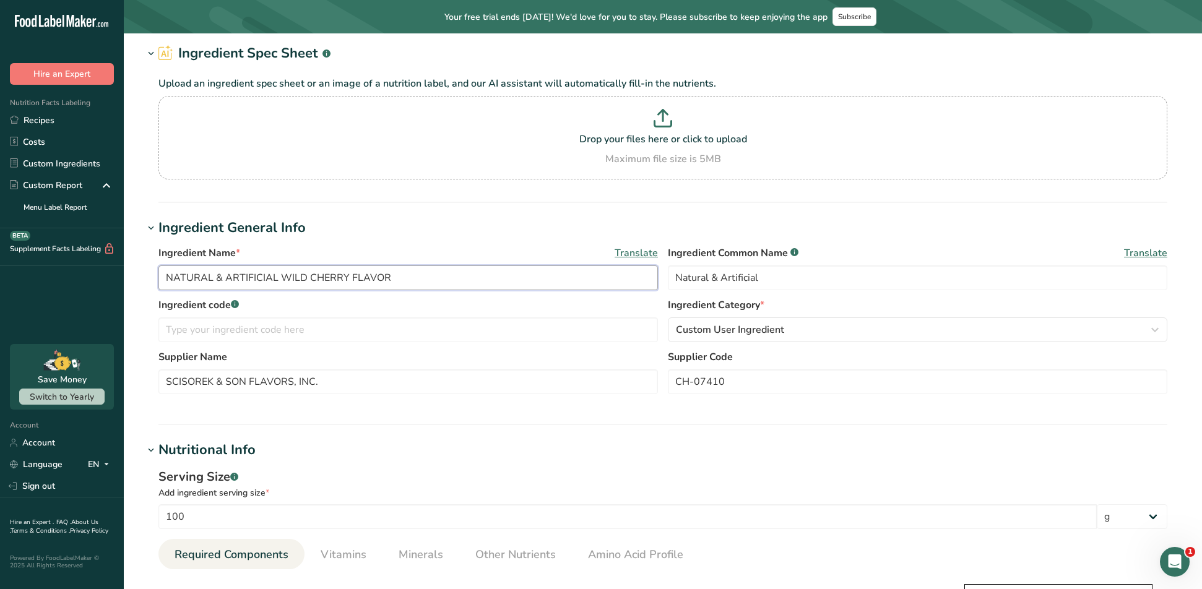
drag, startPoint x: 378, startPoint y: 280, endPoint x: 163, endPoint y: 280, distance: 214.8
click at [163, 280] on input "NATURAL & ARTIFICIAL WILD CHERRY FLAVOR" at bounding box center [407, 278] width 499 height 25
paste input "NATURAL & ARTIFICIAL WILD CHERRY FLAVOR"
type input "NATURAL & ARTIFICIAL WILD CHERRY FLAVOR"
click at [845, 277] on input "Natural & Artificial" at bounding box center [917, 278] width 499 height 25
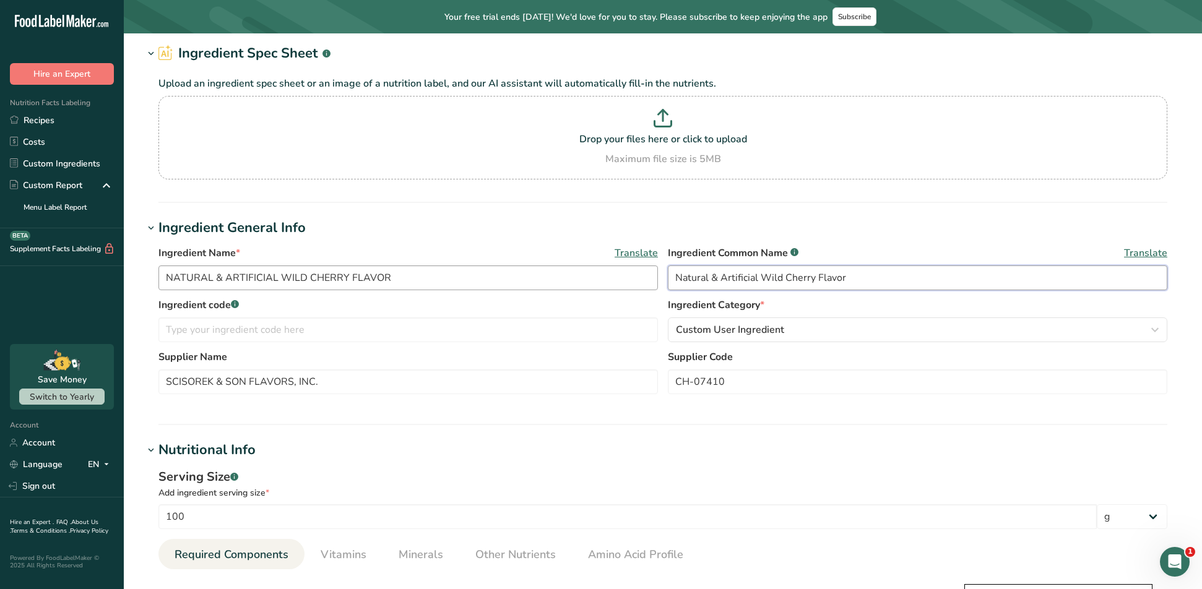
drag, startPoint x: 853, startPoint y: 275, endPoint x: 641, endPoint y: 267, distance: 212.5
click at [640, 266] on div "Ingredient Name * Translate NATURAL & ARTIFICIAL WILD CHERRY FLAVOR Ingredient …" at bounding box center [662, 272] width 1009 height 52
click at [692, 279] on input "Natural & Artificial Wild Cherry Flavor" at bounding box center [917, 278] width 499 height 25
drag, startPoint x: 815, startPoint y: 277, endPoint x: 757, endPoint y: 280, distance: 58.3
click at [757, 280] on input "Natural & Artificial Wild Cherry Flavor" at bounding box center [917, 278] width 499 height 25
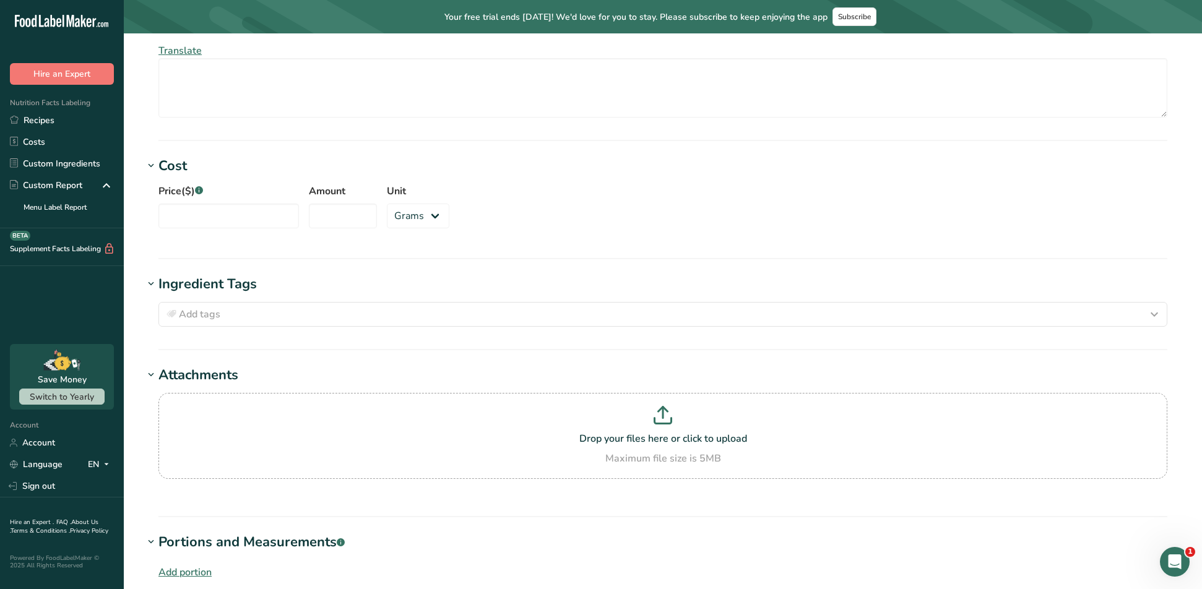
scroll to position [1347, 0]
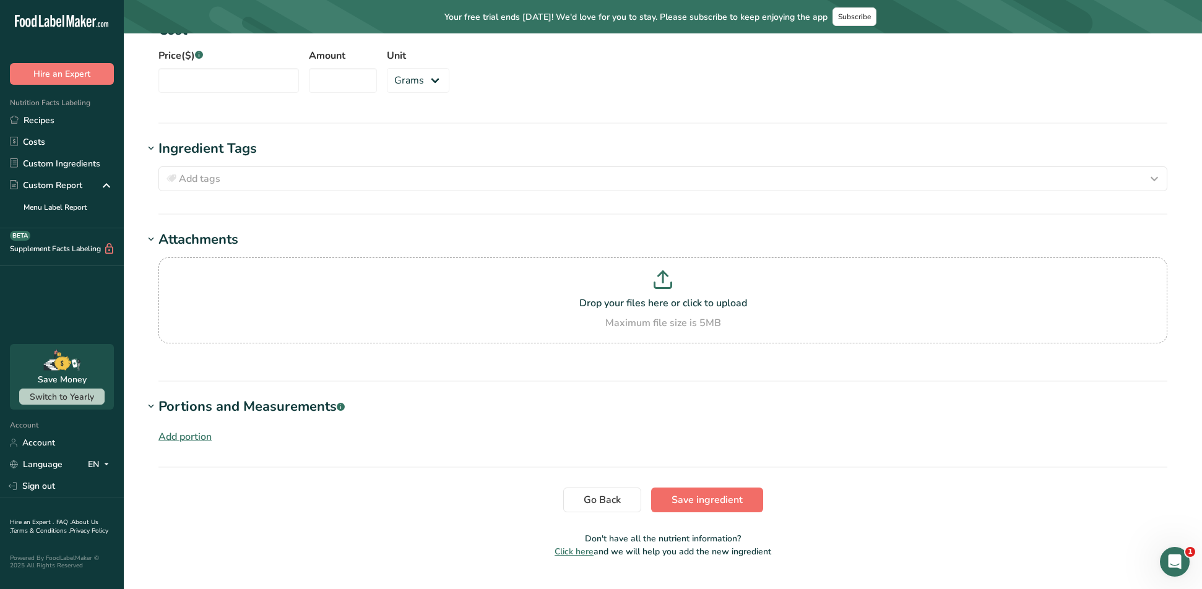
type input "Natural & Artificial Flavor"
click at [678, 493] on span "Save ingredient" at bounding box center [707, 500] width 71 height 15
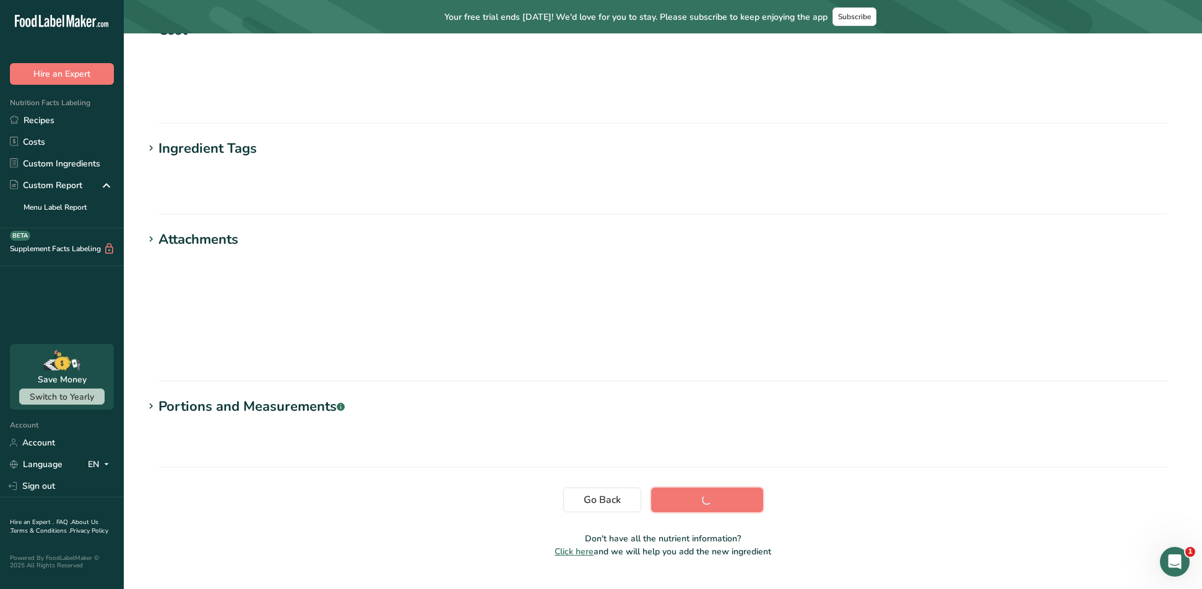
scroll to position [99, 0]
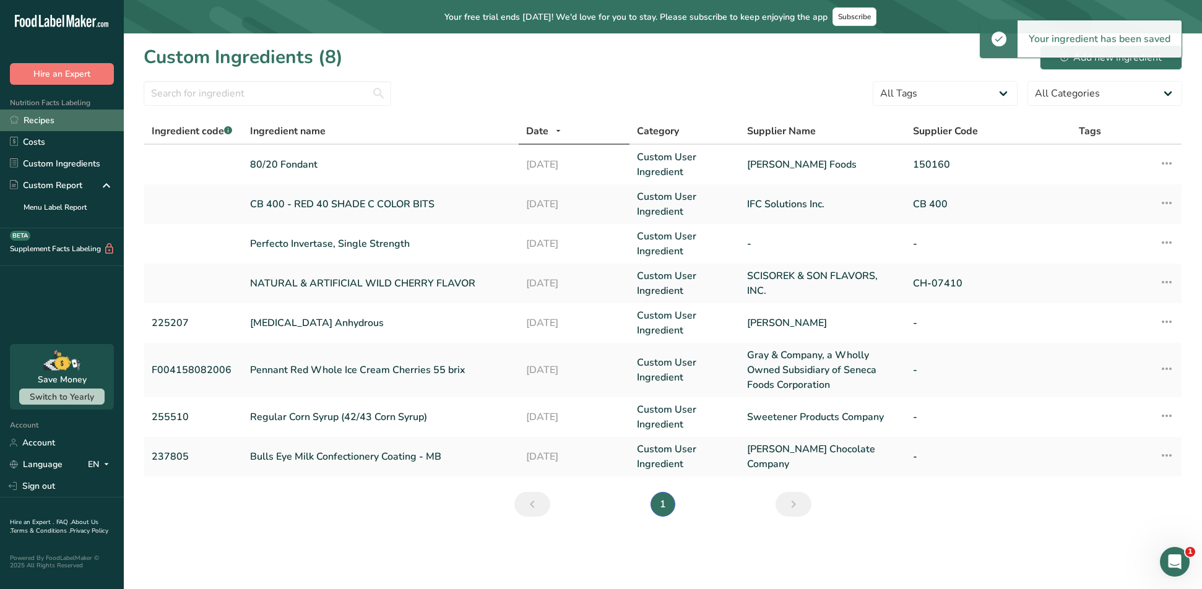
click at [40, 116] on link "Recipes" at bounding box center [62, 121] width 124 height 22
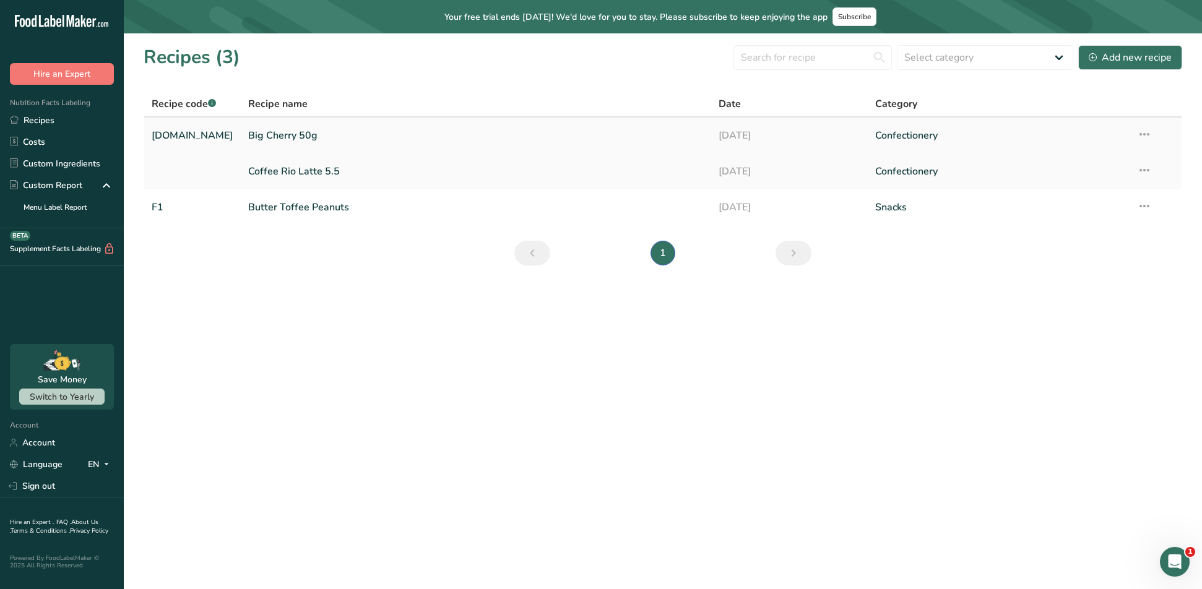
click at [270, 137] on link "Big Cherry 50g" at bounding box center [476, 136] width 456 height 26
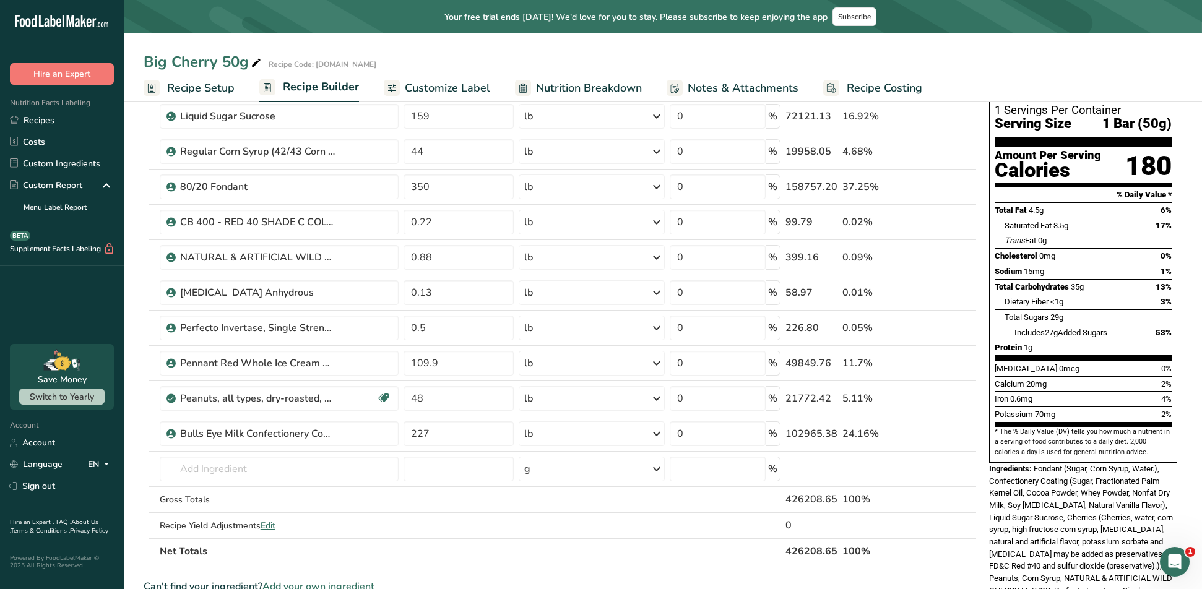
scroll to position [124, 0]
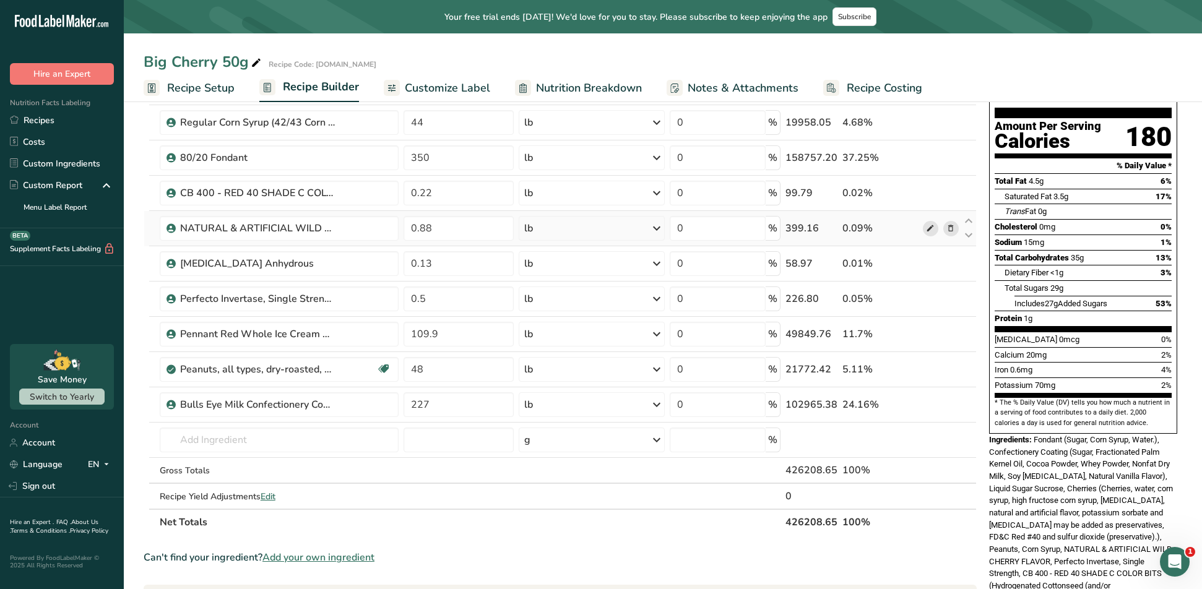
click at [925, 227] on span at bounding box center [930, 228] width 15 height 15
click at [45, 118] on link "Recipes" at bounding box center [62, 121] width 124 height 22
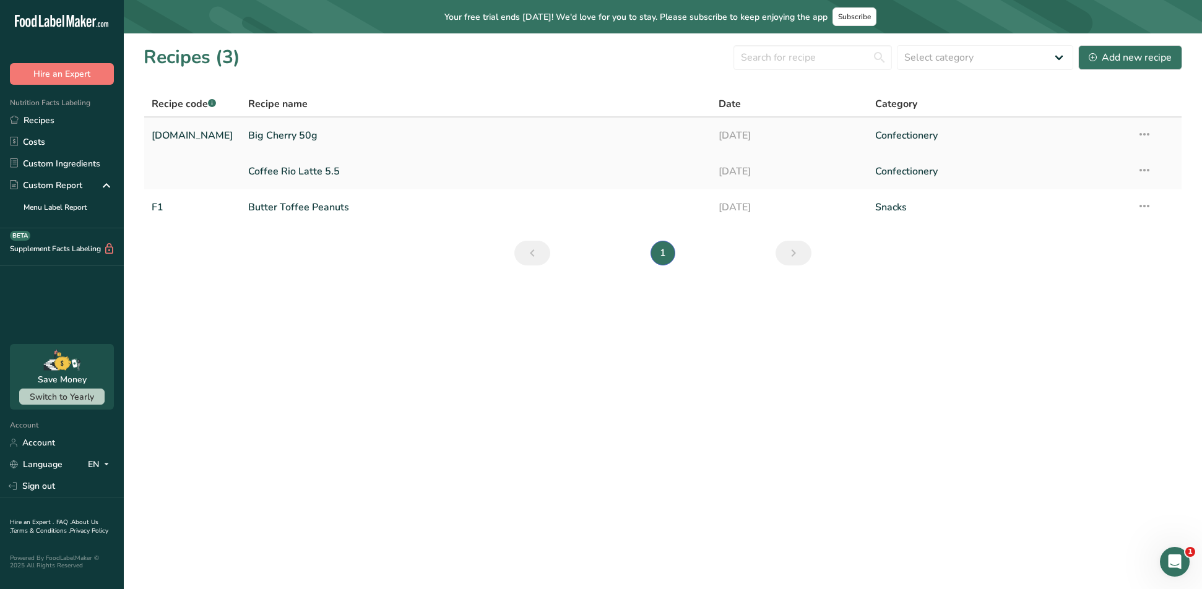
click at [266, 139] on link "Big Cherry 50g" at bounding box center [476, 136] width 456 height 26
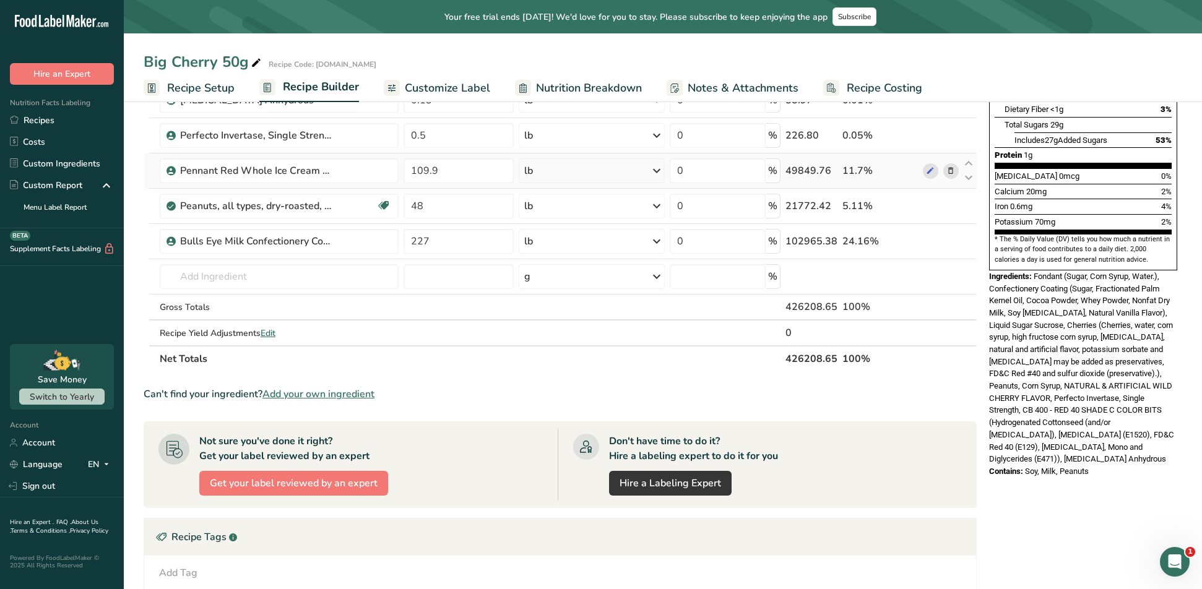
scroll to position [309, 0]
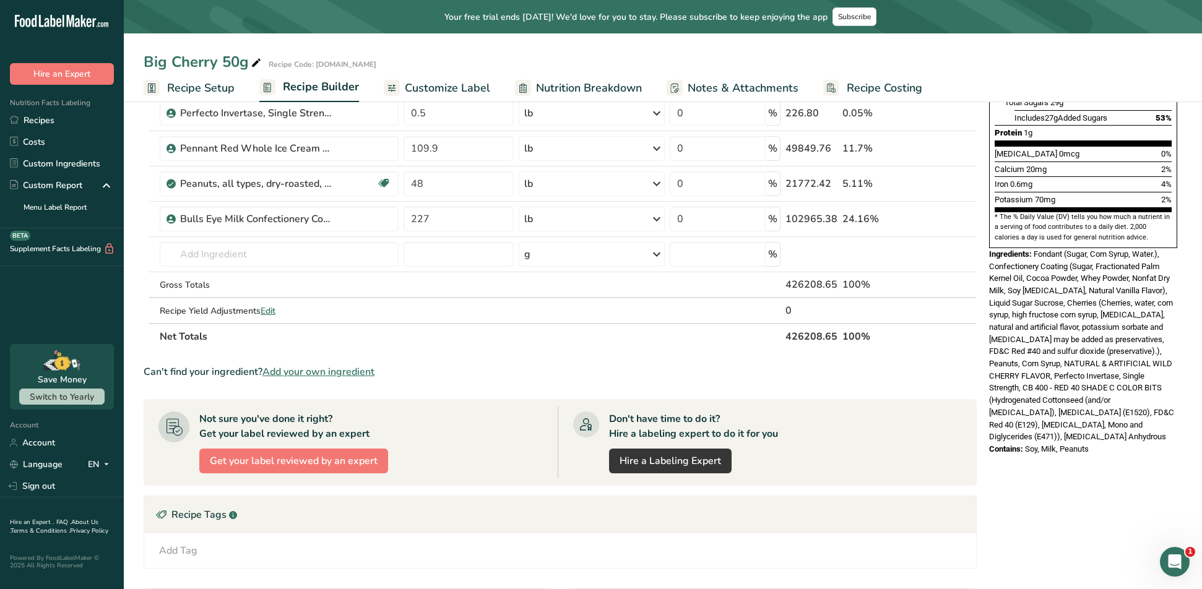
click at [1091, 327] on span "Fondant (Sugar, Corn Syrup, Water.), Confectionery Coating (Sugar, Fractionated…" at bounding box center [1081, 345] width 185 height 192
click at [1093, 384] on span "Fondant (Sugar, Corn Syrup, Water.), Confectionery Coating (Sugar, Fractionated…" at bounding box center [1081, 345] width 185 height 192
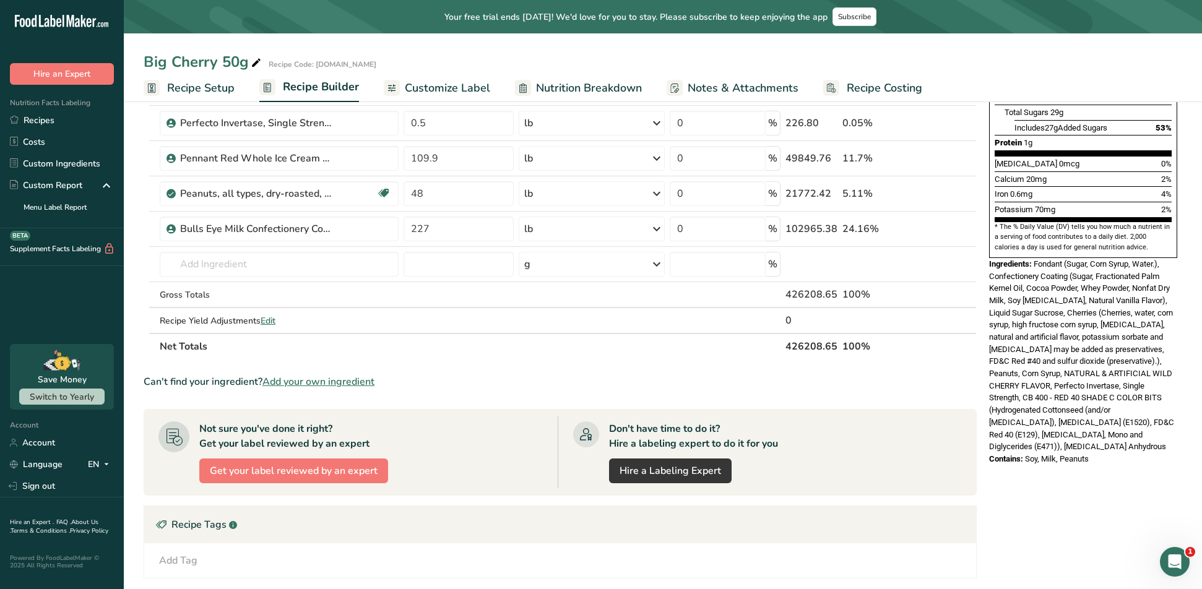
scroll to position [269, 0]
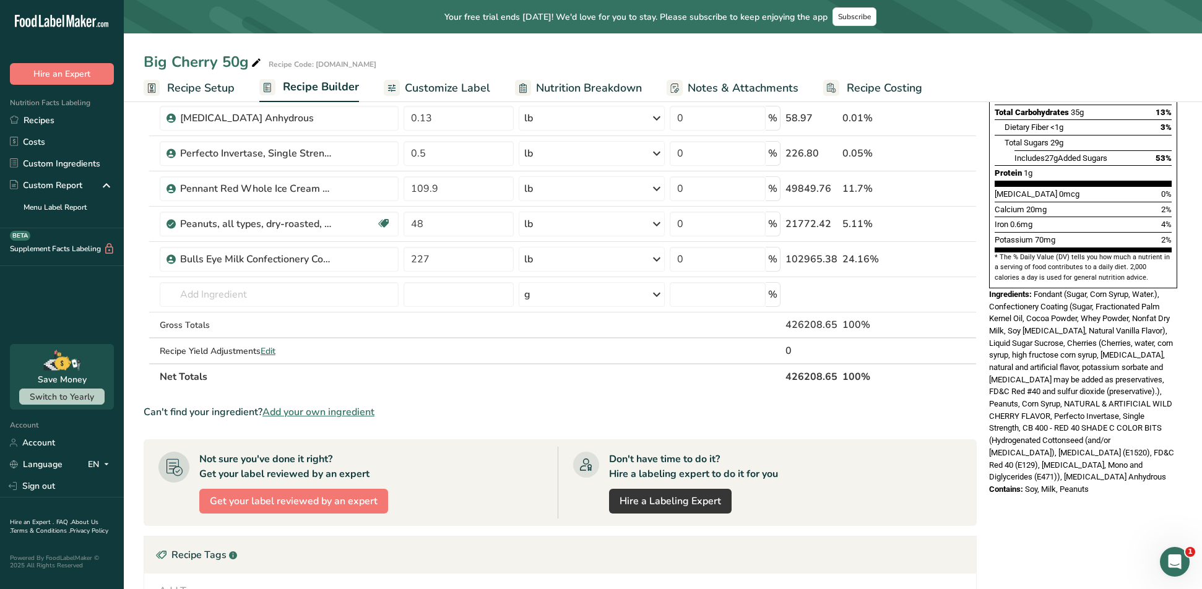
click at [1073, 400] on span "Fondant (Sugar, Corn Syrup, Water.), Confectionery Coating (Sugar, Fractionated…" at bounding box center [1081, 386] width 185 height 192
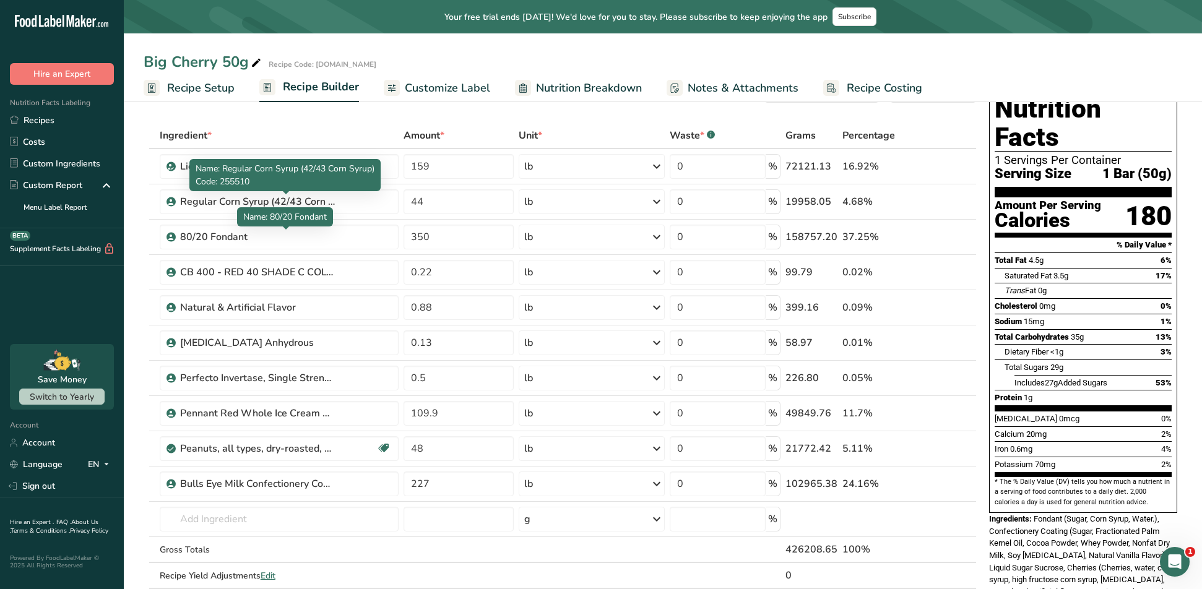
scroll to position [22, 0]
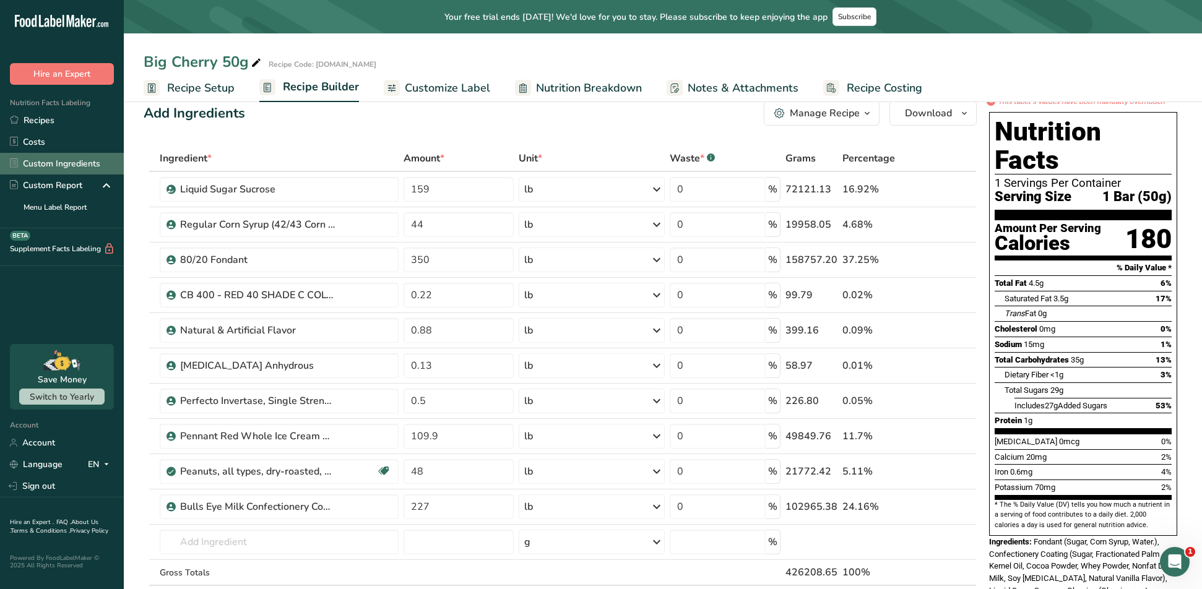
click at [68, 159] on link "Custom Ingredients" at bounding box center [62, 164] width 124 height 22
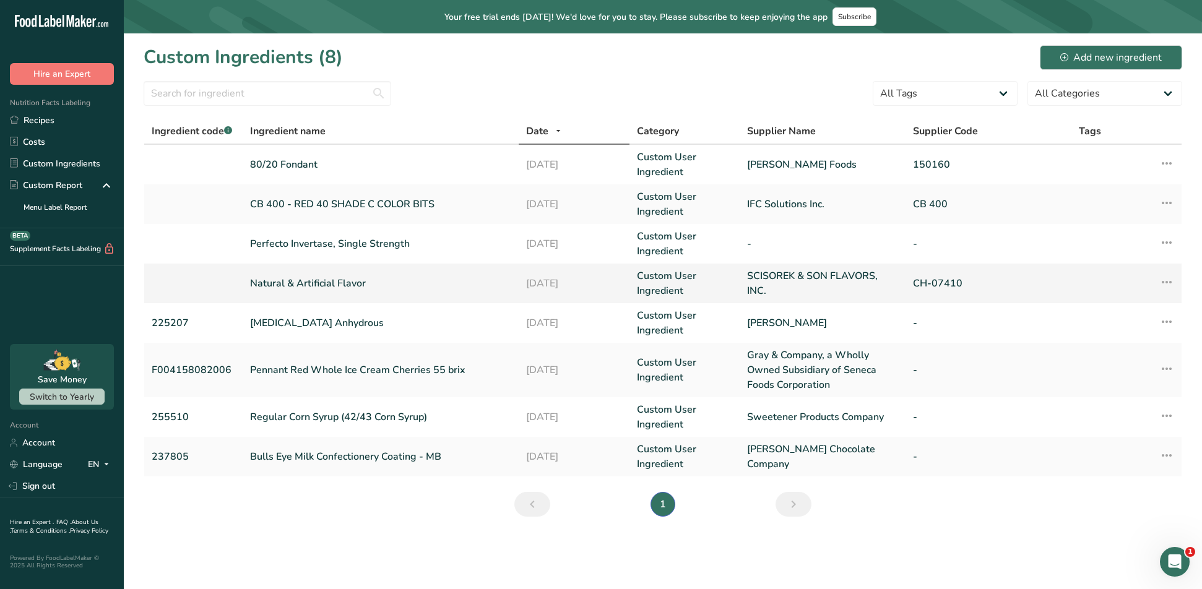
click at [1161, 283] on icon at bounding box center [1166, 282] width 15 height 22
click at [1133, 309] on span "Edit Ingredient" at bounding box center [1112, 309] width 58 height 13
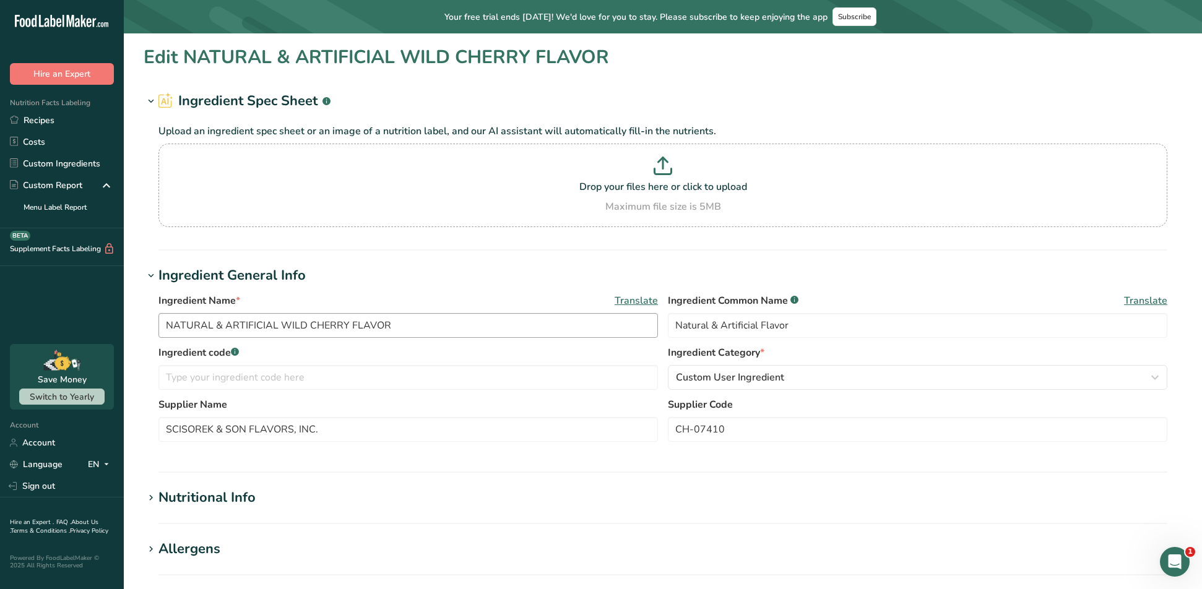
type input "Natural & Artificial Flavor"
type input "Natural & Artificial WILD CHERRY Flavor"
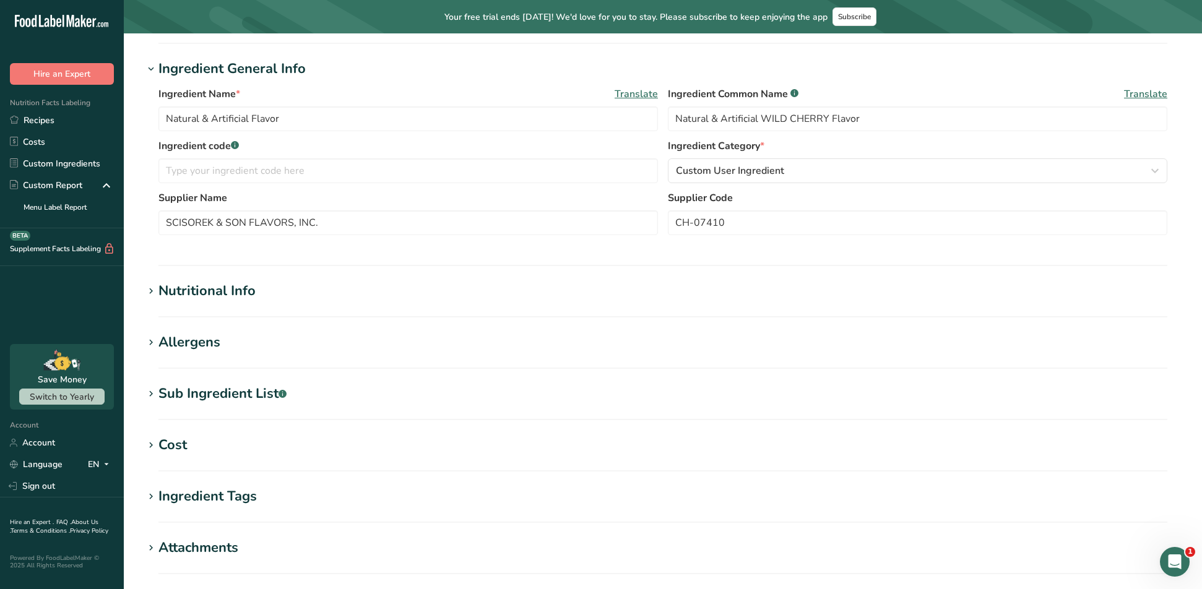
scroll to position [309, 0]
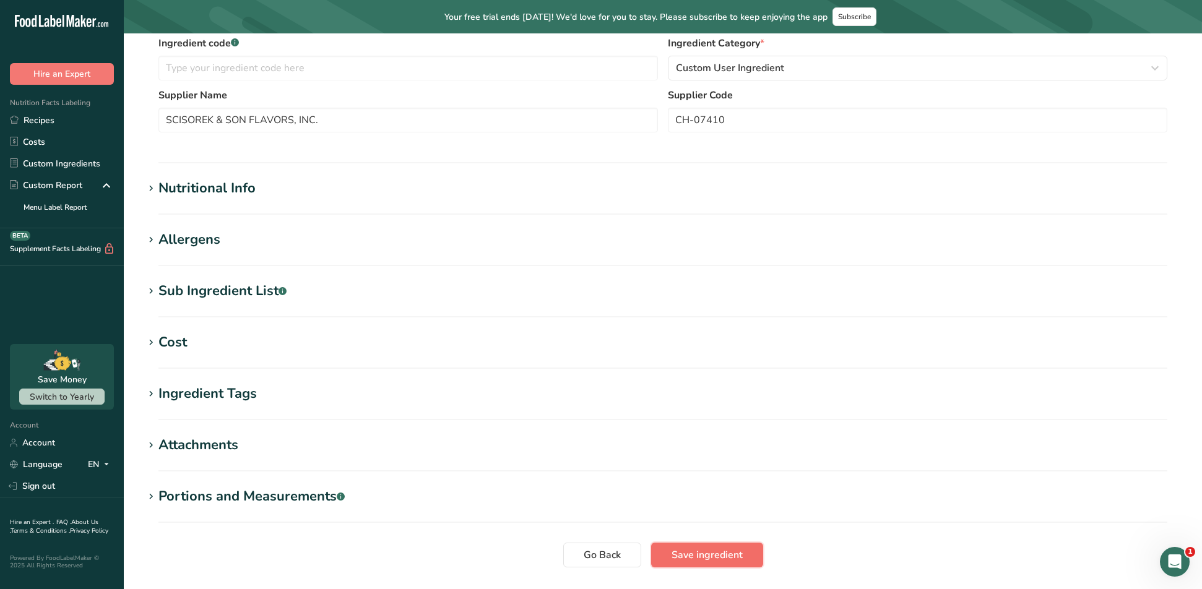
click at [725, 560] on span "Save ingredient" at bounding box center [707, 555] width 71 height 15
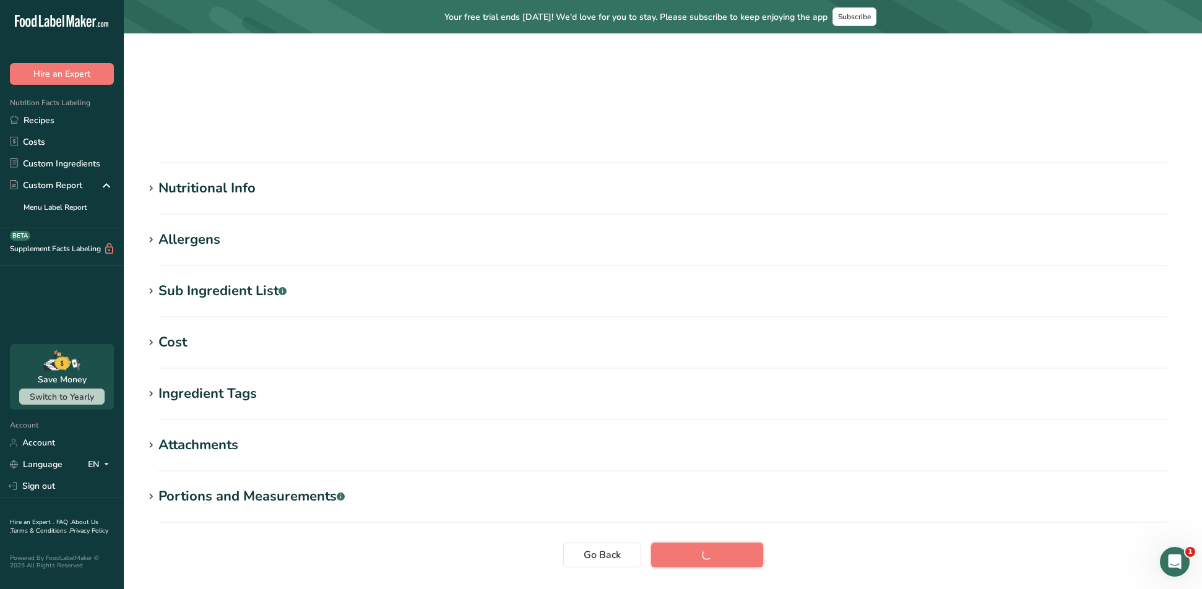
scroll to position [99, 0]
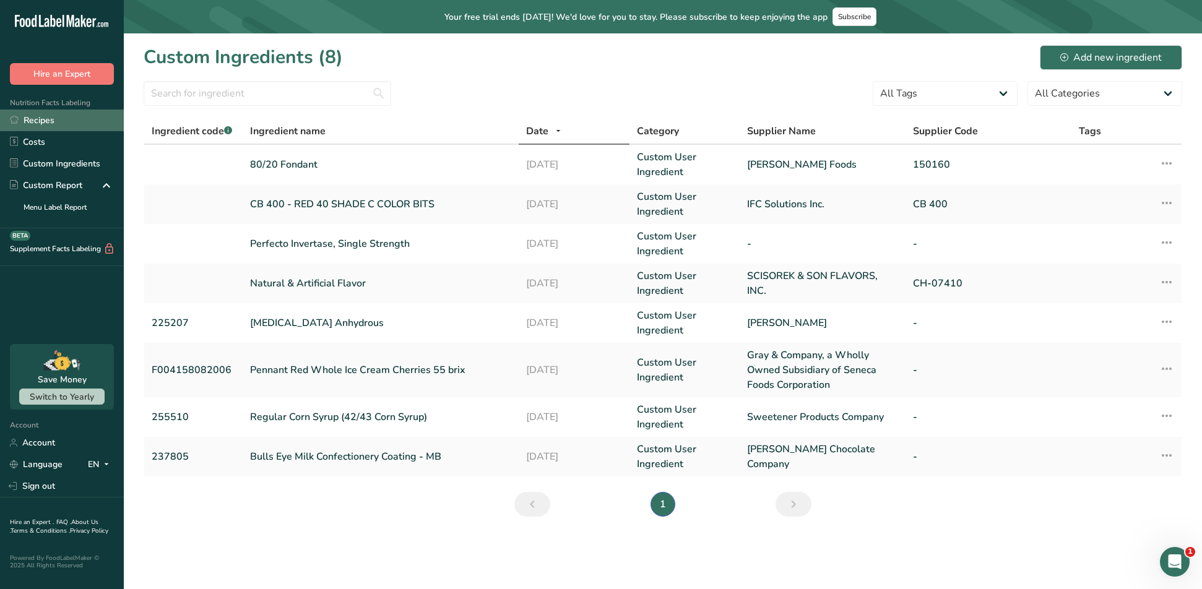
click at [49, 124] on link "Recipes" at bounding box center [62, 121] width 124 height 22
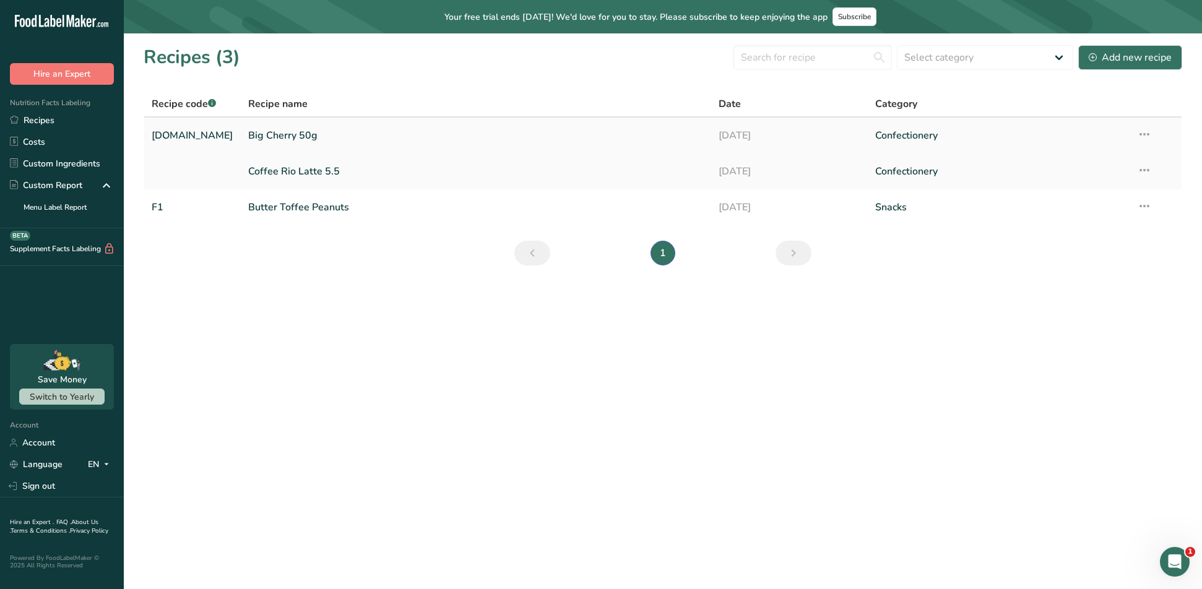
click at [267, 137] on link "Big Cherry 50g" at bounding box center [476, 136] width 456 height 26
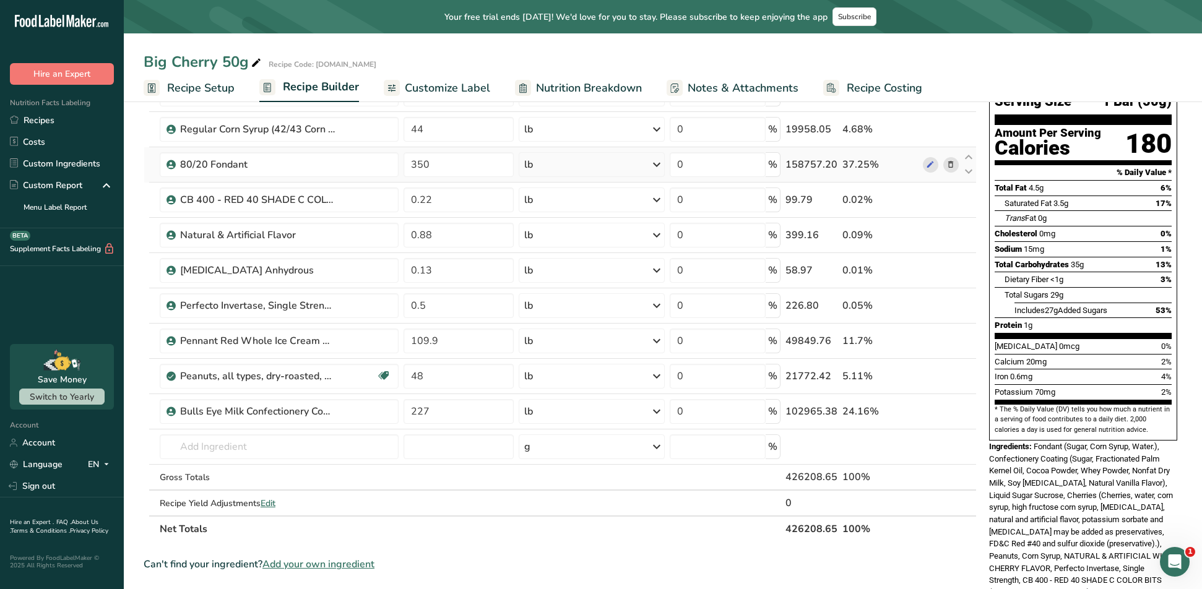
scroll to position [62, 0]
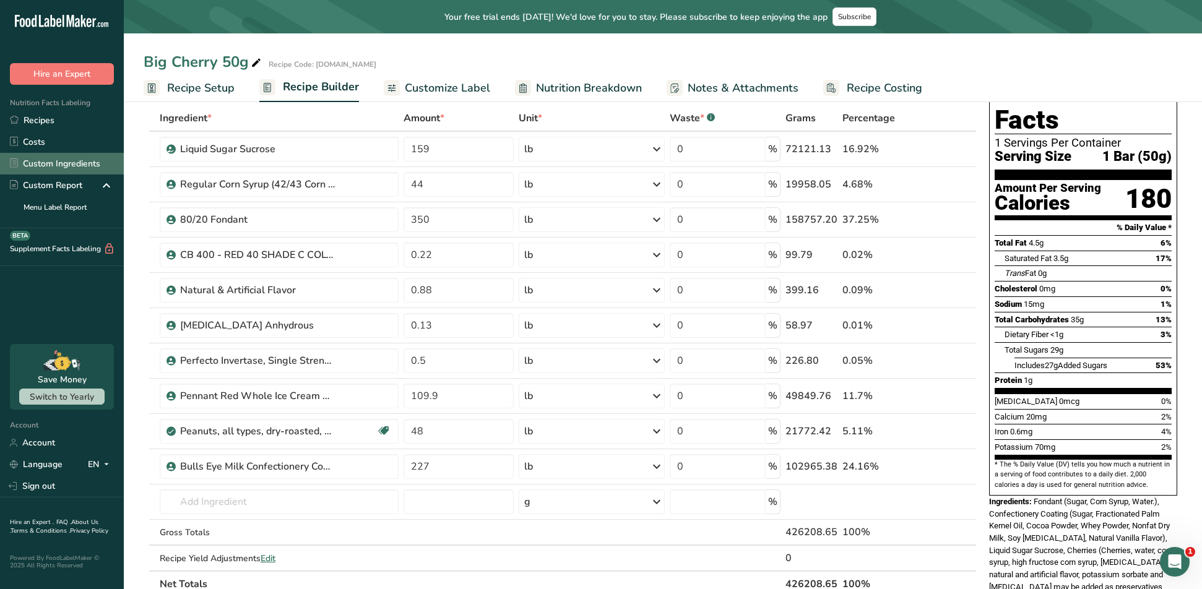
click at [57, 161] on link "Custom Ingredients" at bounding box center [62, 164] width 124 height 22
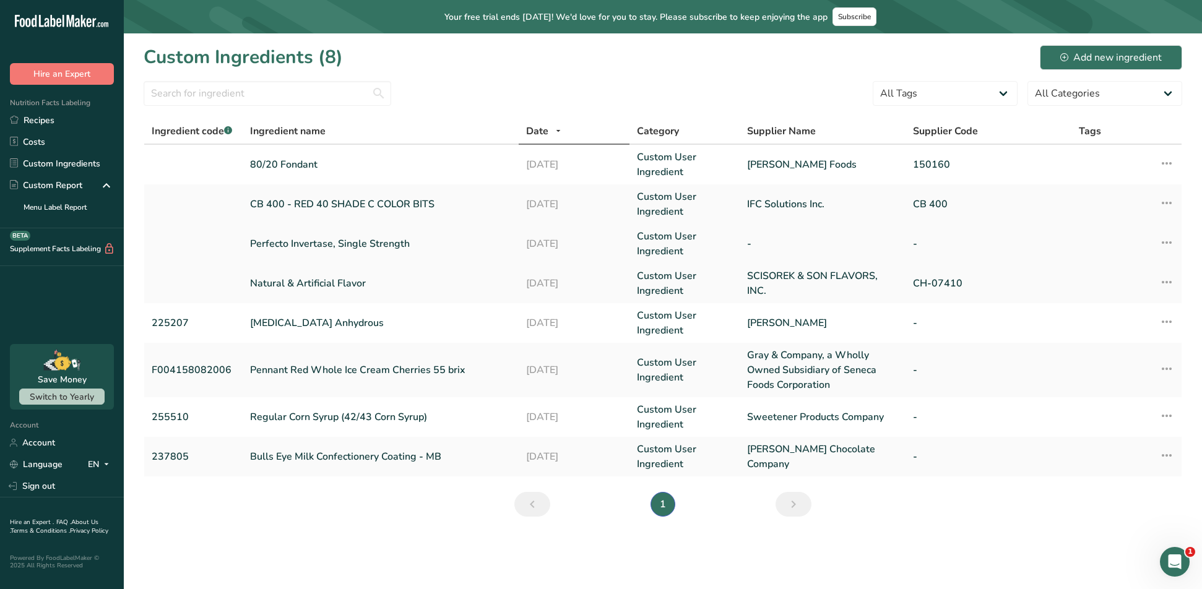
click at [1166, 244] on icon at bounding box center [1166, 242] width 15 height 22
click at [1110, 269] on span "Edit Ingredient" at bounding box center [1112, 270] width 58 height 13
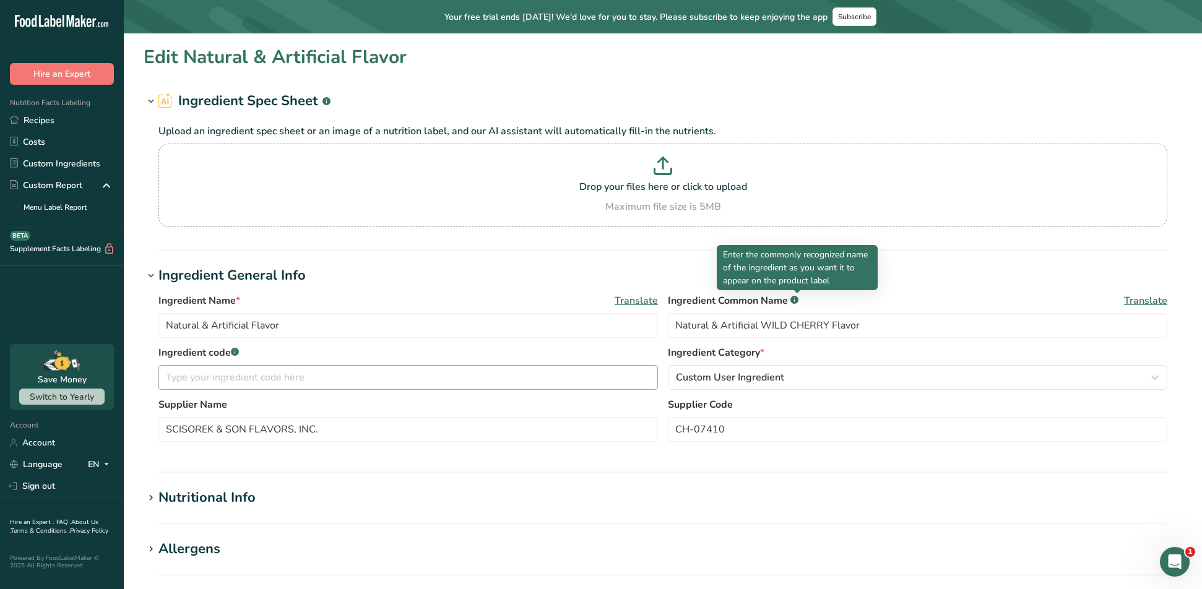
type input "Perfecto Invertase, Single Strength"
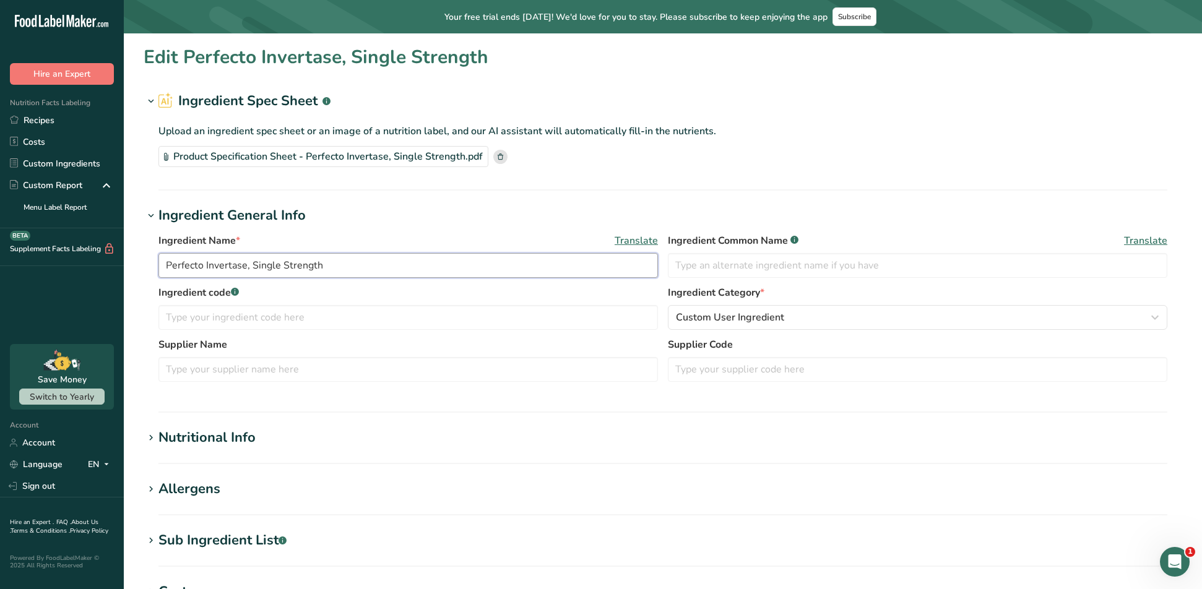
click at [358, 269] on input "Perfecto Invertase, Single Strength" at bounding box center [407, 265] width 499 height 25
click at [243, 265] on input "Perfecto Invertase, Single Strength" at bounding box center [407, 265] width 499 height 25
drag, startPoint x: 246, startPoint y: 266, endPoint x: 207, endPoint y: 269, distance: 39.2
click at [207, 269] on input "Perfecto Invertase, Single Strength" at bounding box center [407, 265] width 499 height 25
type input "Perfecto , Single Strength"
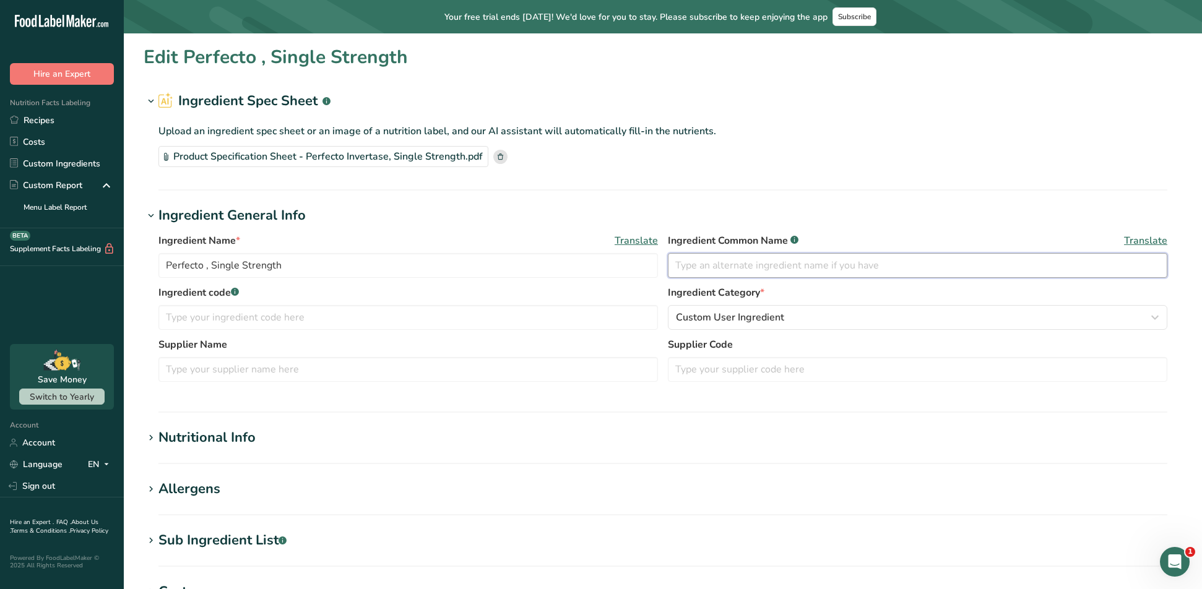
click at [717, 265] on input "text" at bounding box center [917, 265] width 499 height 25
paste input "Invertase"
type input "Invertase"
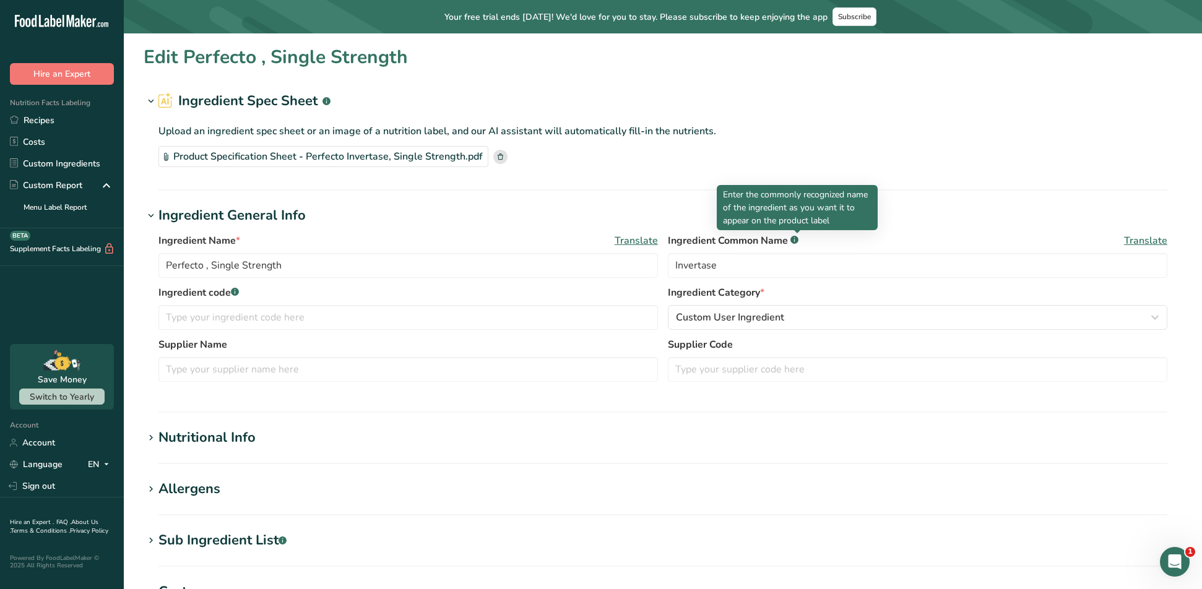
click at [798, 241] on rect at bounding box center [794, 240] width 8 height 8
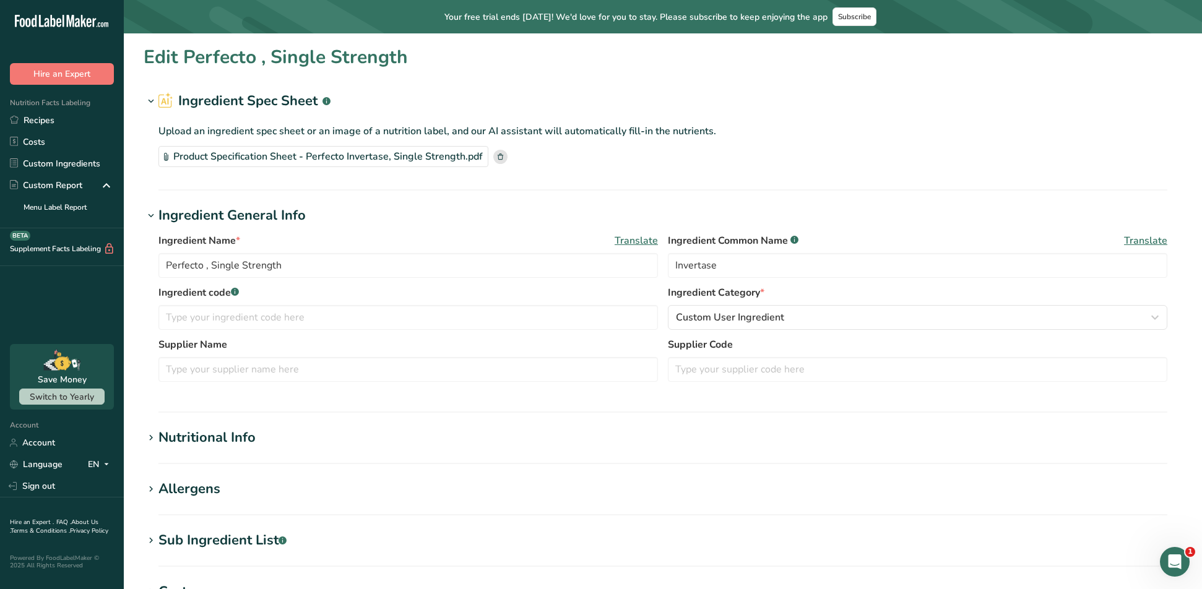
click at [798, 241] on rect at bounding box center [794, 240] width 8 height 8
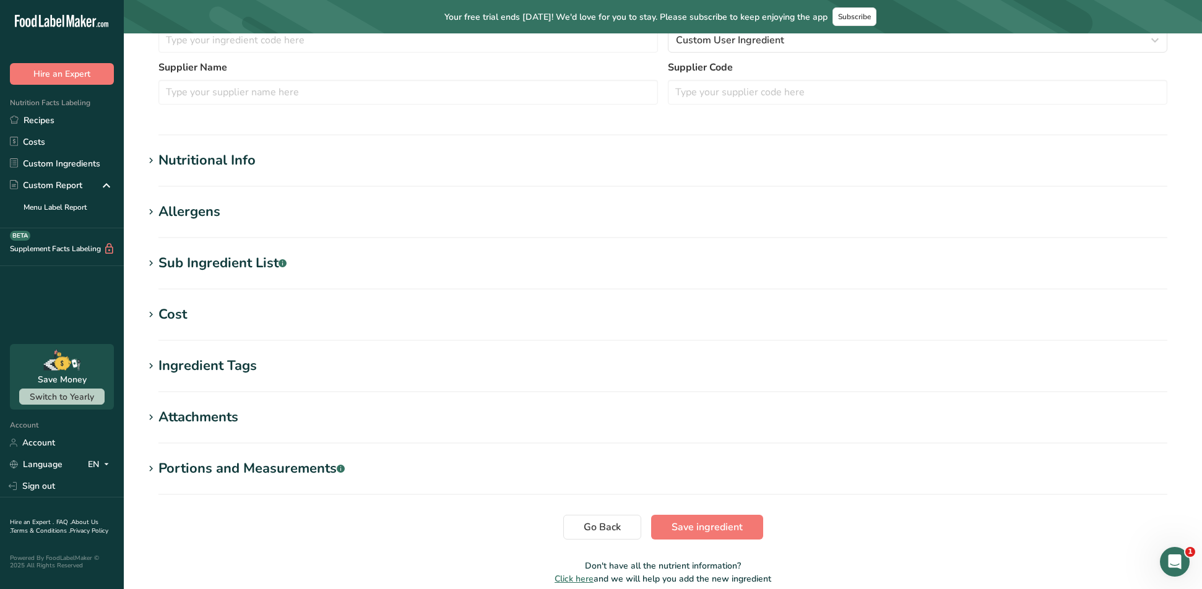
scroll to position [309, 0]
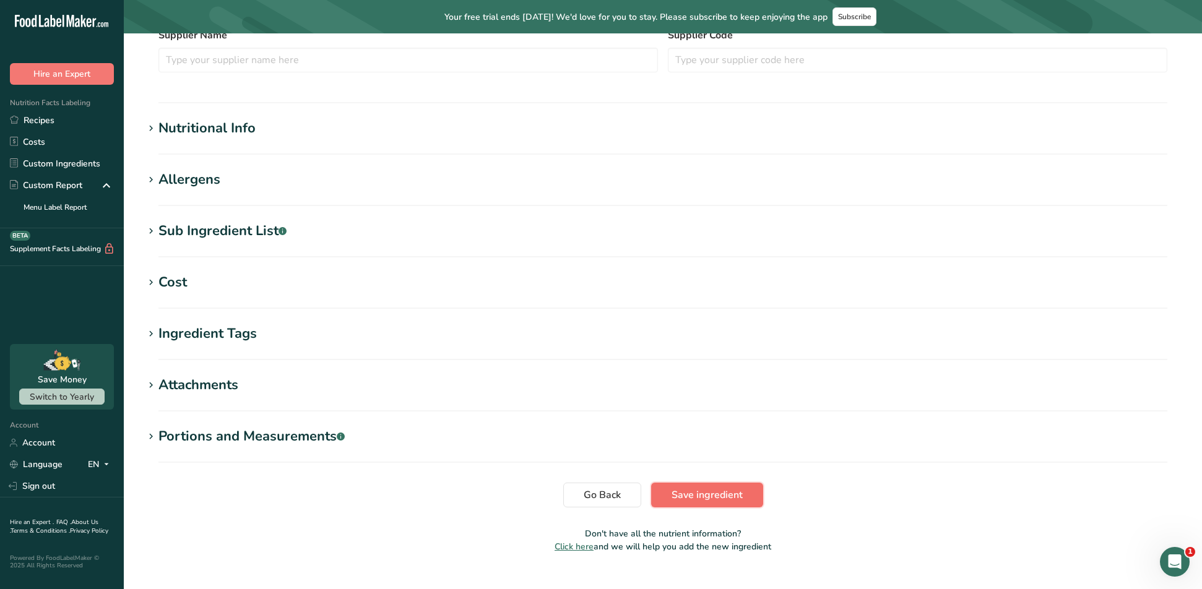
click at [747, 502] on button "Save ingredient" at bounding box center [707, 495] width 112 height 25
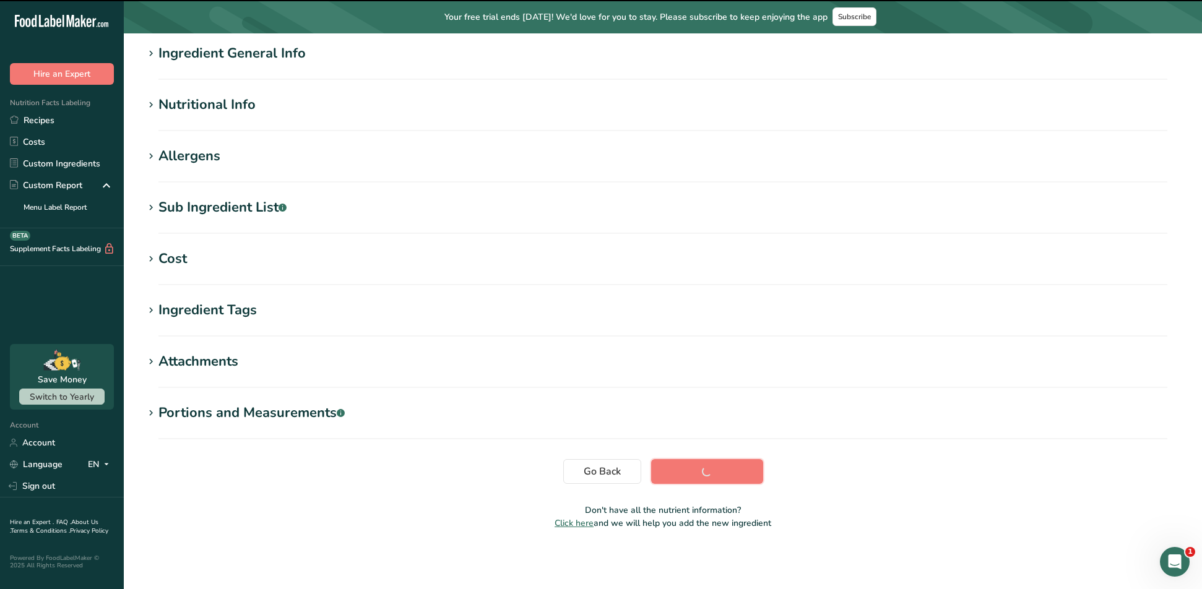
scroll to position [99, 0]
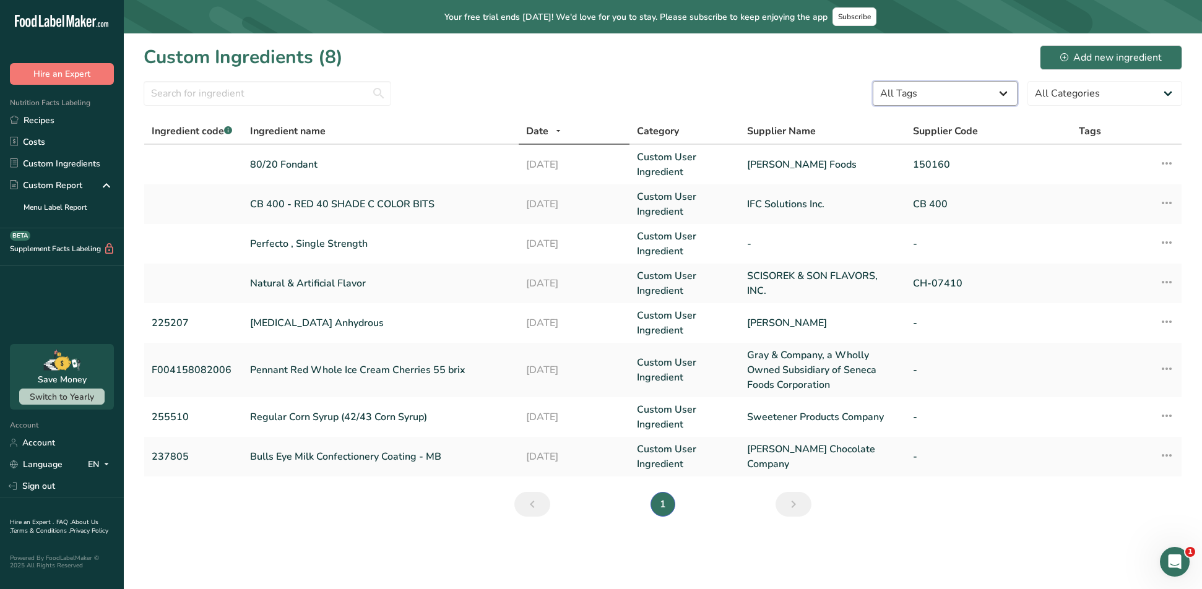
click at [998, 93] on select "All Tags Source of Antioxidants Prebiotic Effect Source of Omega 3 Plant-based …" at bounding box center [945, 93] width 145 height 25
click at [34, 124] on link "Recipes" at bounding box center [62, 121] width 124 height 22
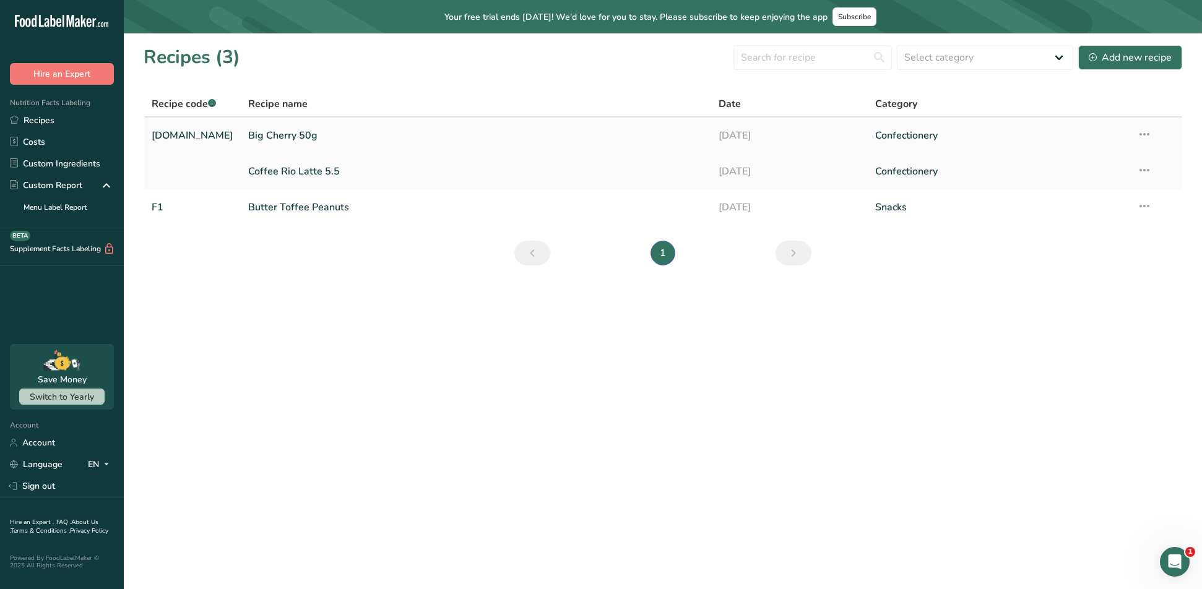
click at [272, 134] on link "Big Cherry 50g" at bounding box center [476, 136] width 456 height 26
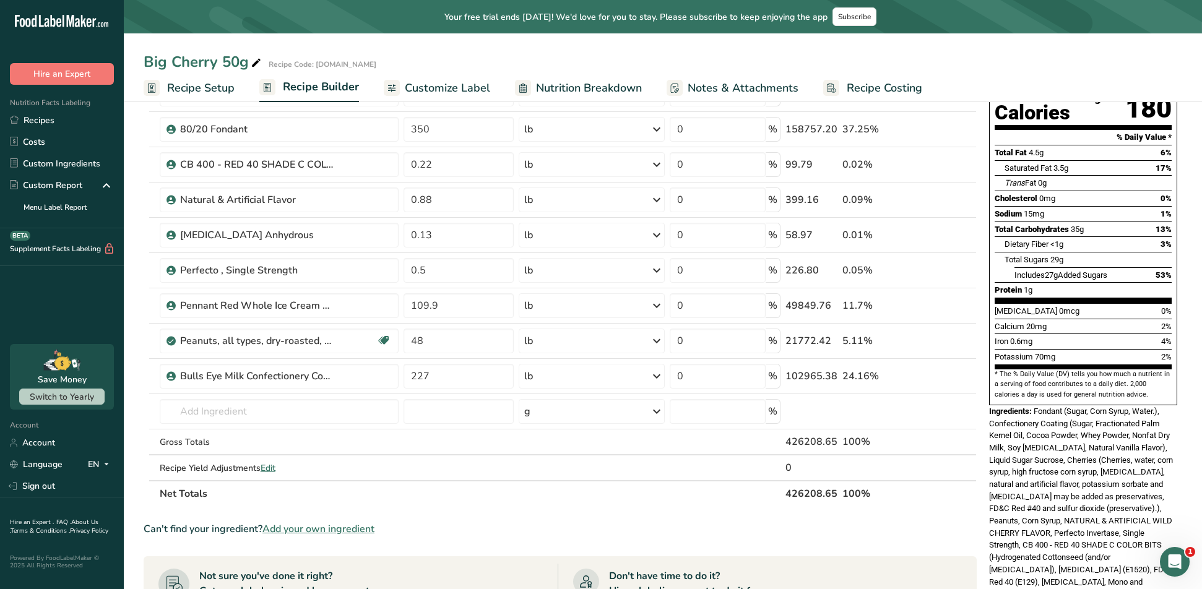
scroll to position [186, 0]
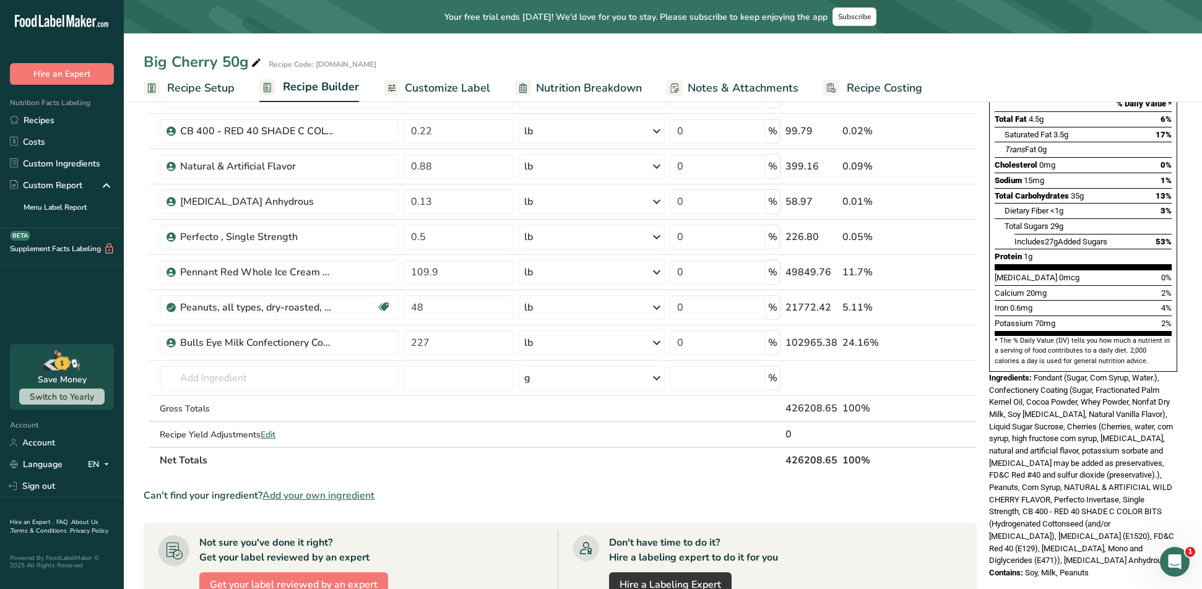
drag, startPoint x: 1152, startPoint y: 472, endPoint x: 1102, endPoint y: 538, distance: 83.6
click at [1102, 538] on div "Nutrition Facts 1 Servings Per Container Serving Size 1 Bar (50g) Amount Per Se…" at bounding box center [1083, 263] width 198 height 641
click at [1107, 547] on div "Nutrition Facts 1 Servings Per Container Serving Size 1 Bar (50g) Amount Per Se…" at bounding box center [1083, 267] width 198 height 649
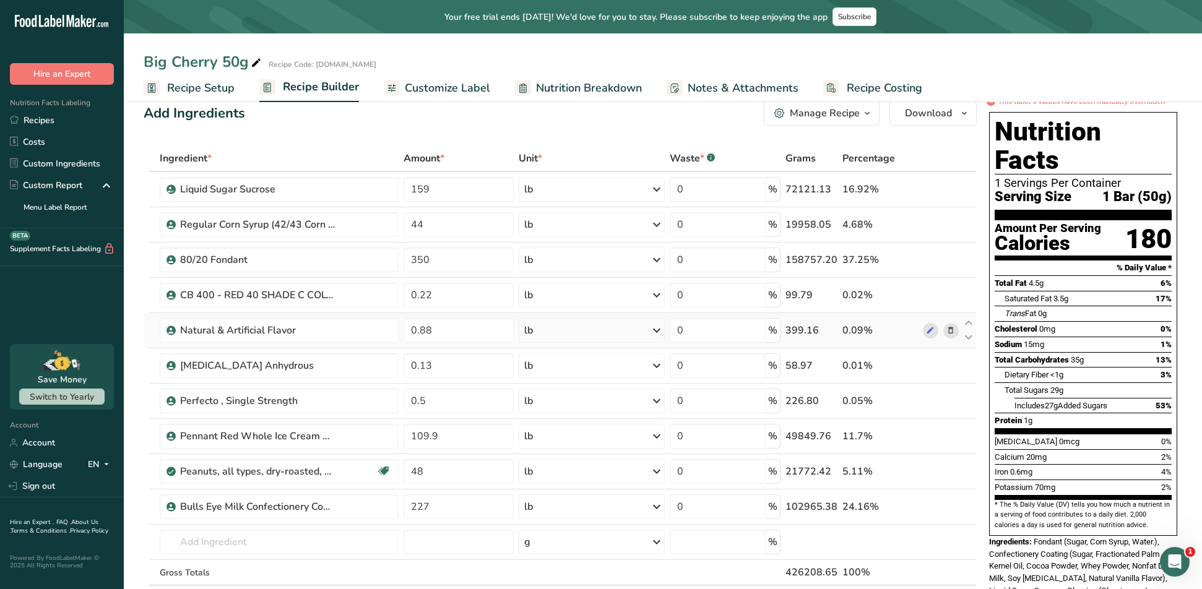
scroll to position [0, 0]
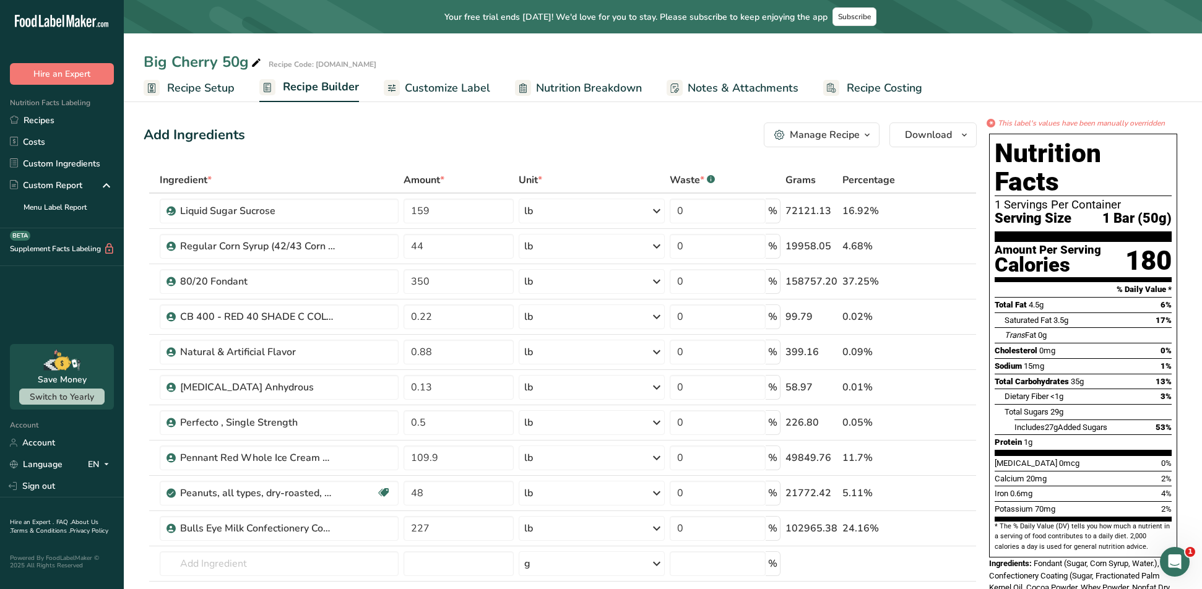
click at [471, 92] on span "Customize Label" at bounding box center [447, 88] width 85 height 17
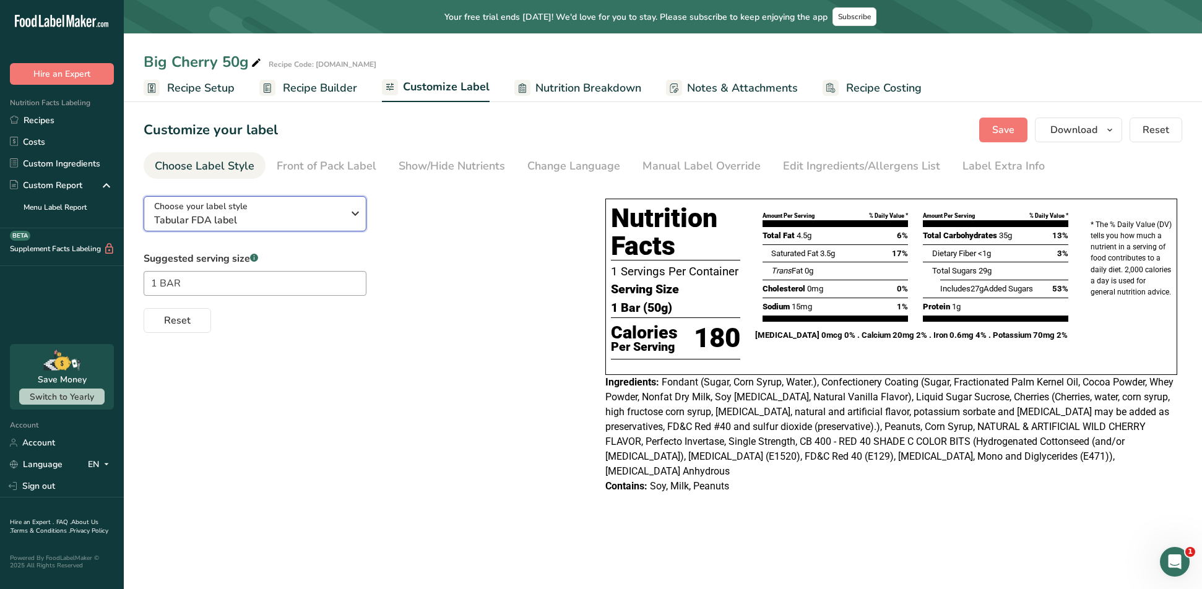
click at [354, 217] on icon "button" at bounding box center [355, 213] width 15 height 22
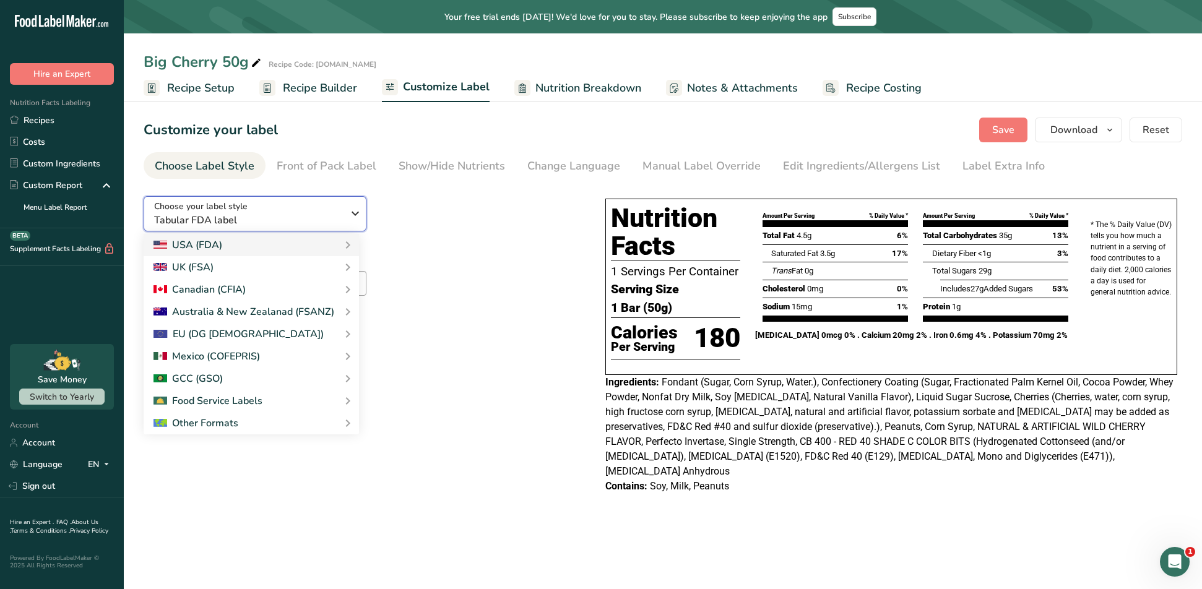
click at [355, 212] on icon "button" at bounding box center [355, 213] width 15 height 22
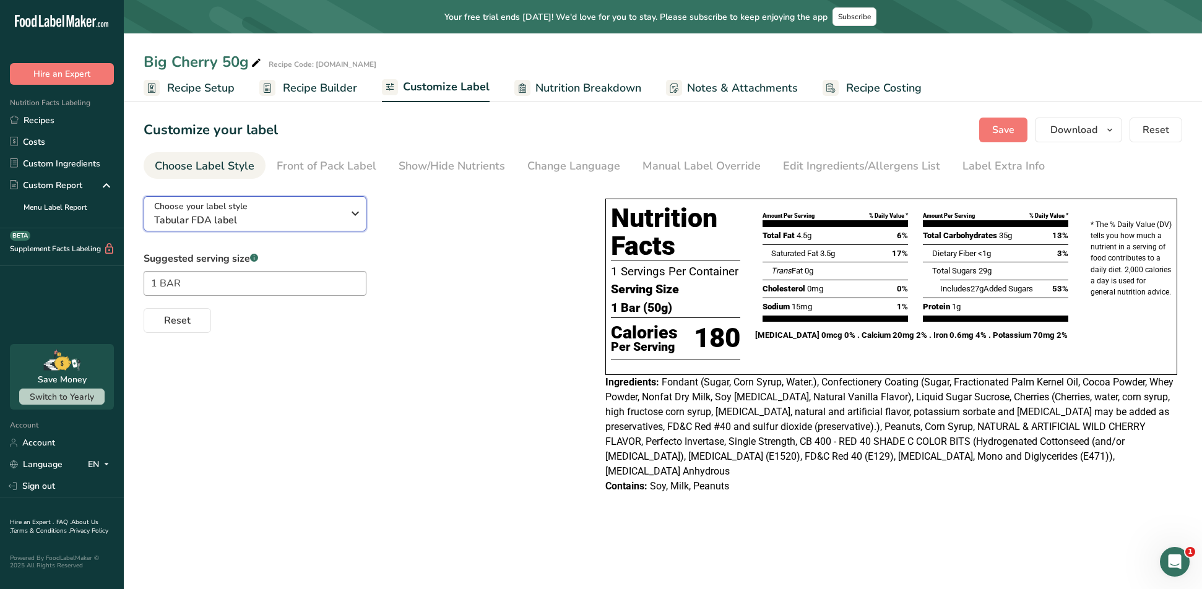
click at [343, 212] on div "Choose your label style Tabular FDA label" at bounding box center [253, 214] width 198 height 28
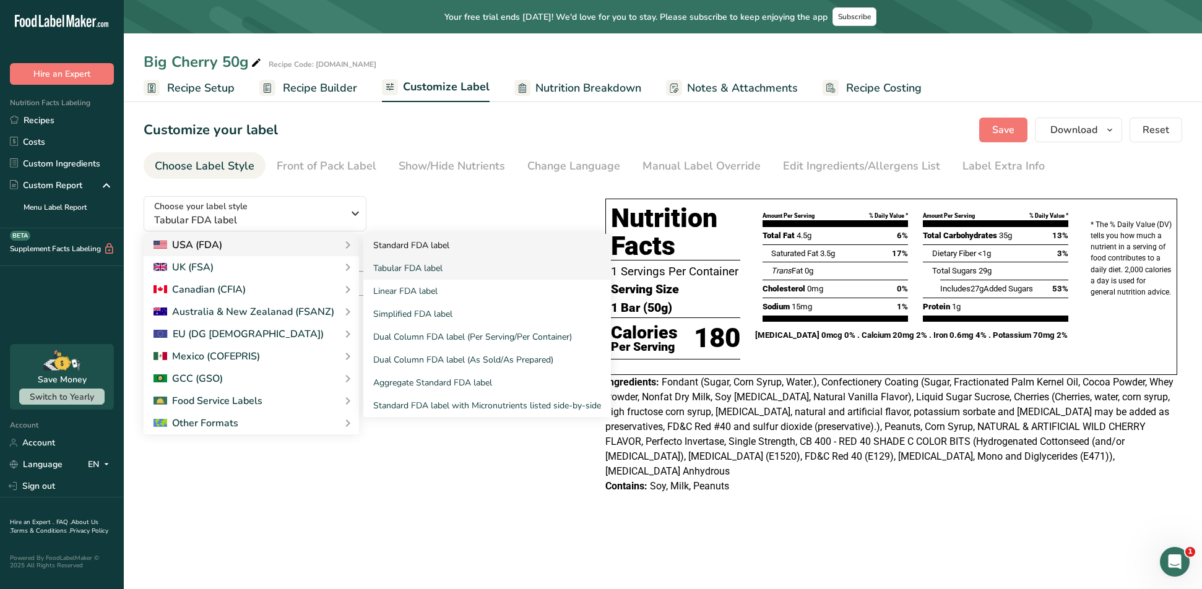
click at [389, 245] on link "Standard FDA label" at bounding box center [487, 245] width 248 height 23
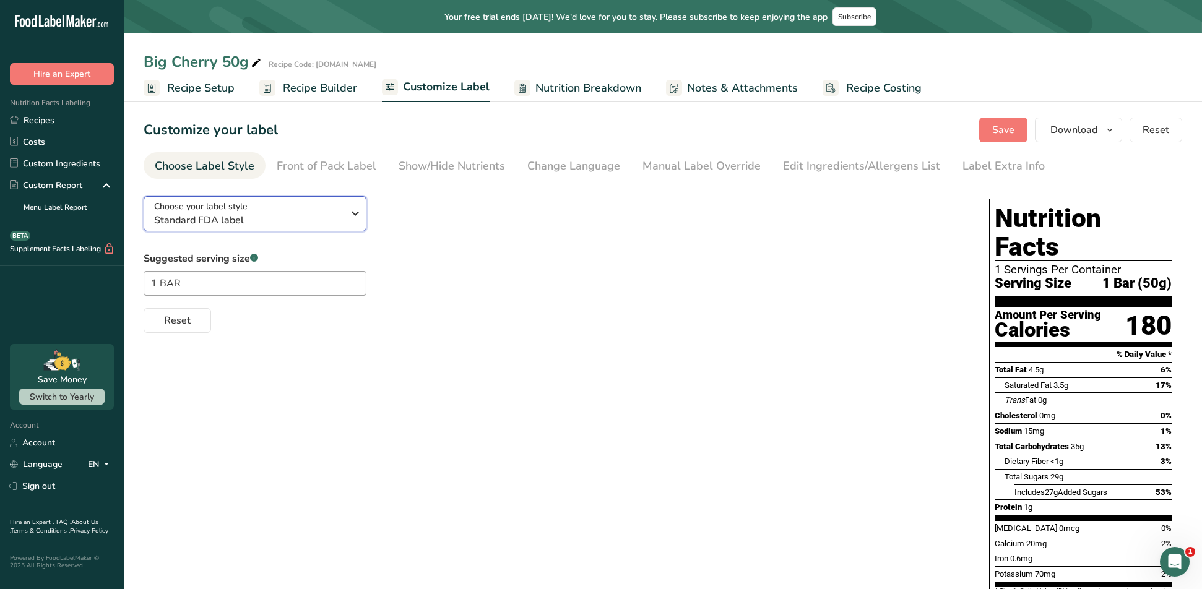
click at [358, 205] on icon "button" at bounding box center [355, 213] width 15 height 22
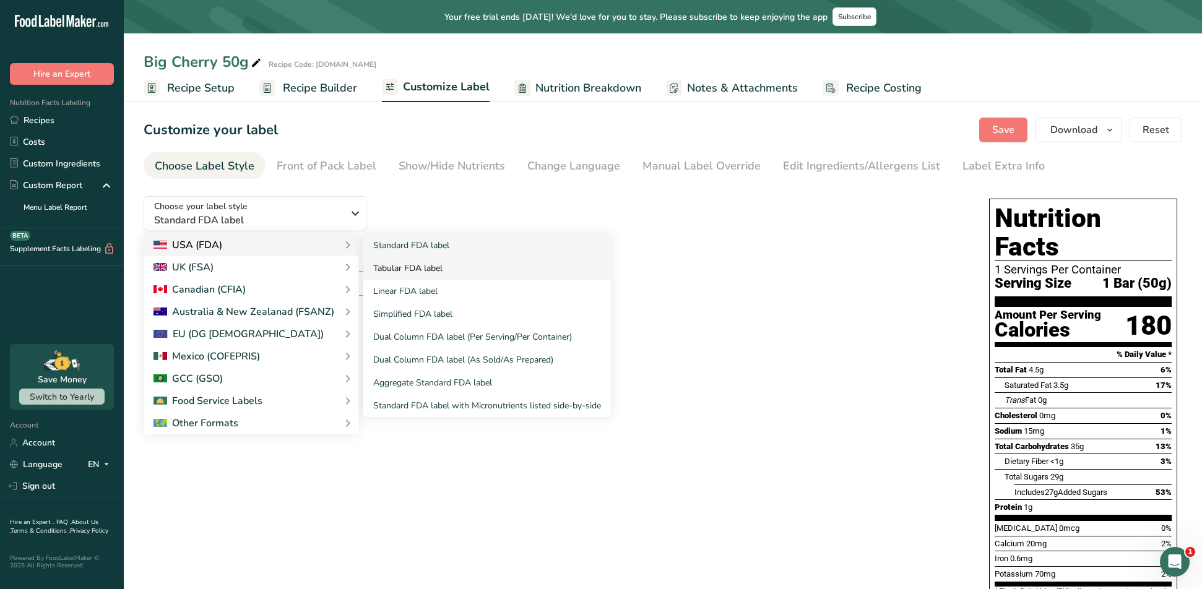
click at [398, 266] on link "Tabular FDA label" at bounding box center [487, 268] width 248 height 23
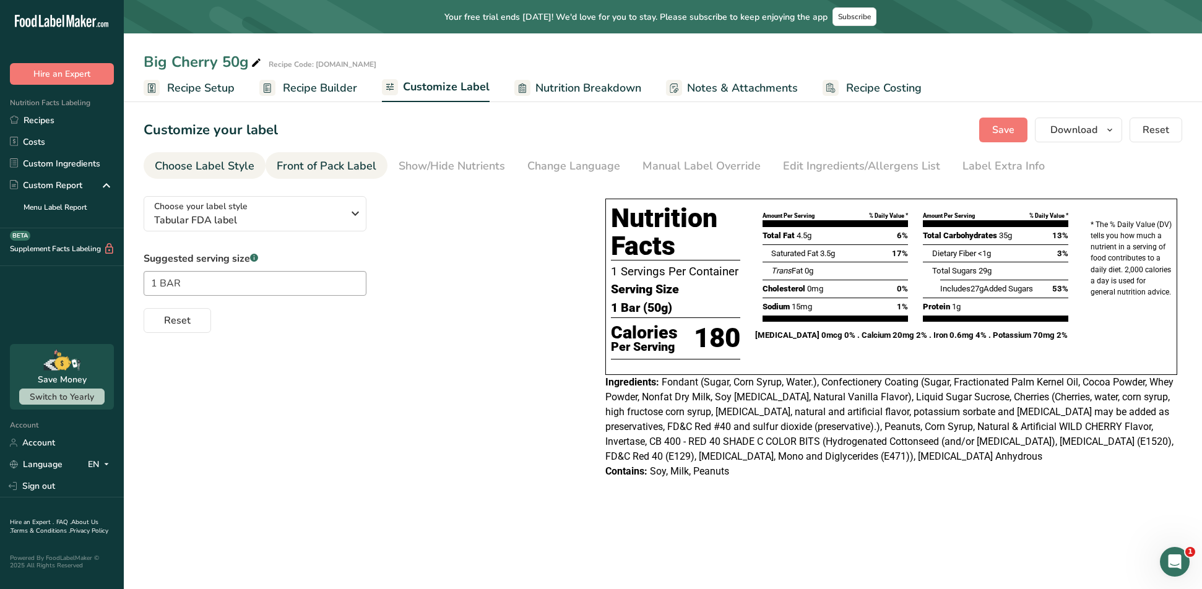
click at [349, 168] on div "Front of Pack Label" at bounding box center [327, 166] width 100 height 17
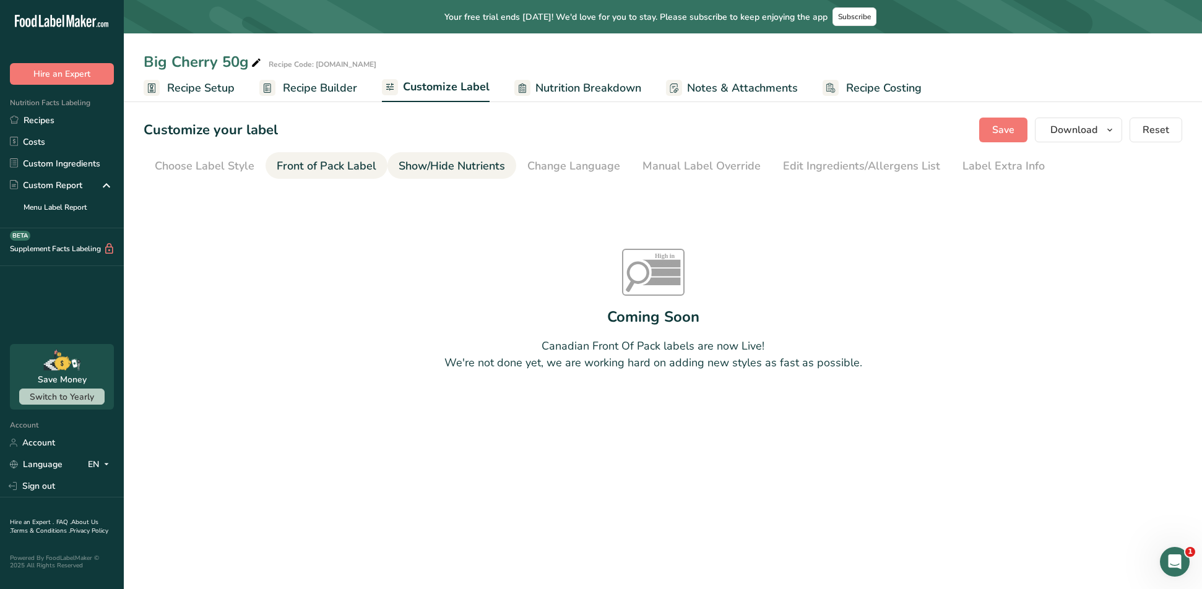
click at [423, 160] on div "Show/Hide Nutrients" at bounding box center [452, 166] width 106 height 17
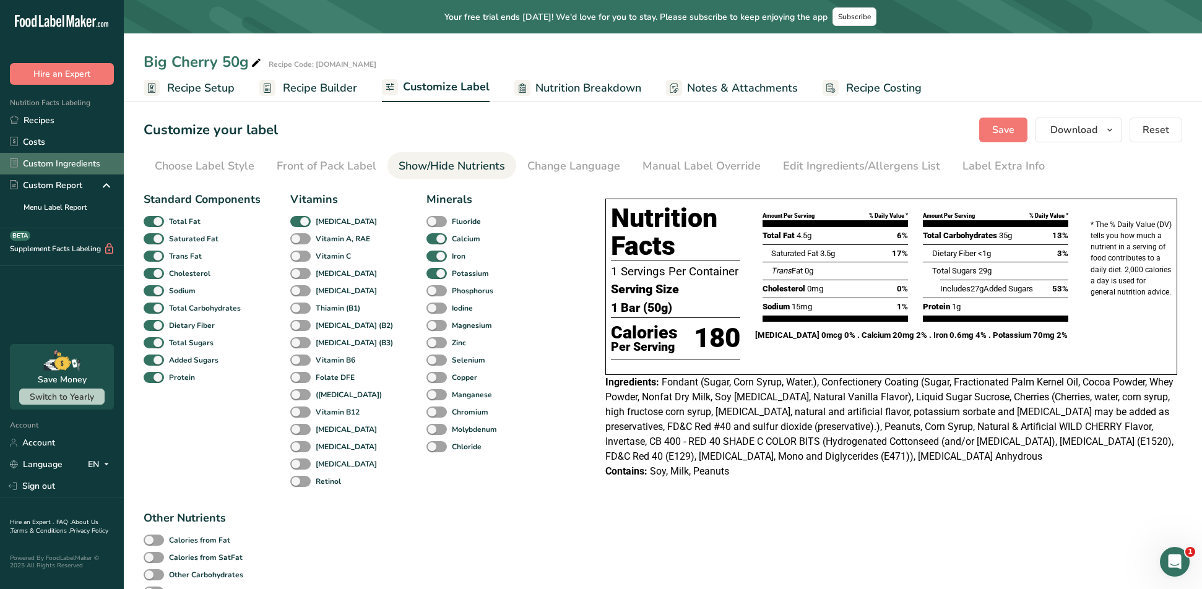
click at [56, 162] on link "Custom Ingredients" at bounding box center [62, 164] width 124 height 22
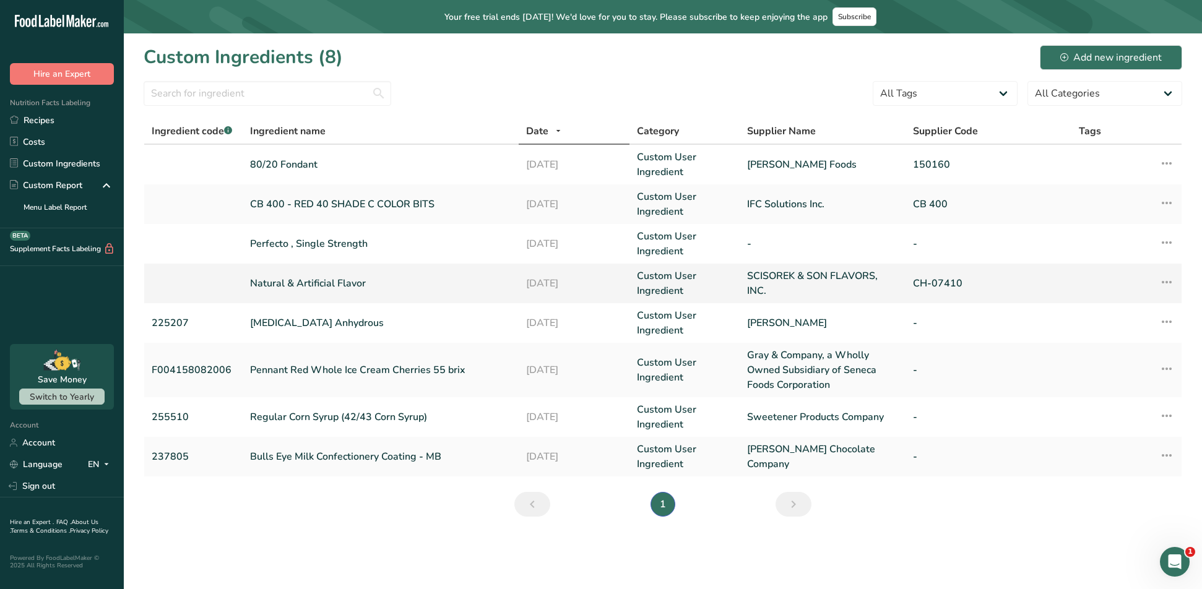
click at [308, 280] on link "Natural & Artificial Flavor" at bounding box center [380, 283] width 261 height 15
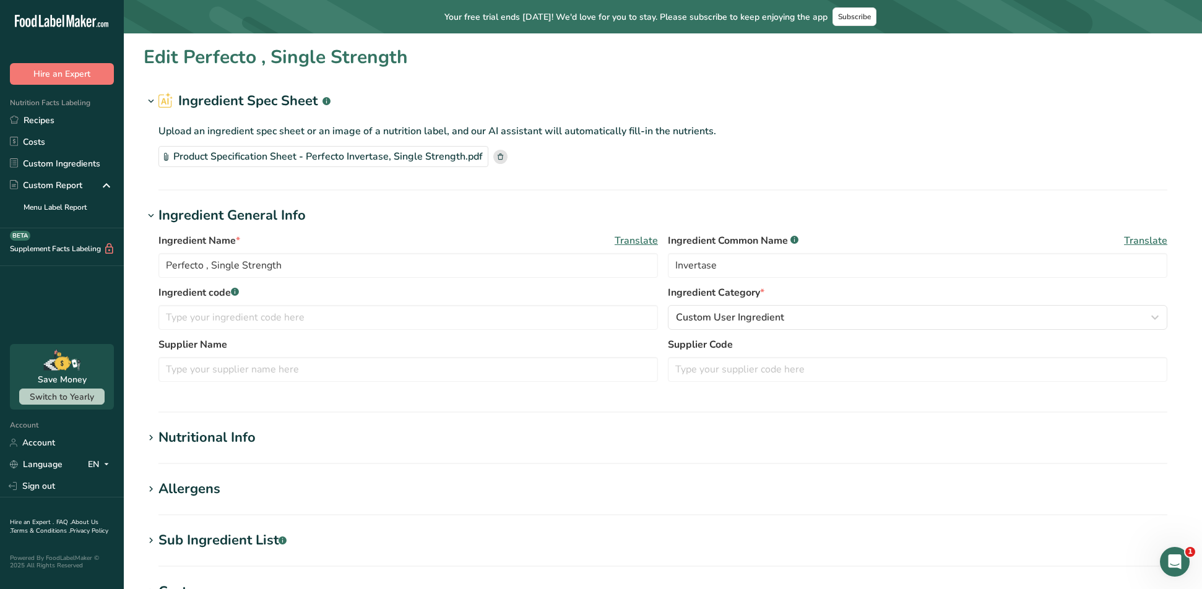
type input "Natural & Artificial Flavor"
type input "Natural & Artificial WILD CHERRY Flavor"
type input "SCISOREK & SON FLAVORS, INC."
type input "CH-07410"
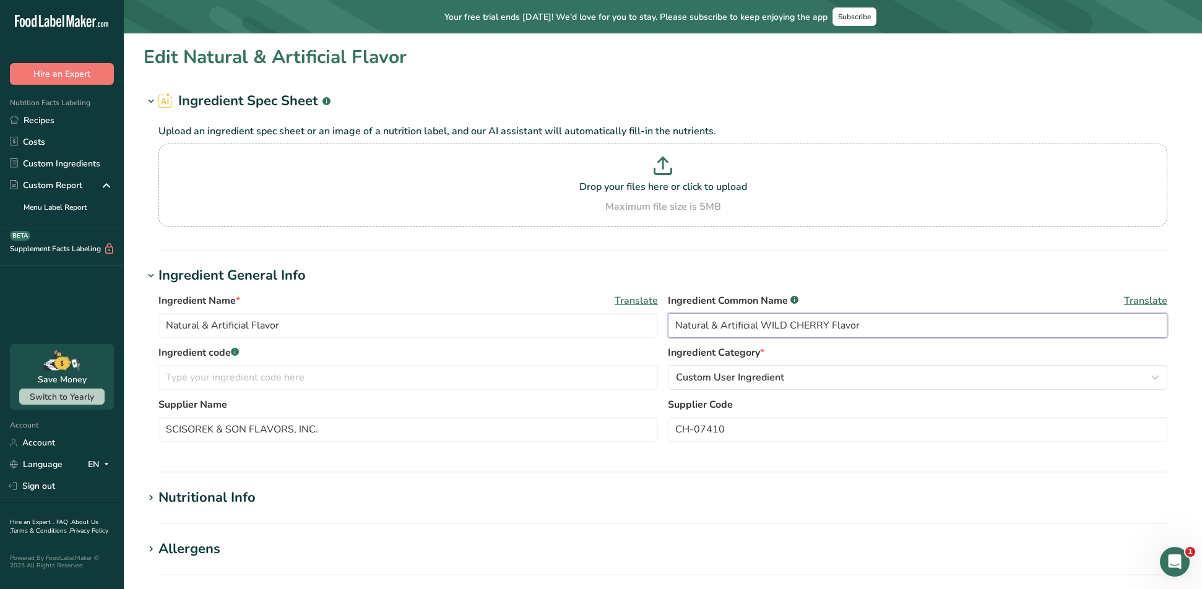
drag, startPoint x: 828, startPoint y: 322, endPoint x: 758, endPoint y: 329, distance: 70.3
click at [758, 329] on input "Natural & Artificial WILD CHERRY Flavor" at bounding box center [917, 325] width 499 height 25
type input "Natural & Artificial Flavor"
click at [253, 327] on input "Natural & Artificial Flavor" at bounding box center [407, 325] width 499 height 25
paste input "WILD CHERRY"
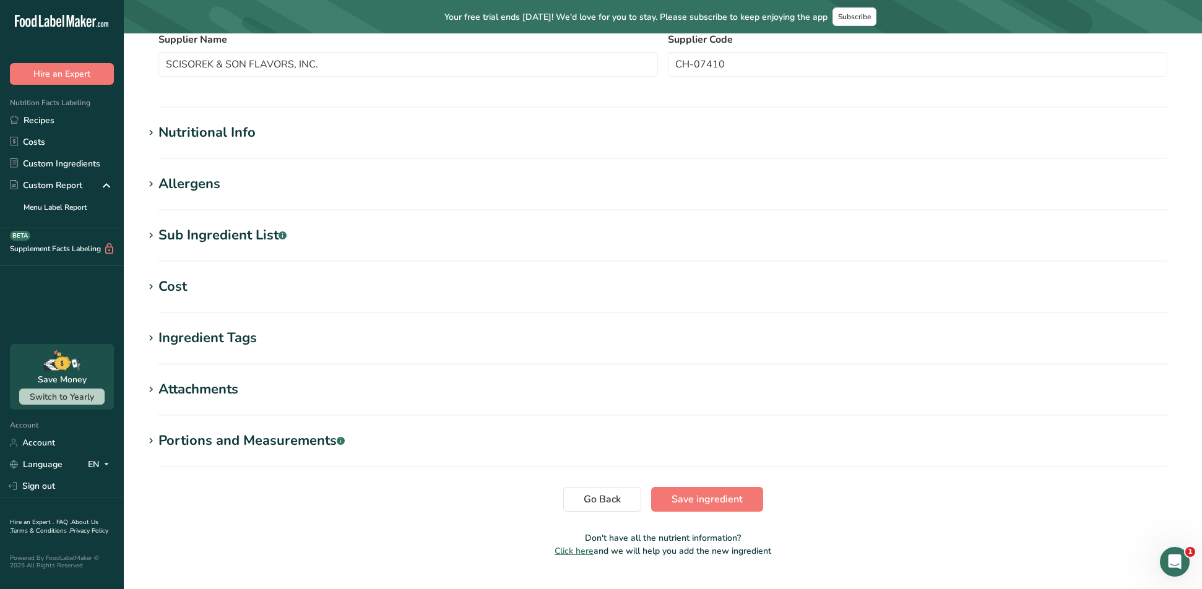
scroll to position [393, 0]
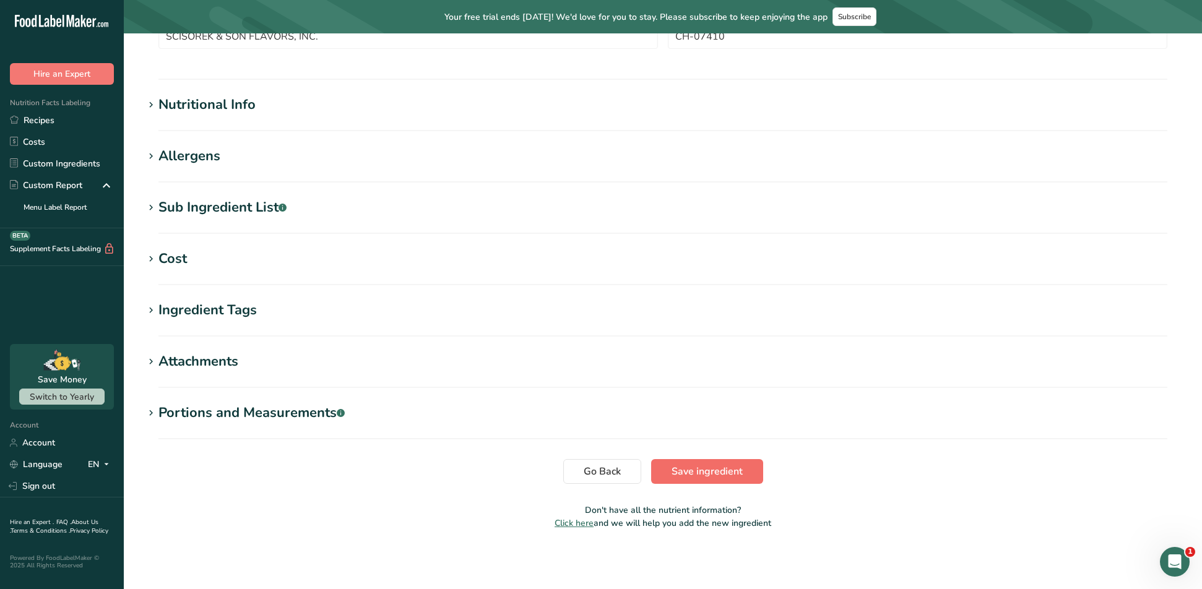
type input "Natural & Artificial WILD CHERRY Flavor"
click at [732, 480] on button "Save ingredient" at bounding box center [707, 471] width 112 height 25
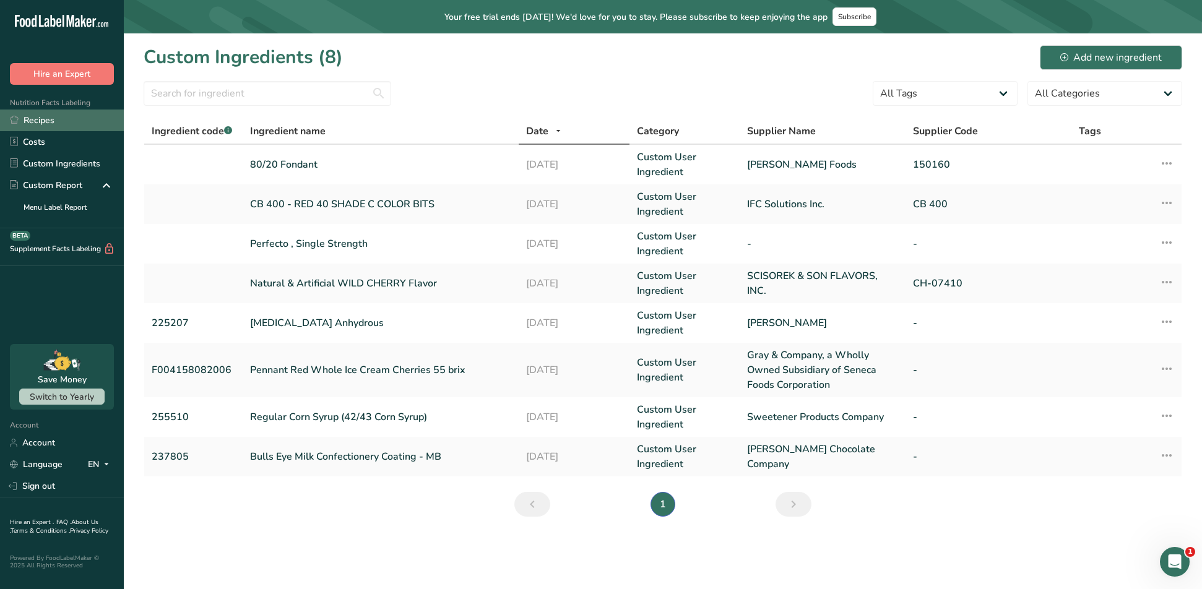
click at [38, 119] on link "Recipes" at bounding box center [62, 121] width 124 height 22
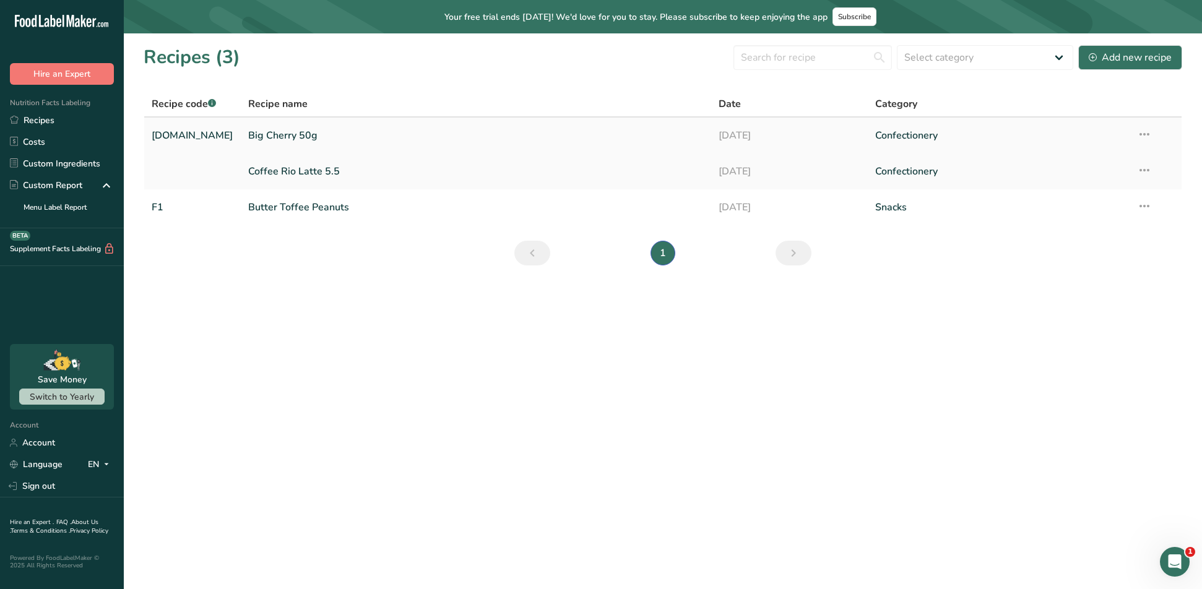
click at [264, 137] on link "Big Cherry 50g" at bounding box center [476, 136] width 456 height 26
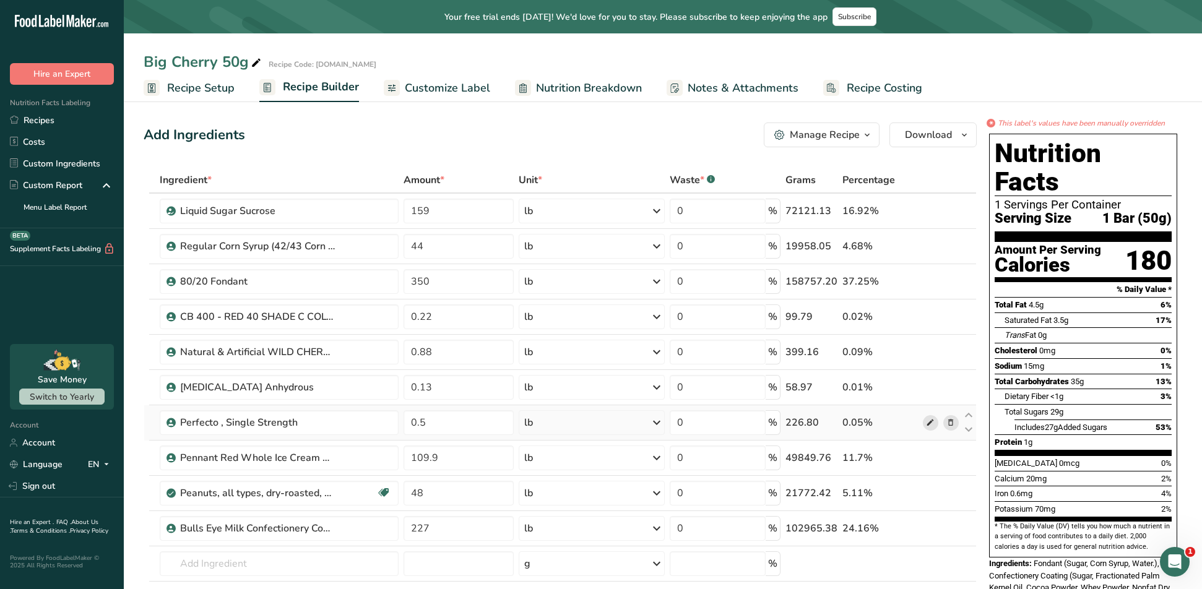
click at [925, 423] on span at bounding box center [930, 422] width 15 height 15
click at [428, 84] on span "Customize Label" at bounding box center [447, 88] width 85 height 17
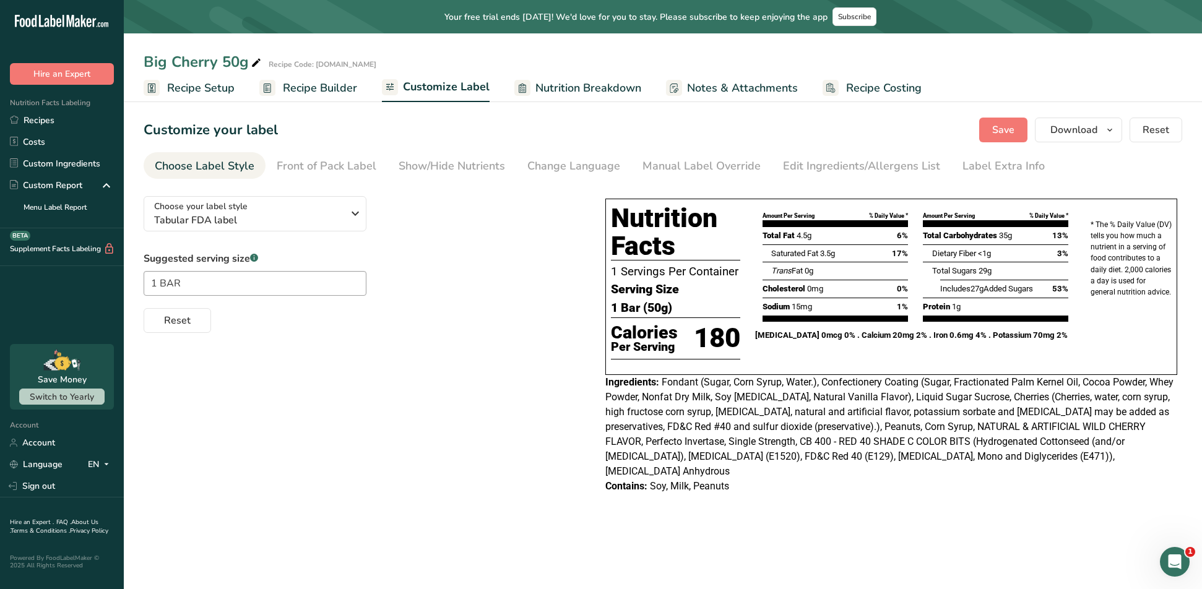
click at [577, 87] on span "Nutrition Breakdown" at bounding box center [588, 88] width 106 height 17
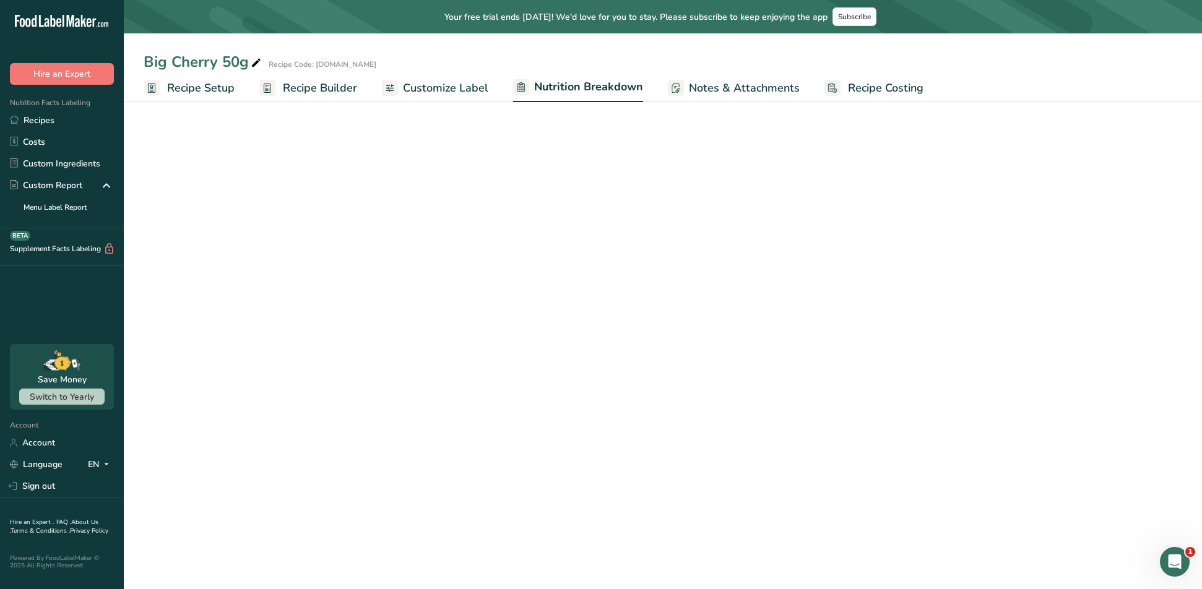
select select "Calories"
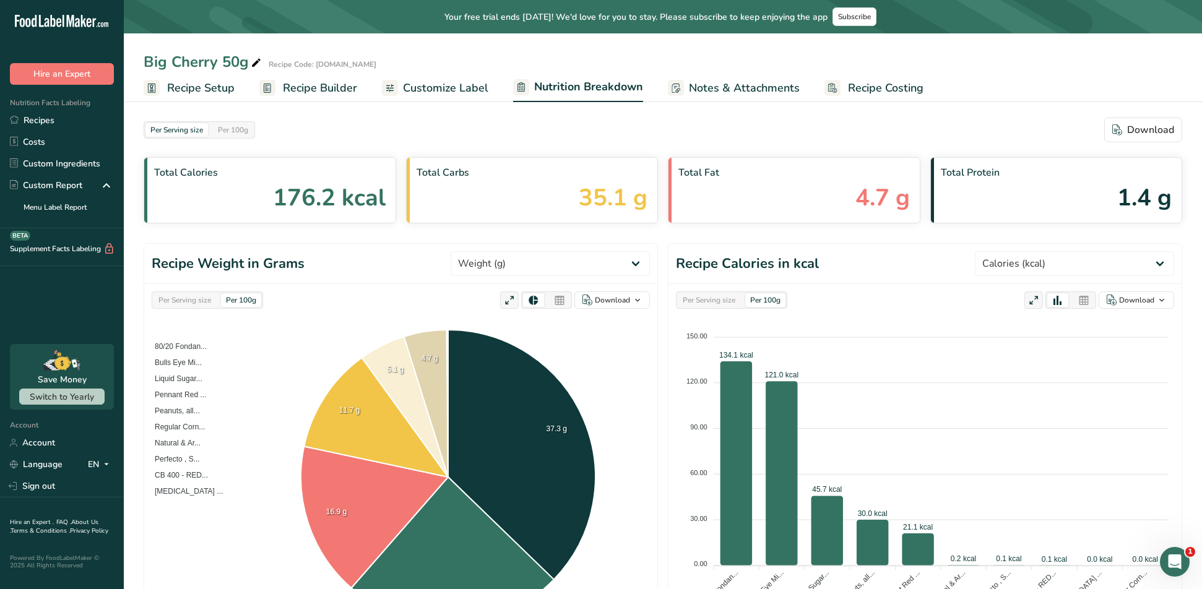
click at [433, 88] on span "Customize Label" at bounding box center [445, 88] width 85 height 17
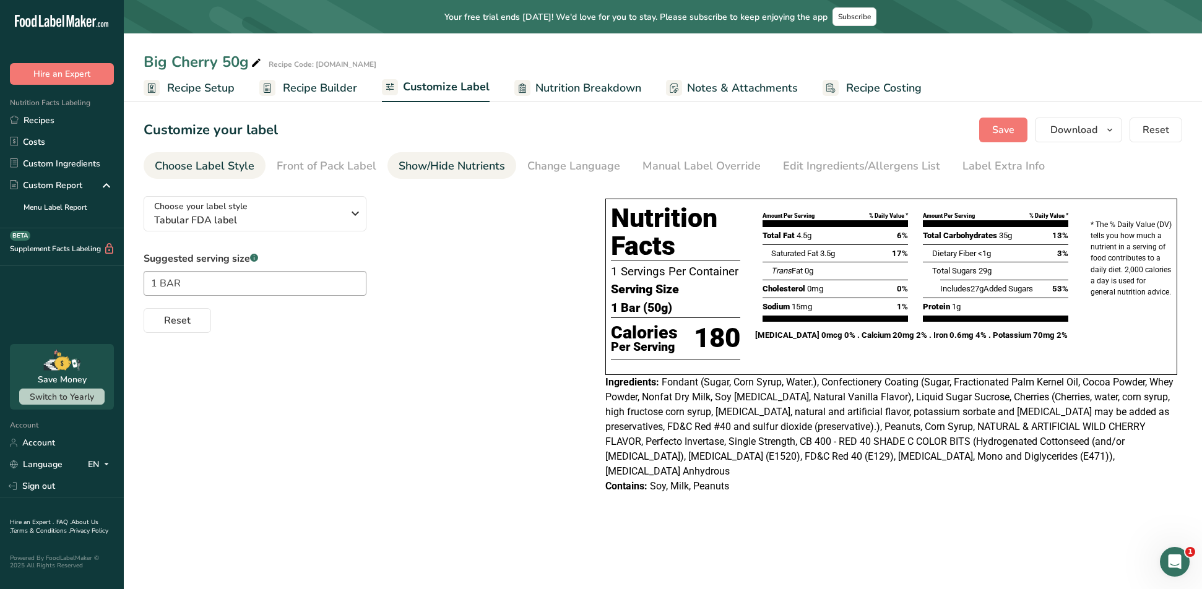
click at [473, 170] on div "Show/Hide Nutrients" at bounding box center [452, 166] width 106 height 17
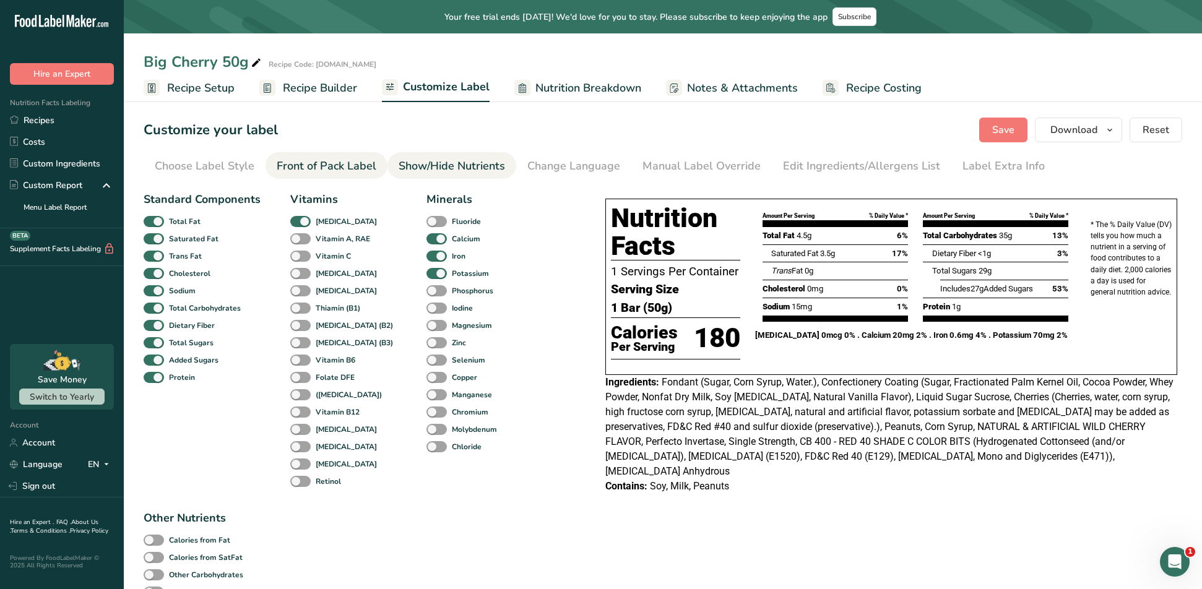
click at [340, 169] on div "Front of Pack Label" at bounding box center [327, 166] width 100 height 17
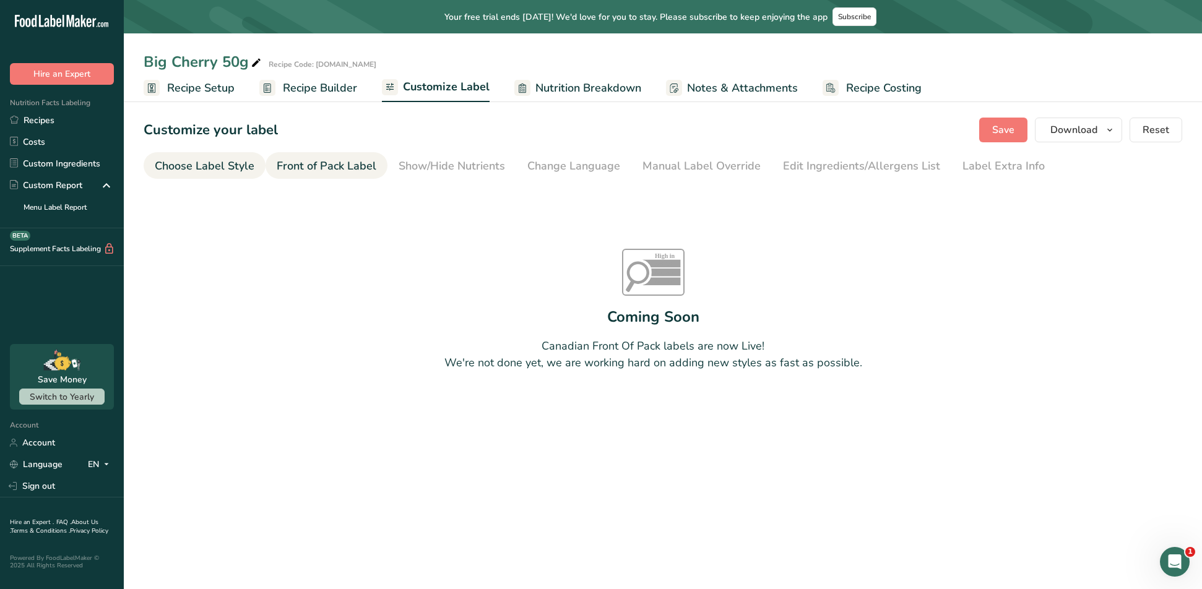
click at [235, 168] on div "Choose Label Style" at bounding box center [205, 166] width 100 height 17
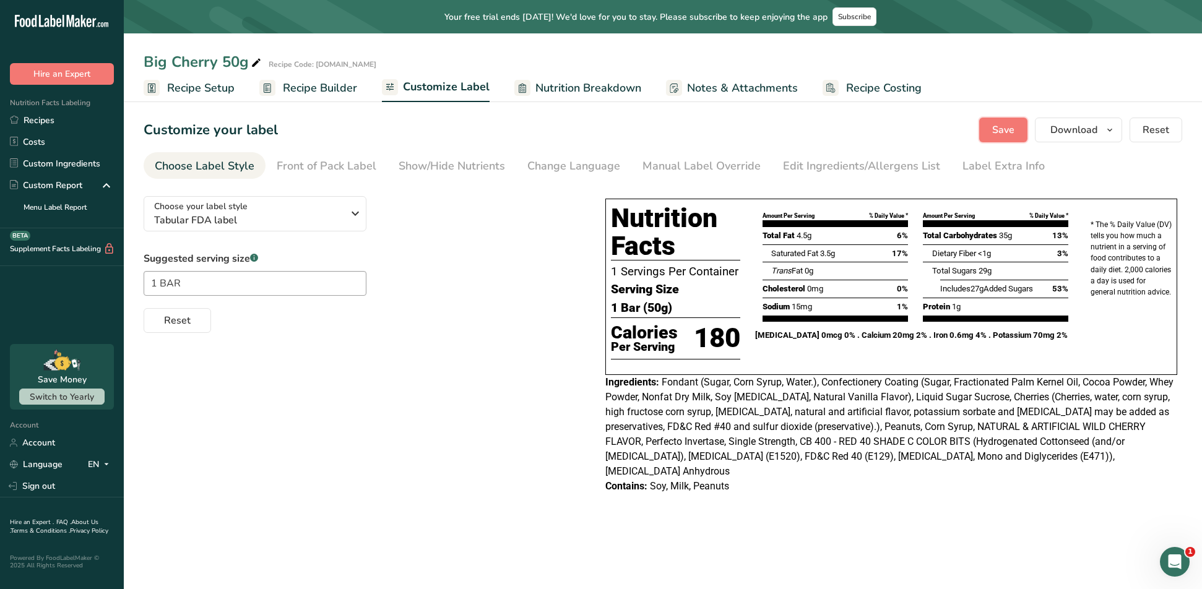
click at [990, 126] on button "Save" at bounding box center [1003, 130] width 48 height 25
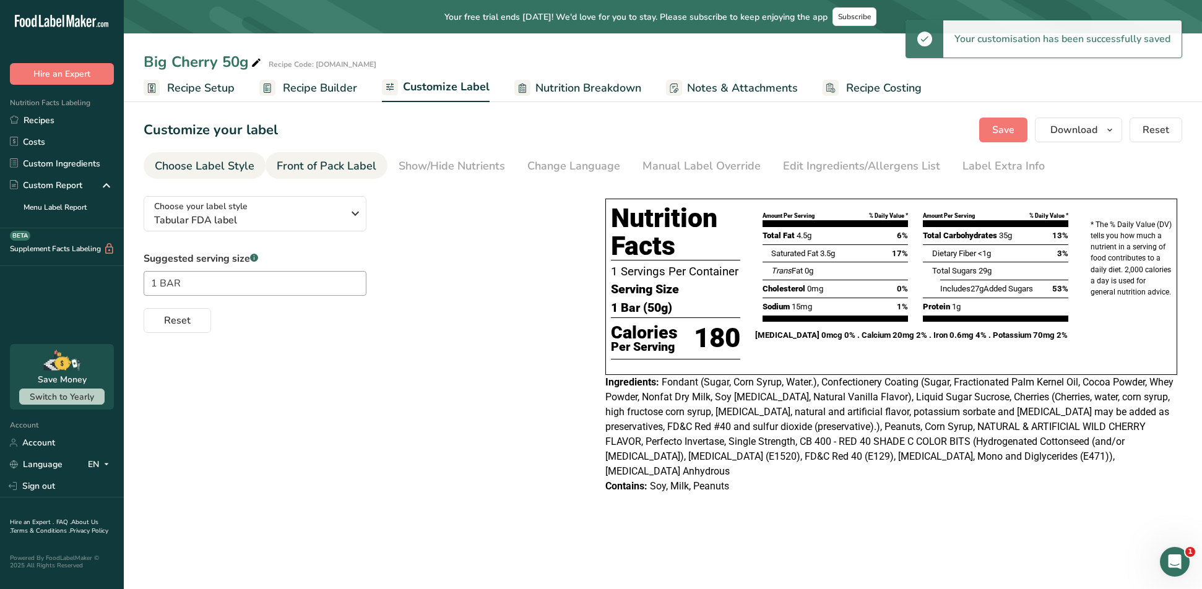
click at [280, 160] on div "Front of Pack Label" at bounding box center [327, 166] width 100 height 17
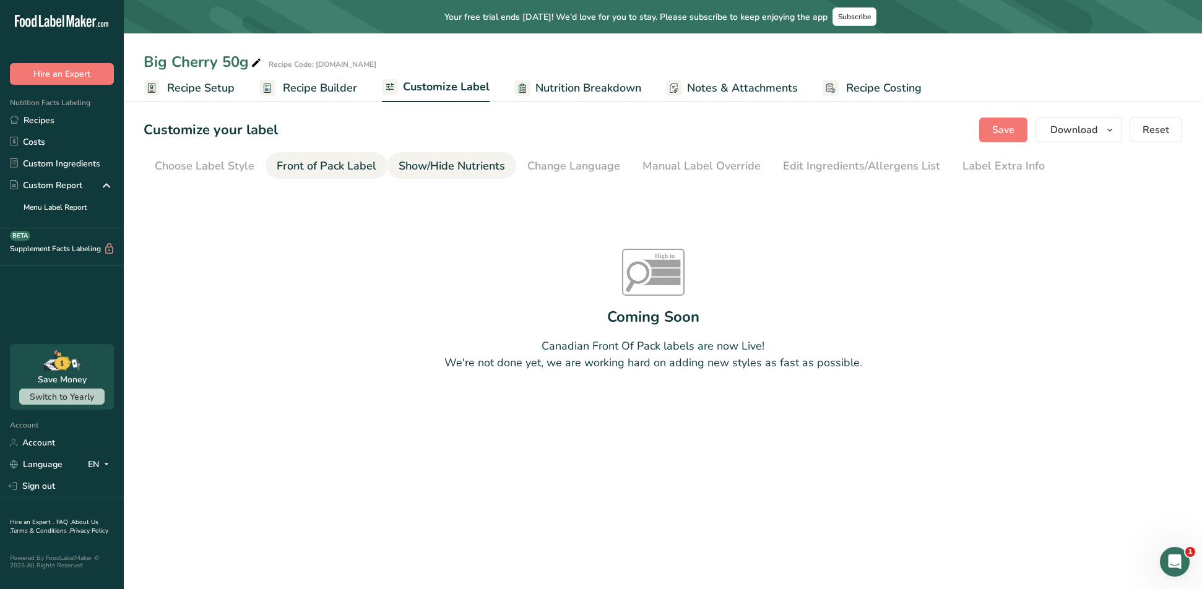
click at [459, 167] on div "Show/Hide Nutrients" at bounding box center [452, 166] width 106 height 17
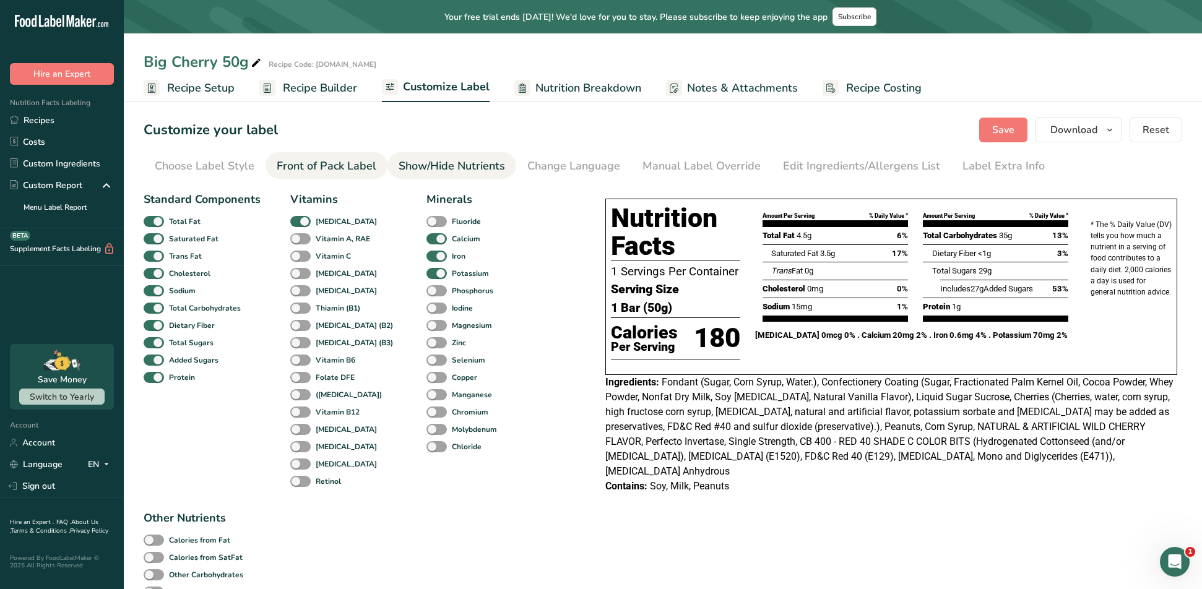
click at [331, 167] on div "Front of Pack Label" at bounding box center [327, 166] width 100 height 17
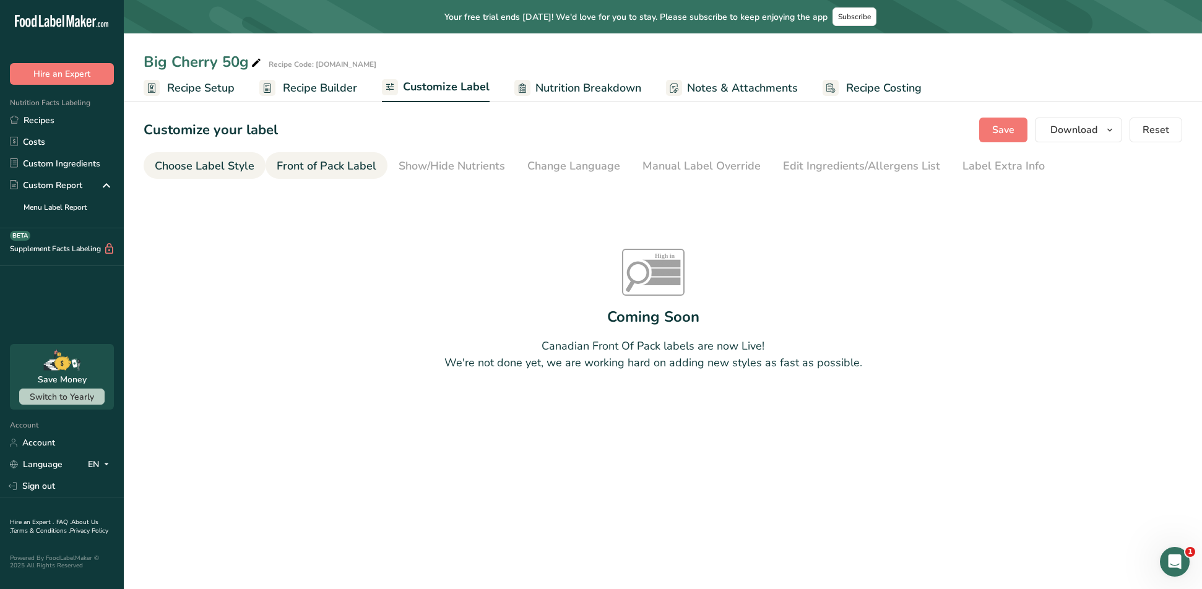
click at [197, 157] on link "Choose Label Style" at bounding box center [205, 166] width 100 height 28
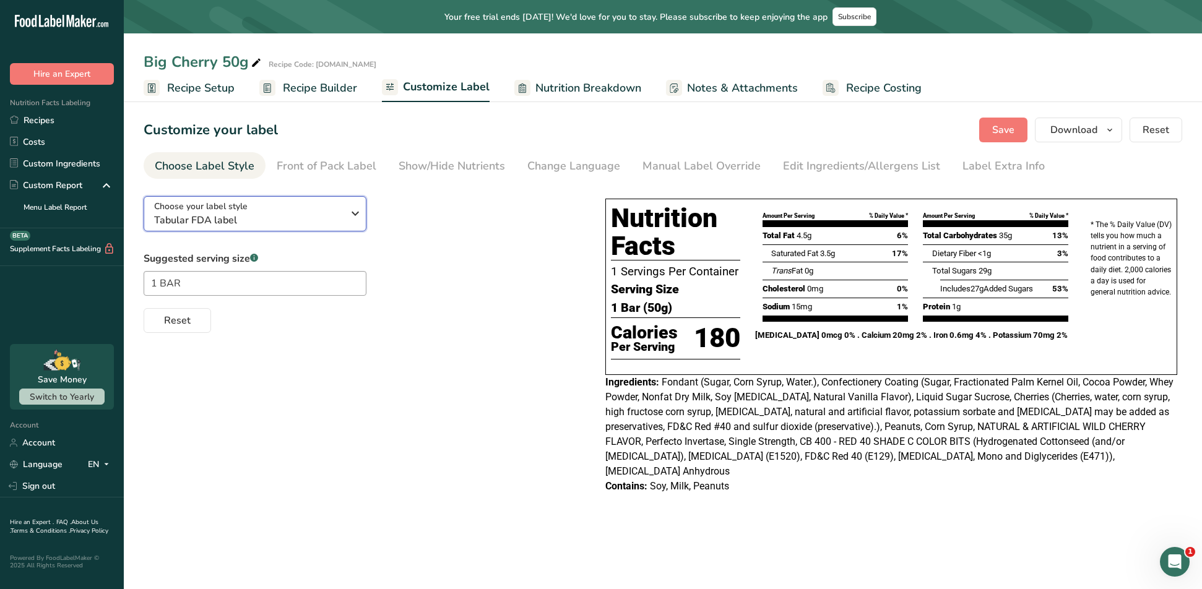
click at [287, 225] on span "Tabular FDA label" at bounding box center [248, 220] width 189 height 15
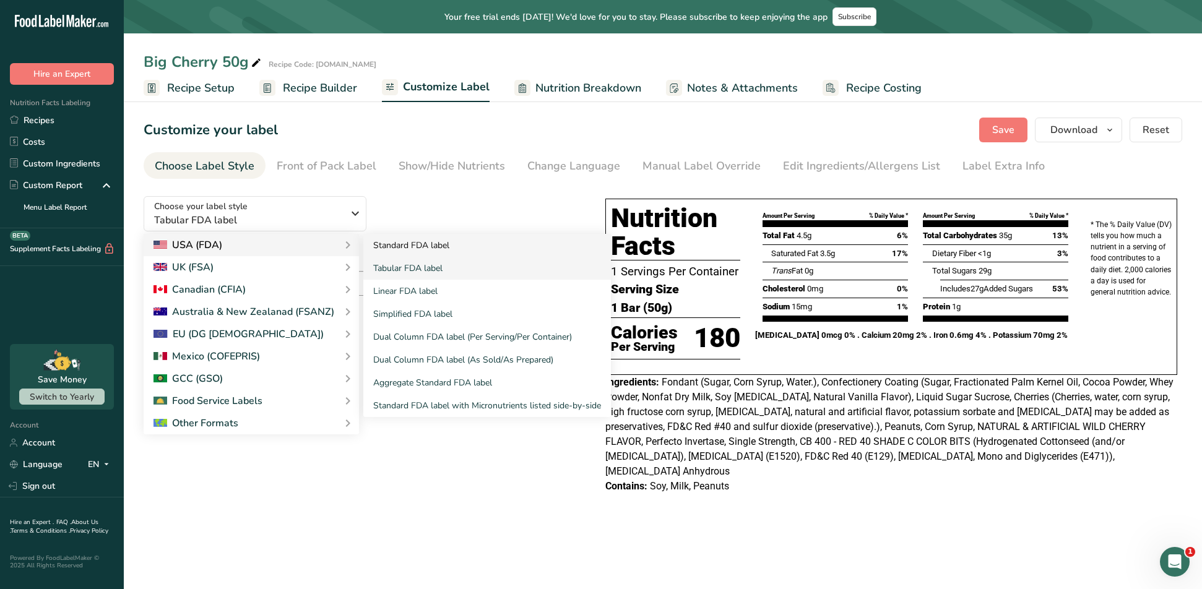
click at [420, 250] on link "Standard FDA label" at bounding box center [487, 245] width 248 height 23
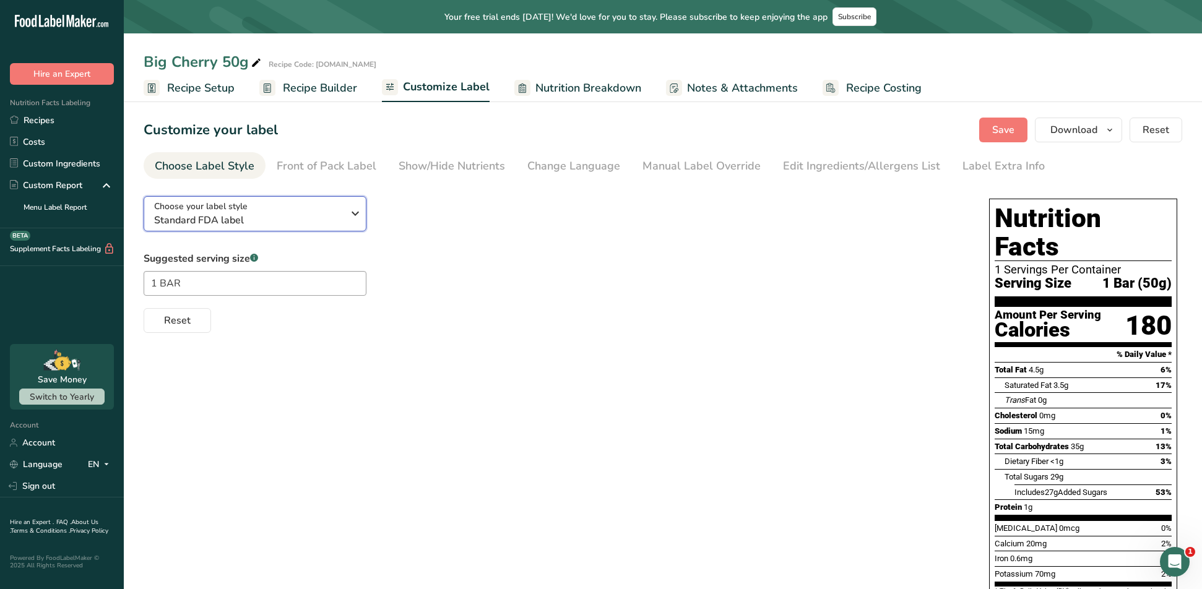
click at [339, 210] on div "Choose your label style Standard FDA label" at bounding box center [248, 214] width 189 height 28
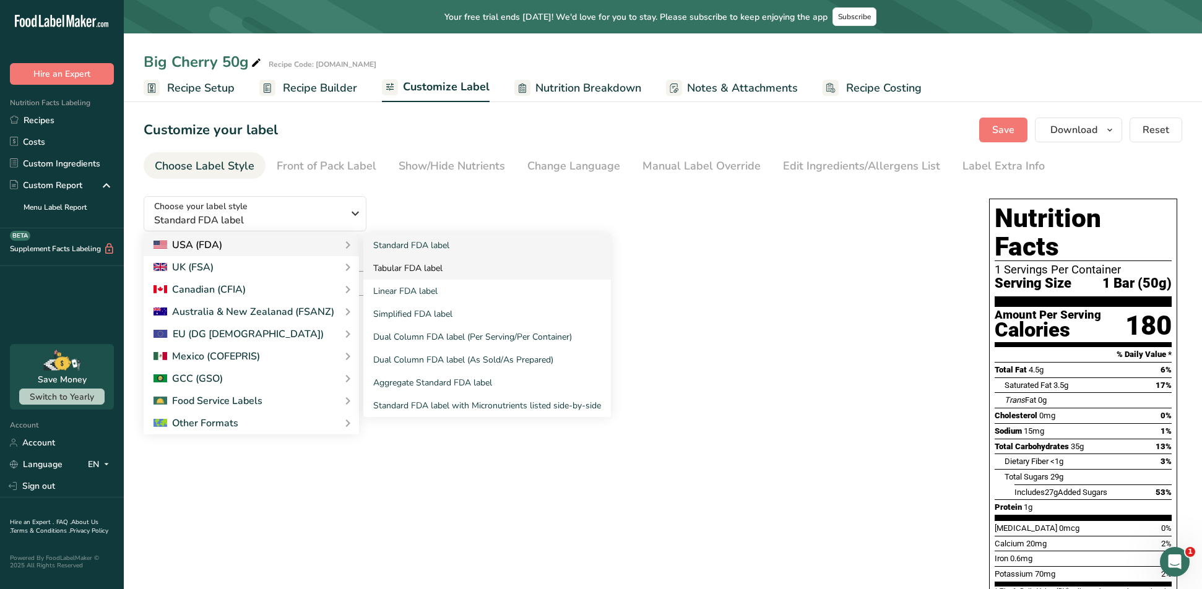
click at [405, 267] on link "Tabular FDA label" at bounding box center [487, 268] width 248 height 23
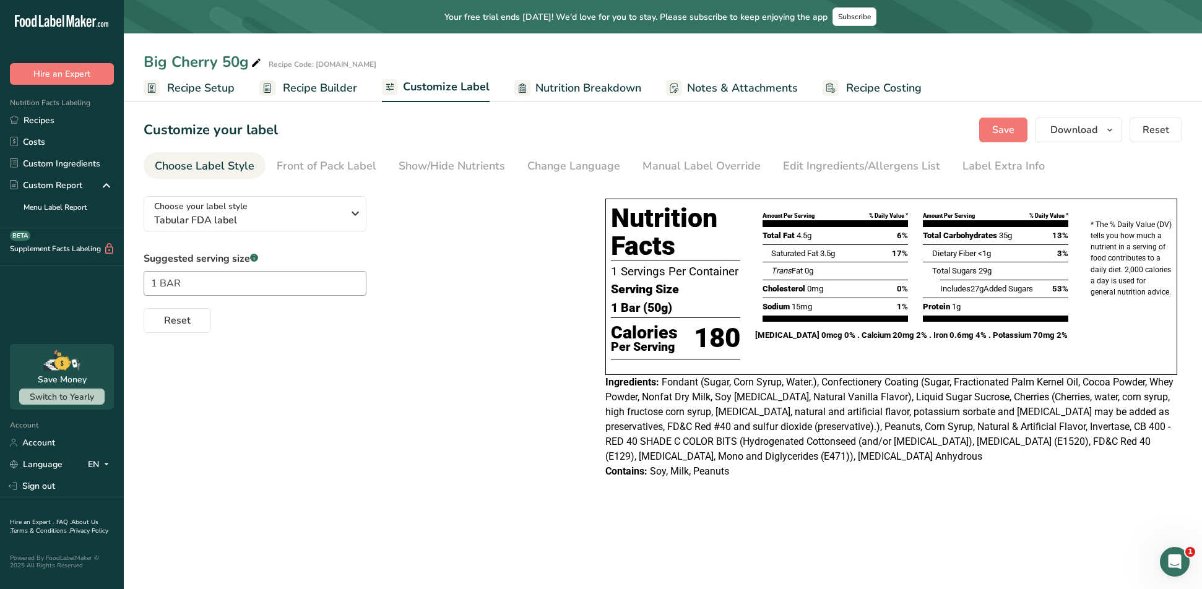
click at [535, 90] on span "Nutrition Breakdown" at bounding box center [588, 88] width 106 height 17
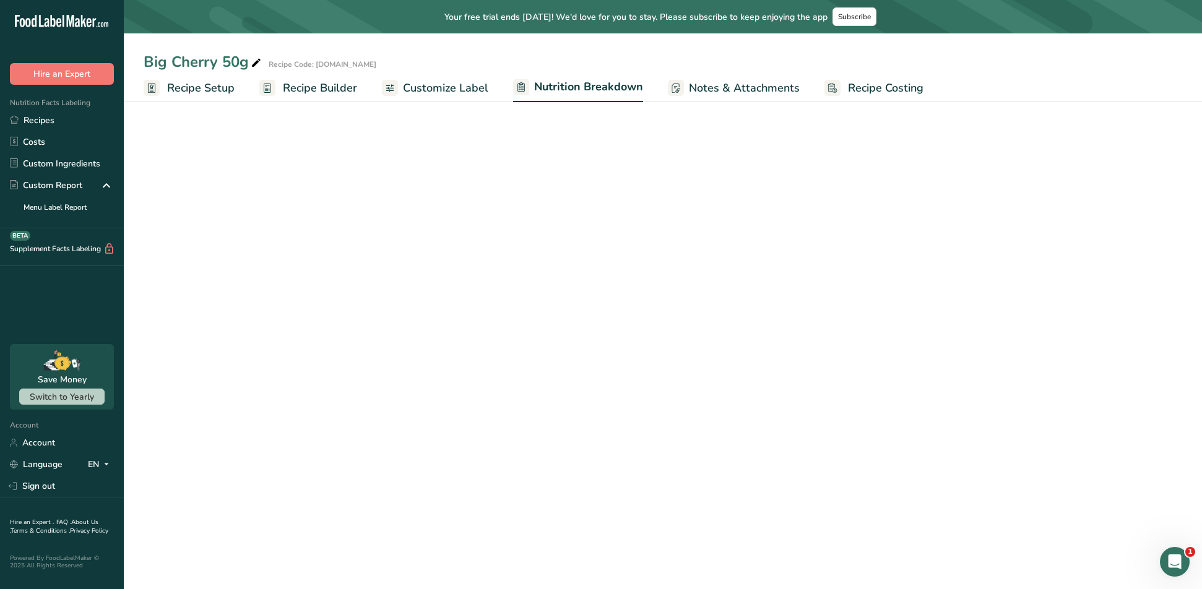
select select "Calories"
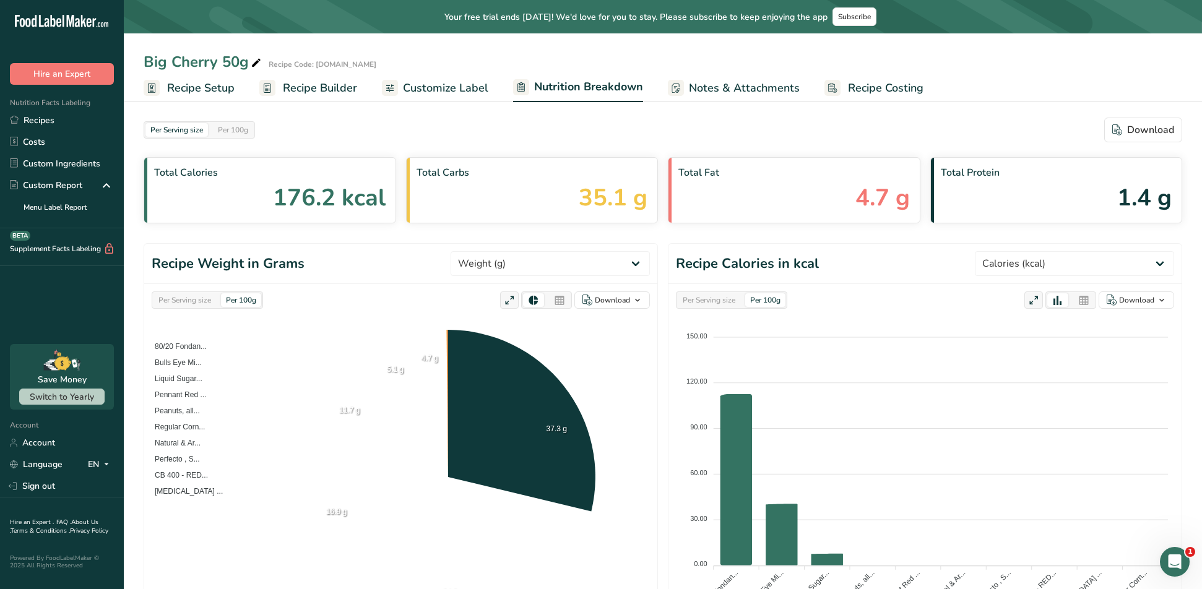
click at [717, 92] on span "Notes & Attachments" at bounding box center [744, 88] width 111 height 17
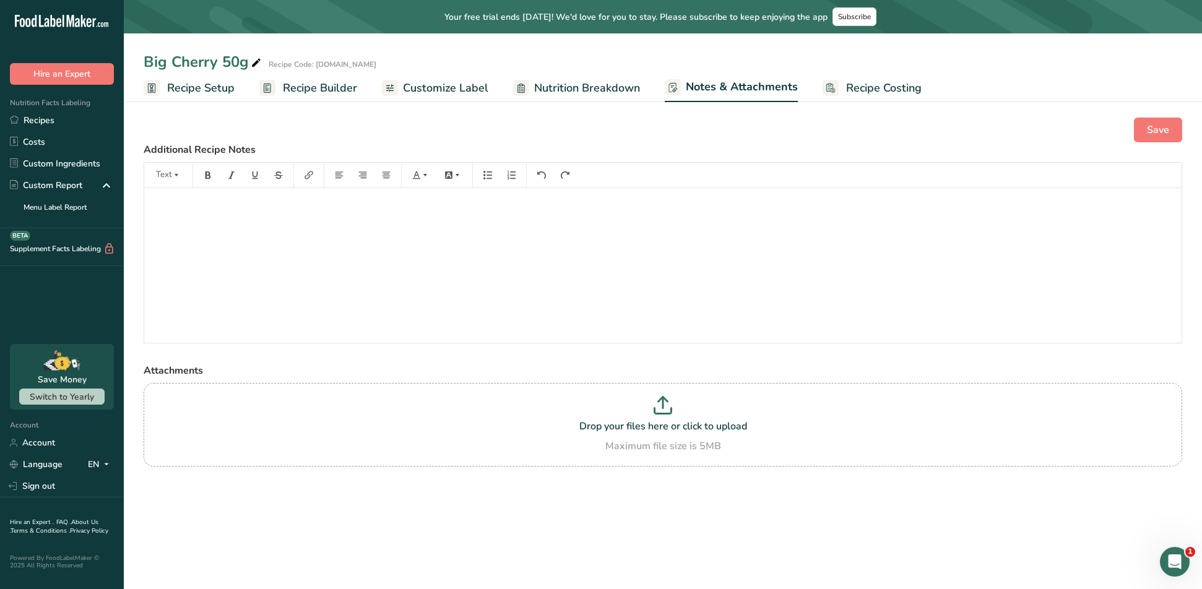
click at [430, 86] on span "Customize Label" at bounding box center [445, 88] width 85 height 17
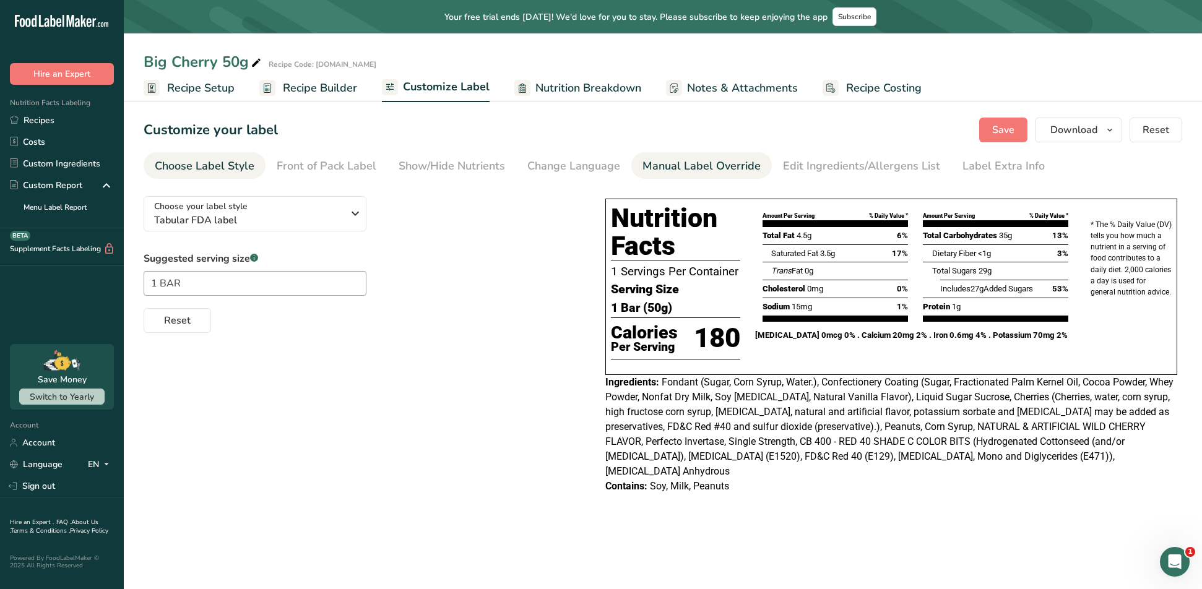
click at [672, 166] on div "Manual Label Override" at bounding box center [701, 166] width 118 height 17
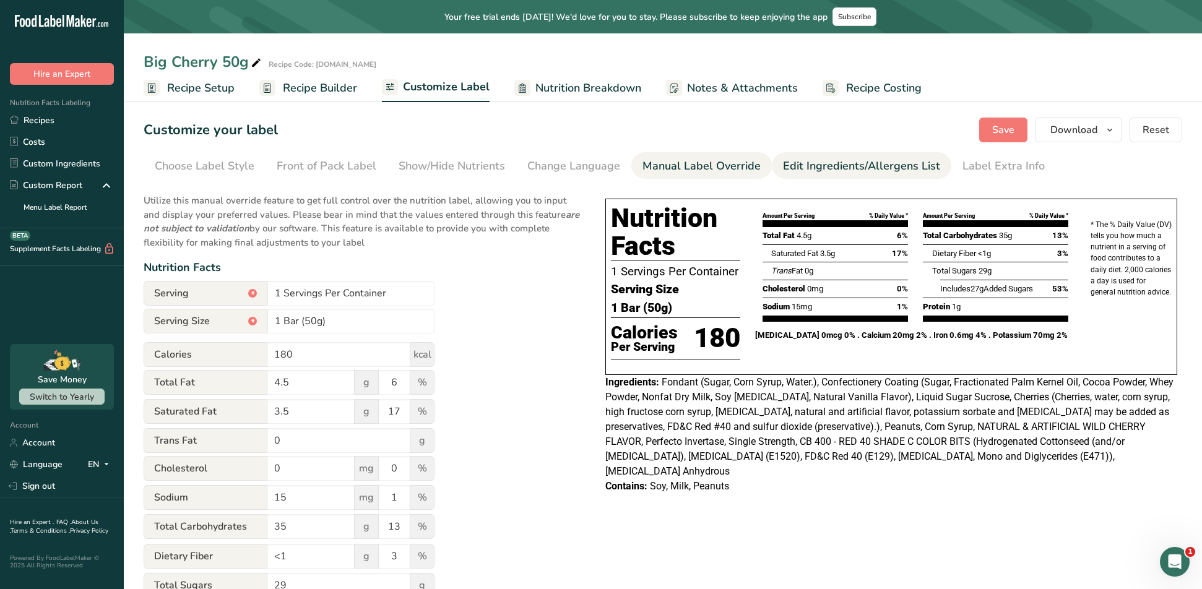
click at [872, 160] on div "Edit Ingredients/Allergens List" at bounding box center [861, 166] width 157 height 17
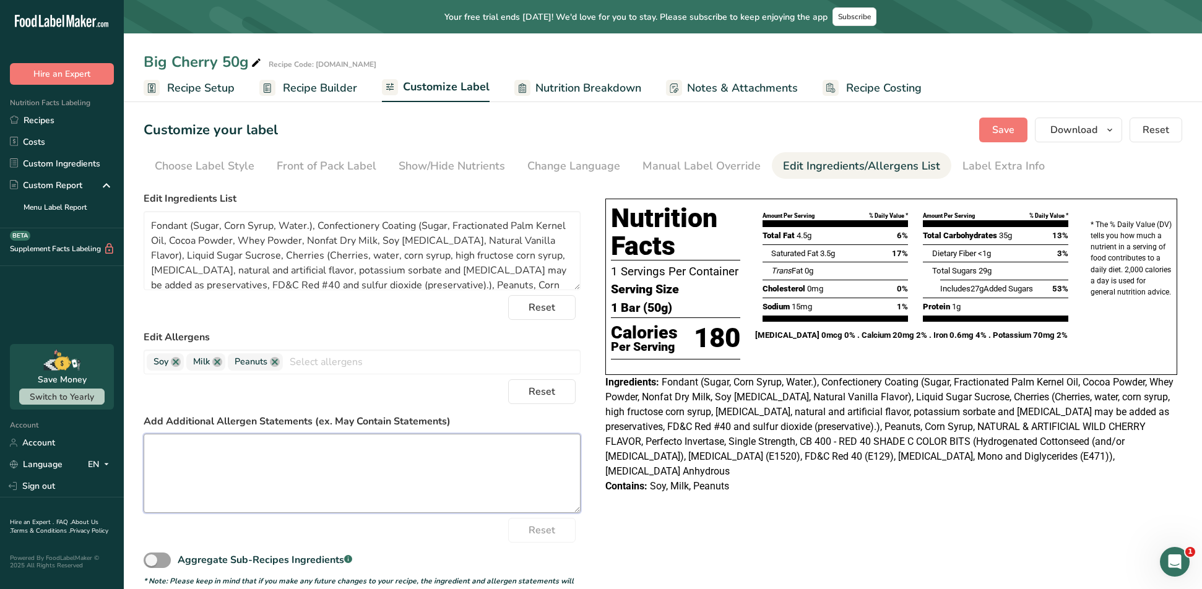
click at [209, 470] on textarea at bounding box center [362, 473] width 437 height 79
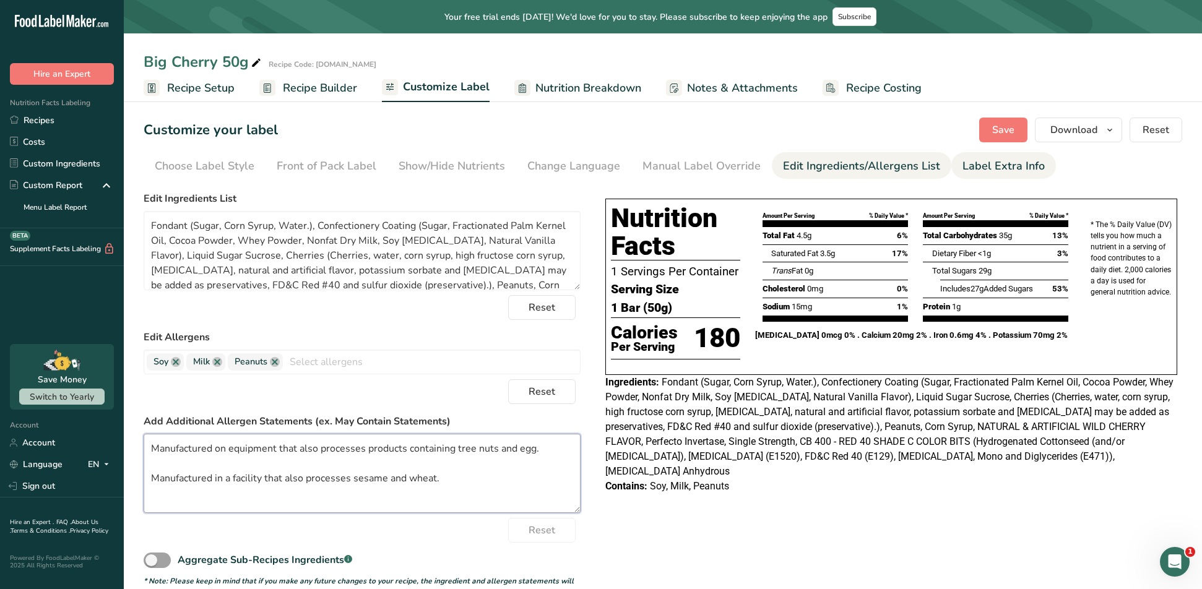
type textarea "Manufactured on equipment that also processes products containing tree nuts and…"
click at [1006, 162] on div "Label Extra Info" at bounding box center [1003, 166] width 82 height 17
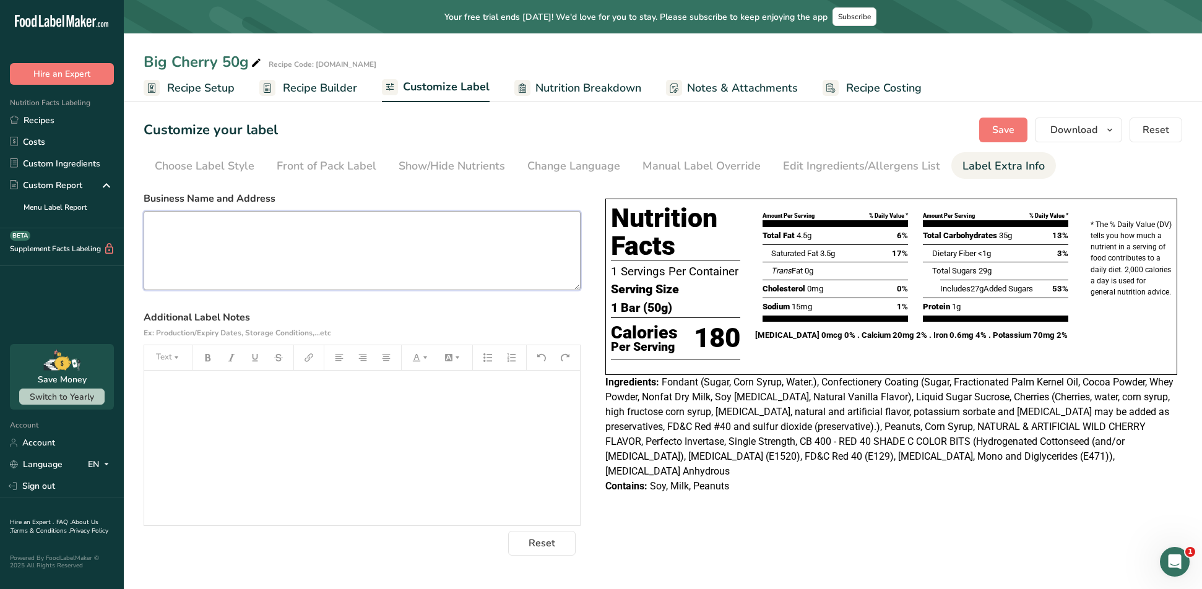
click at [331, 264] on textarea at bounding box center [362, 250] width 437 height 79
click at [184, 407] on div "﻿" at bounding box center [362, 448] width 436 height 155
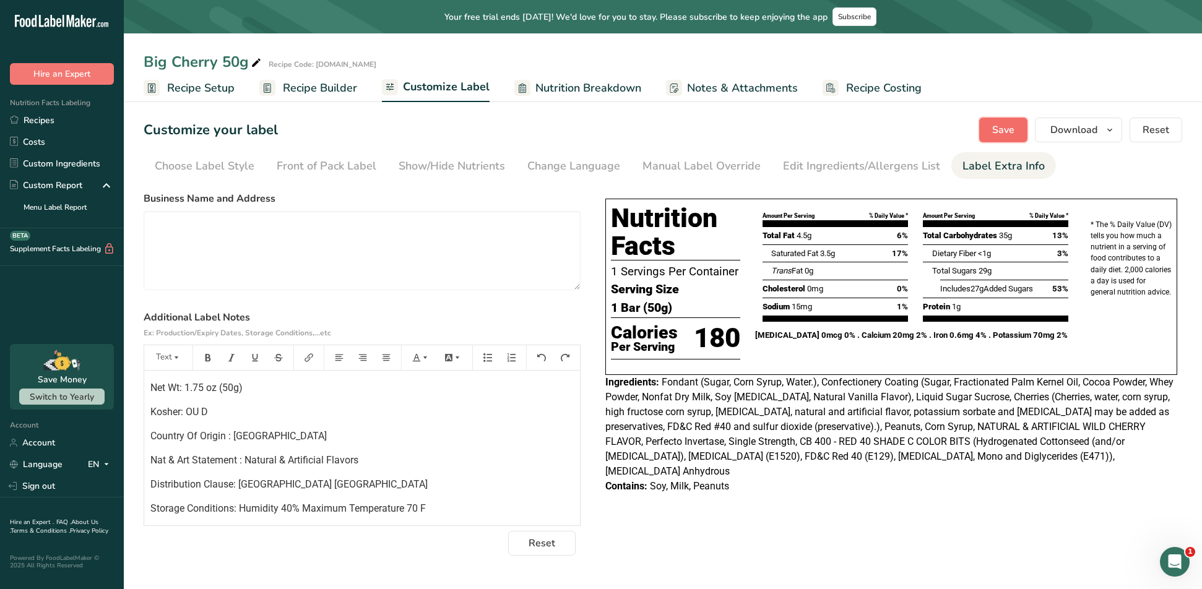
click at [1006, 137] on span "Save" at bounding box center [1003, 130] width 22 height 15
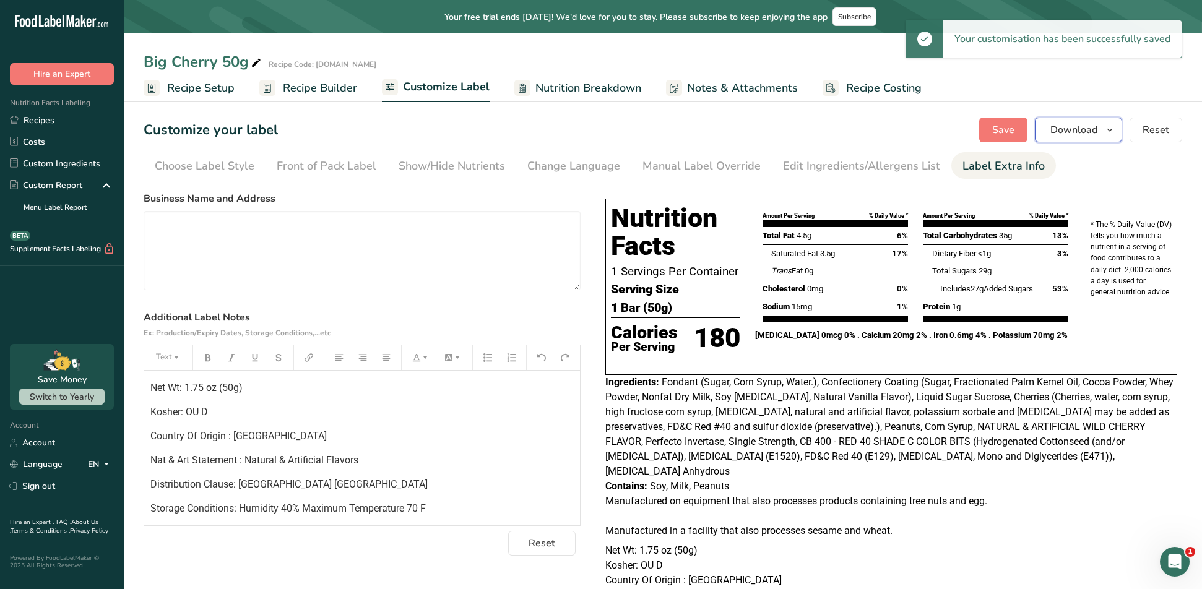
click at [1110, 132] on icon "button" at bounding box center [1110, 130] width 10 height 15
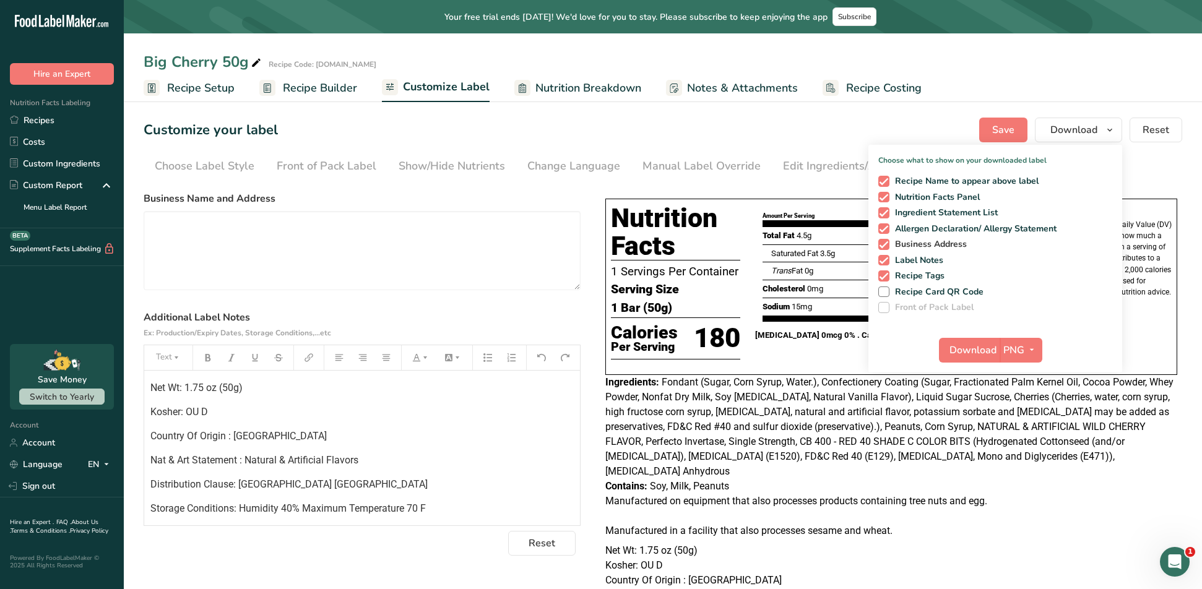
click at [909, 245] on span "Business Address" at bounding box center [928, 244] width 78 height 11
click at [886, 245] on input "Business Address" at bounding box center [882, 244] width 8 height 8
checkbox input "false"
click at [1031, 350] on icon "button" at bounding box center [1032, 349] width 10 height 15
click at [1028, 435] on link "PDF" at bounding box center [1023, 436] width 40 height 20
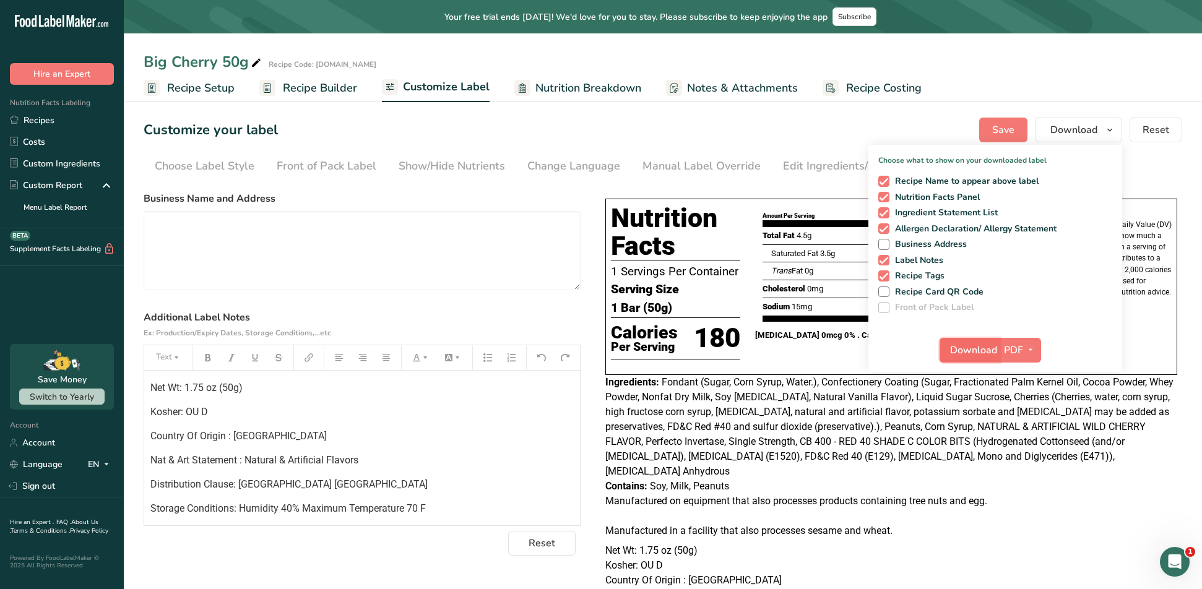
click at [979, 350] on span "Download" at bounding box center [973, 350] width 47 height 15
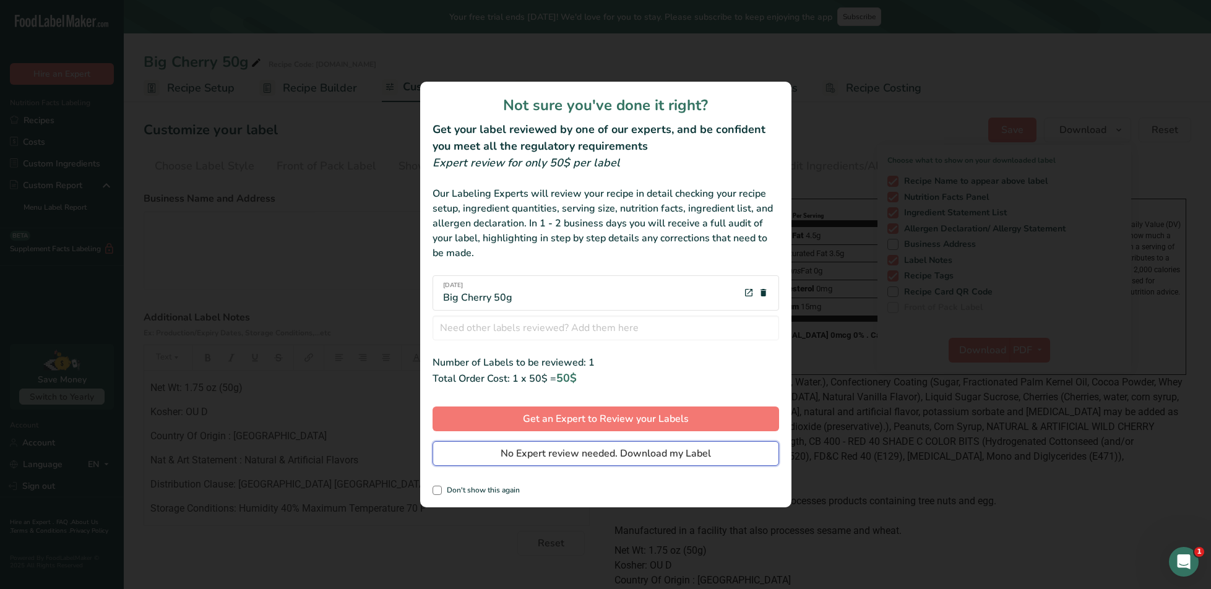
click at [547, 452] on span "No Expert review needed. Download my Label" at bounding box center [606, 453] width 210 height 15
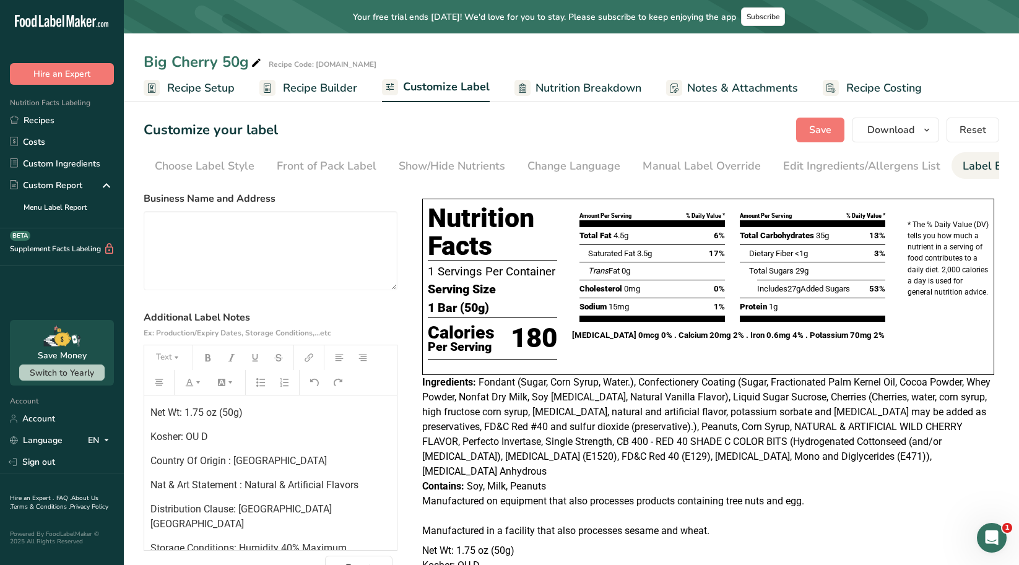
click at [616, 92] on span "Nutrition Breakdown" at bounding box center [588, 88] width 106 height 17
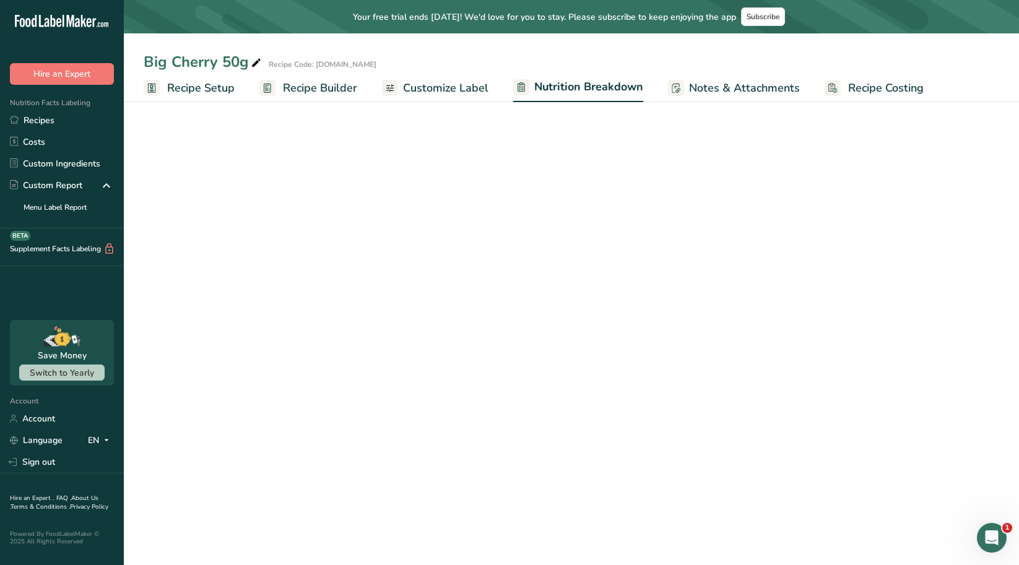
select select "Calories"
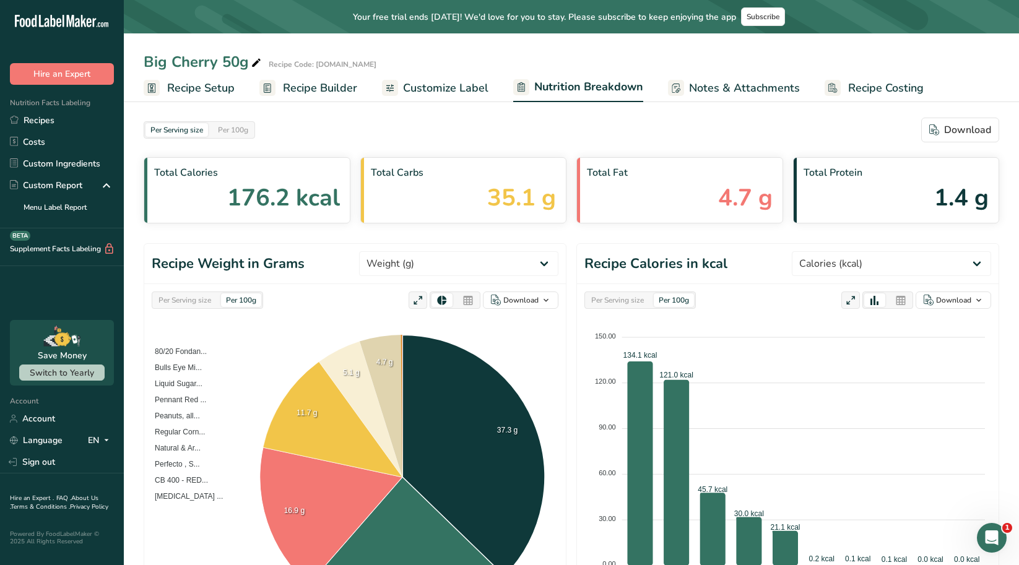
click at [446, 92] on span "Customize Label" at bounding box center [445, 88] width 85 height 17
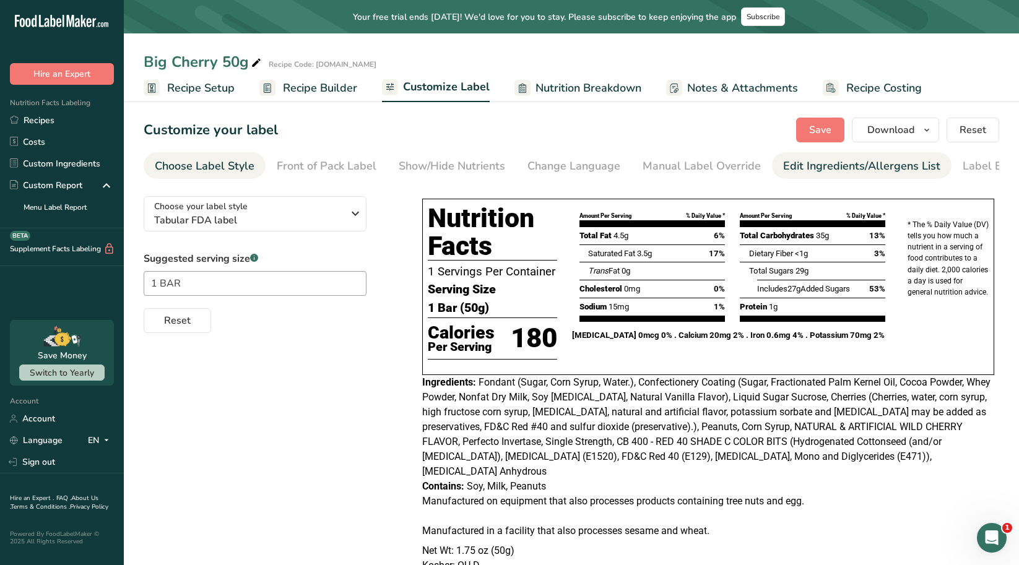
click at [902, 169] on div "Edit Ingredients/Allergens List" at bounding box center [861, 166] width 157 height 17
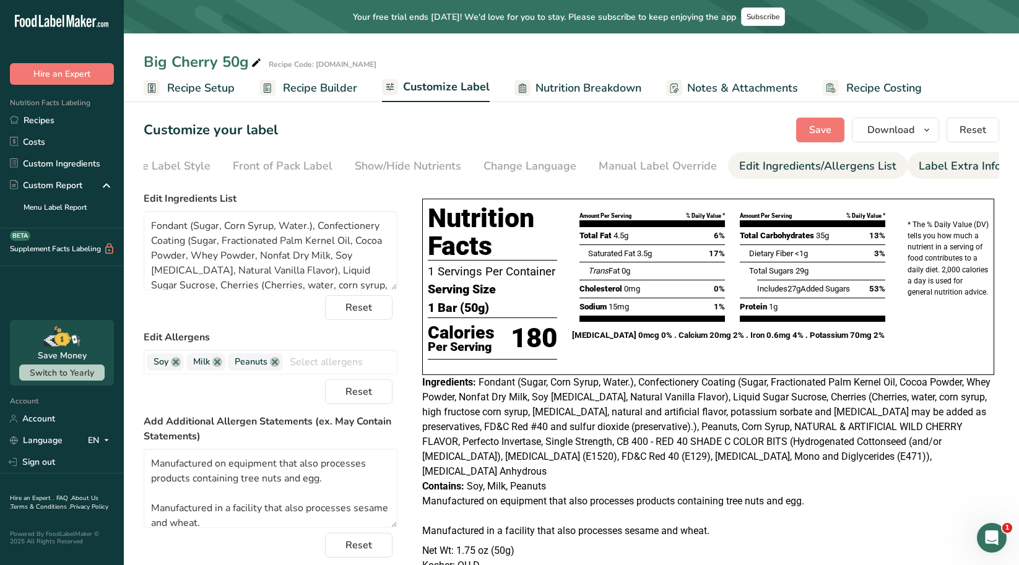
click at [940, 169] on div "Label Extra Info" at bounding box center [960, 166] width 82 height 17
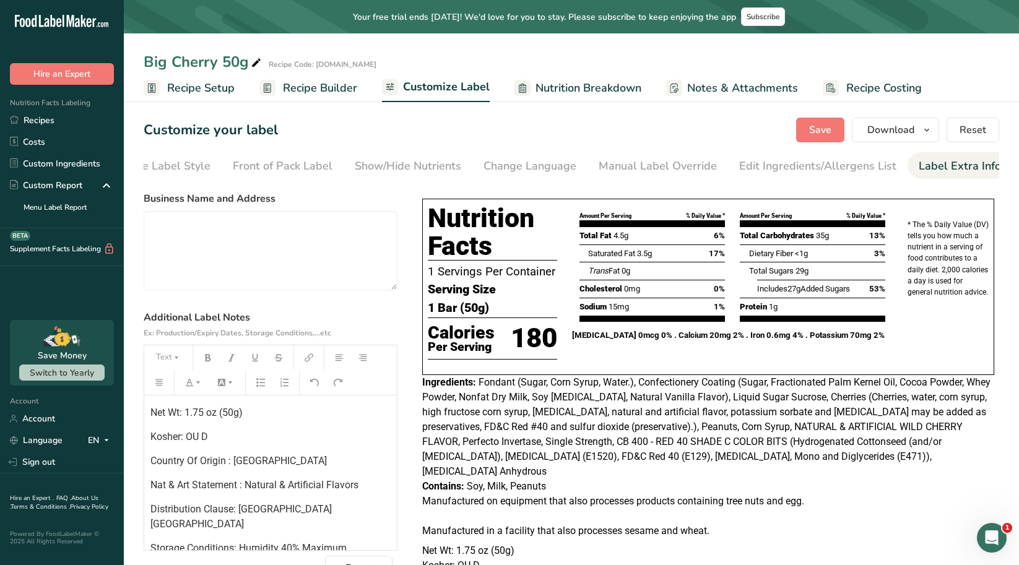
click at [535, 82] on span "Nutrition Breakdown" at bounding box center [588, 88] width 106 height 17
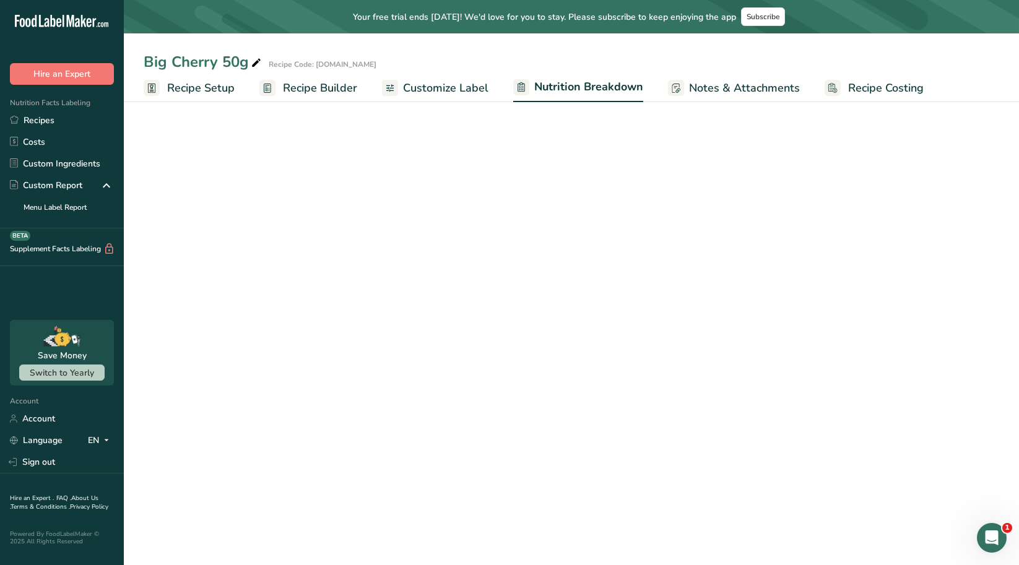
select select "Calories"
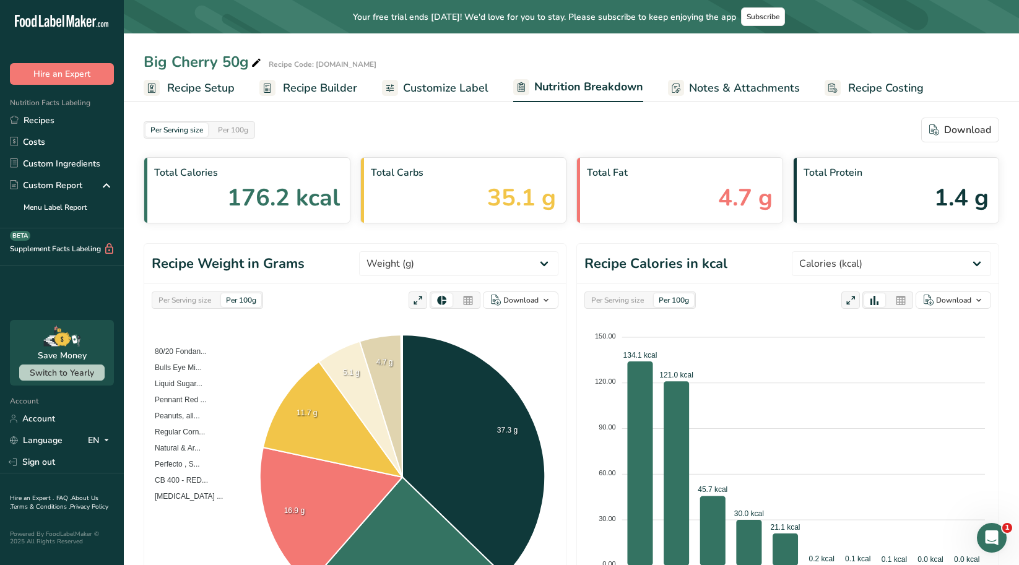
click at [733, 88] on span "Notes & Attachments" at bounding box center [744, 88] width 111 height 17
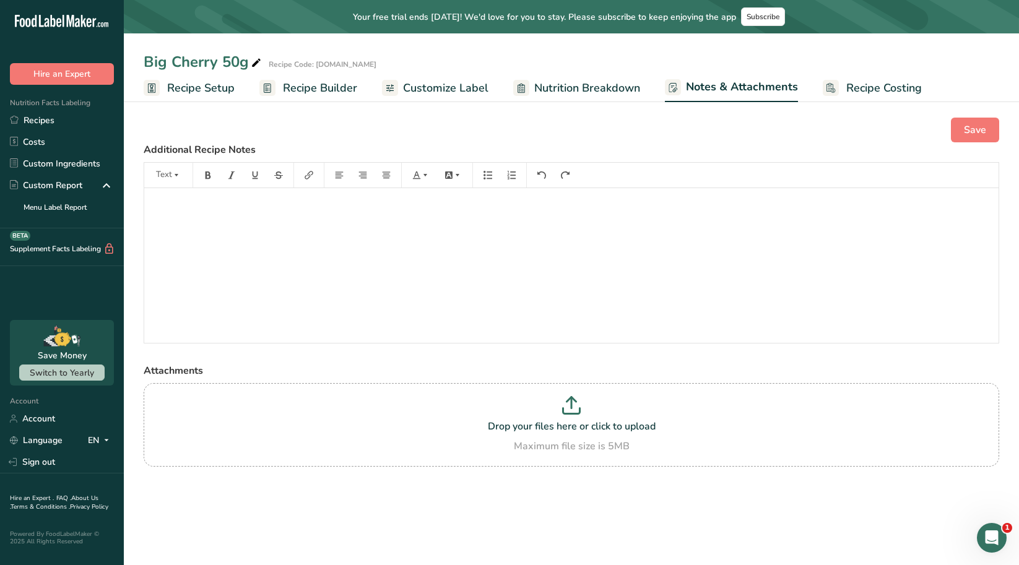
click at [869, 87] on span "Recipe Costing" at bounding box center [884, 88] width 76 height 17
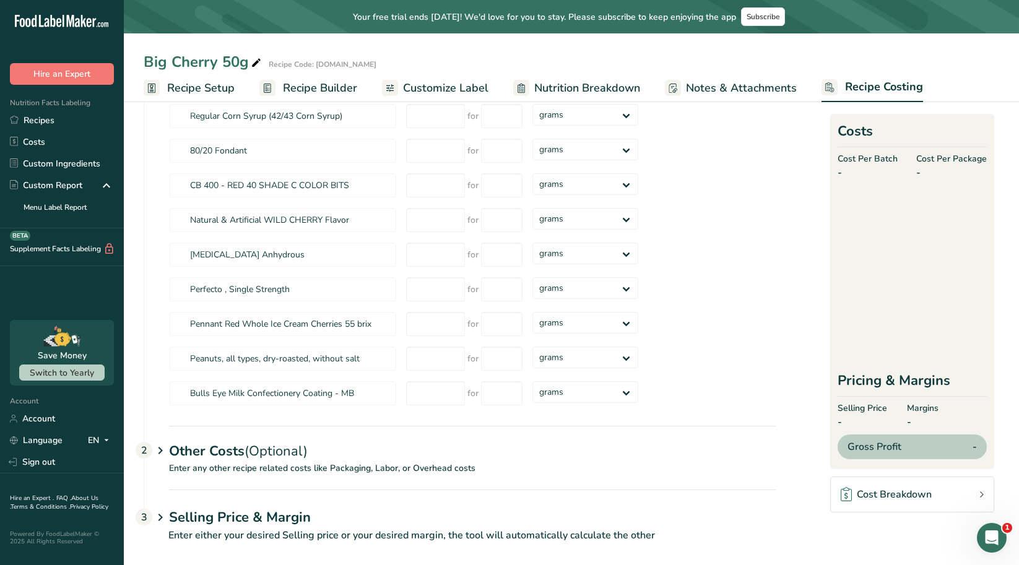
scroll to position [150, 0]
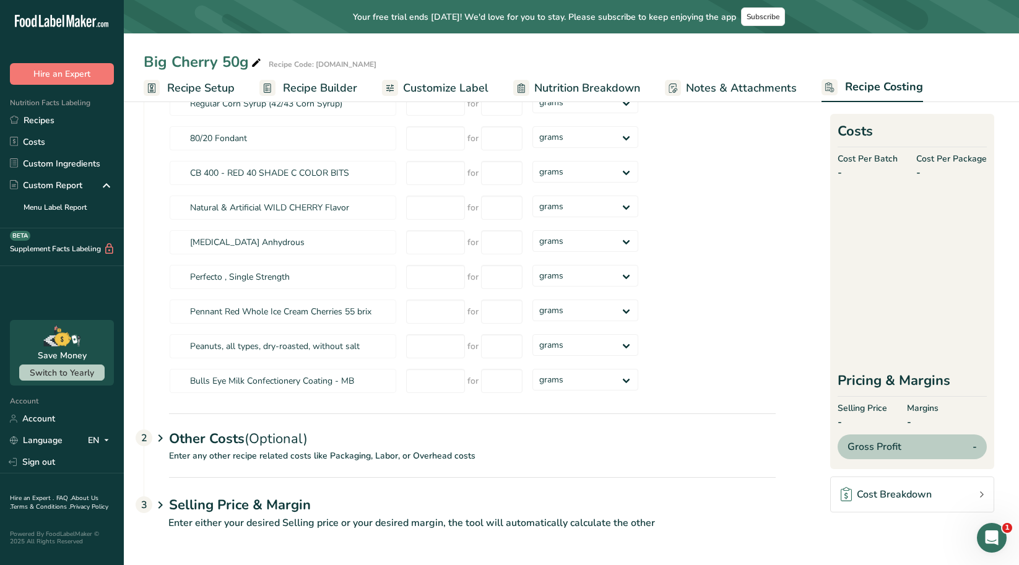
click at [160, 440] on icon at bounding box center [160, 438] width 15 height 23
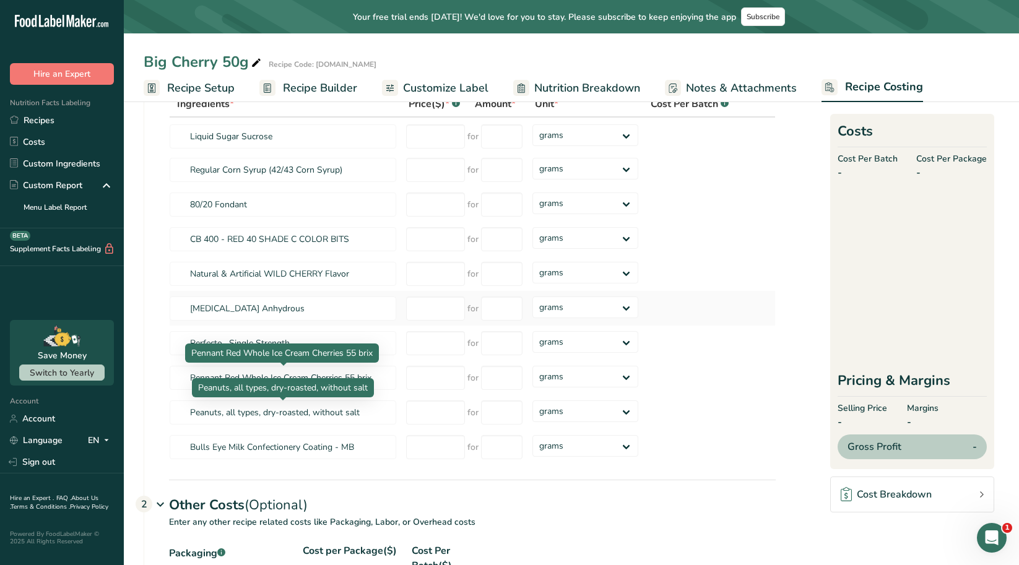
scroll to position [0, 0]
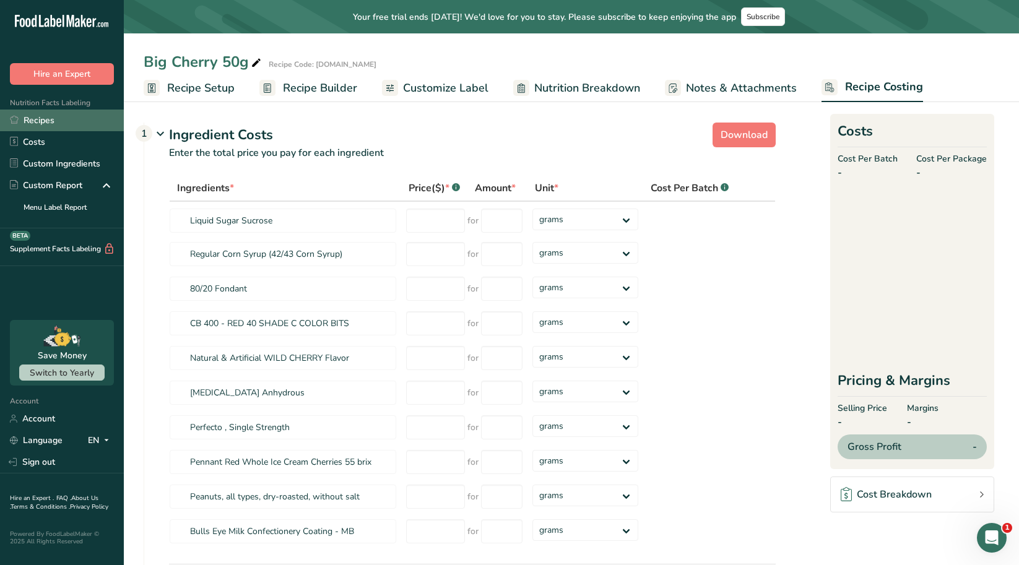
click at [45, 123] on link "Recipes" at bounding box center [62, 121] width 124 height 22
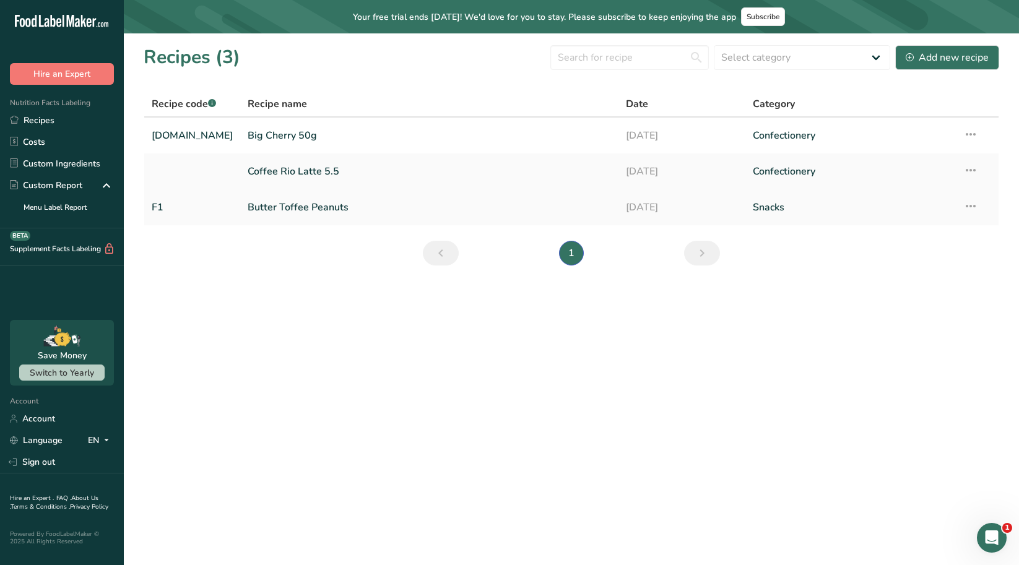
click at [291, 204] on link "Butter Toffee Peanuts" at bounding box center [429, 207] width 363 height 26
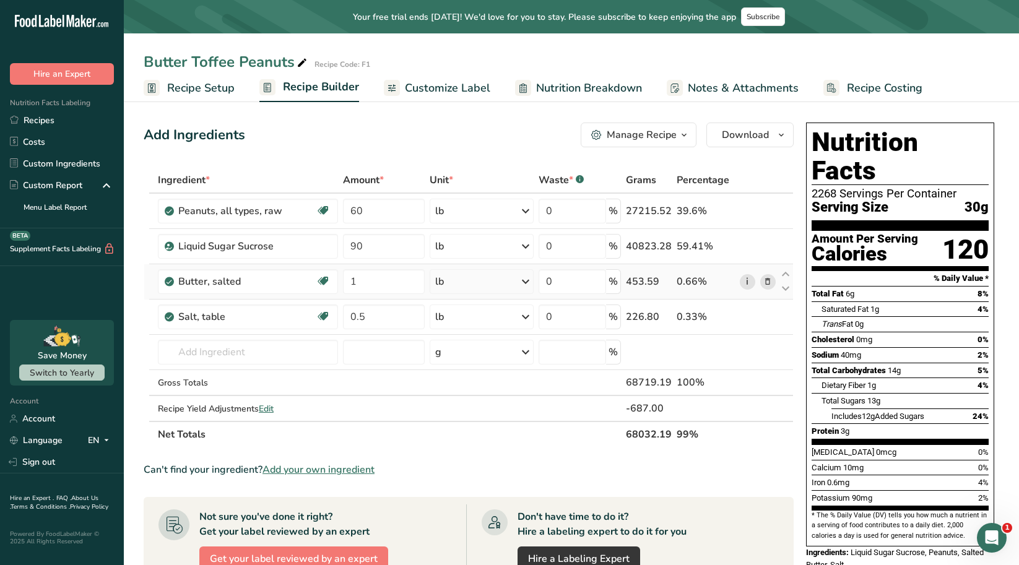
click at [748, 286] on link "i" at bounding box center [747, 281] width 15 height 15
click at [768, 281] on icon at bounding box center [767, 281] width 9 height 13
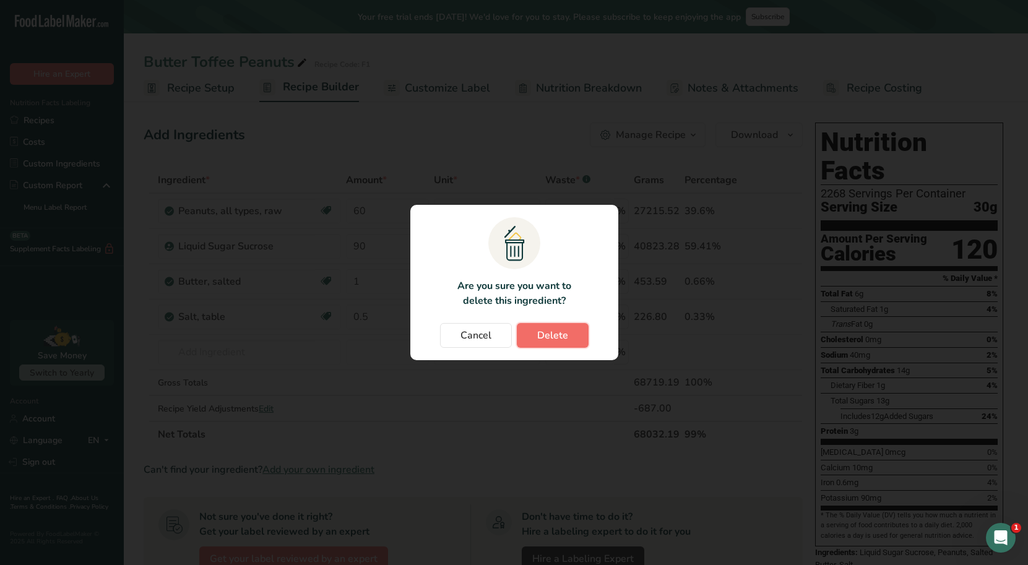
click at [527, 332] on button "Delete" at bounding box center [553, 335] width 72 height 25
type input "0.5"
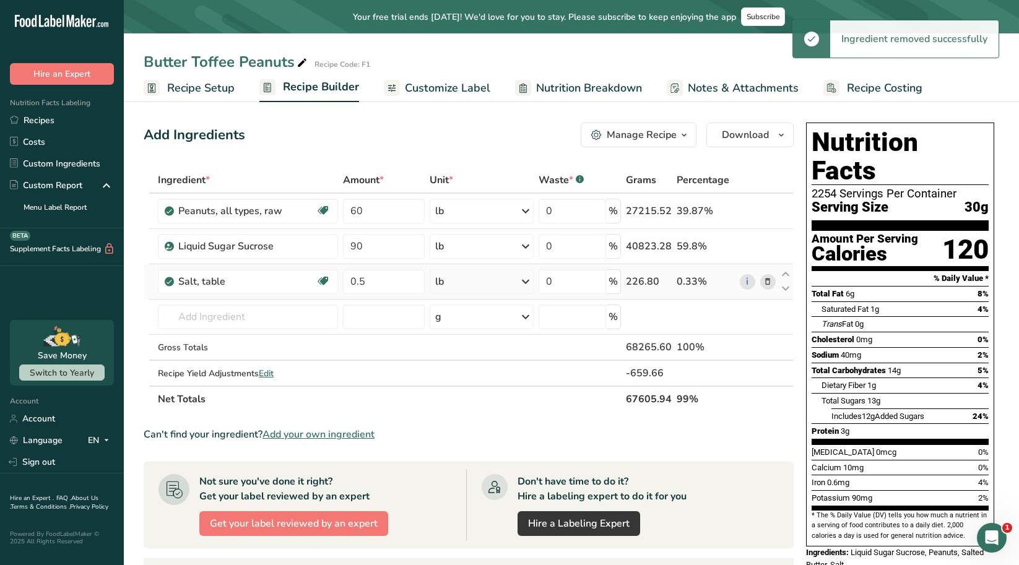
click at [770, 281] on icon at bounding box center [767, 281] width 9 height 13
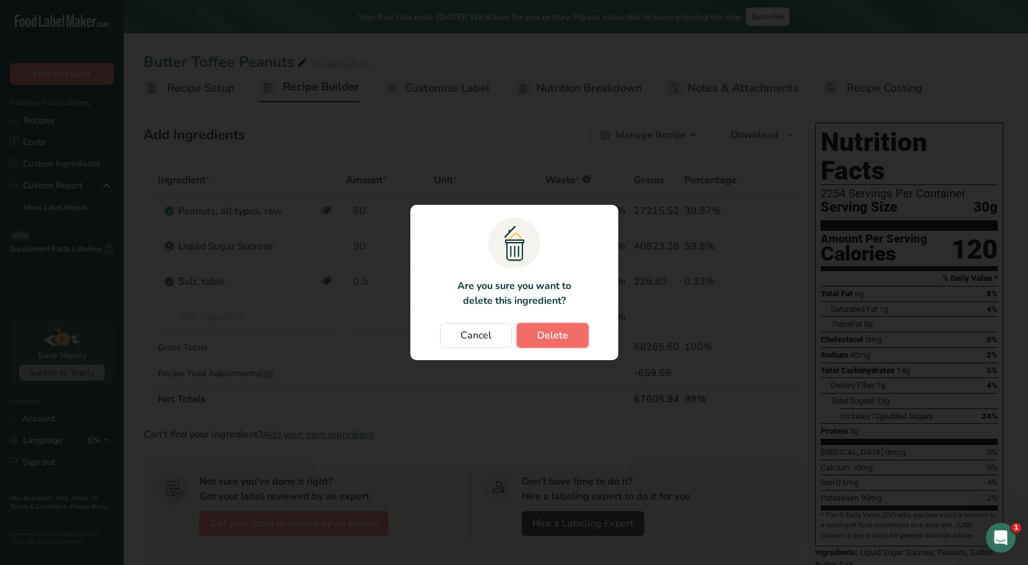
click at [561, 341] on span "Delete" at bounding box center [552, 335] width 31 height 15
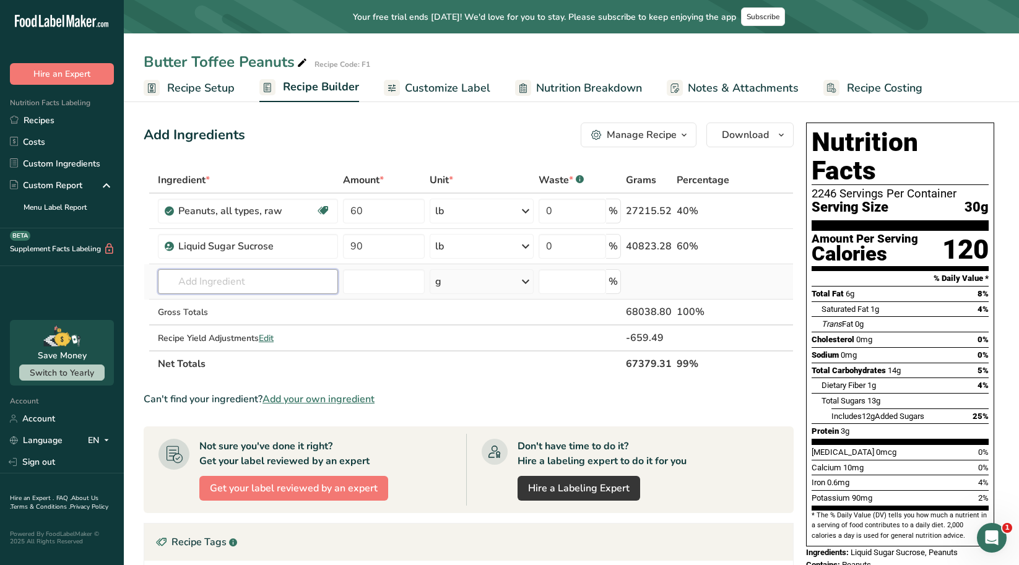
click at [265, 285] on input "text" at bounding box center [248, 281] width 180 height 25
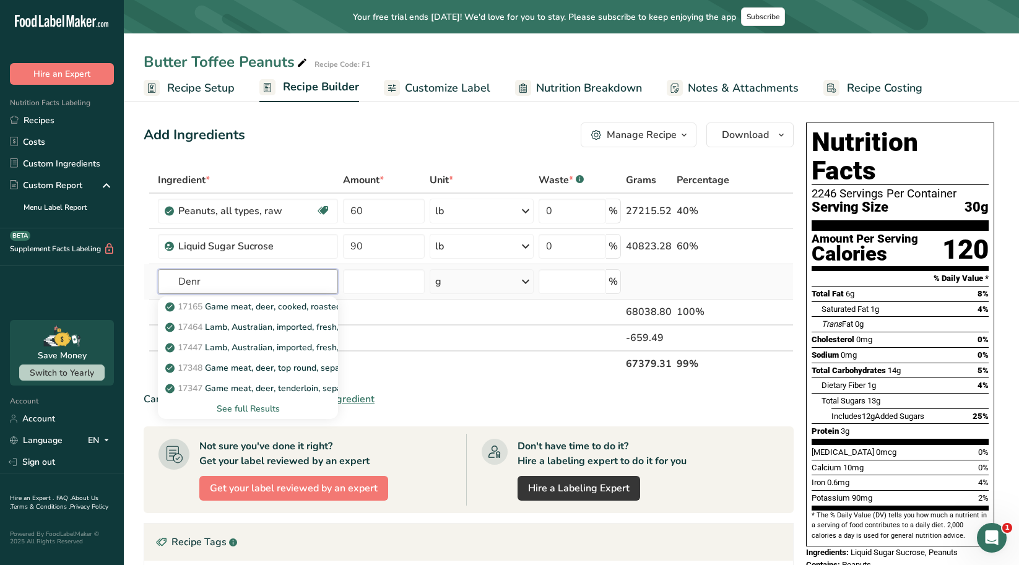
drag, startPoint x: 205, startPoint y: 282, endPoint x: 197, endPoint y: 290, distance: 11.8
click at [196, 287] on input "Denr" at bounding box center [248, 281] width 180 height 25
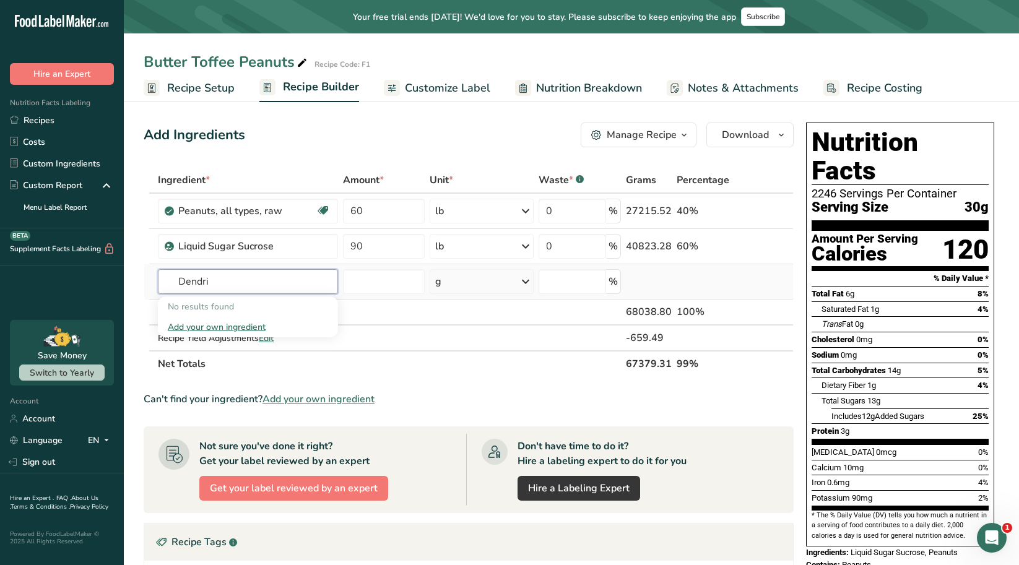
type input "Dendri"
click at [244, 324] on div "Add your own ingredient" at bounding box center [248, 327] width 160 height 13
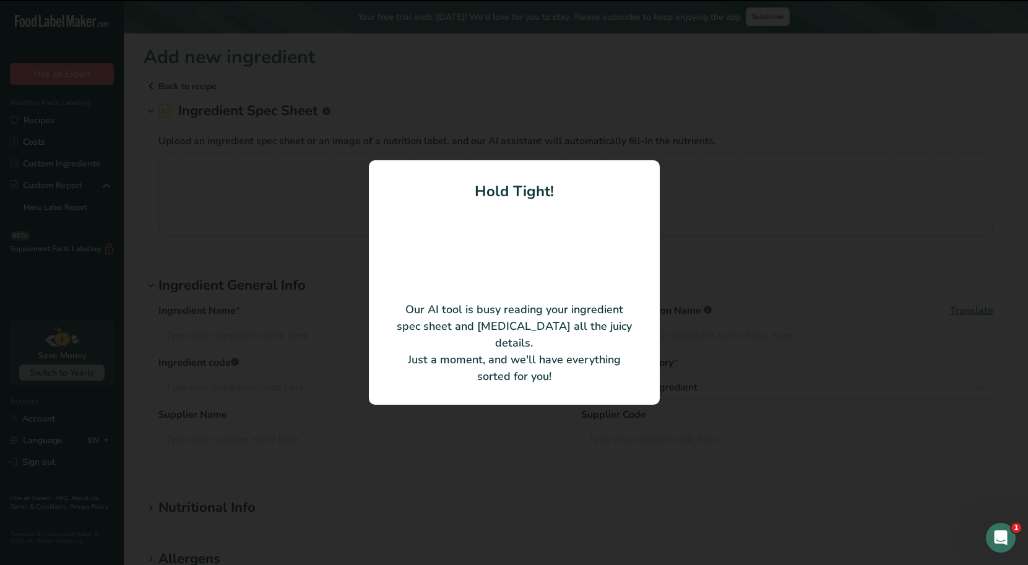
type input "Morton Star Flake Dendritic Salt"
type input "Morton Salt, Inc."
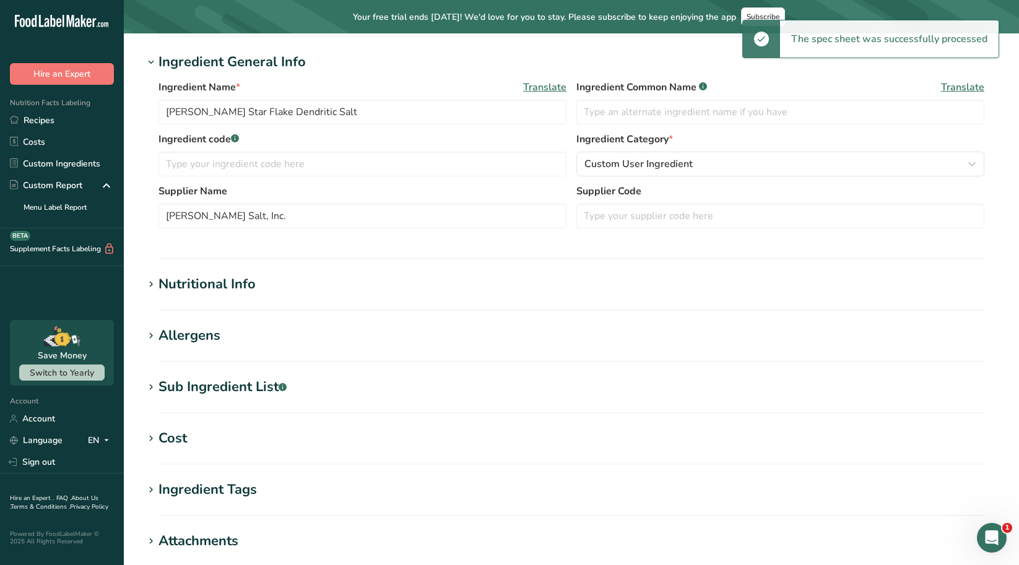
scroll to position [186, 0]
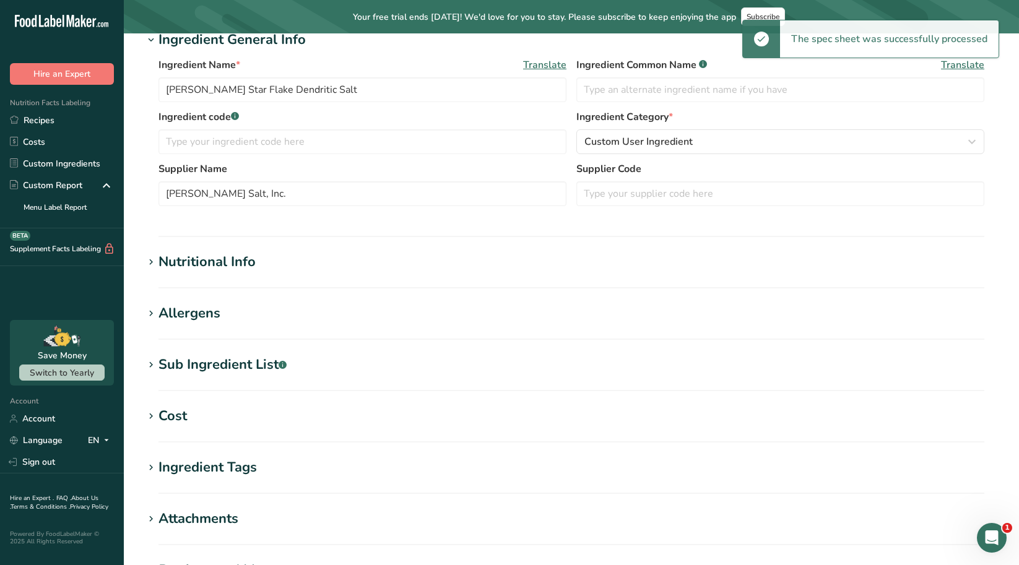
click at [194, 257] on div "Nutritional Info" at bounding box center [206, 262] width 97 height 20
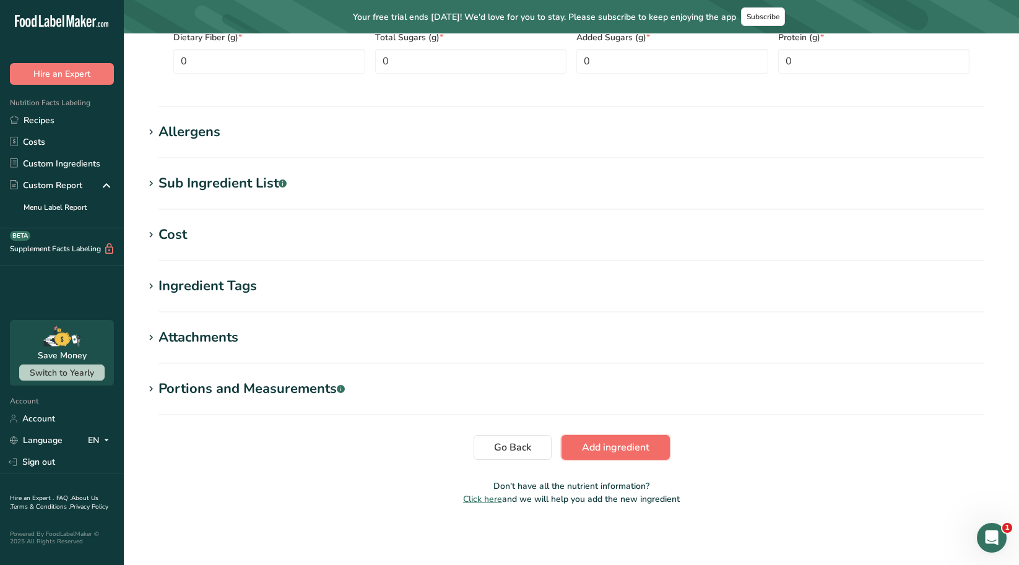
click at [630, 451] on span "Add ingredient" at bounding box center [615, 447] width 67 height 15
click at [634, 447] on span "Add ingredient" at bounding box center [615, 447] width 67 height 15
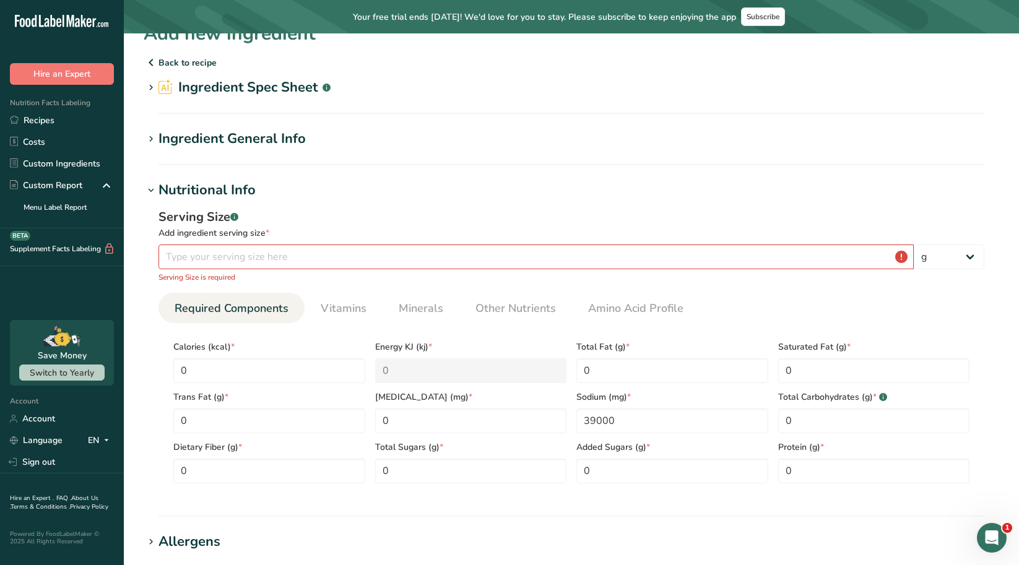
scroll to position [18, 0]
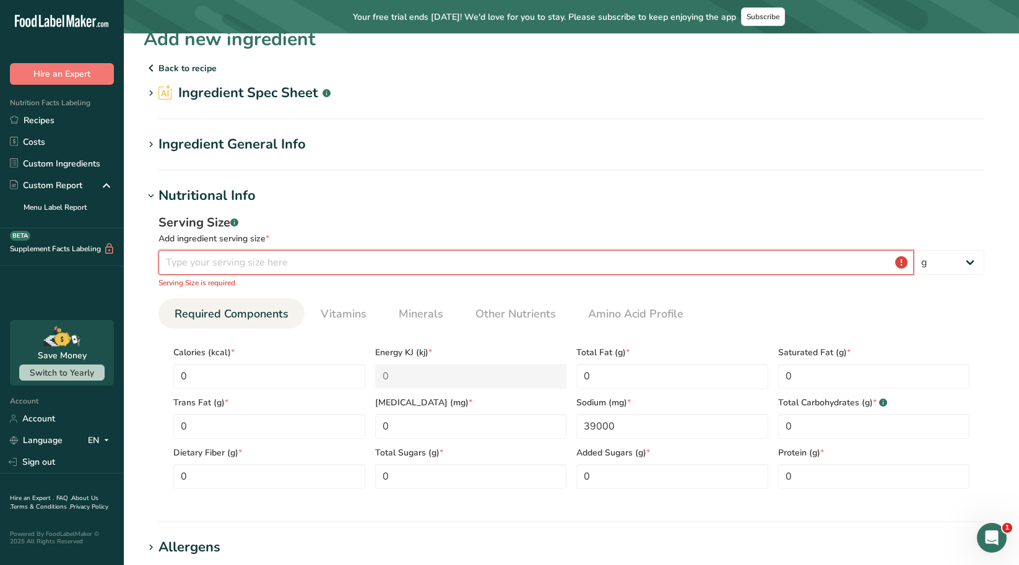
click at [244, 265] on input "number" at bounding box center [535, 262] width 755 height 25
click at [53, 119] on link "Recipes" at bounding box center [62, 121] width 124 height 22
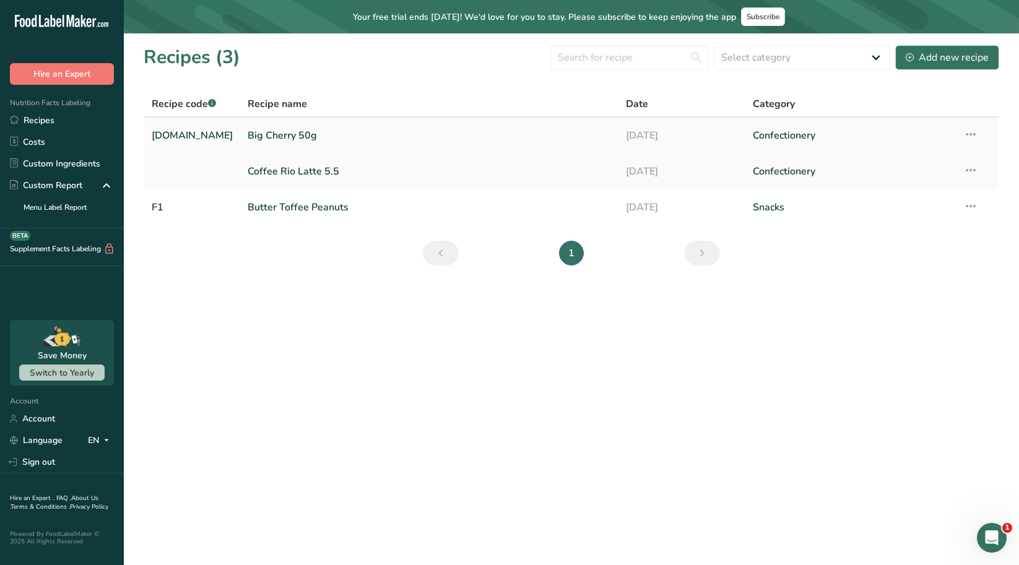
click at [269, 131] on link "Big Cherry 50g" at bounding box center [429, 136] width 363 height 26
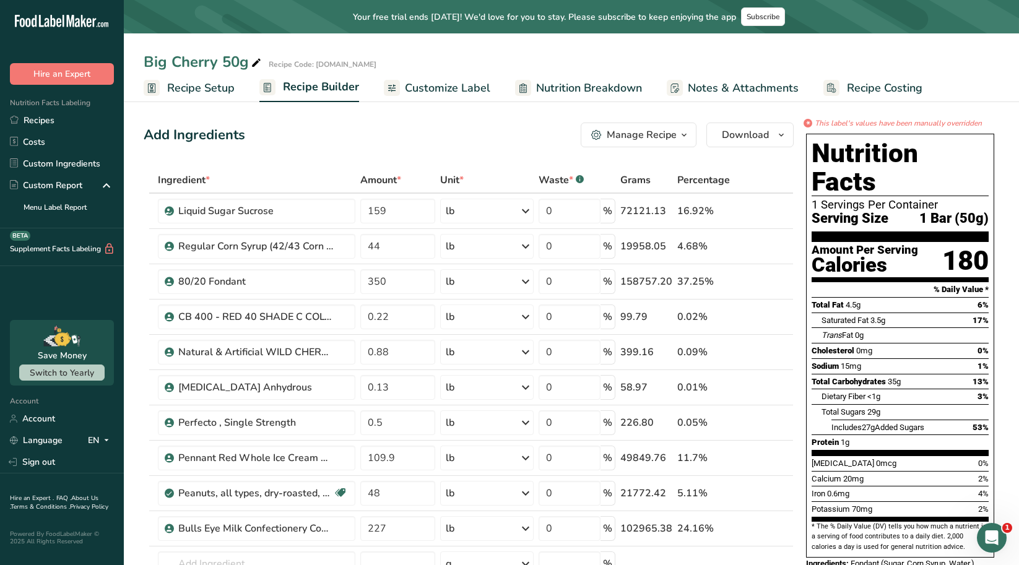
click at [428, 87] on span "Customize Label" at bounding box center [447, 88] width 85 height 17
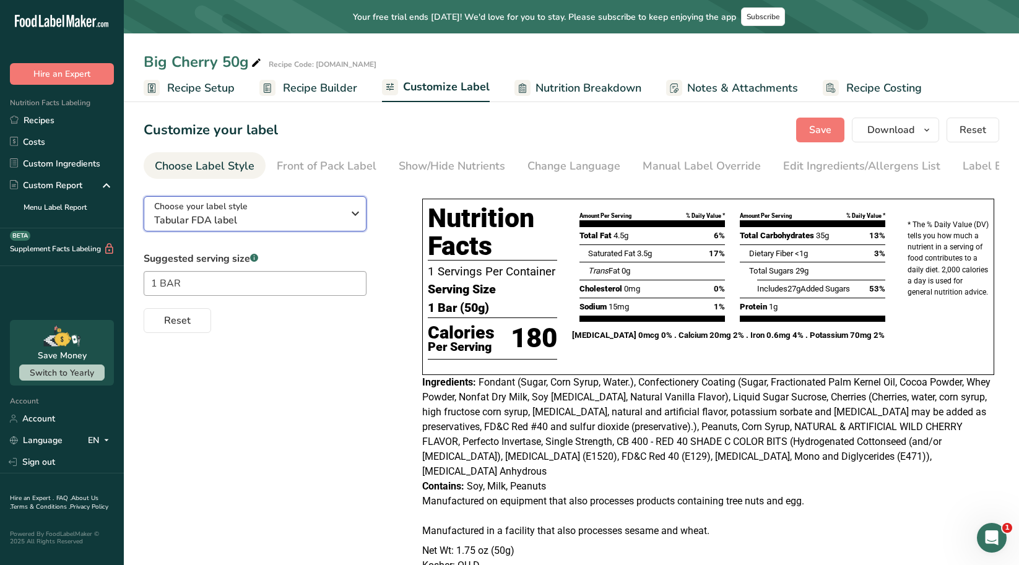
click at [333, 213] on div "Choose your label style Tabular FDA label" at bounding box center [248, 214] width 189 height 28
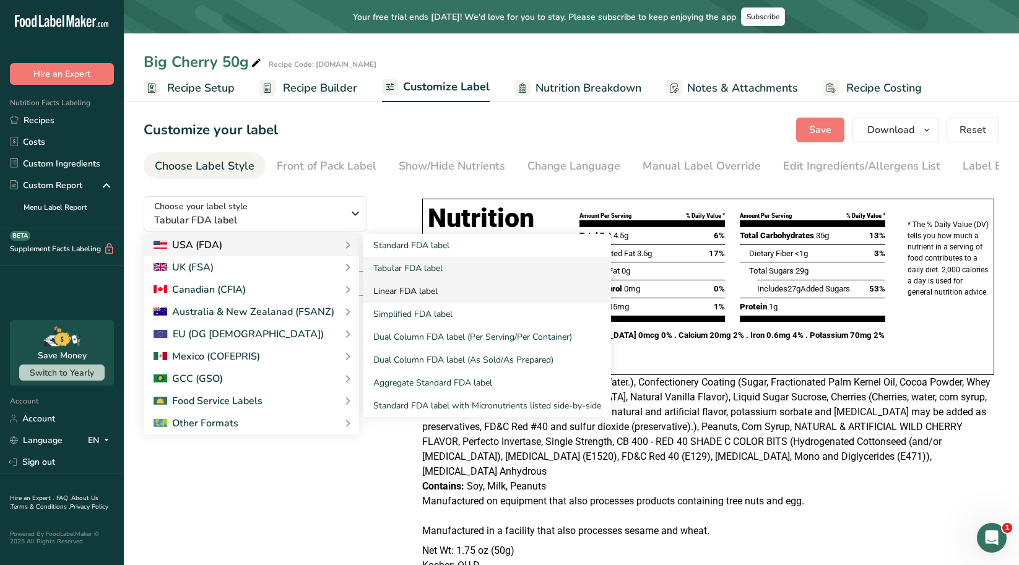
click at [418, 292] on link "Linear FDA label" at bounding box center [487, 291] width 248 height 23
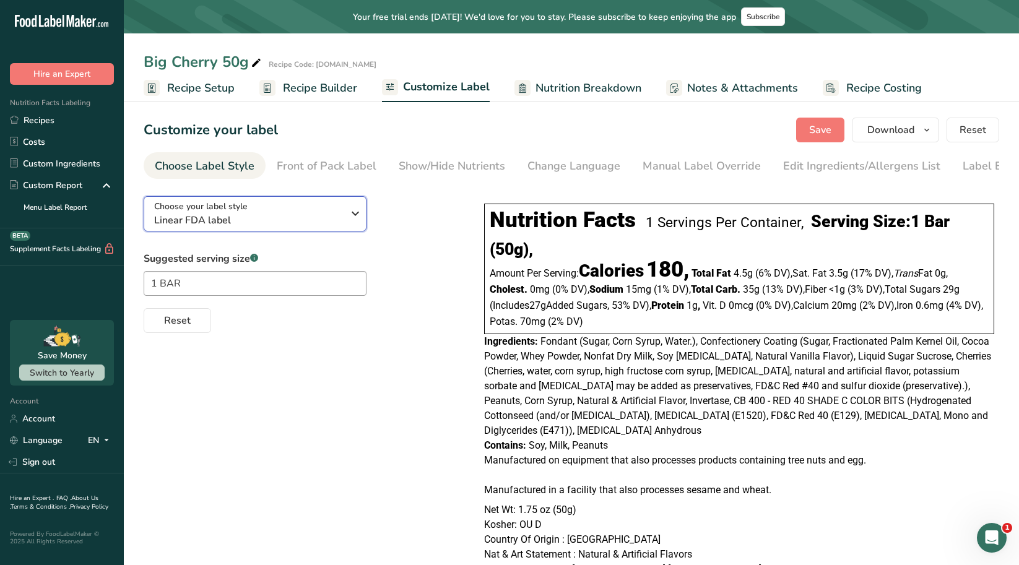
click at [358, 215] on icon "button" at bounding box center [355, 213] width 15 height 22
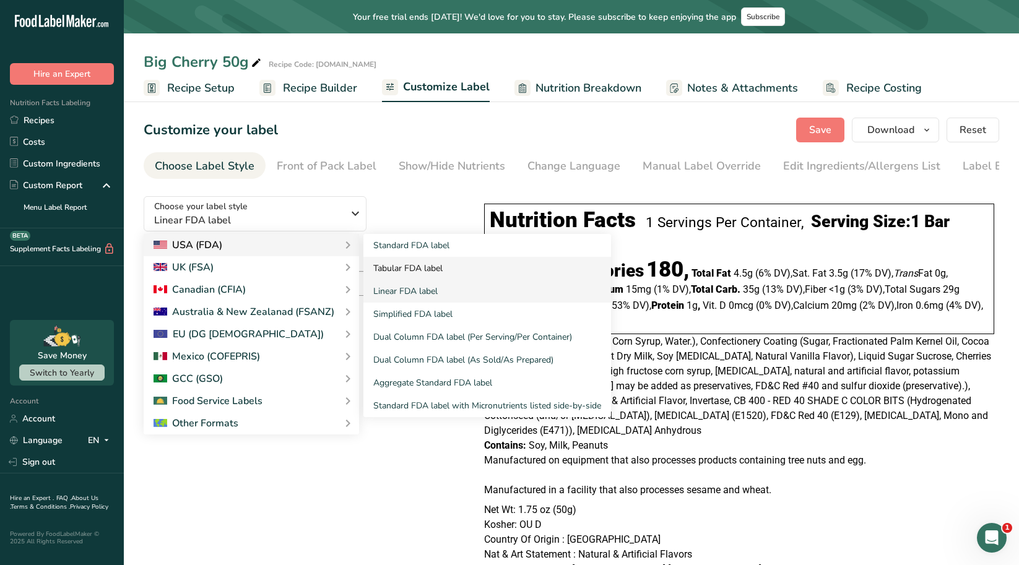
click at [410, 269] on link "Tabular FDA label" at bounding box center [487, 268] width 248 height 23
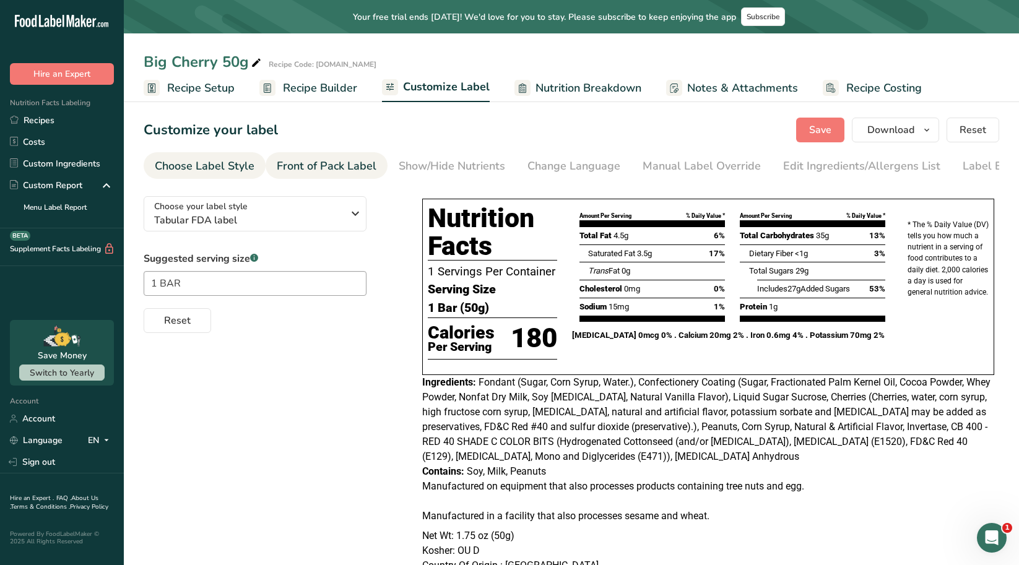
click at [346, 170] on div "Front of Pack Label" at bounding box center [327, 166] width 100 height 17
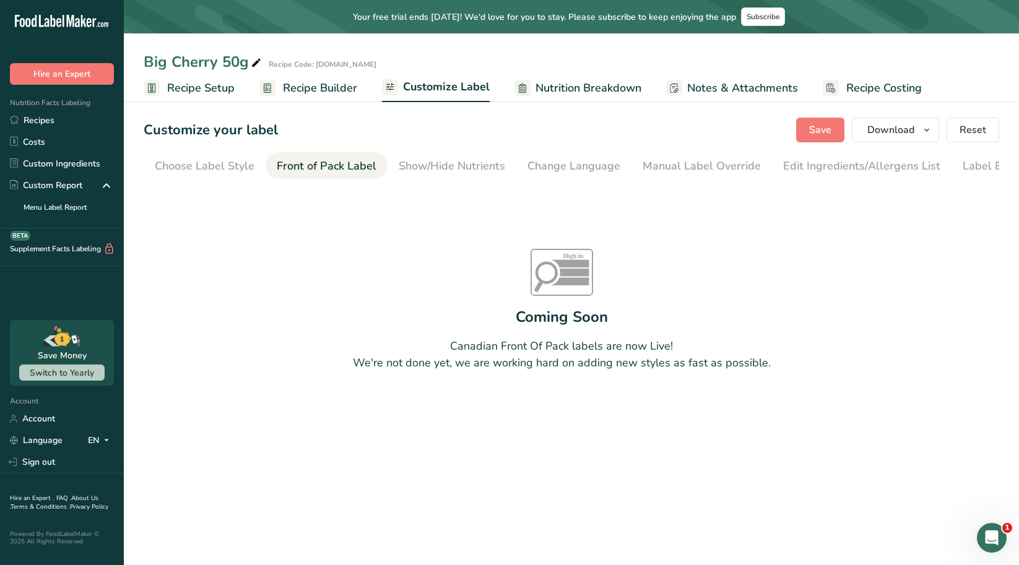
scroll to position [0, 44]
click at [400, 165] on div "Show/Hide Nutrients" at bounding box center [408, 166] width 106 height 17
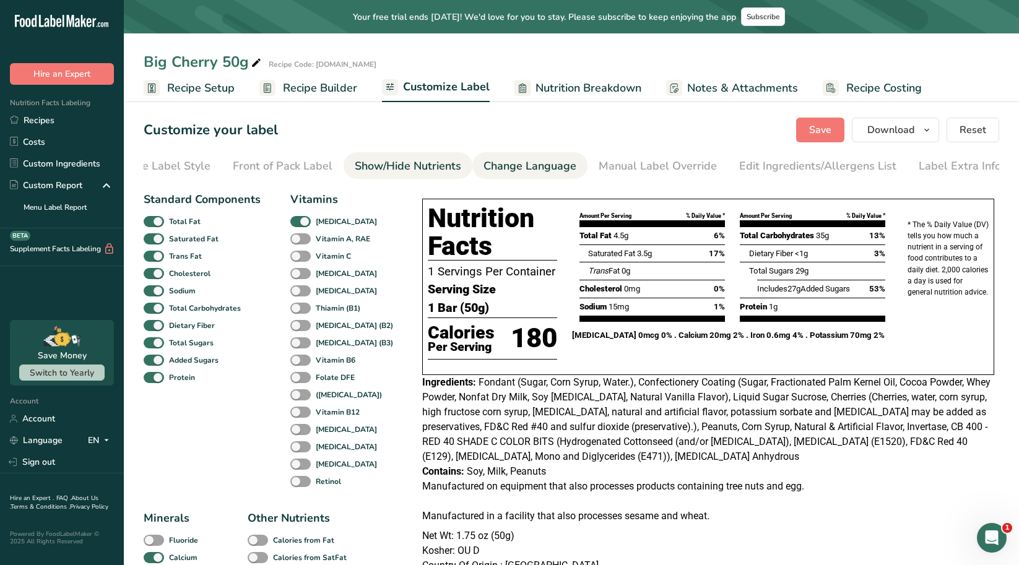
click at [483, 165] on div "Change Language" at bounding box center [529, 166] width 93 height 17
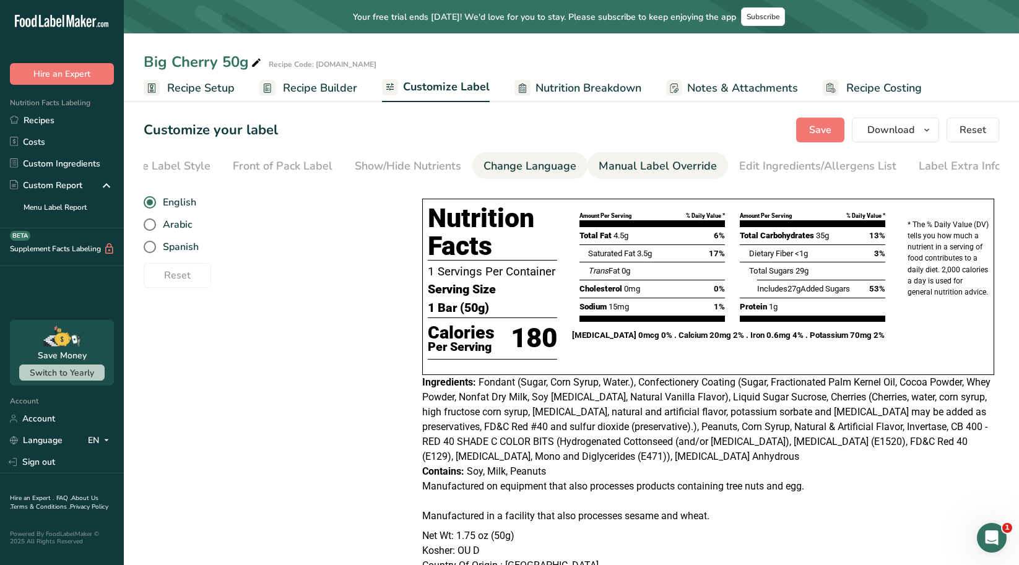
click at [625, 166] on div "Manual Label Override" at bounding box center [658, 166] width 118 height 17
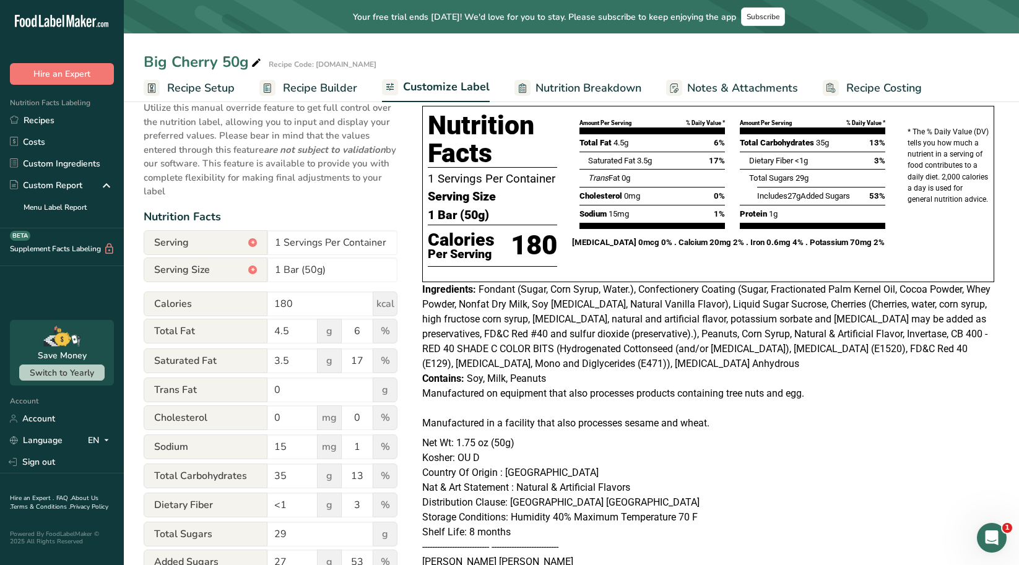
scroll to position [0, 0]
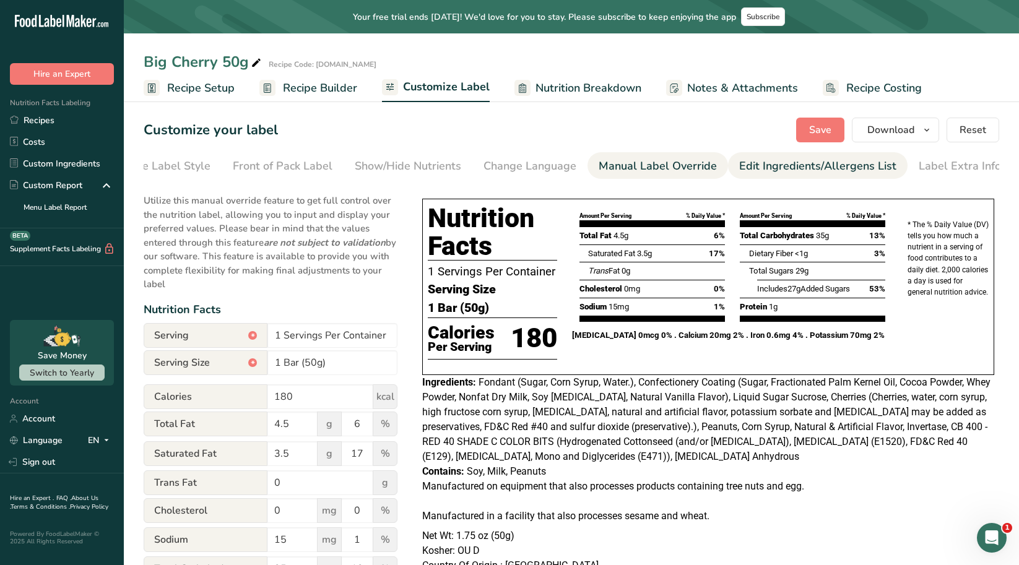
click at [794, 168] on div "Edit Ingredients/Allergens List" at bounding box center [817, 166] width 157 height 17
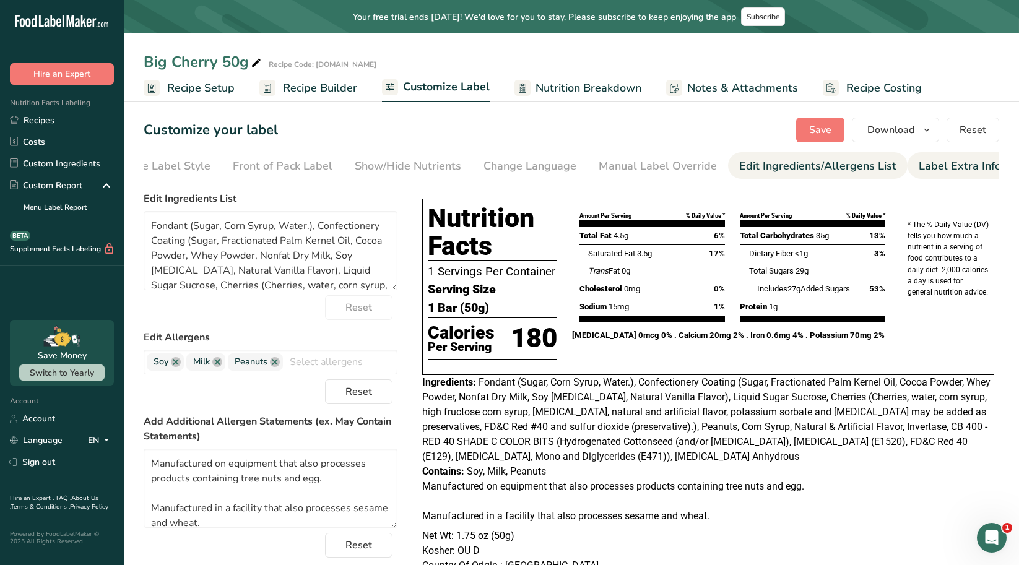
click at [919, 164] on div "Label Extra Info" at bounding box center [960, 166] width 82 height 17
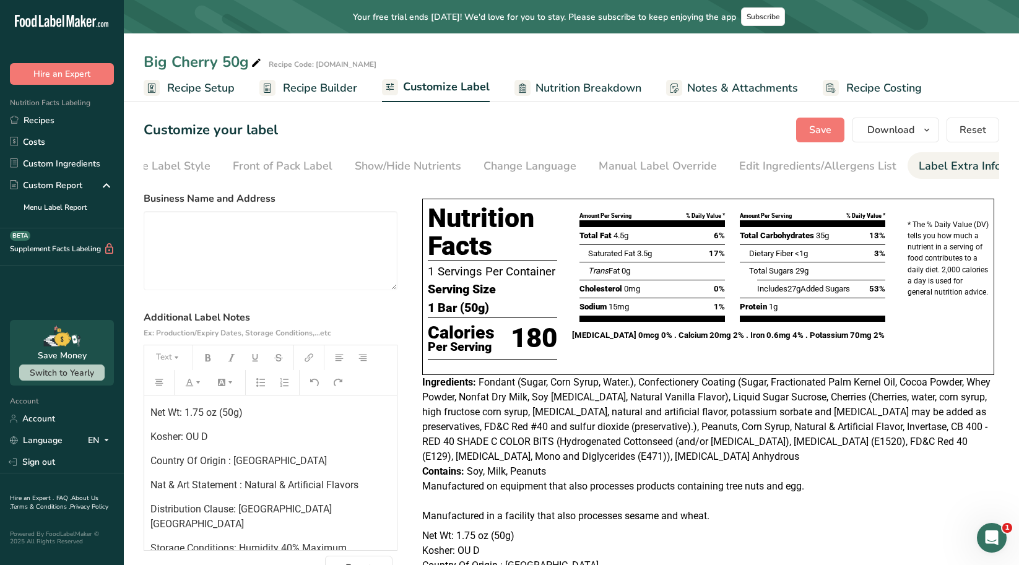
click at [540, 86] on span "Nutrition Breakdown" at bounding box center [588, 88] width 106 height 17
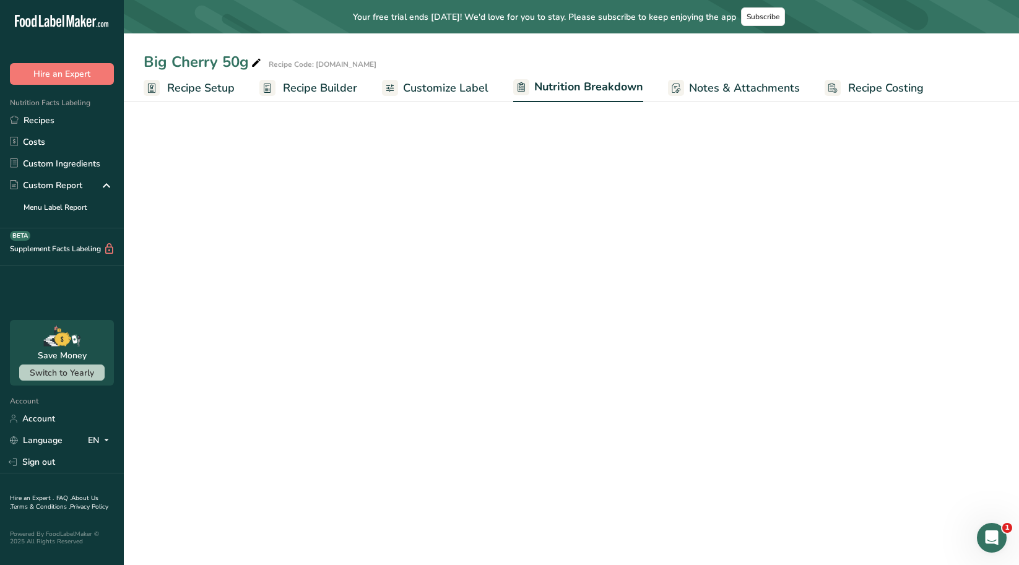
select select "Calories"
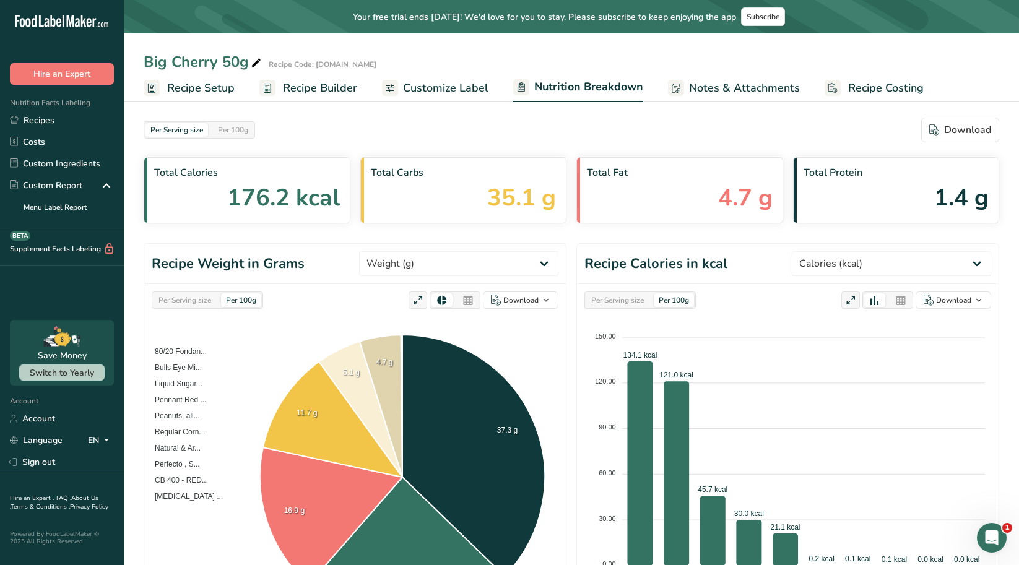
click at [746, 86] on span "Notes & Attachments" at bounding box center [744, 88] width 111 height 17
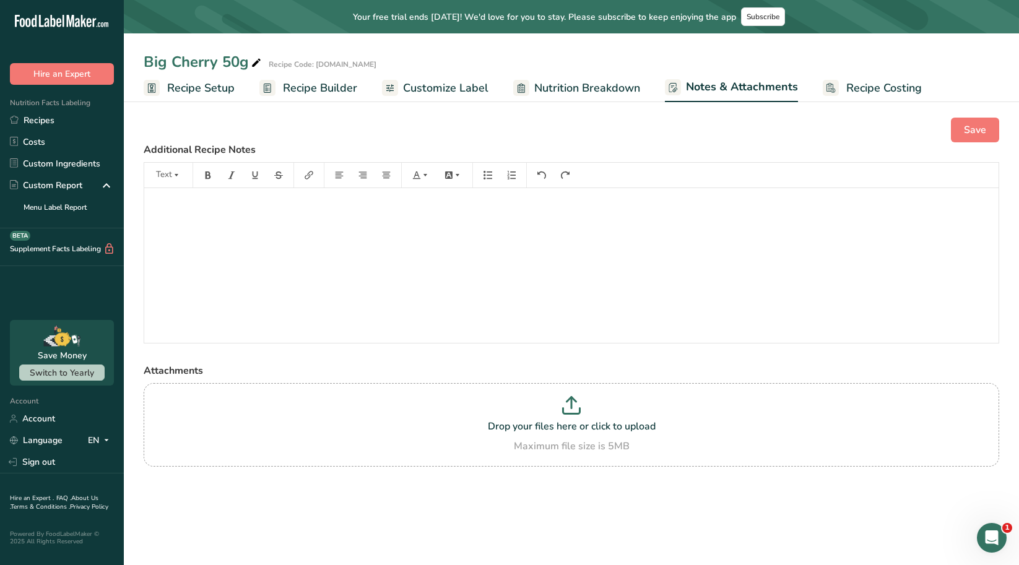
click at [854, 82] on span "Recipe Costing" at bounding box center [884, 88] width 76 height 17
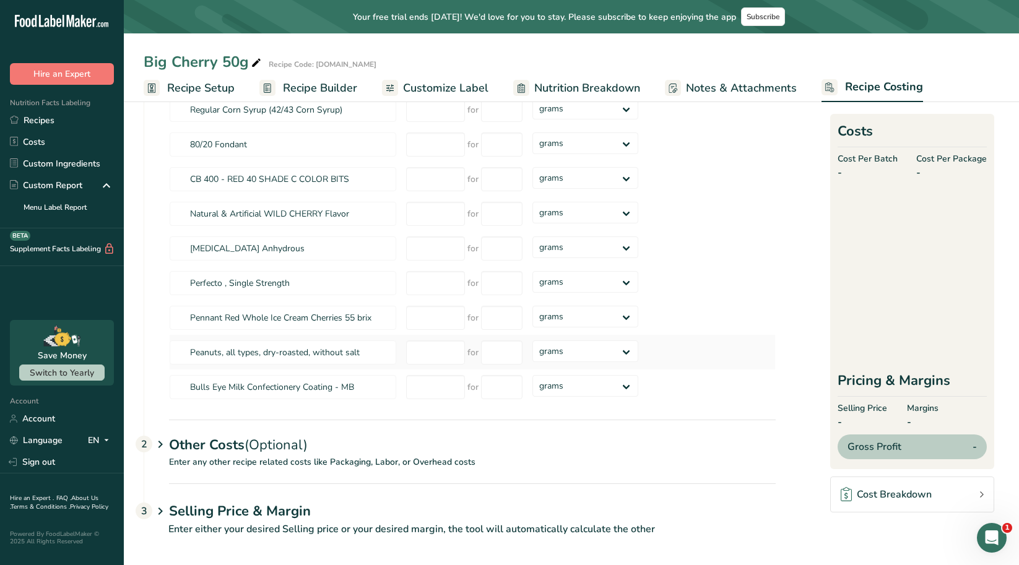
scroll to position [150, 0]
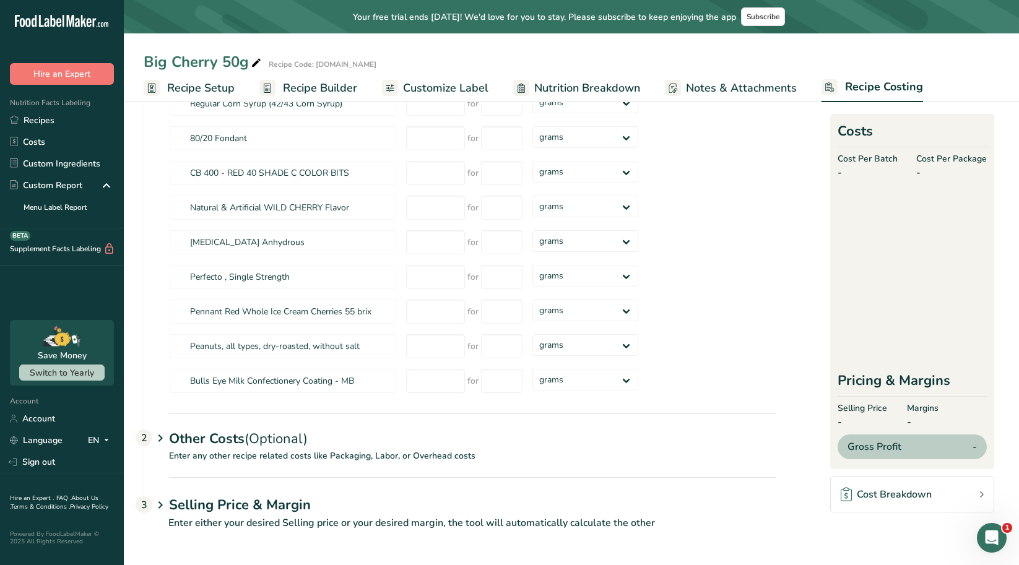
click at [165, 444] on icon at bounding box center [160, 438] width 15 height 23
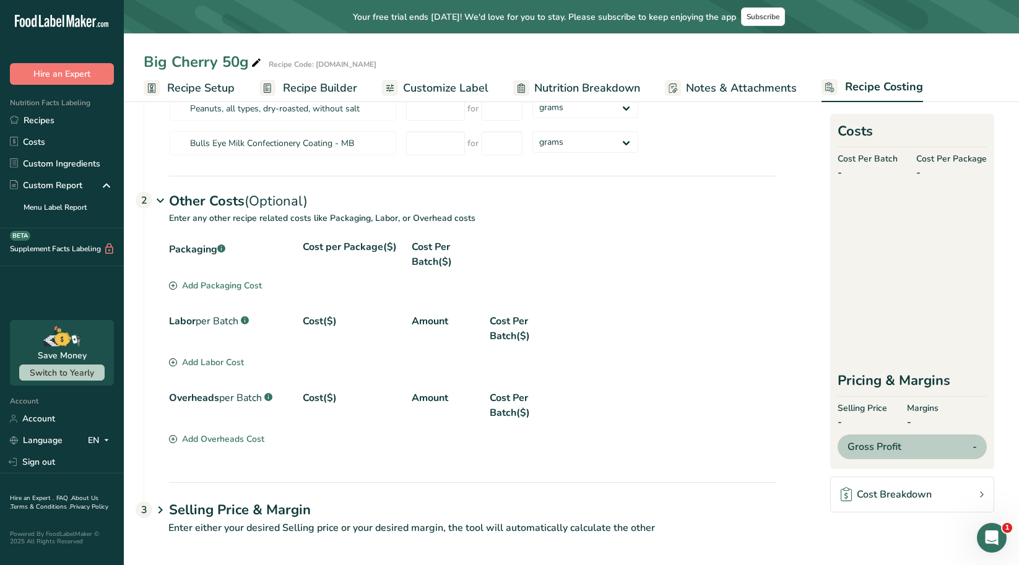
scroll to position [393, 0]
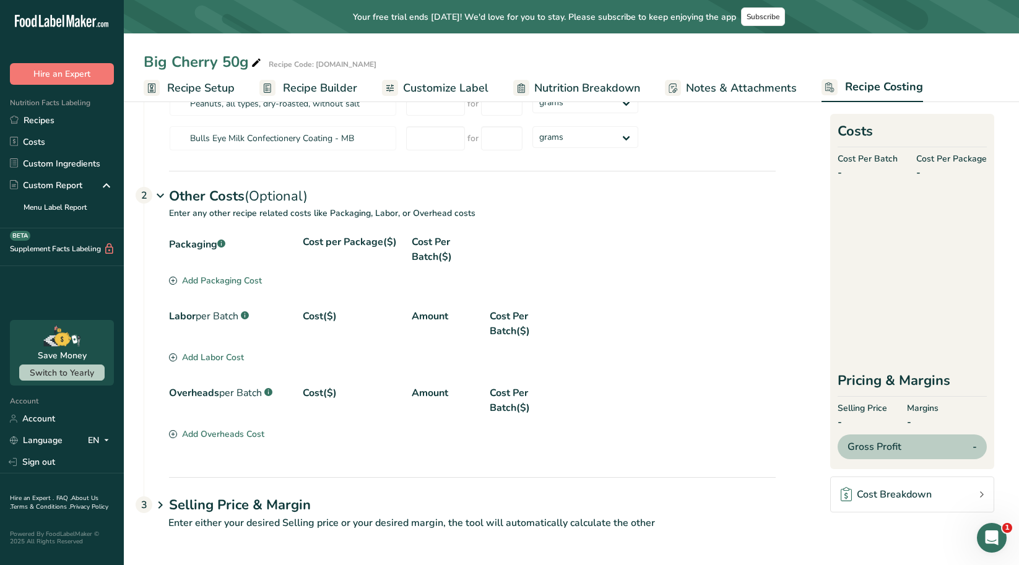
click at [155, 509] on icon at bounding box center [160, 505] width 15 height 23
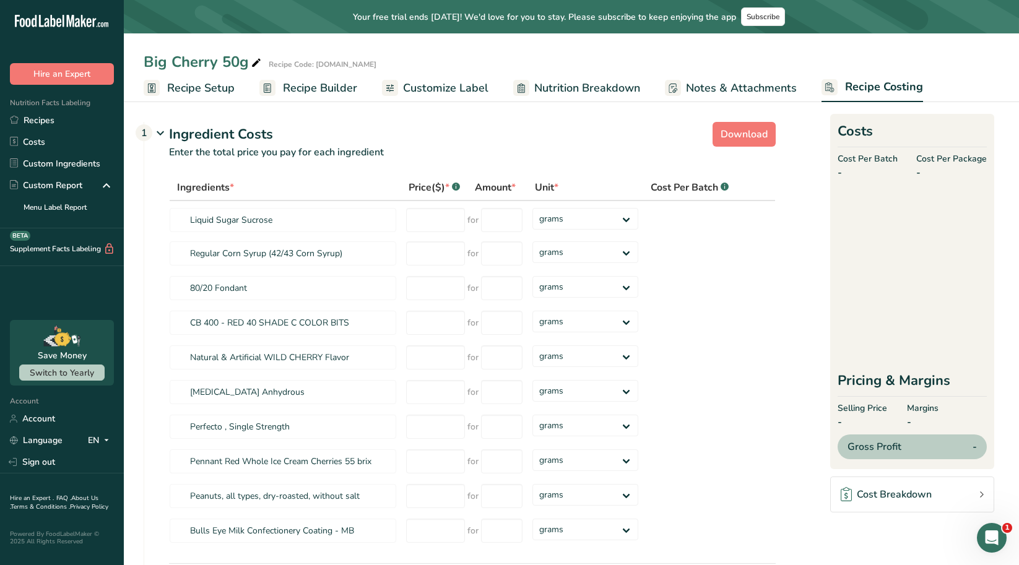
scroll to position [0, 0]
click at [182, 80] on span "Recipe Setup" at bounding box center [200, 88] width 67 height 17
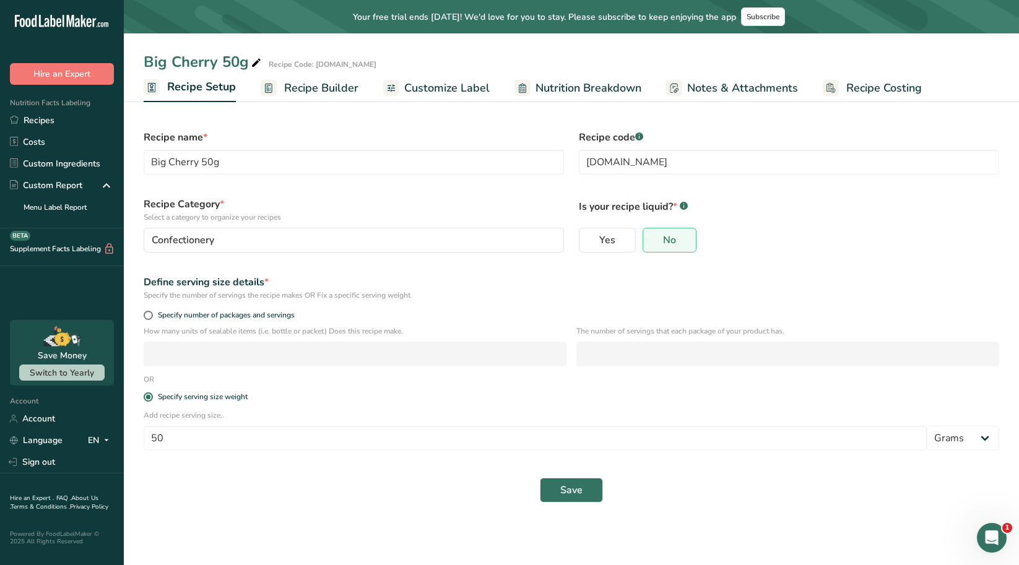
click at [304, 89] on span "Recipe Builder" at bounding box center [321, 88] width 74 height 17
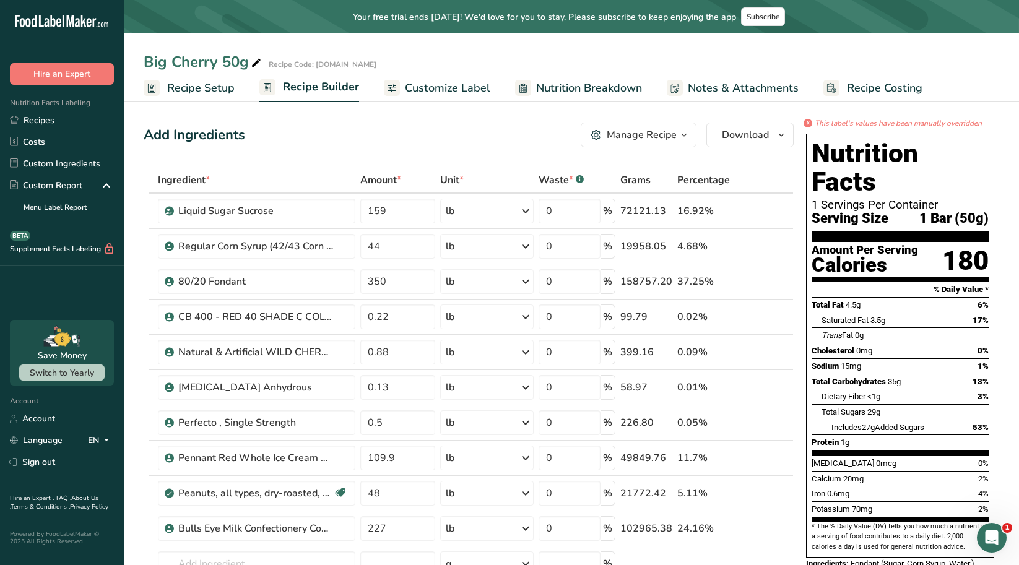
click at [667, 134] on div "Manage Recipe" at bounding box center [642, 135] width 70 height 15
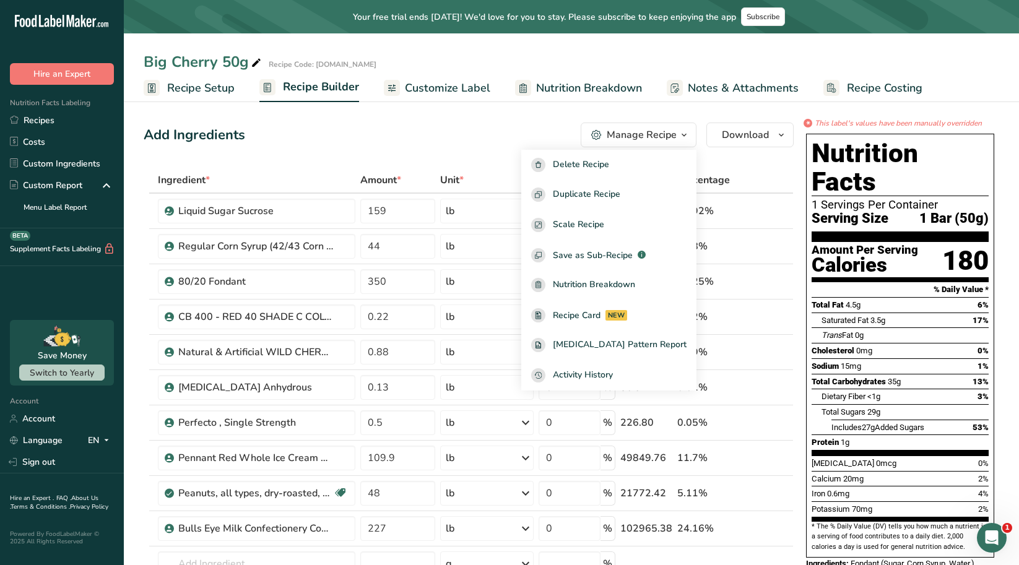
click at [418, 87] on span "Customize Label" at bounding box center [447, 88] width 85 height 17
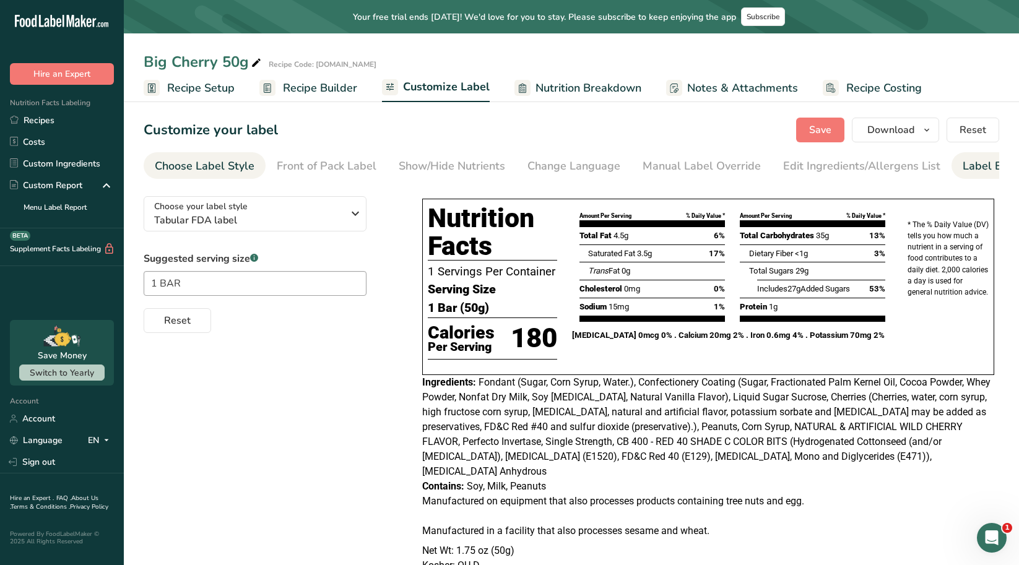
click at [977, 169] on div "Label Extra Info" at bounding box center [1003, 166] width 82 height 17
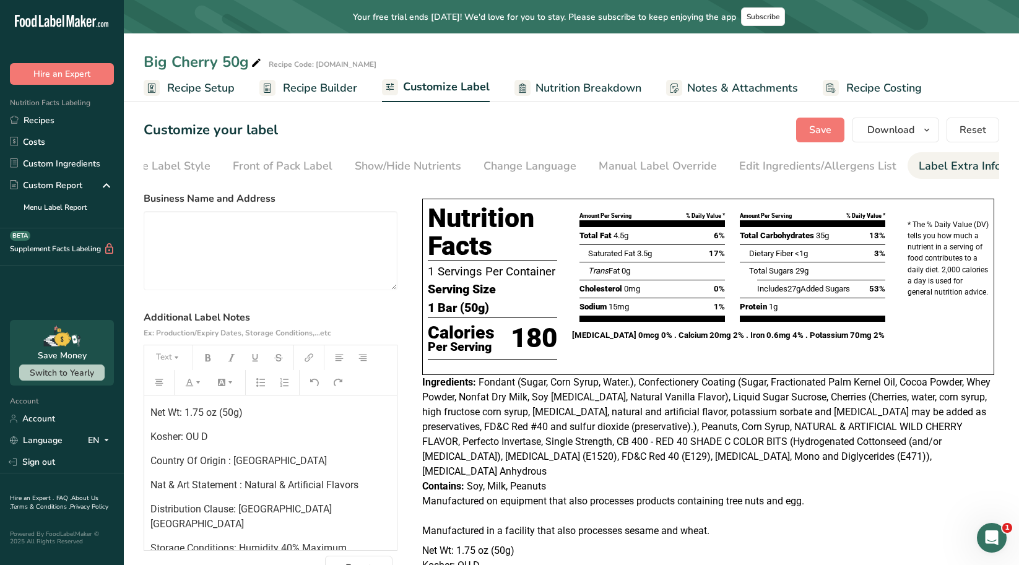
click at [765, 85] on span "Notes & Attachments" at bounding box center [742, 88] width 111 height 17
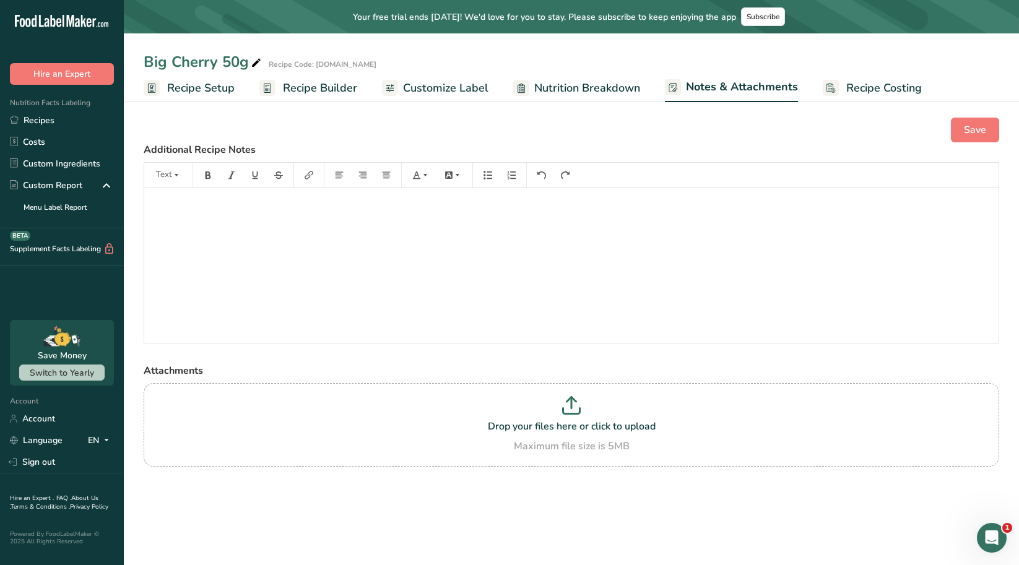
click at [586, 80] on span "Nutrition Breakdown" at bounding box center [587, 88] width 106 height 17
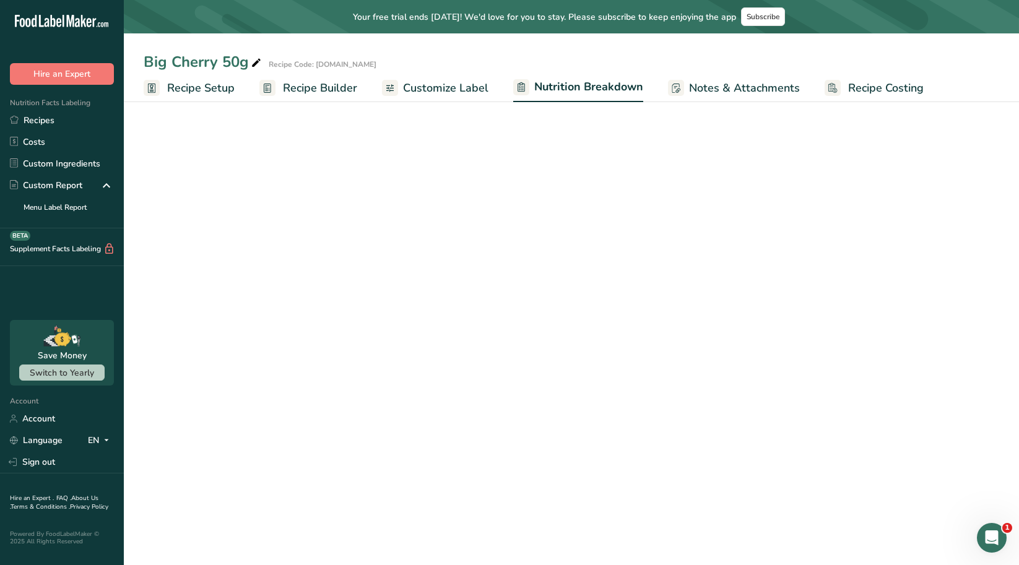
select select "Calories"
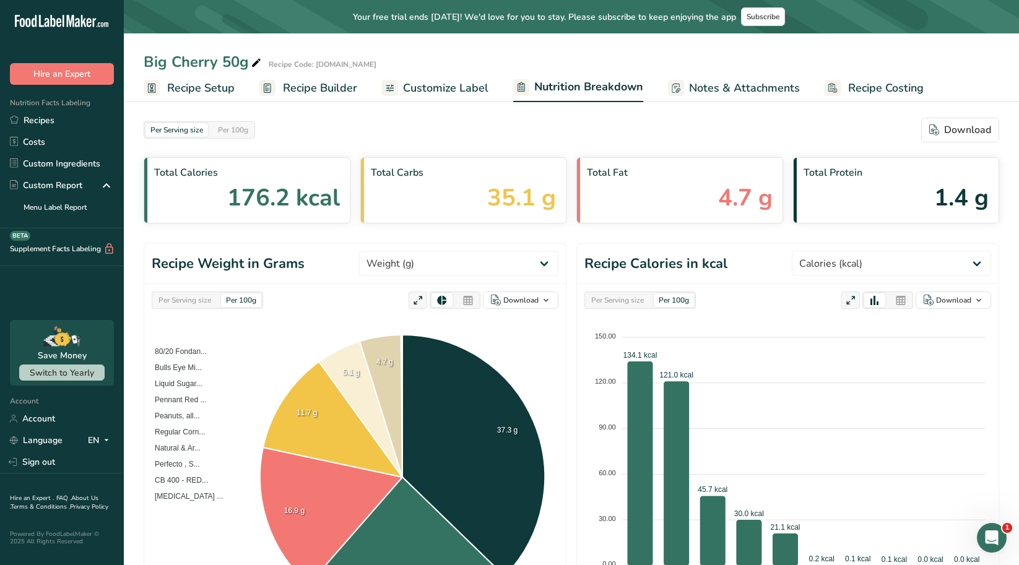
click at [469, 90] on span "Customize Label" at bounding box center [445, 88] width 85 height 17
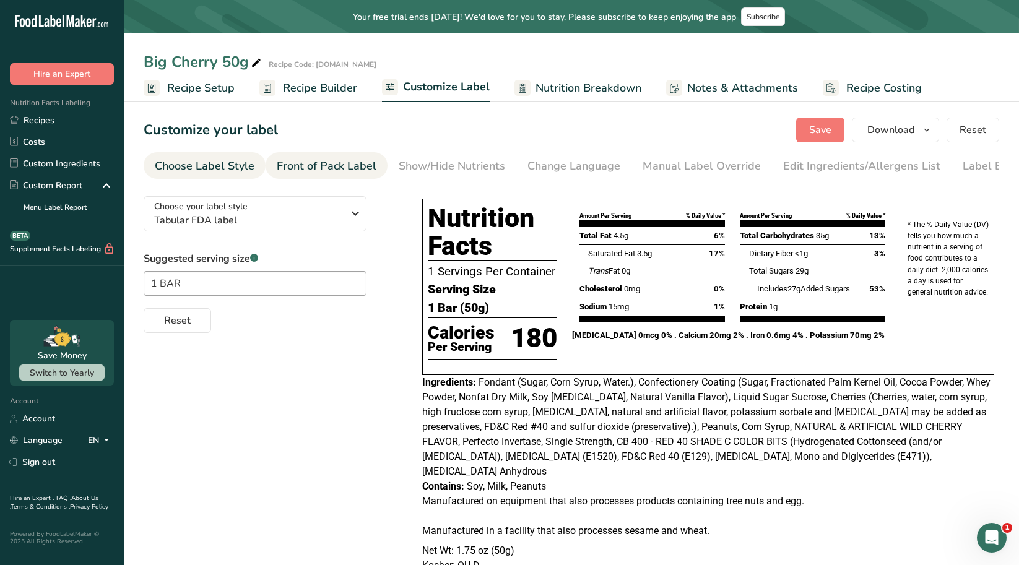
click at [301, 169] on div "Front of Pack Label" at bounding box center [327, 166] width 100 height 17
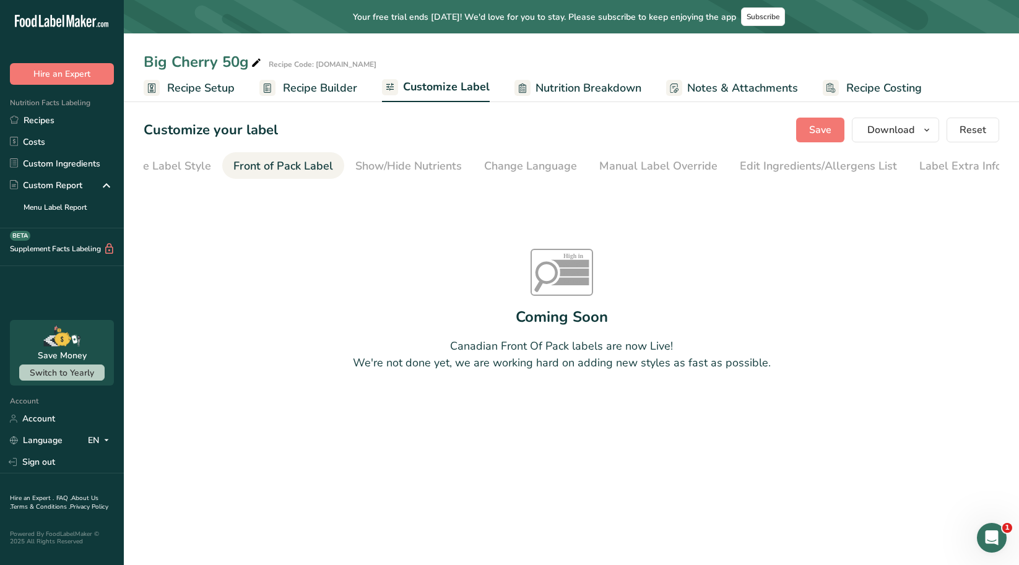
scroll to position [0, 44]
click at [430, 169] on div "Show/Hide Nutrients" at bounding box center [408, 166] width 106 height 17
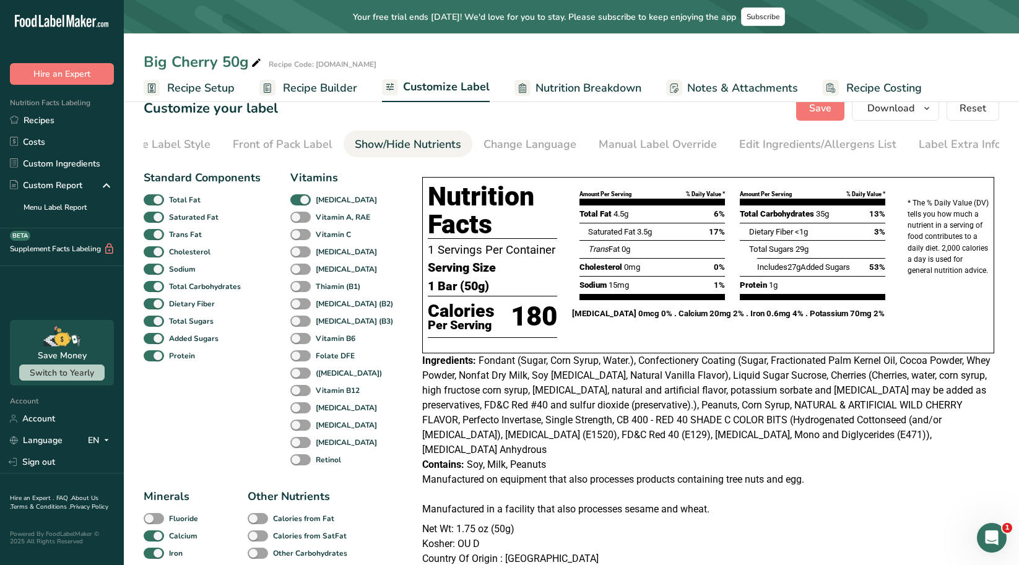
scroll to position [0, 0]
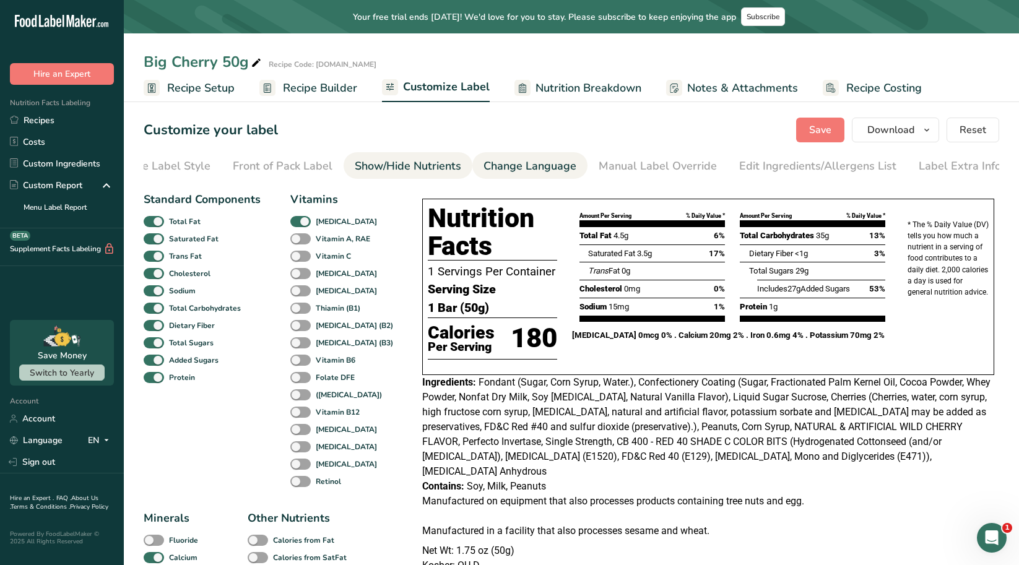
click at [574, 167] on li "Change Language" at bounding box center [529, 165] width 115 height 27
click at [652, 163] on div "Manual Label Override" at bounding box center [658, 166] width 118 height 17
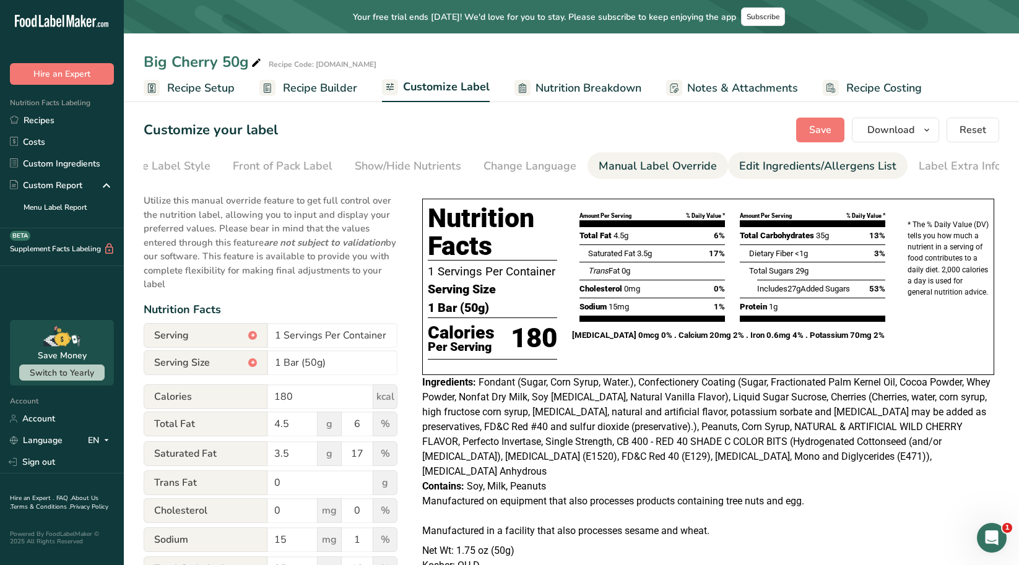
click at [780, 160] on div "Edit Ingredients/Allergens List" at bounding box center [817, 166] width 157 height 17
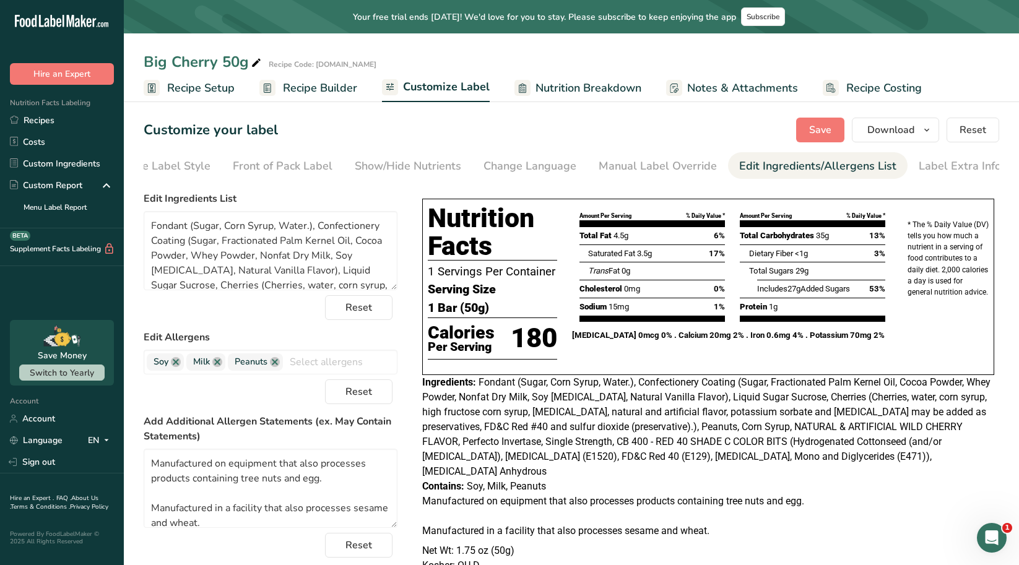
click at [647, 132] on div "Customize your label Save Download Choose what to show on your downloaded label…" at bounding box center [571, 130] width 855 height 25
click at [168, 159] on div "Choose Label Style" at bounding box center [161, 166] width 100 height 17
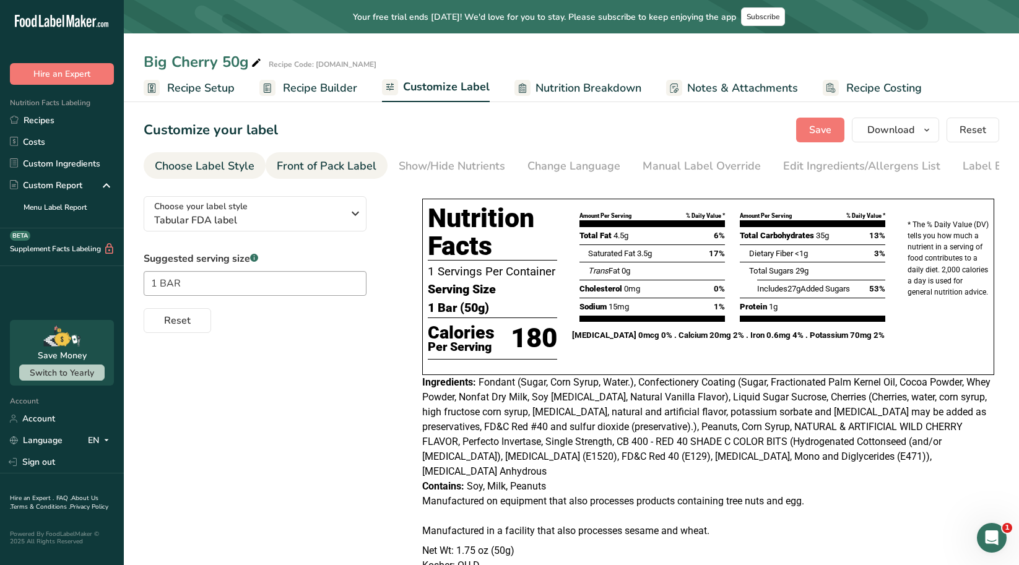
click at [326, 170] on div "Front of Pack Label" at bounding box center [327, 166] width 100 height 17
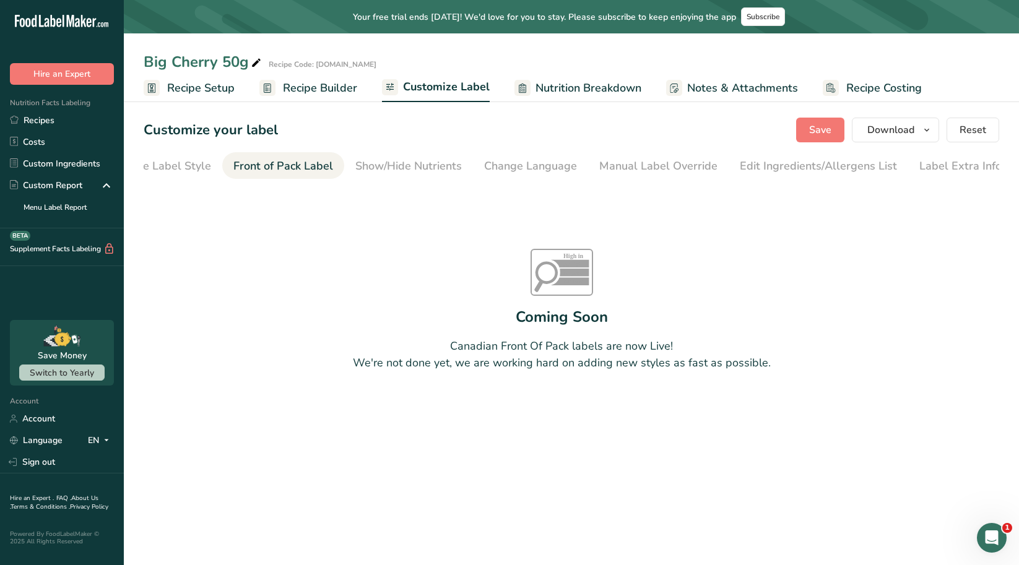
scroll to position [0, 44]
click at [779, 93] on span "Notes & Attachments" at bounding box center [742, 88] width 111 height 17
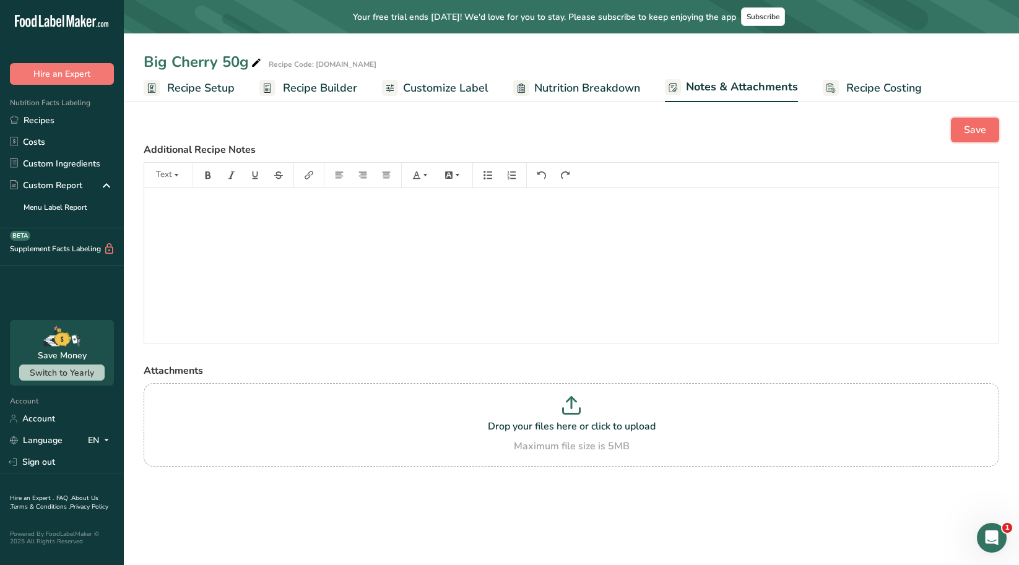
click at [957, 137] on button "Save" at bounding box center [975, 130] width 48 height 25
click at [435, 90] on span "Customize Label" at bounding box center [445, 88] width 85 height 17
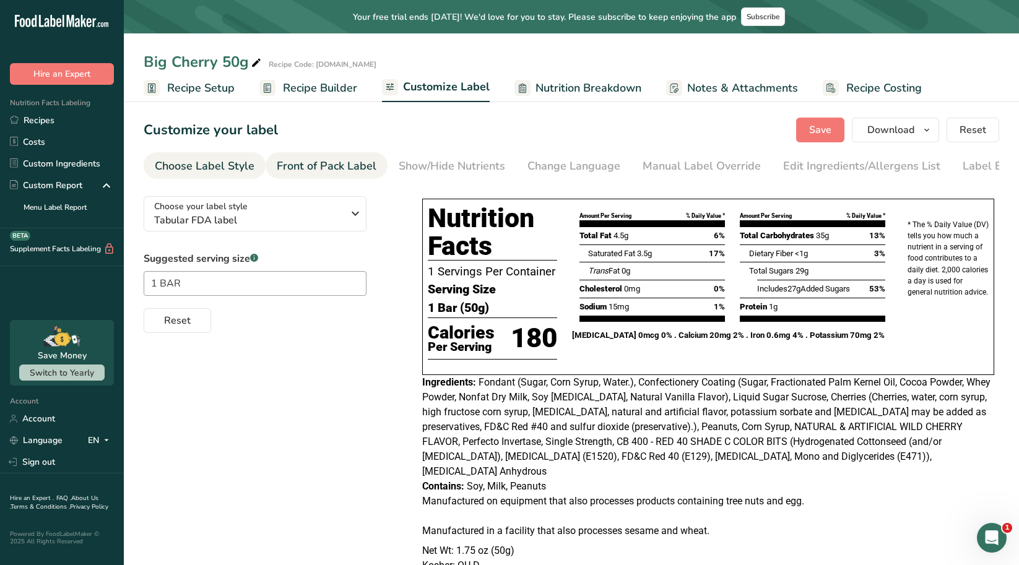
click at [361, 163] on div "Front of Pack Label" at bounding box center [327, 166] width 100 height 17
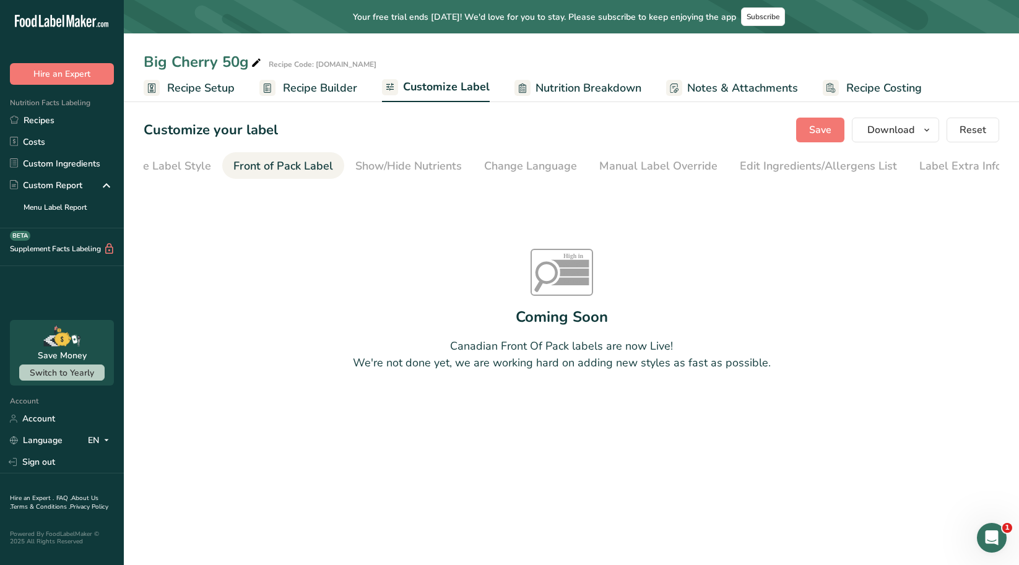
scroll to position [0, 44]
click at [44, 139] on link "Costs" at bounding box center [62, 142] width 124 height 22
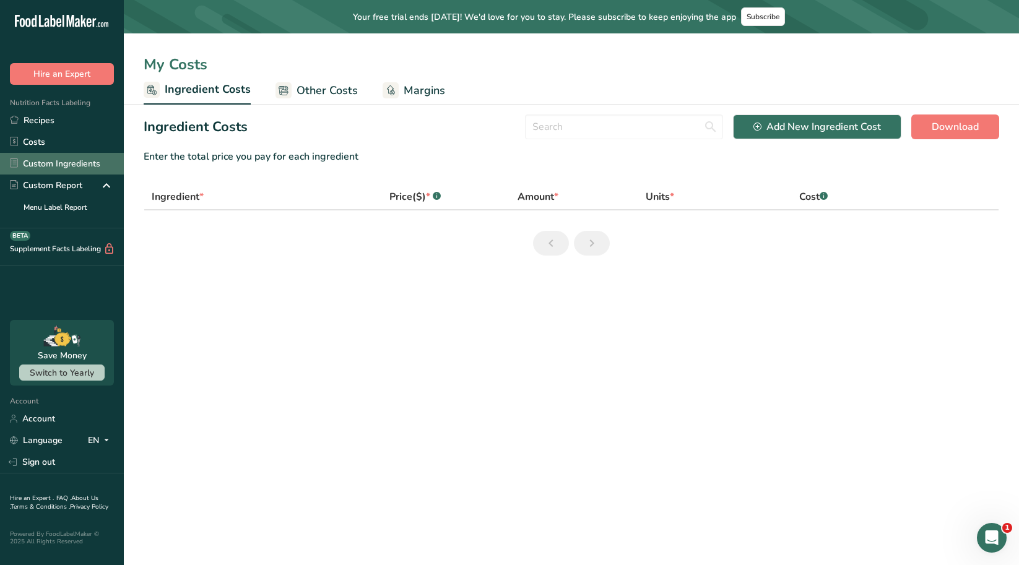
click at [51, 165] on link "Custom Ingredients" at bounding box center [62, 164] width 124 height 22
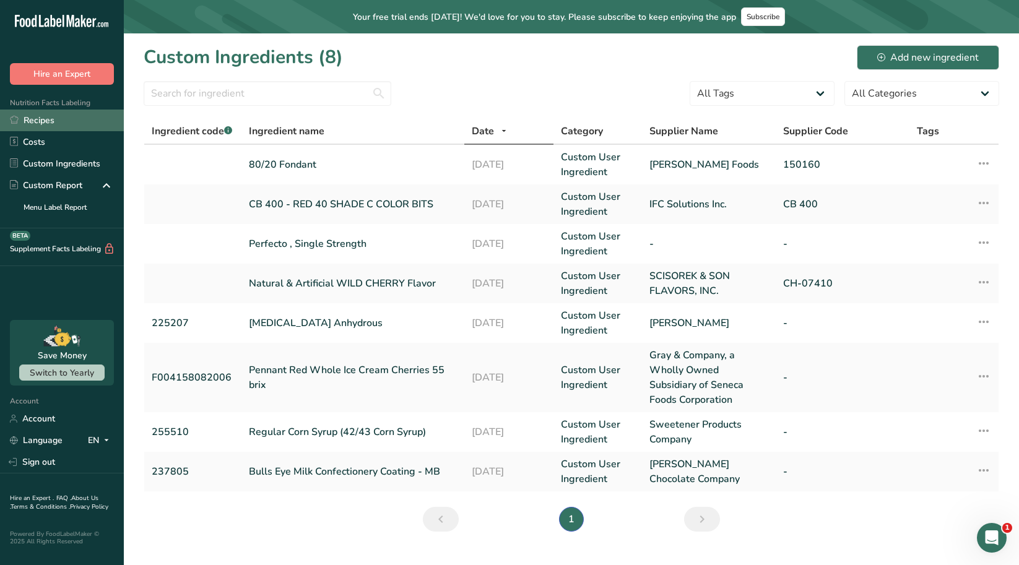
click at [54, 121] on link "Recipes" at bounding box center [62, 121] width 124 height 22
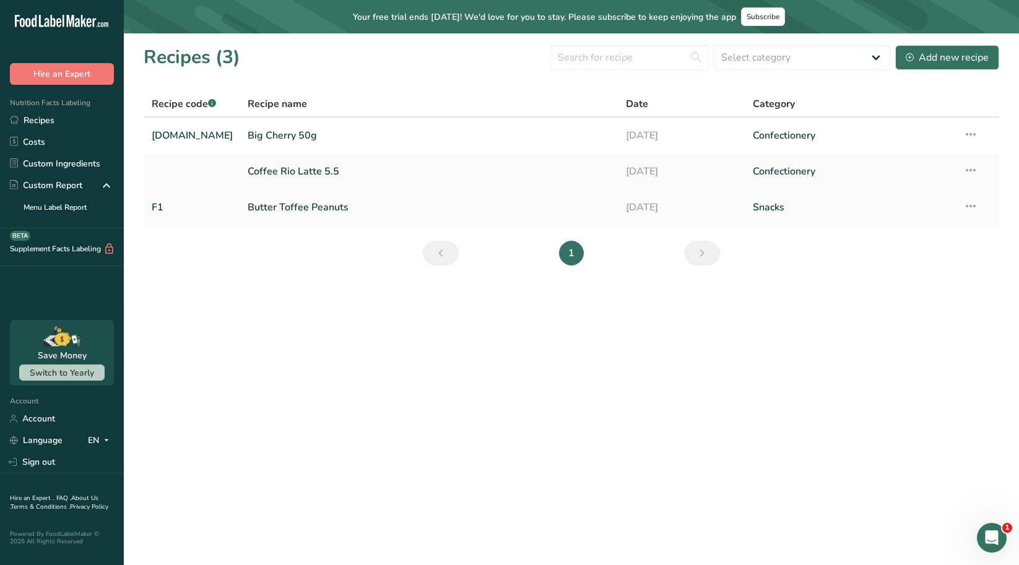
click at [282, 210] on link "Butter Toffee Peanuts" at bounding box center [429, 207] width 363 height 26
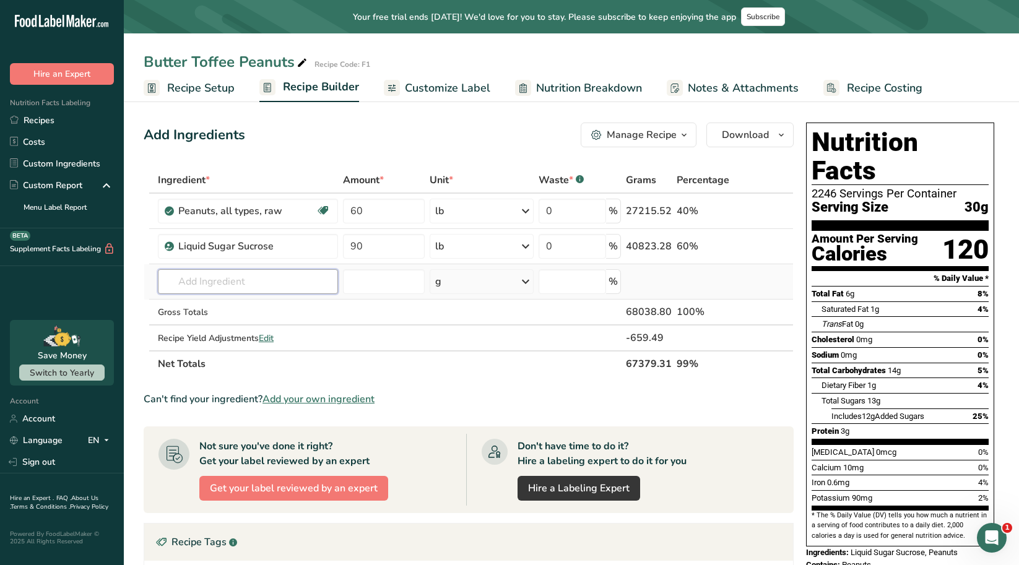
click at [205, 280] on input "text" at bounding box center [248, 281] width 180 height 25
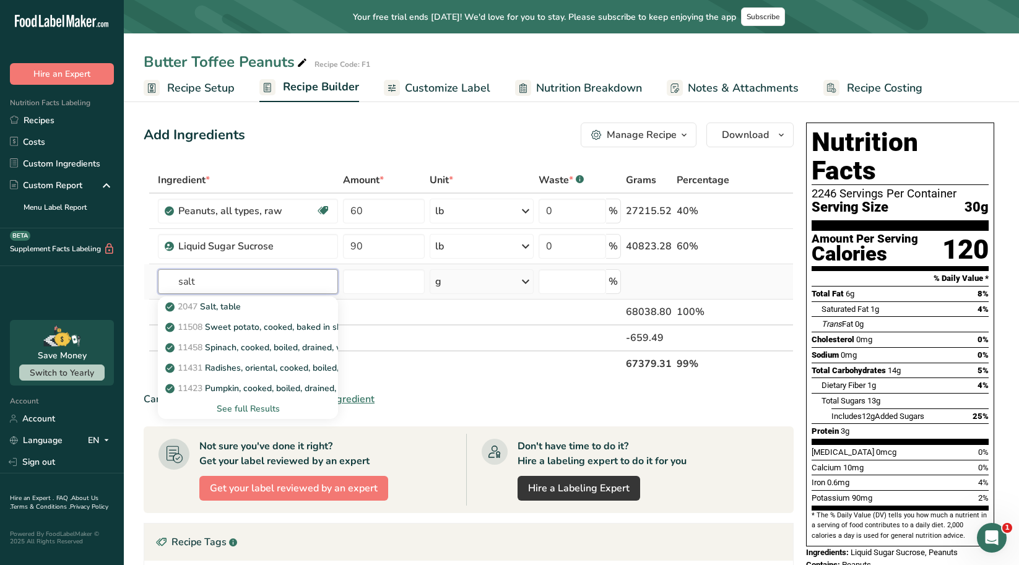
drag, startPoint x: 212, startPoint y: 287, endPoint x: 173, endPoint y: 286, distance: 39.6
click at [173, 286] on input "salt" at bounding box center [248, 281] width 180 height 25
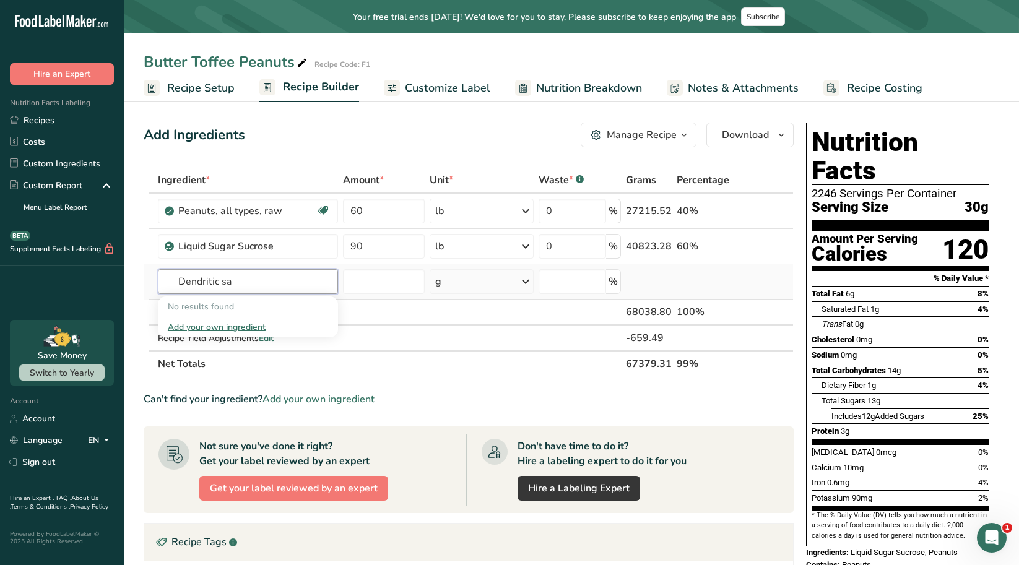
click at [250, 287] on input "Dendritic sa" at bounding box center [248, 281] width 180 height 25
drag, startPoint x: 243, startPoint y: 287, endPoint x: 137, endPoint y: 283, distance: 105.9
click at [137, 283] on section "Add Ingredients Manage Recipe Delete Recipe Duplicate Recipe Scale Recipe Save …" at bounding box center [571, 461] width 895 height 726
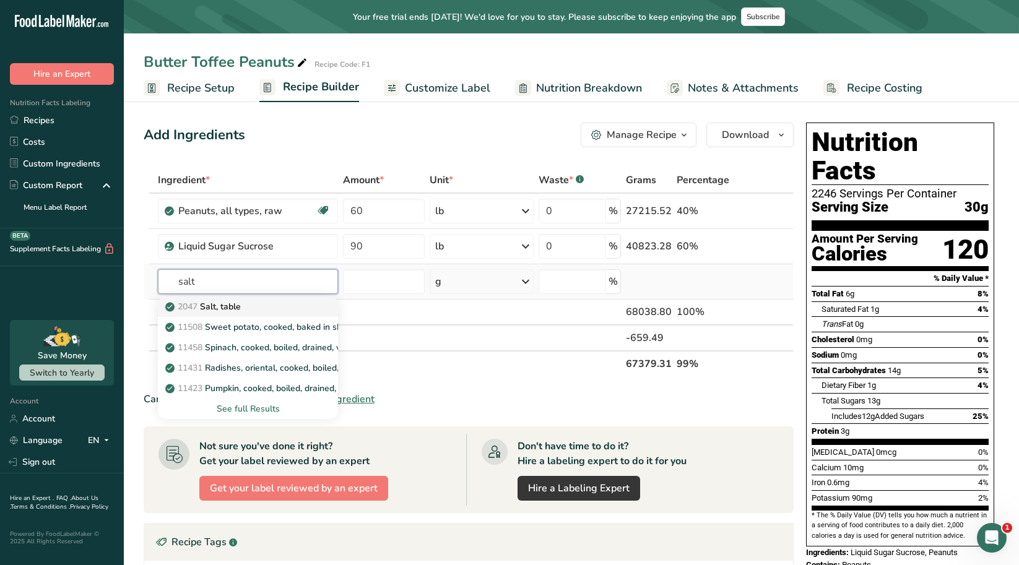
type input "salt"
click at [238, 308] on p "2047 Salt, table" at bounding box center [204, 306] width 73 height 13
type input "Salt, table"
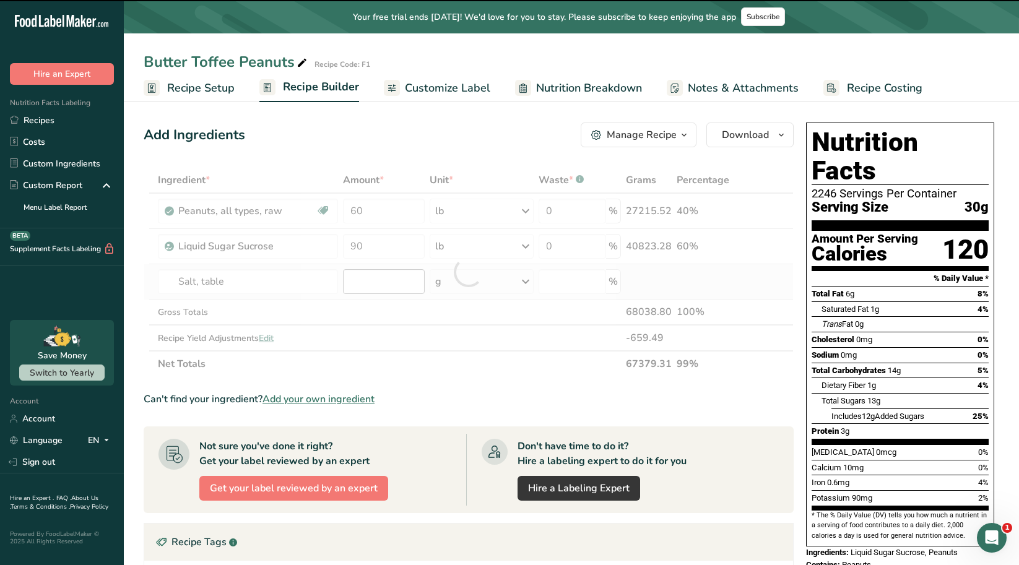
type input "0"
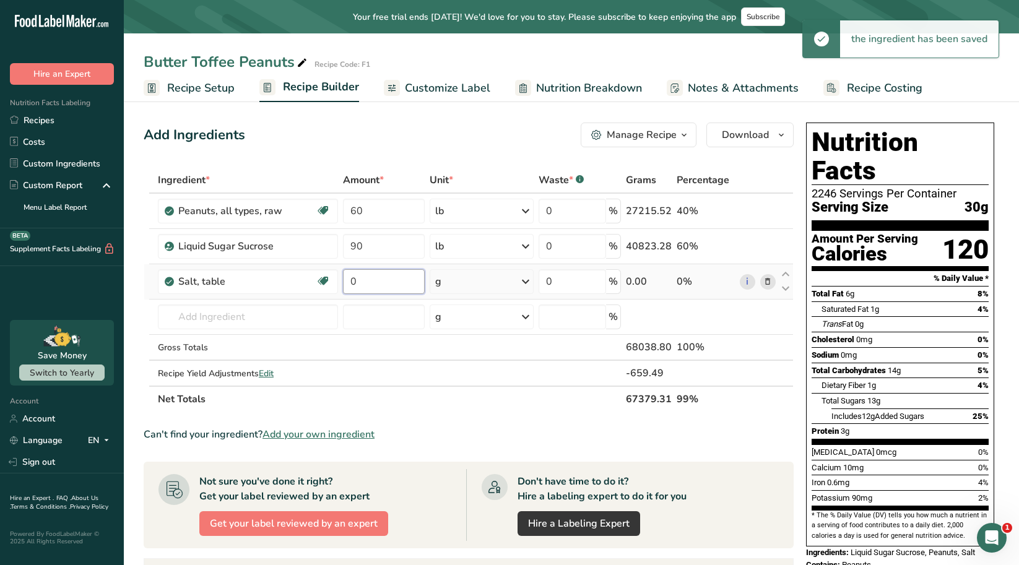
drag, startPoint x: 407, startPoint y: 283, endPoint x: 339, endPoint y: 284, distance: 68.1
click at [339, 284] on tr "Salt, table Dairy free Gluten free Vegan Vegetarian Soy free 0 g Portions 1 tsp…" at bounding box center [468, 281] width 649 height 35
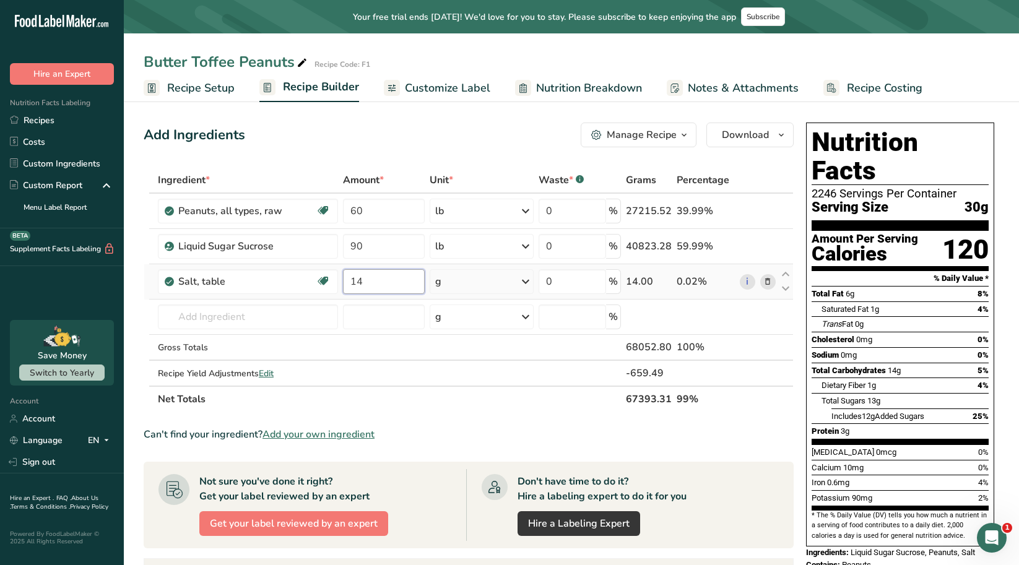
type input "14"
click at [530, 279] on div "Ingredient * Amount * Unit * Waste * .a-a{fill:#347362;}.b-a{fill:#fff;} Grams …" at bounding box center [469, 289] width 650 height 245
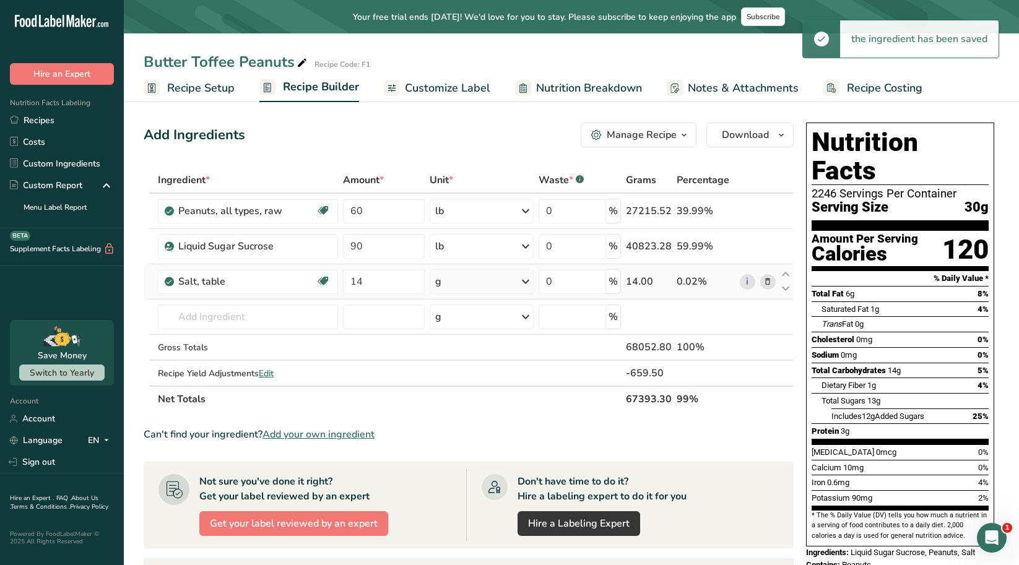
click at [525, 280] on icon at bounding box center [525, 281] width 15 height 22
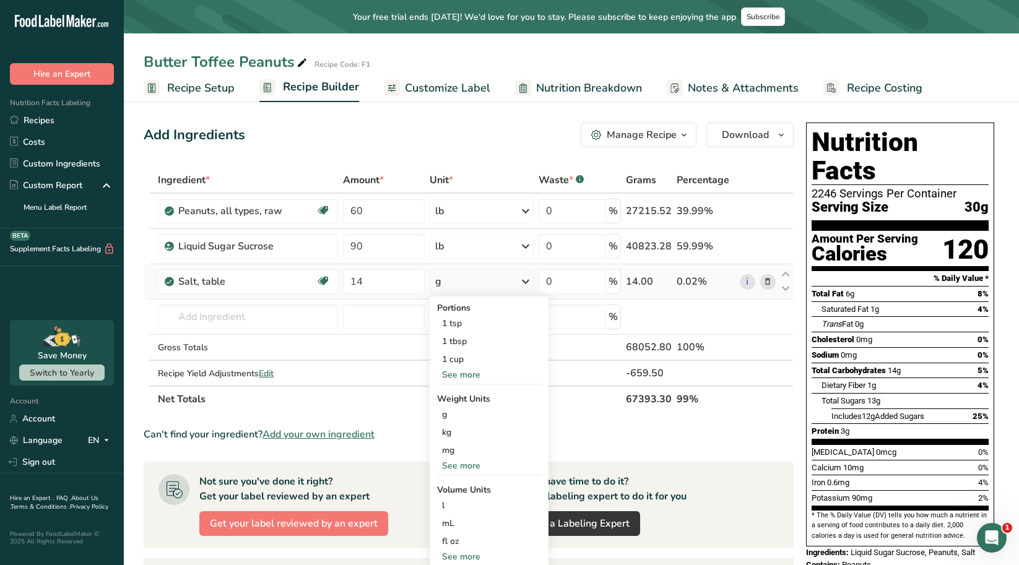
click at [475, 468] on div "See more" at bounding box center [489, 465] width 104 height 13
click at [457, 504] on div "oz" at bounding box center [489, 504] width 104 height 18
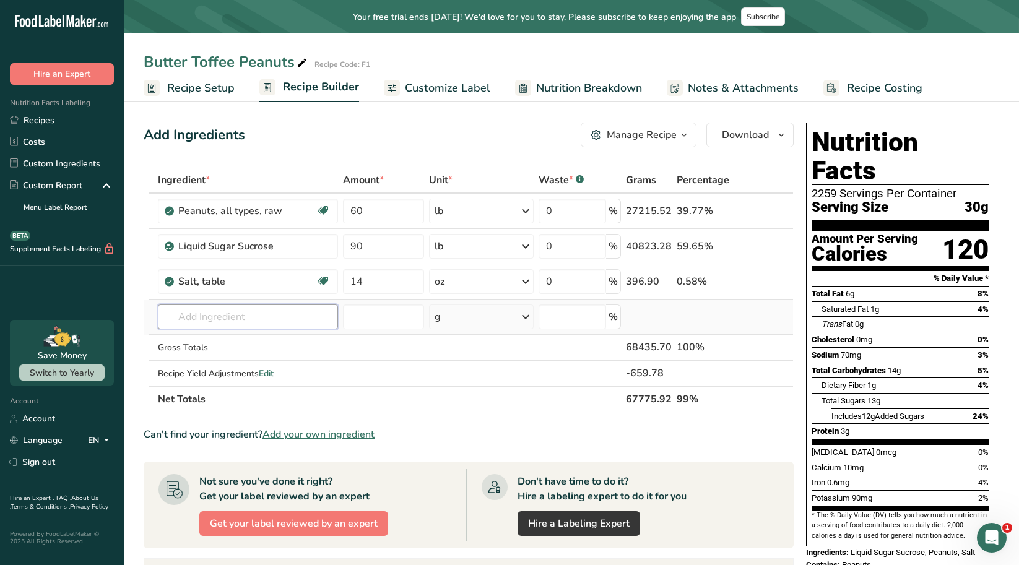
click at [297, 311] on input "text" at bounding box center [248, 317] width 180 height 25
click at [469, 128] on div "Add Ingredients Manage Recipe Delete Recipe Duplicate Recipe Scale Recipe Save …" at bounding box center [469, 135] width 650 height 25
click at [204, 326] on input "text" at bounding box center [248, 317] width 180 height 25
type input "solid butter"
click at [205, 360] on div "Add your own ingredient" at bounding box center [248, 362] width 160 height 13
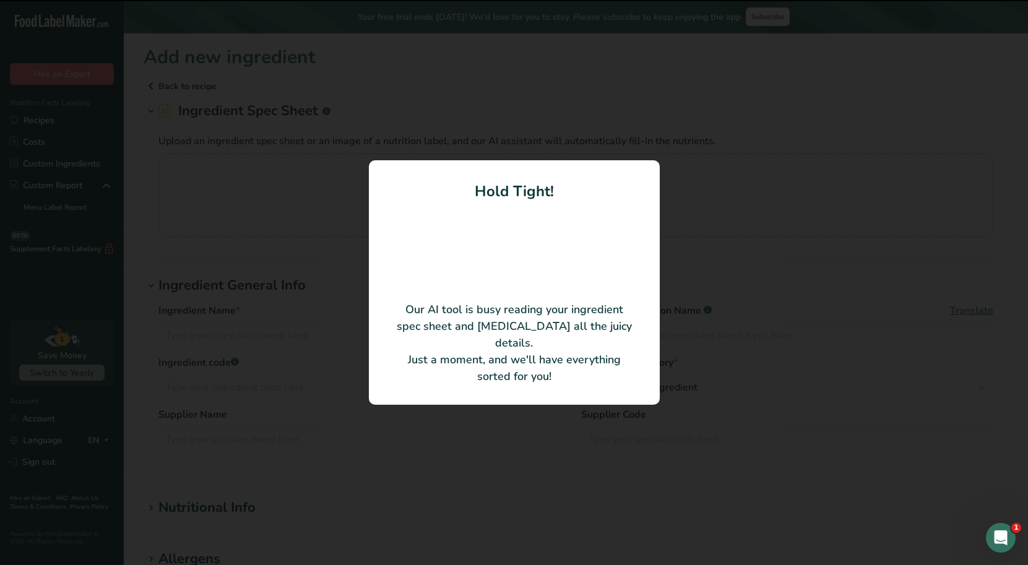
type input "Darigold Butter Salted Elgin Solid"
type input "Darigold"
type input "310678"
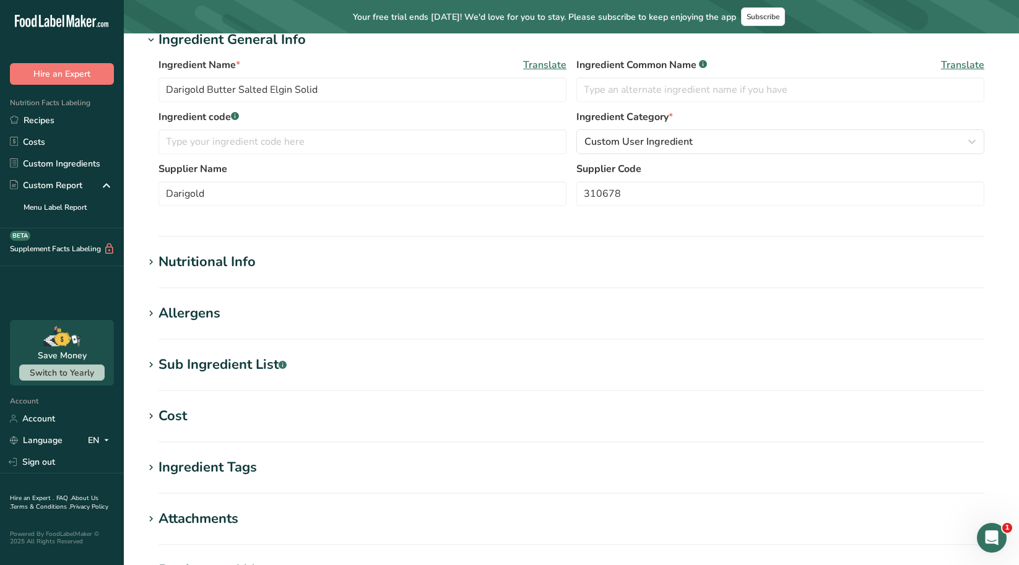
scroll to position [124, 0]
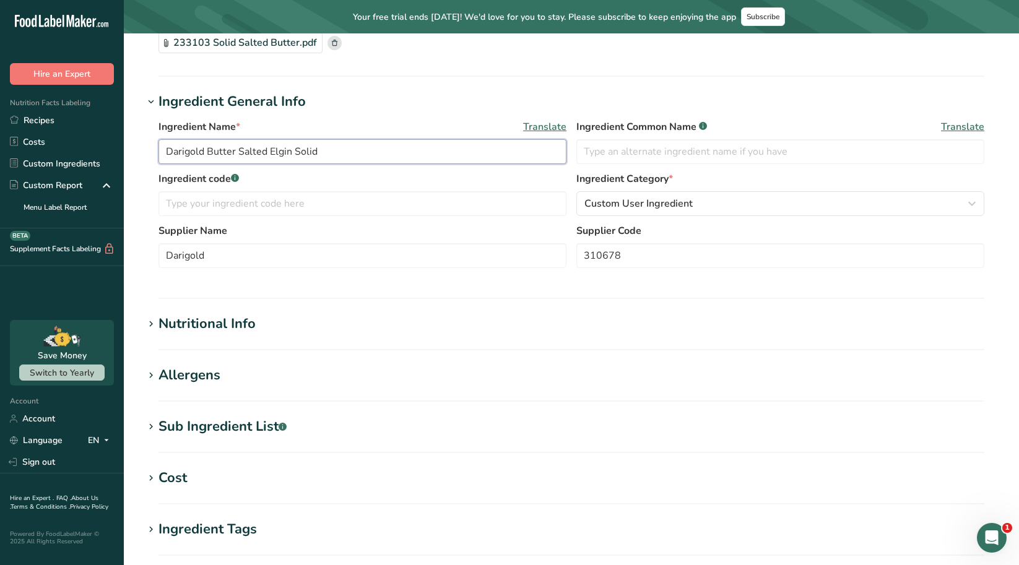
drag, startPoint x: 290, startPoint y: 152, endPoint x: 266, endPoint y: 150, distance: 24.8
click at [266, 150] on input "Darigold Butter Salted Elgin Solid" at bounding box center [362, 151] width 408 height 25
type input "Darigold Butter Salted Solid"
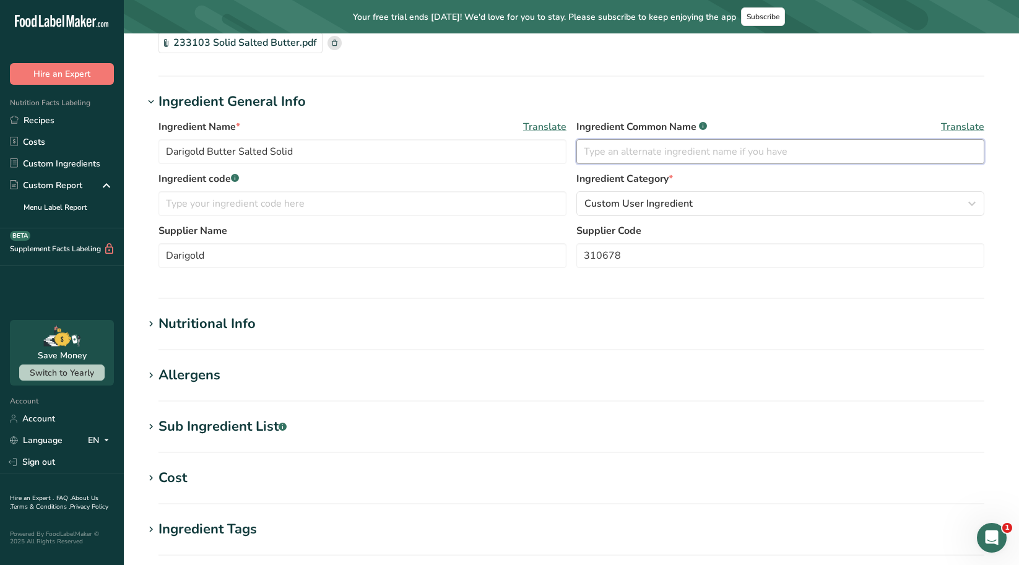
click at [630, 152] on input "text" at bounding box center [780, 151] width 408 height 25
type input "Salted Butter"
click at [176, 323] on div "Nutritional Info" at bounding box center [206, 324] width 97 height 20
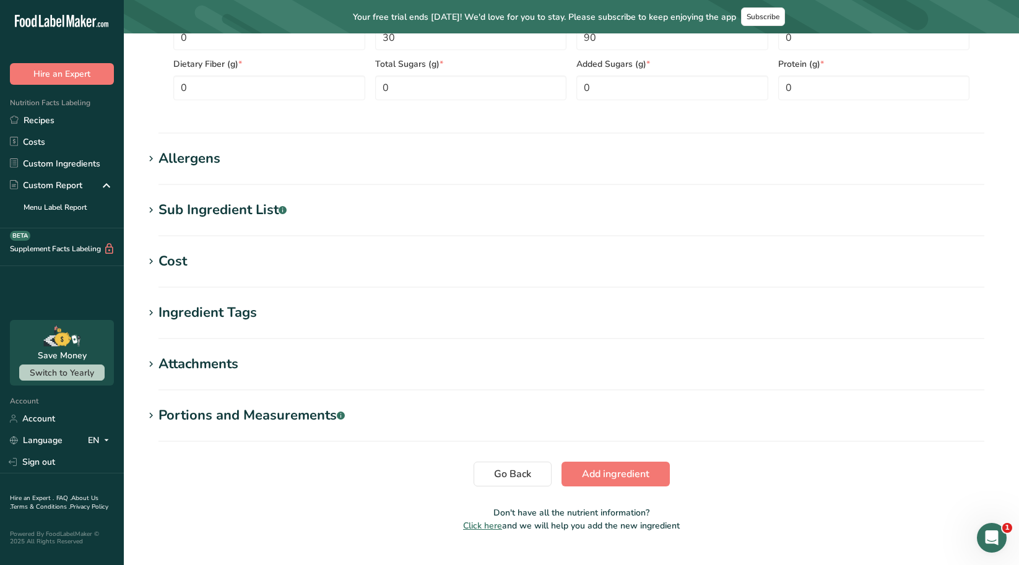
scroll to position [654, 0]
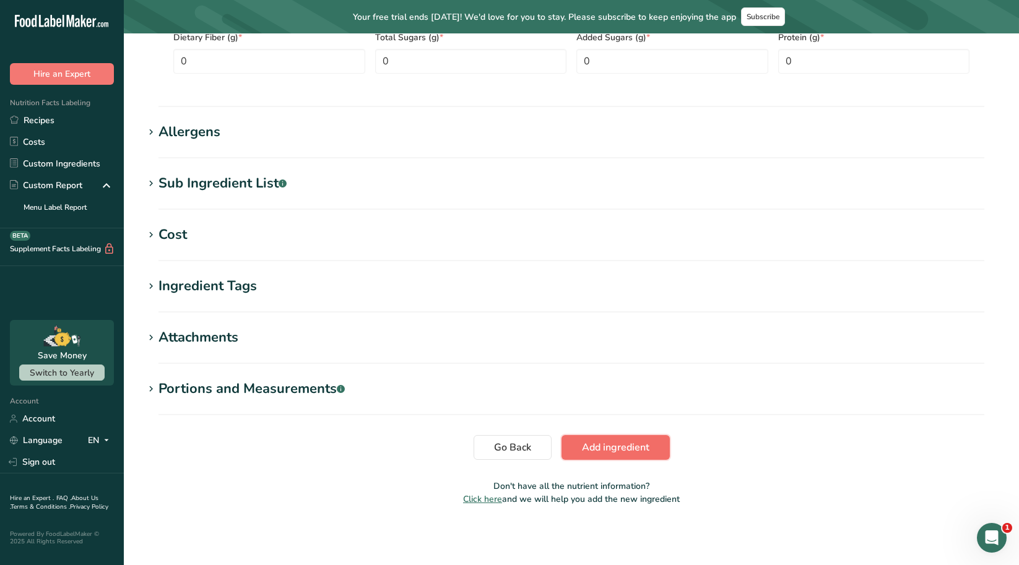
click at [582, 452] on span "Add ingredient" at bounding box center [615, 447] width 67 height 15
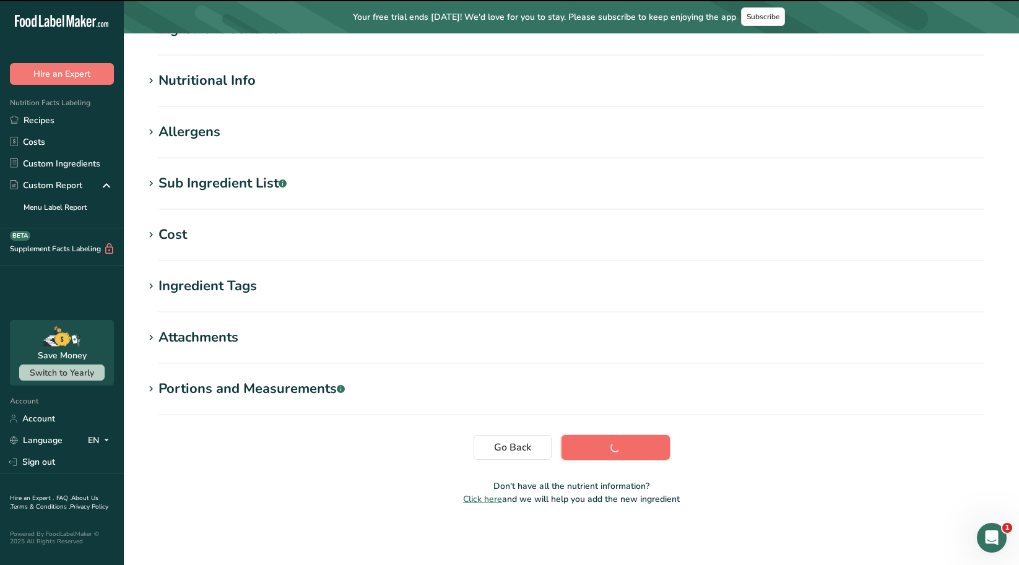
scroll to position [133, 0]
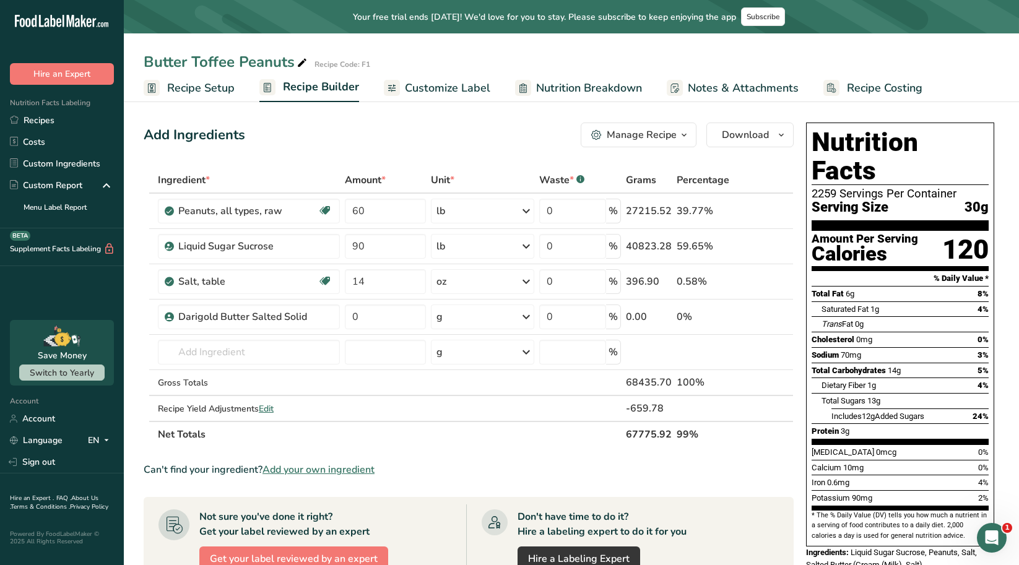
click at [441, 89] on span "Customize Label" at bounding box center [447, 88] width 85 height 17
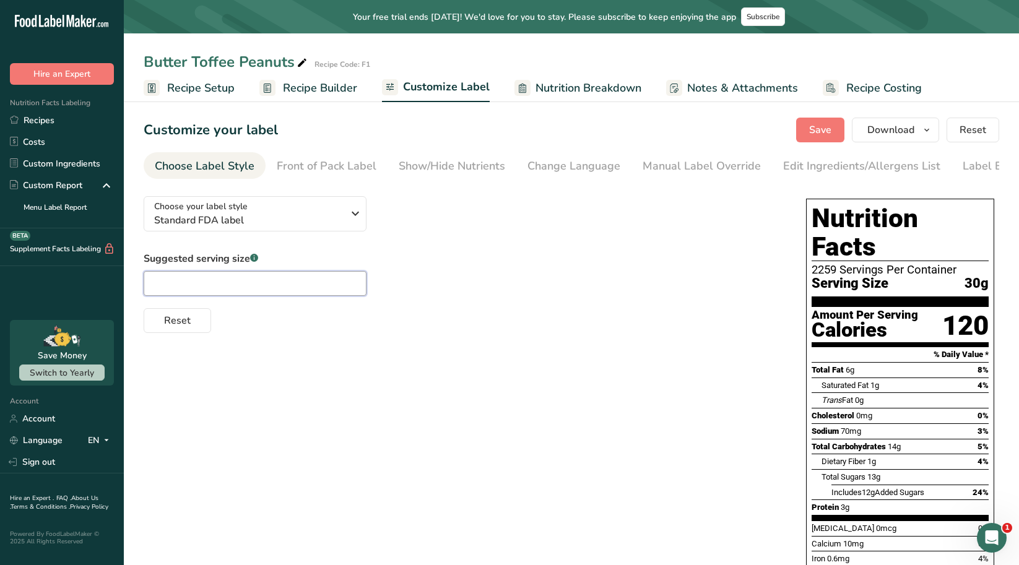
click at [335, 286] on input "text" at bounding box center [255, 283] width 223 height 25
click at [331, 288] on input "text" at bounding box center [255, 283] width 223 height 25
type input "1/4 cup"
click at [305, 173] on div "Front of Pack Label" at bounding box center [327, 166] width 100 height 17
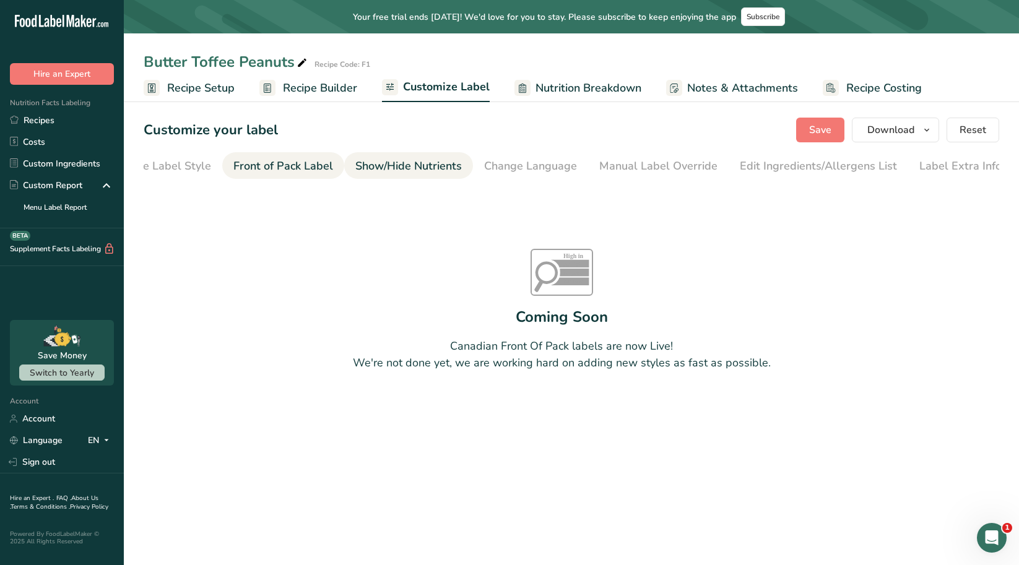
scroll to position [0, 44]
click at [394, 173] on div "Show/Hide Nutrients" at bounding box center [408, 166] width 106 height 17
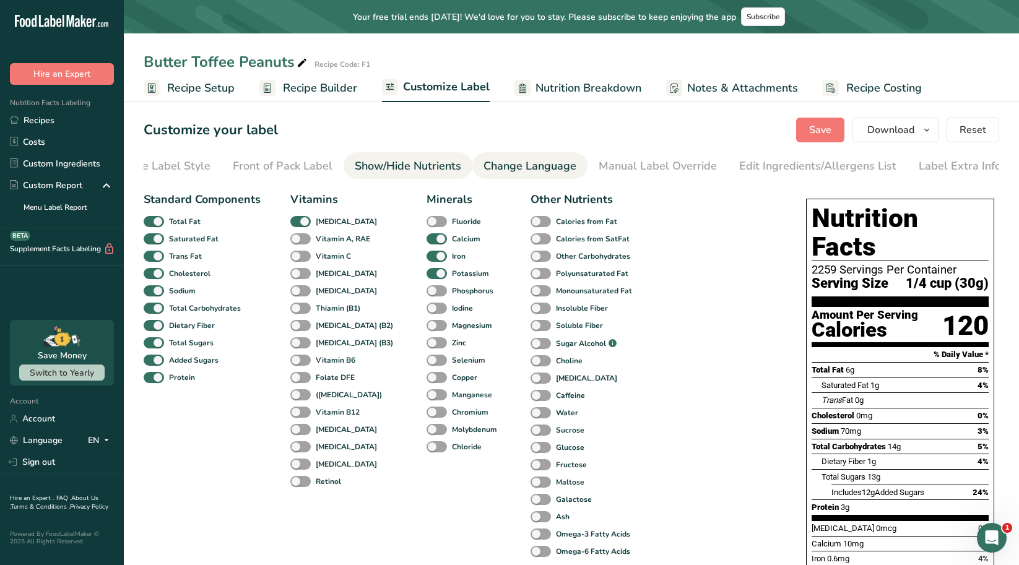
click at [503, 170] on div "Change Language" at bounding box center [529, 166] width 93 height 17
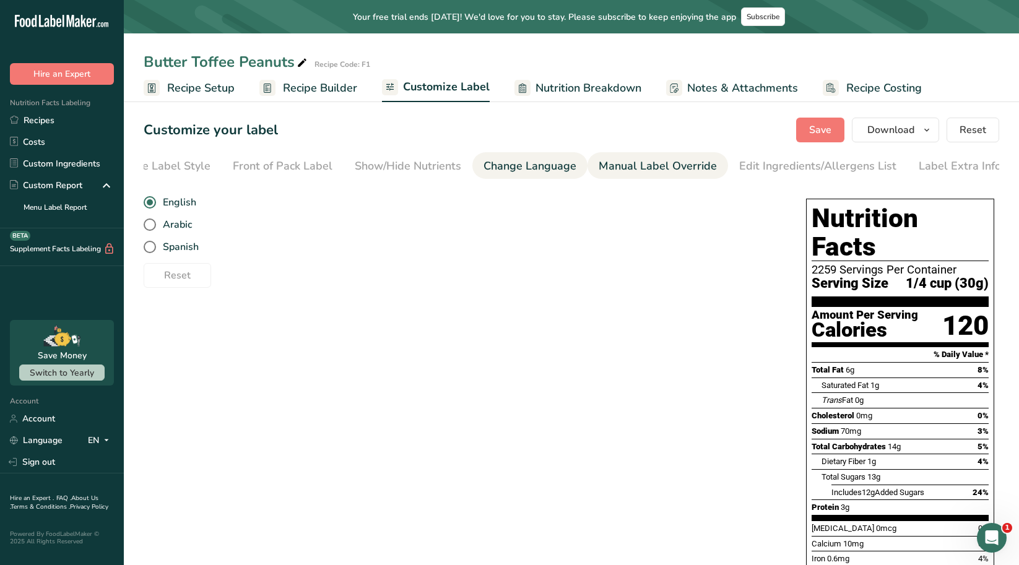
click at [659, 163] on div "Manual Label Override" at bounding box center [658, 166] width 118 height 17
type input "1/4 cup (30g)"
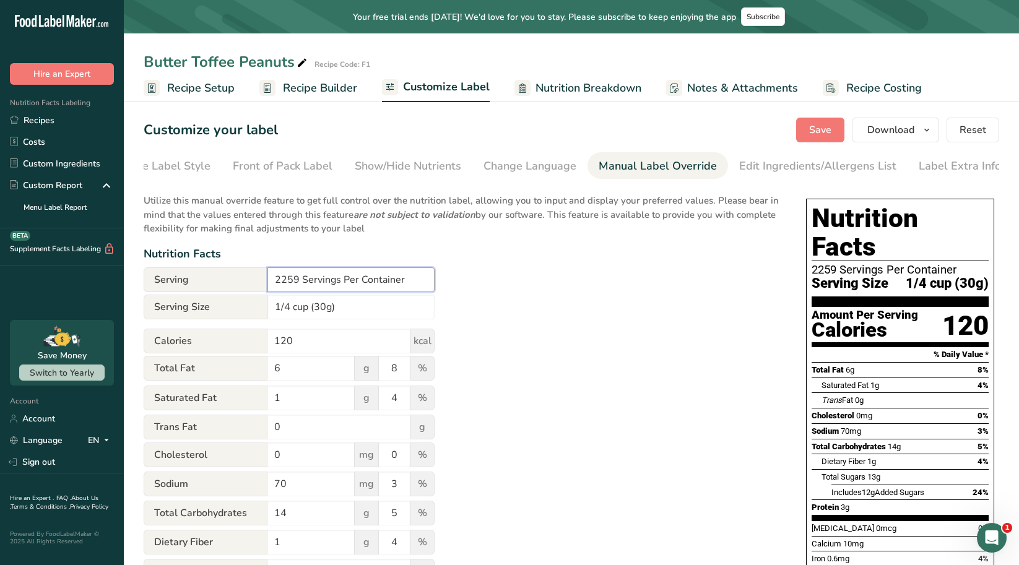
drag, startPoint x: 299, startPoint y: 282, endPoint x: 267, endPoint y: 282, distance: 32.2
click at [267, 282] on div "Serving 2259 Servings Per Container" at bounding box center [289, 279] width 291 height 25
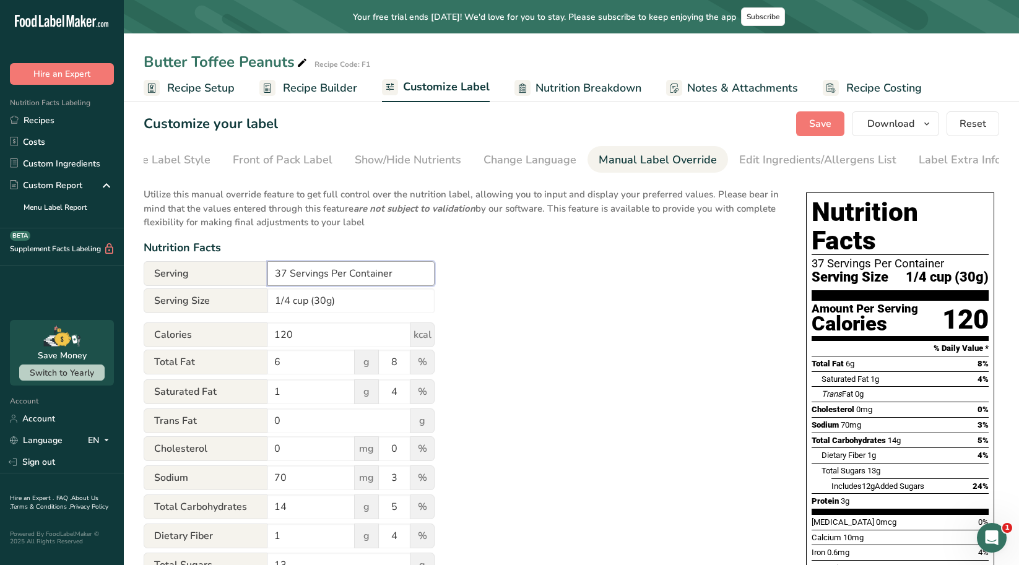
scroll to position [0, 0]
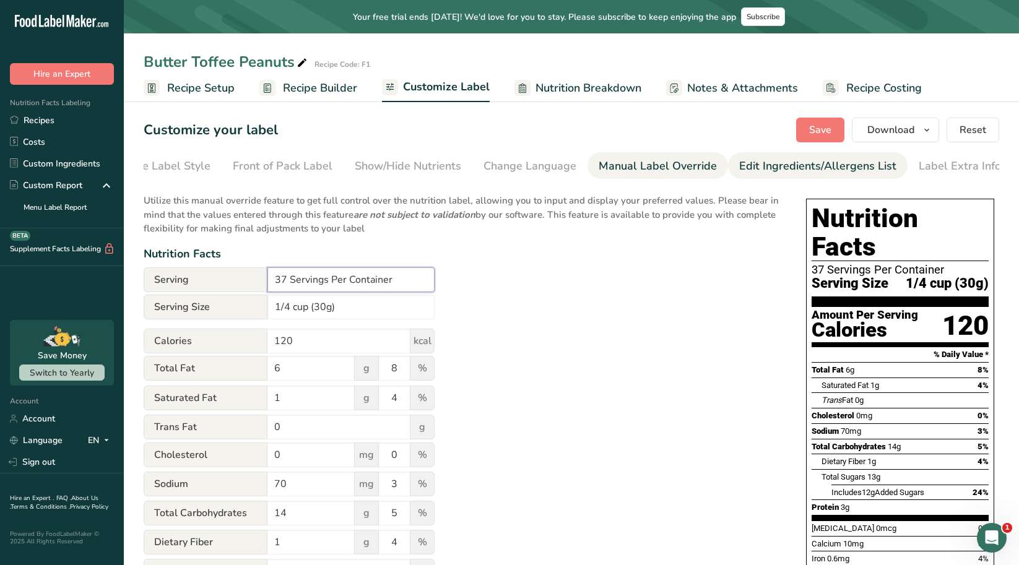
type input "37 Servings Per Container"
click at [785, 169] on div "Edit Ingredients/Allergens List" at bounding box center [817, 166] width 157 height 17
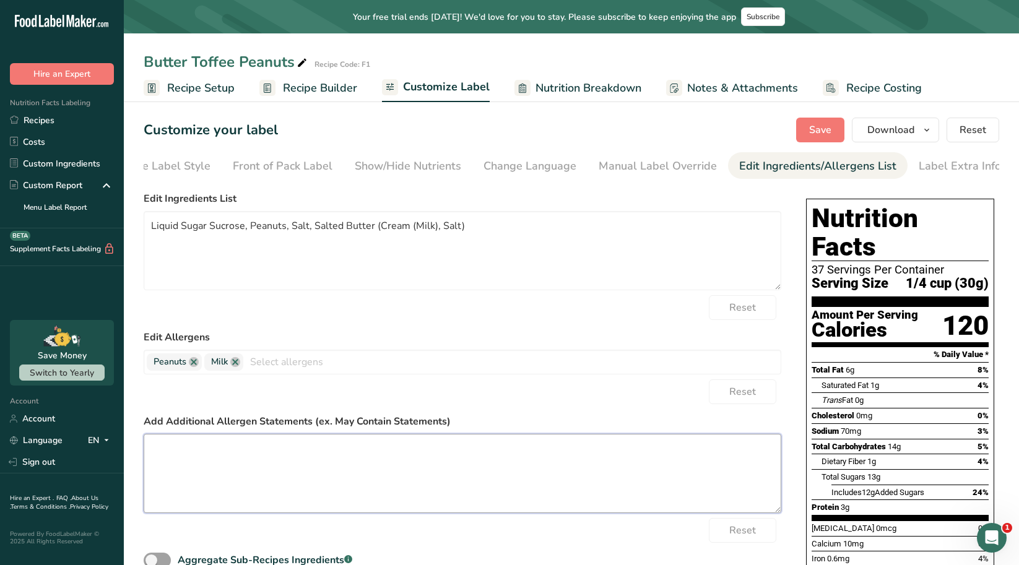
click at [192, 456] on textarea at bounding box center [463, 473] width 638 height 79
paste textarea "MANUFACTURED ON EQUIPMENT THAT ALSO PROCESSES PRODUCTS CONTAINING TREE NUTS, SO…"
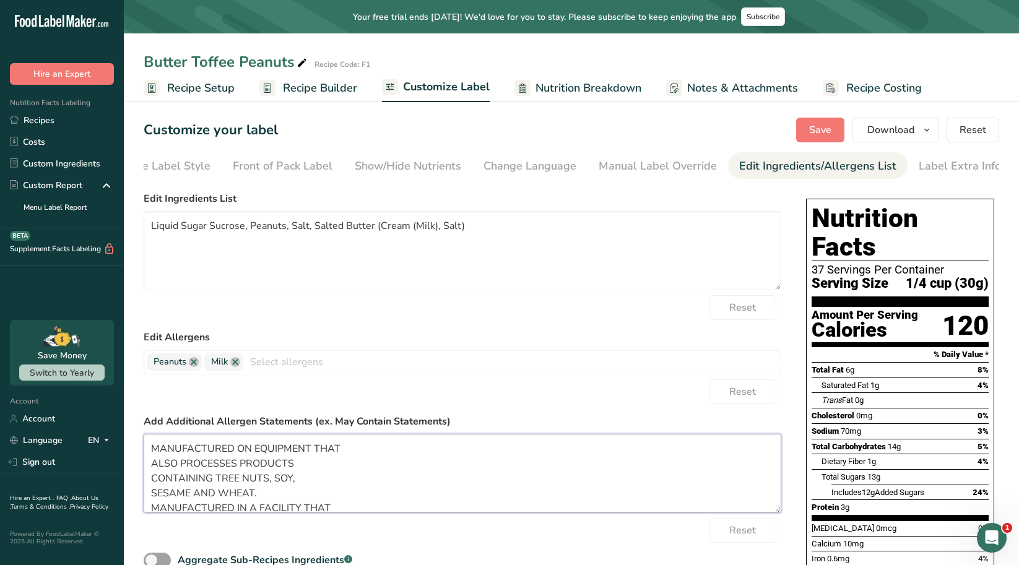
click at [152, 469] on textarea "MANUFACTURED ON EQUIPMENT THAT ALSO PROCESSES PRODUCTS CONTAINING TREE NUTS, SO…" at bounding box center [463, 473] width 638 height 79
click at [151, 466] on textarea "MANUFACTURED ON EQUIPMENT THAT ALSO PROCESSES PRODUCTS CONTAINING TREE NUTS, SO…" at bounding box center [463, 473] width 638 height 79
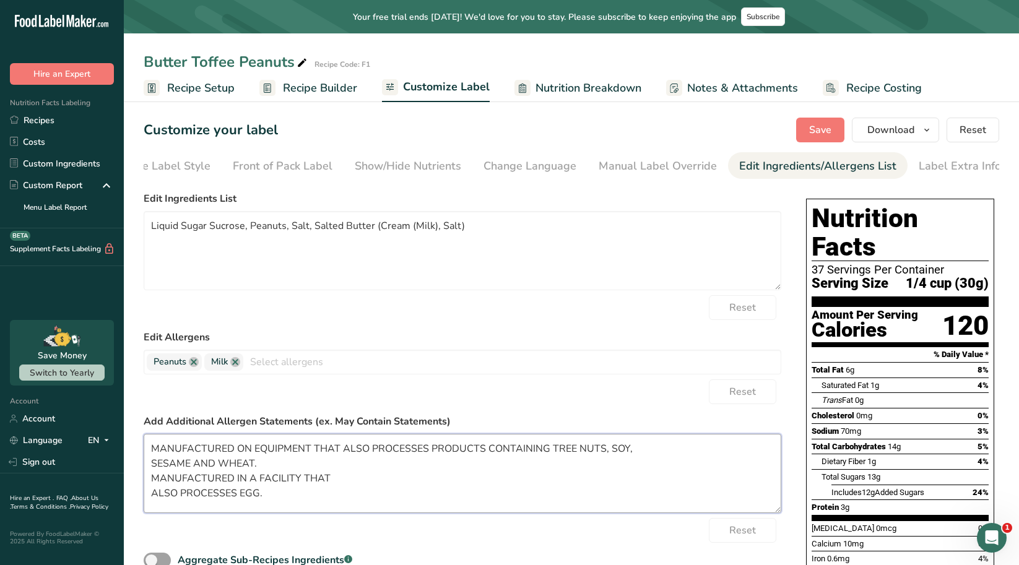
click at [151, 467] on textarea "MANUFACTURED ON EQUIPMENT THAT ALSO PROCESSES PRODUCTS CONTAINING TREE NUTS, SO…" at bounding box center [463, 473] width 638 height 79
click at [151, 470] on textarea "MANUFACTURED ON EQUIPMENT THAT ALSO PROCESSES PRODUCTS CONTAINING TREE NUTS, SO…" at bounding box center [463, 473] width 638 height 79
click at [150, 501] on textarea "MANUFACTURED ON EQUIPMENT THAT ALSO PROCESSES PRODUCTS CONTAINING TREE NUTS, SO…" at bounding box center [463, 473] width 638 height 79
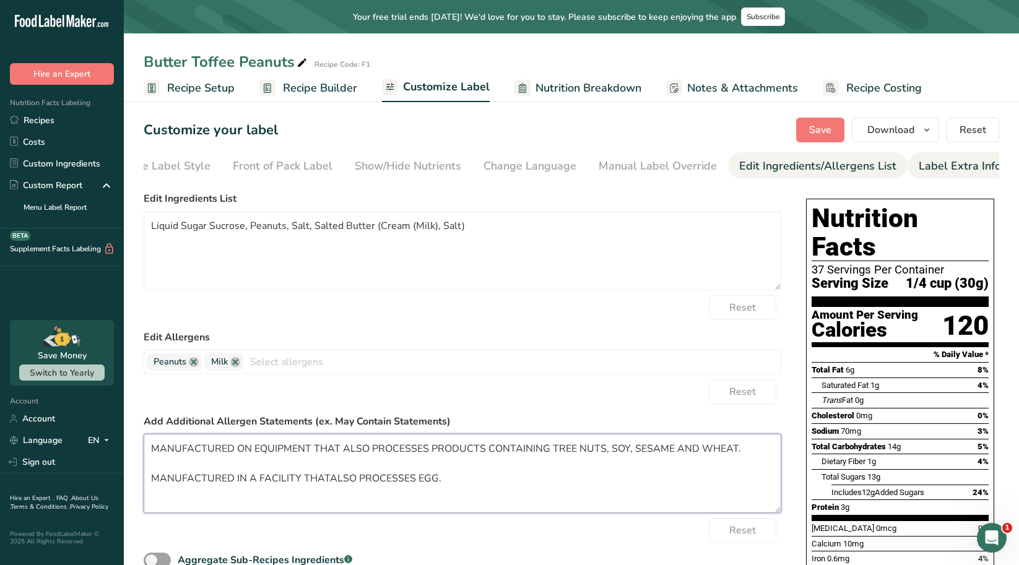
type textarea "MANUFACTURED ON EQUIPMENT THAT ALSO PROCESSES PRODUCTS CONTAINING TREE NUTS, SO…"
click at [951, 162] on div "Label Extra Info" at bounding box center [960, 166] width 82 height 17
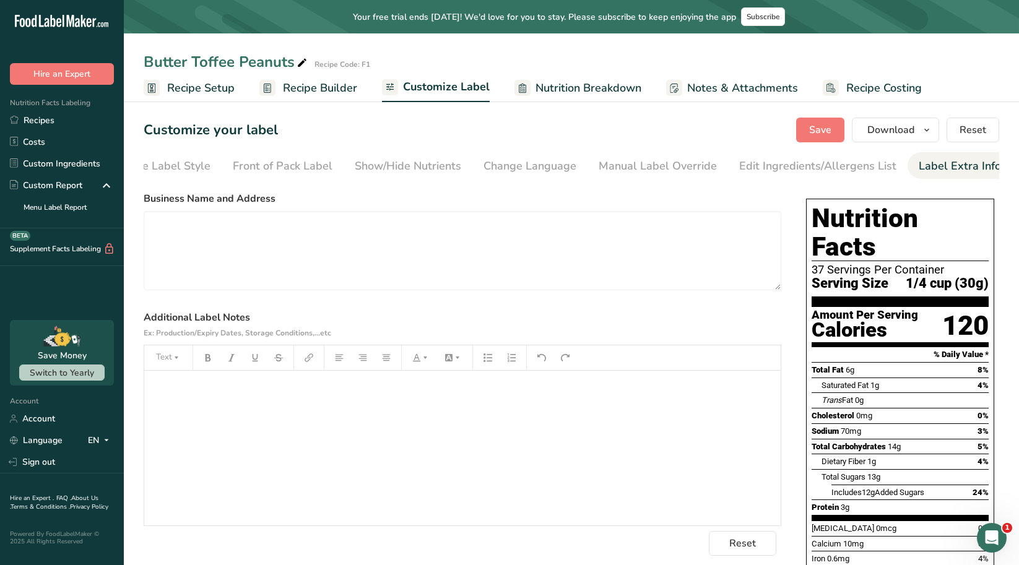
click at [185, 418] on div "﻿" at bounding box center [462, 448] width 636 height 155
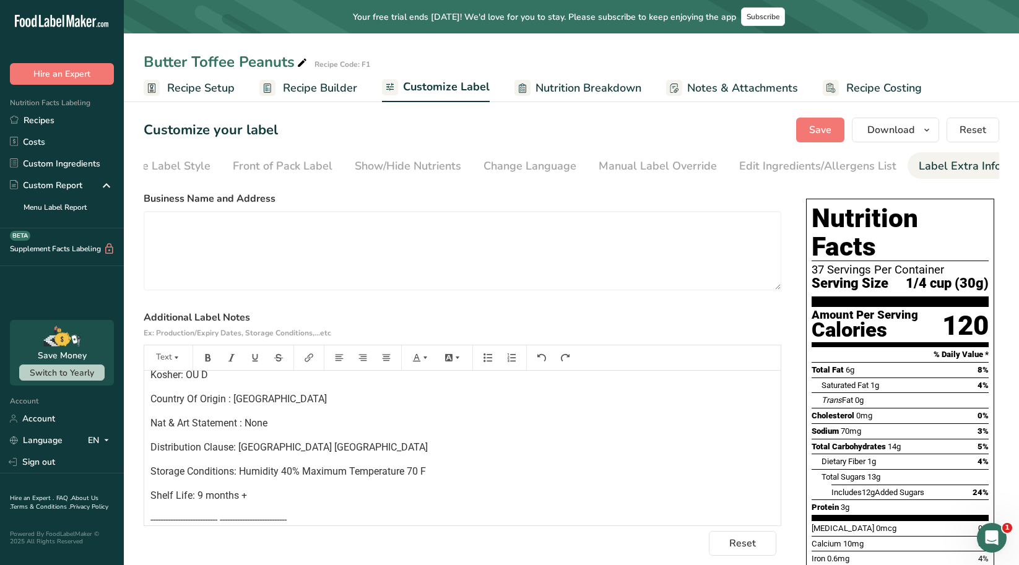
scroll to position [48, 0]
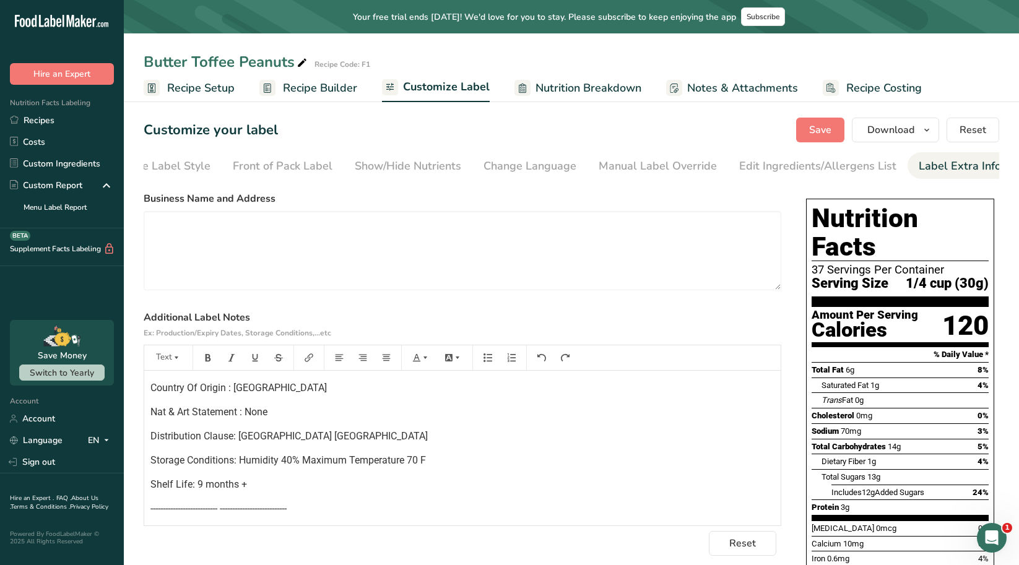
click at [266, 492] on p "Shelf Life: 9 months +" at bounding box center [462, 484] width 624 height 15
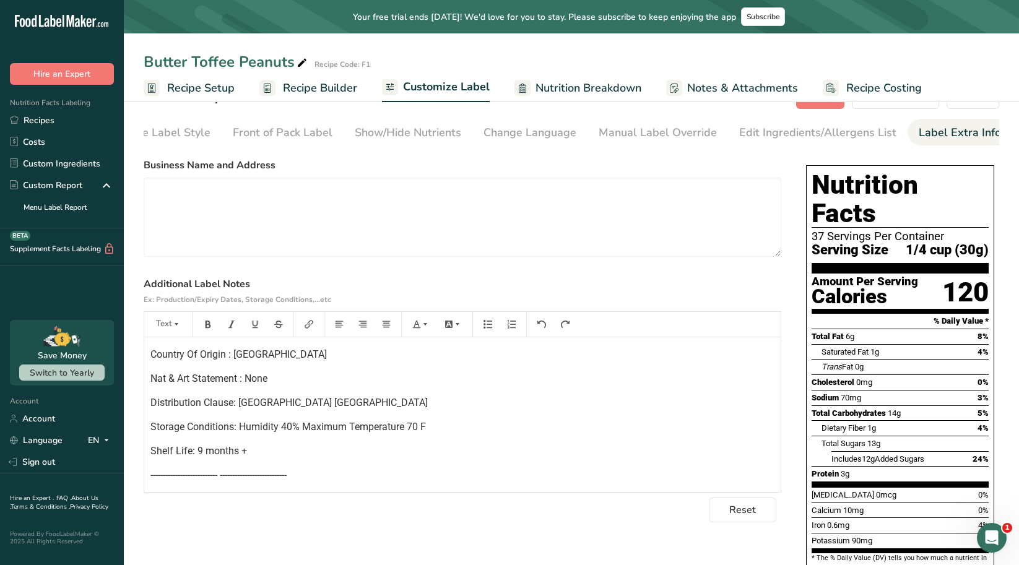
scroll to position [62, 0]
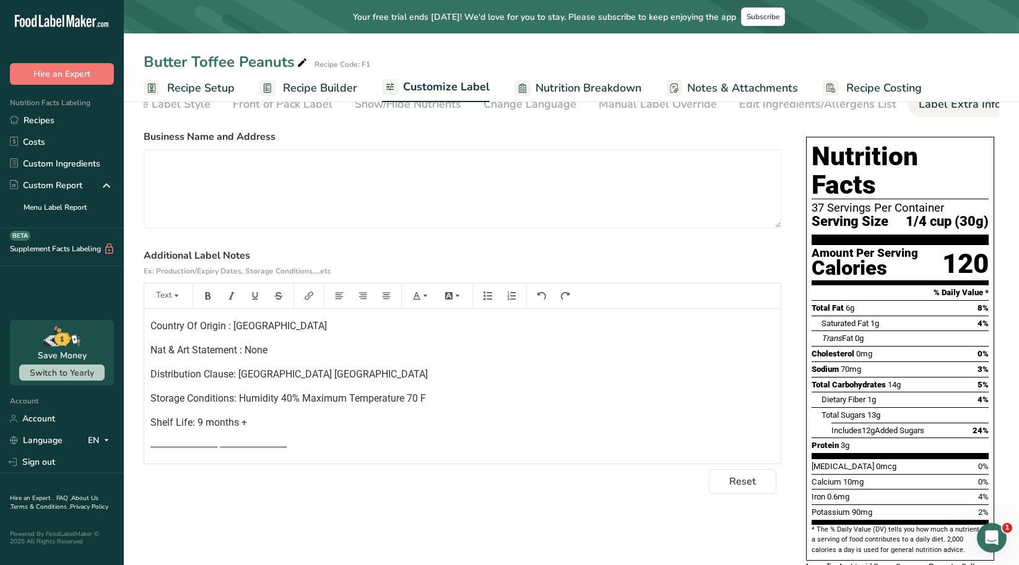
click at [163, 458] on div "Net Wt: 40oz (1133g) Kosher: OU D Country Of Origin : United States of America …" at bounding box center [462, 386] width 636 height 155
click at [154, 460] on div "Net Wt: 40oz (1133g) Kosher: OU D Country Of Origin : United States of America …" at bounding box center [462, 386] width 636 height 155
click at [261, 435] on div "Net Wt: 40oz (1133g) Kosher: OU D Country Of Origin : United States of America …" at bounding box center [462, 358] width 636 height 194
click at [319, 451] on p "--------------------------- ---------------------------" at bounding box center [462, 446] width 624 height 15
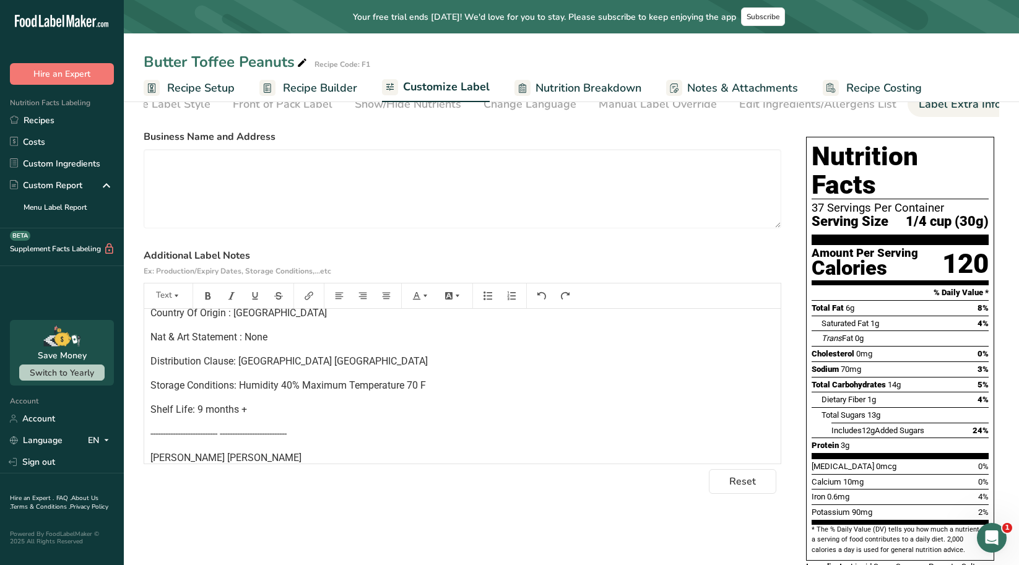
click at [263, 414] on p "Shelf Life: 9 months +" at bounding box center [462, 409] width 624 height 15
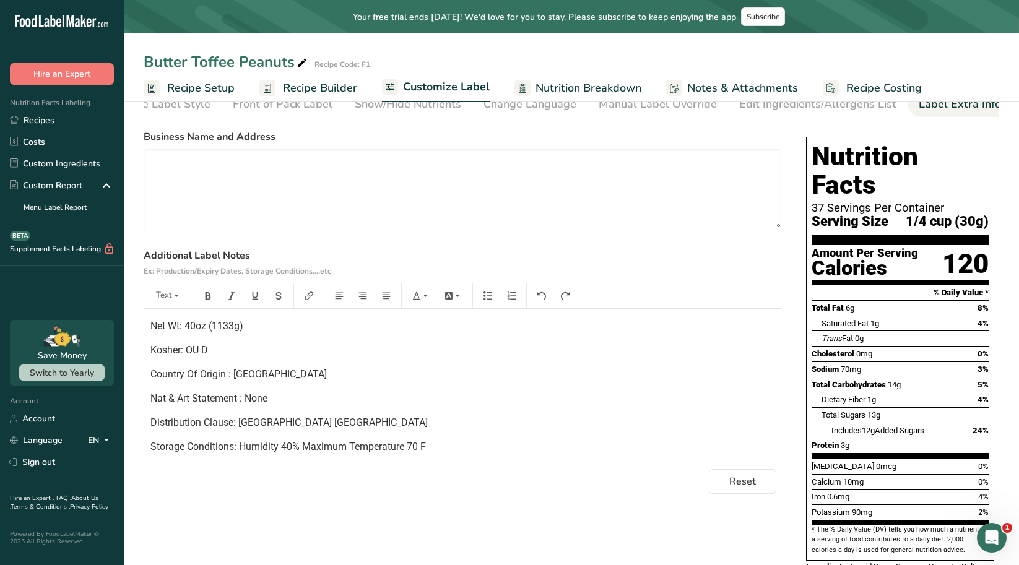
click at [150, 331] on span "Net Wt: 40oz (1133g)" at bounding box center [196, 326] width 93 height 12
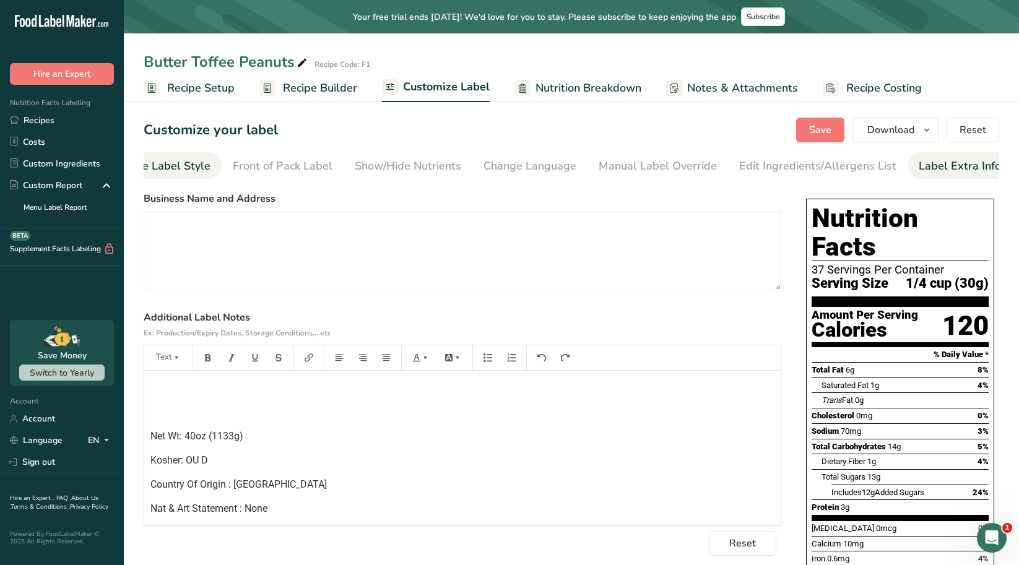
click at [153, 166] on div "Choose Label Style" at bounding box center [161, 166] width 100 height 17
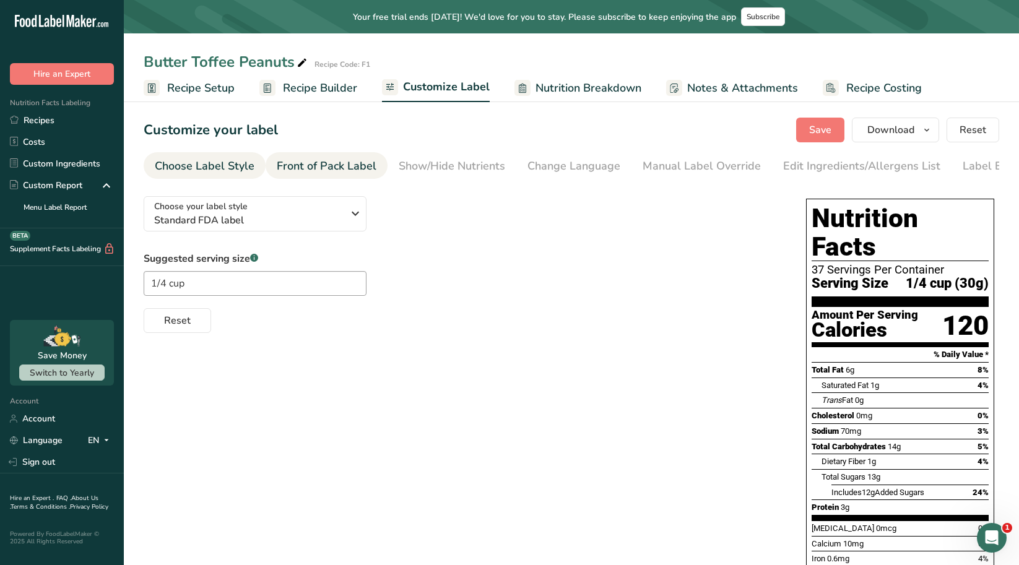
click at [322, 175] on link "Front of Pack Label" at bounding box center [327, 166] width 100 height 28
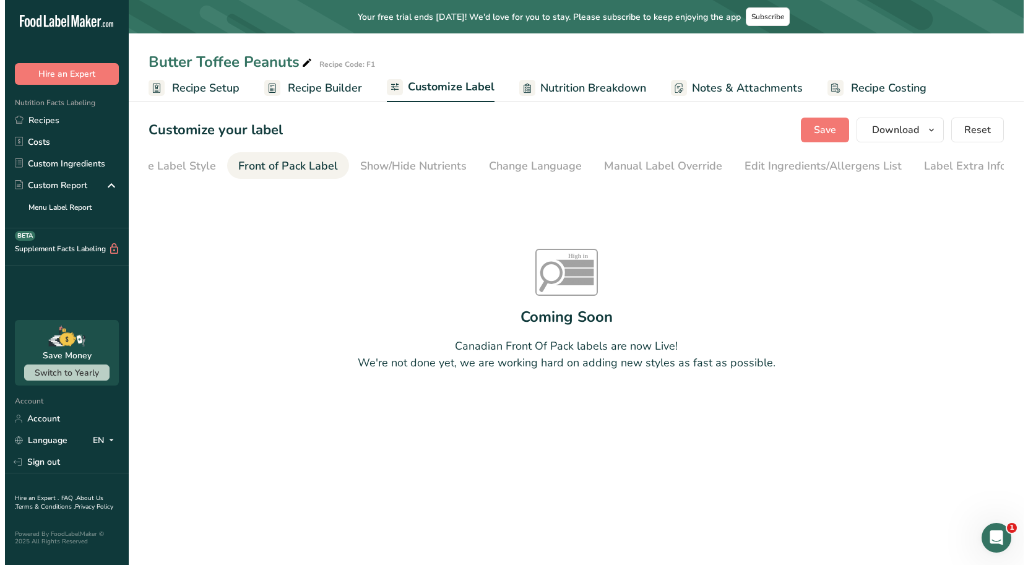
scroll to position [0, 44]
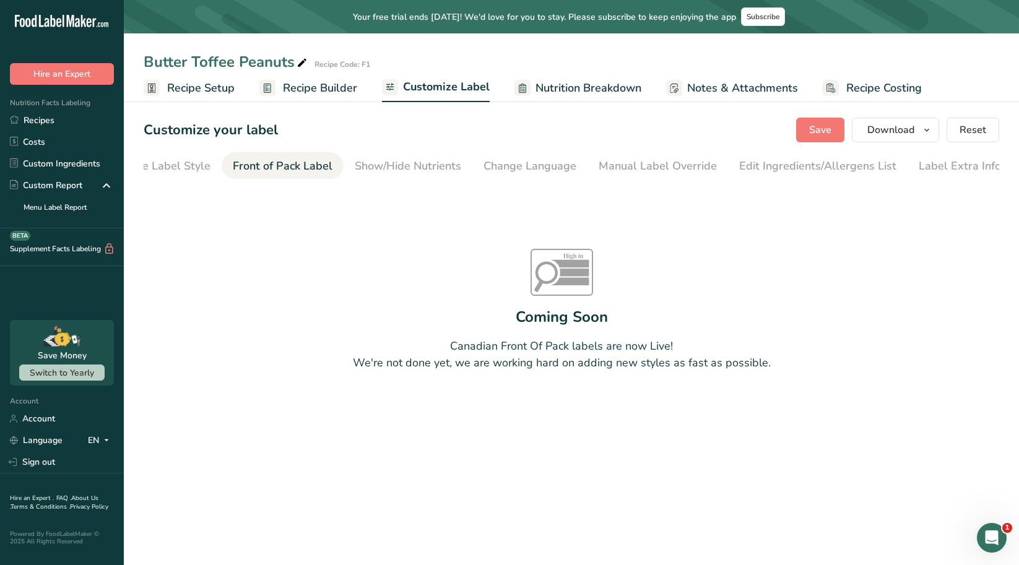
click at [223, 92] on span "Recipe Setup" at bounding box center [200, 88] width 67 height 17
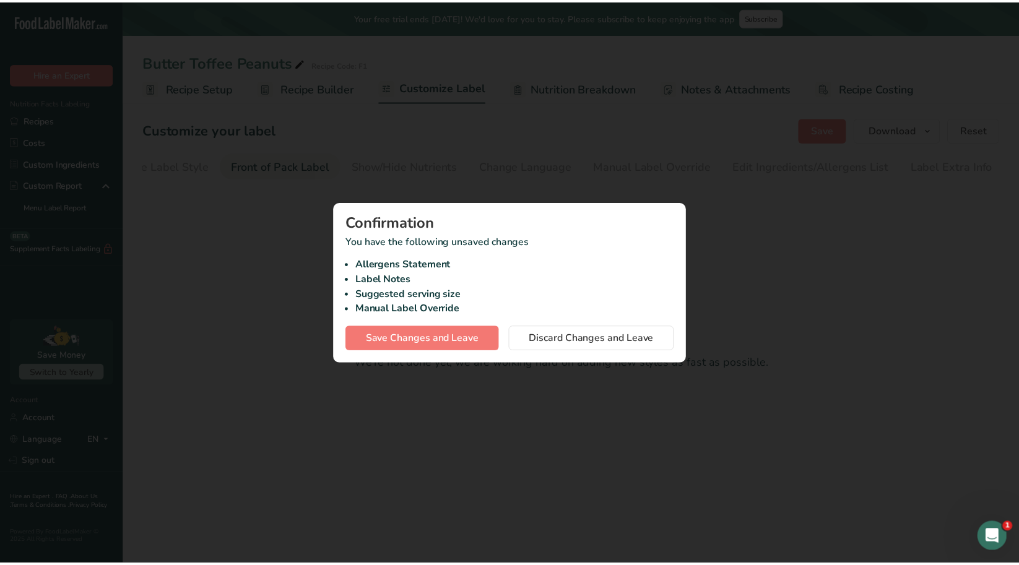
scroll to position [0, 35]
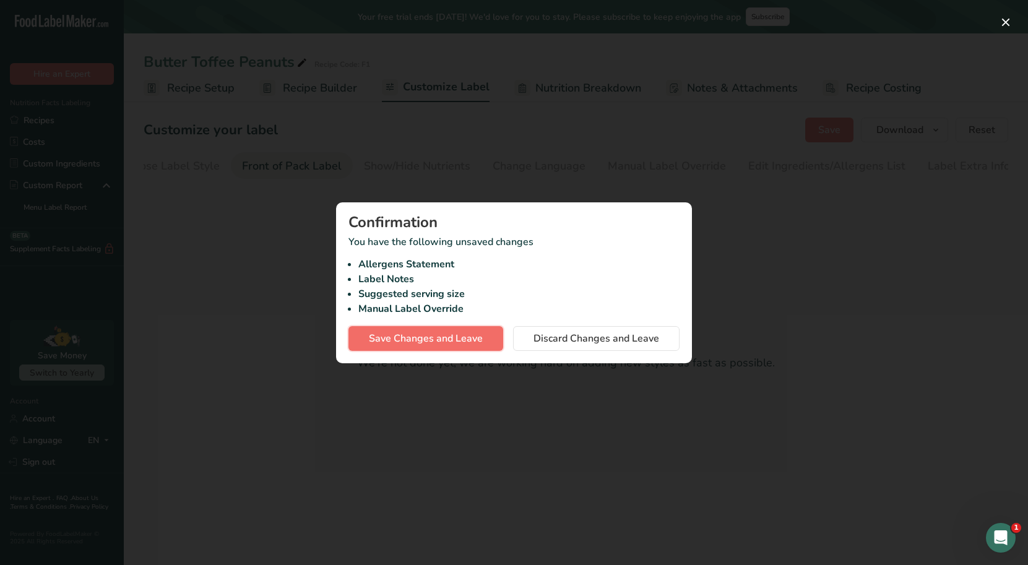
click at [412, 337] on span "Save Changes and Leave" at bounding box center [426, 338] width 114 height 15
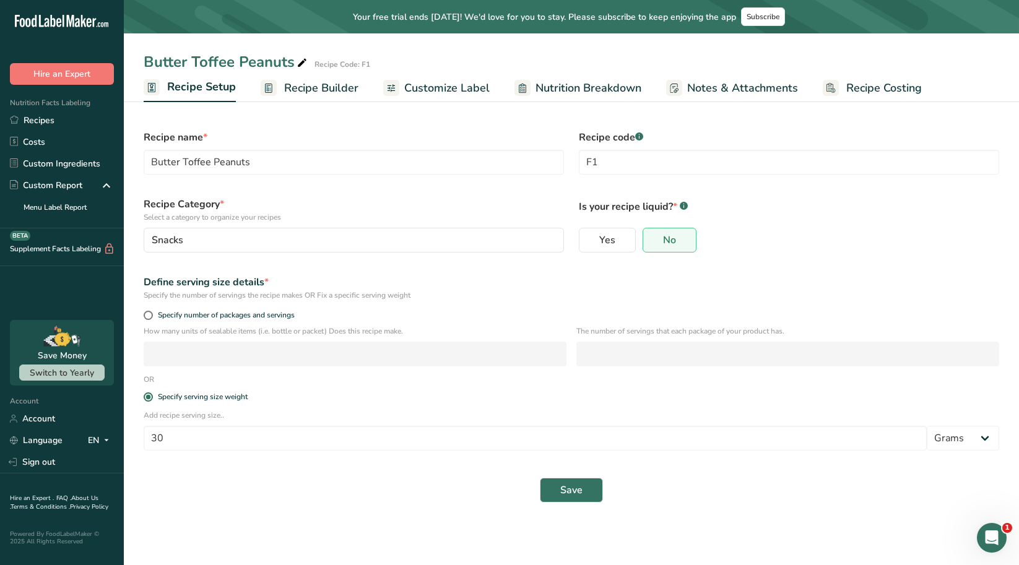
click at [322, 93] on span "Recipe Builder" at bounding box center [321, 88] width 74 height 17
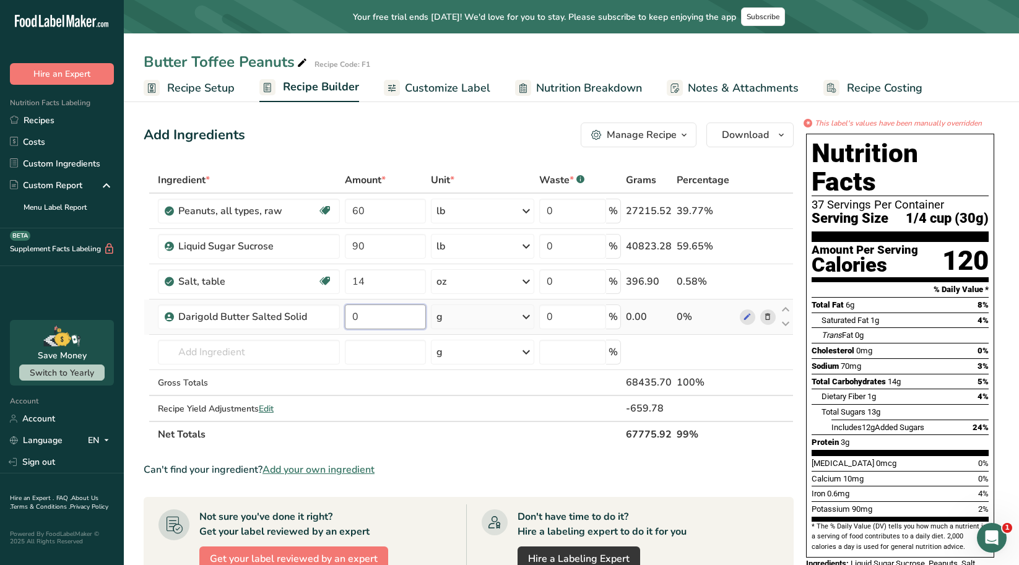
click at [364, 312] on input "0" at bounding box center [385, 317] width 80 height 25
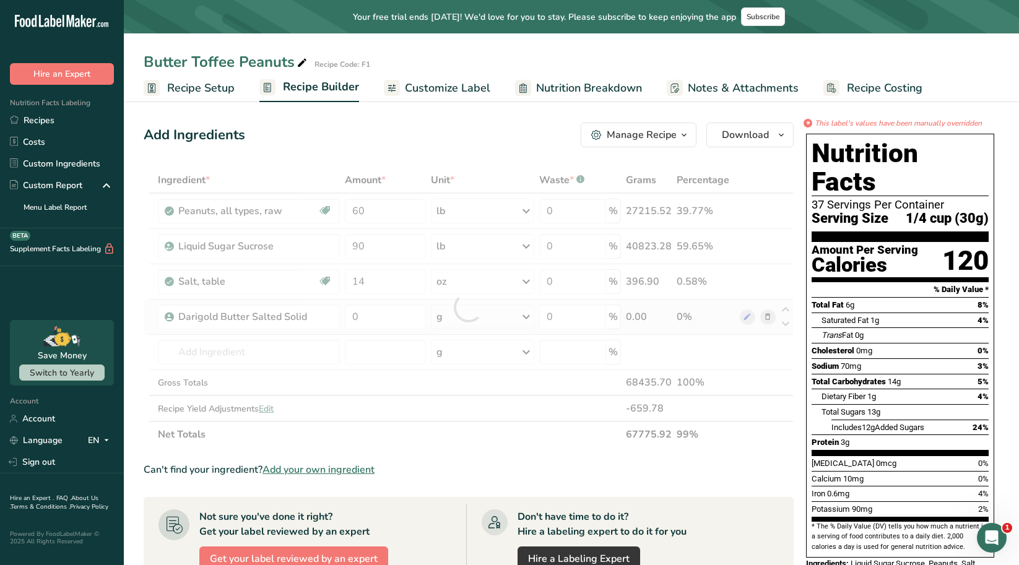
click at [523, 317] on div "Ingredient * Amount * Unit * Waste * .a-a{fill:#347362;}.b-a{fill:#fff;} Grams …" at bounding box center [469, 307] width 650 height 280
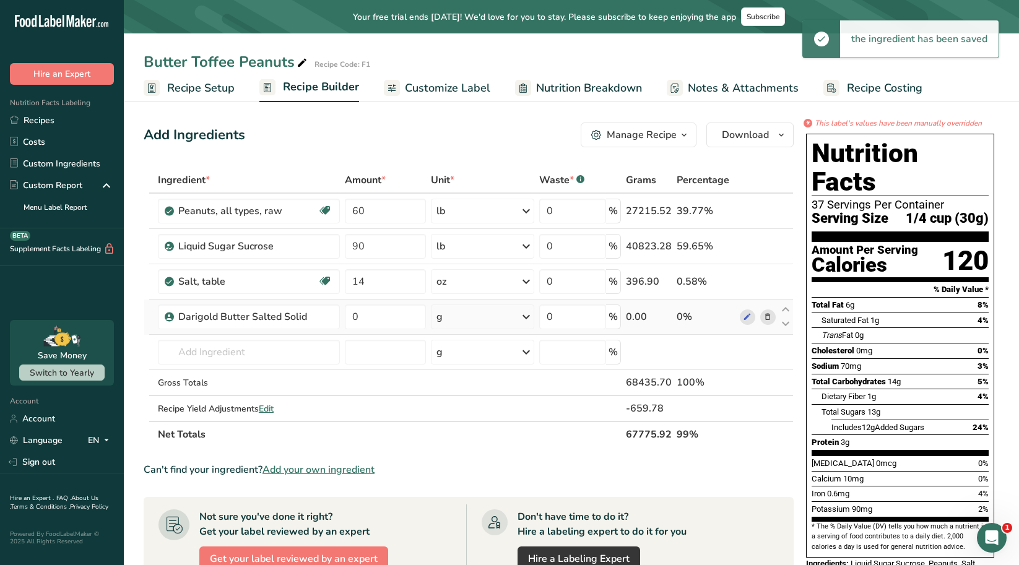
click at [525, 316] on icon at bounding box center [526, 317] width 15 height 22
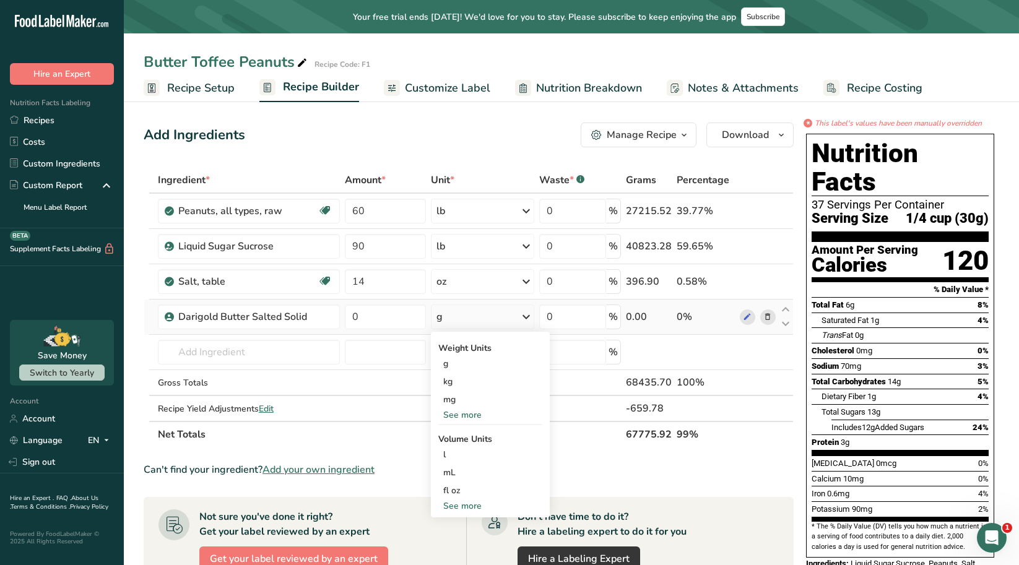
click at [457, 417] on div "See more" at bounding box center [490, 415] width 104 height 13
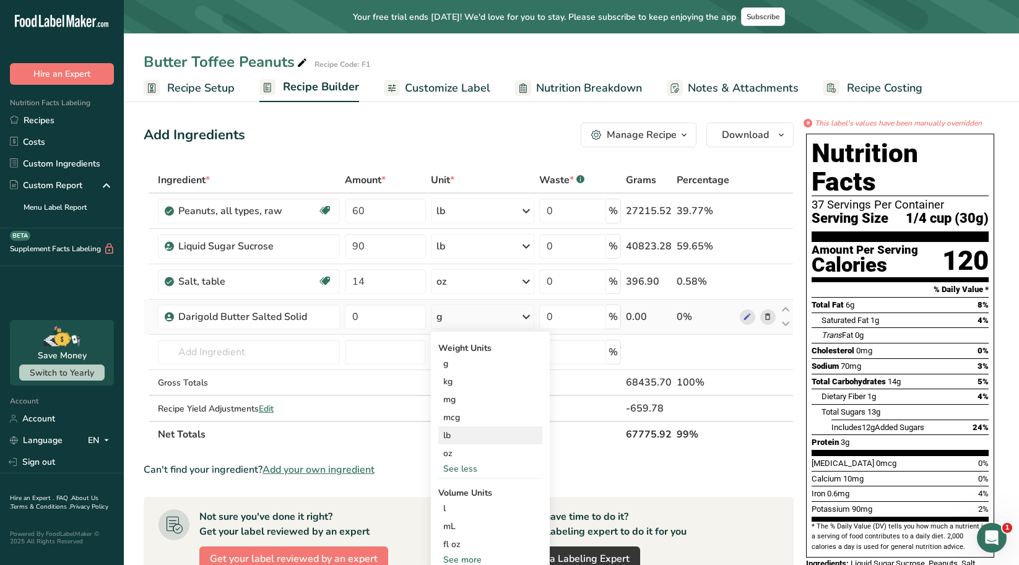
click at [458, 439] on div "lb" at bounding box center [490, 435] width 104 height 18
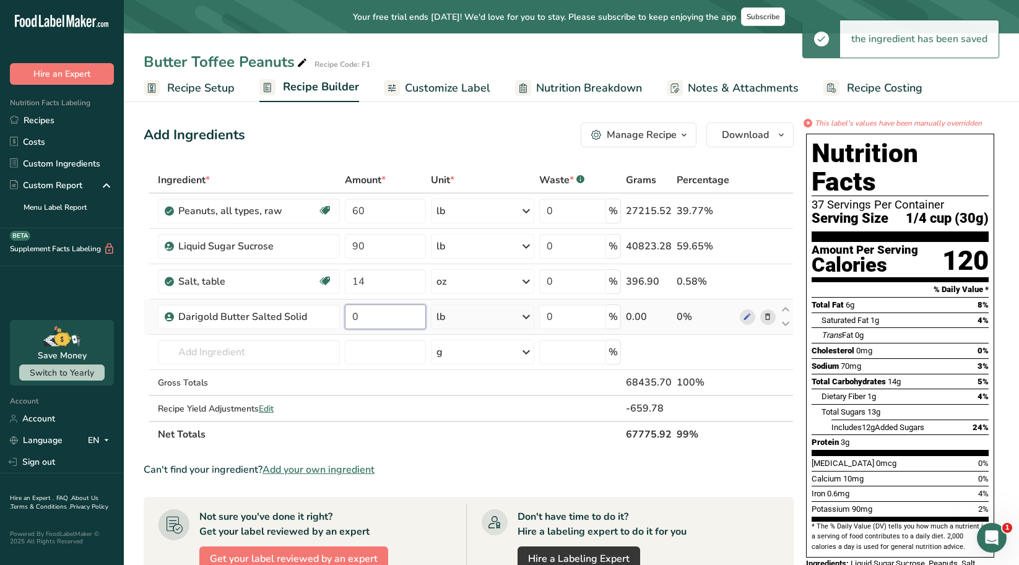
click at [367, 321] on input "0" at bounding box center [385, 317] width 80 height 25
drag, startPoint x: 367, startPoint y: 321, endPoint x: 342, endPoint y: 321, distance: 25.4
click at [342, 321] on tr "Darigold Butter Salted Solid 0 lb Weight Units g kg mg mcg lb oz See less Volum…" at bounding box center [468, 317] width 649 height 35
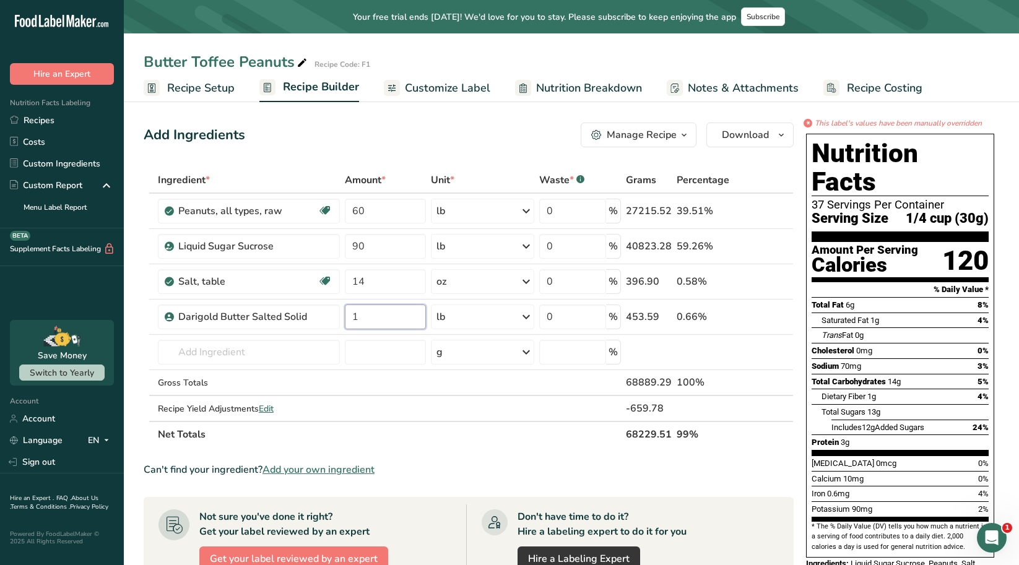
type input "1"
click at [465, 464] on div "Can't find your ingredient? Add your own ingredient" at bounding box center [469, 469] width 650 height 15
click at [460, 93] on span "Customize Label" at bounding box center [447, 88] width 85 height 17
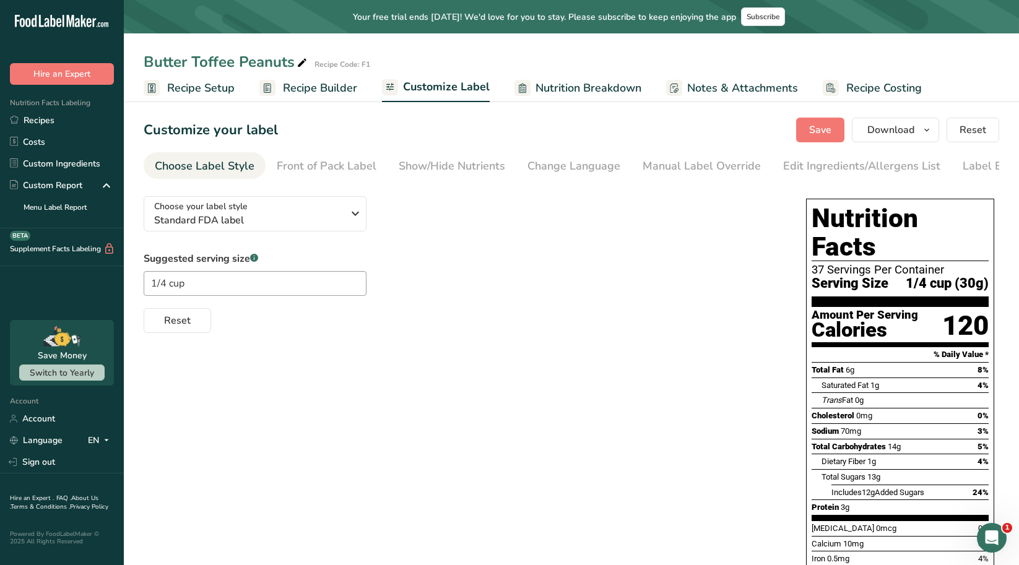
click at [561, 93] on span "Nutrition Breakdown" at bounding box center [588, 88] width 106 height 17
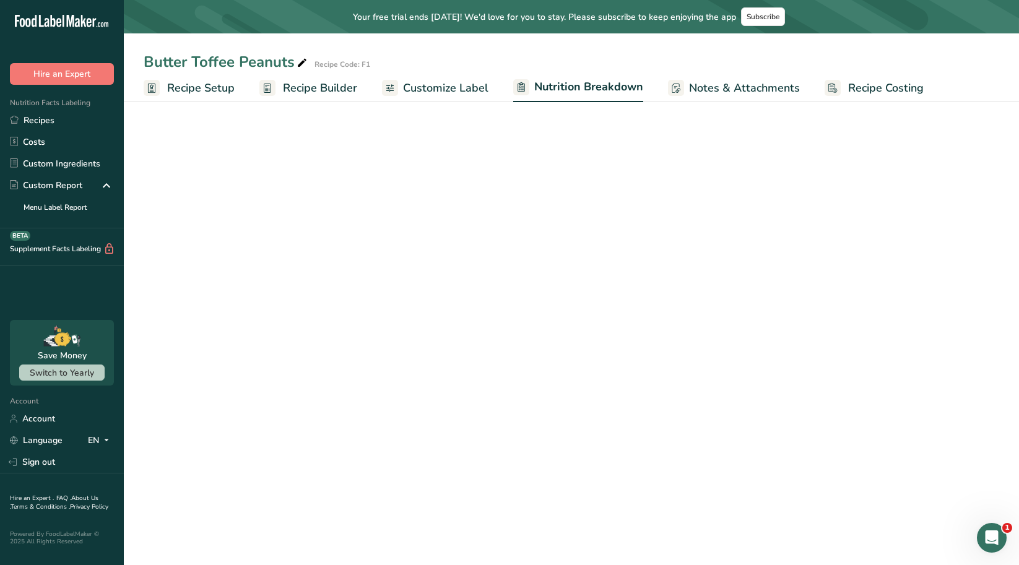
select select "Calories"
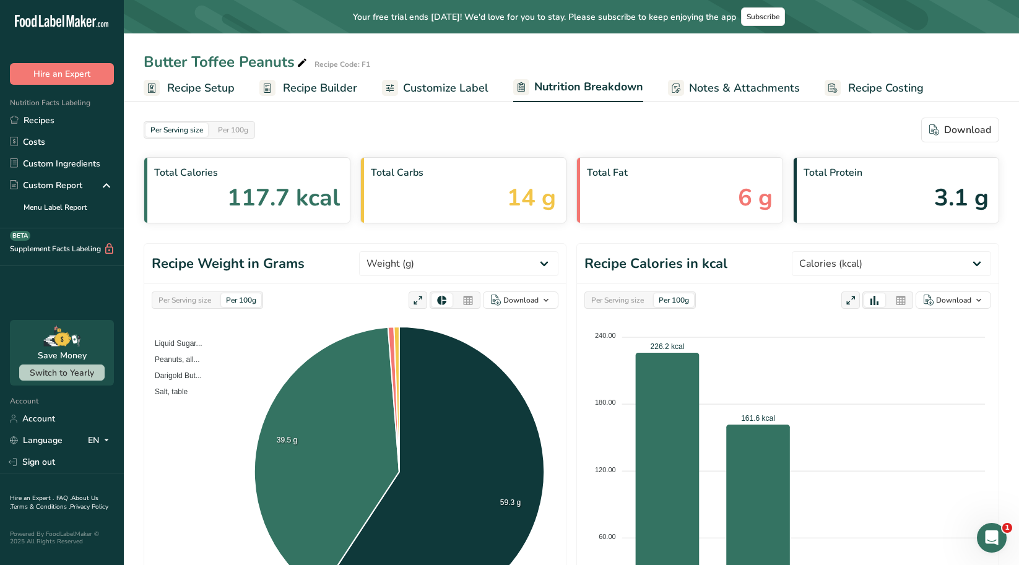
click at [192, 89] on span "Recipe Setup" at bounding box center [200, 88] width 67 height 17
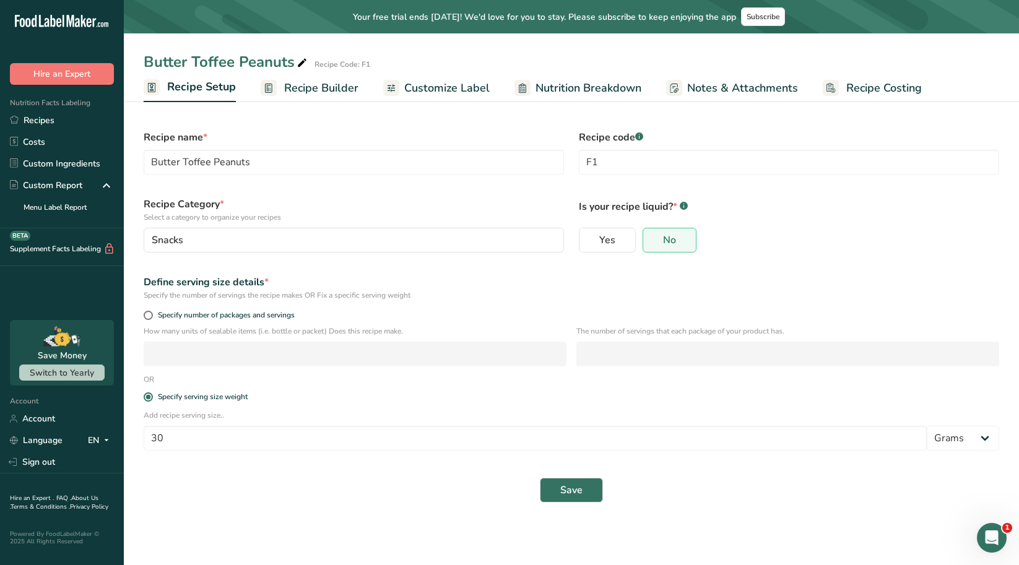
click at [303, 89] on span "Recipe Builder" at bounding box center [321, 88] width 74 height 17
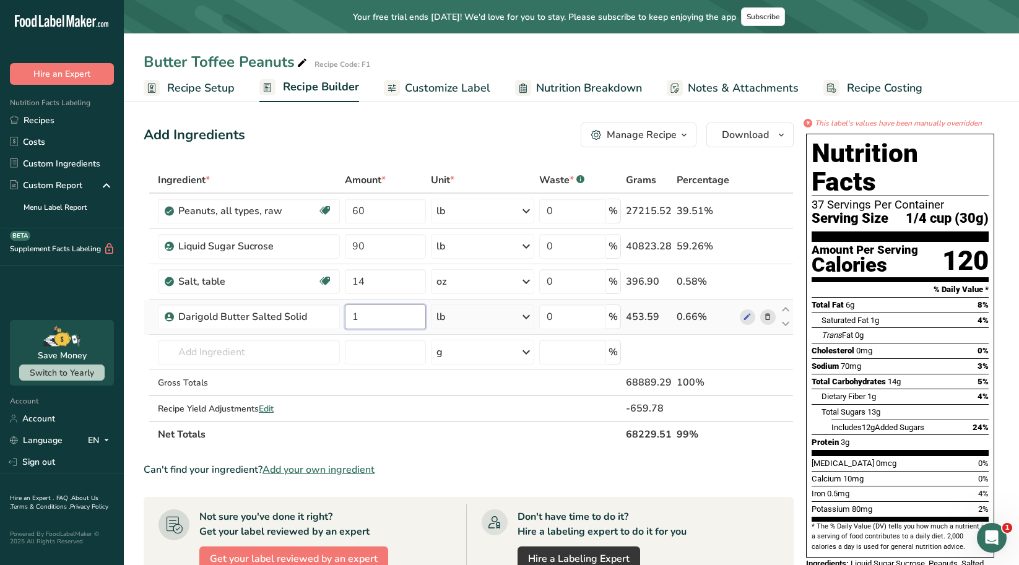
drag, startPoint x: 385, startPoint y: 321, endPoint x: 344, endPoint y: 329, distance: 41.6
click at [344, 329] on td "1" at bounding box center [384, 317] width 85 height 35
click at [530, 438] on div "Ingredient * Amount * Unit * Waste * .a-a{fill:#347362;}.b-a{fill:#fff;} Grams …" at bounding box center [469, 307] width 650 height 280
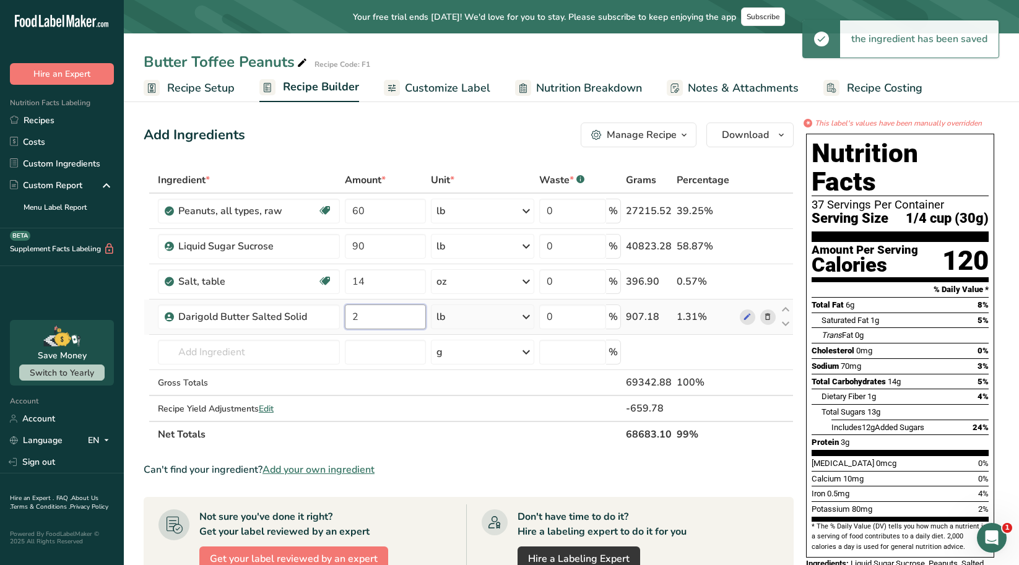
drag, startPoint x: 373, startPoint y: 313, endPoint x: 344, endPoint y: 316, distance: 28.7
click at [344, 316] on td "2" at bounding box center [384, 317] width 85 height 35
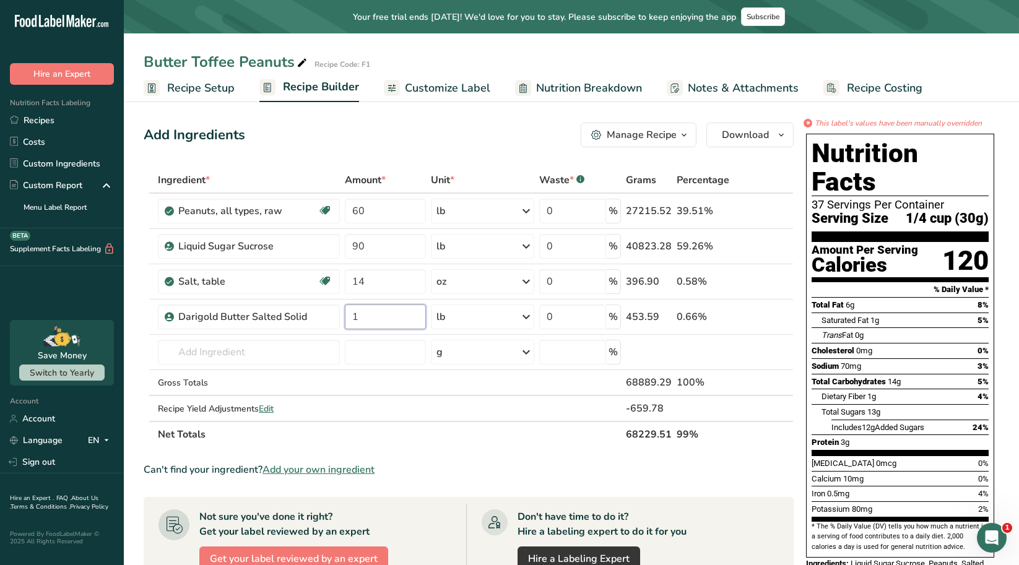
type input "1"
click at [494, 456] on section "Ingredient * Amount * Unit * Waste * .a-a{fill:#347362;}.b-a{fill:#fff;} Grams …" at bounding box center [469, 511] width 650 height 688
click at [780, 132] on icon "button" at bounding box center [781, 135] width 10 height 15
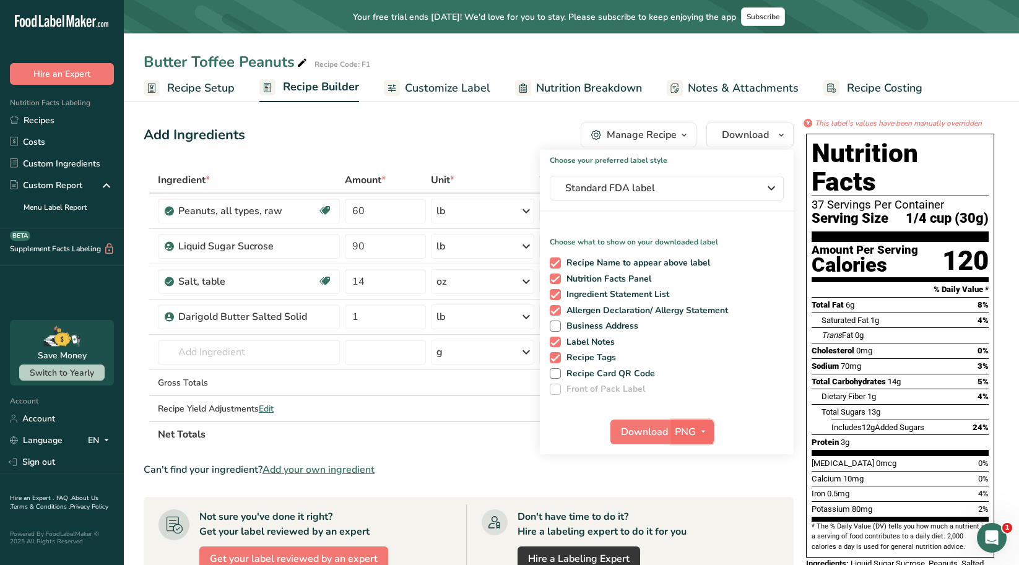
click at [702, 431] on icon "button" at bounding box center [703, 431] width 10 height 15
click at [694, 518] on link "PDF" at bounding box center [694, 518] width 40 height 20
click at [655, 422] on button "Download" at bounding box center [641, 432] width 61 height 25
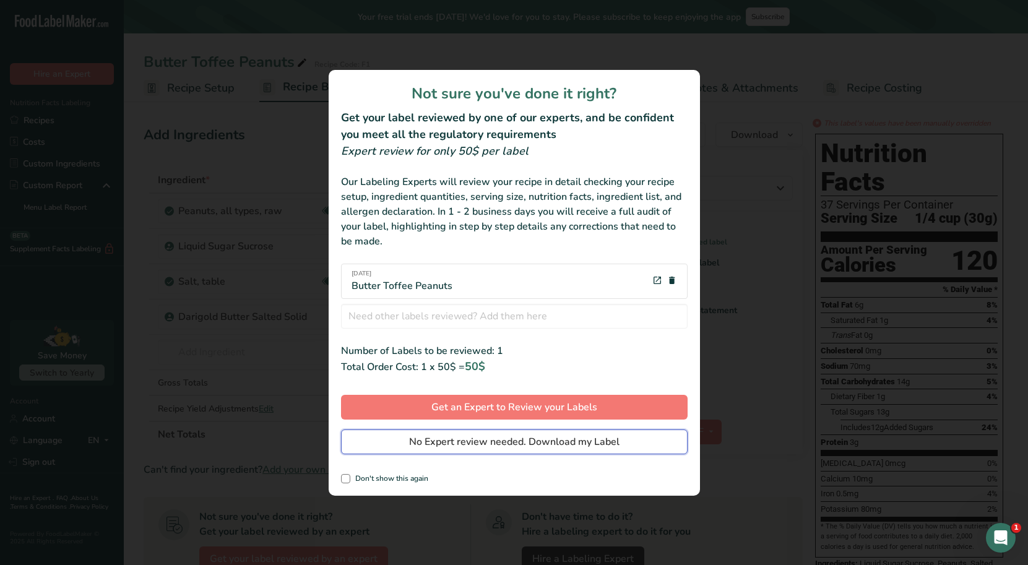
click at [483, 441] on span "No Expert review needed. Download my Label" at bounding box center [514, 442] width 210 height 15
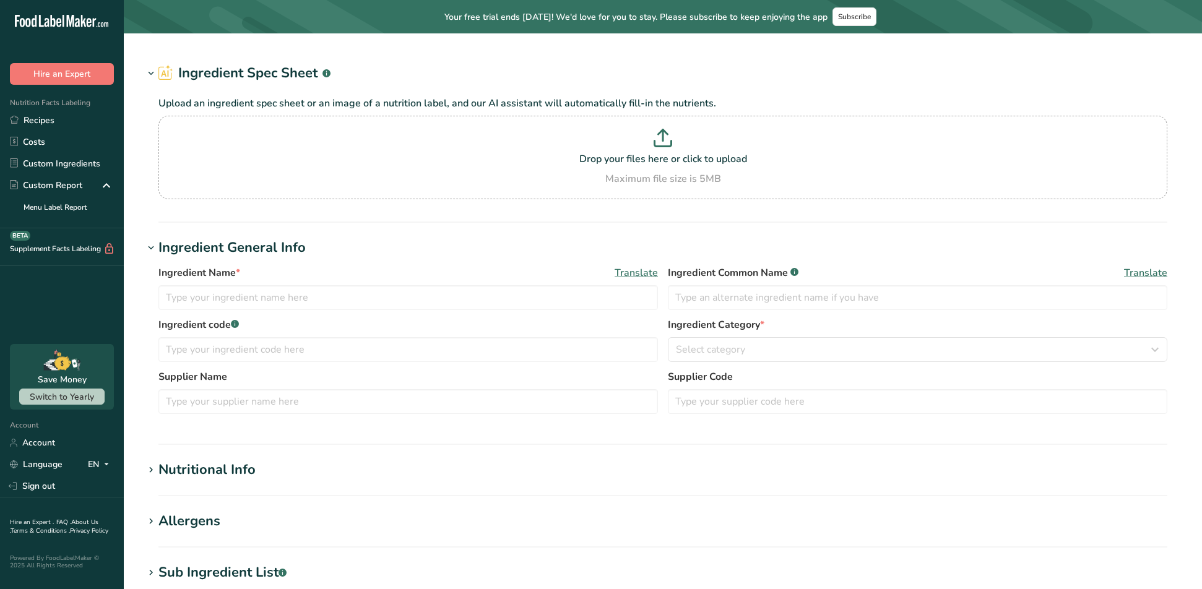
type input "NATURAL & ARTIFICIAL WILD CHERRY FLAVOR"
type input "Natural & Artificial Flavor"
type input "SCISOREK & SON FLAVORS, INC."
type input "CH-07410"
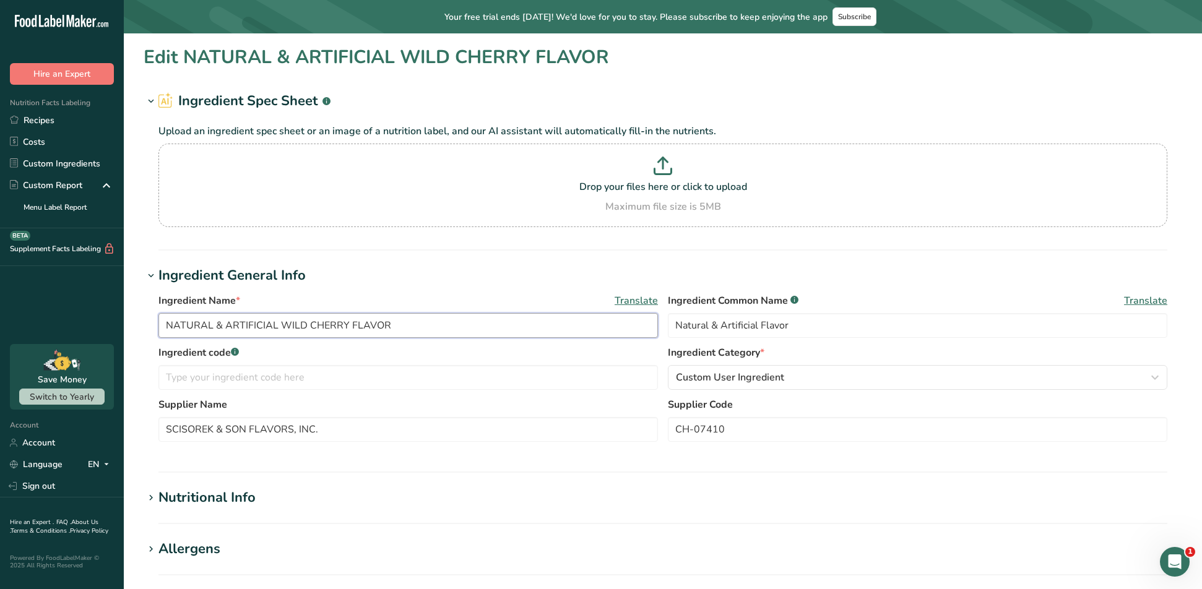
click at [345, 326] on input "NATURAL & ARTIFICIAL WILD CHERRY FLAVOR" at bounding box center [407, 325] width 499 height 25
drag, startPoint x: 345, startPoint y: 326, endPoint x: 279, endPoint y: 327, distance: 66.2
click at [279, 327] on input "NATURAL & ARTIFICIAL WILD CHERRY FLAVOR" at bounding box center [407, 325] width 499 height 25
click at [759, 324] on input "Natural & Artificial Flavor" at bounding box center [917, 325] width 499 height 25
paste input "WILD CHERRY"
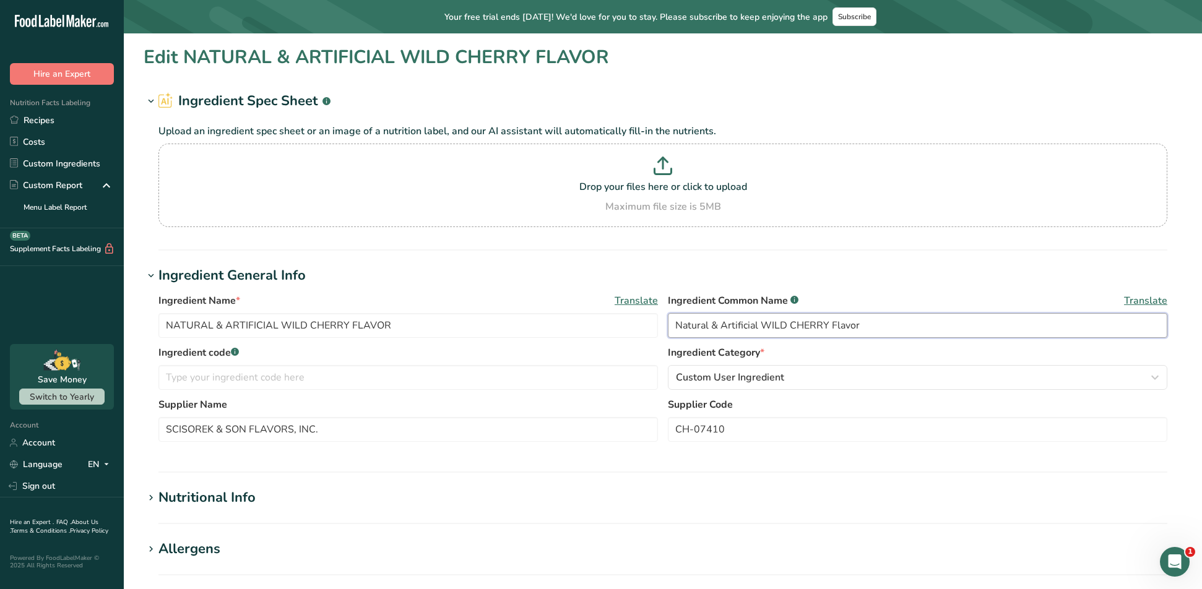
drag, startPoint x: 870, startPoint y: 325, endPoint x: 677, endPoint y: 325, distance: 192.5
click at [677, 325] on input "Natural & Artificial WILD CHERRY Flavor" at bounding box center [917, 325] width 499 height 25
type input "Natural & Artificial WILD CHERRY Flavor"
drag, startPoint x: 400, startPoint y: 328, endPoint x: 166, endPoint y: 333, distance: 234.0
click at [166, 333] on input "NATURAL & ARTIFICIAL WILD CHERRY FLAVOR" at bounding box center [407, 325] width 499 height 25
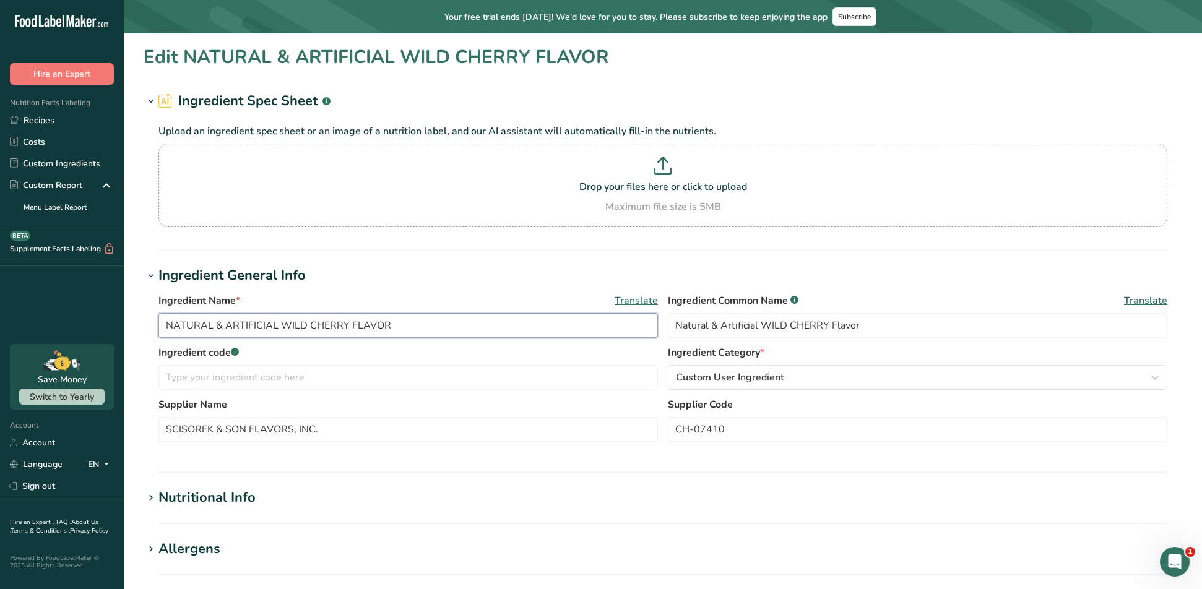
paste input "atural & Artificial WILD CHERRY Flavor"
drag, startPoint x: 321, startPoint y: 324, endPoint x: 250, endPoint y: 319, distance: 71.4
click at [250, 319] on input "Natural & Artificial WILD CHERRY Flavor" at bounding box center [407, 325] width 499 height 25
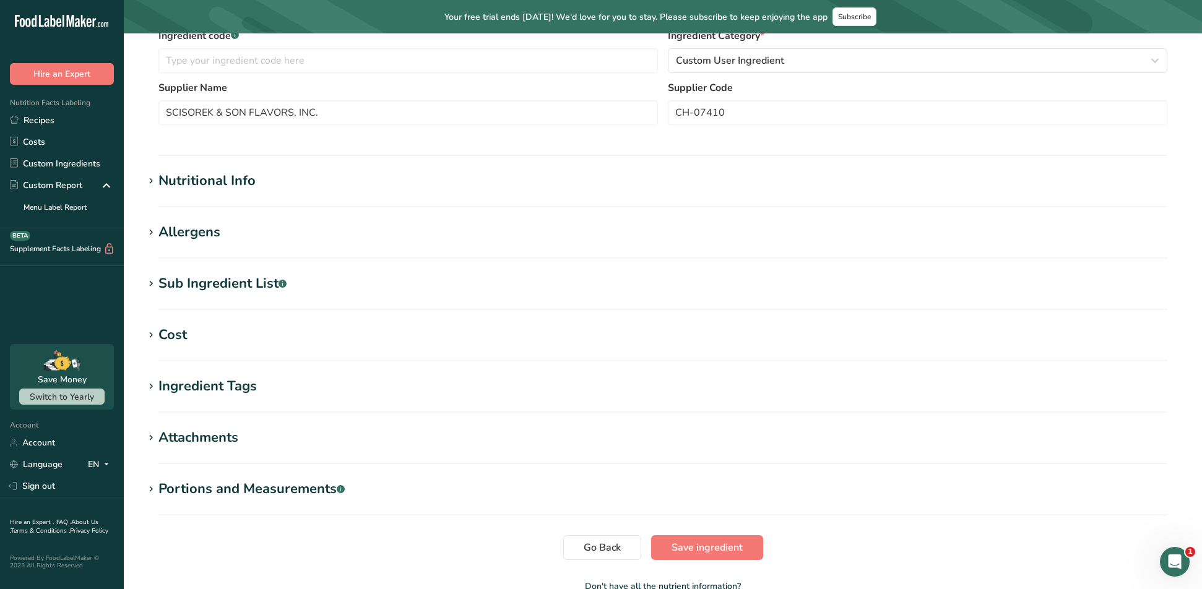
scroll to position [393, 0]
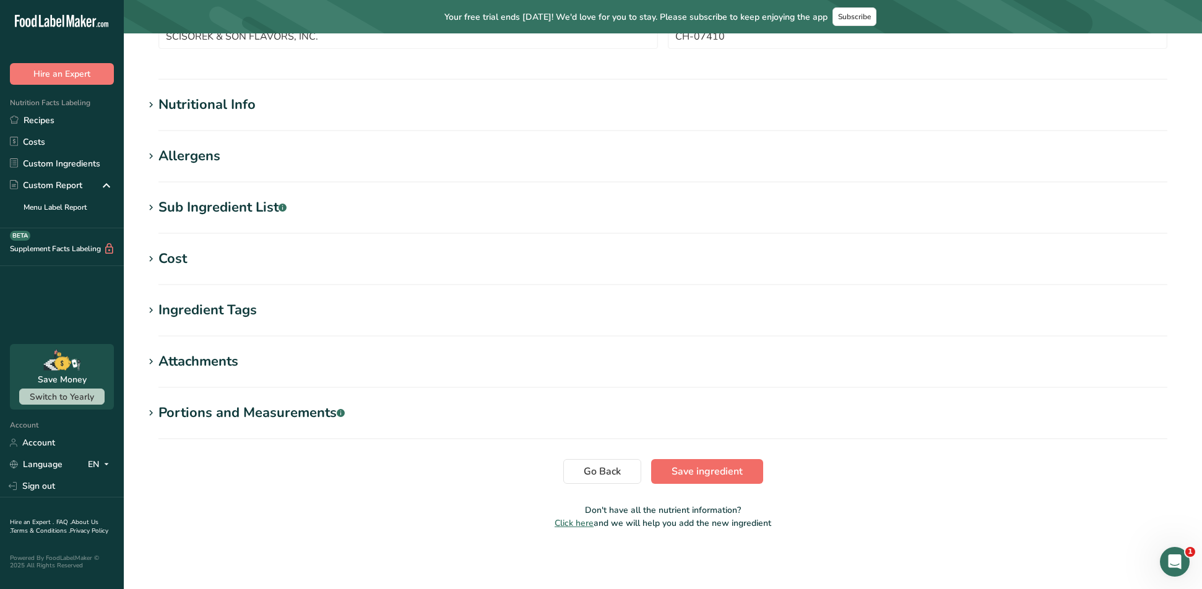
type input "Natural & Artificial Flavor"
click at [705, 462] on button "Save ingredient" at bounding box center [707, 471] width 112 height 25
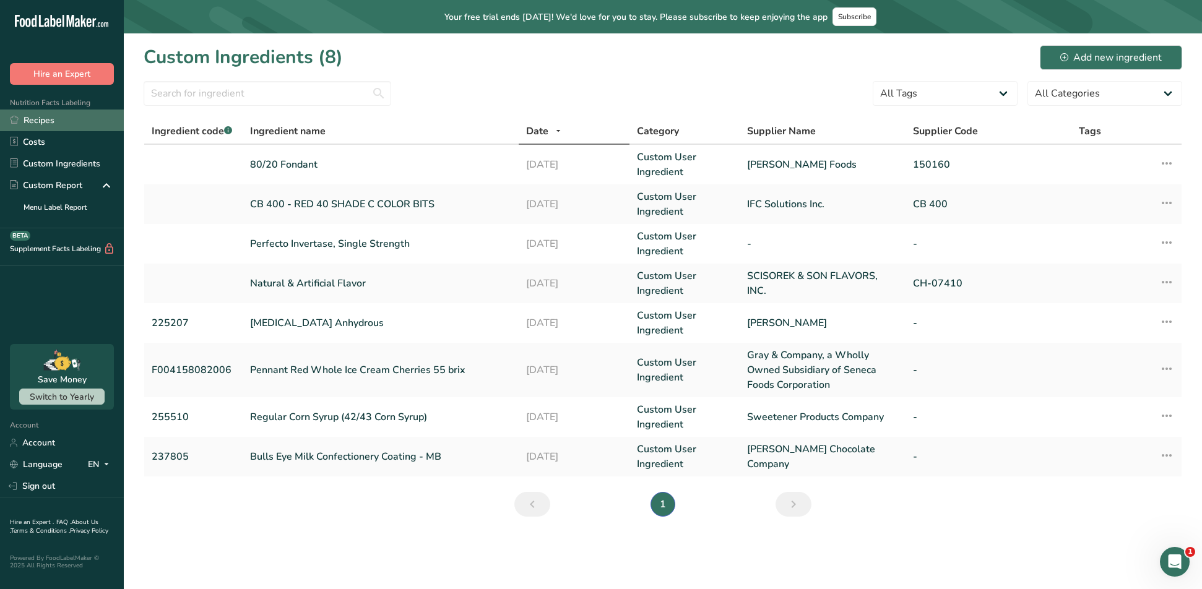
click at [44, 125] on link "Recipes" at bounding box center [62, 121] width 124 height 22
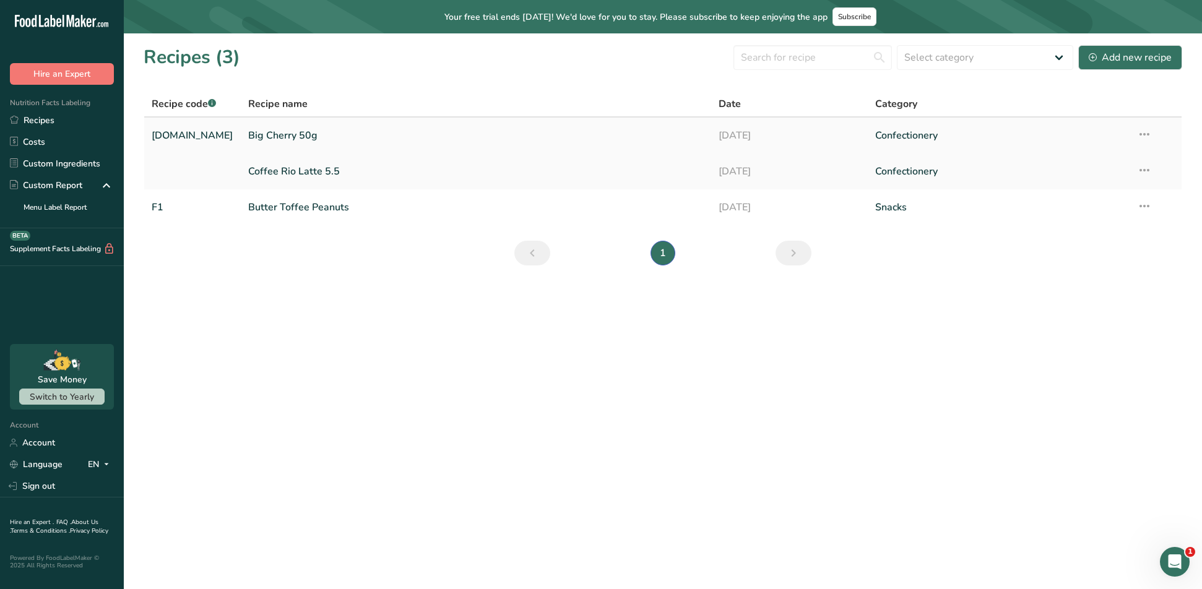
click at [274, 132] on link "Big Cherry 50g" at bounding box center [476, 136] width 456 height 26
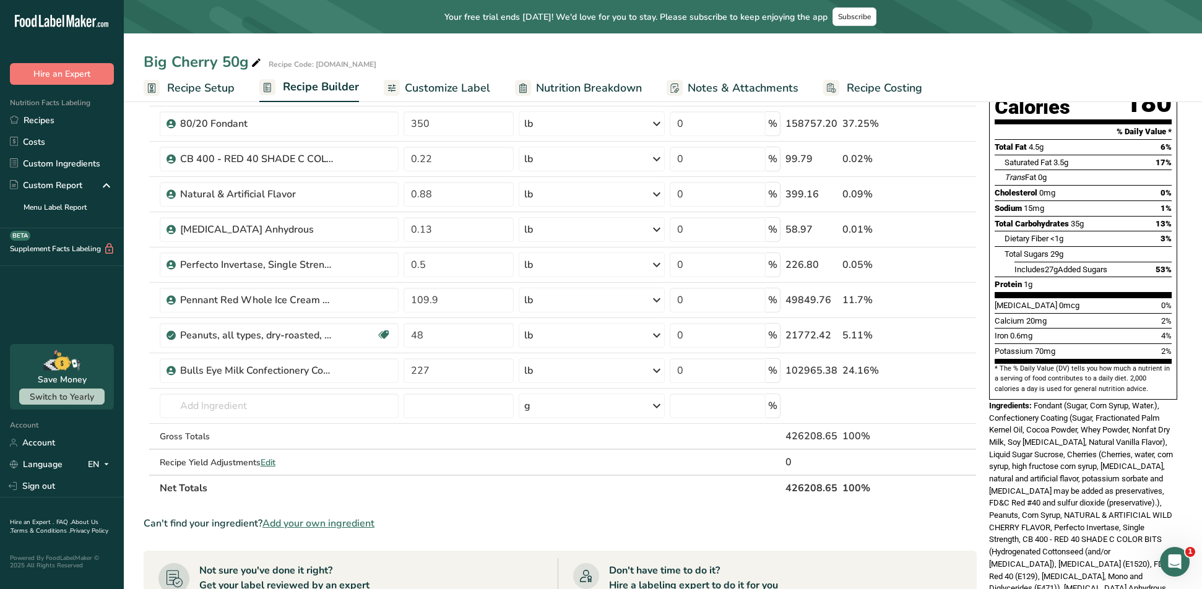
scroll to position [186, 0]
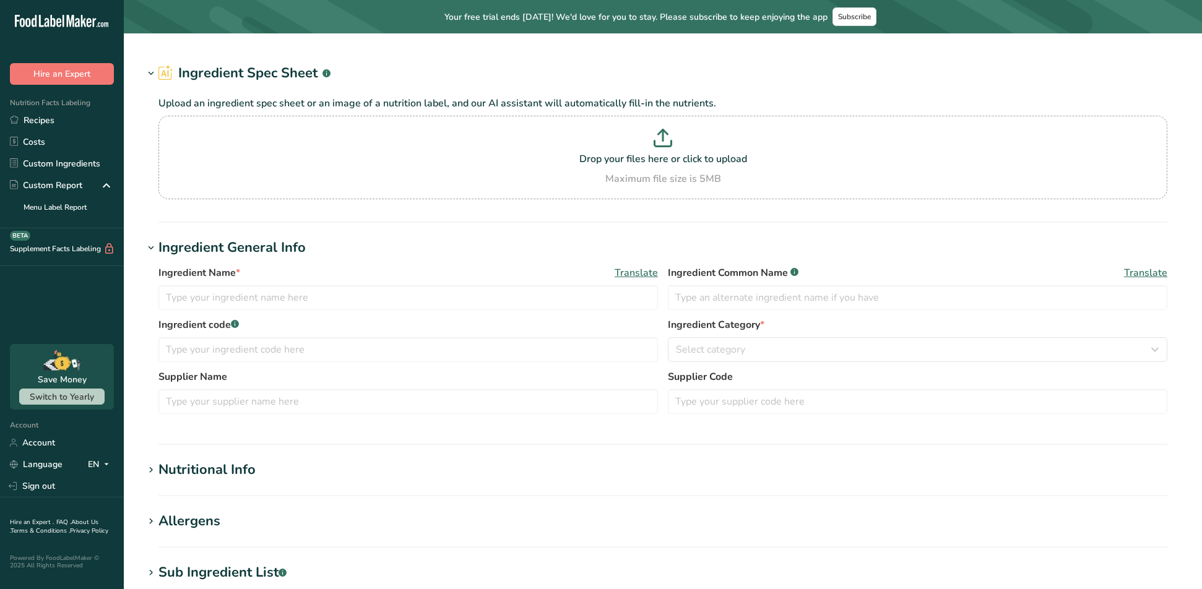
type input "Perfecto , Single Strength"
type input "Invertase"
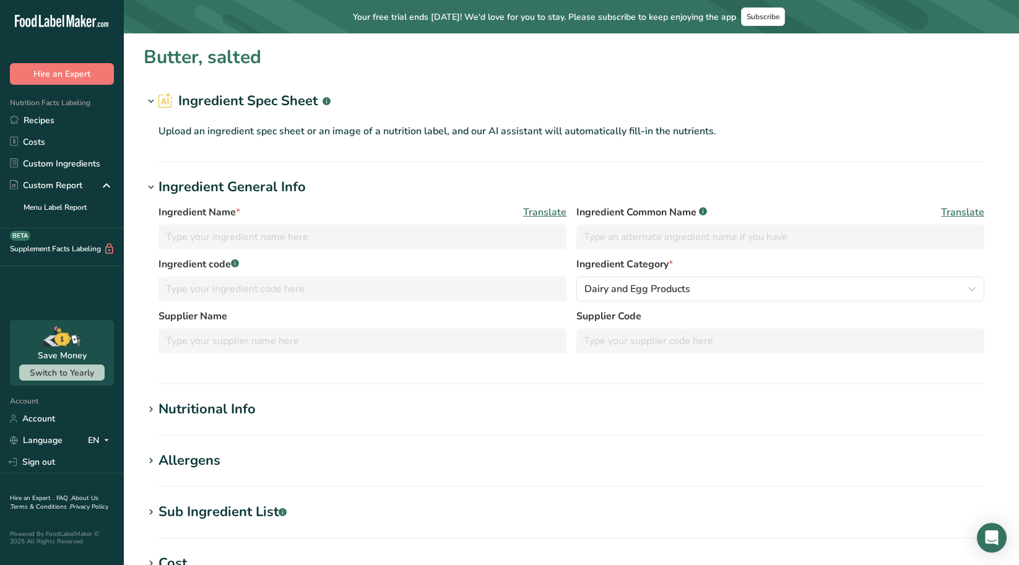
type input "Butter, salted"
type input "Salted Butter"
